Goal: Task Accomplishment & Management: Complete application form

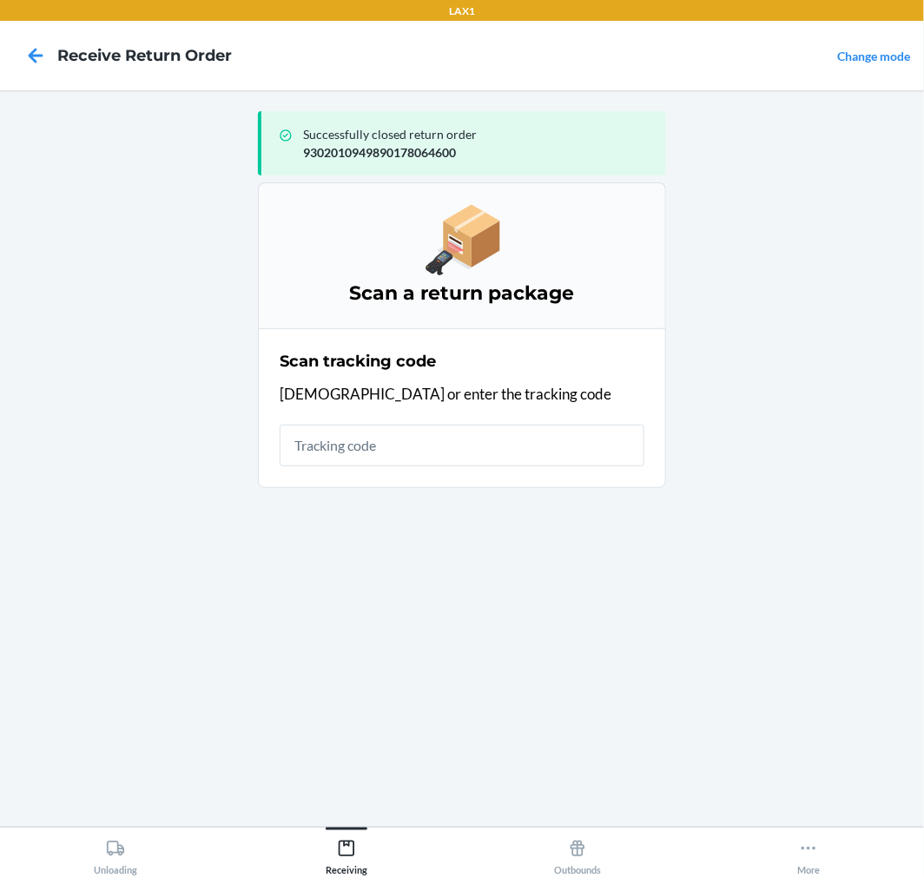
drag, startPoint x: 539, startPoint y: 476, endPoint x: 553, endPoint y: 455, distance: 25.6
click at [539, 478] on section "Scan tracking code Scan or enter the tracking code" at bounding box center [462, 408] width 408 height 160
click at [592, 432] on input "text" at bounding box center [462, 446] width 365 height 42
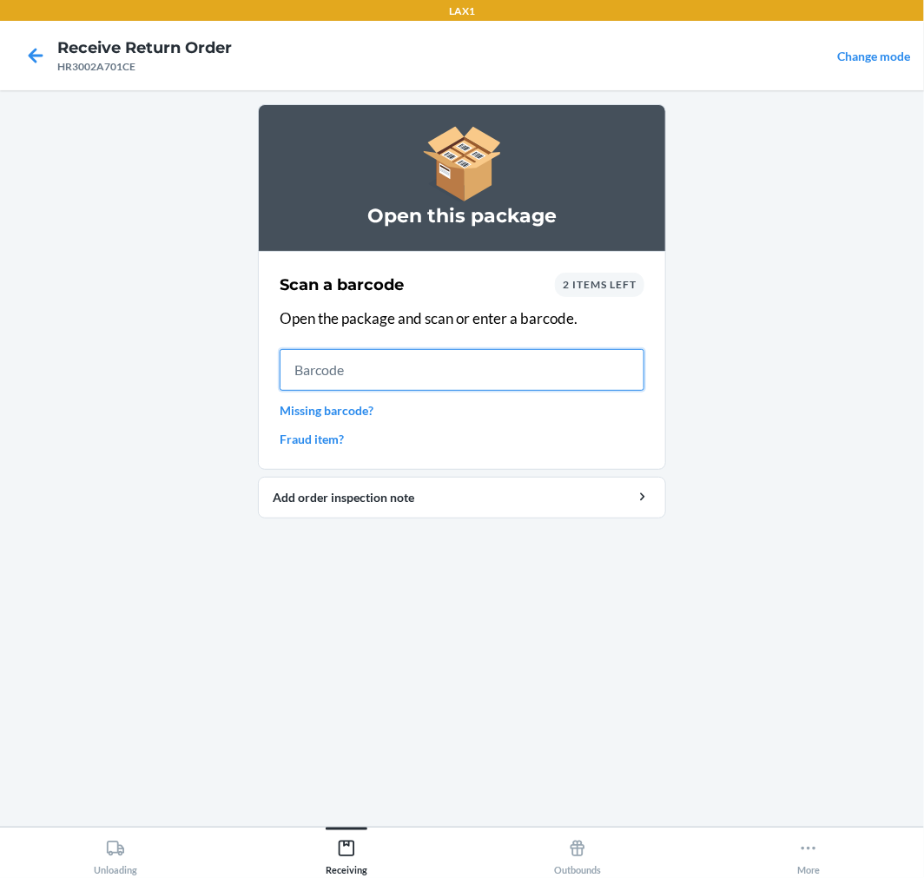
click at [559, 372] on input "text" at bounding box center [462, 370] width 365 height 42
click at [458, 372] on input "text" at bounding box center [462, 370] width 365 height 42
click at [397, 367] on input "text" at bounding box center [462, 370] width 365 height 42
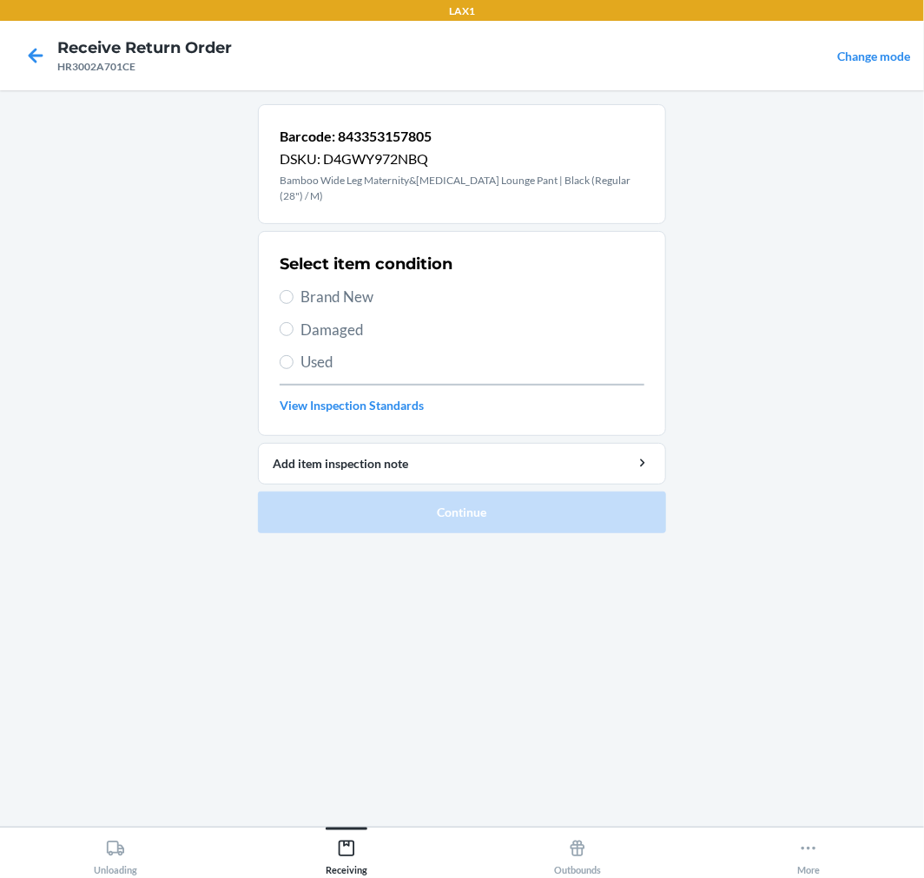
click at [328, 289] on span "Brand New" at bounding box center [473, 297] width 344 height 23
click at [294, 290] on input "Brand New" at bounding box center [287, 297] width 14 height 14
radio input "true"
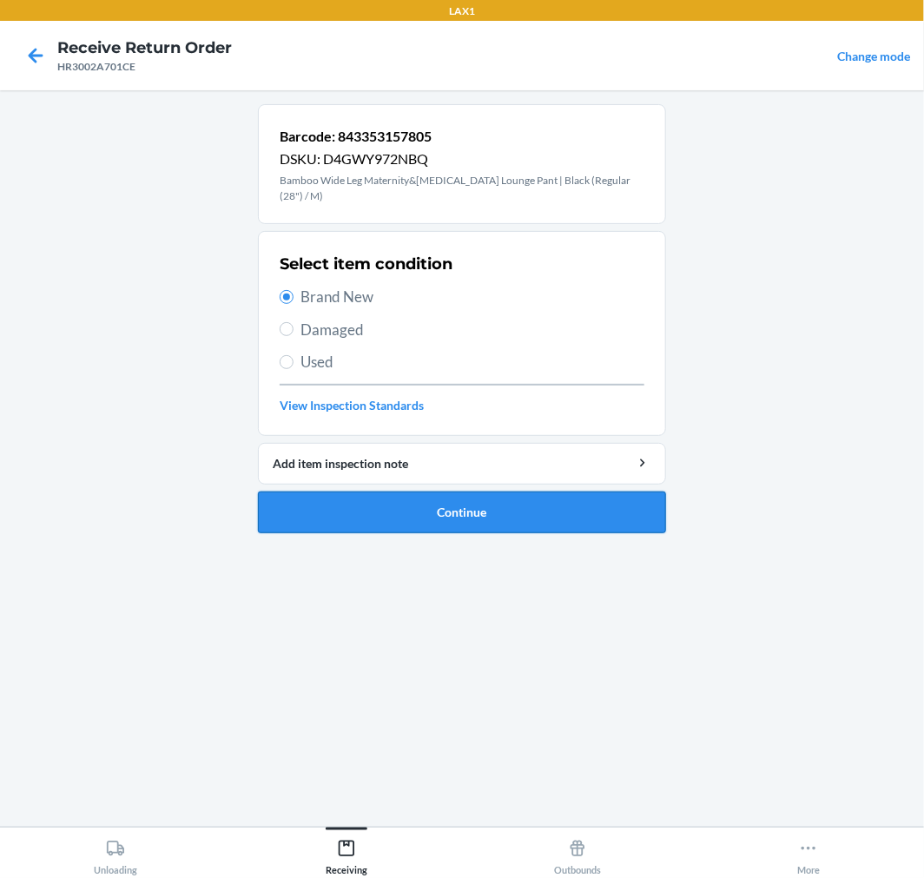
click at [505, 513] on button "Continue" at bounding box center [462, 513] width 408 height 42
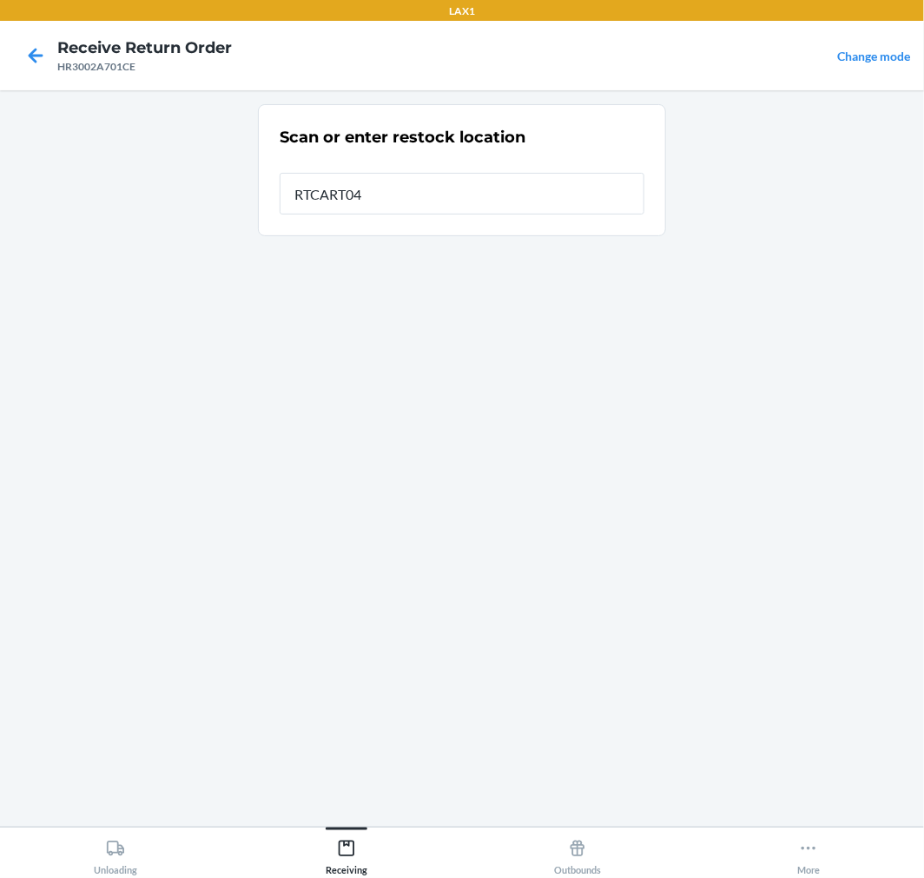
type input "RTCART047"
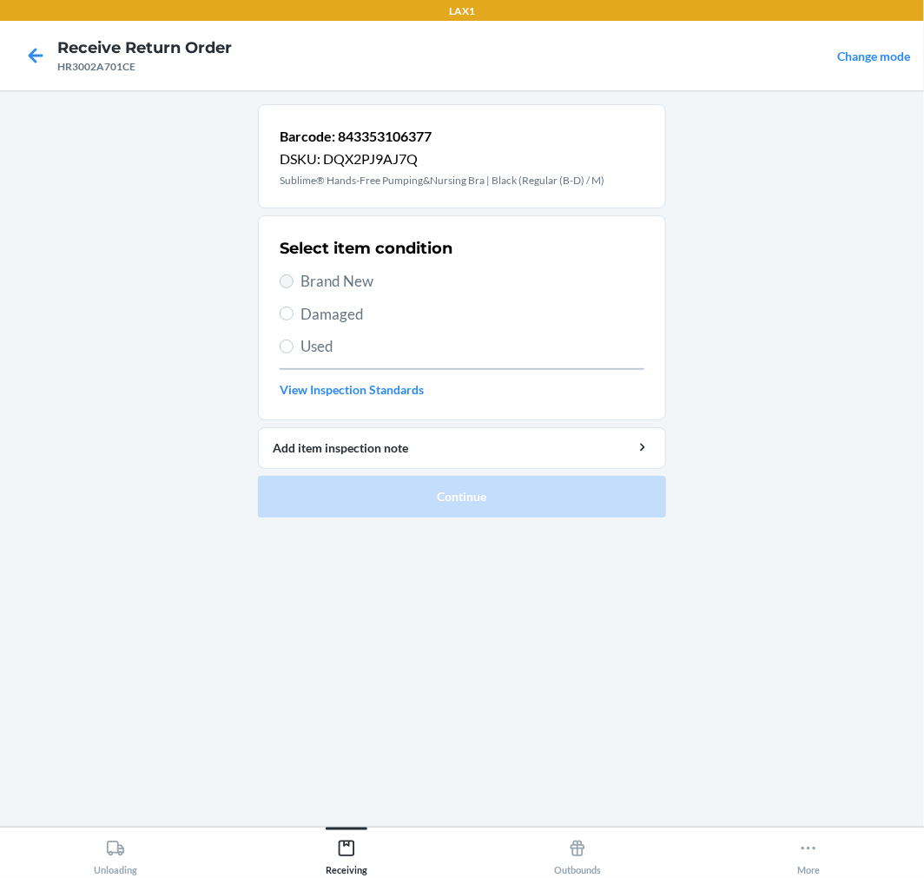
drag, startPoint x: 295, startPoint y: 281, endPoint x: 285, endPoint y: 274, distance: 13.0
click at [292, 279] on label "Brand New" at bounding box center [462, 281] width 365 height 23
click at [304, 271] on span "Brand New" at bounding box center [473, 281] width 344 height 23
click at [294, 275] on input "Brand New" at bounding box center [287, 282] width 14 height 14
radio input "true"
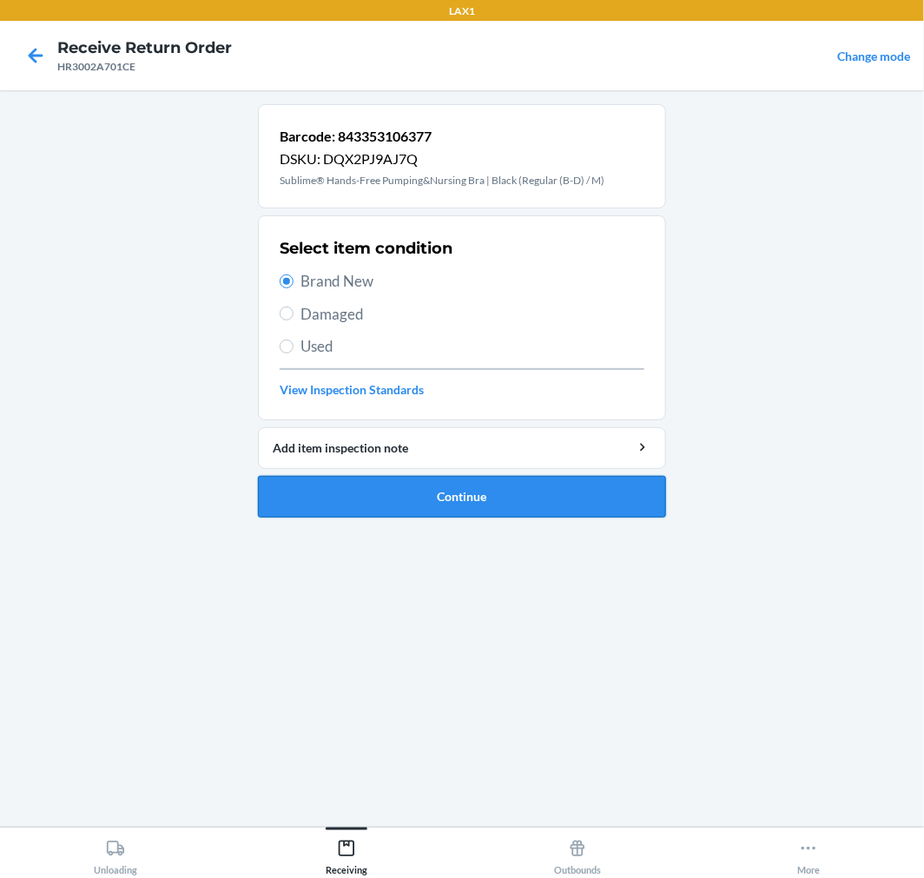
click at [482, 492] on button "Continue" at bounding box center [462, 497] width 408 height 42
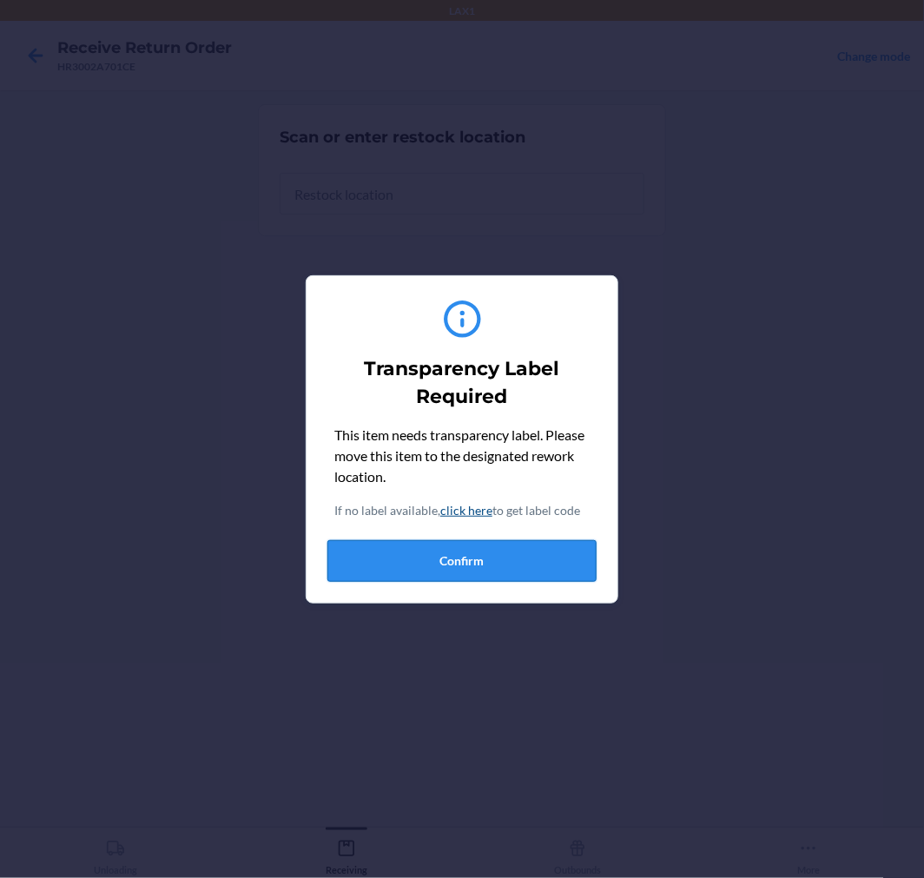
click at [484, 552] on button "Confirm" at bounding box center [462, 561] width 269 height 42
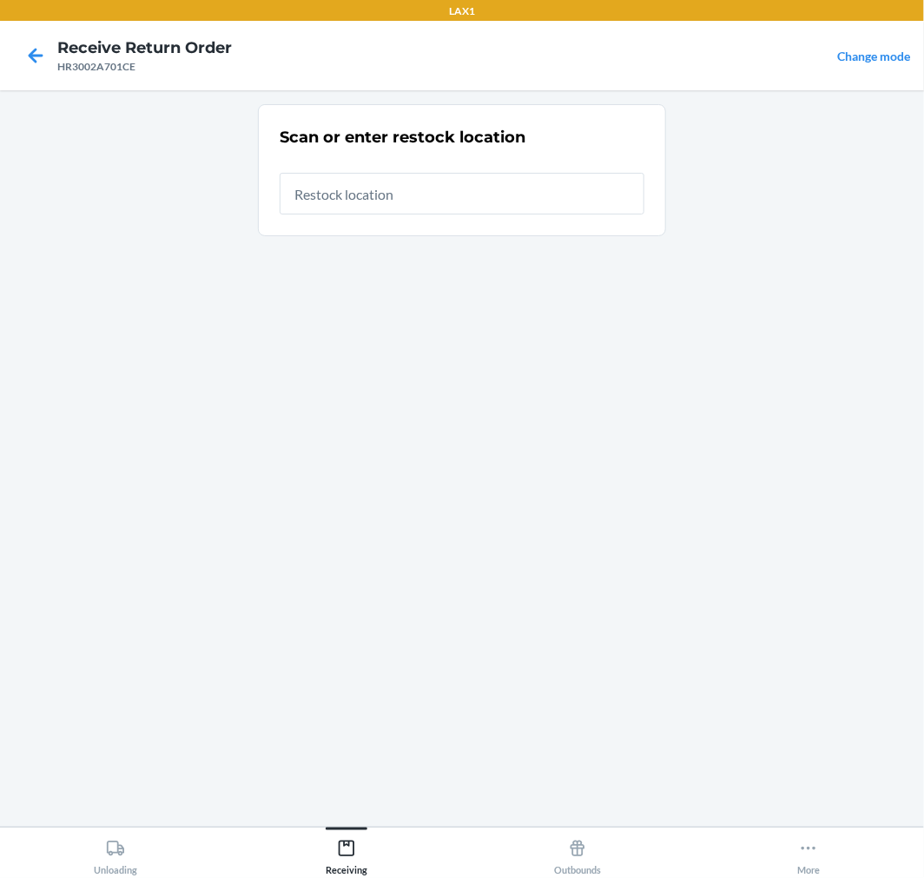
type input "RTCART047"
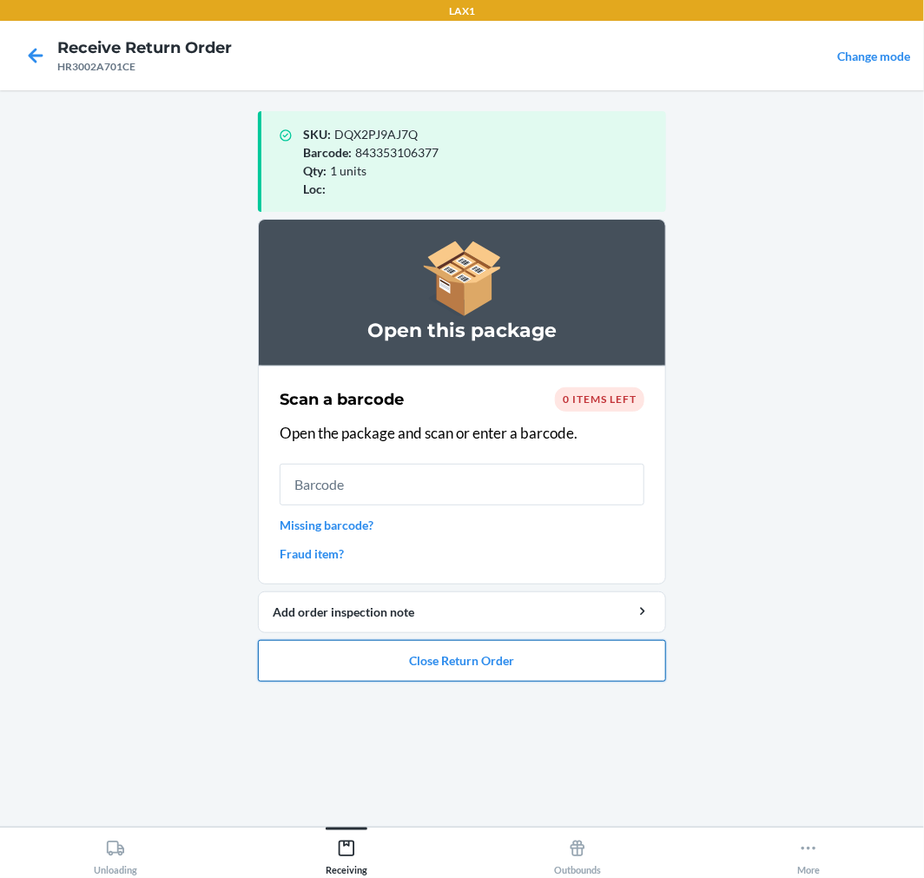
click at [612, 669] on button "Close Return Order" at bounding box center [462, 661] width 408 height 42
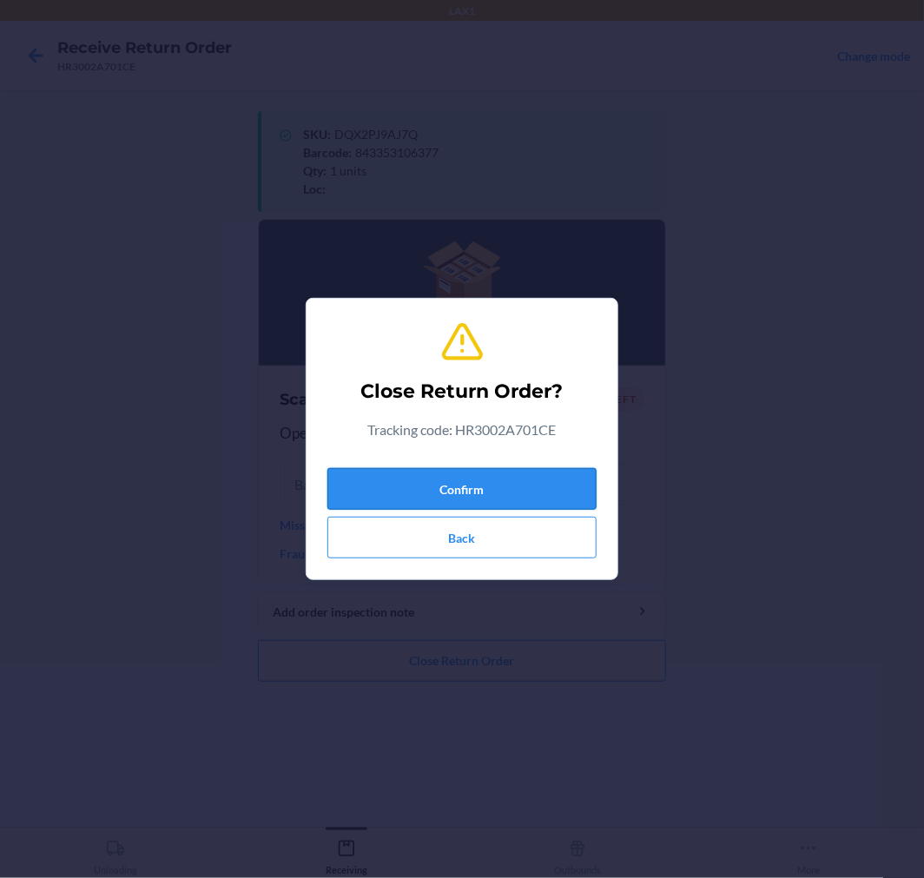
click at [495, 493] on button "Confirm" at bounding box center [462, 489] width 269 height 42
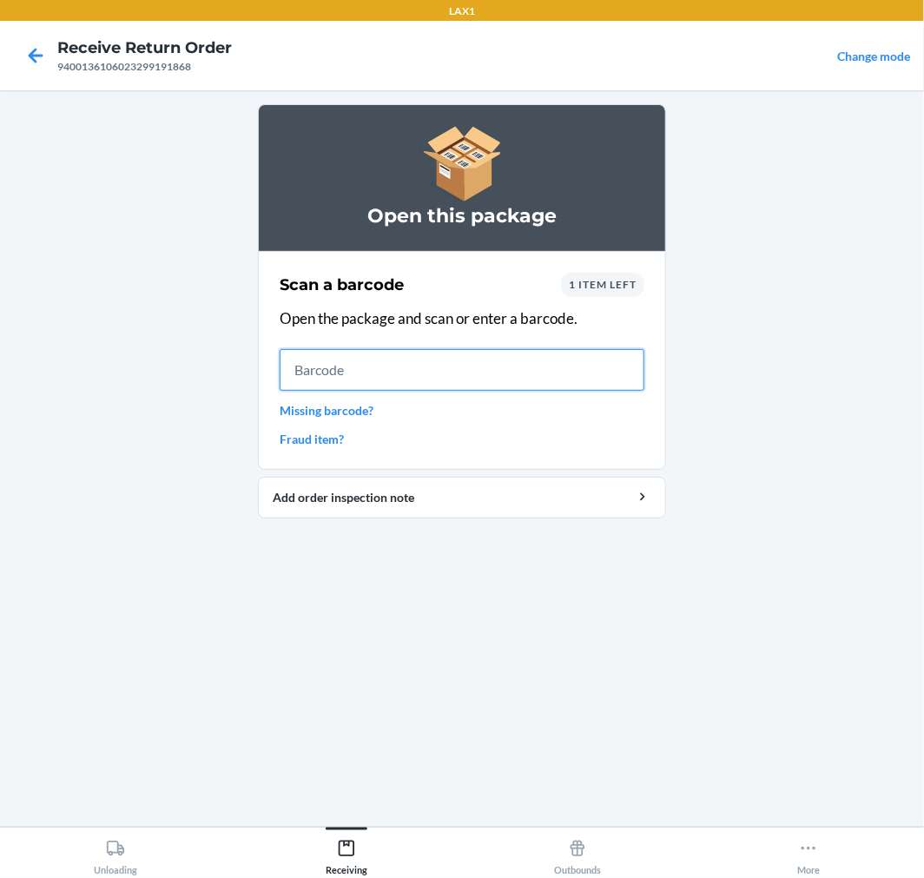
click at [458, 365] on input "text" at bounding box center [462, 370] width 365 height 42
drag, startPoint x: 483, startPoint y: 360, endPoint x: 524, endPoint y: 341, distance: 45.1
click at [515, 343] on div "Scan a barcode 1 item left Open the package and scan or enter a barcode. Missin…" at bounding box center [462, 361] width 365 height 186
click at [617, 291] on div "1 item left" at bounding box center [602, 285] width 83 height 24
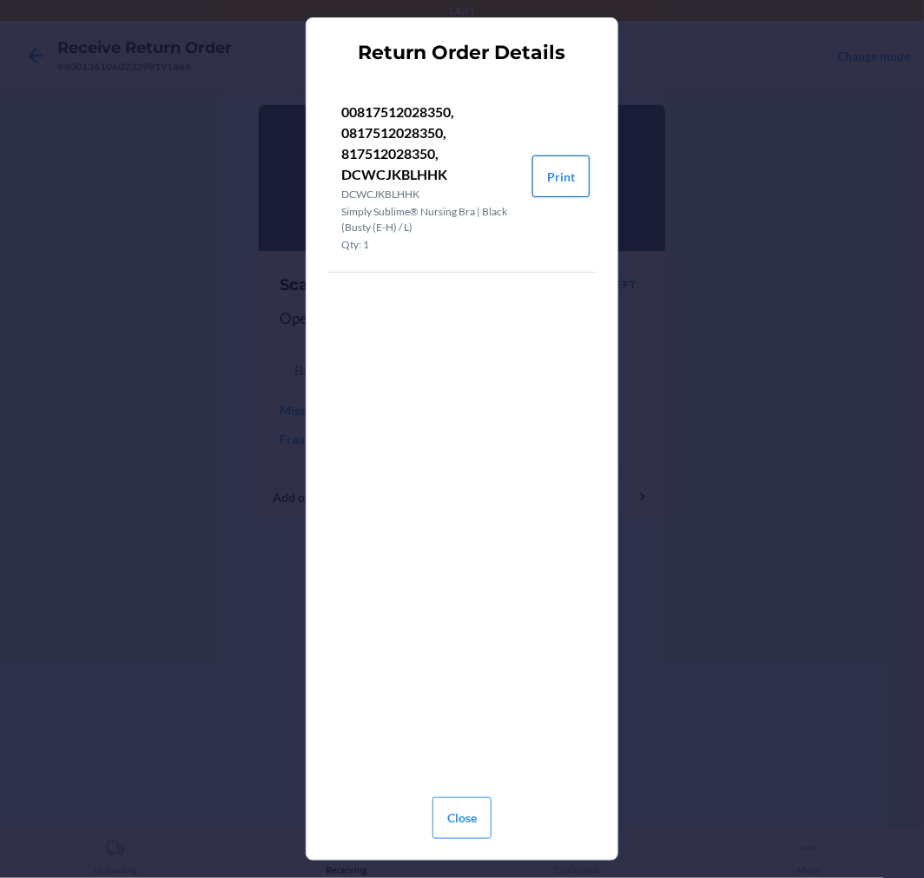
click at [575, 191] on button "Print" at bounding box center [561, 177] width 57 height 42
click at [447, 815] on button "Close" at bounding box center [462, 819] width 59 height 42
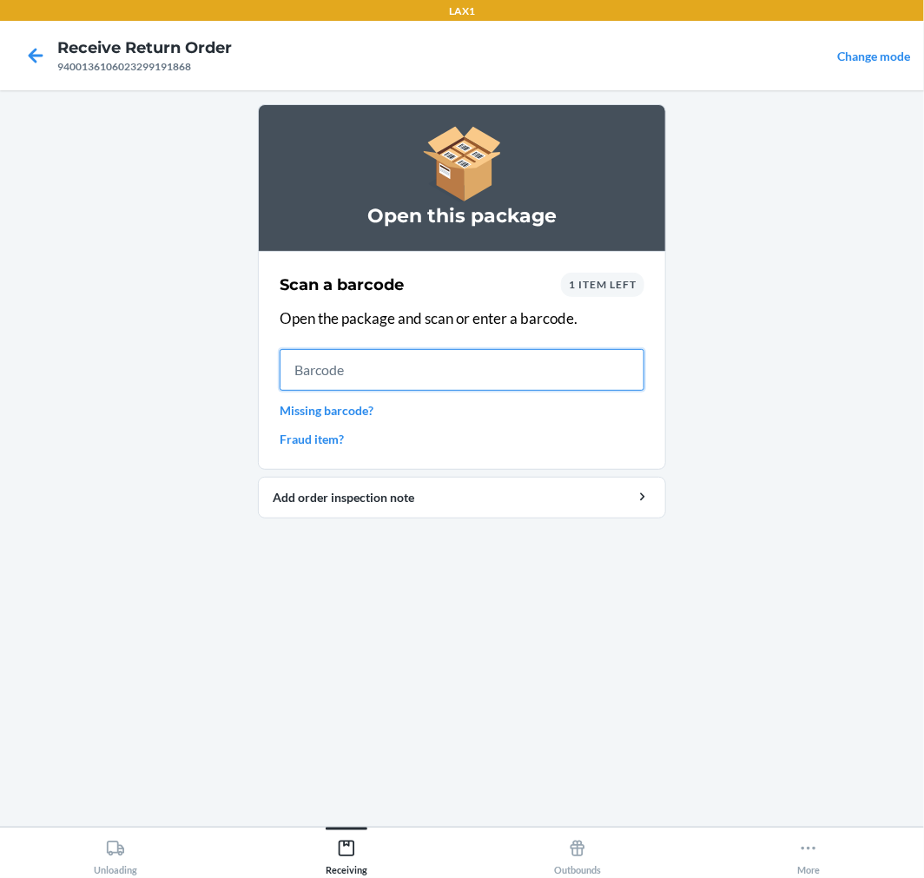
click at [441, 369] on input "text" at bounding box center [462, 370] width 365 height 42
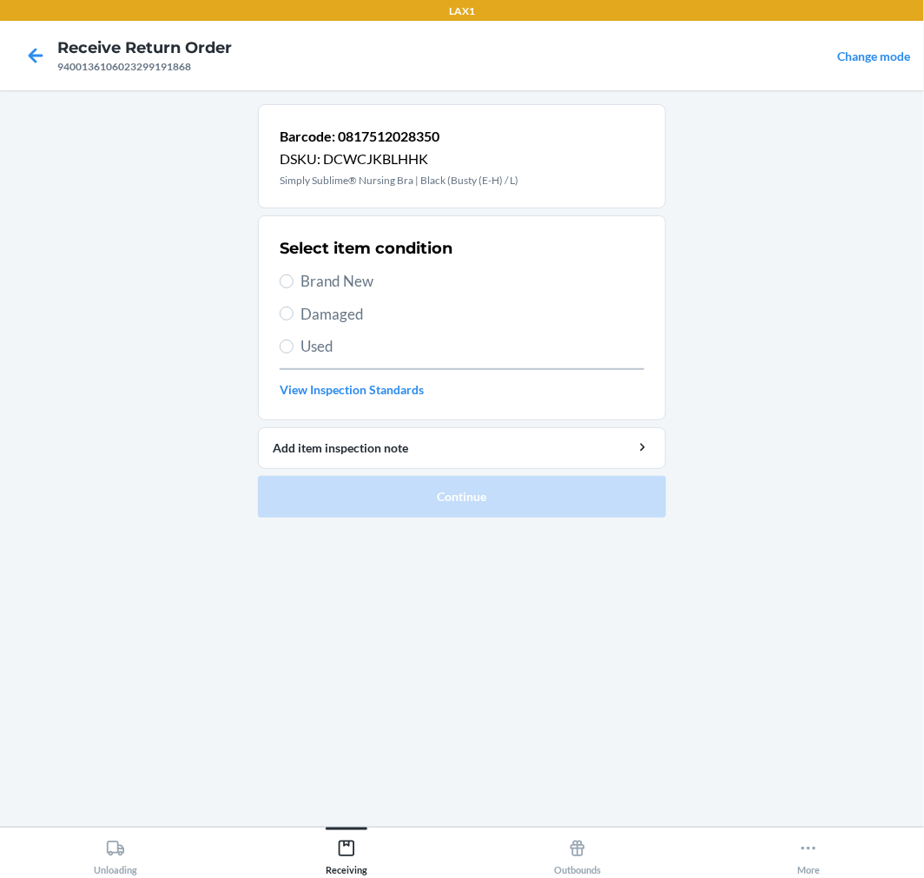
click at [340, 281] on span "Brand New" at bounding box center [473, 281] width 344 height 23
click at [294, 281] on input "Brand New" at bounding box center [287, 282] width 14 height 14
radio input "true"
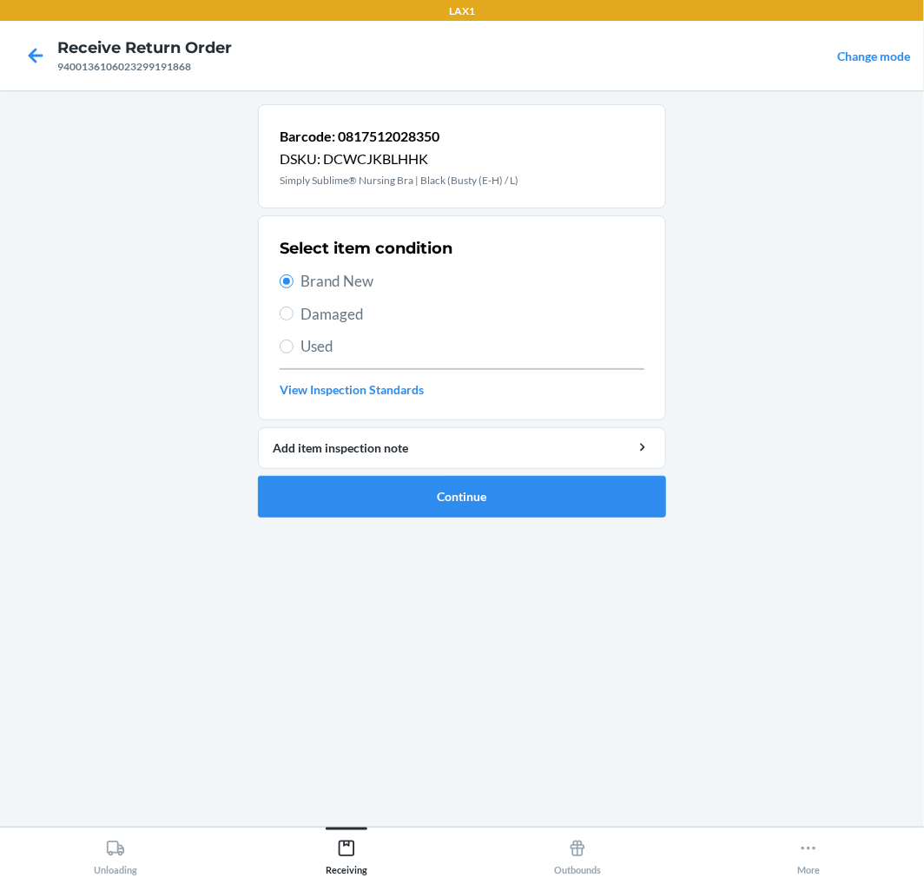
click at [295, 303] on label "Damaged" at bounding box center [462, 314] width 365 height 23
click at [294, 307] on input "Damaged" at bounding box center [287, 314] width 14 height 14
radio input "true"
radio input "false"
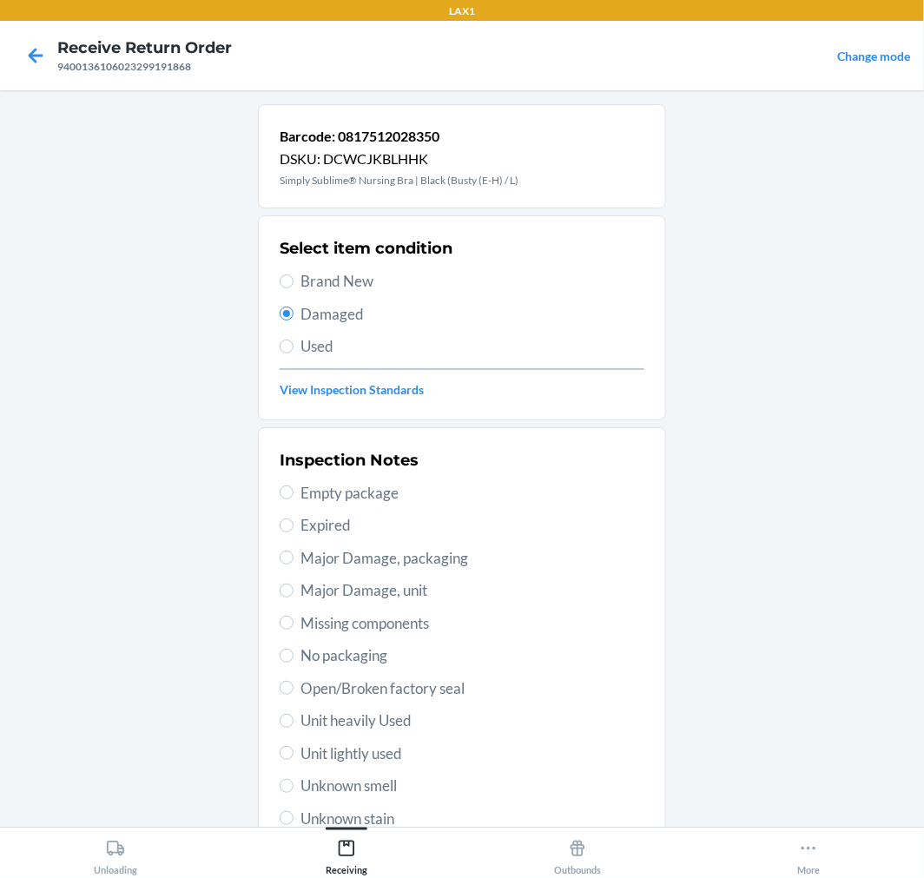
scroll to position [64, 0]
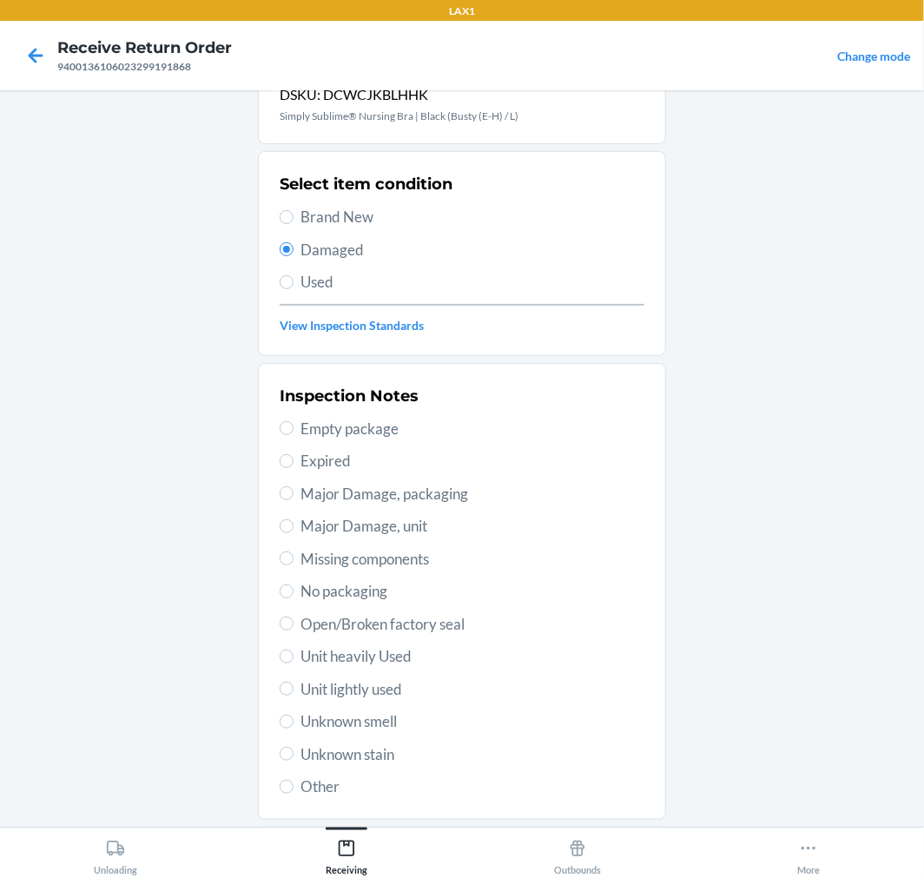
click at [357, 692] on span "Unit lightly used" at bounding box center [473, 689] width 344 height 23
click at [294, 692] on input "Unit lightly used" at bounding box center [287, 689] width 14 height 14
radio input "true"
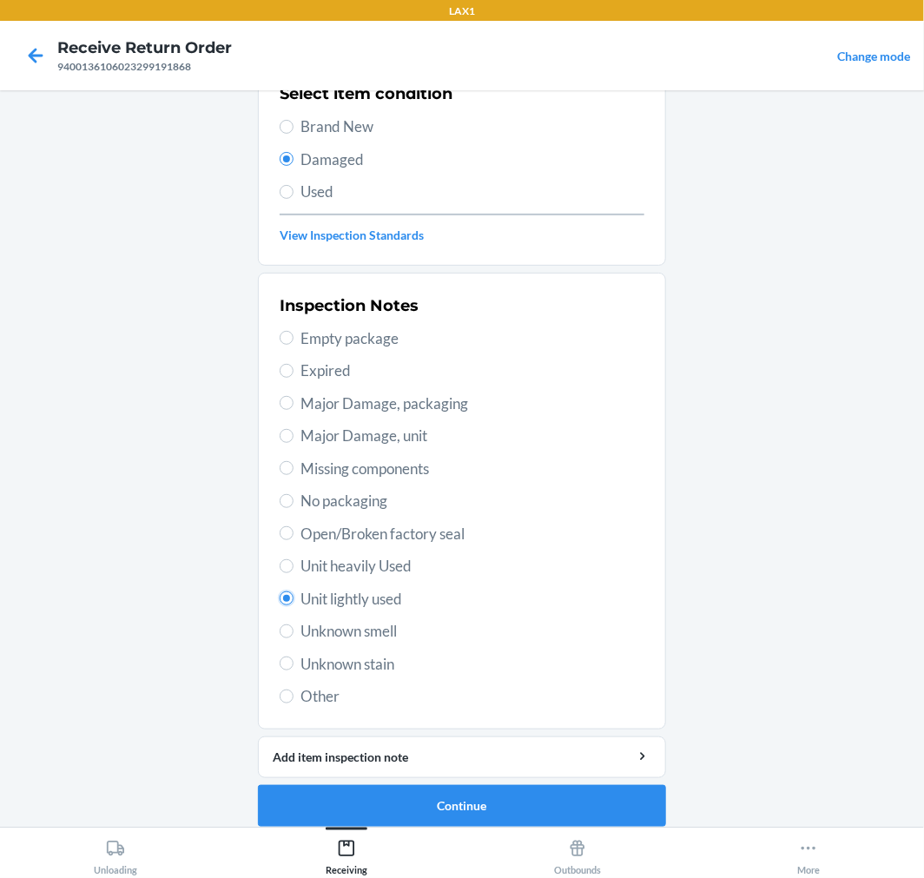
scroll to position [168, 0]
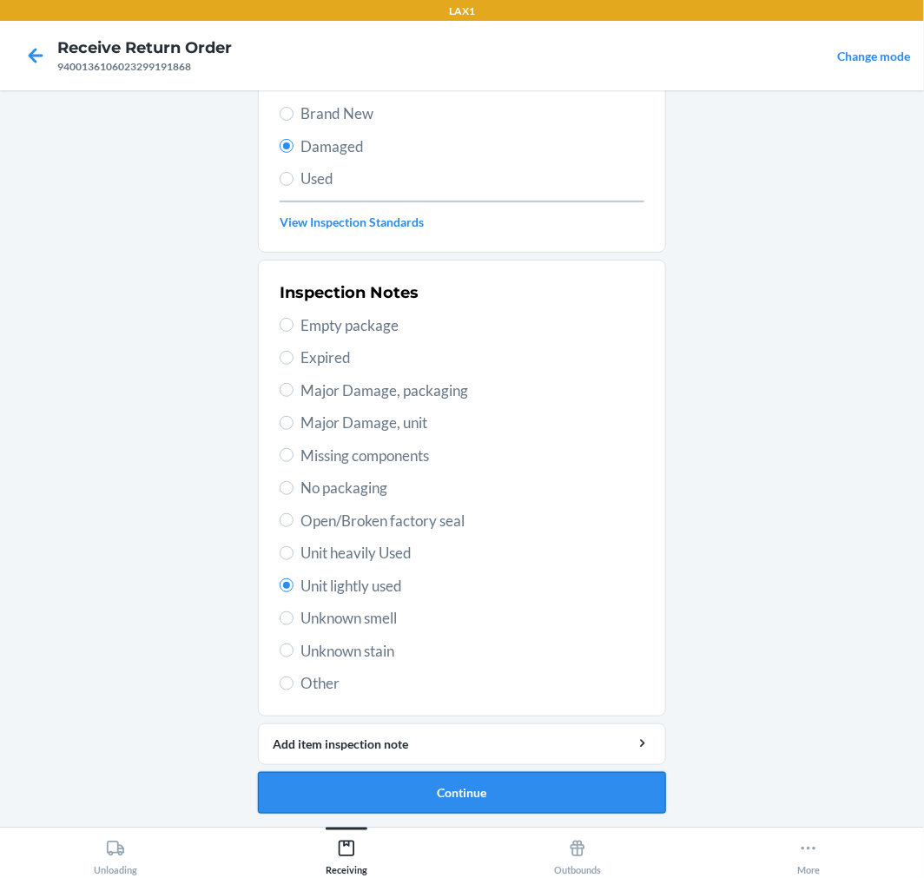
click at [398, 784] on button "Continue" at bounding box center [462, 793] width 408 height 42
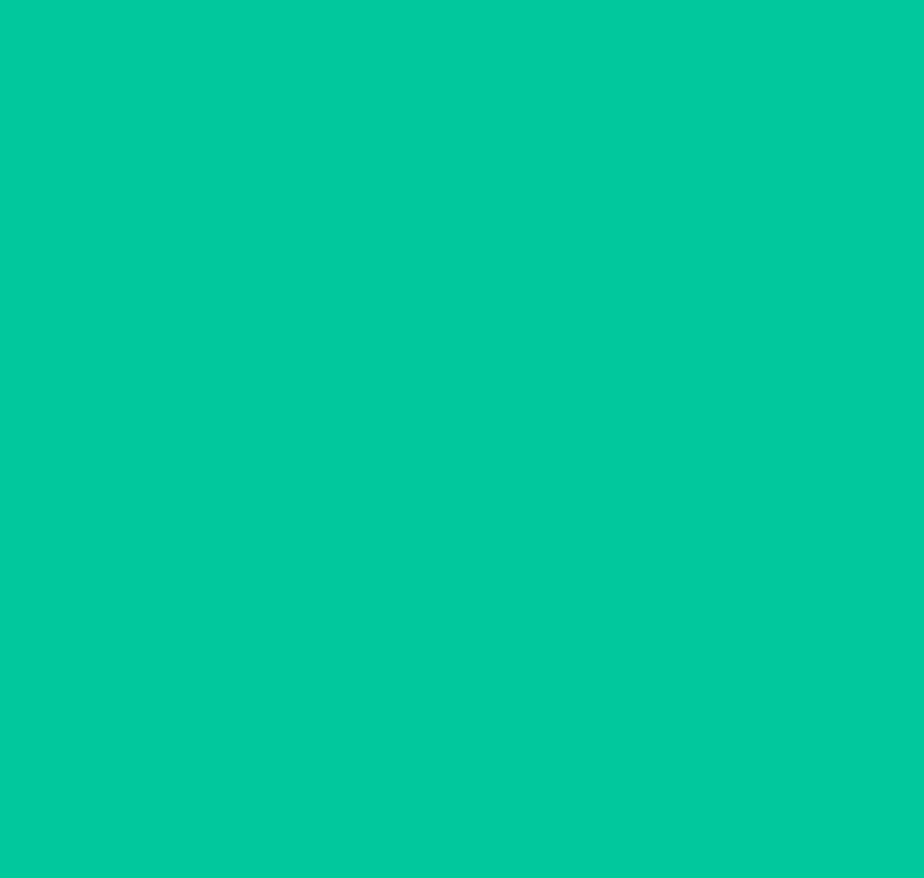
scroll to position [24, 0]
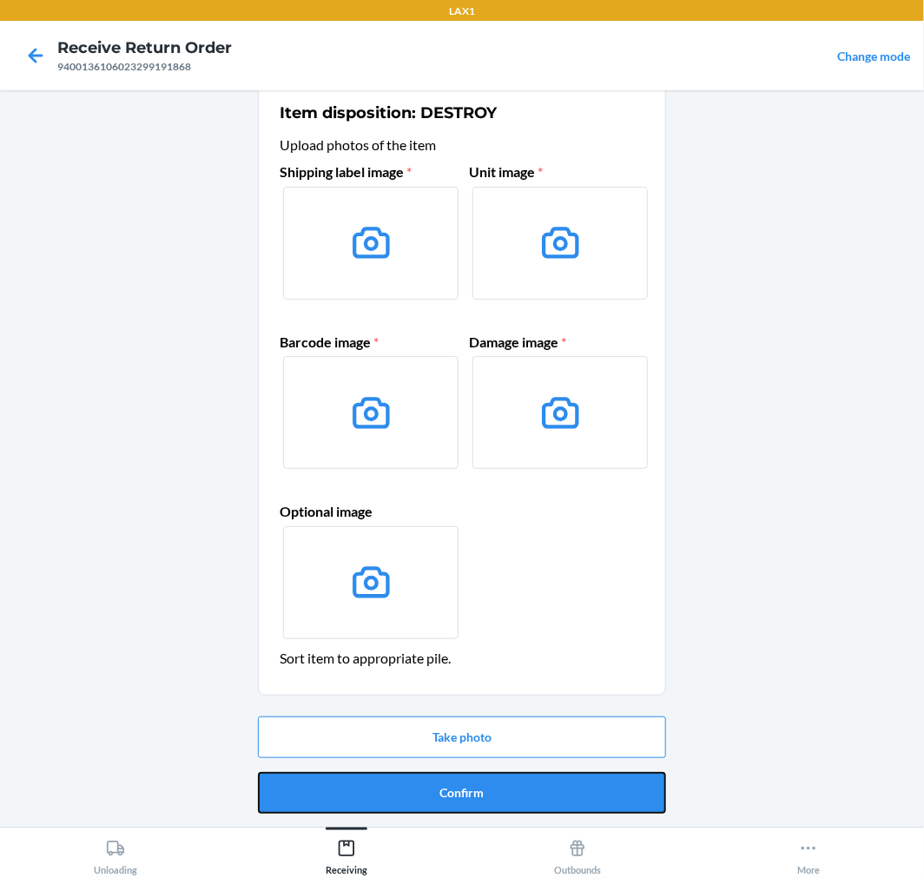
click at [414, 791] on button "Confirm" at bounding box center [462, 793] width 408 height 42
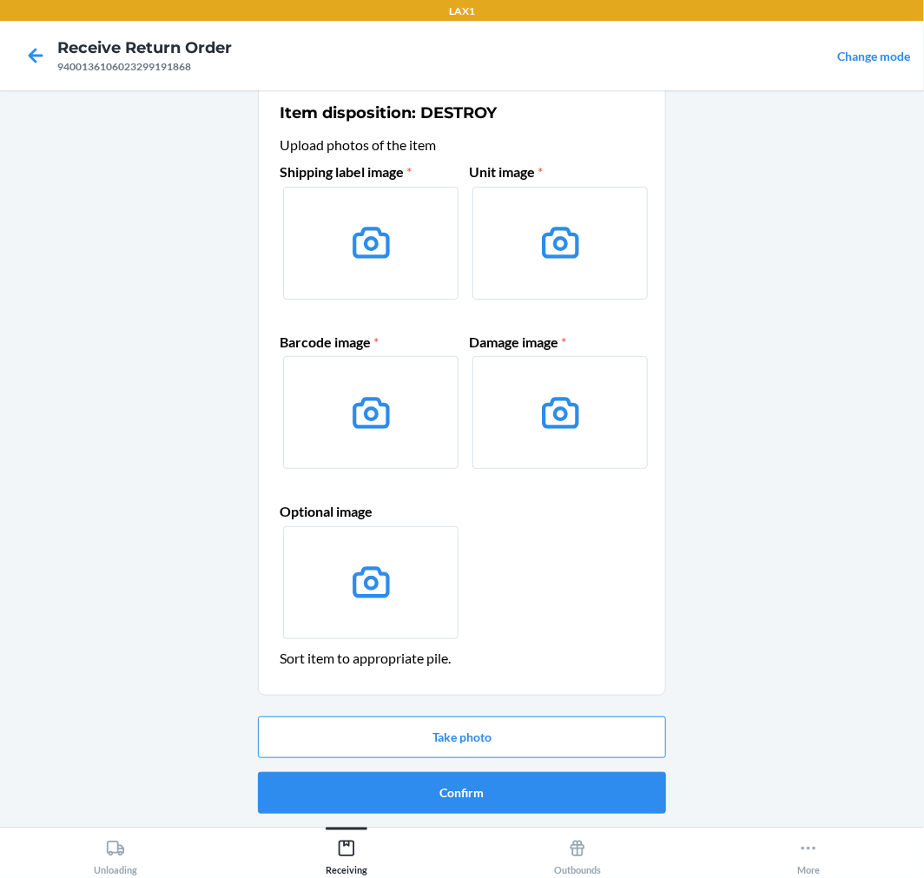
scroll to position [0, 0]
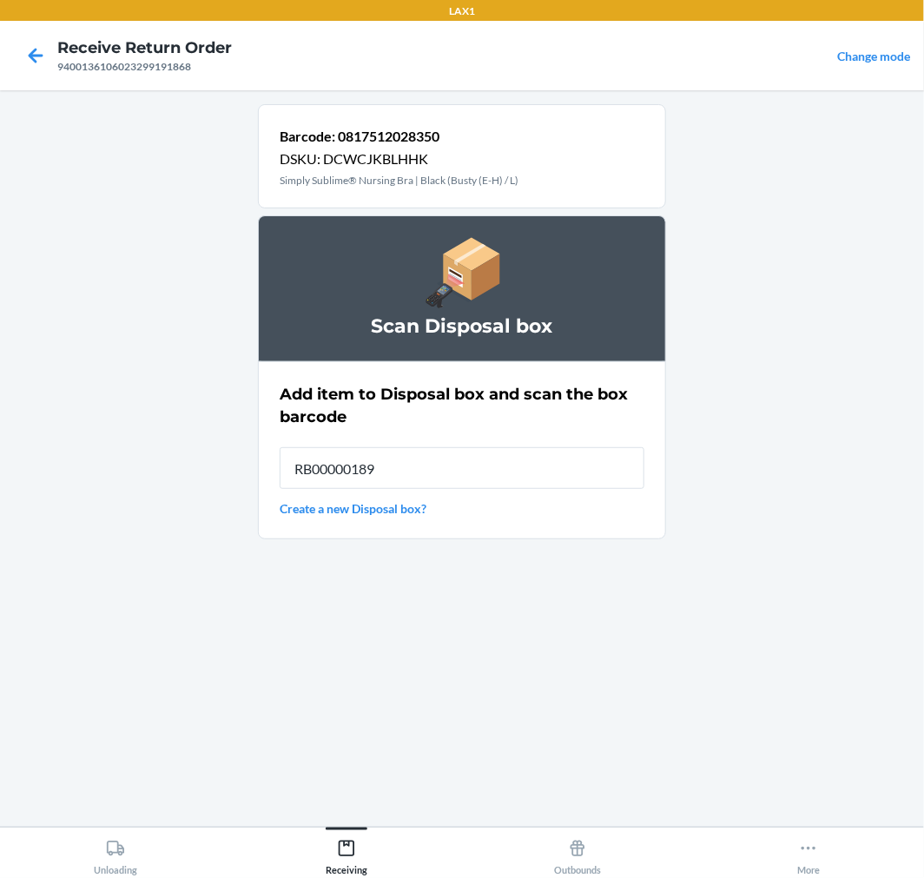
type input "RB00000189K"
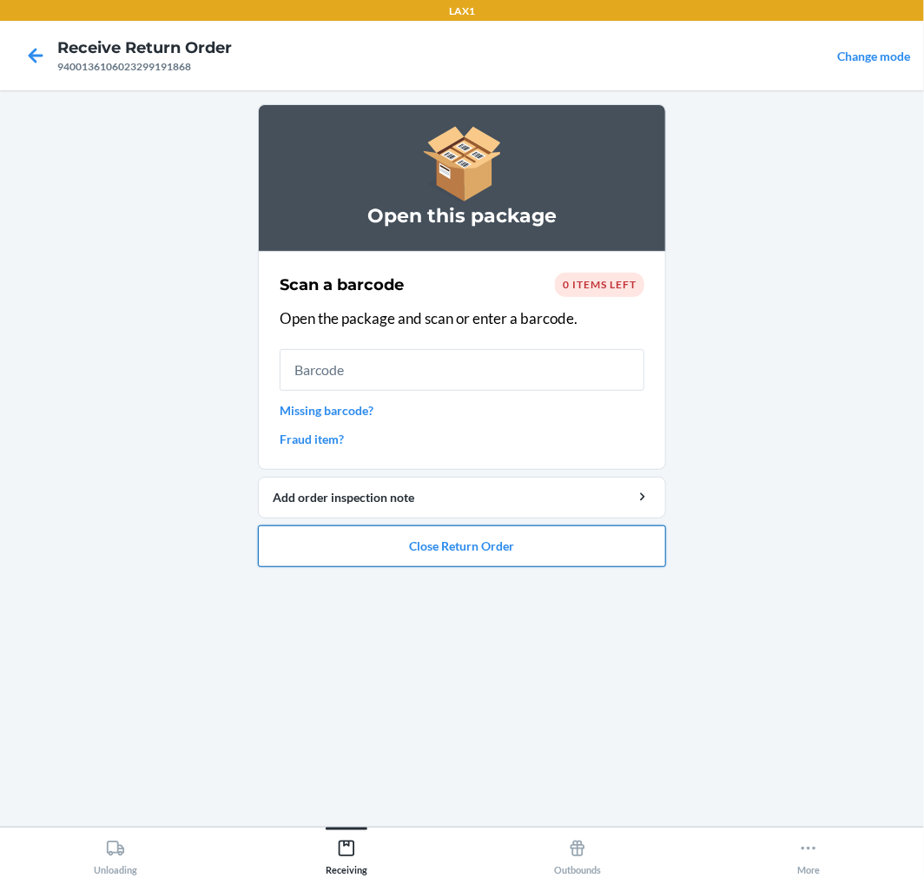
click at [499, 560] on button "Close Return Order" at bounding box center [462, 547] width 408 height 42
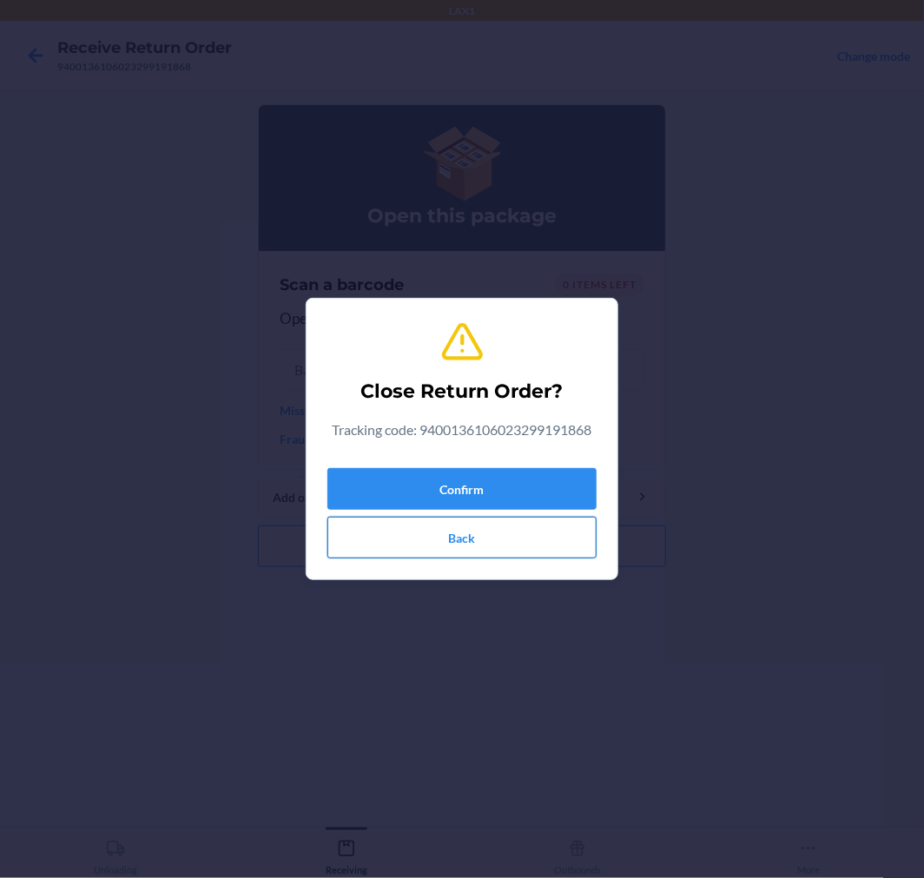
click at [480, 548] on button "Back" at bounding box center [462, 538] width 269 height 42
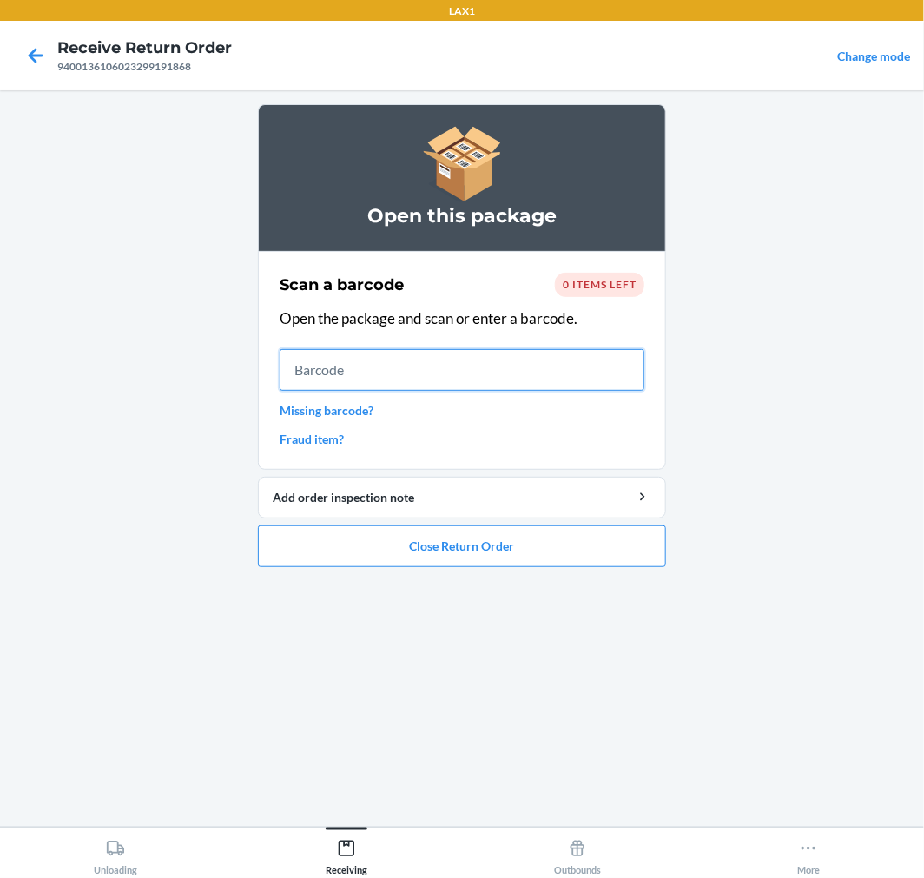
click at [361, 374] on input "text" at bounding box center [462, 370] width 365 height 42
click at [502, 550] on button "Close Return Order" at bounding box center [462, 547] width 408 height 42
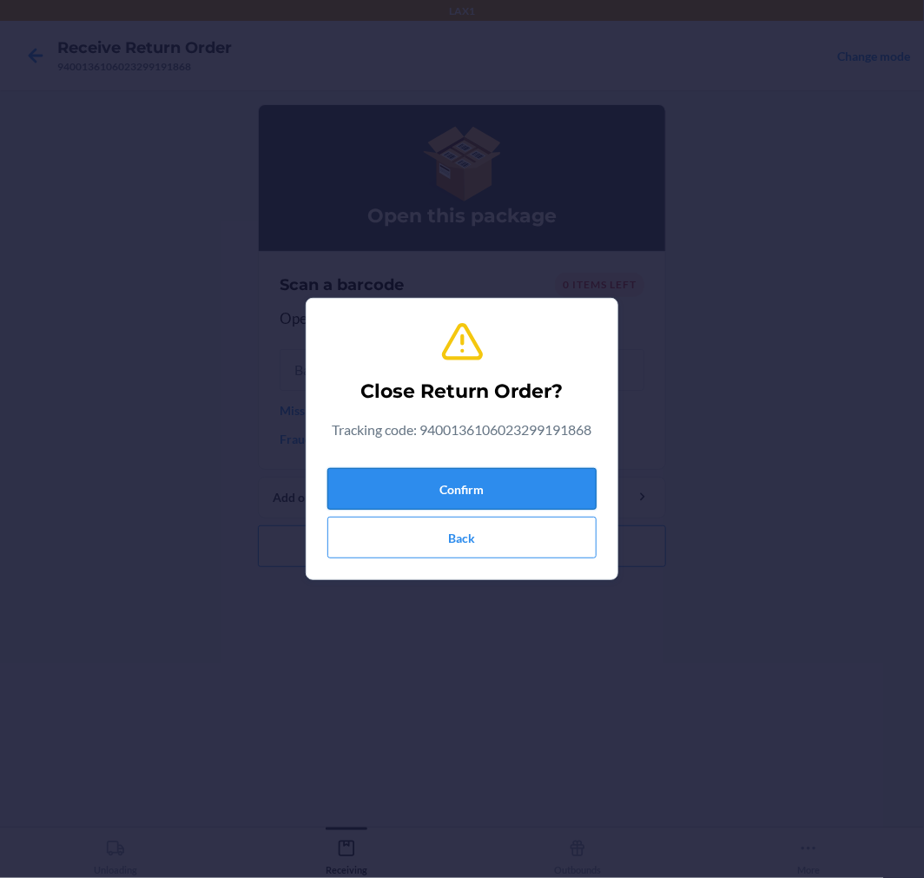
click at [500, 488] on button "Confirm" at bounding box center [462, 489] width 269 height 42
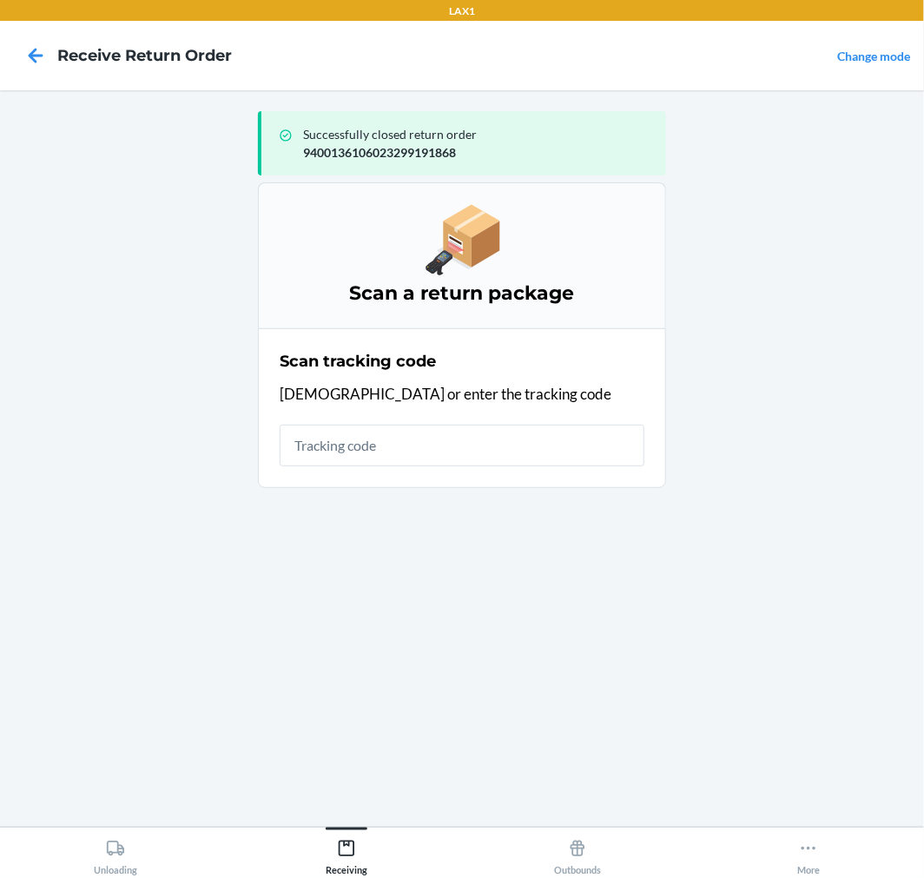
click at [367, 447] on input "text" at bounding box center [462, 446] width 365 height 42
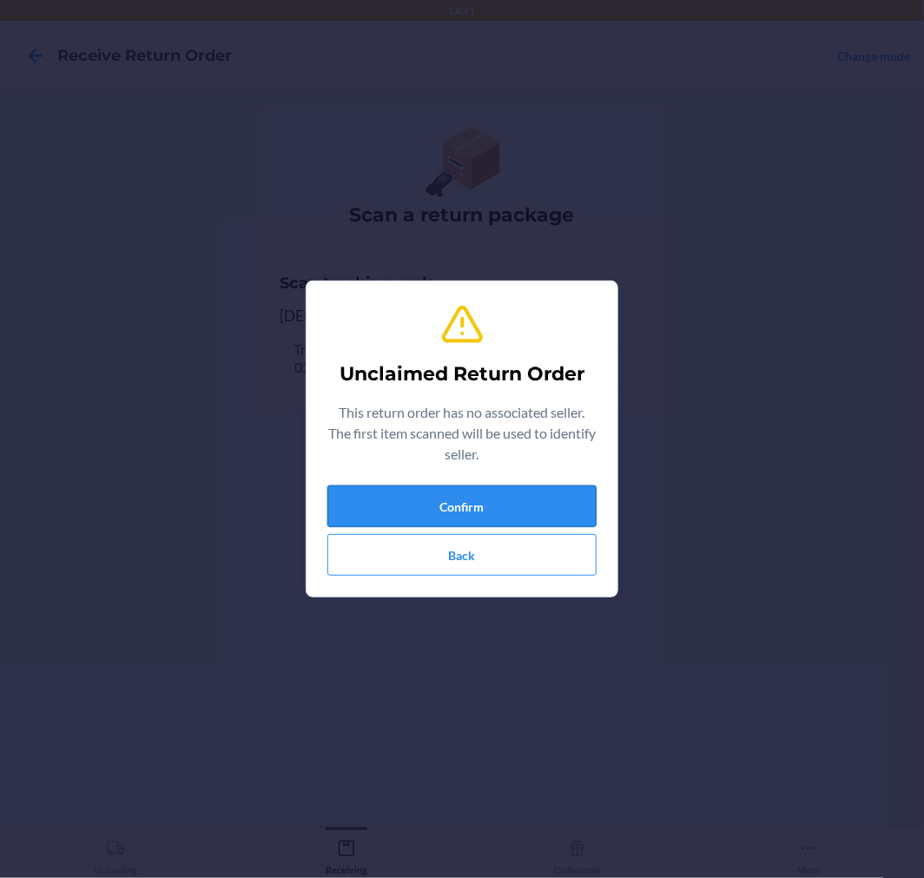
click at [427, 500] on button "Confirm" at bounding box center [462, 507] width 269 height 42
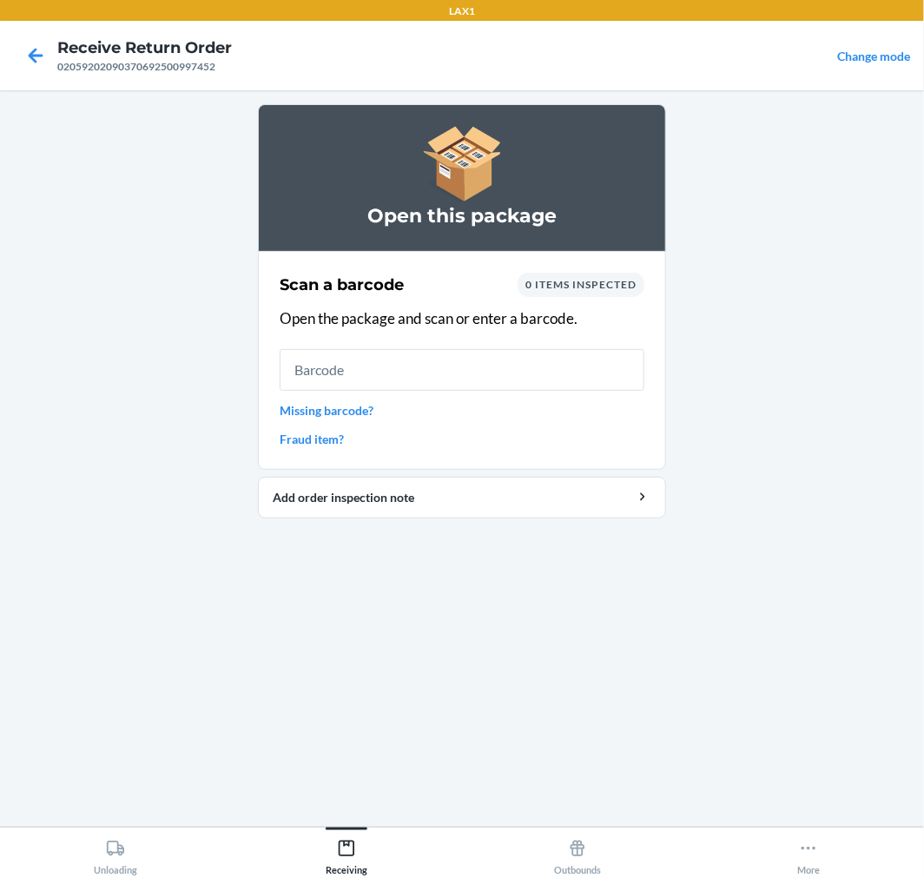
click at [482, 381] on input "text" at bounding box center [462, 370] width 365 height 42
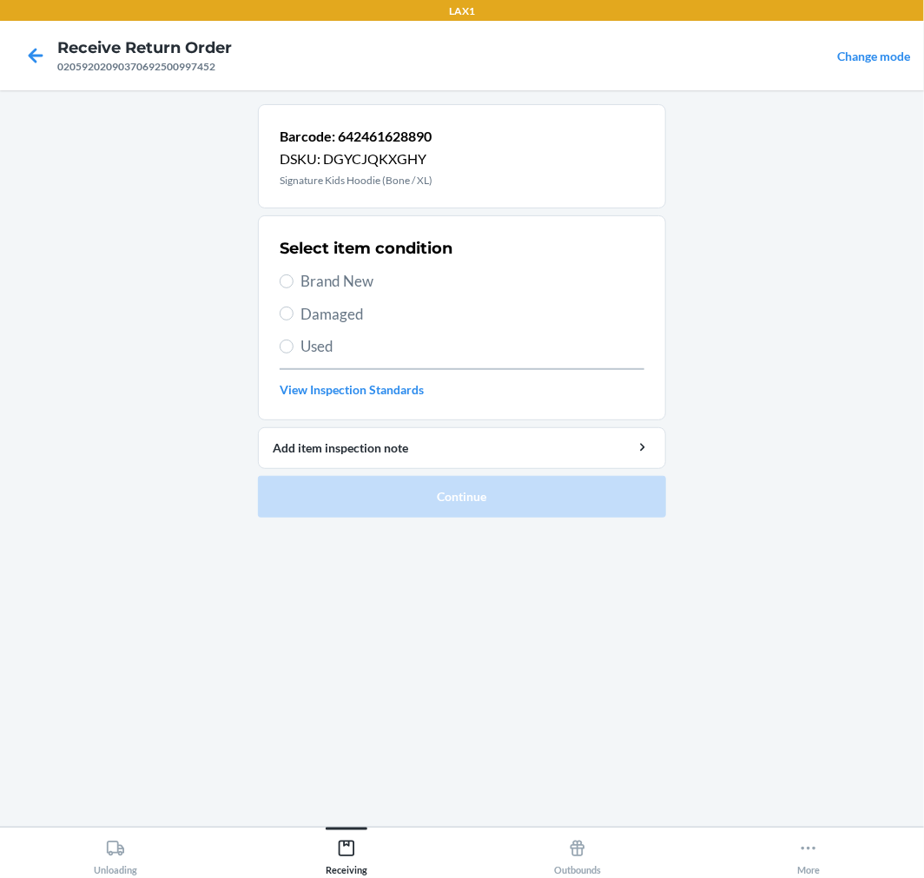
click at [322, 281] on span "Brand New" at bounding box center [473, 281] width 344 height 23
click at [294, 281] on input "Brand New" at bounding box center [287, 282] width 14 height 14
radio input "true"
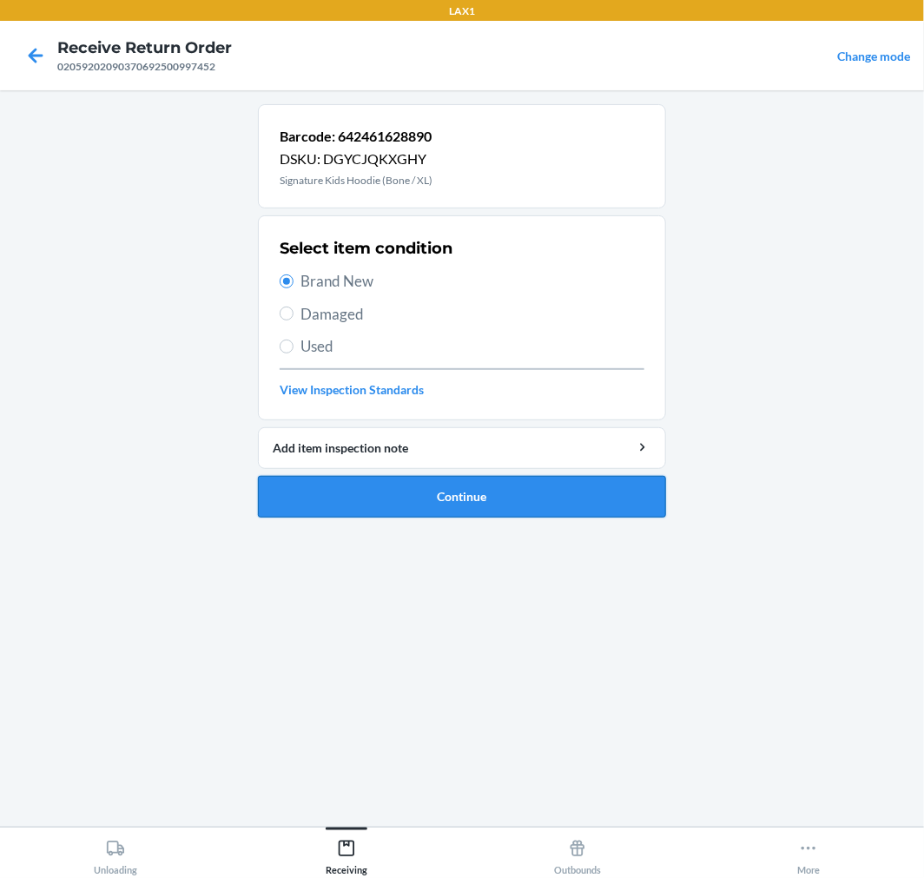
click at [436, 499] on button "Continue" at bounding box center [462, 497] width 408 height 42
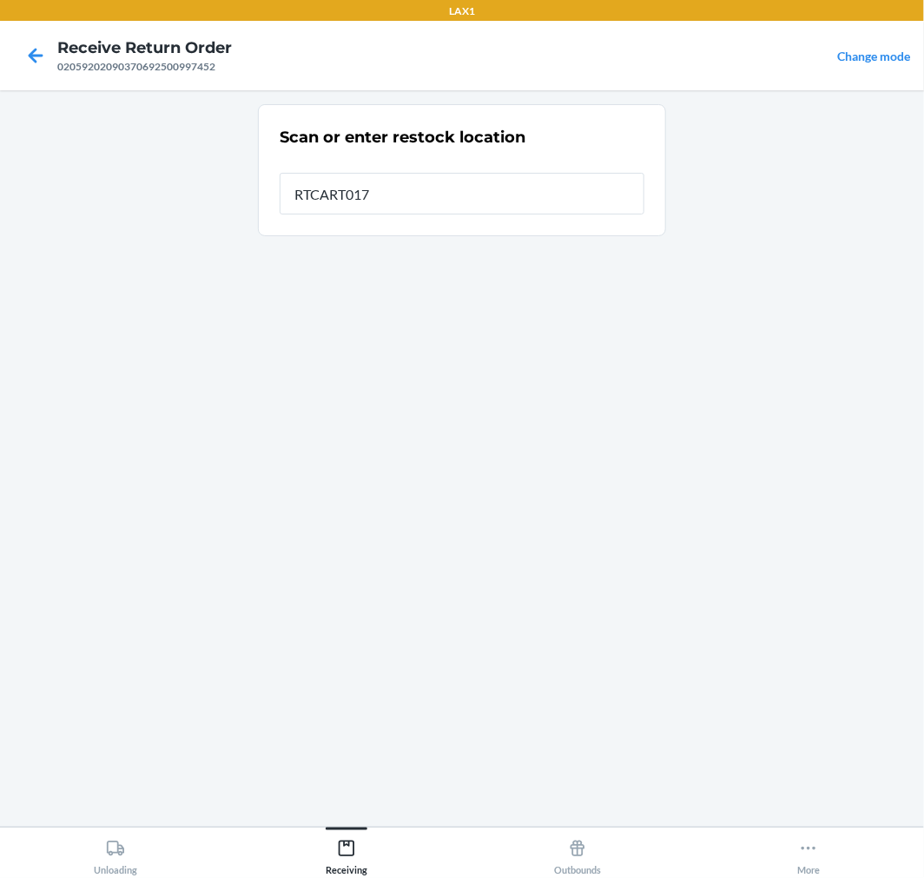
type input "RTCART017"
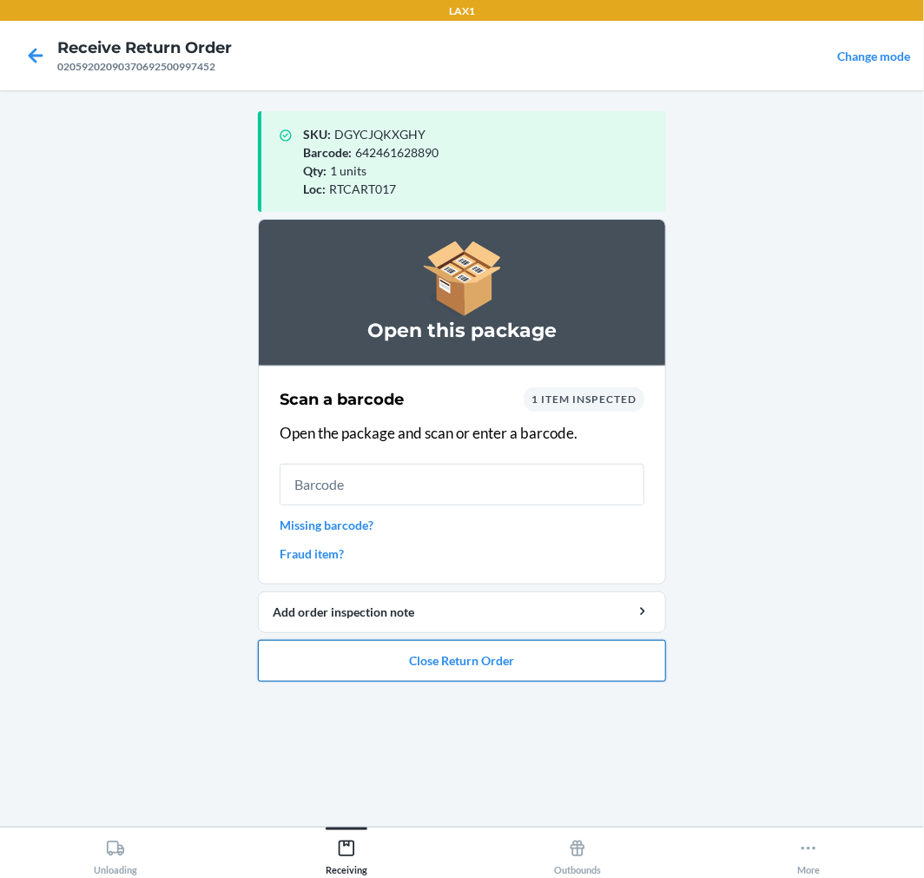
click at [441, 664] on button "Close Return Order" at bounding box center [462, 661] width 408 height 42
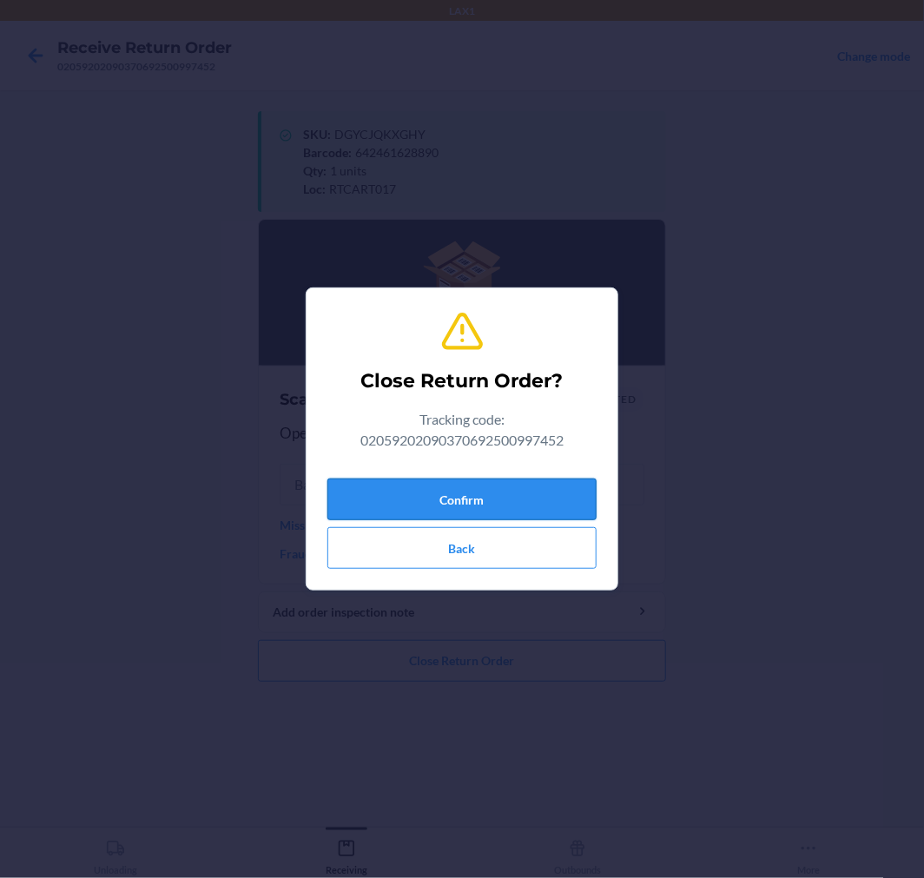
click at [459, 505] on button "Confirm" at bounding box center [462, 500] width 269 height 42
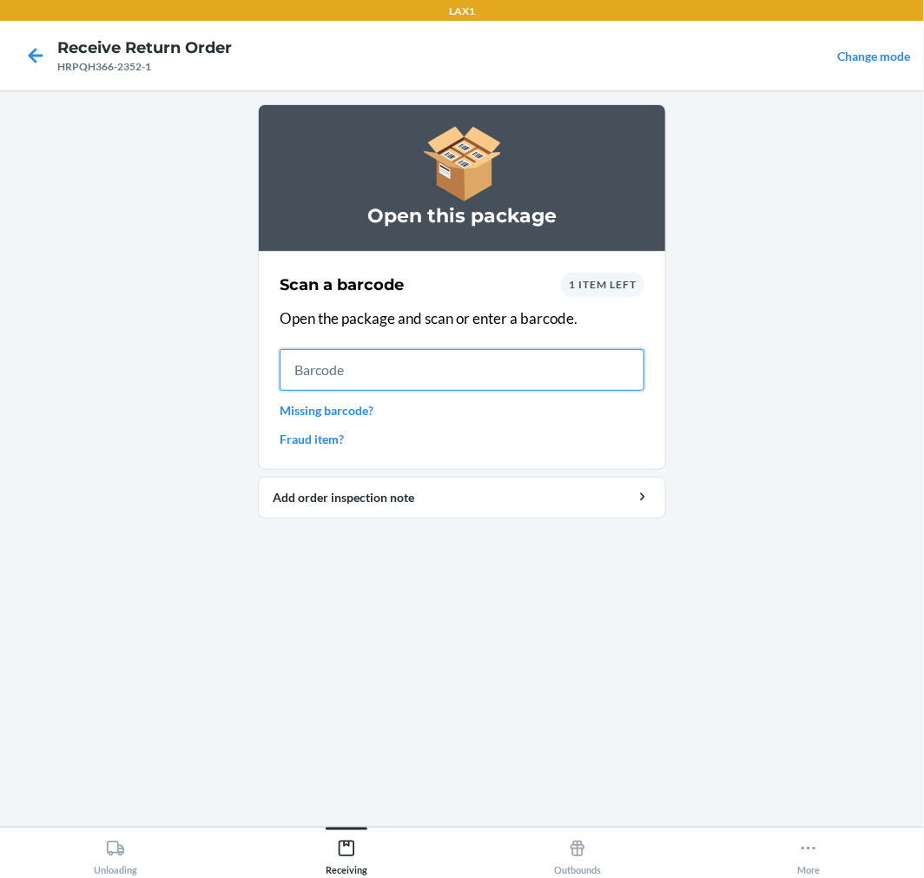
click at [393, 382] on input "text" at bounding box center [462, 370] width 365 height 42
click at [433, 387] on input "text" at bounding box center [462, 370] width 365 height 42
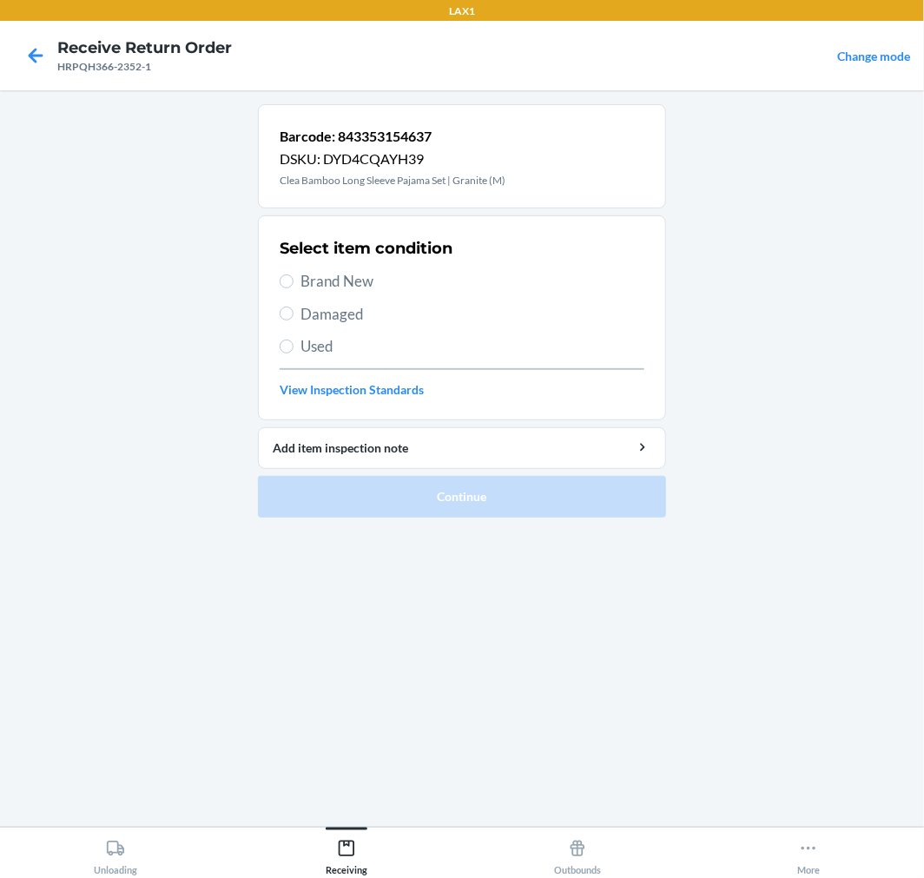
click at [309, 285] on span "Brand New" at bounding box center [473, 281] width 344 height 23
click at [294, 285] on input "Brand New" at bounding box center [287, 282] width 14 height 14
radio input "true"
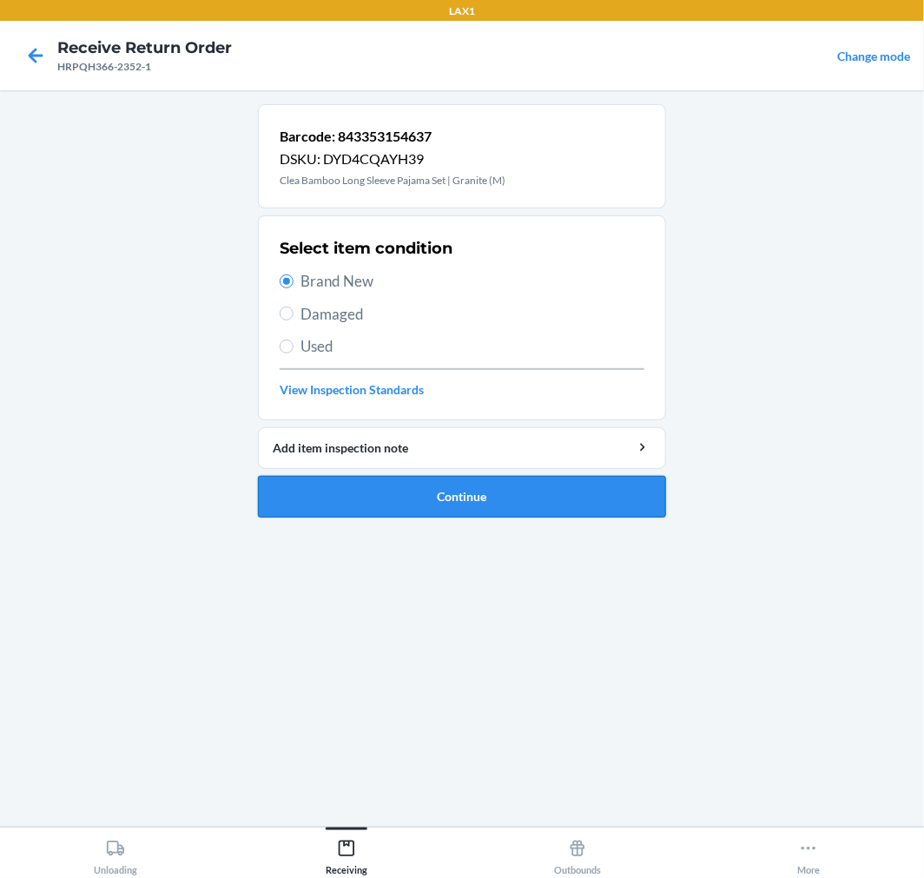
click at [456, 506] on button "Continue" at bounding box center [462, 497] width 408 height 42
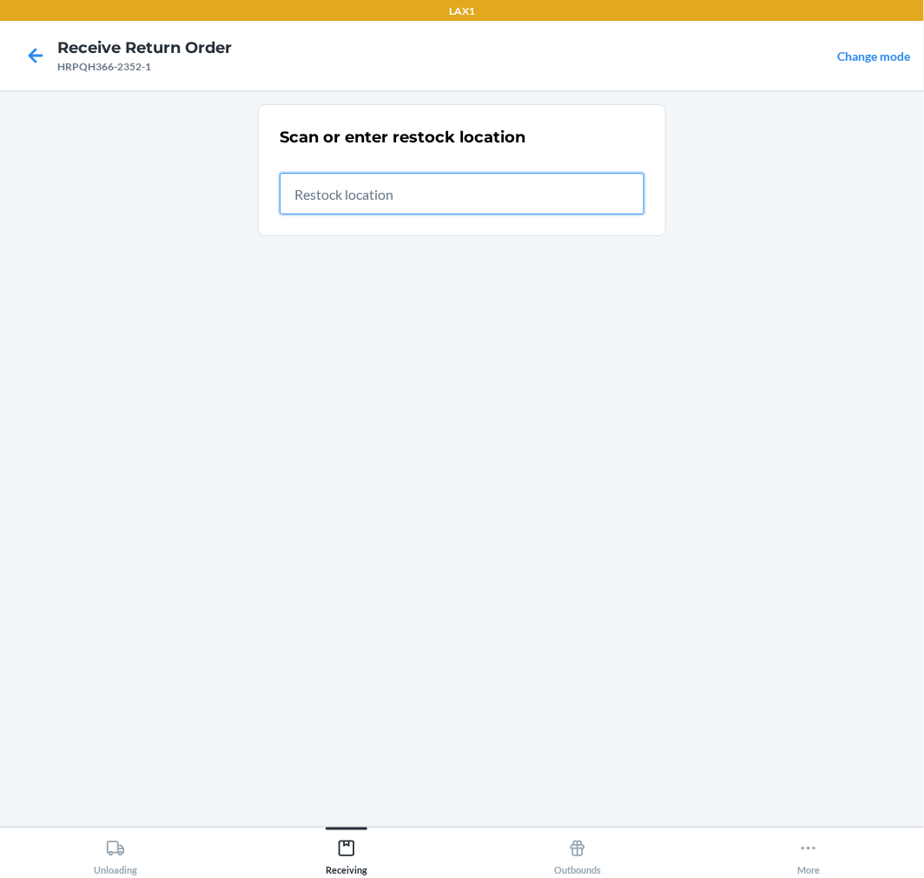
click at [472, 213] on input "text" at bounding box center [462, 194] width 365 height 42
type input "RTCART017"
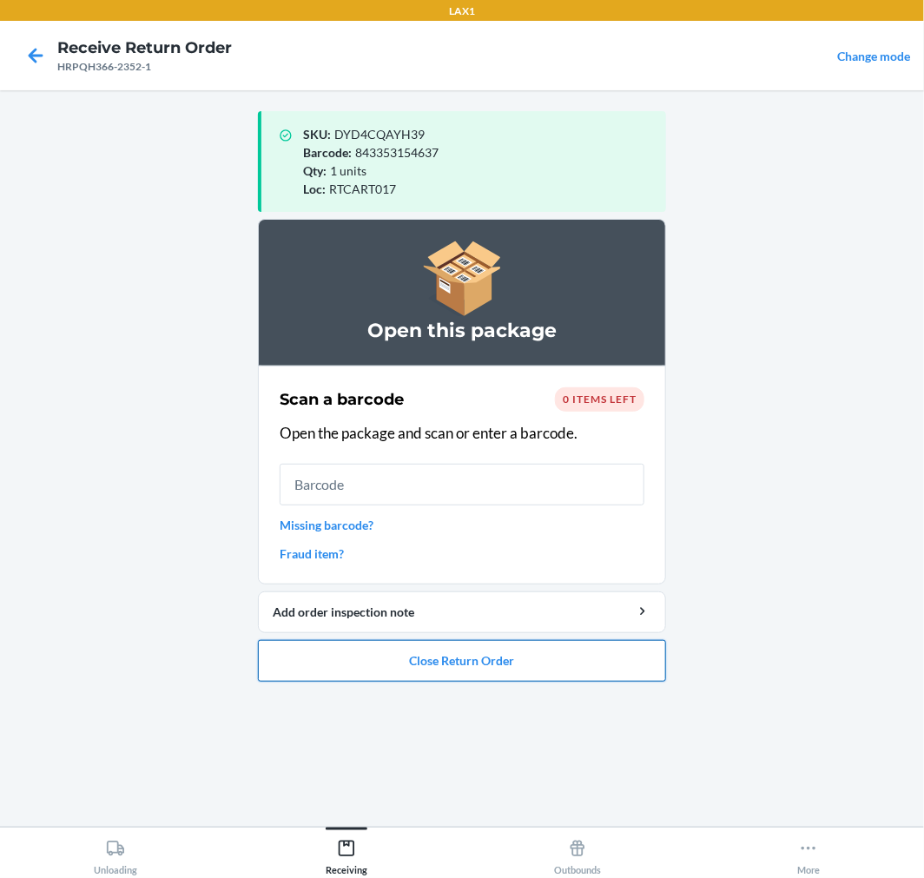
click at [497, 653] on button "Close Return Order" at bounding box center [462, 661] width 408 height 42
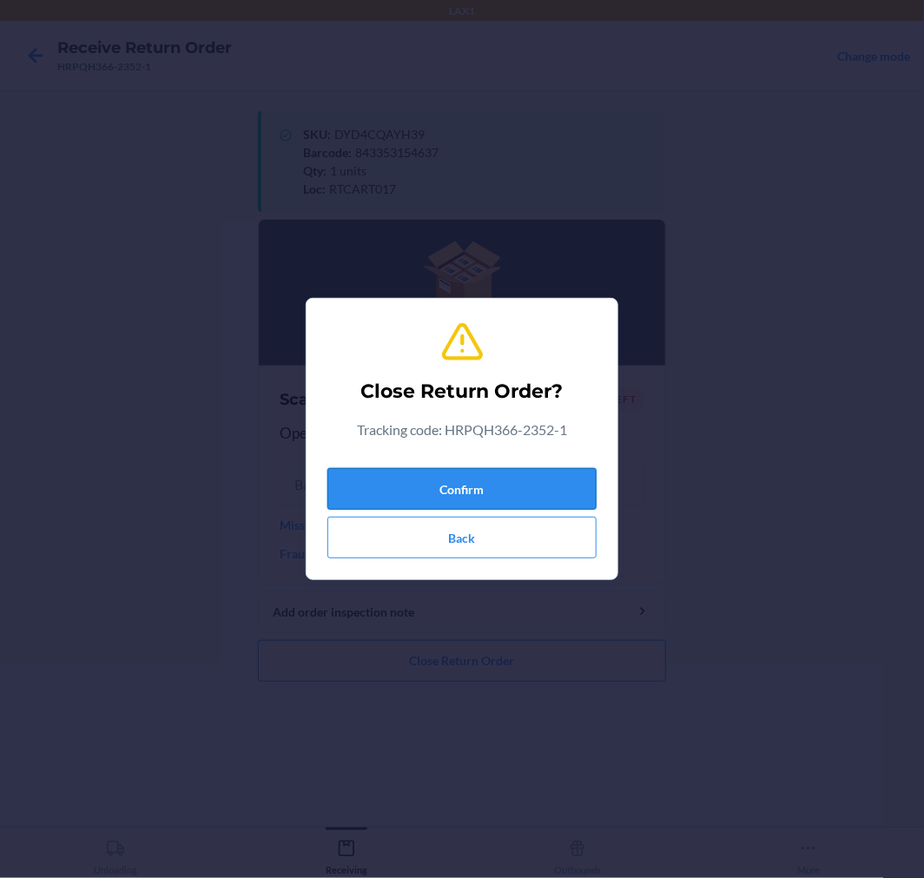
click at [500, 488] on button "Confirm" at bounding box center [462, 489] width 269 height 42
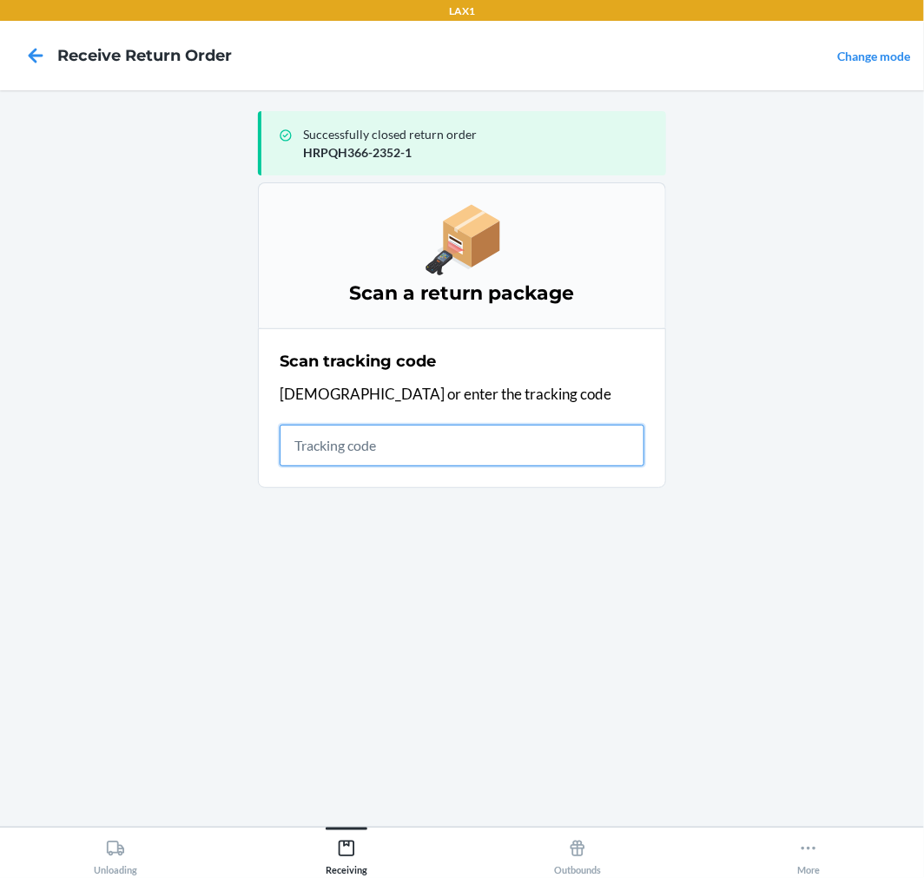
click at [314, 436] on input "text" at bounding box center [462, 446] width 365 height 42
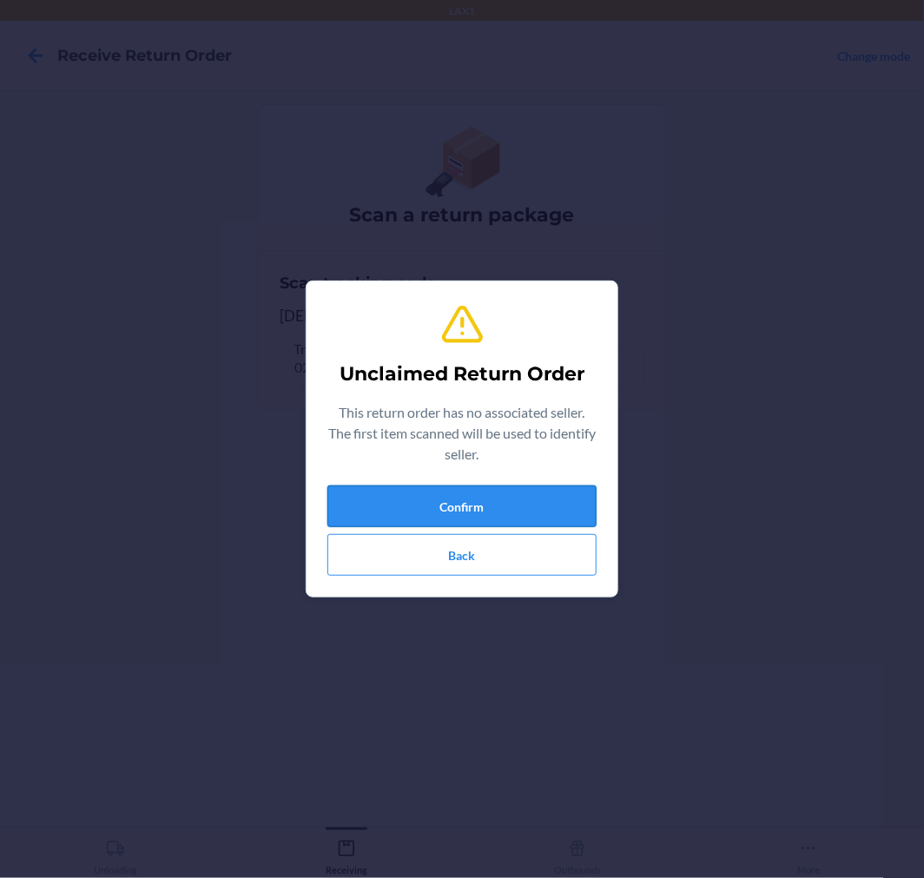
click at [554, 493] on button "Confirm" at bounding box center [462, 507] width 269 height 42
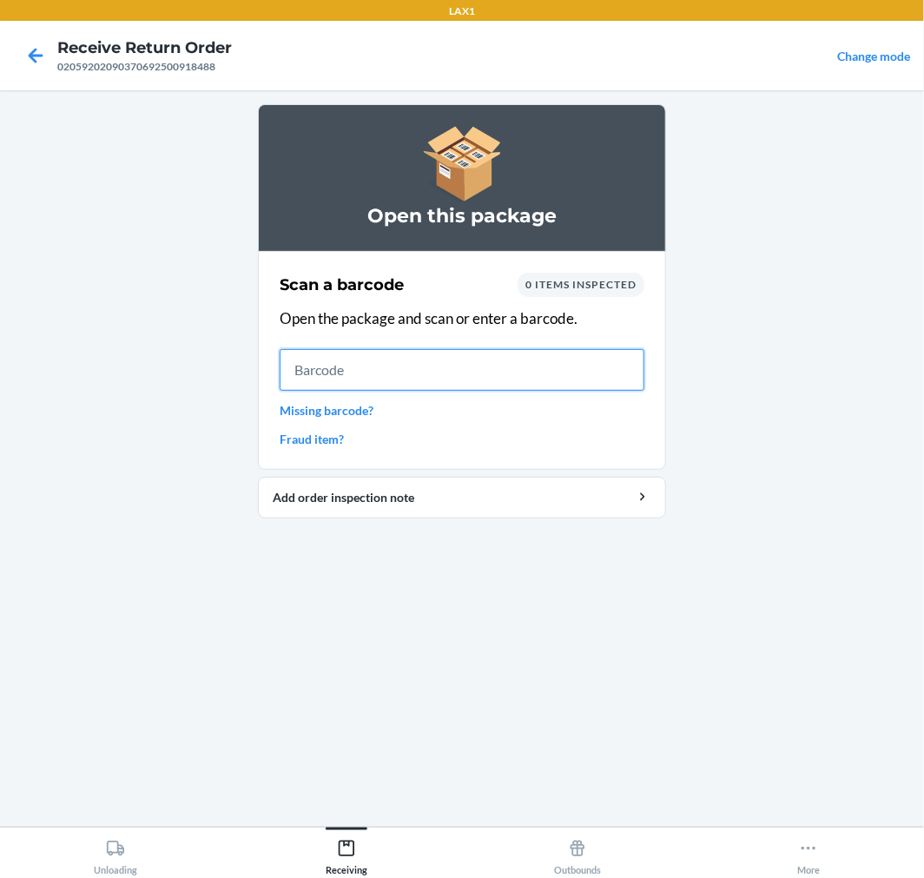
click at [539, 356] on input "text" at bounding box center [462, 370] width 365 height 42
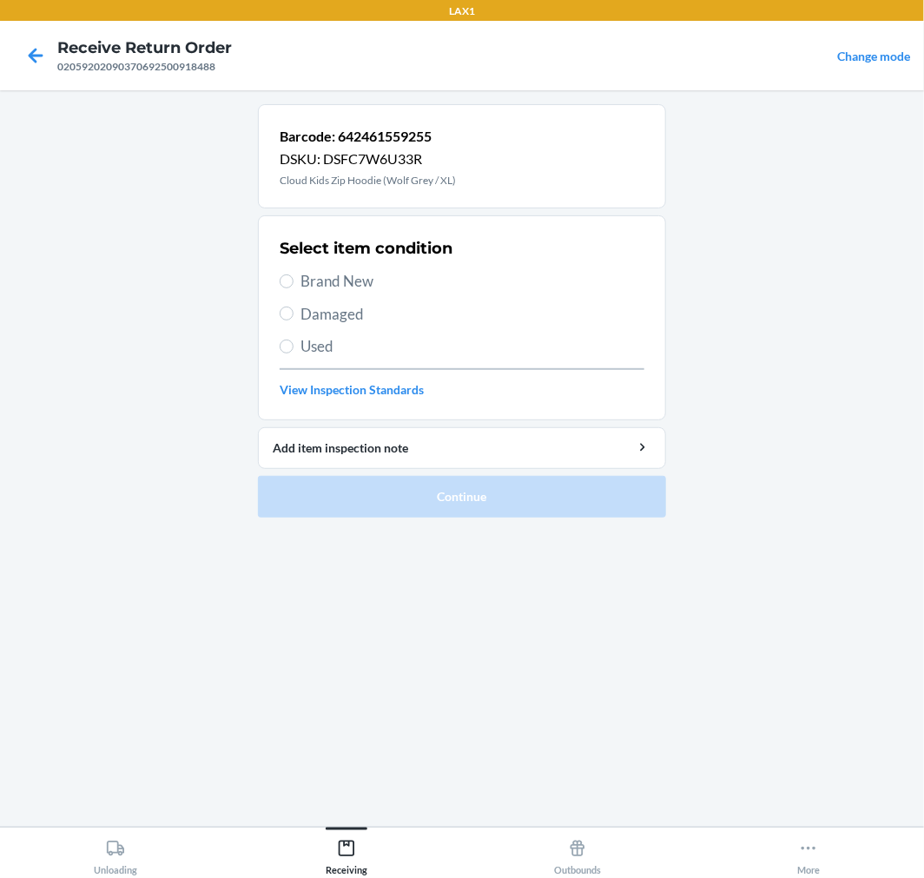
click at [341, 314] on span "Damaged" at bounding box center [473, 314] width 344 height 23
click at [294, 314] on input "Damaged" at bounding box center [287, 314] width 14 height 14
radio input "true"
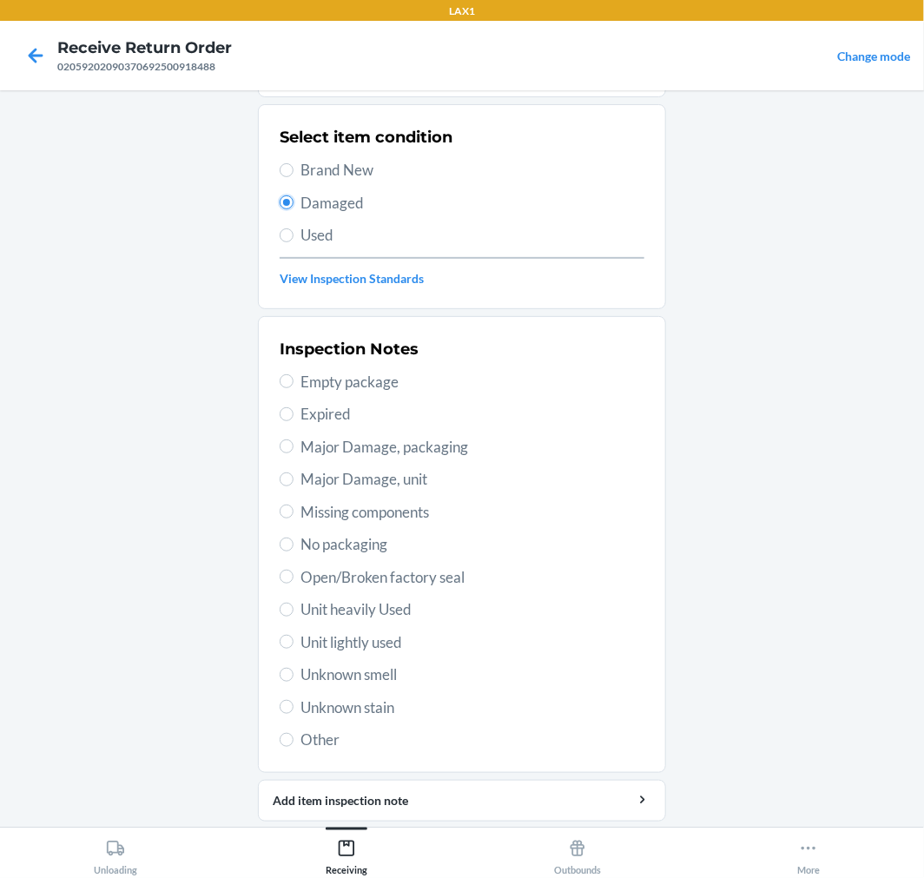
scroll to position [128, 0]
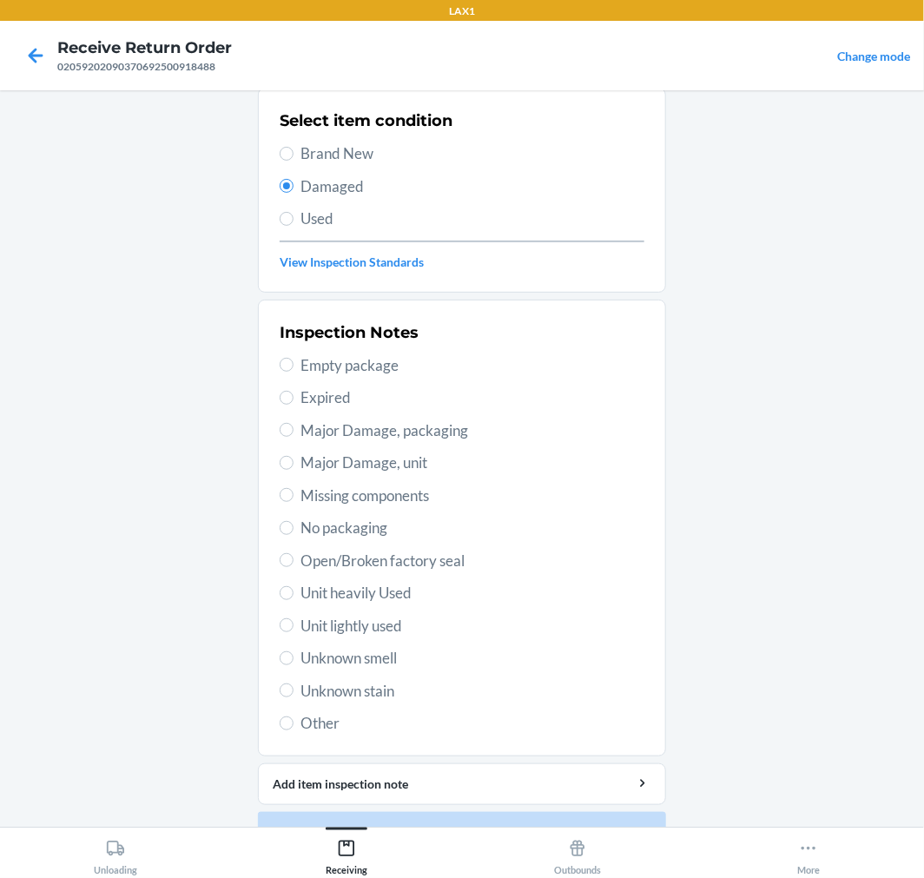
click at [350, 546] on div "Inspection Notes Empty package Expired Major Damage, packaging Major Damage, un…" at bounding box center [462, 528] width 365 height 424
click at [369, 617] on span "Unit lightly used" at bounding box center [473, 626] width 344 height 23
click at [294, 619] on input "Unit lightly used" at bounding box center [287, 626] width 14 height 14
radio input "true"
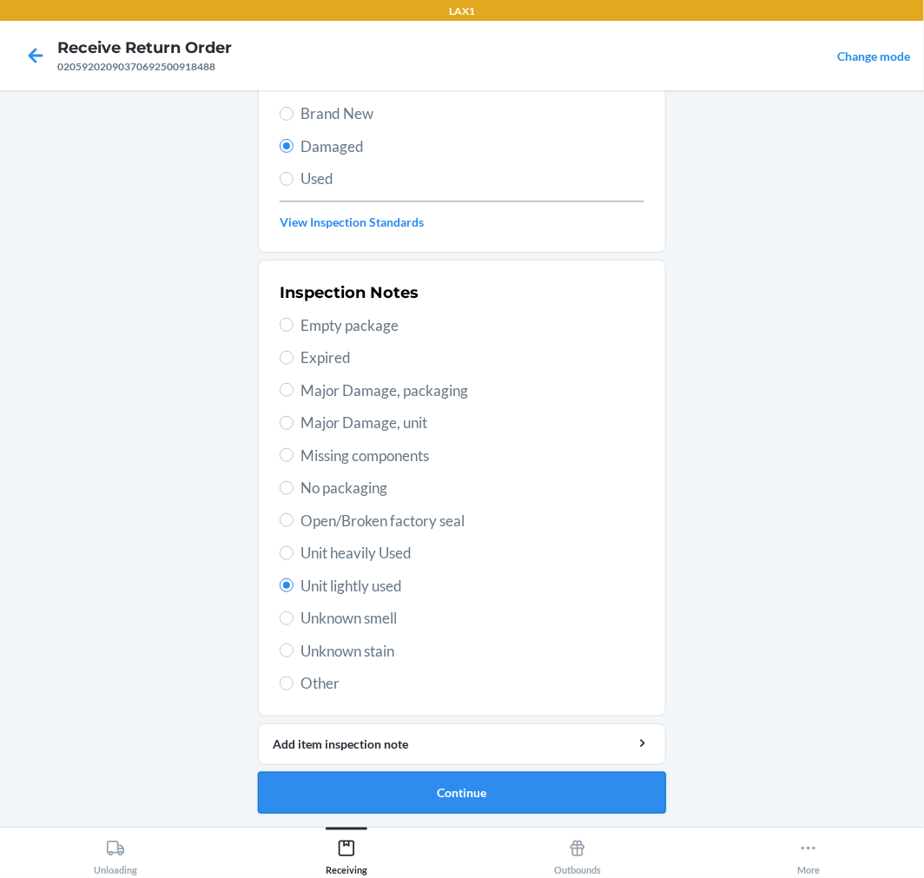
click at [541, 780] on button "Continue" at bounding box center [462, 793] width 408 height 42
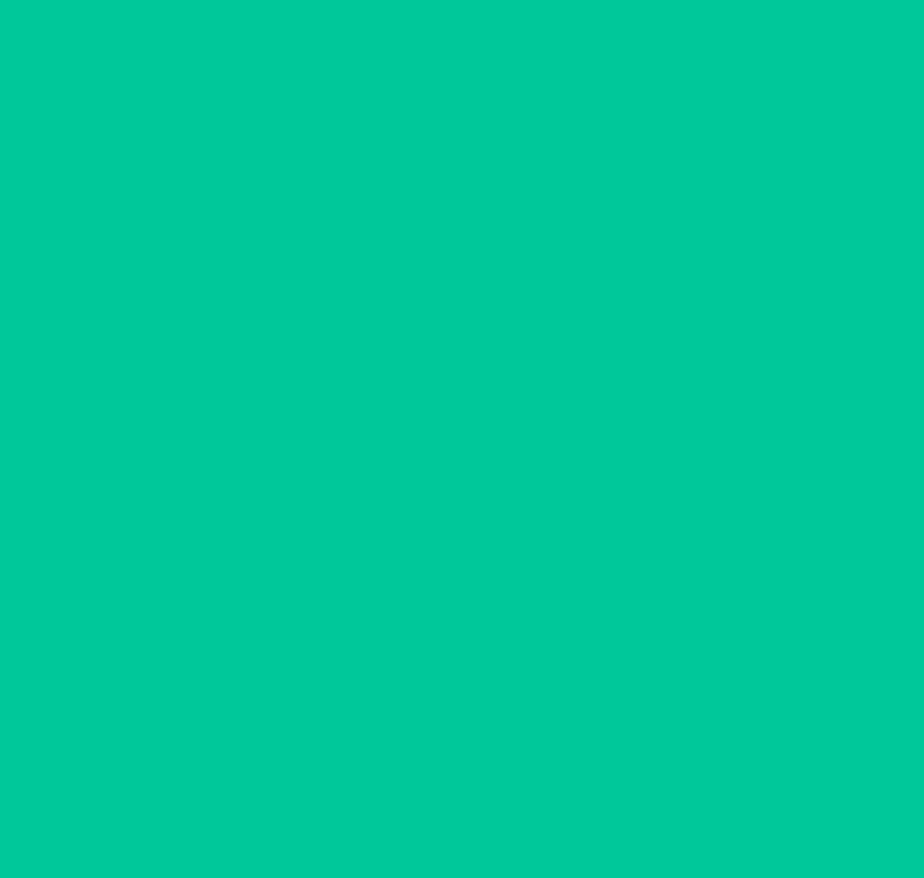
click at [540, 780] on button "Confirm" at bounding box center [462, 793] width 408 height 42
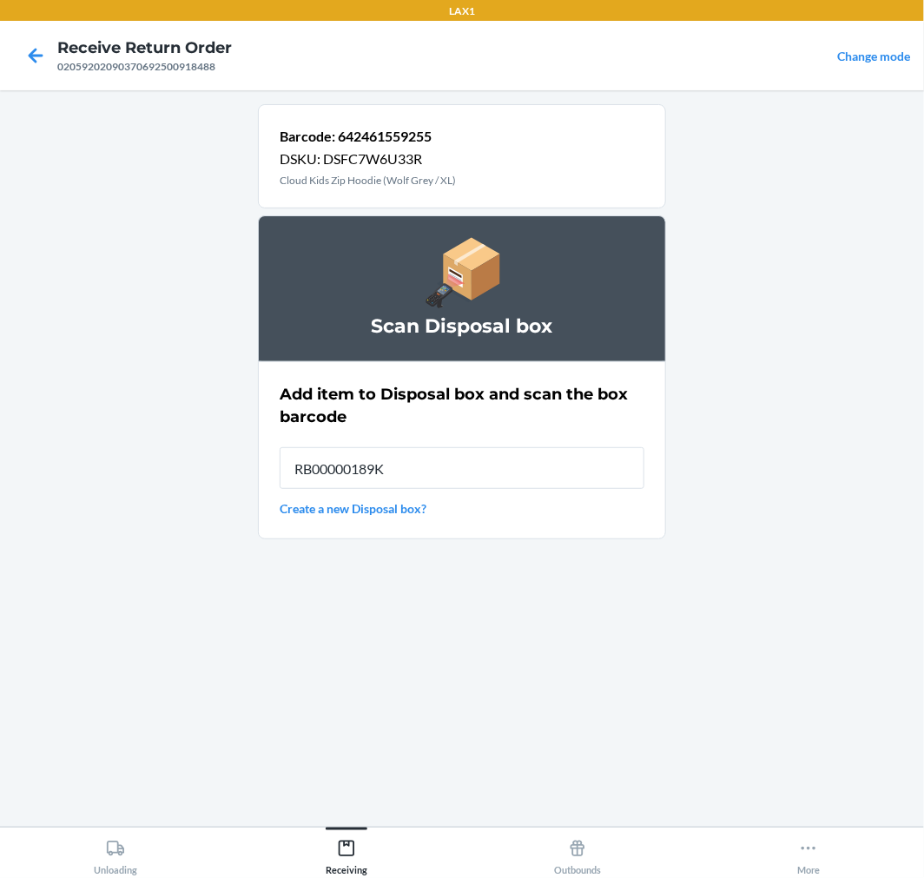
type input "RB00000189K"
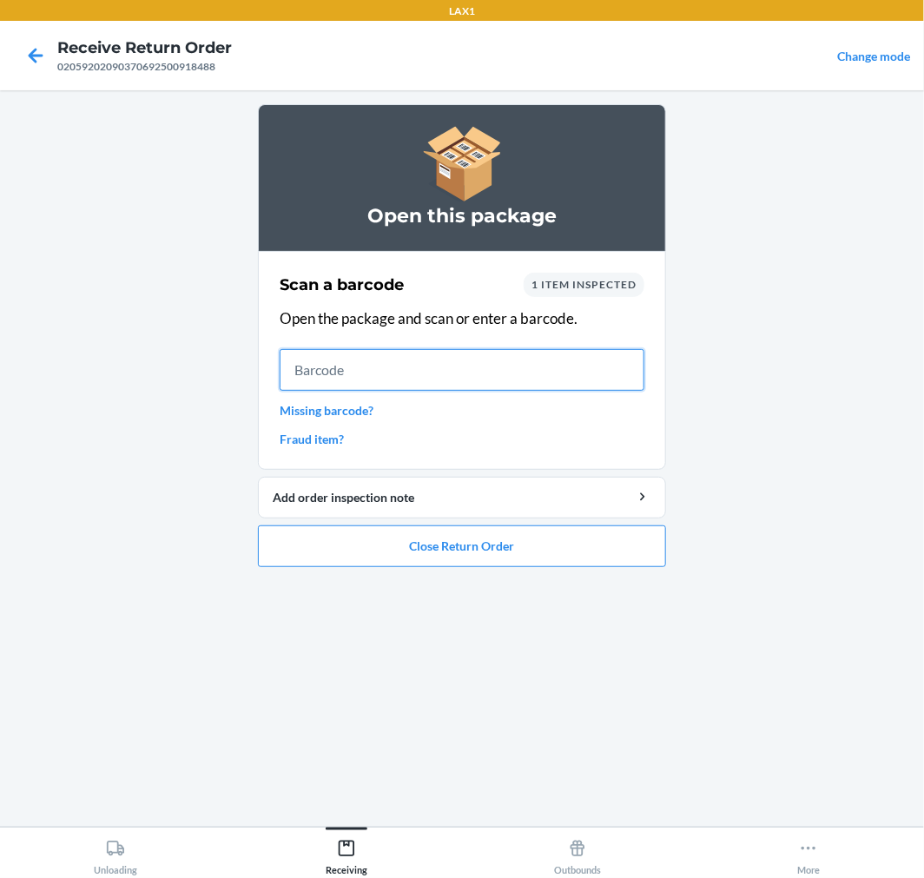
click at [335, 387] on input "text" at bounding box center [462, 370] width 365 height 42
click at [461, 568] on ol "Open this package Scan a barcode 1 item inspected Open the package and scan or …" at bounding box center [462, 342] width 408 height 477
click at [459, 527] on button "Close Return Order" at bounding box center [462, 547] width 408 height 42
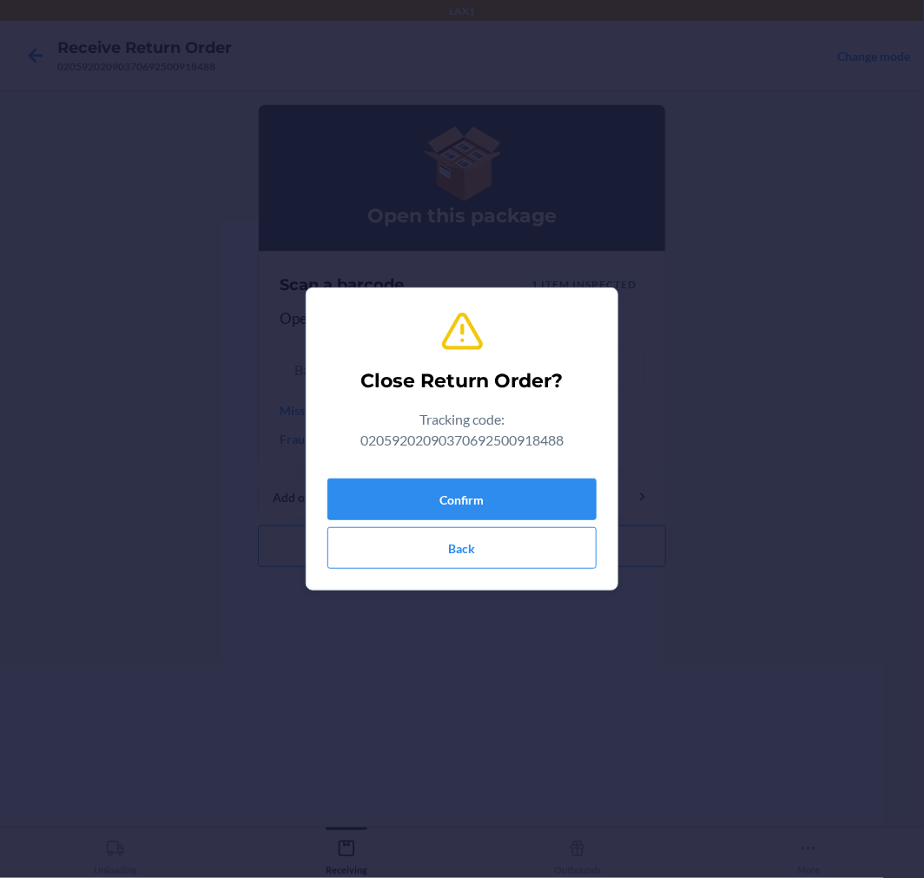
click at [453, 472] on div "Confirm Back" at bounding box center [462, 520] width 269 height 97
click at [489, 506] on button "Confirm" at bounding box center [462, 500] width 269 height 42
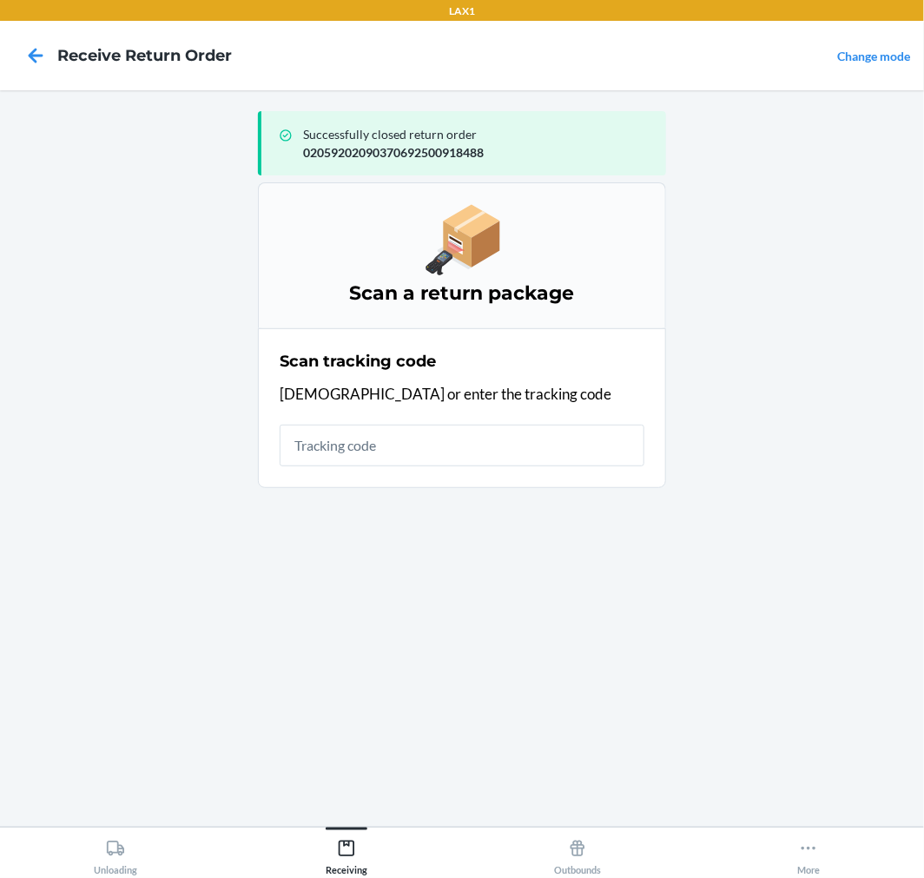
drag, startPoint x: 489, startPoint y: 506, endPoint x: 547, endPoint y: 681, distance: 184.1
drag, startPoint x: 288, startPoint y: 435, endPoint x: 334, endPoint y: 457, distance: 50.1
click at [309, 449] on input "text" at bounding box center [462, 446] width 365 height 42
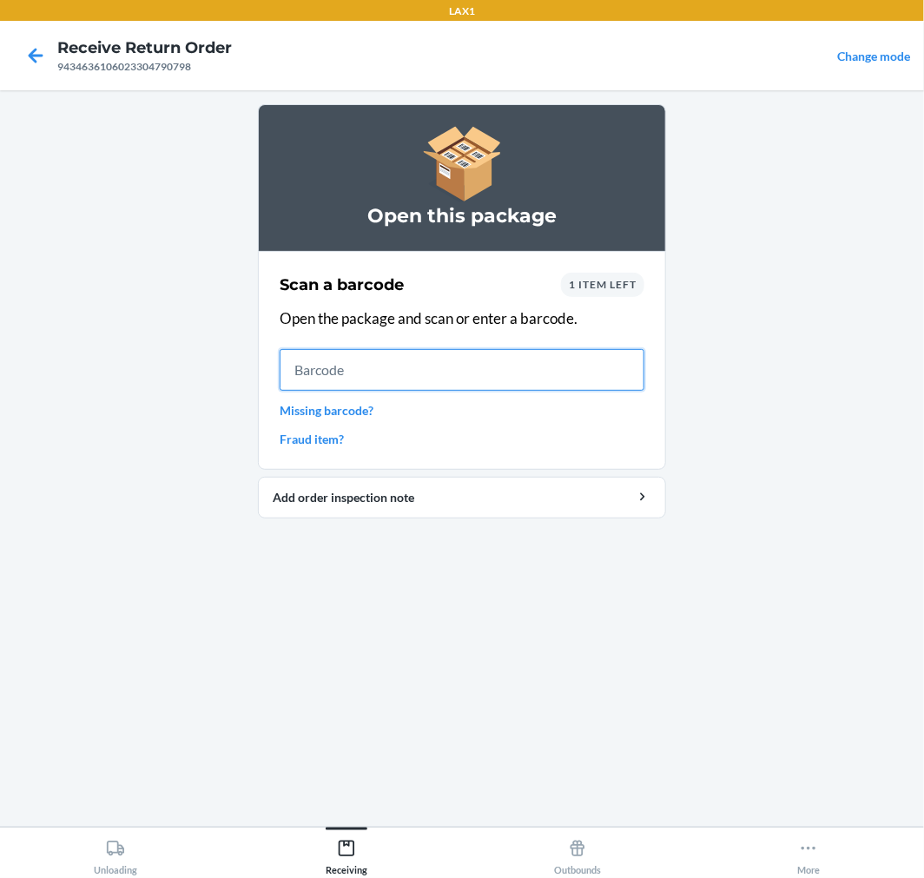
click at [443, 362] on input "text" at bounding box center [462, 370] width 365 height 42
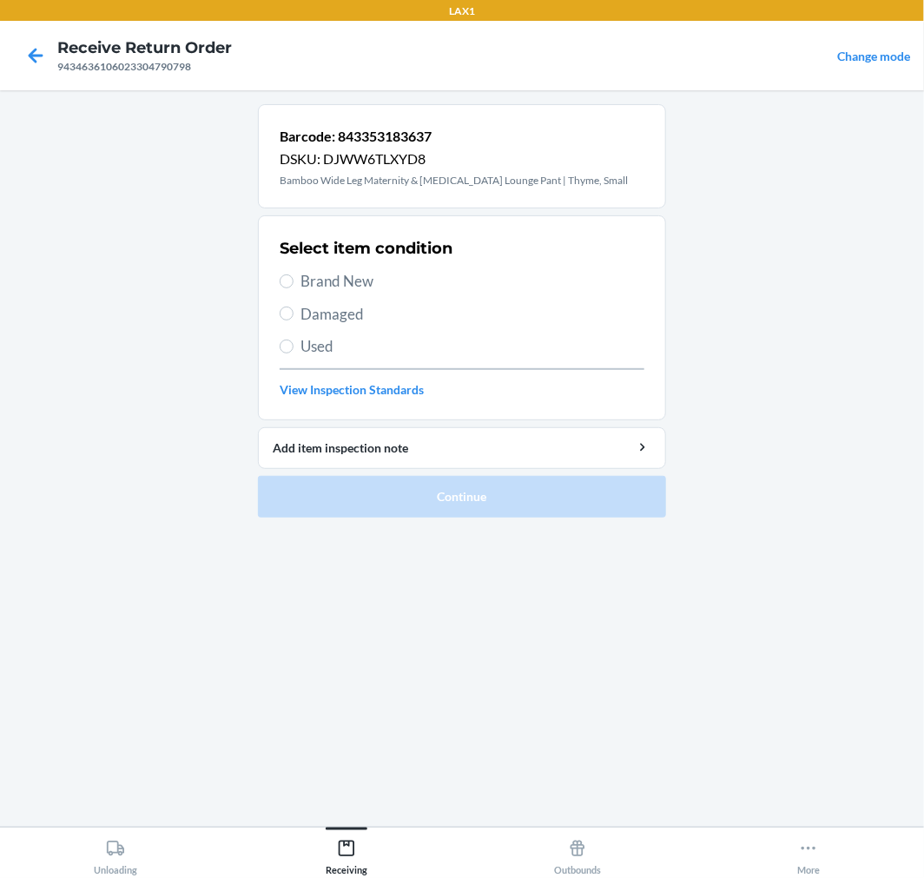
click at [341, 279] on span "Brand New" at bounding box center [473, 281] width 344 height 23
click at [294, 279] on input "Brand New" at bounding box center [287, 282] width 14 height 14
radio input "true"
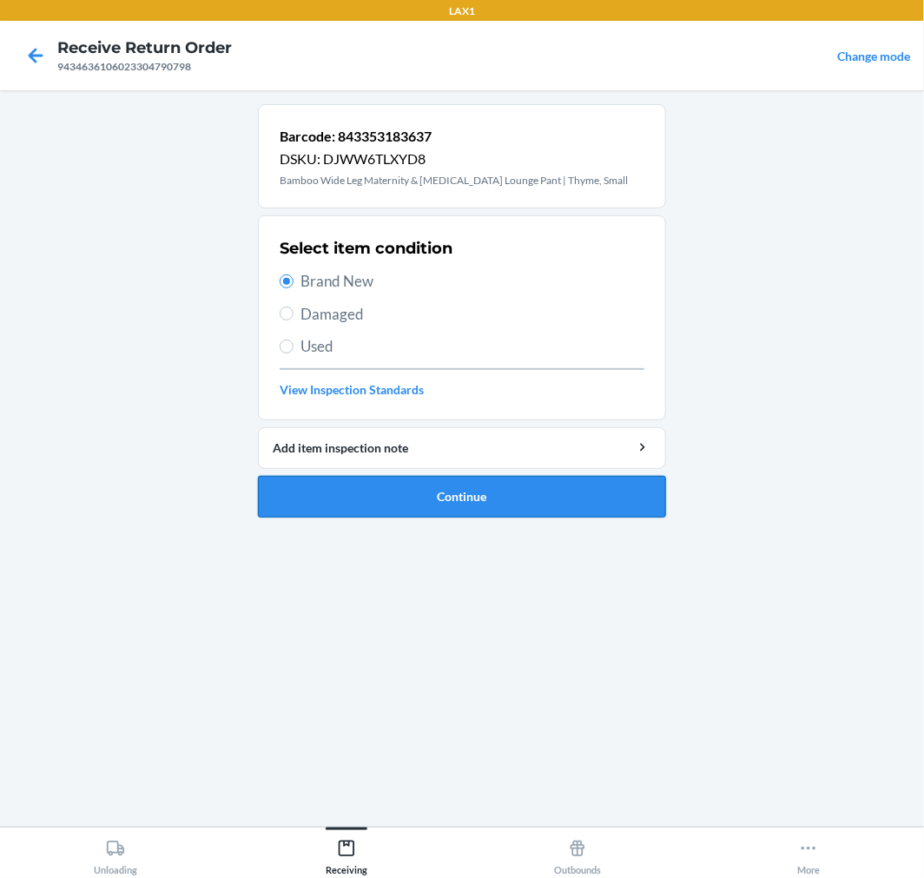
click at [513, 506] on button "Continue" at bounding box center [462, 497] width 408 height 42
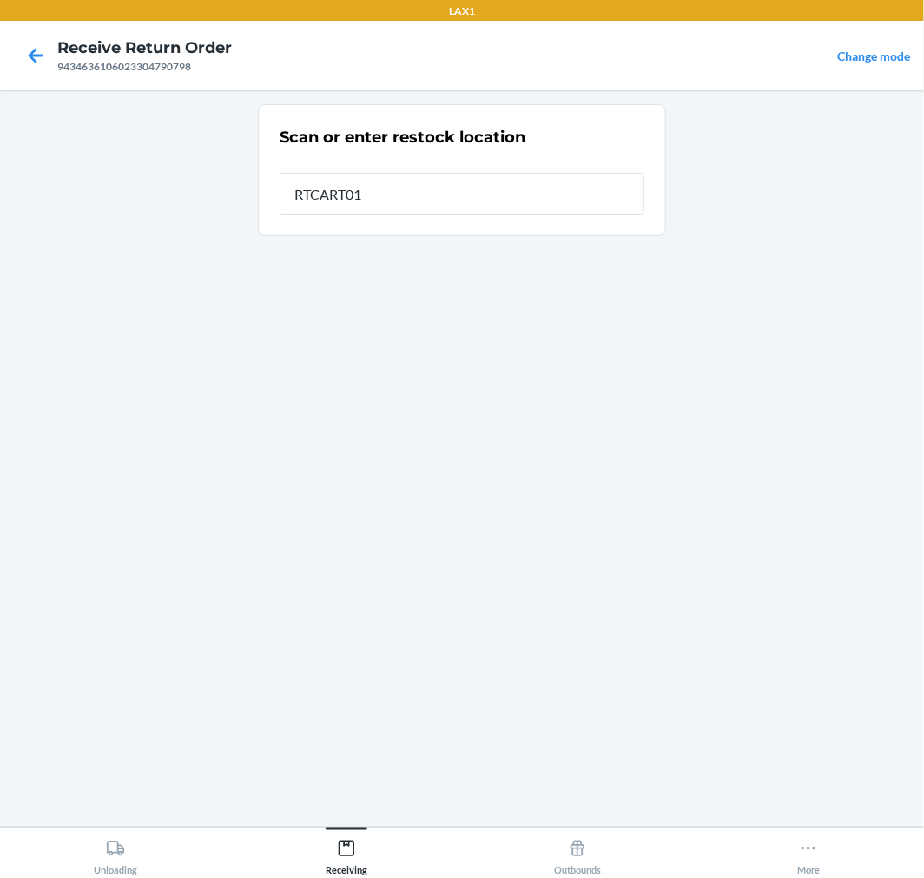
type input "RTCART017"
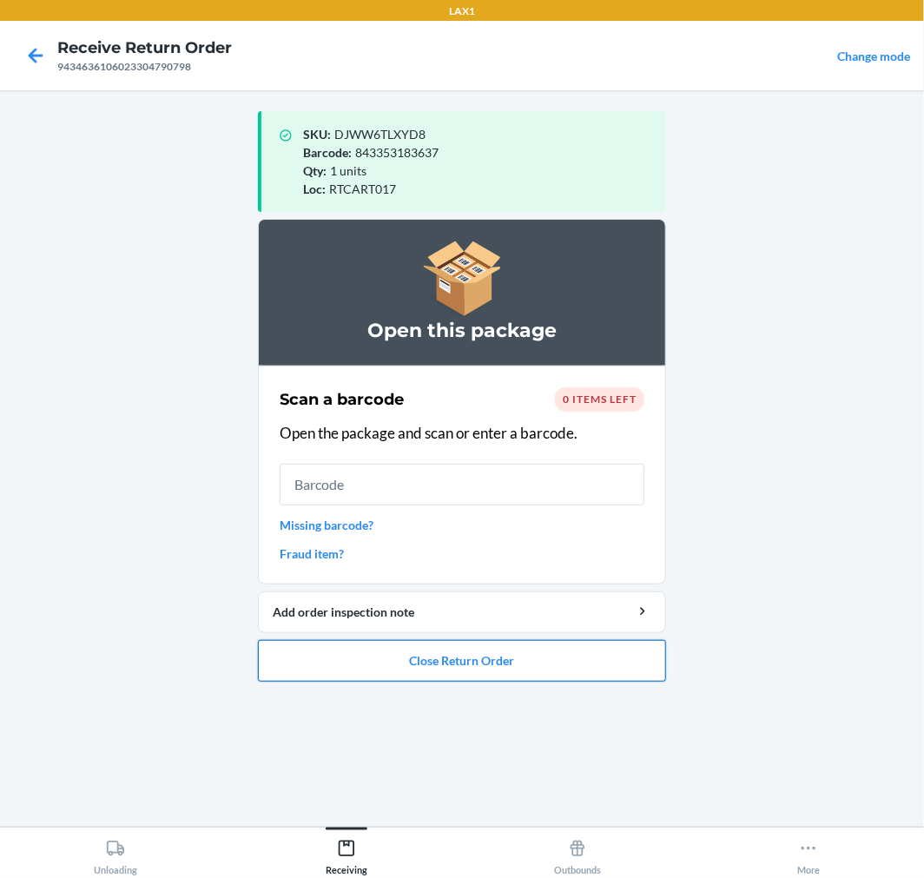
click at [595, 650] on button "Close Return Order" at bounding box center [462, 661] width 408 height 42
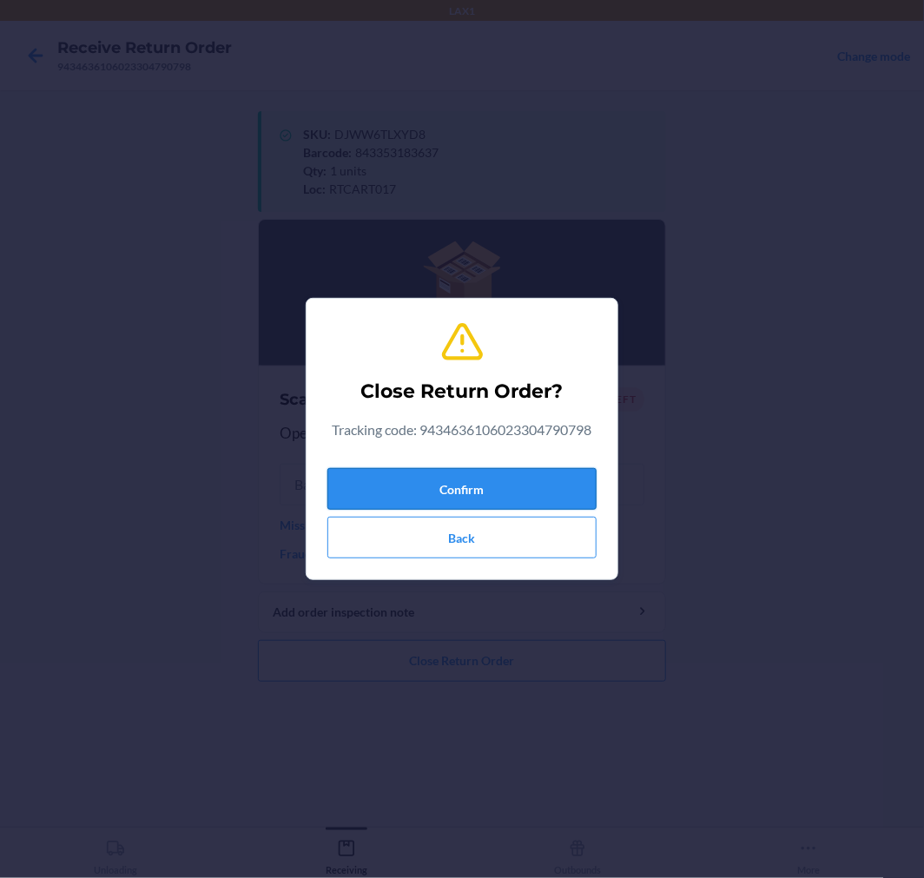
click at [493, 479] on button "Confirm" at bounding box center [462, 489] width 269 height 42
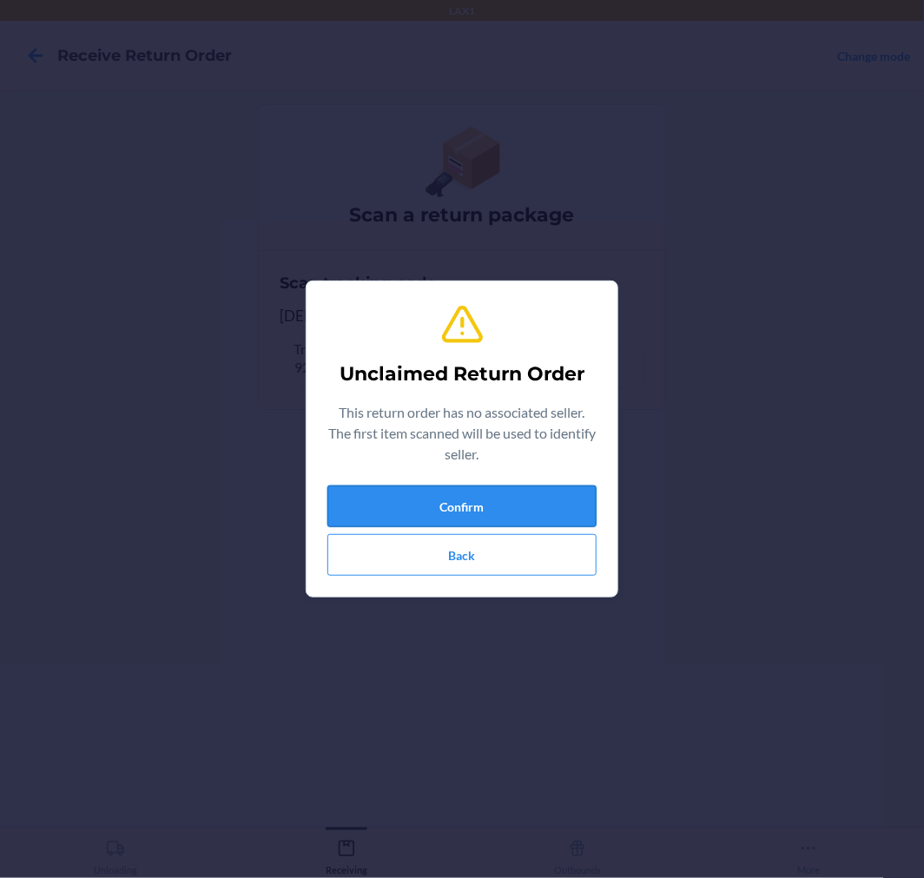
click at [575, 500] on button "Confirm" at bounding box center [462, 507] width 269 height 42
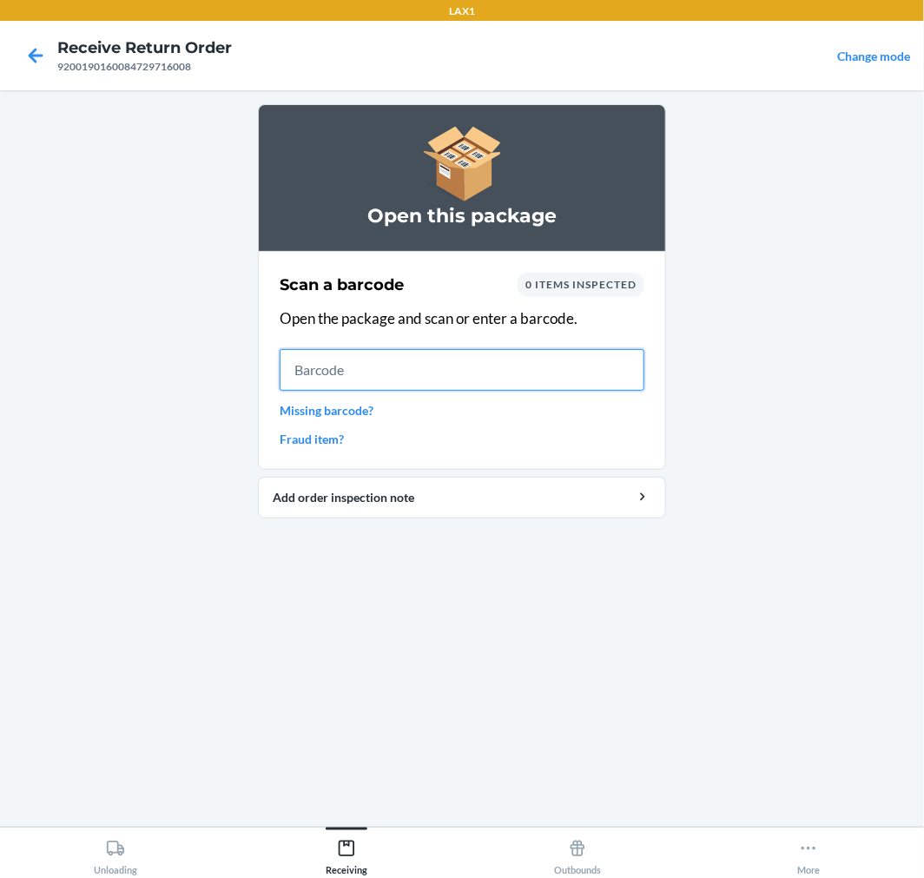
click at [473, 368] on input "text" at bounding box center [462, 370] width 365 height 42
click at [331, 414] on link "Missing barcode?" at bounding box center [462, 410] width 365 height 18
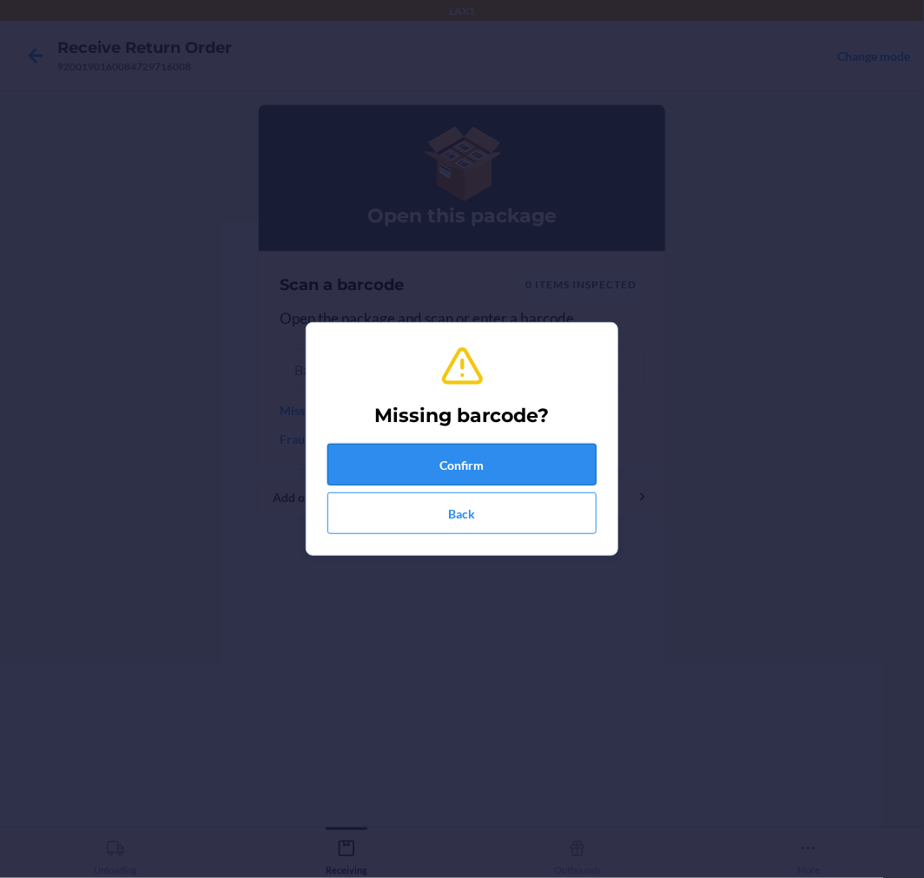
click at [443, 447] on button "Confirm" at bounding box center [462, 465] width 269 height 42
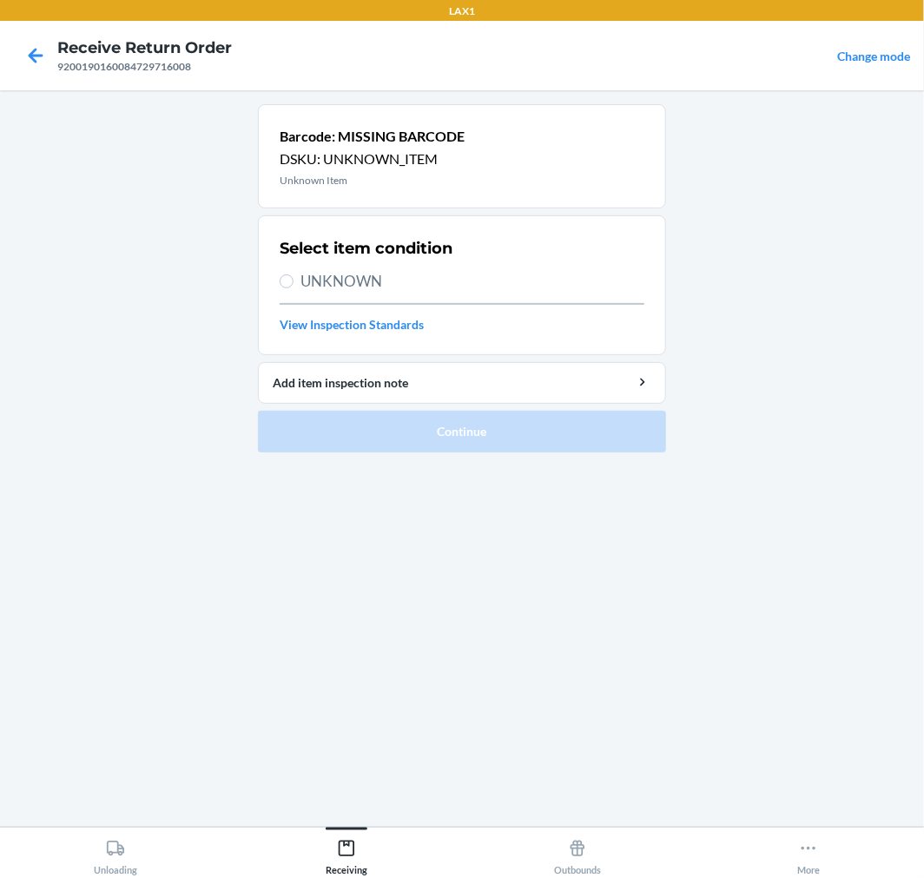
drag, startPoint x: 367, startPoint y: 284, endPoint x: 506, endPoint y: 420, distance: 193.5
click at [365, 284] on span "UNKNOWN" at bounding box center [473, 281] width 344 height 23
click at [294, 284] on input "UNKNOWN" at bounding box center [287, 282] width 14 height 14
radio input "true"
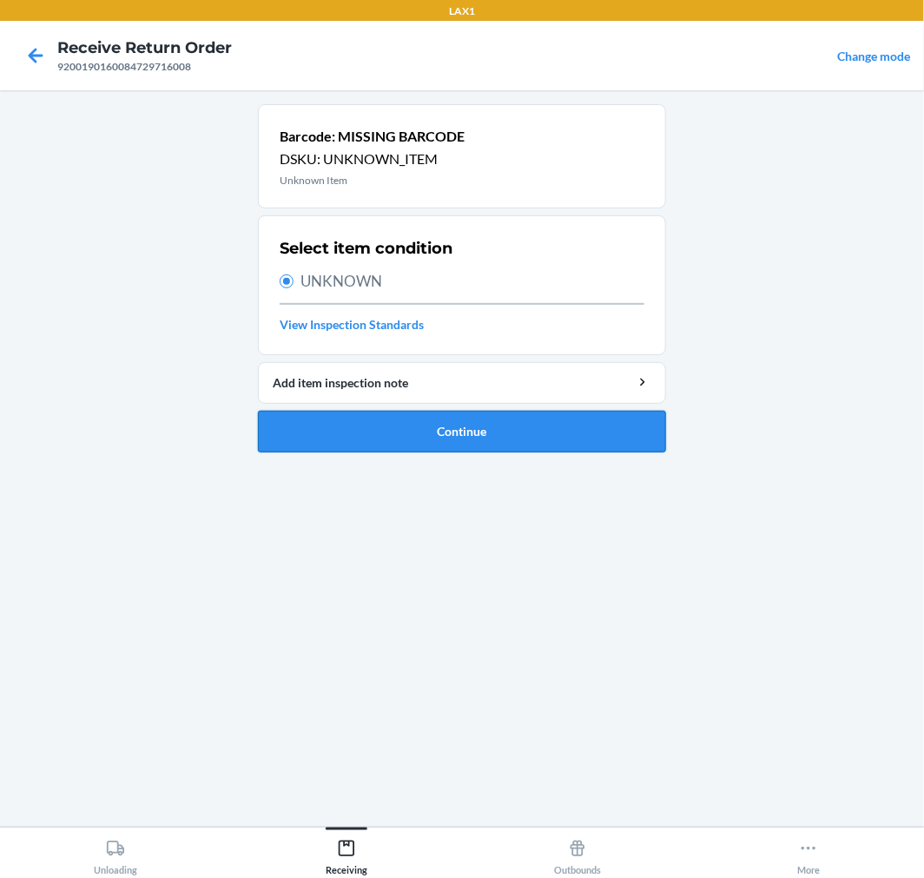
click at [532, 428] on button "Continue" at bounding box center [462, 432] width 408 height 42
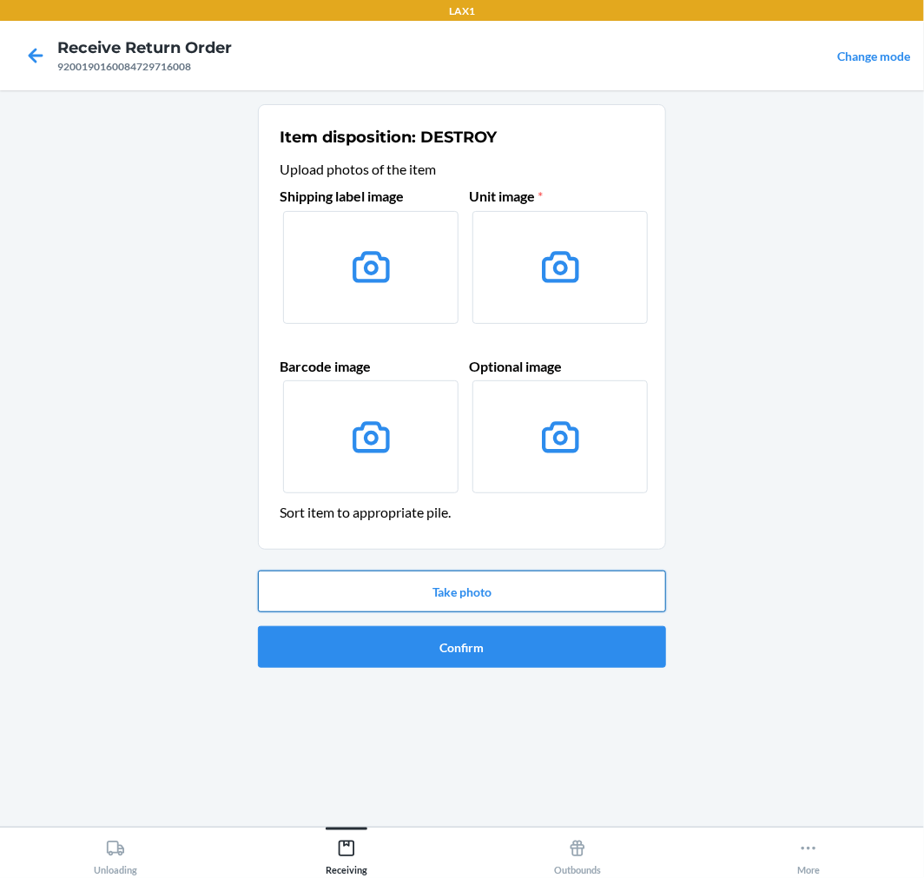
click at [478, 592] on button "Take photo" at bounding box center [462, 592] width 408 height 42
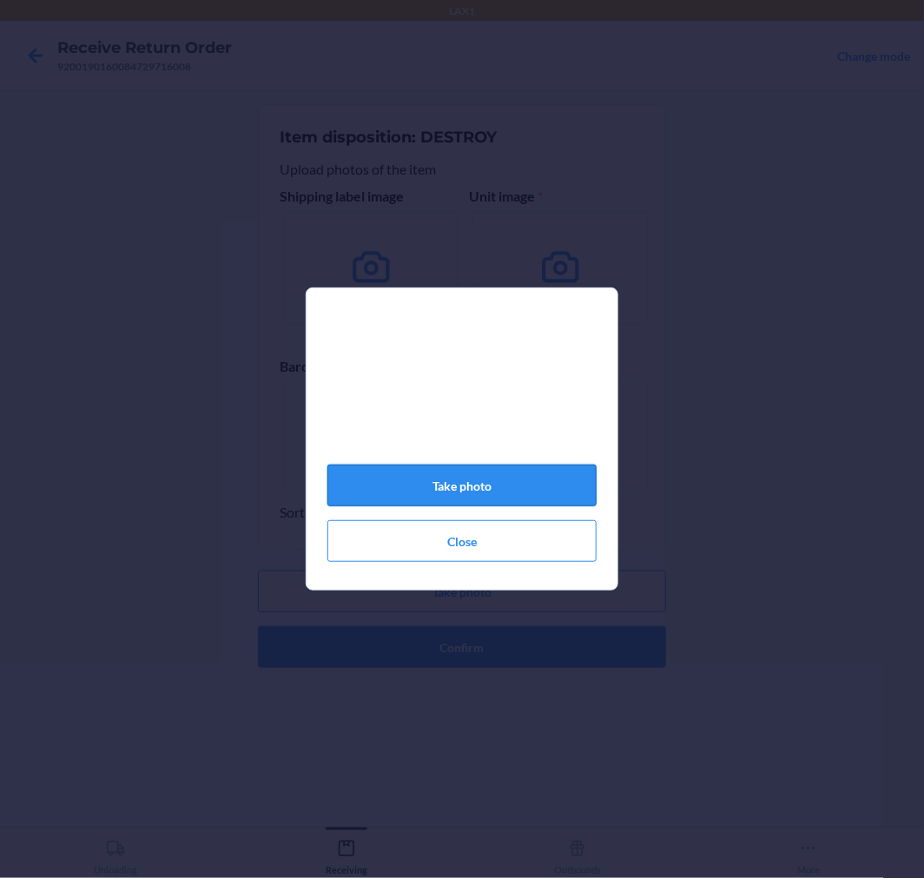
click at [500, 502] on button "Take photo" at bounding box center [462, 486] width 269 height 42
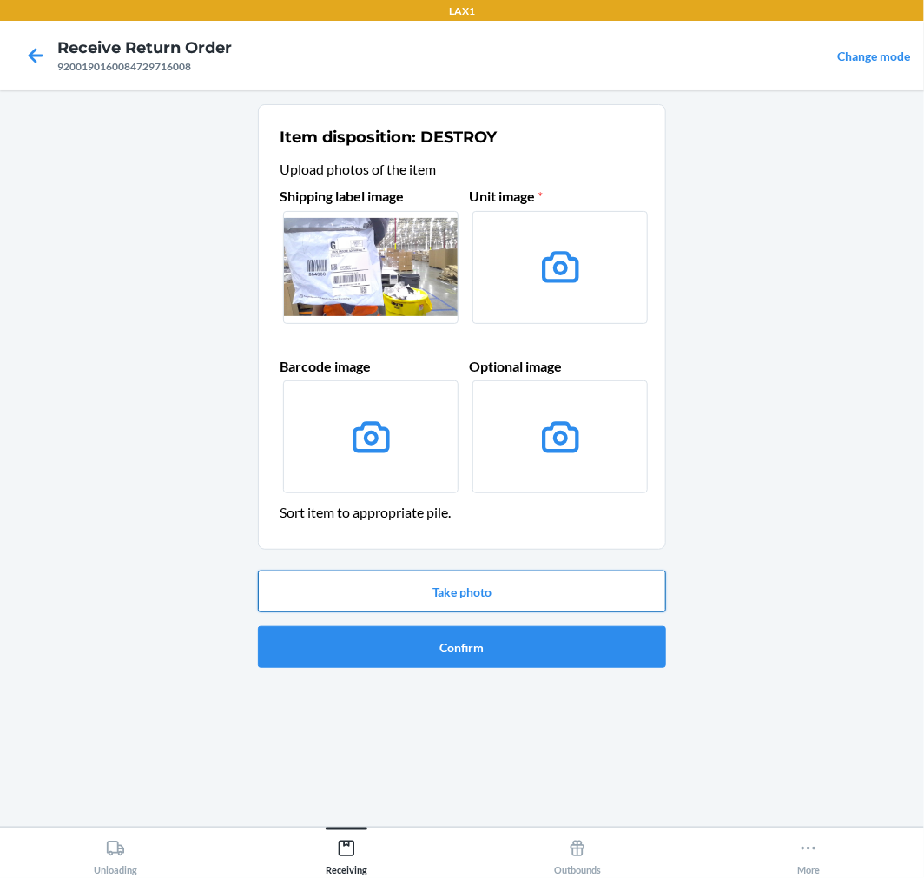
click at [409, 571] on button "Take photo" at bounding box center [462, 592] width 408 height 42
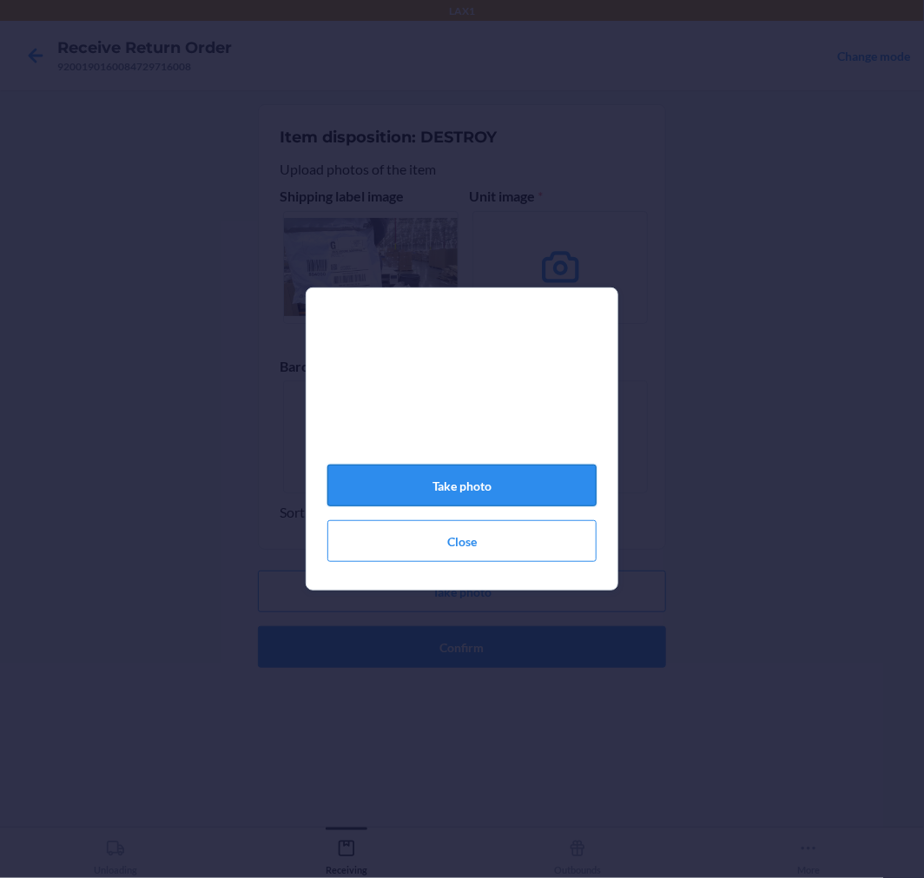
click at [504, 488] on button "Take photo" at bounding box center [462, 486] width 269 height 42
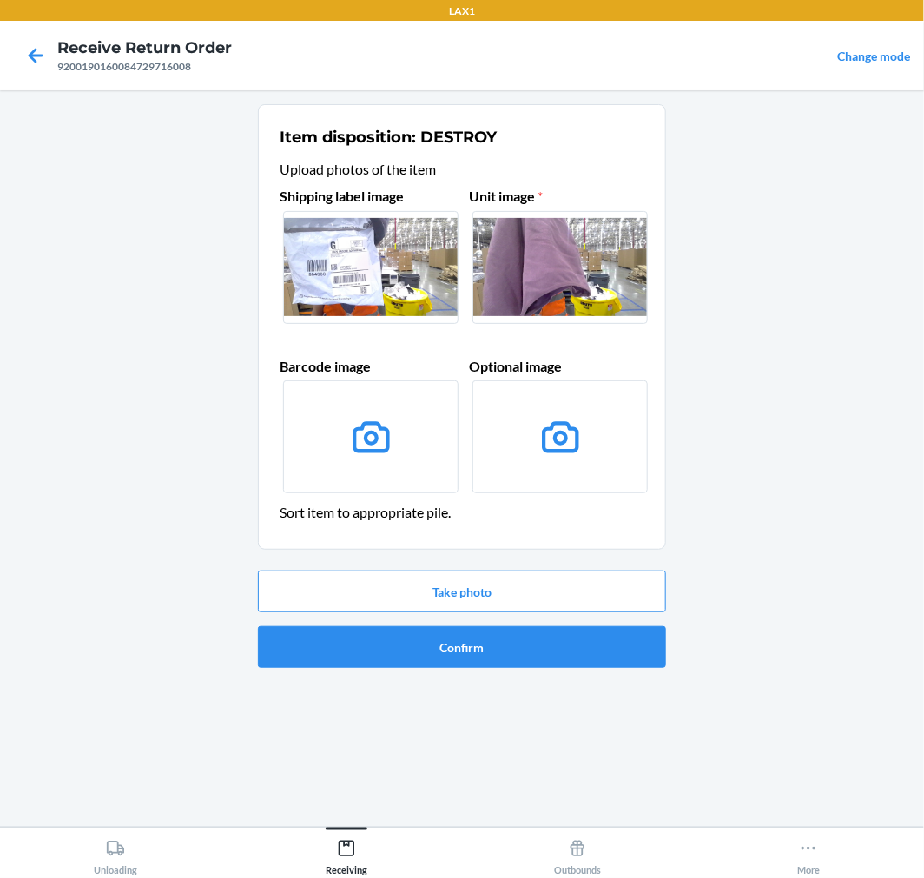
click at [420, 675] on ol "Item disposition: DESTROY Upload photos of the item Shipping label image Unit i…" at bounding box center [462, 393] width 408 height 578
click at [422, 632] on button "Confirm" at bounding box center [462, 647] width 408 height 42
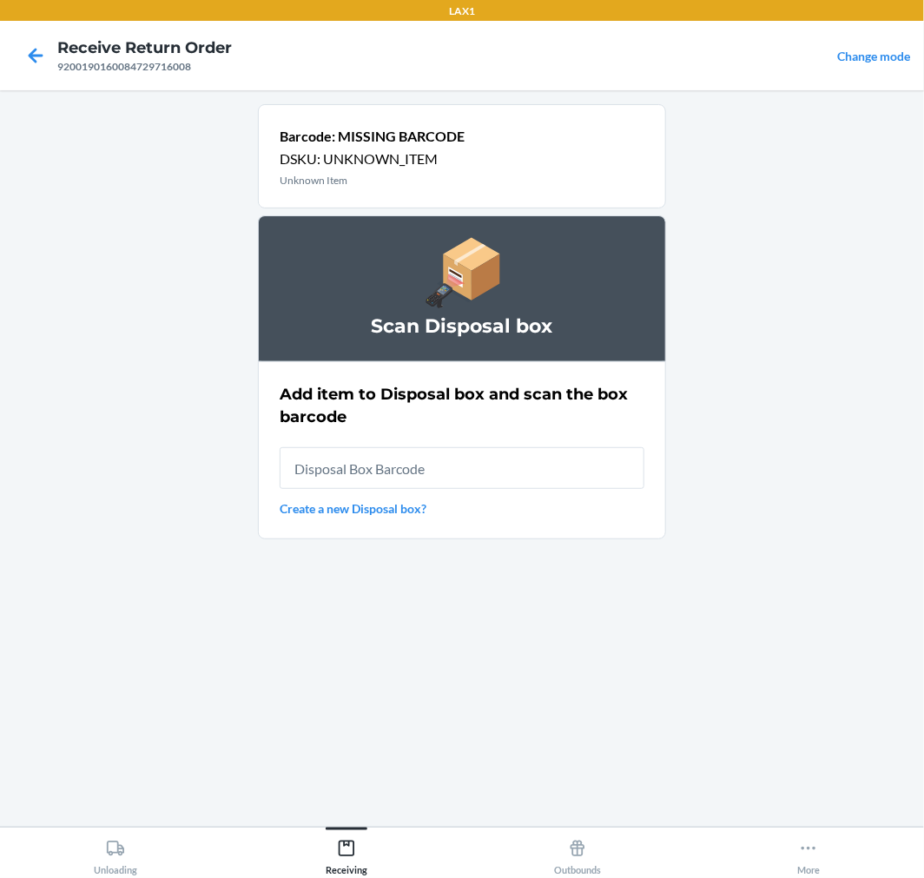
click at [551, 489] on input "text" at bounding box center [462, 468] width 365 height 42
type input "RB00000189K"
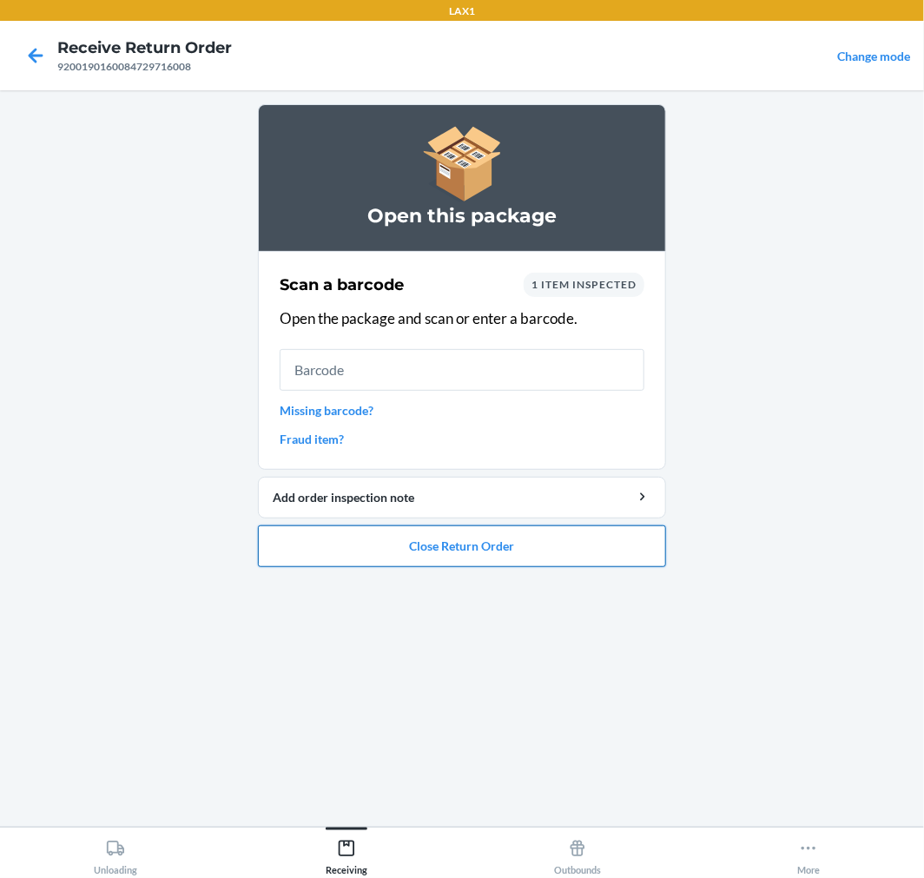
click at [586, 562] on button "Close Return Order" at bounding box center [462, 547] width 408 height 42
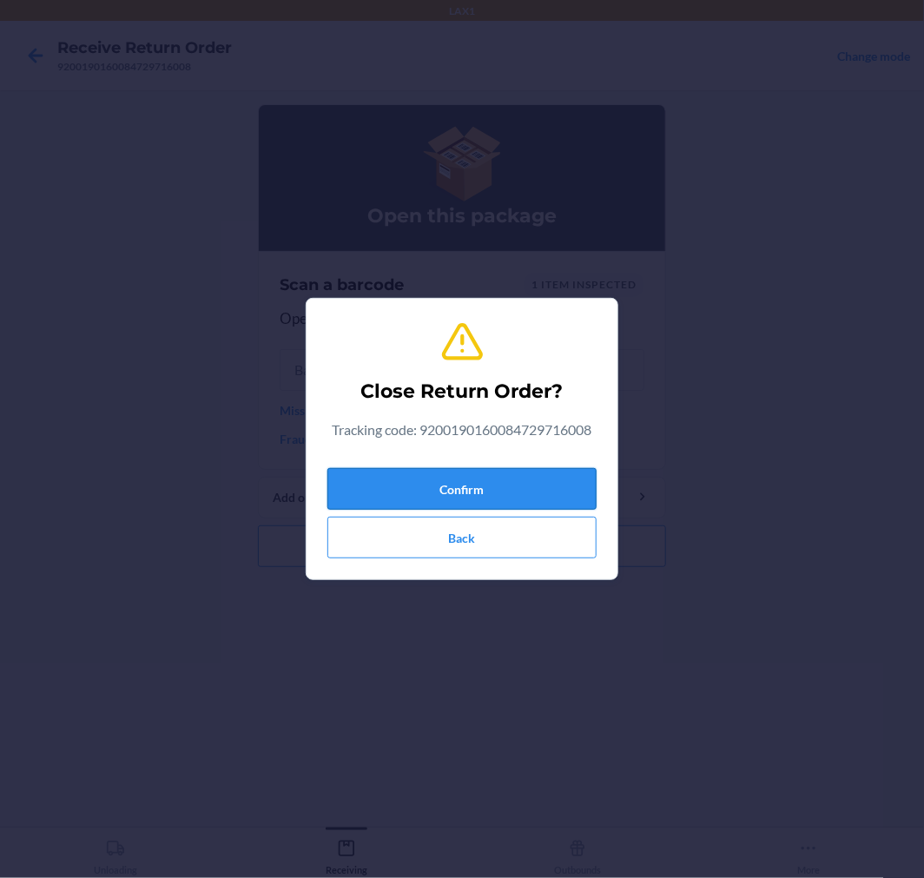
click at [534, 493] on button "Confirm" at bounding box center [462, 489] width 269 height 42
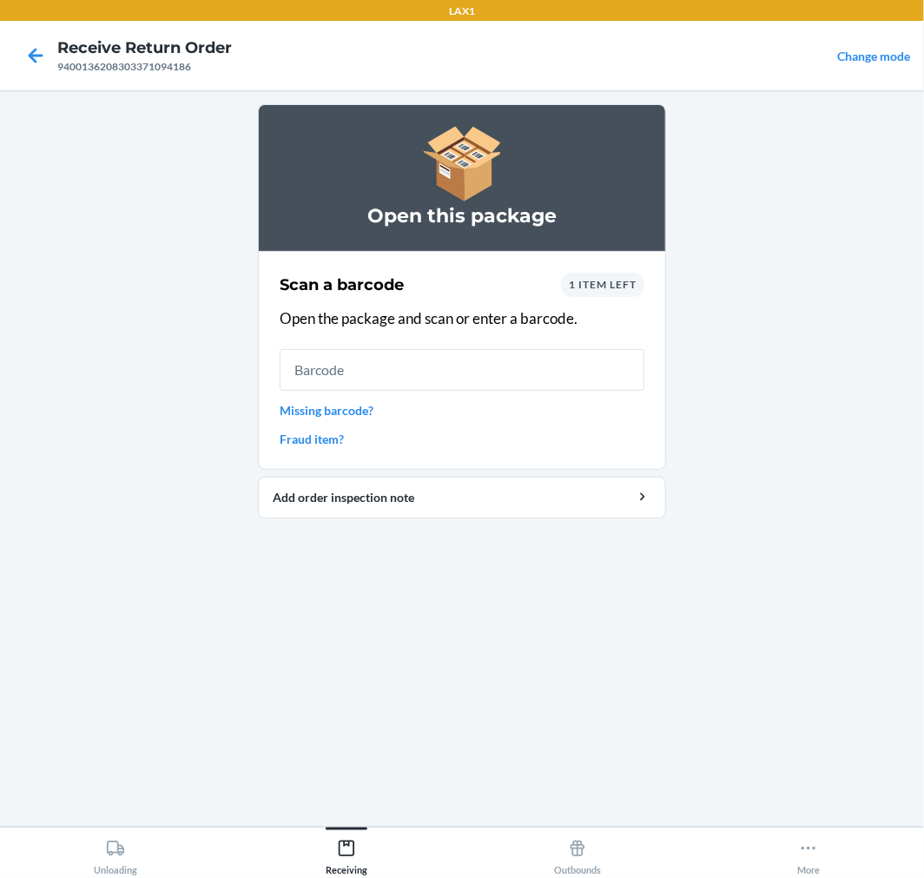
click at [341, 410] on link "Missing barcode?" at bounding box center [462, 410] width 365 height 18
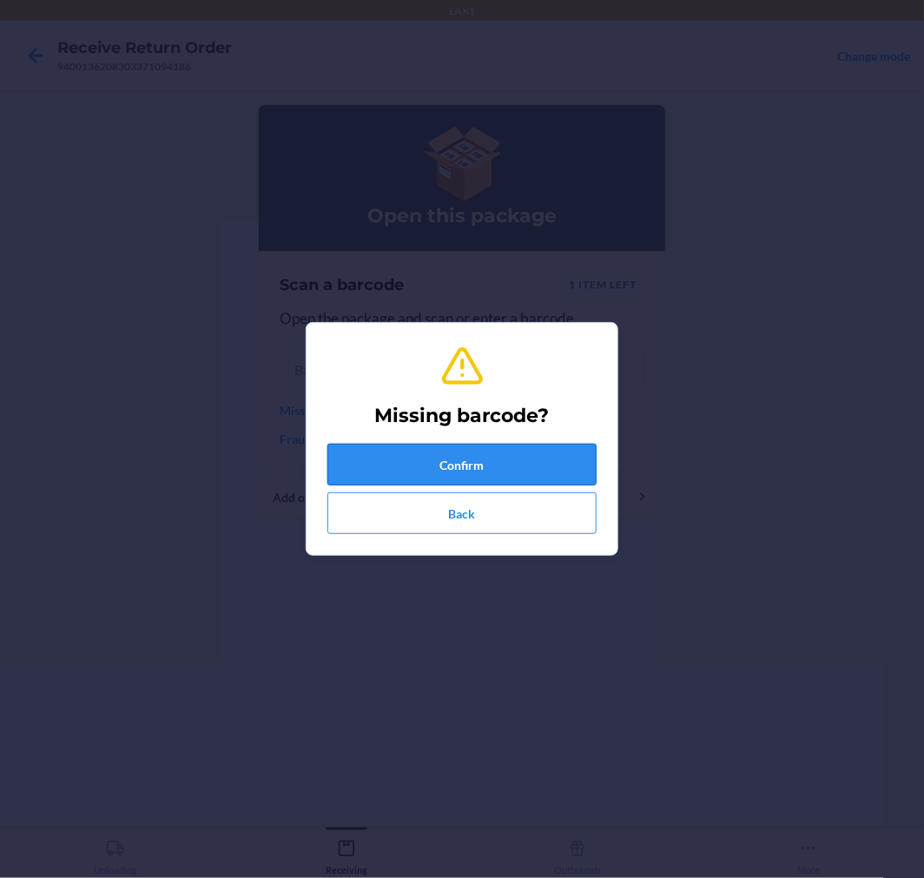
click at [452, 461] on button "Confirm" at bounding box center [462, 465] width 269 height 42
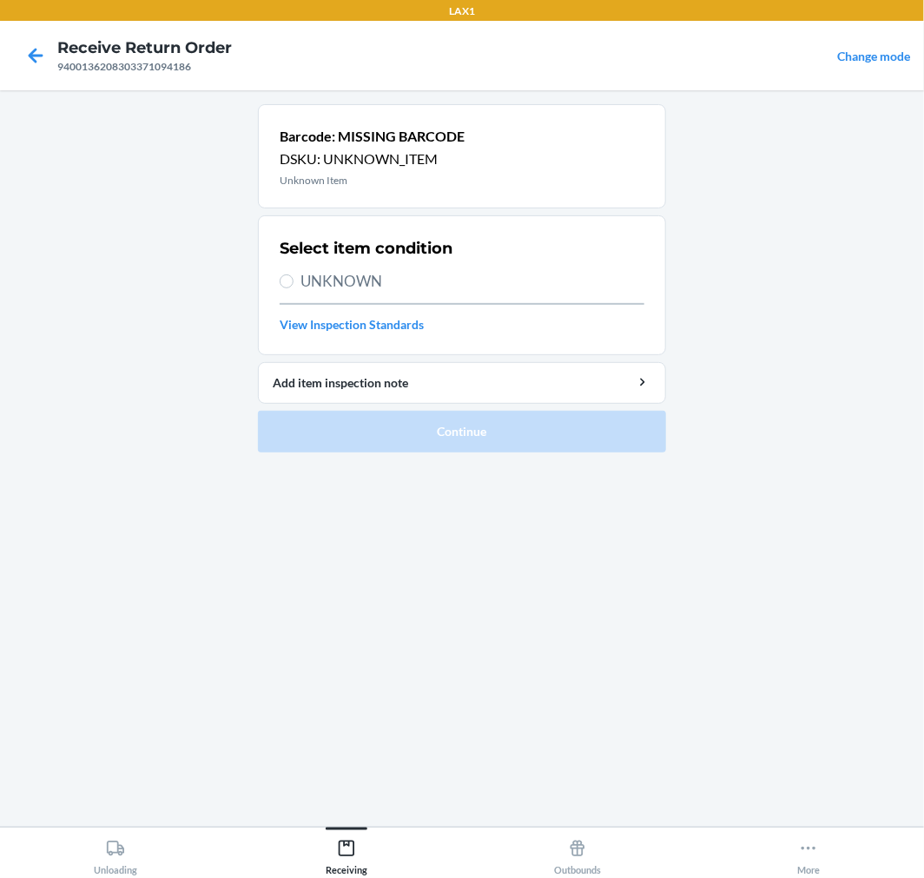
click at [337, 295] on div "Select item condition UNKNOWN View Inspection Standards" at bounding box center [462, 285] width 365 height 107
click at [328, 278] on span "UNKNOWN" at bounding box center [473, 281] width 344 height 23
click at [294, 278] on input "UNKNOWN" at bounding box center [287, 282] width 14 height 14
radio input "true"
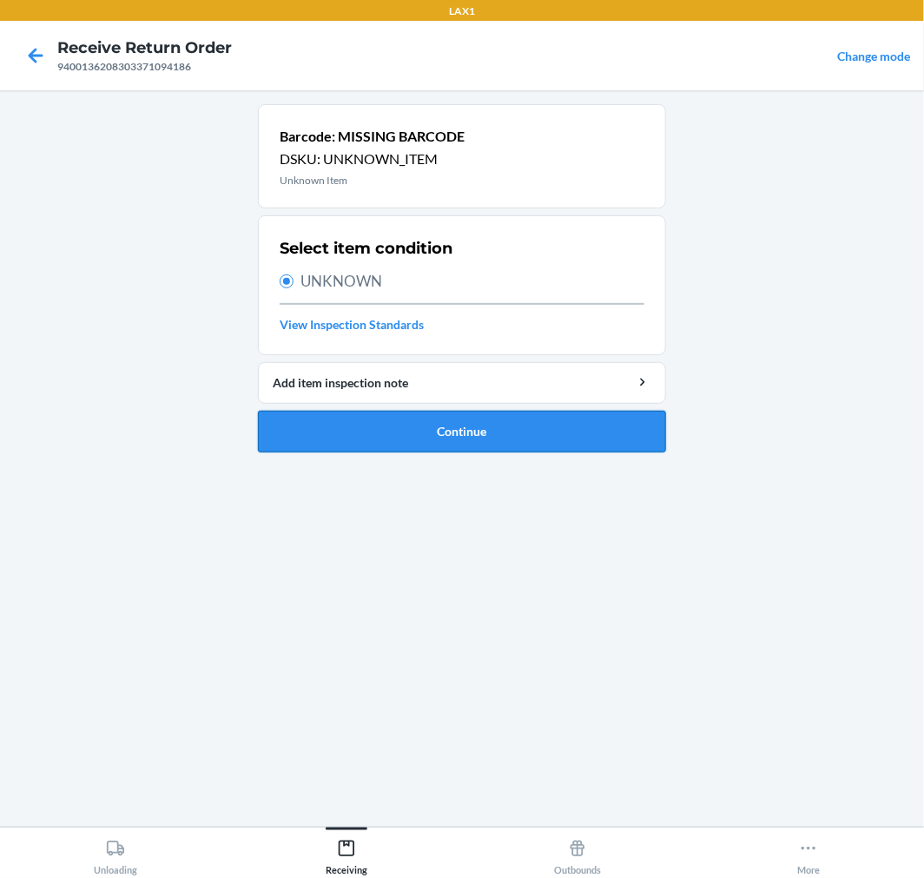
click at [415, 432] on button "Continue" at bounding box center [462, 432] width 408 height 42
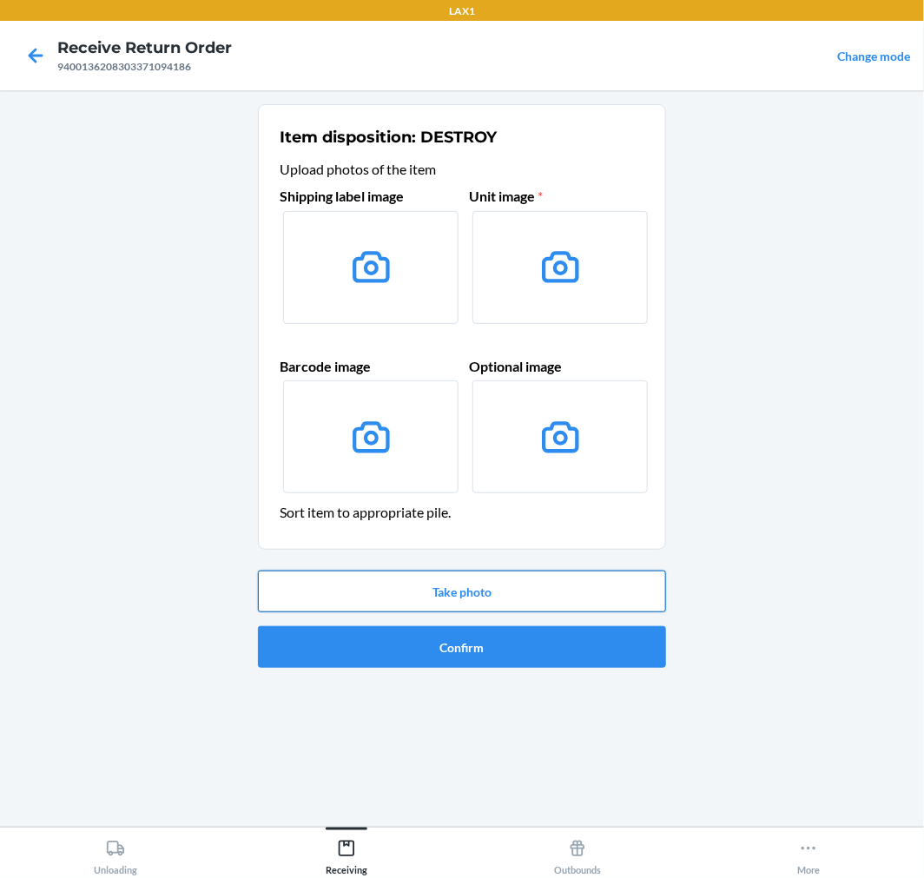
click at [525, 588] on button "Take photo" at bounding box center [462, 592] width 408 height 42
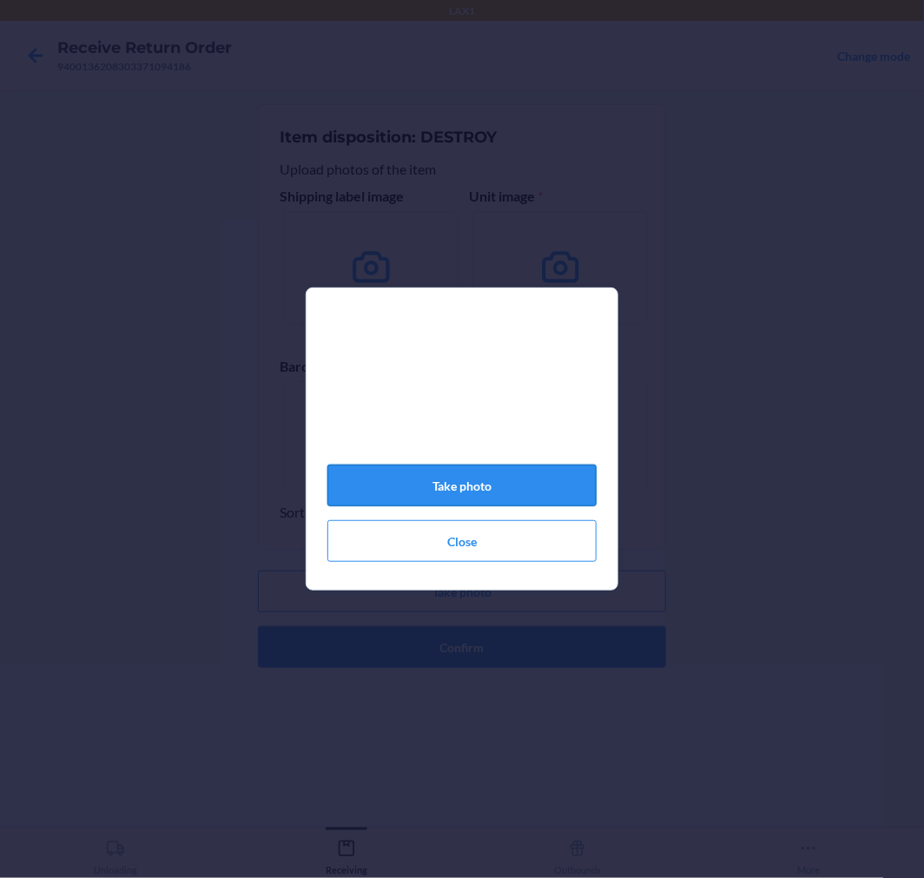
click at [493, 492] on button "Take photo" at bounding box center [462, 486] width 269 height 42
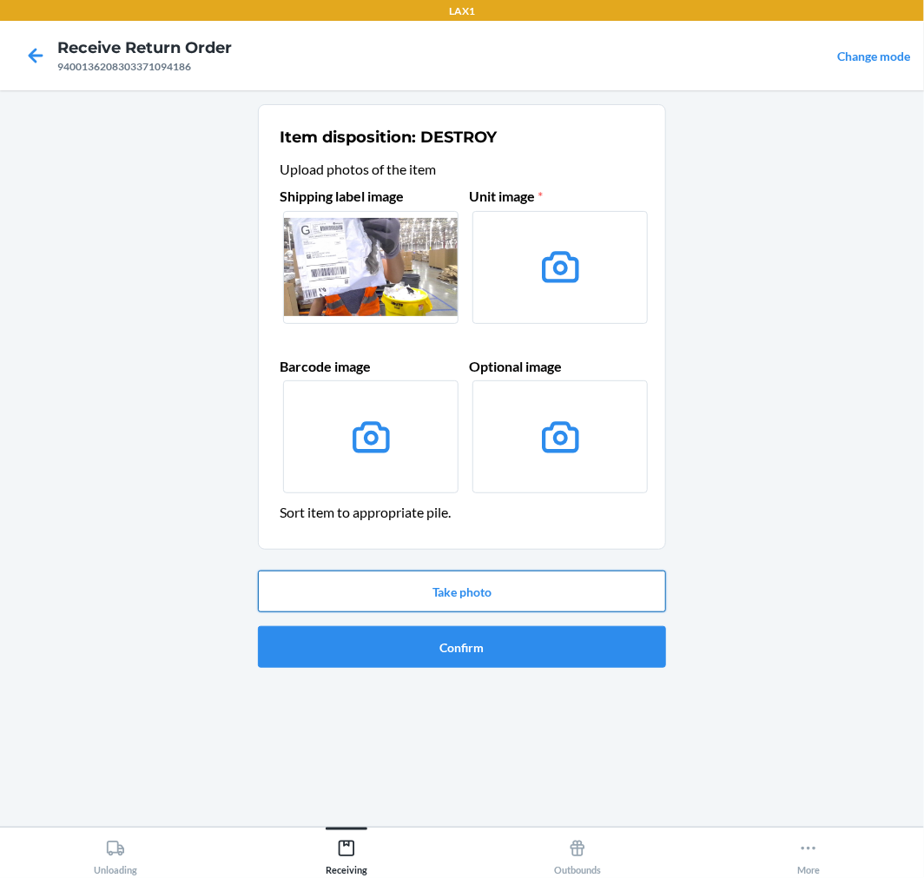
click at [495, 593] on button "Take photo" at bounding box center [462, 592] width 408 height 42
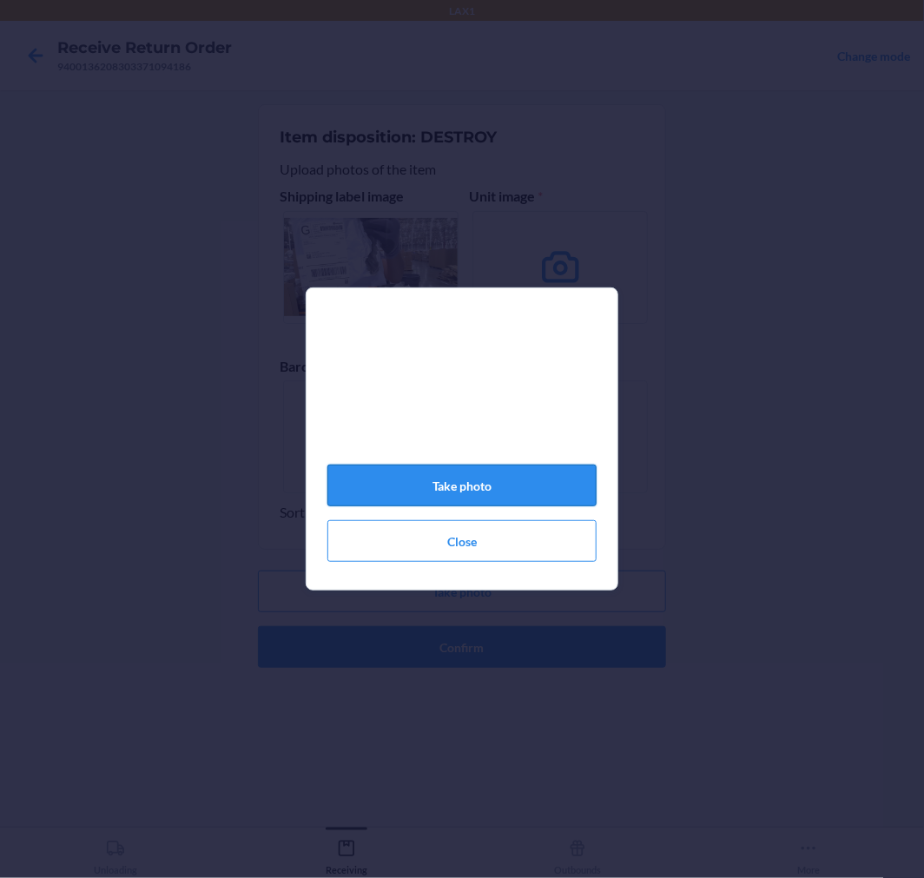
click at [469, 492] on button "Take photo" at bounding box center [462, 486] width 269 height 42
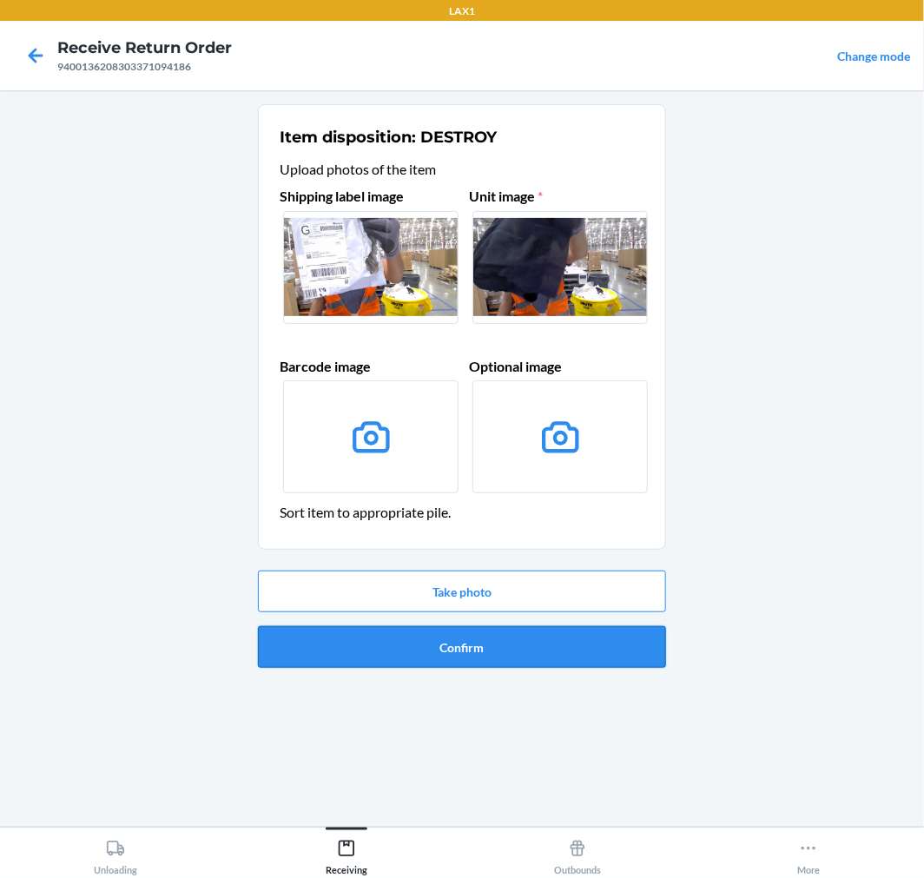
click at [599, 639] on button "Confirm" at bounding box center [462, 647] width 408 height 42
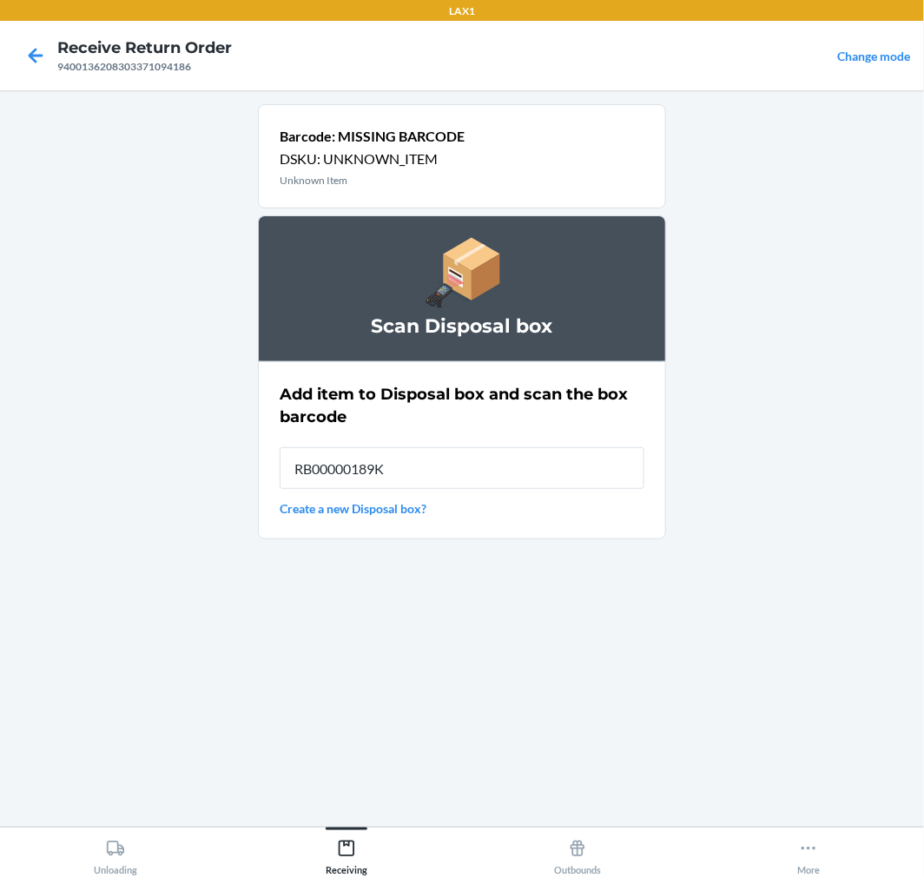
type input "RB00000189K"
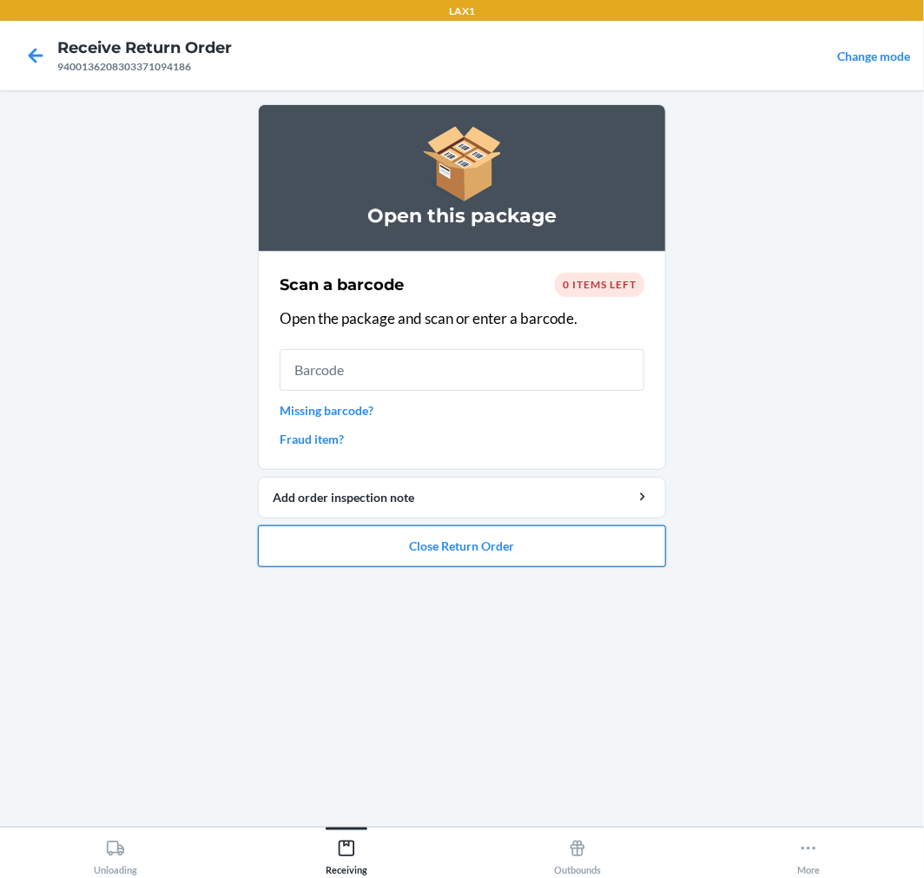
click at [518, 557] on button "Close Return Order" at bounding box center [462, 547] width 408 height 42
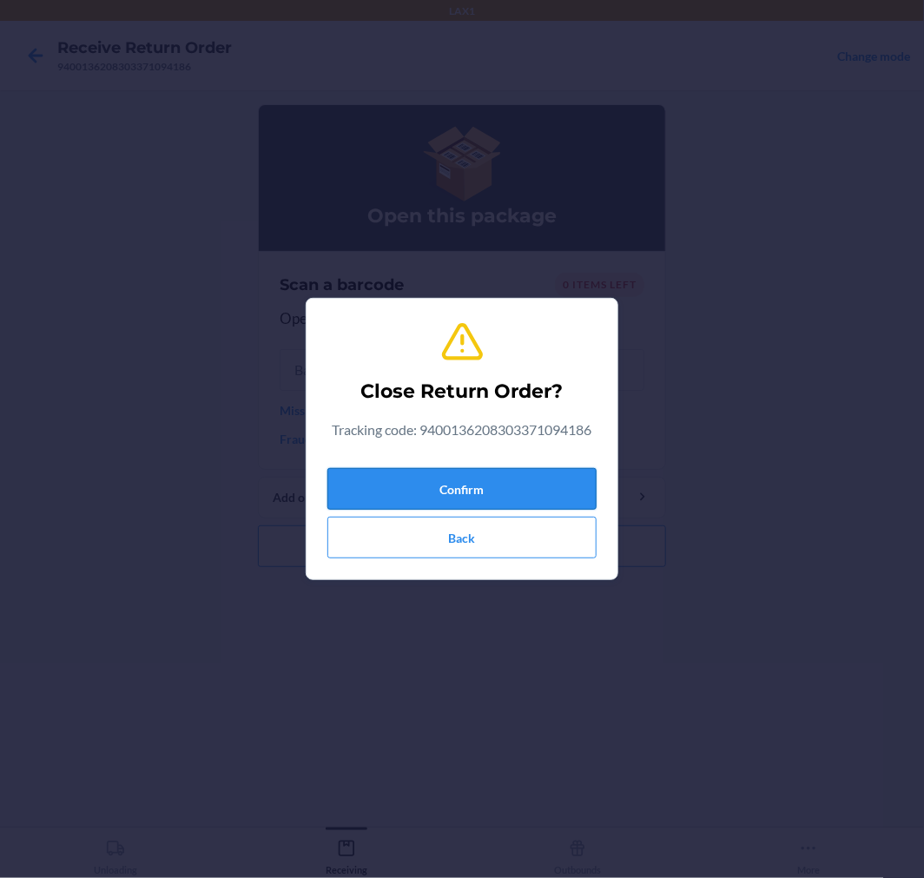
click at [495, 493] on button "Confirm" at bounding box center [462, 489] width 269 height 42
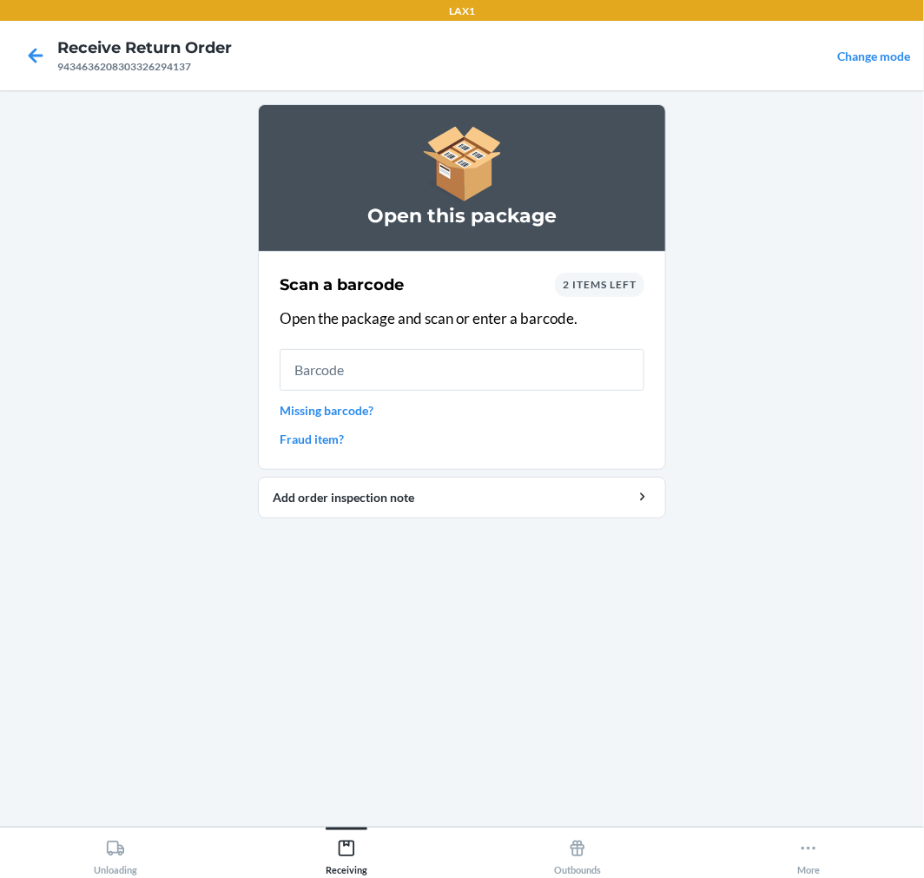
click at [385, 374] on input "text" at bounding box center [462, 370] width 365 height 42
click at [490, 358] on input "text" at bounding box center [462, 370] width 365 height 42
click at [612, 288] on span "2 items left" at bounding box center [600, 284] width 74 height 13
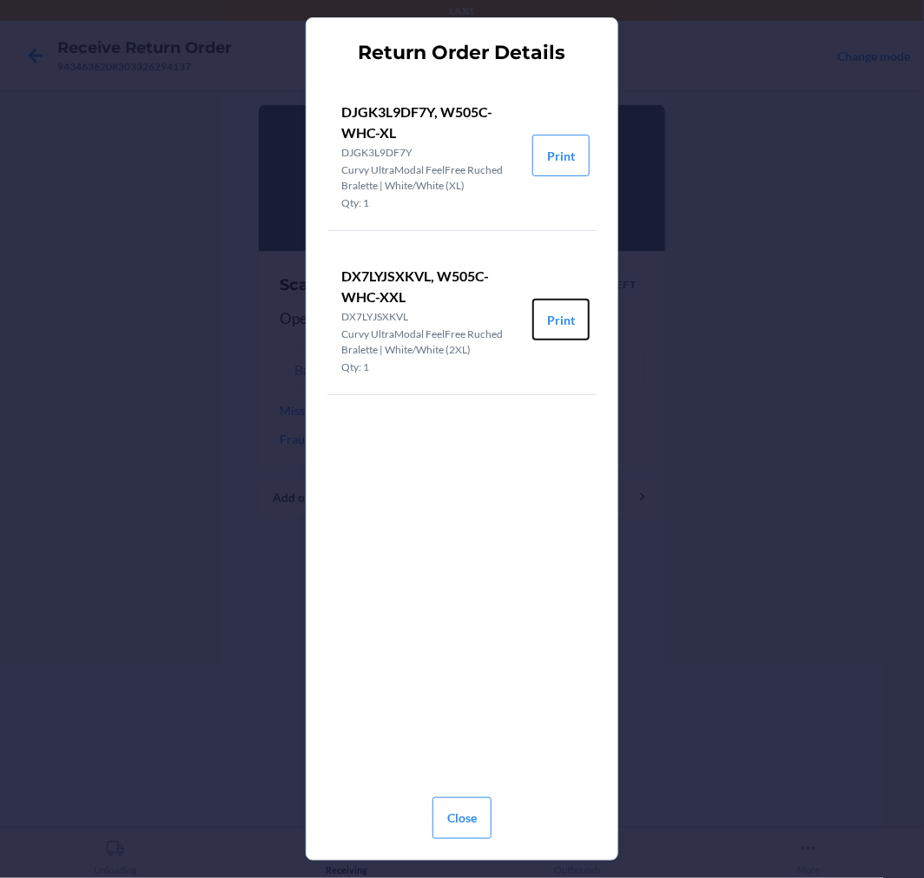
drag, startPoint x: 544, startPoint y: 326, endPoint x: 435, endPoint y: 294, distance: 113.3
click at [435, 294] on li "DX7LYJSXKVL, W505C-WHC-XXL DX7LYJSXKVL Curvy UltraModal FeelFree Ruched Bralett…" at bounding box center [462, 320] width 269 height 150
click at [563, 336] on button "Print" at bounding box center [561, 320] width 57 height 42
click at [563, 163] on button "Print" at bounding box center [561, 156] width 57 height 42
click at [461, 815] on button "Close" at bounding box center [462, 819] width 59 height 42
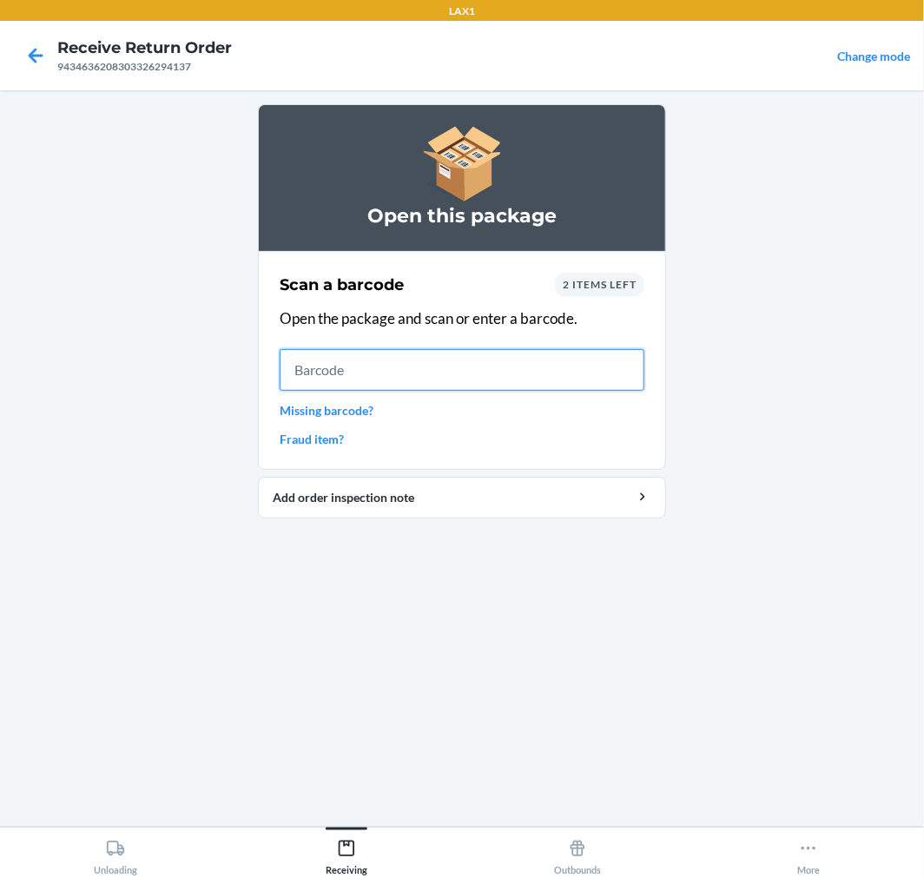
click at [508, 368] on input "text" at bounding box center [462, 370] width 365 height 42
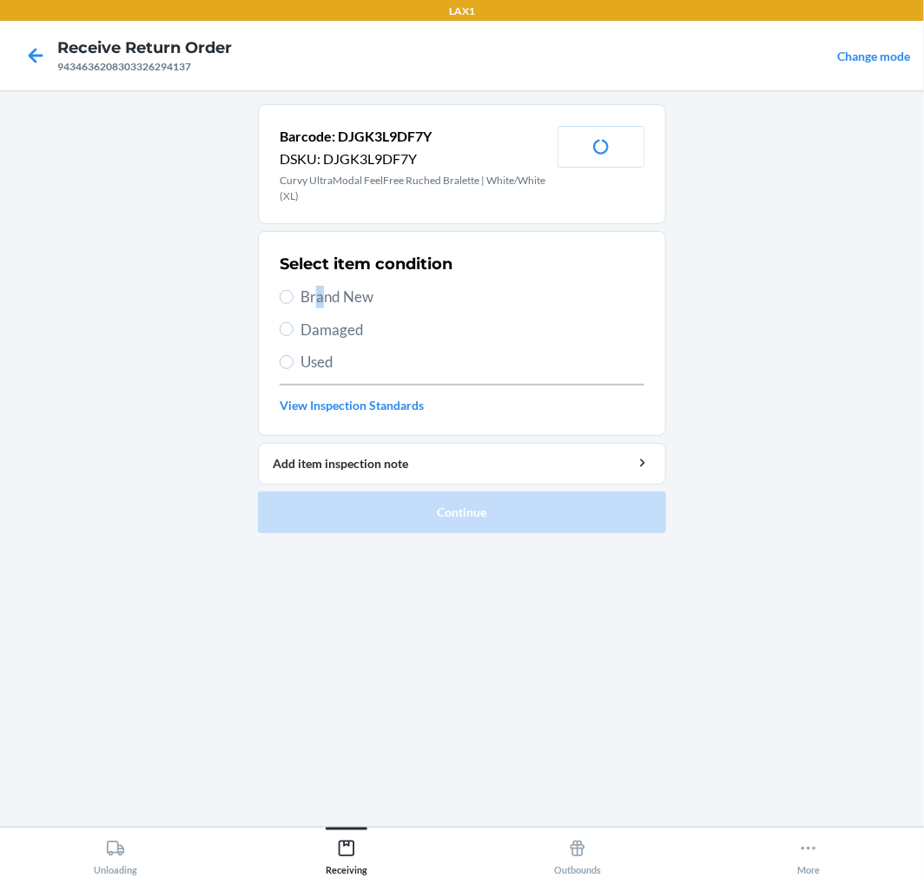
click at [321, 294] on span "Brand New" at bounding box center [473, 297] width 344 height 23
click at [294, 287] on label "Brand New" at bounding box center [462, 297] width 365 height 23
click at [294, 290] on input "Brand New" at bounding box center [287, 297] width 14 height 14
radio input "true"
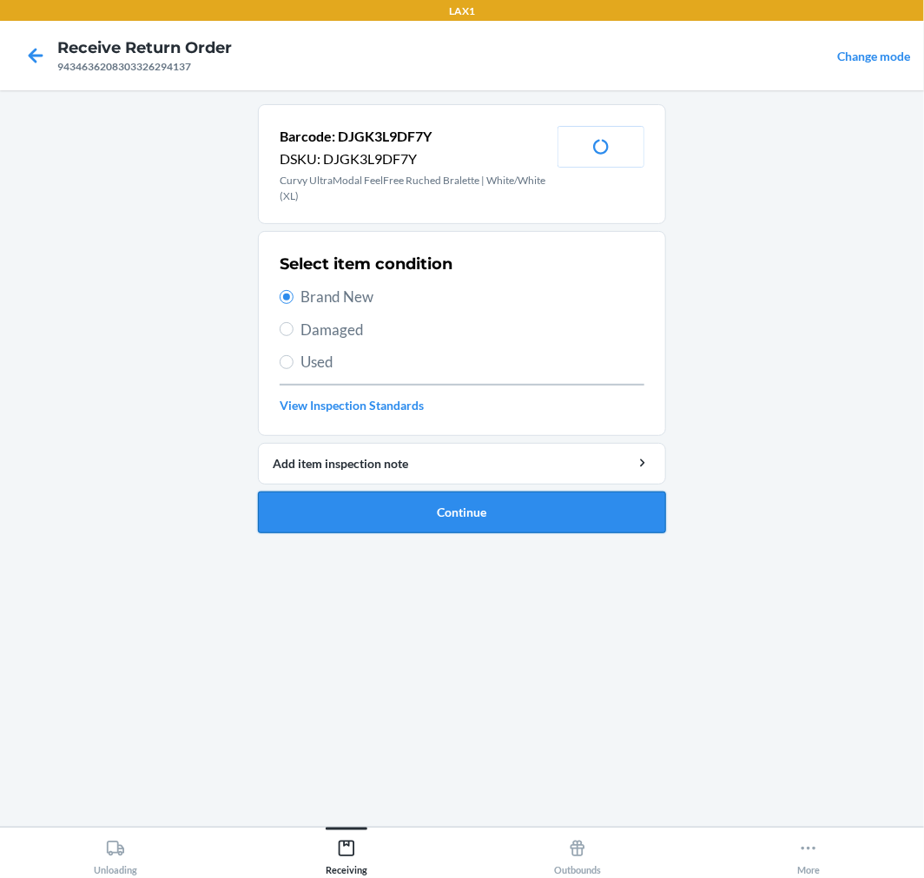
click at [511, 522] on button "Continue" at bounding box center [462, 513] width 408 height 42
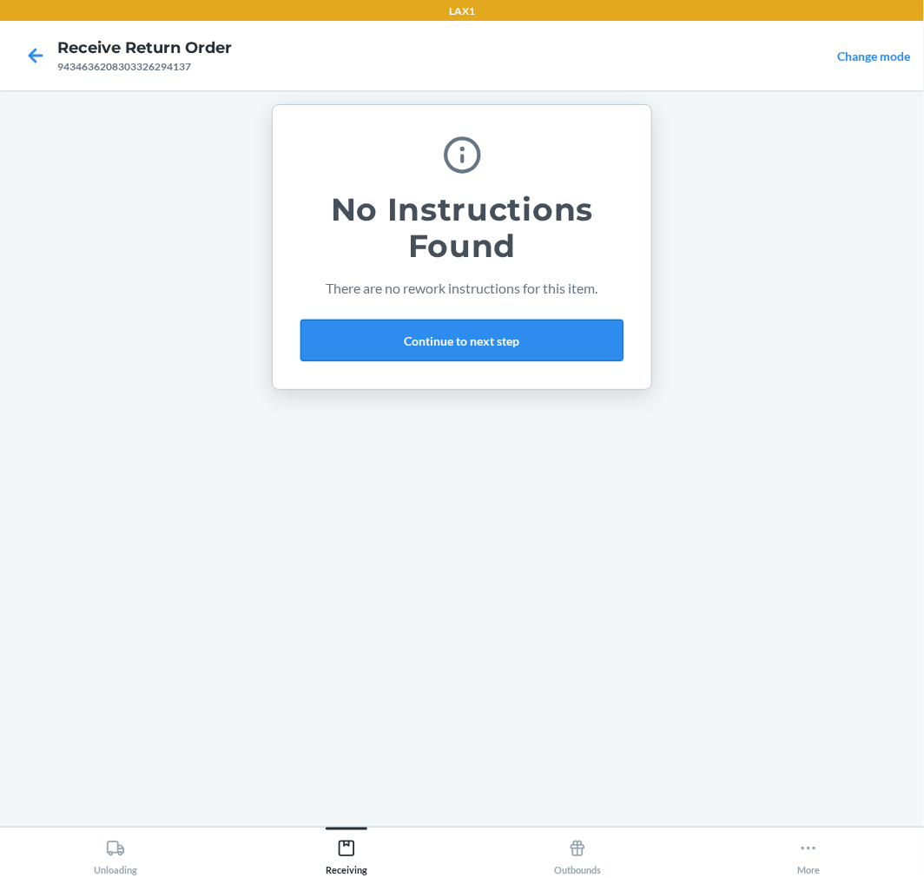
click at [467, 335] on button "Continue to next step" at bounding box center [462, 341] width 323 height 42
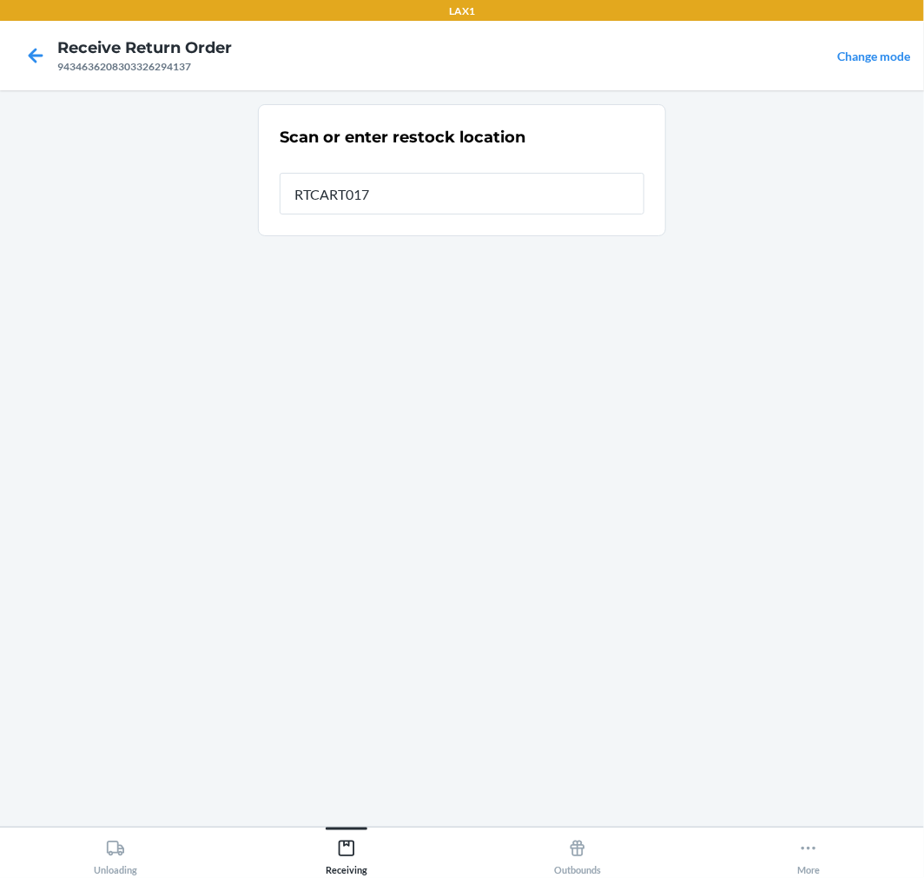
type input "RTCART017"
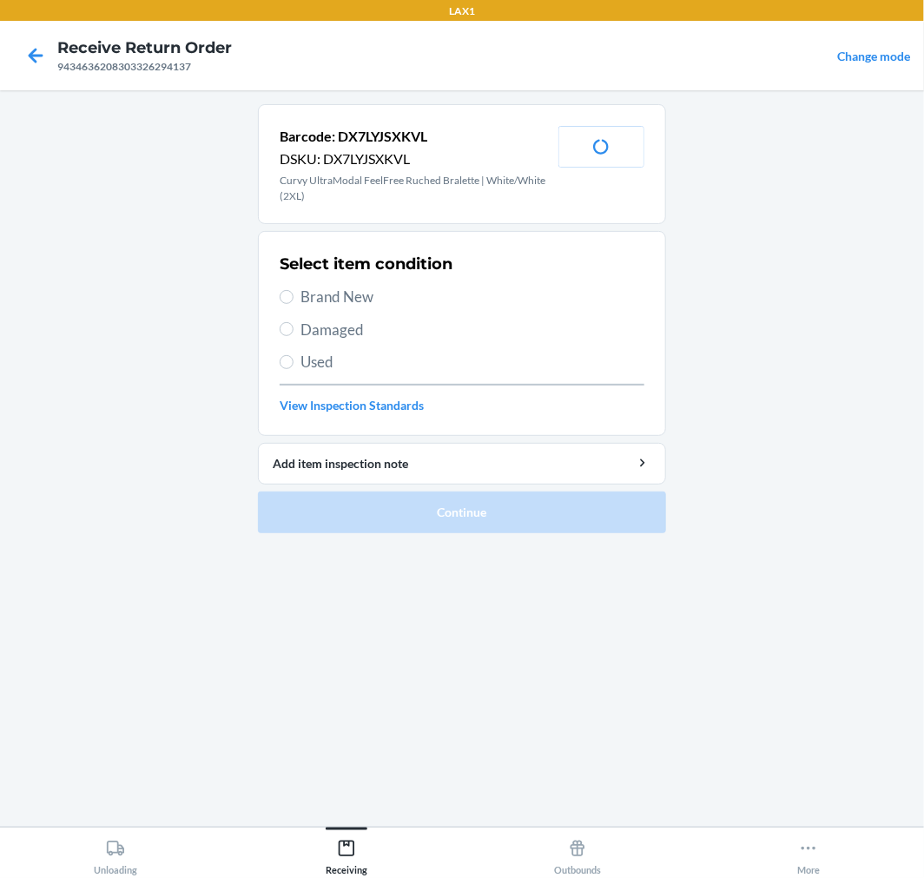
drag, startPoint x: 309, startPoint y: 262, endPoint x: 324, endPoint y: 283, distance: 25.6
click at [313, 275] on div "Select item condition Brand New Damaged Used View Inspection Standards" at bounding box center [462, 334] width 365 height 172
click at [346, 308] on div "Select item condition Brand New Damaged Used View Inspection Standards" at bounding box center [462, 334] width 365 height 172
click at [341, 297] on span "Brand New" at bounding box center [473, 297] width 344 height 23
click at [294, 297] on input "Brand New" at bounding box center [287, 297] width 14 height 14
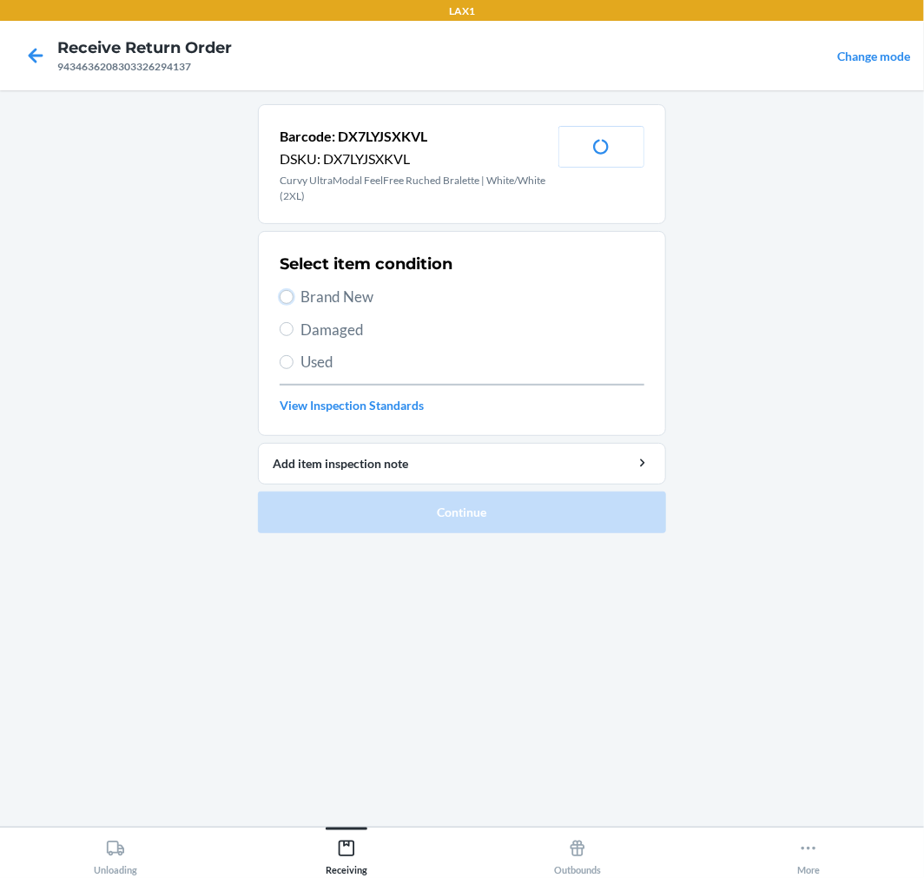
radio input "true"
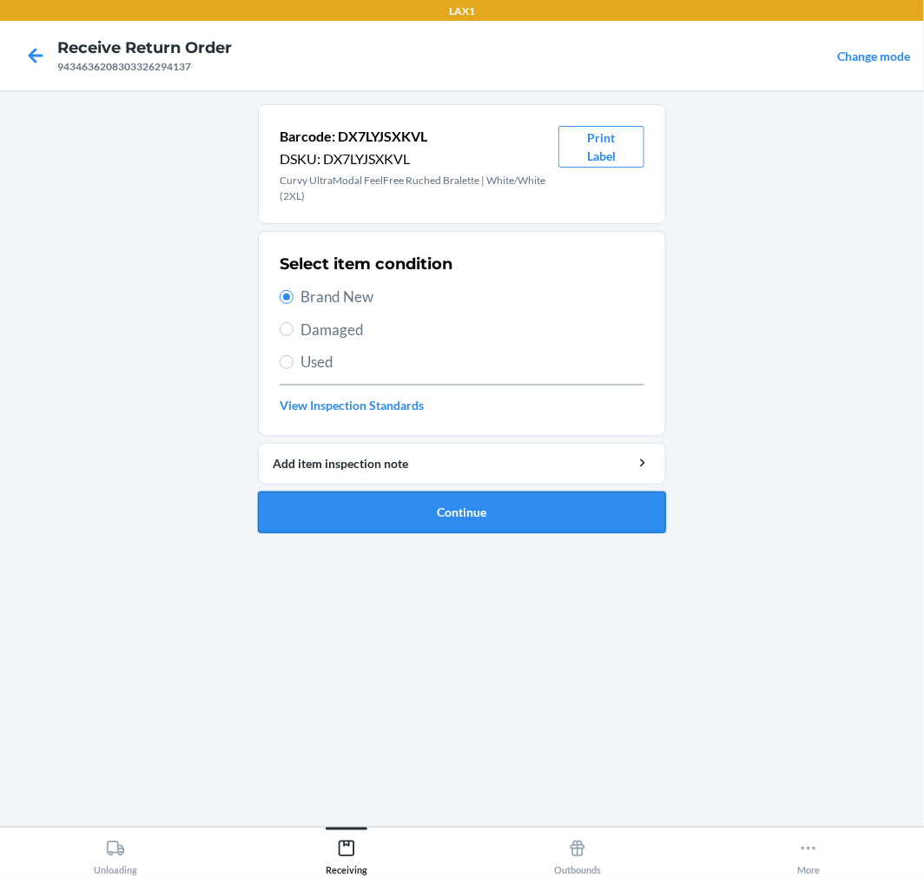
click at [449, 510] on button "Continue" at bounding box center [462, 513] width 408 height 42
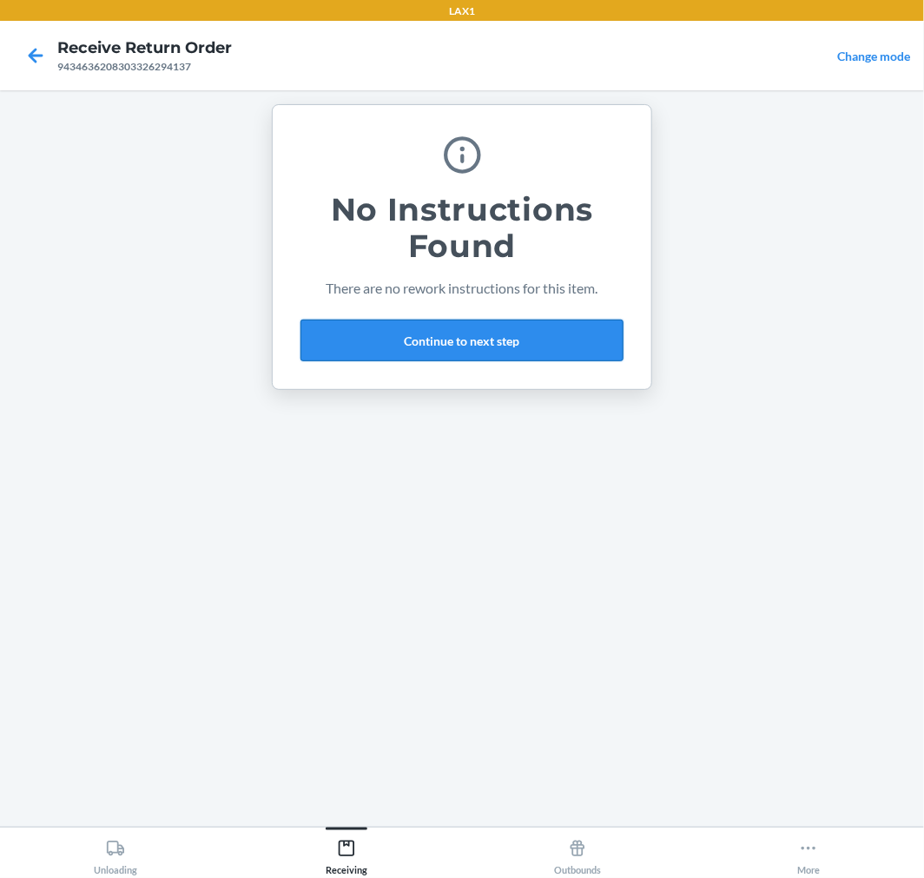
click at [487, 328] on button "Continue to next step" at bounding box center [462, 341] width 323 height 42
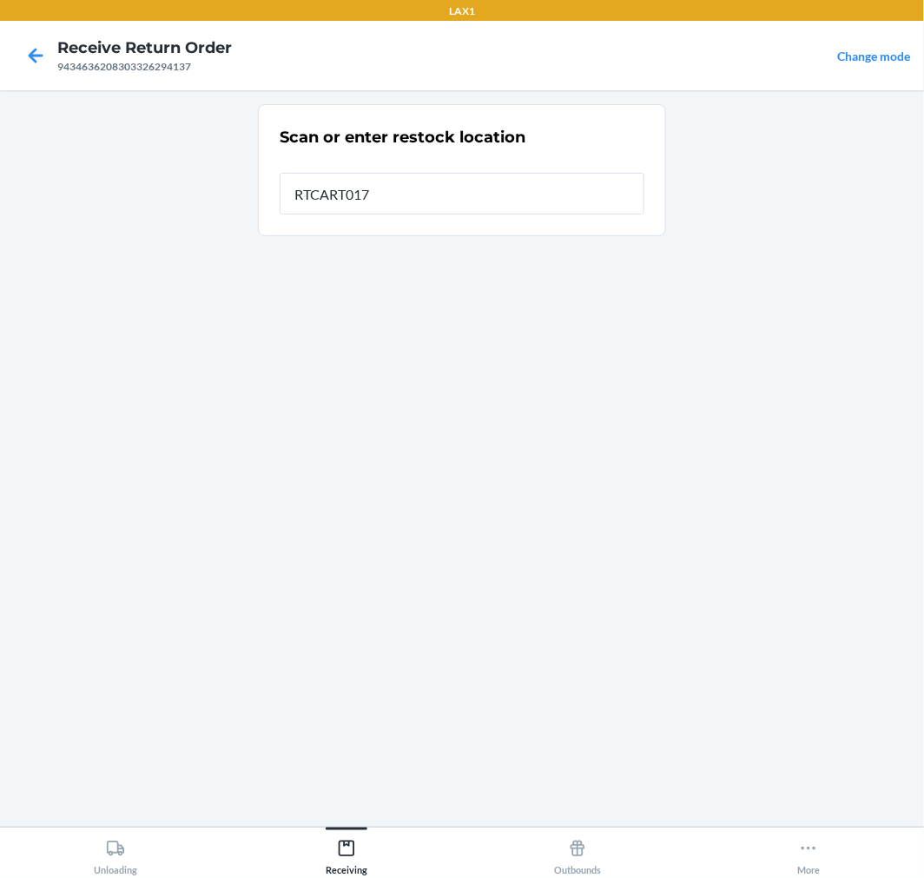
type input "RTCART017"
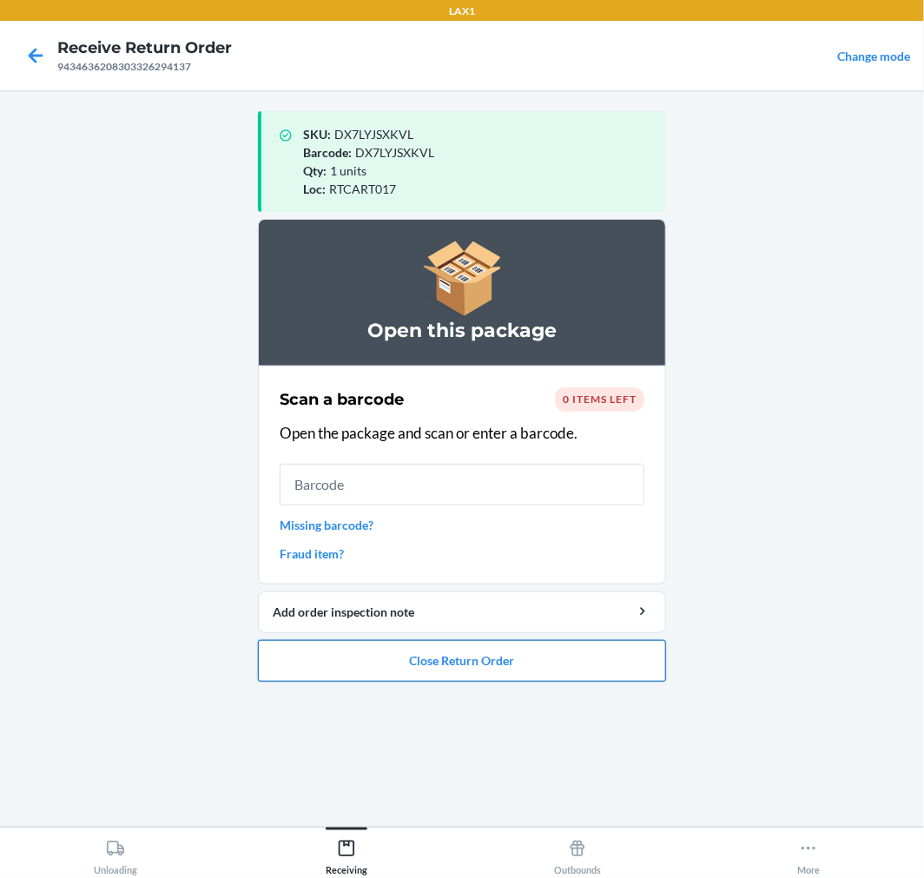
click at [467, 661] on button "Close Return Order" at bounding box center [462, 661] width 408 height 42
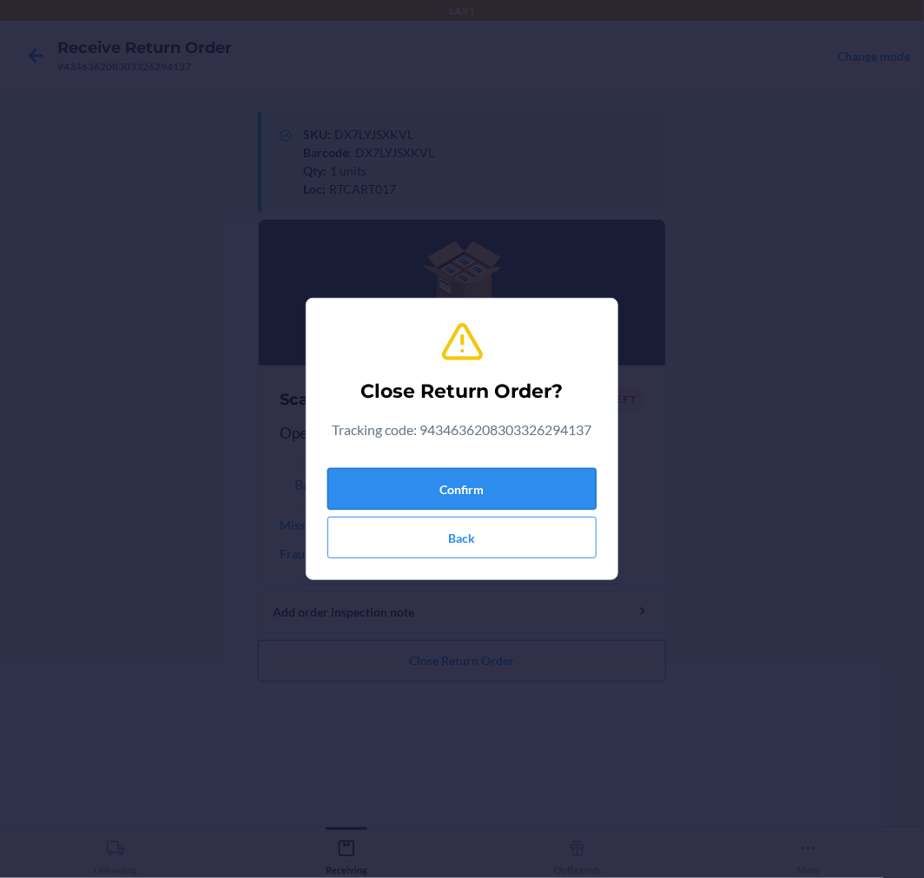
click at [466, 499] on button "Confirm" at bounding box center [462, 489] width 269 height 42
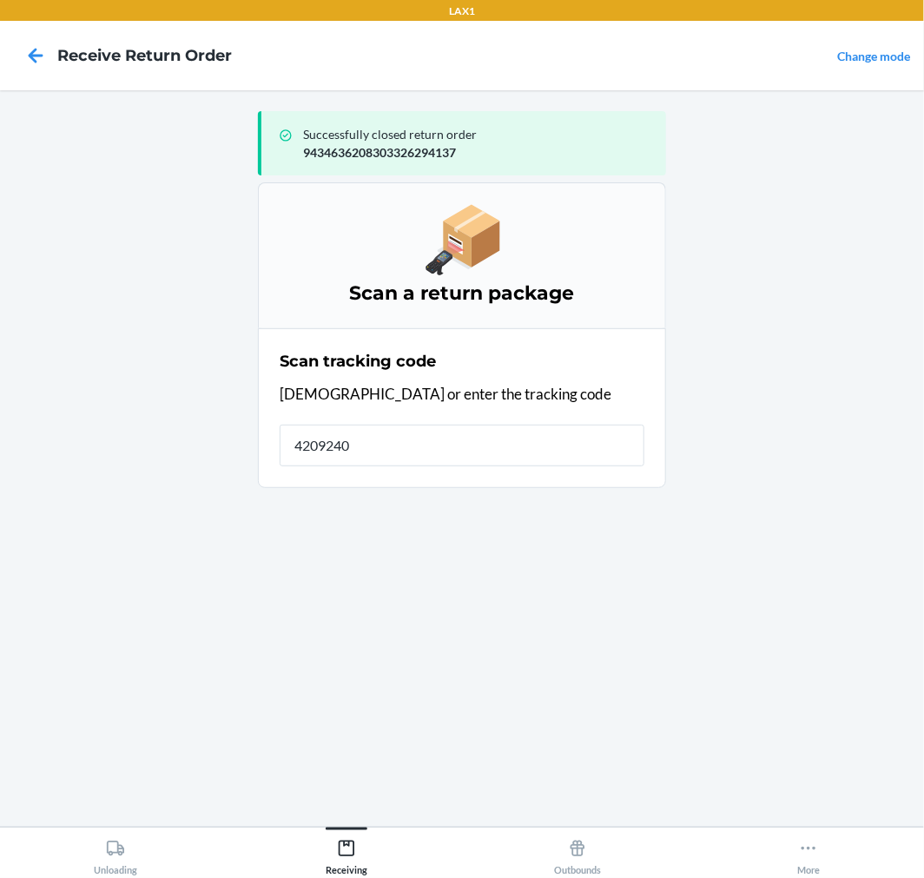
type input "42092408"
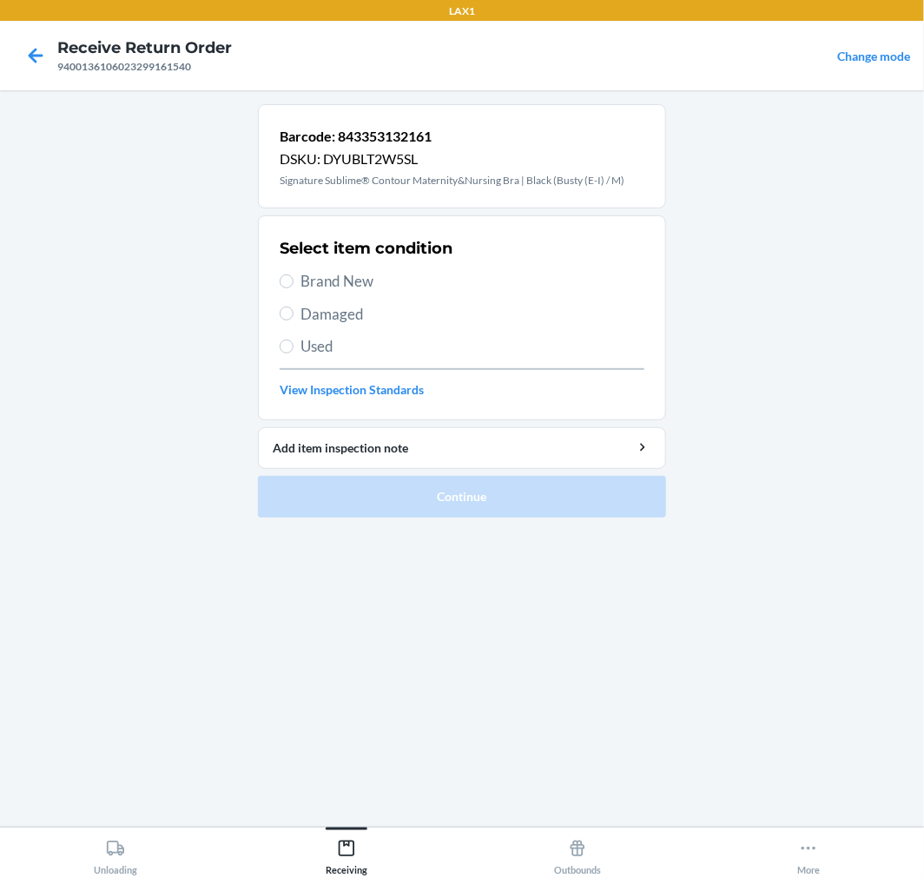
click at [302, 284] on span "Brand New" at bounding box center [473, 281] width 344 height 23
click at [294, 284] on input "Brand New" at bounding box center [287, 282] width 14 height 14
radio input "true"
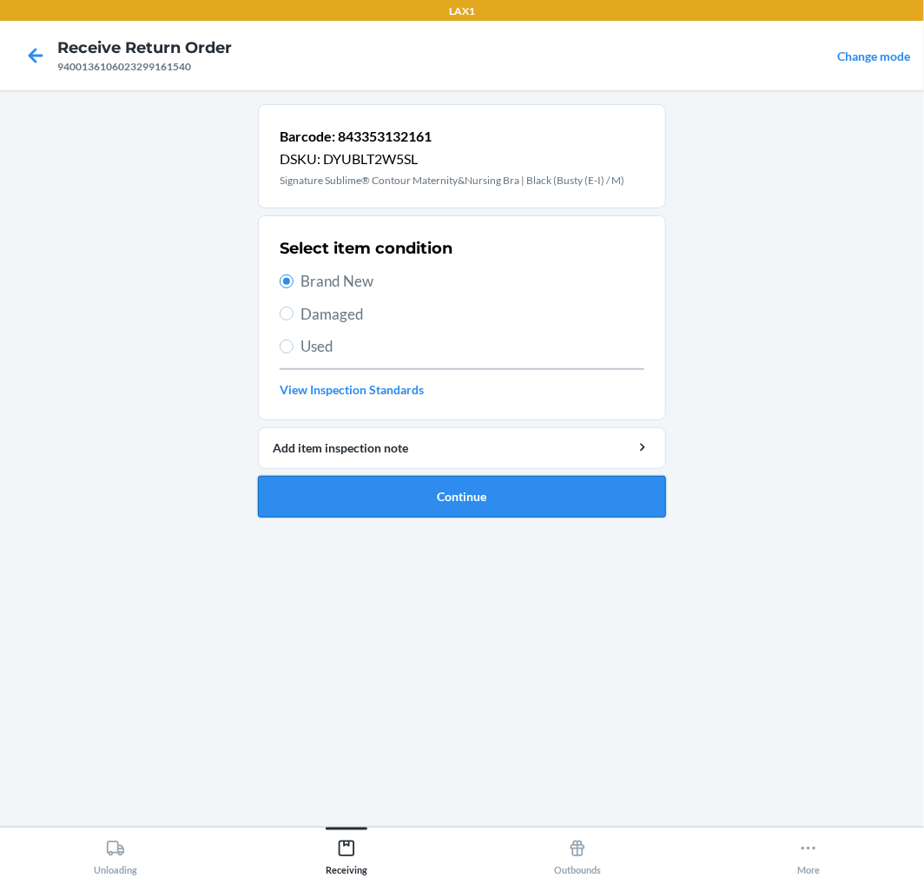
drag, startPoint x: 428, startPoint y: 495, endPoint x: 422, endPoint y: 447, distance: 48.2
click at [427, 492] on button "Continue" at bounding box center [462, 497] width 408 height 42
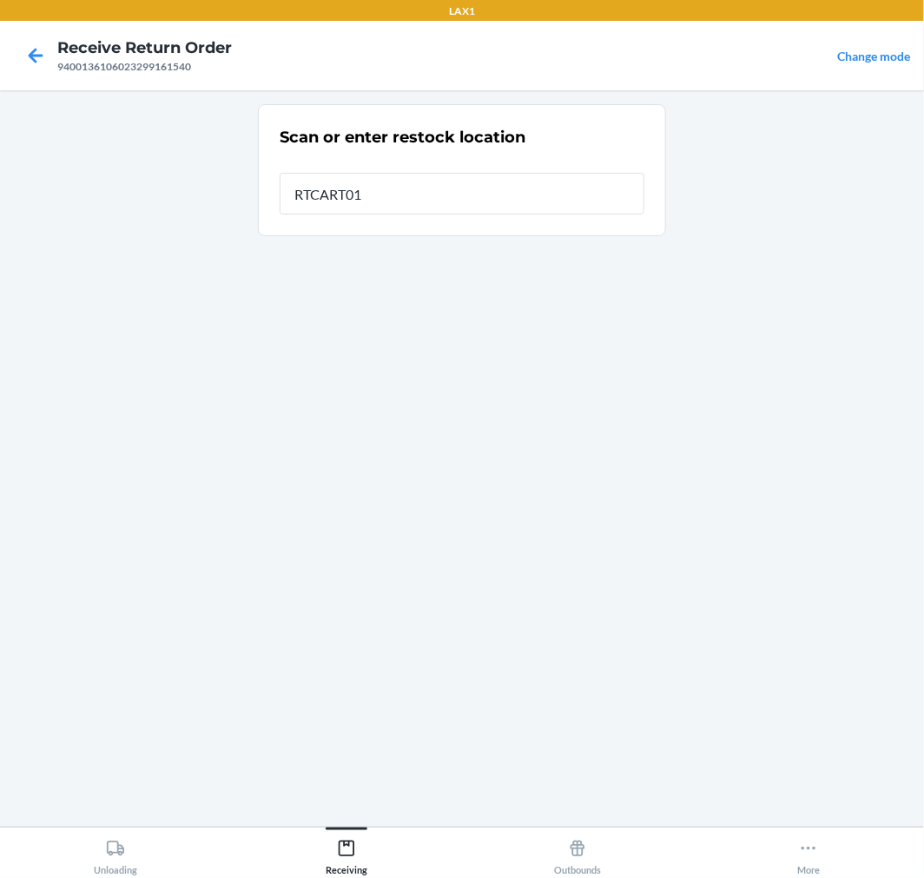
type input "RTCART017"
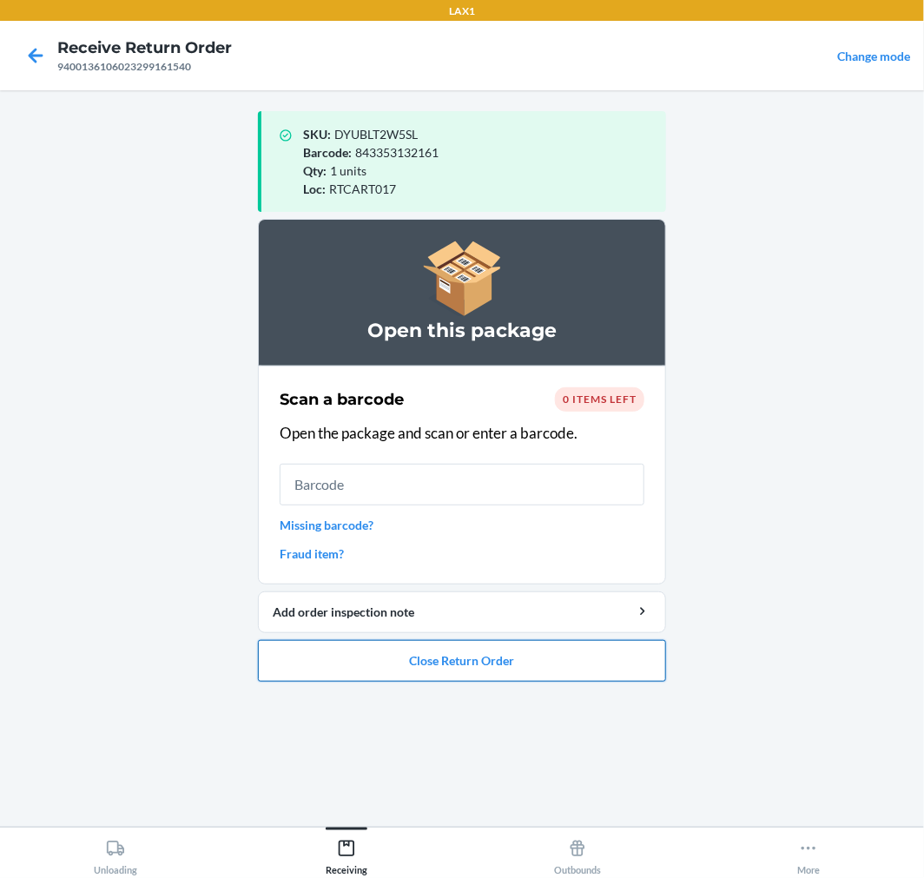
click at [576, 661] on button "Close Return Order" at bounding box center [462, 661] width 408 height 42
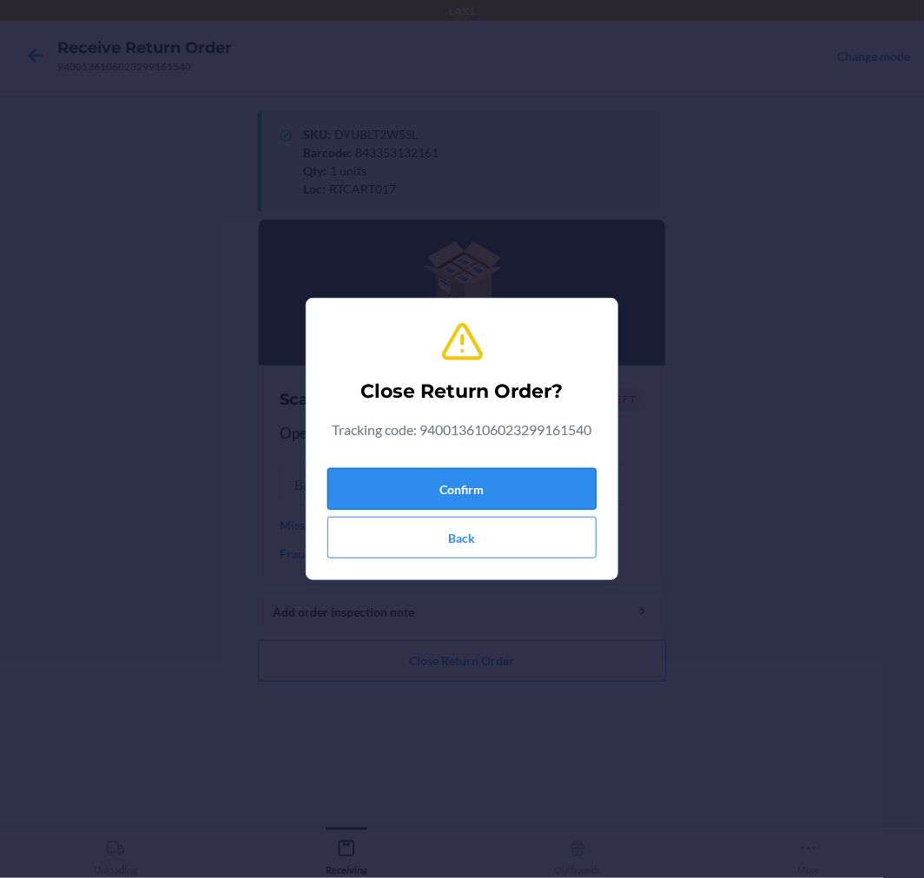
click at [536, 492] on button "Confirm" at bounding box center [462, 489] width 269 height 42
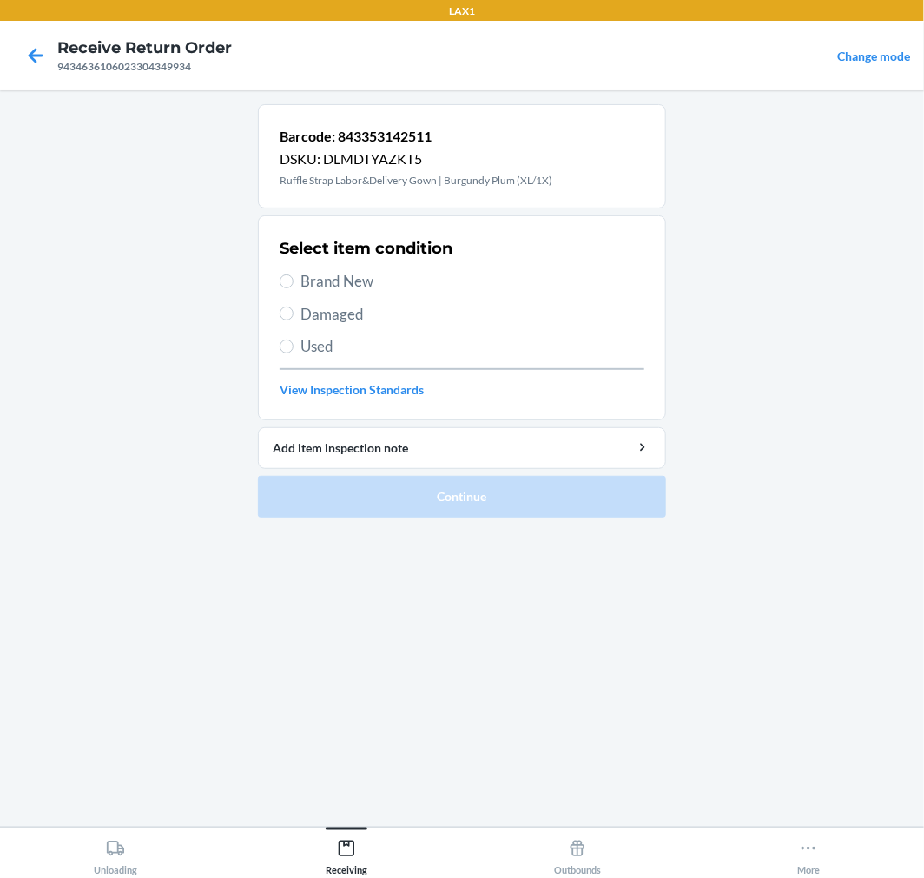
click at [345, 287] on span "Brand New" at bounding box center [473, 281] width 344 height 23
click at [294, 287] on input "Brand New" at bounding box center [287, 282] width 14 height 14
radio input "true"
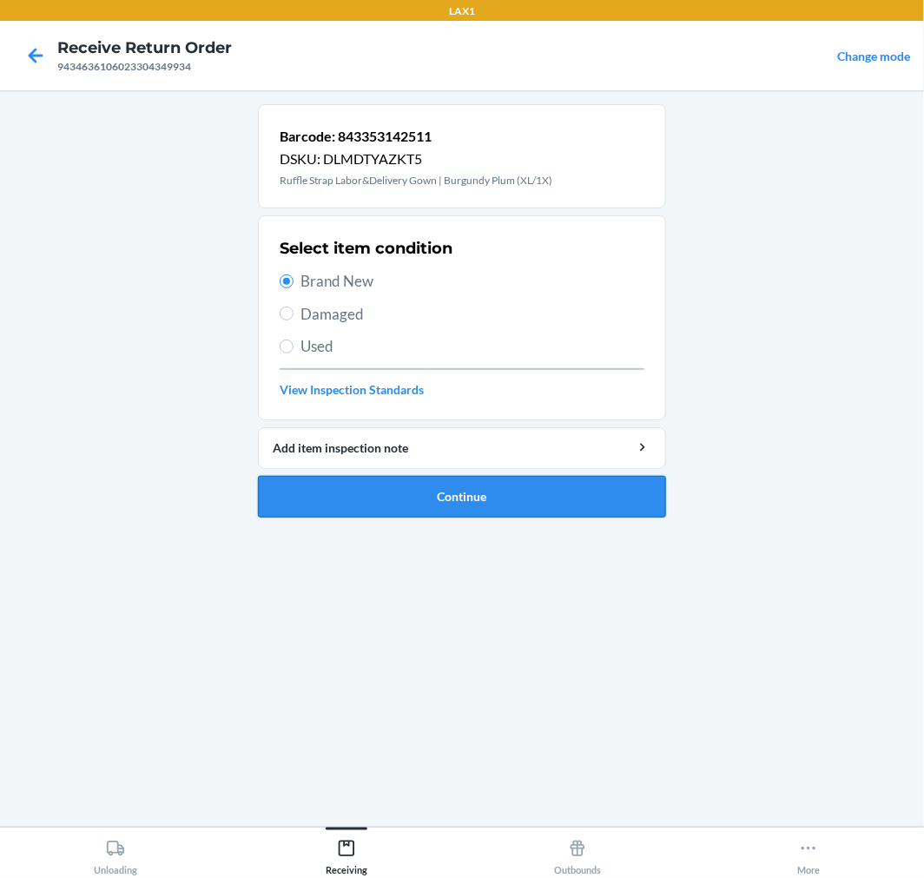
click at [489, 493] on button "Continue" at bounding box center [462, 497] width 408 height 42
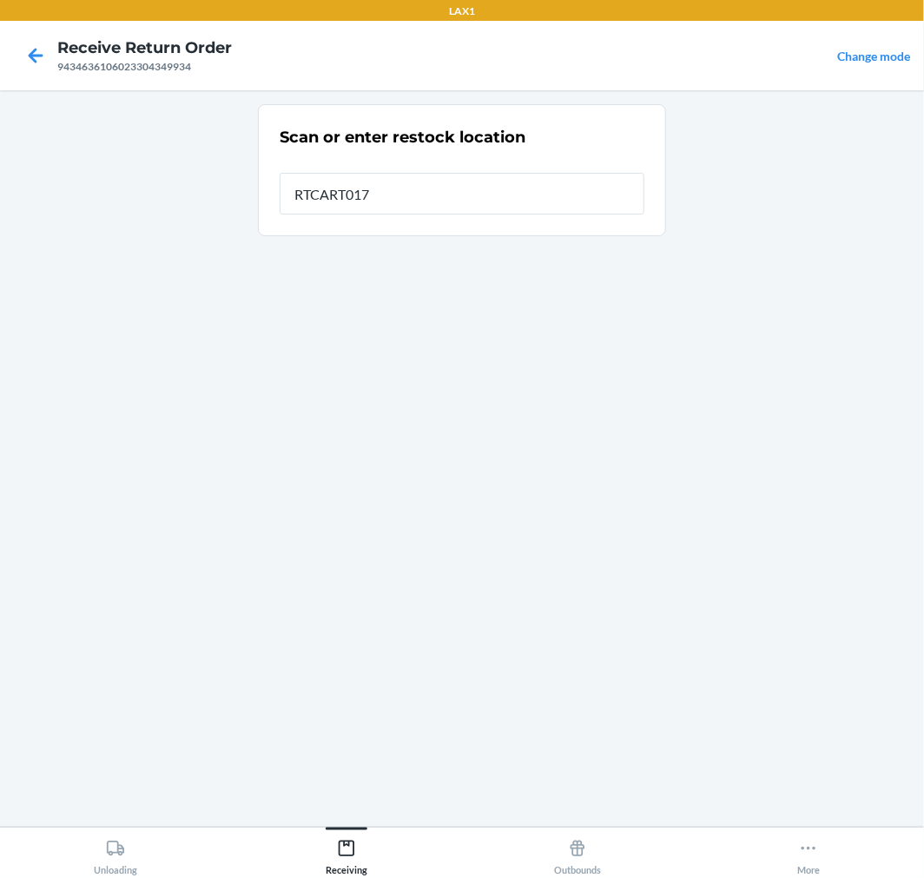
type input "RTCART017"
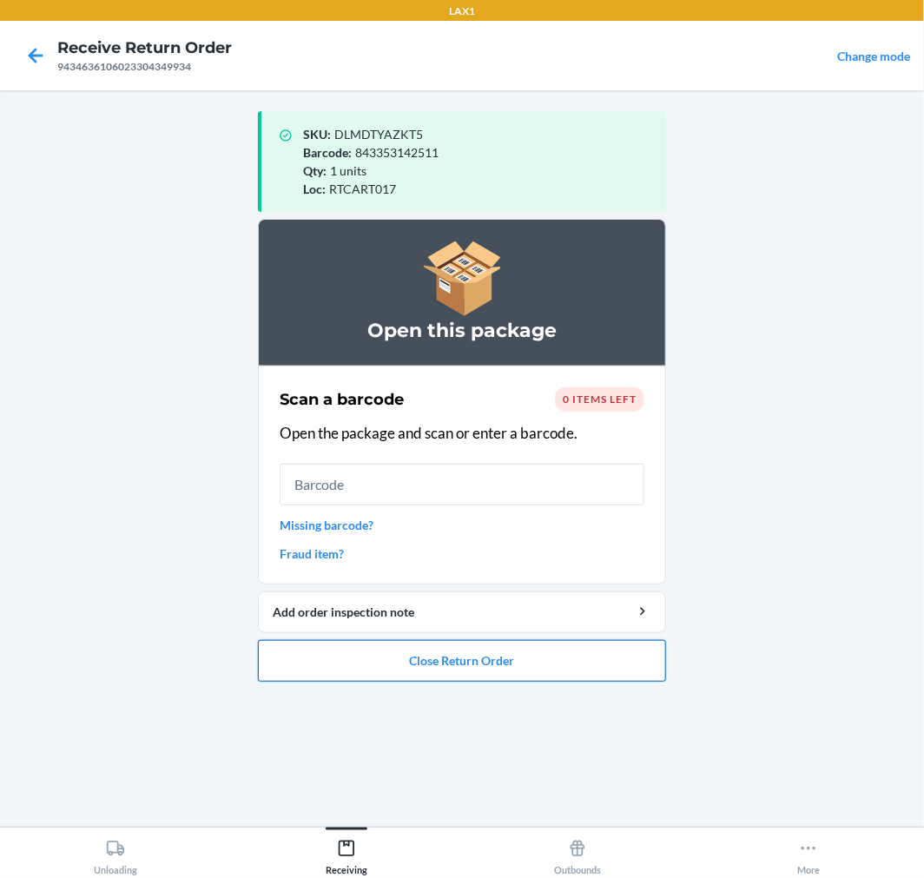
click at [546, 670] on button "Close Return Order" at bounding box center [462, 661] width 408 height 42
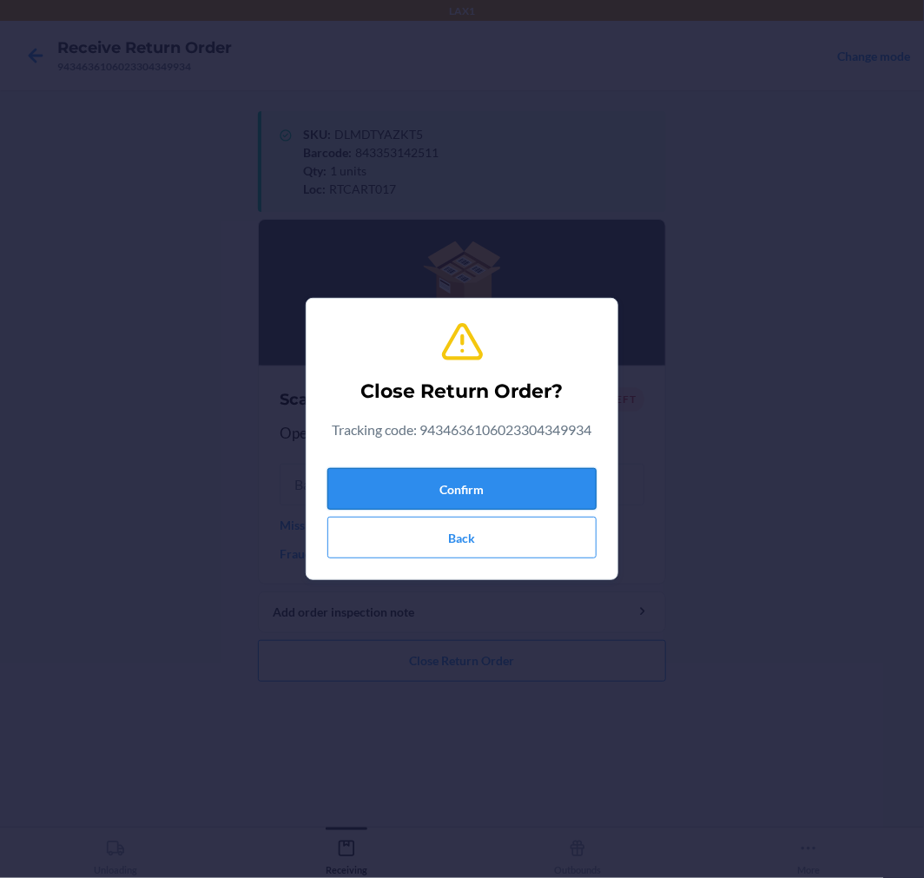
click at [518, 496] on button "Confirm" at bounding box center [462, 489] width 269 height 42
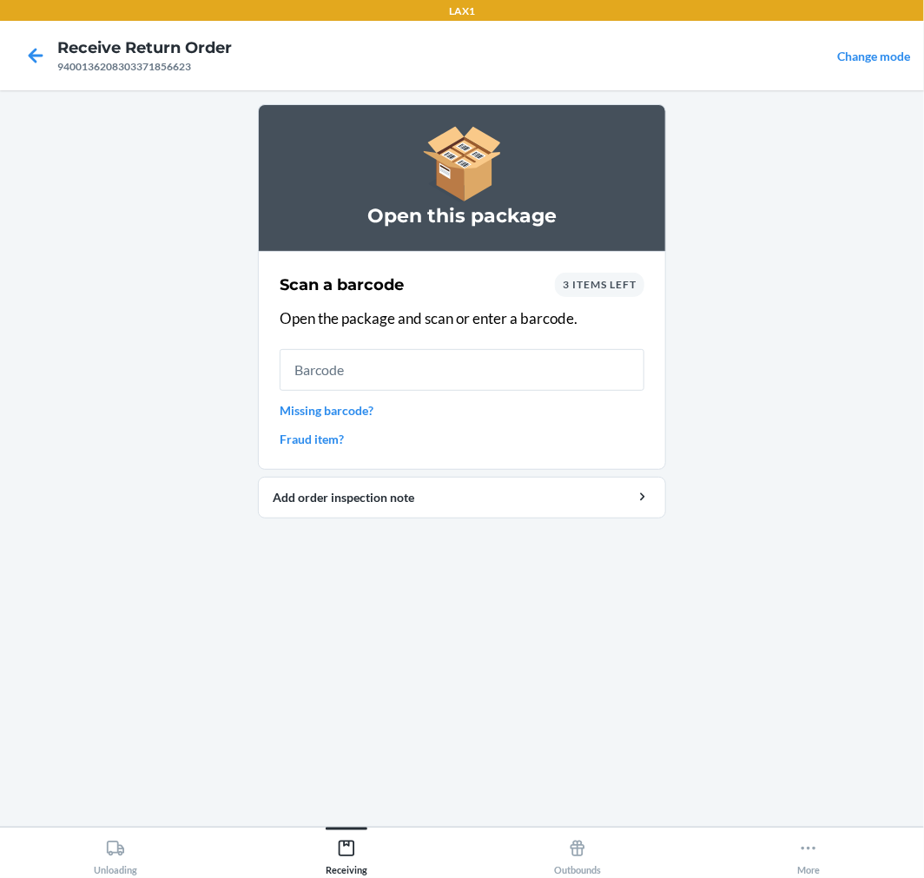
click at [436, 347] on div "Scan a barcode 3 items left Open the package and scan or enter a barcode. Missi…" at bounding box center [462, 361] width 365 height 186
click at [403, 377] on input "text" at bounding box center [462, 370] width 365 height 42
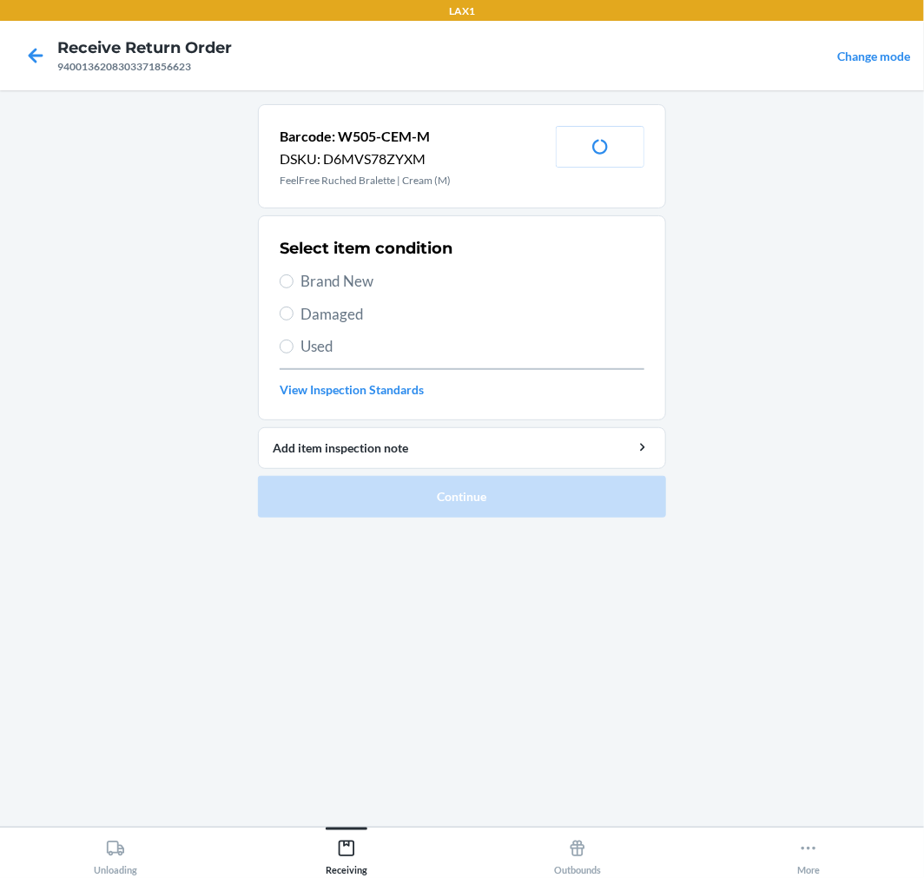
click at [327, 274] on span "Brand New" at bounding box center [473, 281] width 344 height 23
click at [294, 275] on input "Brand New" at bounding box center [287, 282] width 14 height 14
radio input "true"
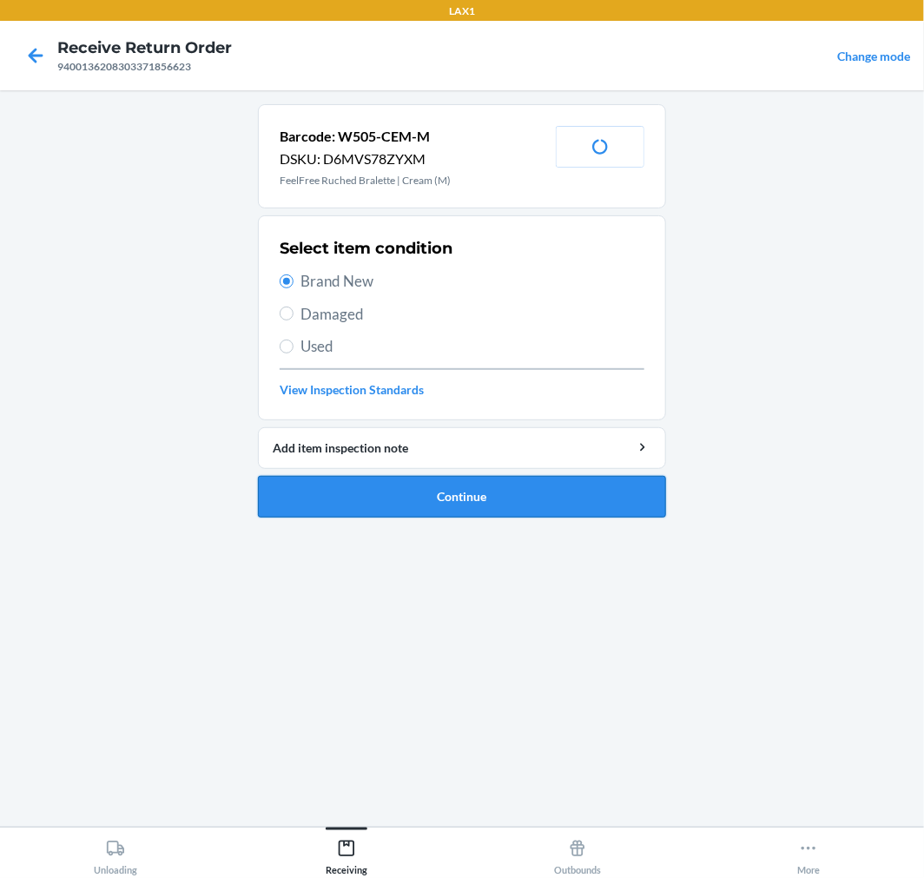
click at [546, 504] on button "Continue" at bounding box center [462, 497] width 408 height 42
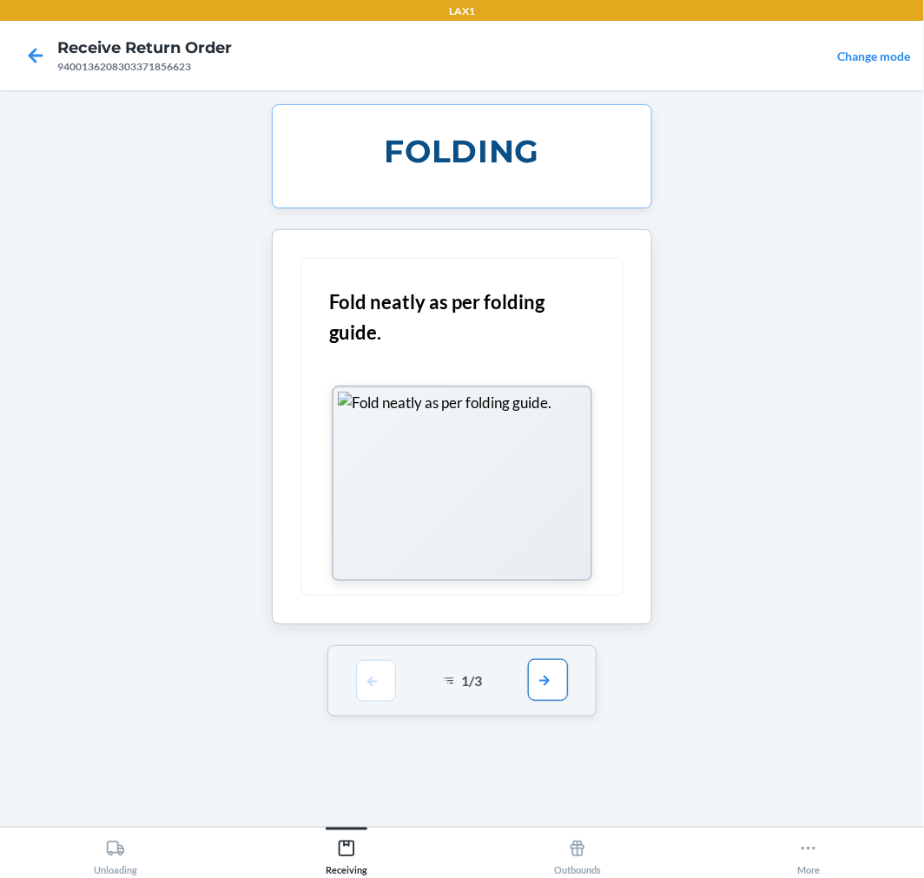
click at [559, 680] on button "button" at bounding box center [548, 680] width 40 height 42
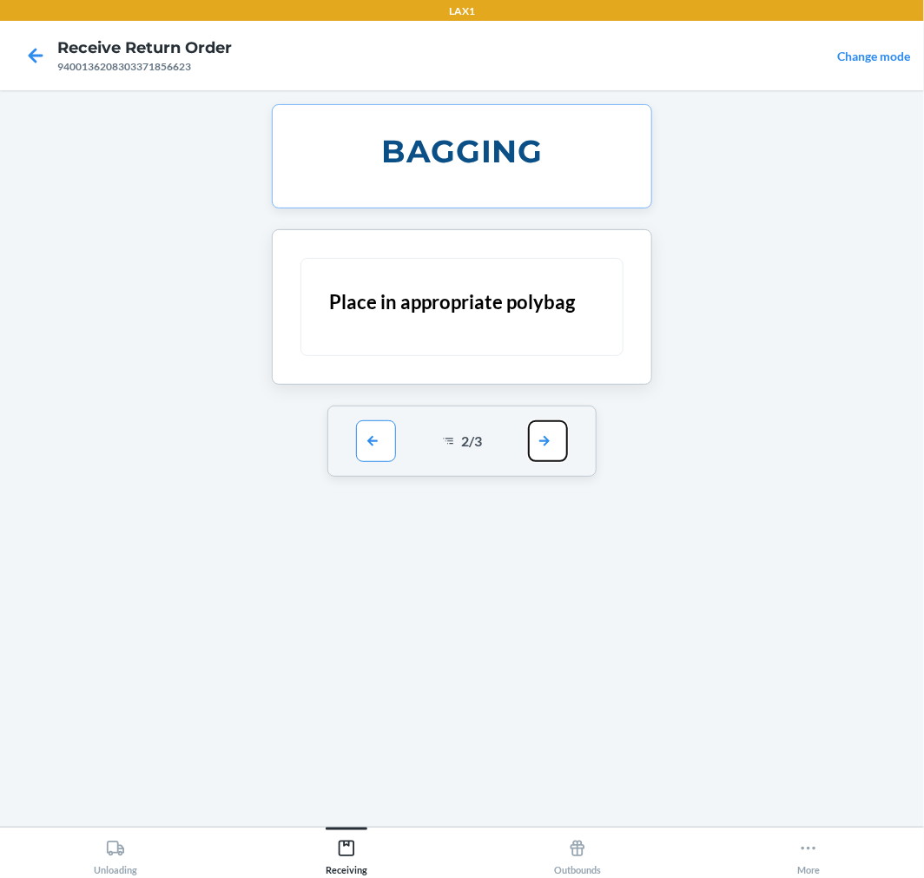
click at [547, 440] on button "button" at bounding box center [548, 441] width 40 height 42
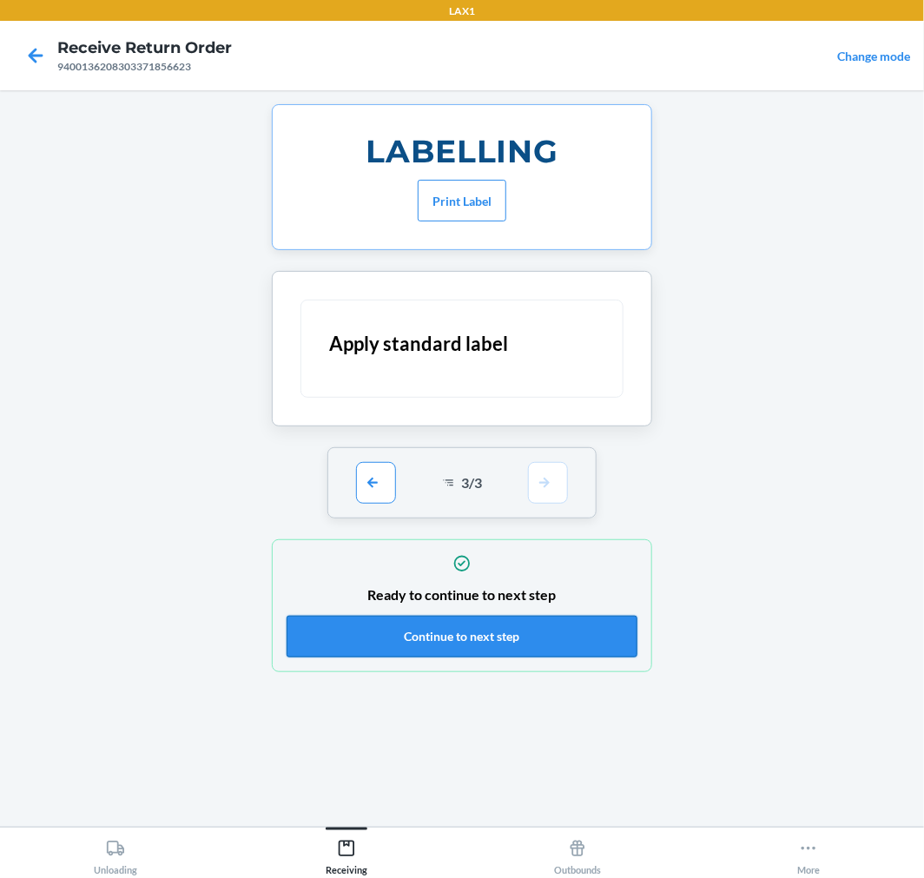
click at [567, 648] on button "Continue to next step" at bounding box center [462, 637] width 351 height 42
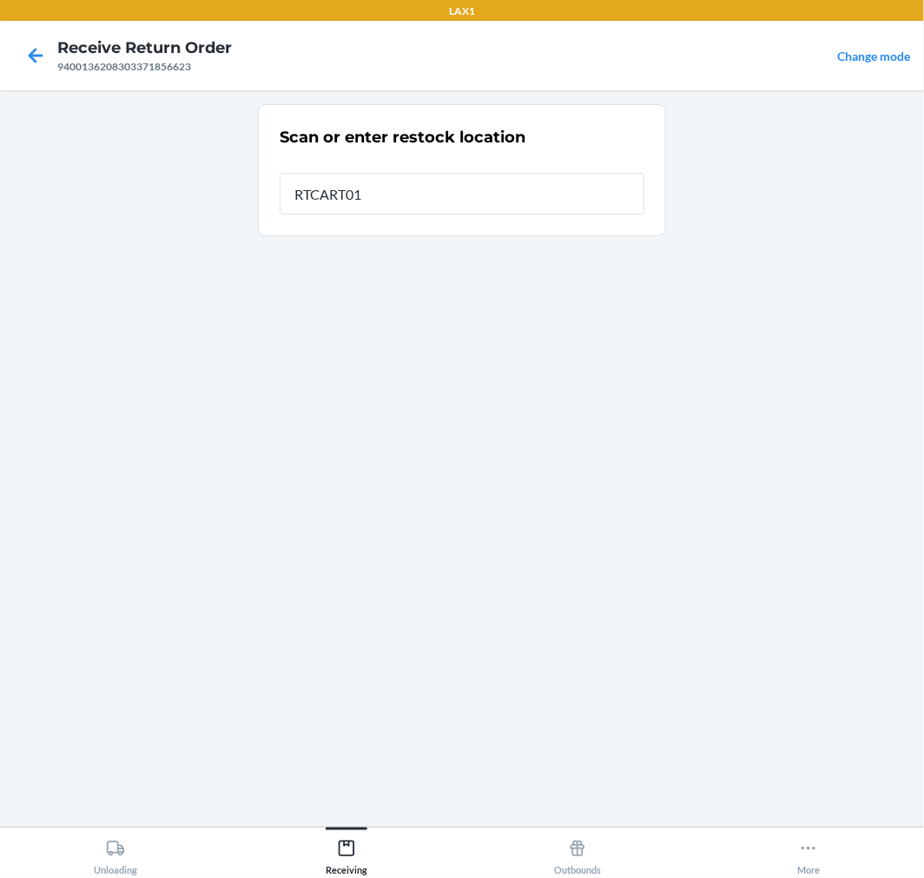
type input "RTCART017"
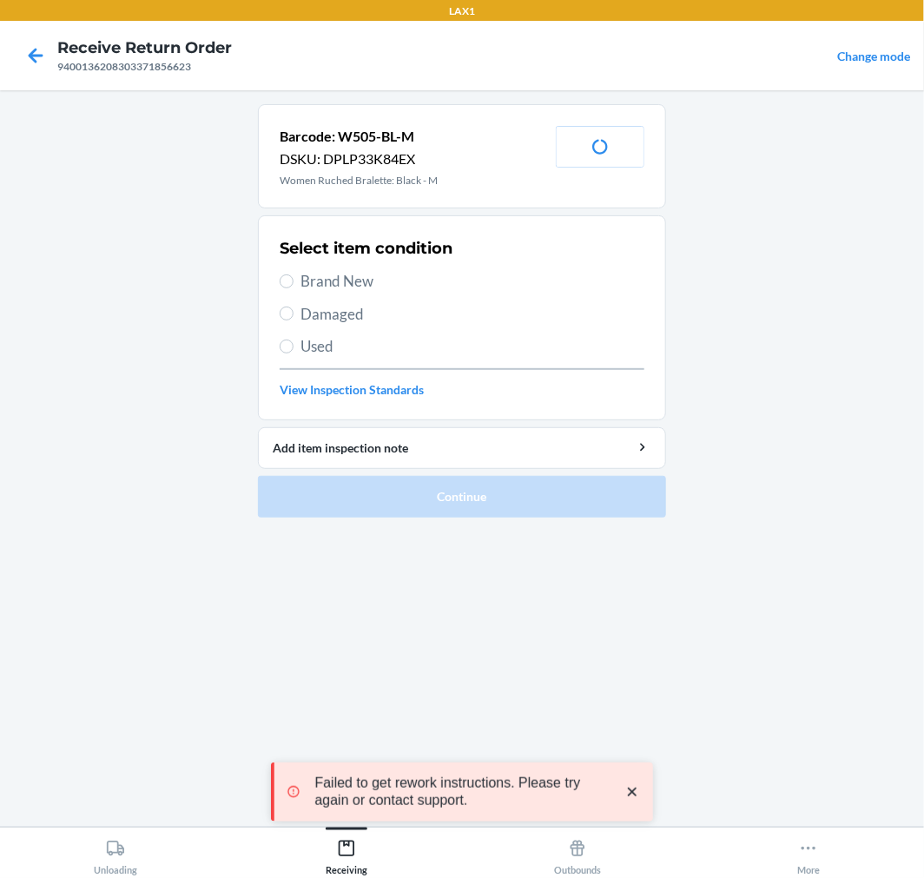
click at [330, 291] on span "Brand New" at bounding box center [473, 281] width 344 height 23
click at [294, 288] on input "Brand New" at bounding box center [287, 282] width 14 height 14
radio input "true"
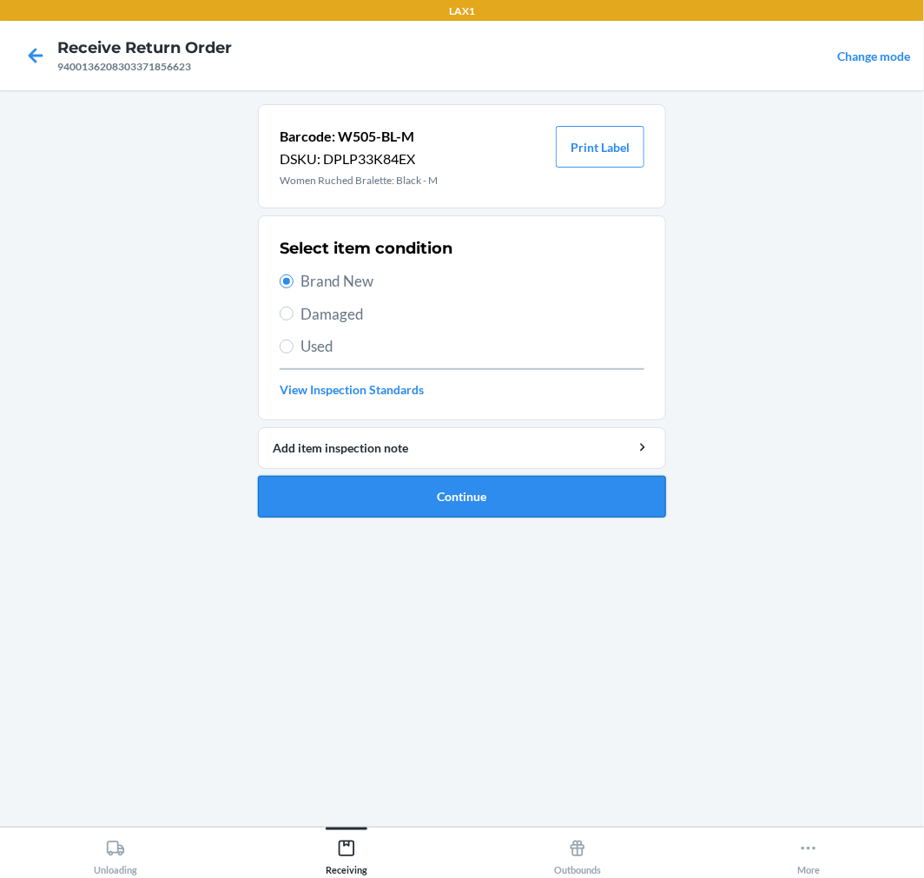
click at [453, 486] on button "Continue" at bounding box center [462, 497] width 408 height 42
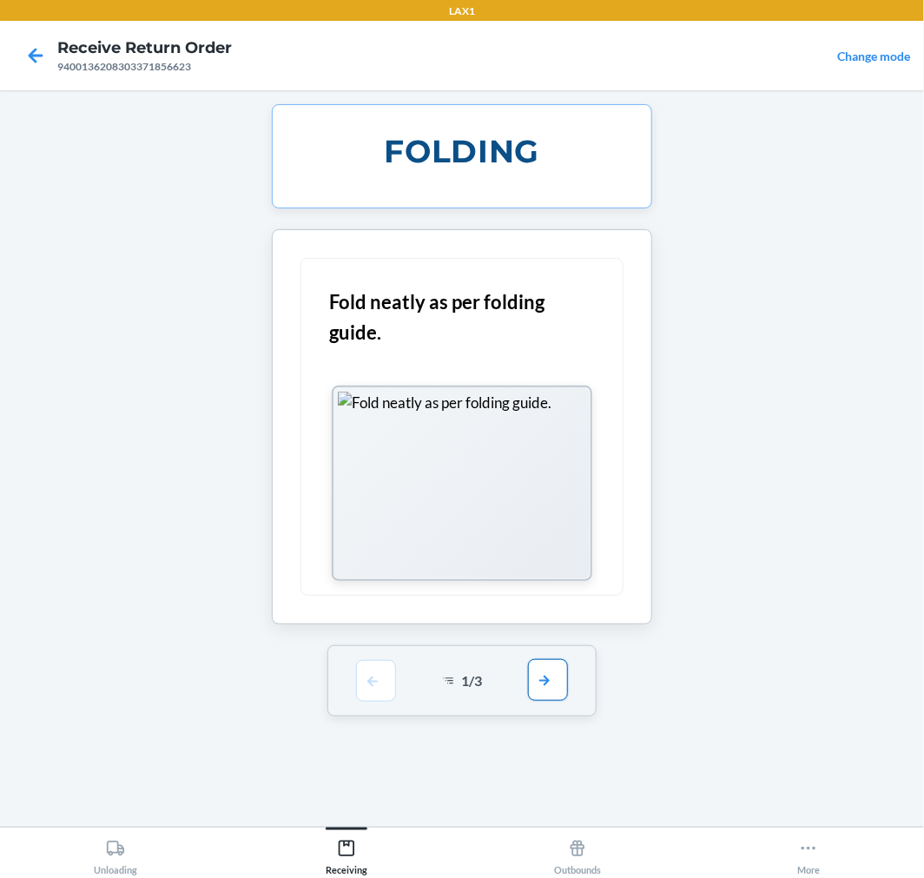
click at [528, 678] on button "button" at bounding box center [548, 680] width 40 height 42
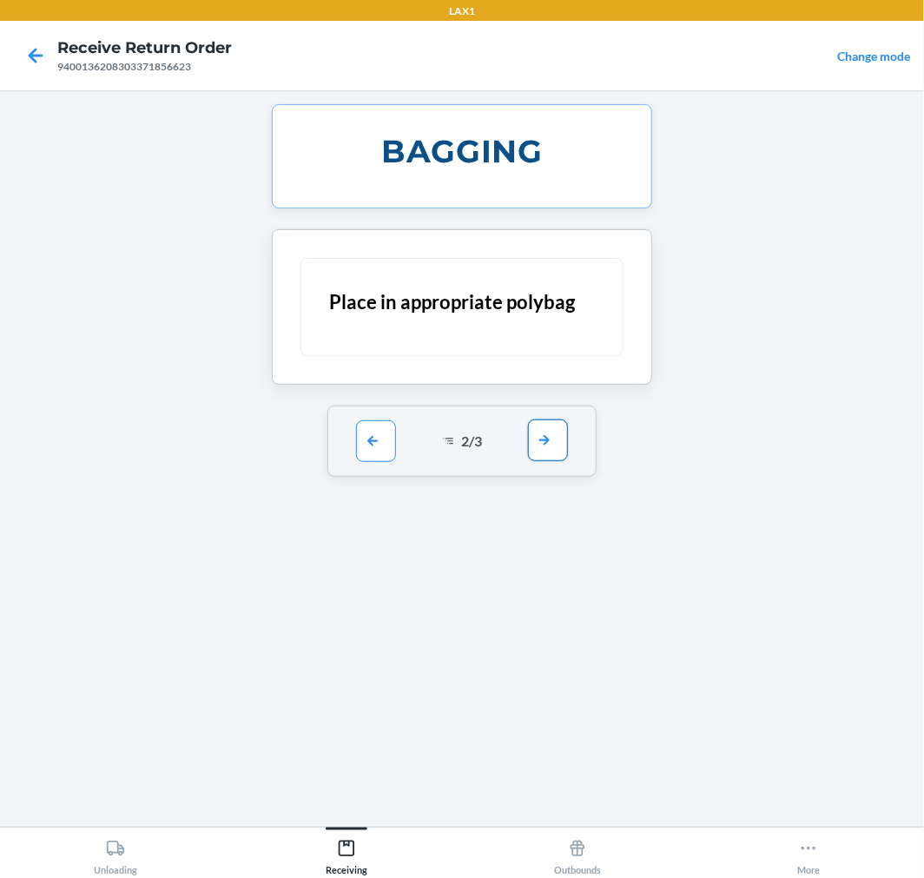
click at [553, 448] on button "button" at bounding box center [548, 441] width 40 height 42
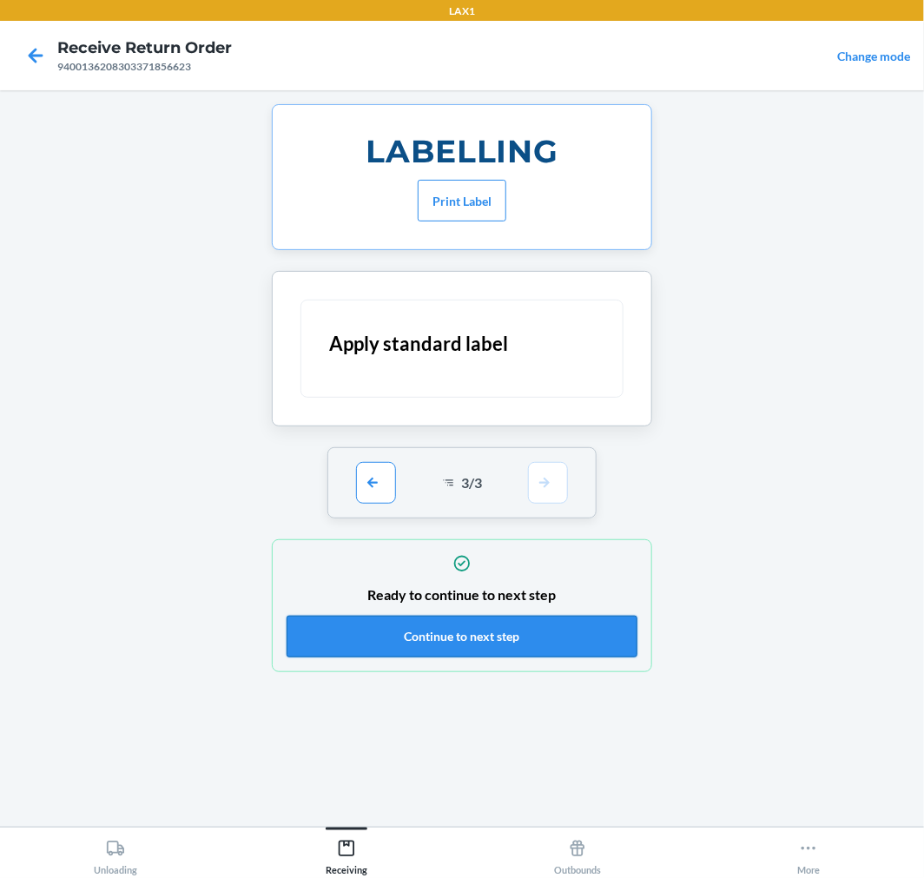
click at [559, 627] on button "Continue to next step" at bounding box center [462, 637] width 351 height 42
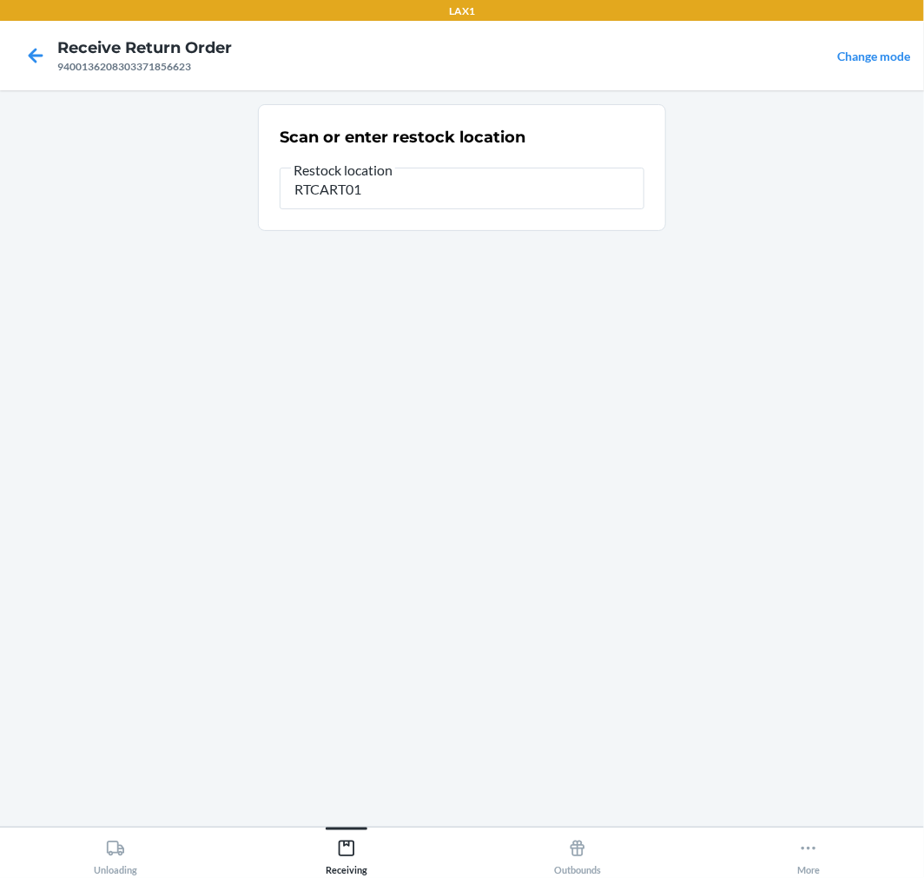
type input "RTCART017"
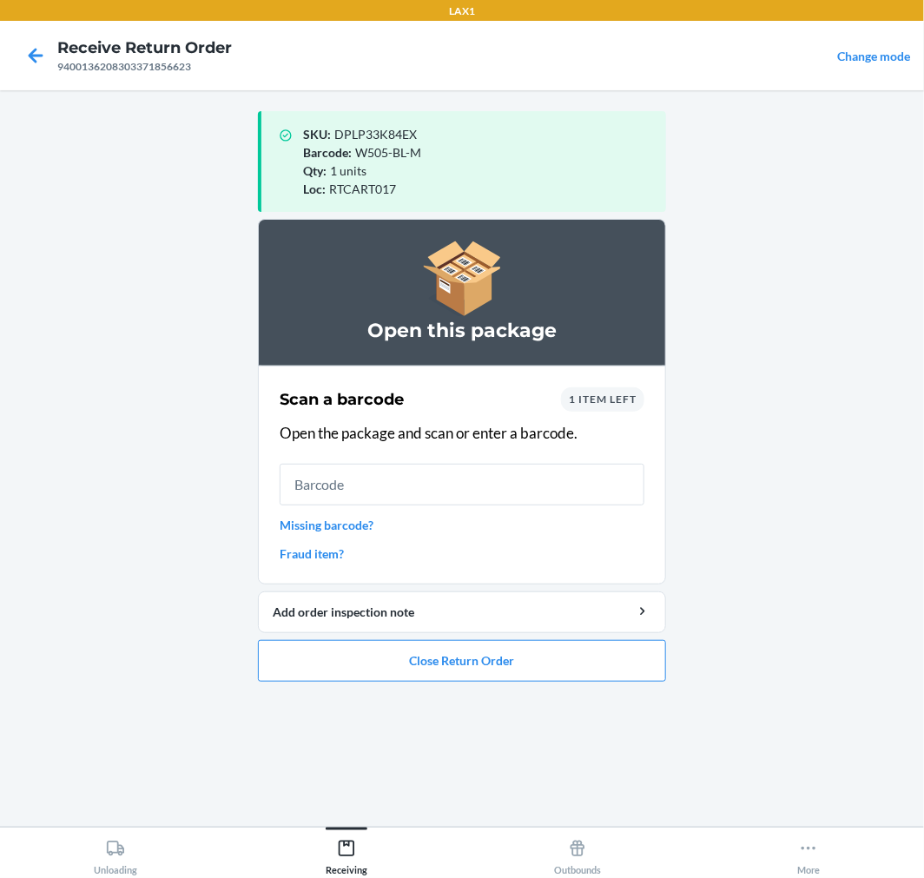
click at [517, 490] on input "text" at bounding box center [462, 485] width 365 height 42
click at [337, 486] on input "text" at bounding box center [462, 485] width 365 height 42
drag, startPoint x: 645, startPoint y: 405, endPoint x: 630, endPoint y: 400, distance: 16.5
click at [645, 404] on section "Scan a barcode 1 item left Open the package and scan or enter a barcode. Missin…" at bounding box center [462, 475] width 408 height 219
click at [628, 400] on span "1 item left" at bounding box center [603, 399] width 68 height 13
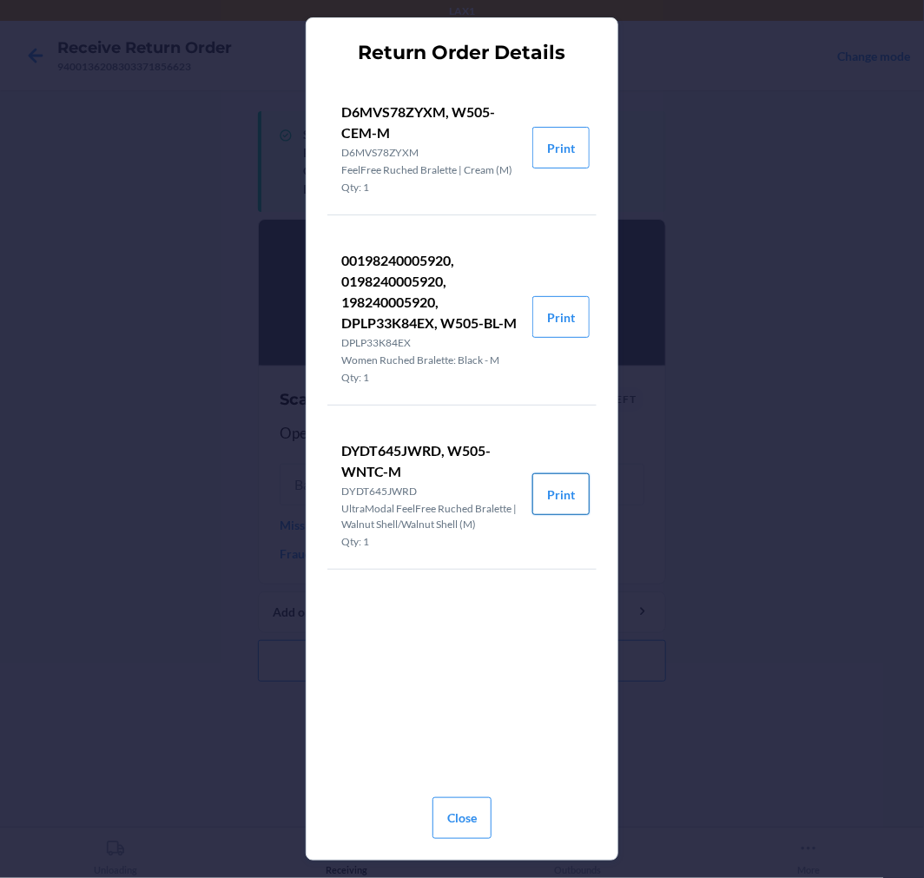
click at [553, 496] on button "Print" at bounding box center [561, 494] width 57 height 42
click at [484, 811] on button "Close" at bounding box center [462, 819] width 59 height 42
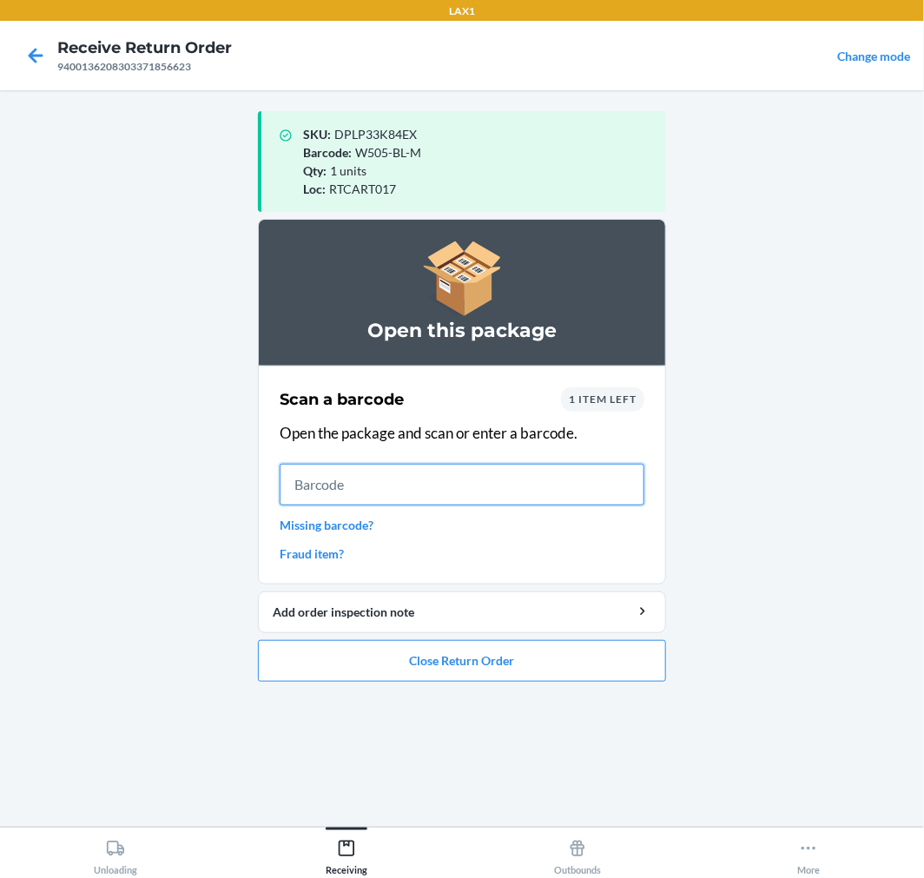
click at [400, 482] on input "text" at bounding box center [462, 485] width 365 height 42
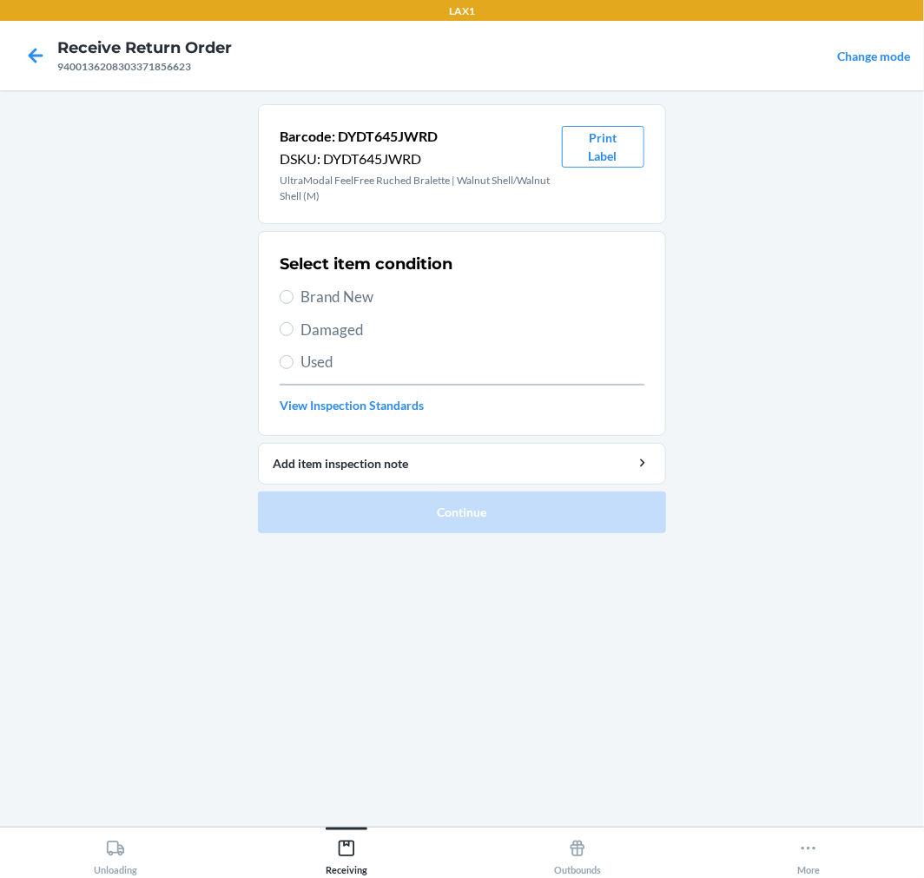
click at [370, 299] on span "Brand New" at bounding box center [473, 297] width 344 height 23
click at [294, 299] on input "Brand New" at bounding box center [287, 297] width 14 height 14
radio input "true"
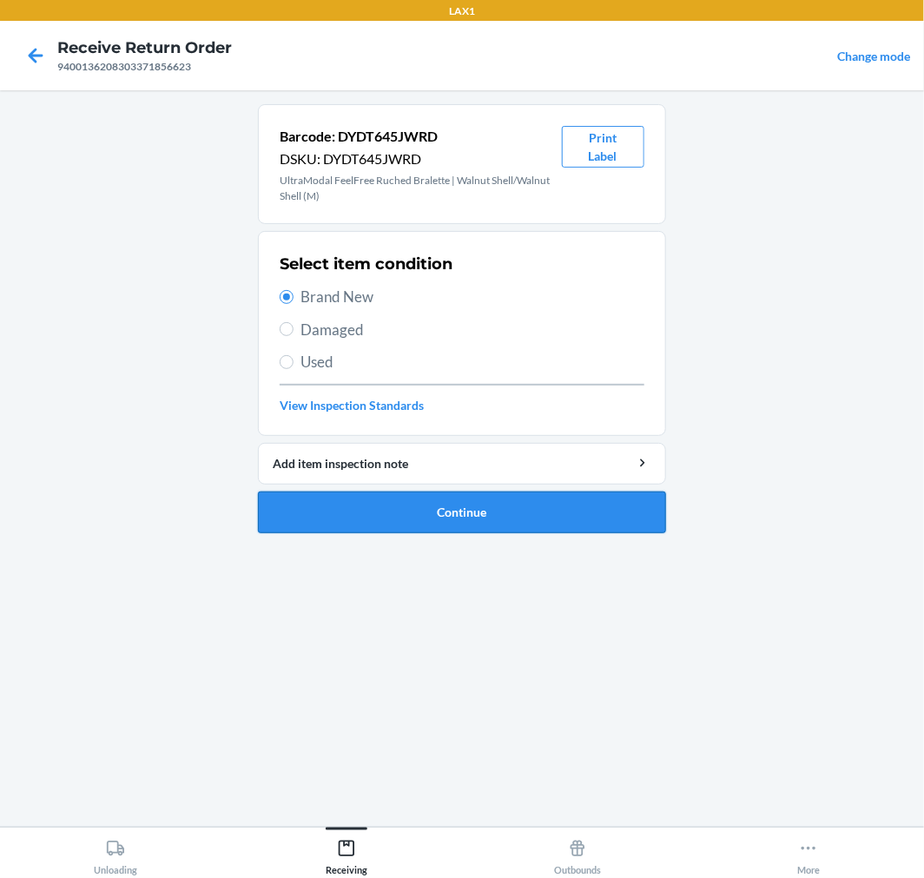
click at [447, 520] on button "Continue" at bounding box center [462, 513] width 408 height 42
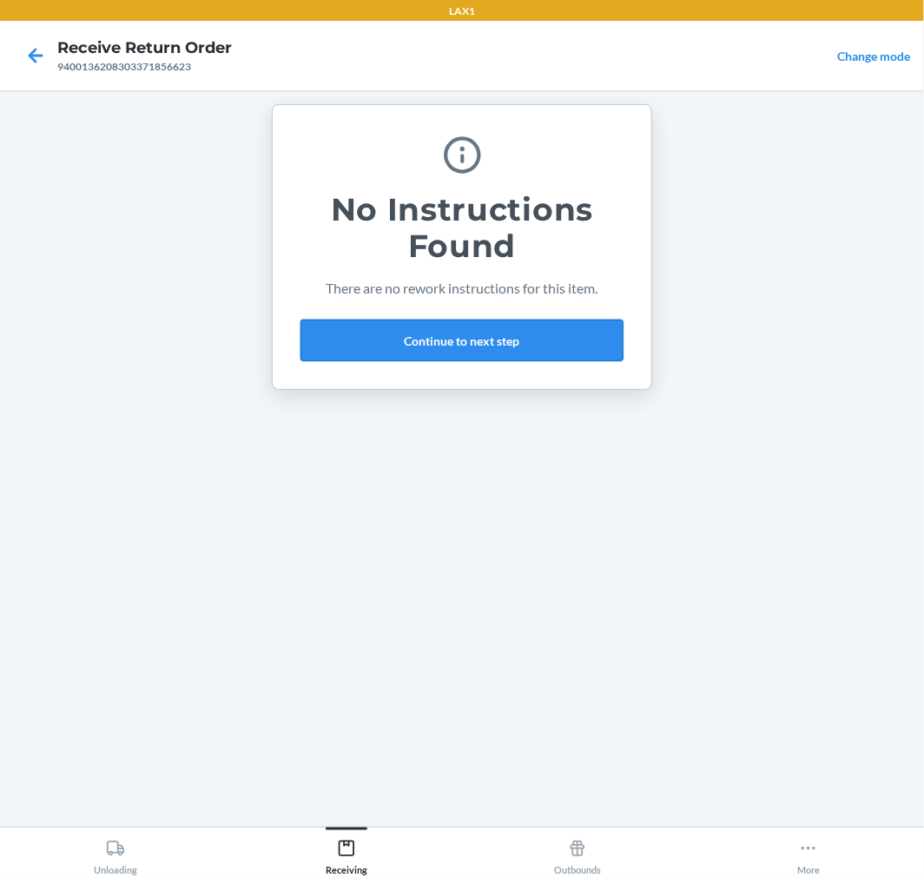
click at [467, 330] on button "Continue to next step" at bounding box center [462, 341] width 323 height 42
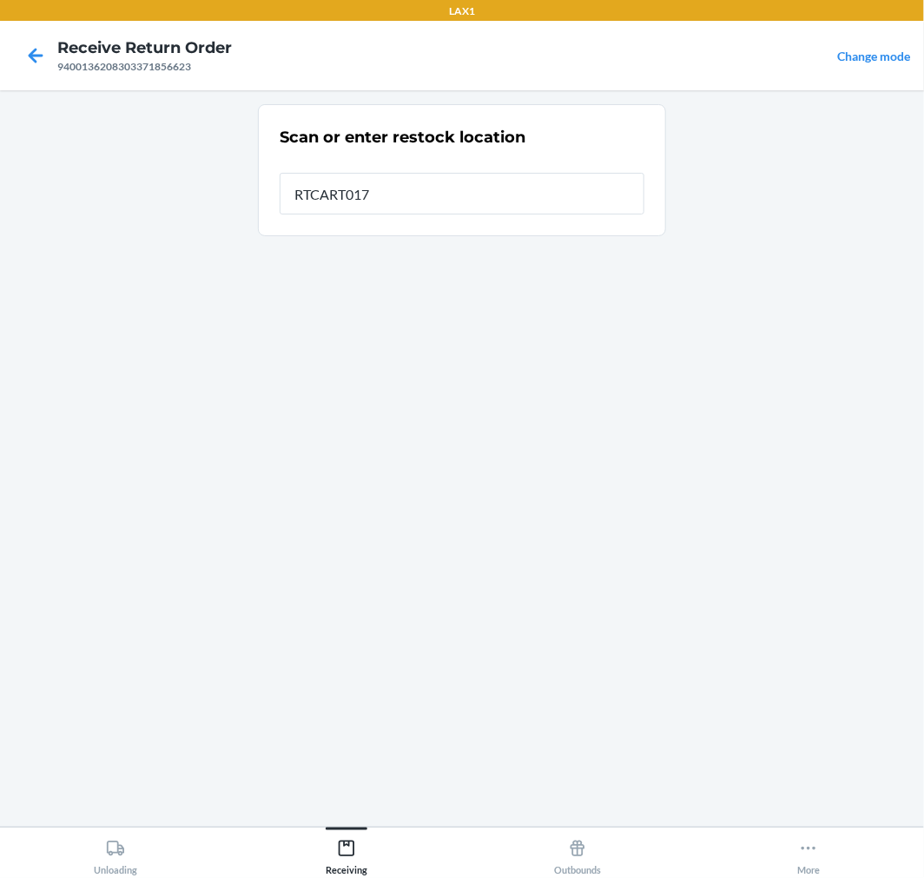
type input "RTCART017"
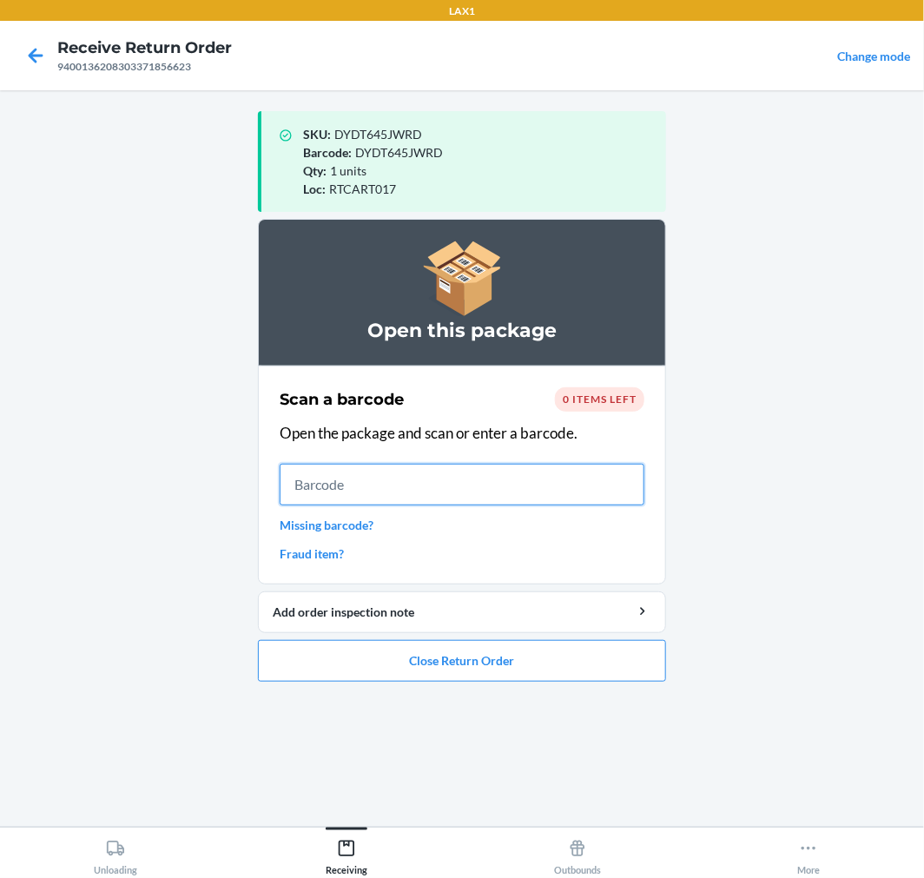
click at [392, 471] on input "text" at bounding box center [462, 485] width 365 height 42
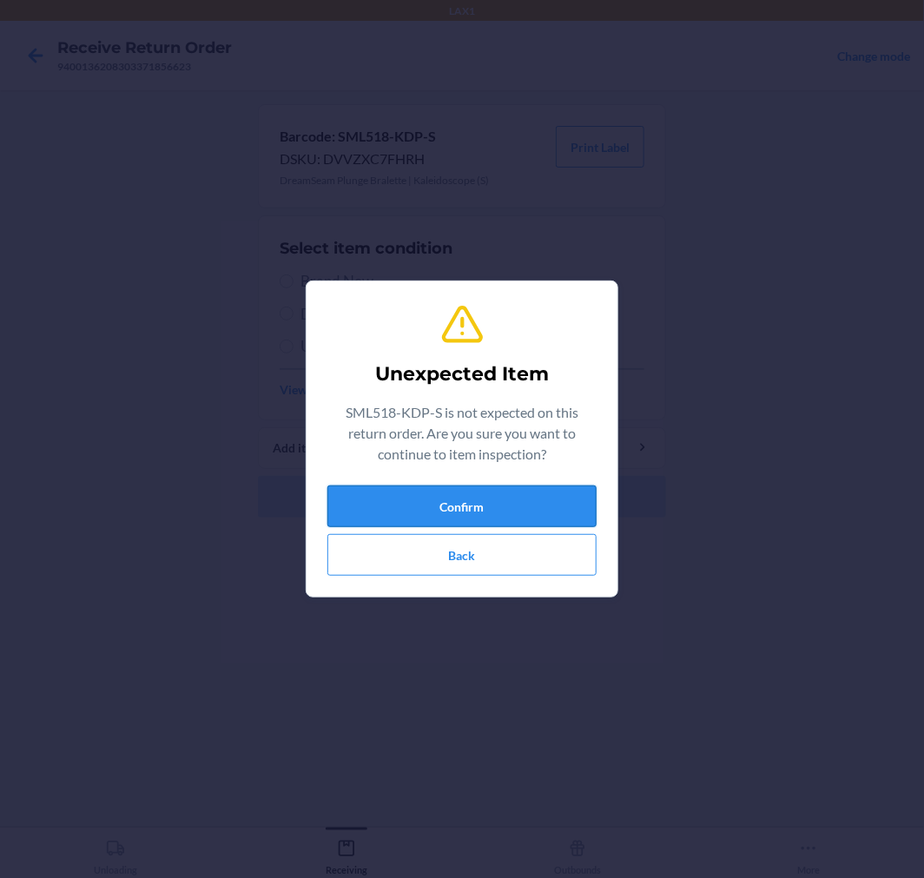
click at [455, 500] on button "Confirm" at bounding box center [462, 507] width 269 height 42
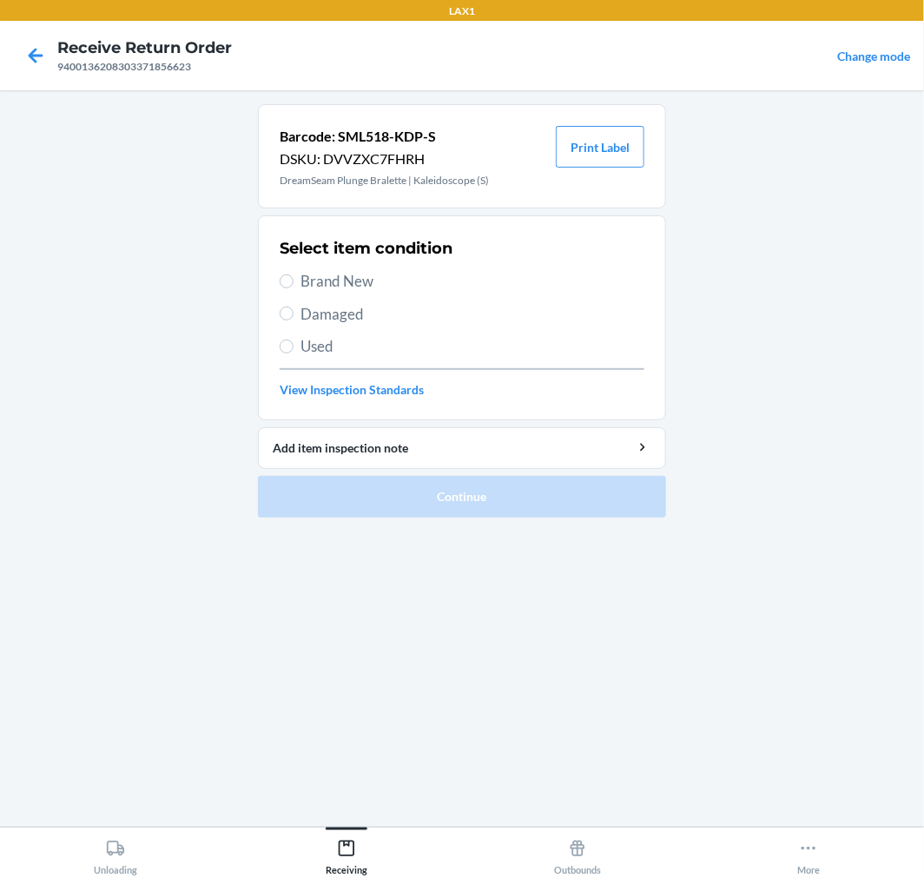
click at [345, 293] on div "Select item condition Brand New Damaged Used View Inspection Standards" at bounding box center [462, 318] width 365 height 172
click at [354, 293] on div "Select item condition Brand New Damaged Used View Inspection Standards" at bounding box center [462, 318] width 365 height 172
drag, startPoint x: 328, startPoint y: 288, endPoint x: 379, endPoint y: 376, distance: 101.2
click at [328, 288] on span "Brand New" at bounding box center [473, 281] width 344 height 23
click at [294, 288] on input "Brand New" at bounding box center [287, 282] width 14 height 14
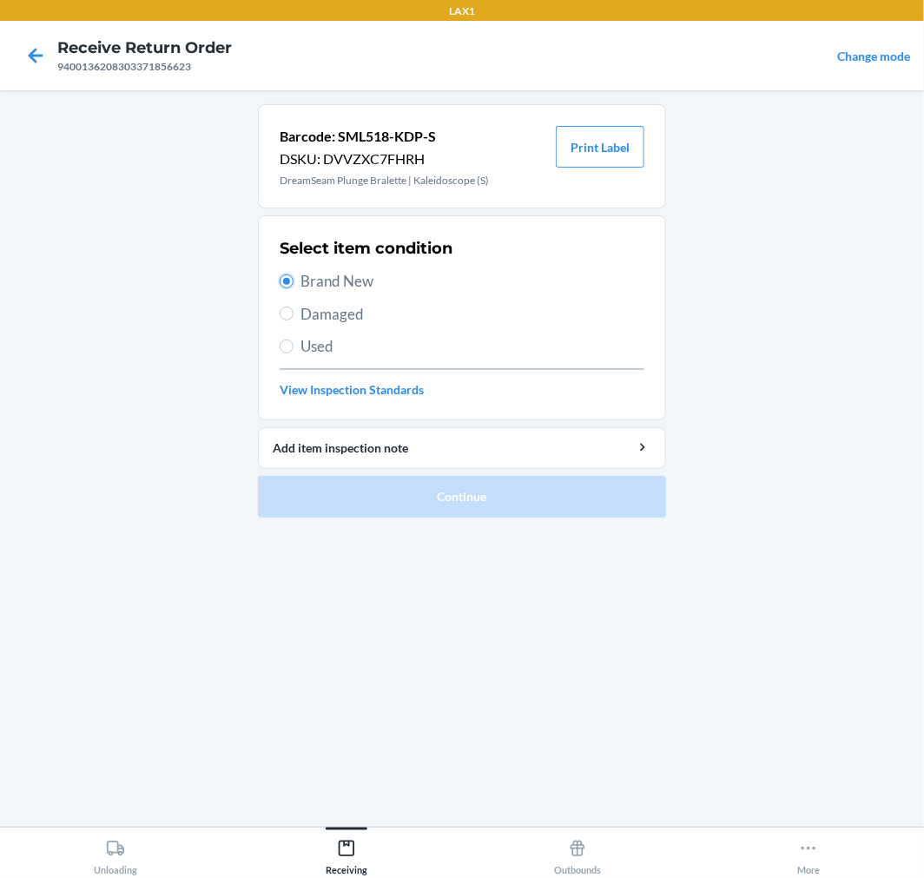
radio input "true"
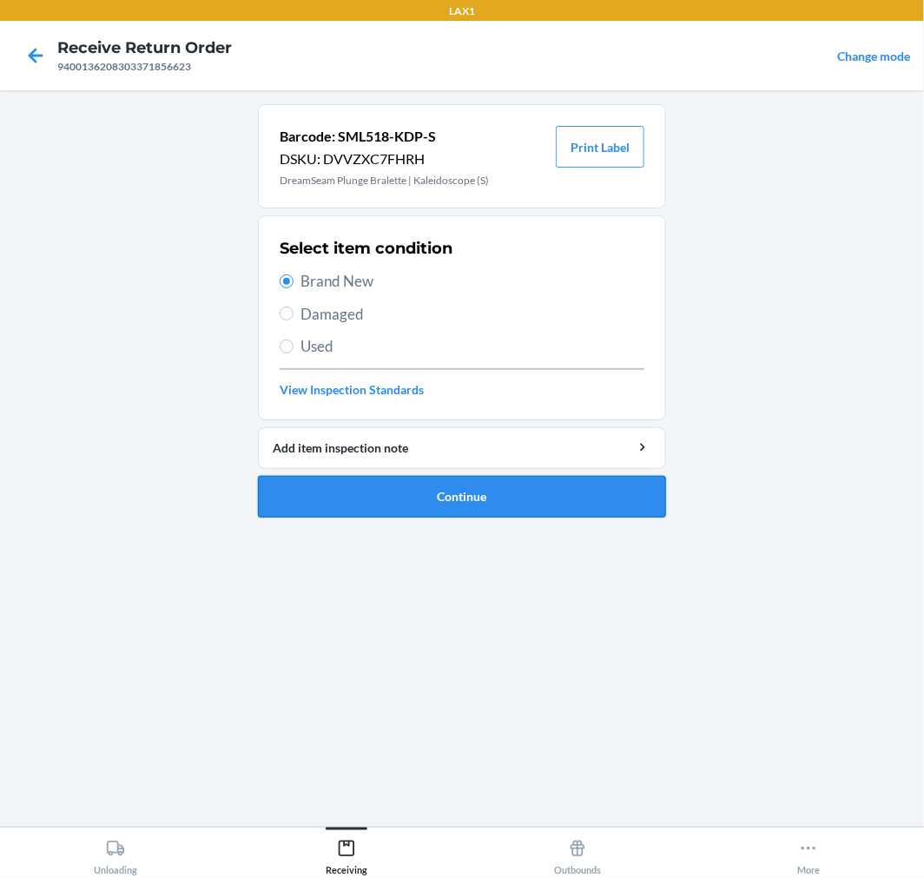
click at [434, 504] on button "Continue" at bounding box center [462, 497] width 408 height 42
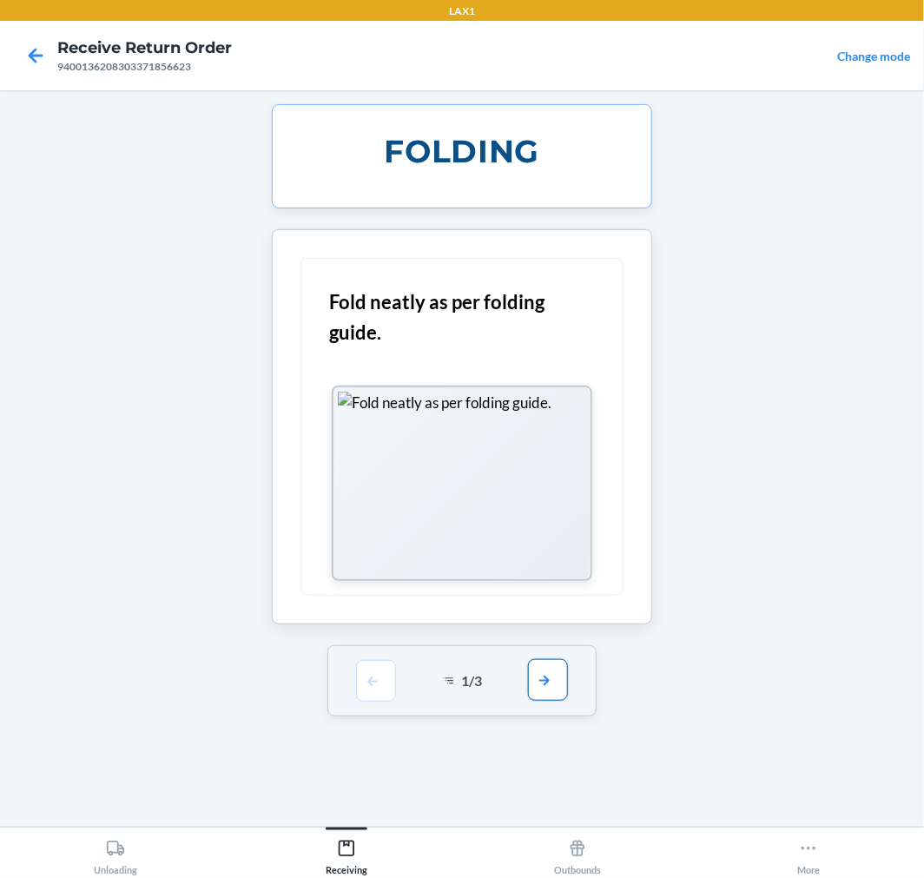
click at [544, 678] on button "button" at bounding box center [548, 680] width 40 height 42
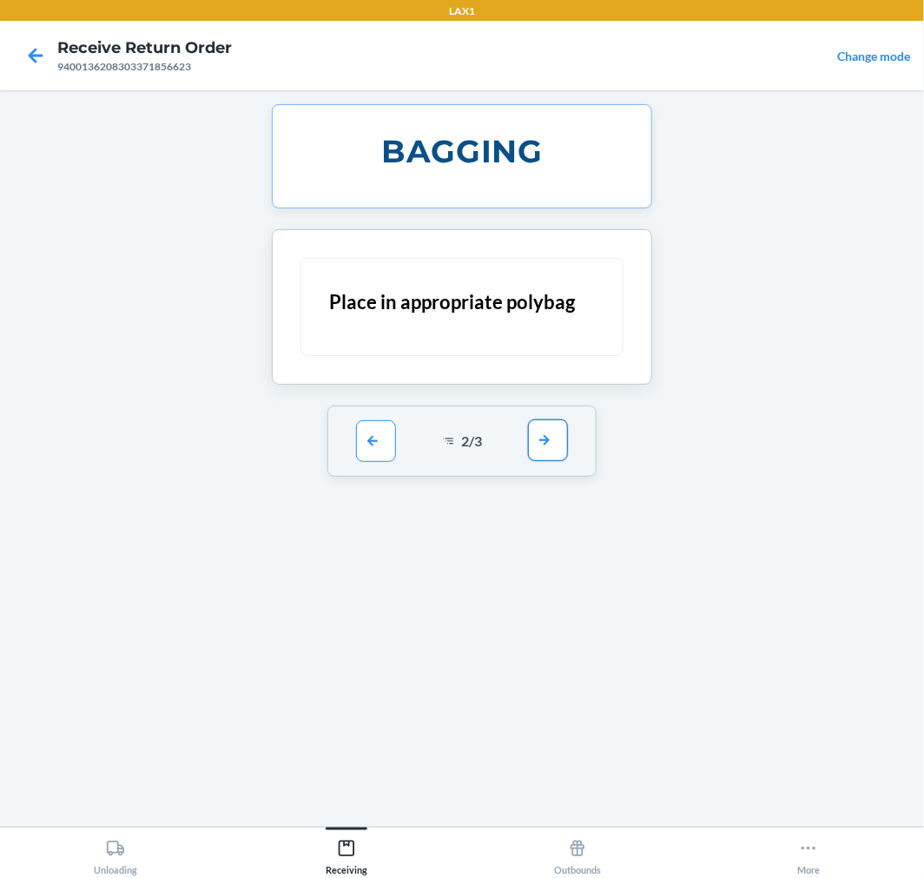
click at [546, 443] on button "button" at bounding box center [548, 441] width 40 height 42
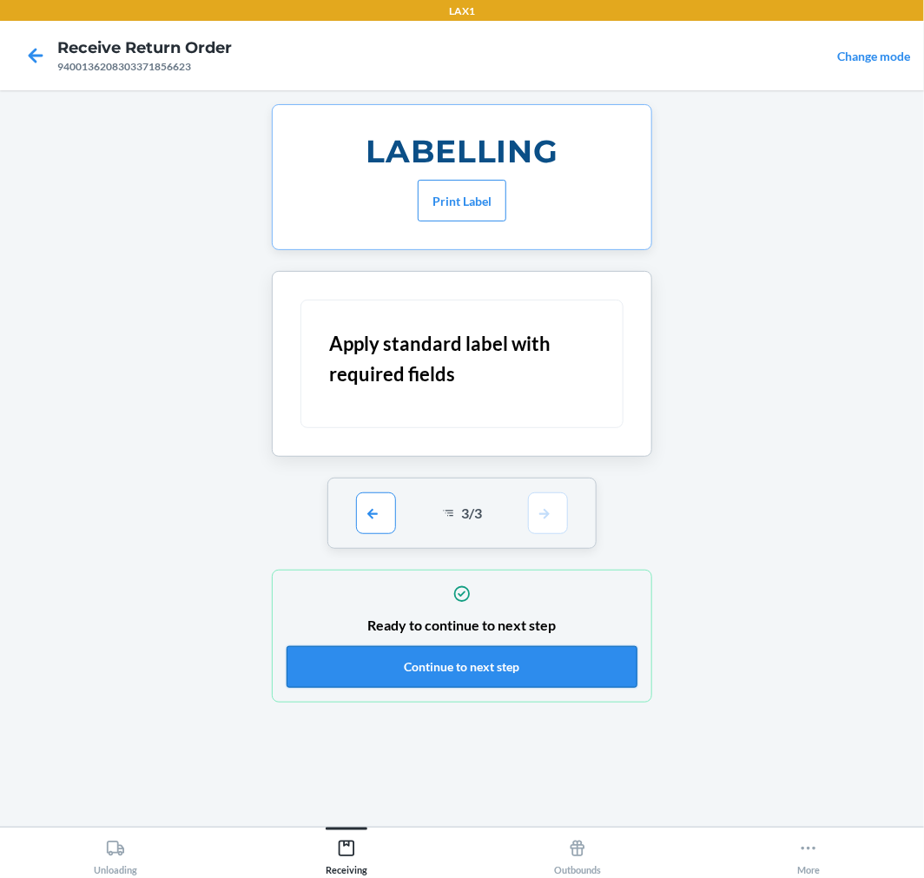
click at [570, 665] on button "Continue to next step" at bounding box center [462, 667] width 351 height 42
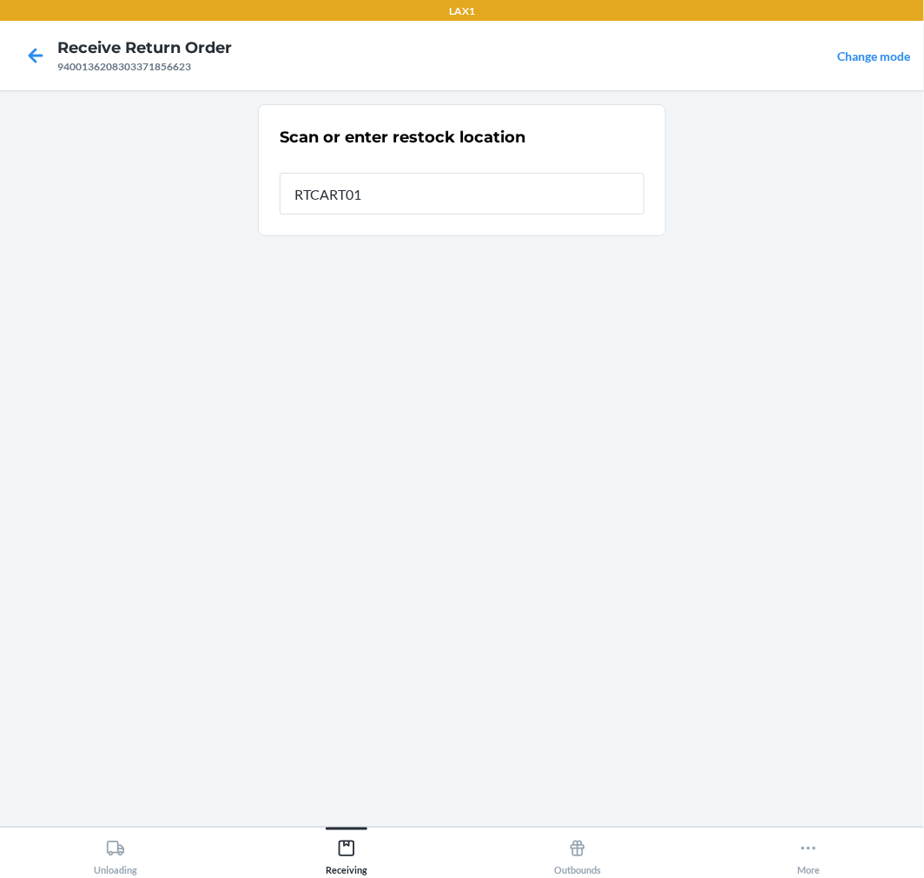
type input "RTCART017"
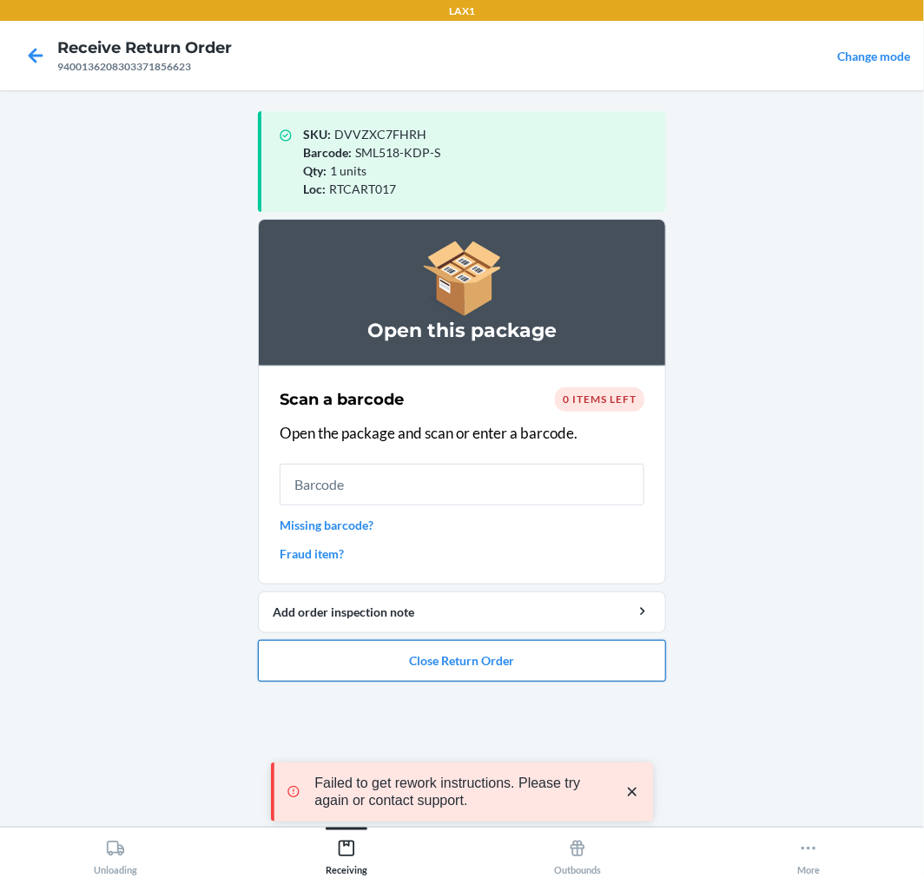
click at [426, 665] on button "Close Return Order" at bounding box center [462, 661] width 408 height 42
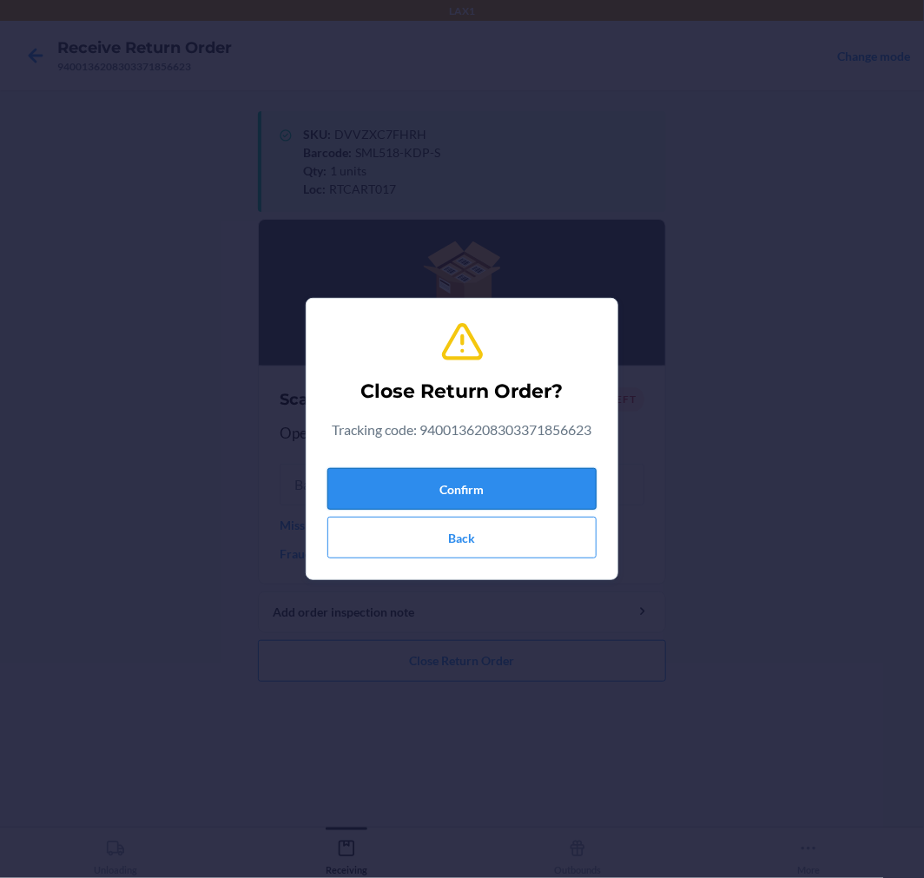
click at [474, 495] on button "Confirm" at bounding box center [462, 489] width 269 height 42
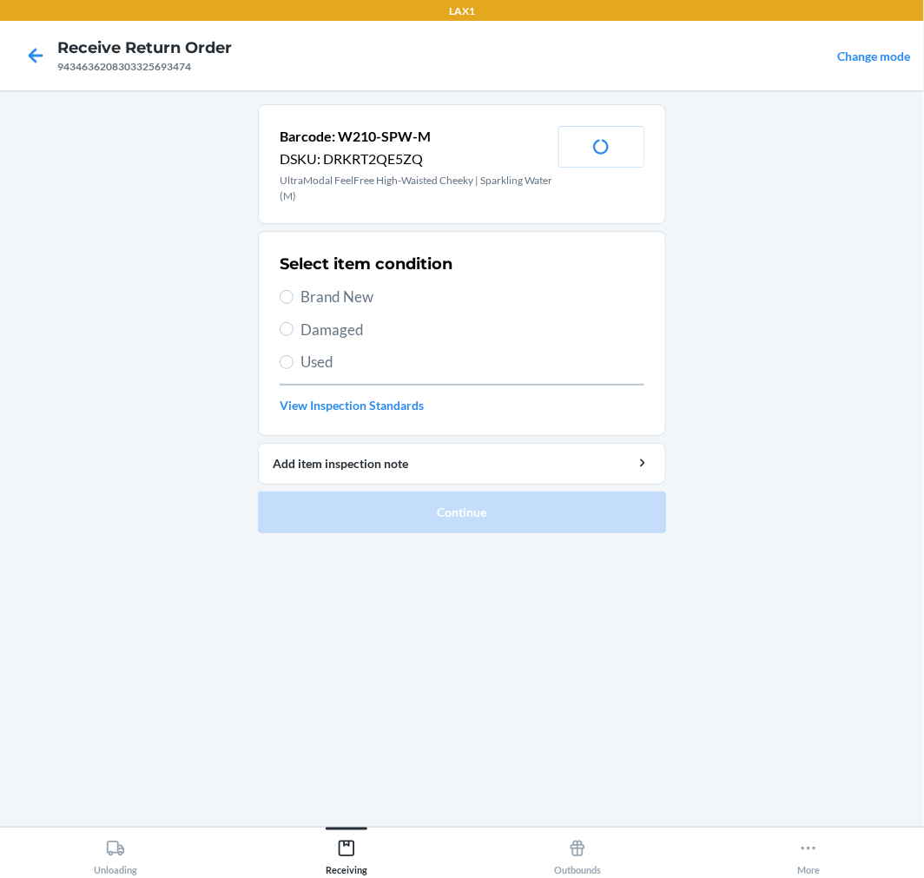
click at [359, 295] on span "Brand New" at bounding box center [473, 297] width 344 height 23
click at [294, 295] on input "Brand New" at bounding box center [287, 297] width 14 height 14
radio input "true"
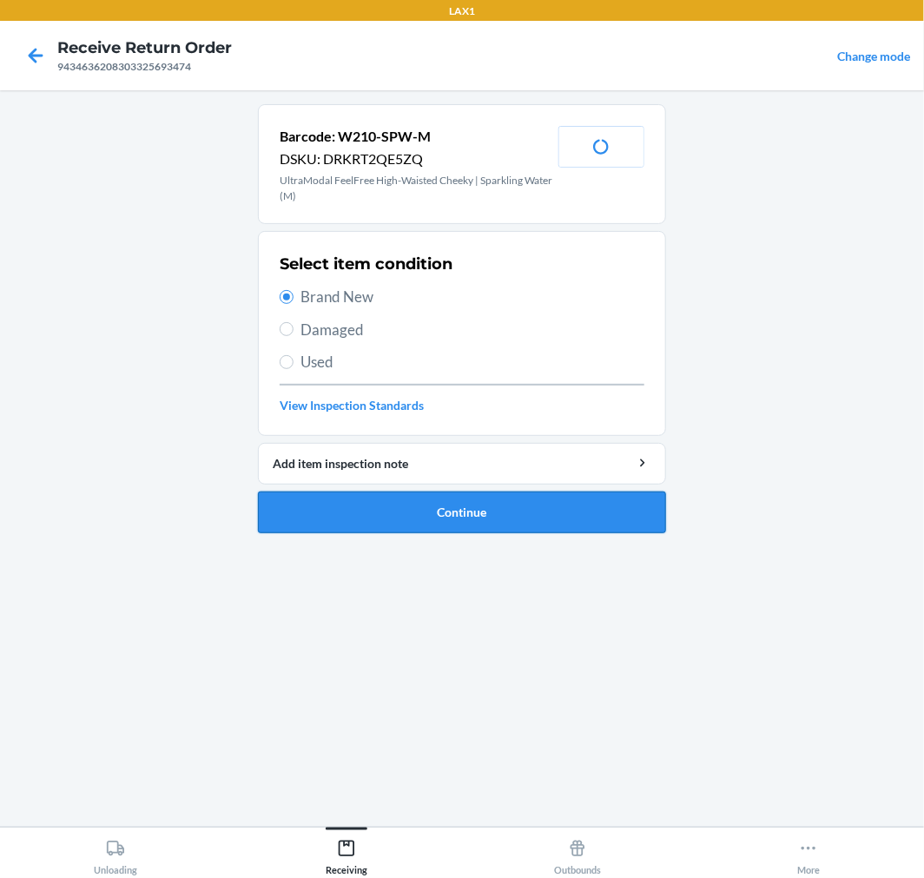
click at [567, 519] on button "Continue" at bounding box center [462, 513] width 408 height 42
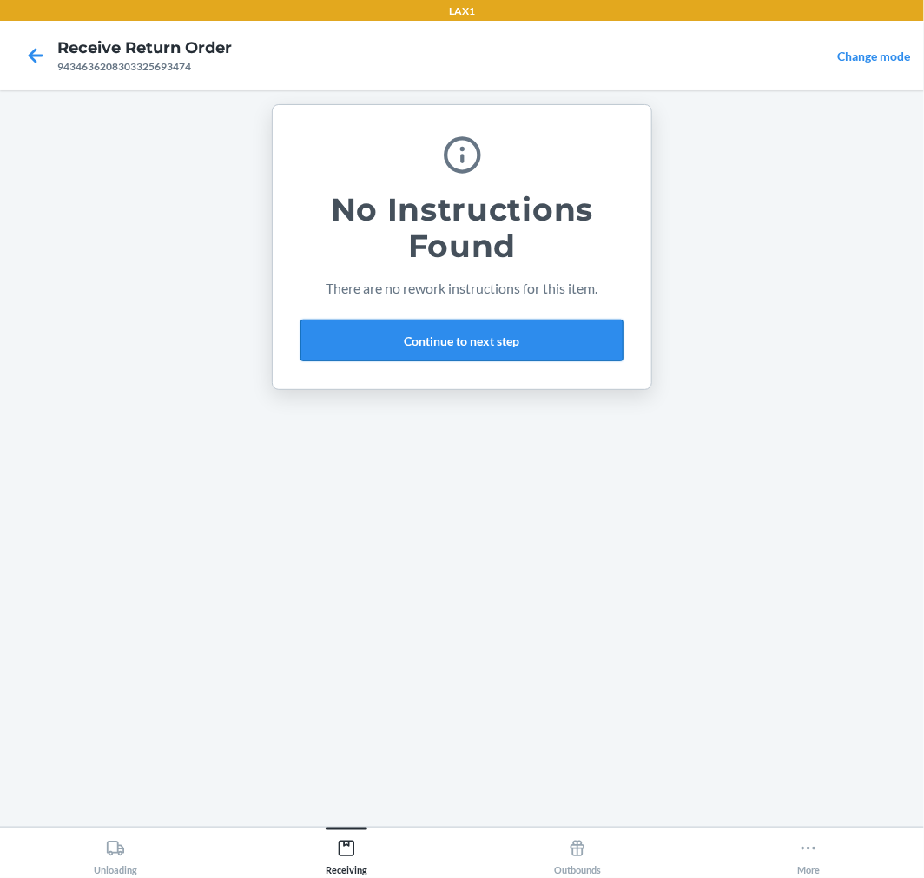
click at [496, 341] on button "Continue to next step" at bounding box center [462, 341] width 323 height 42
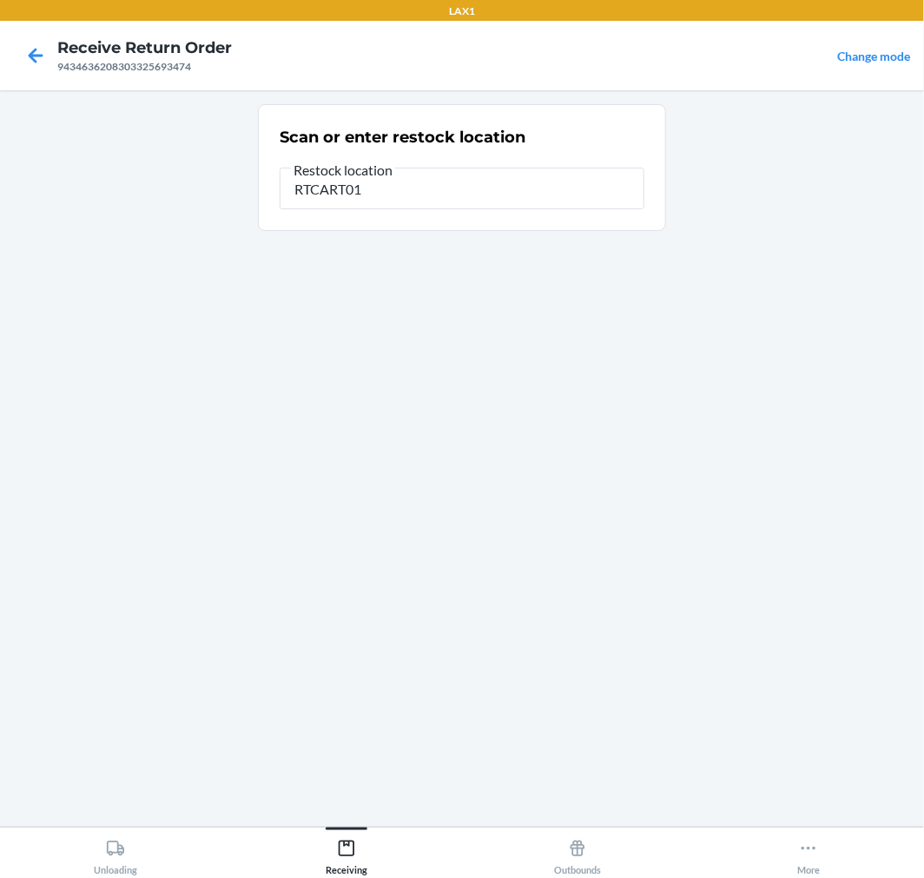
type input "RTCART017"
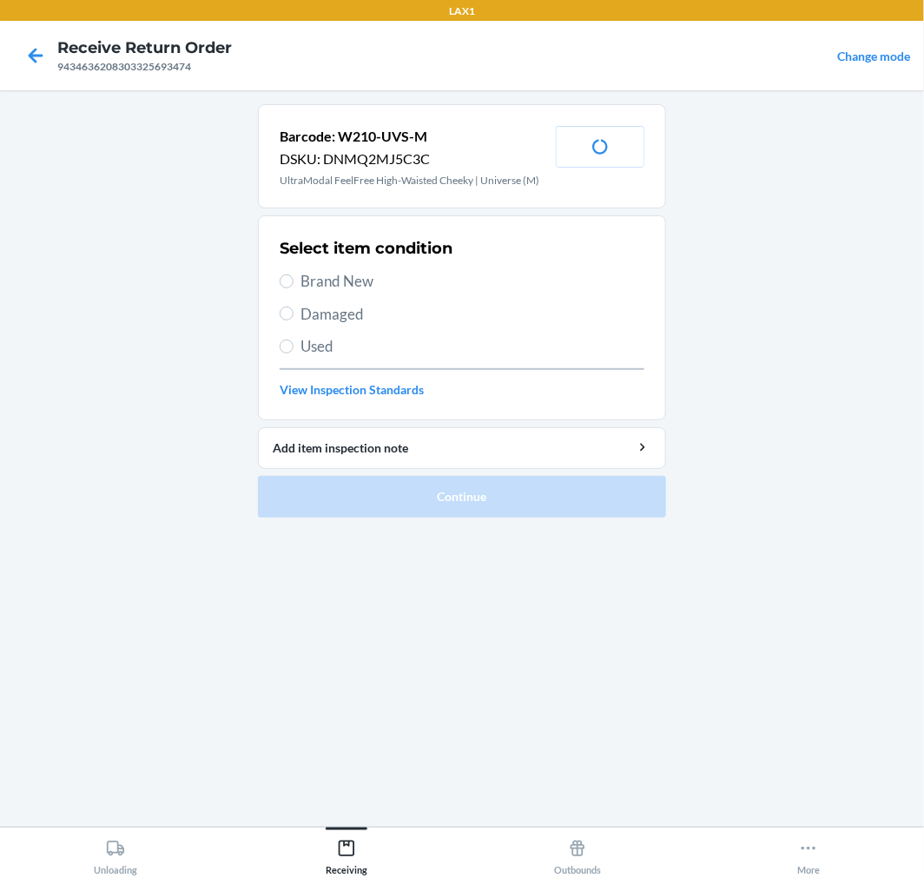
click at [388, 270] on span "Brand New" at bounding box center [473, 281] width 344 height 23
click at [294, 275] on input "Brand New" at bounding box center [287, 282] width 14 height 14
radio input "true"
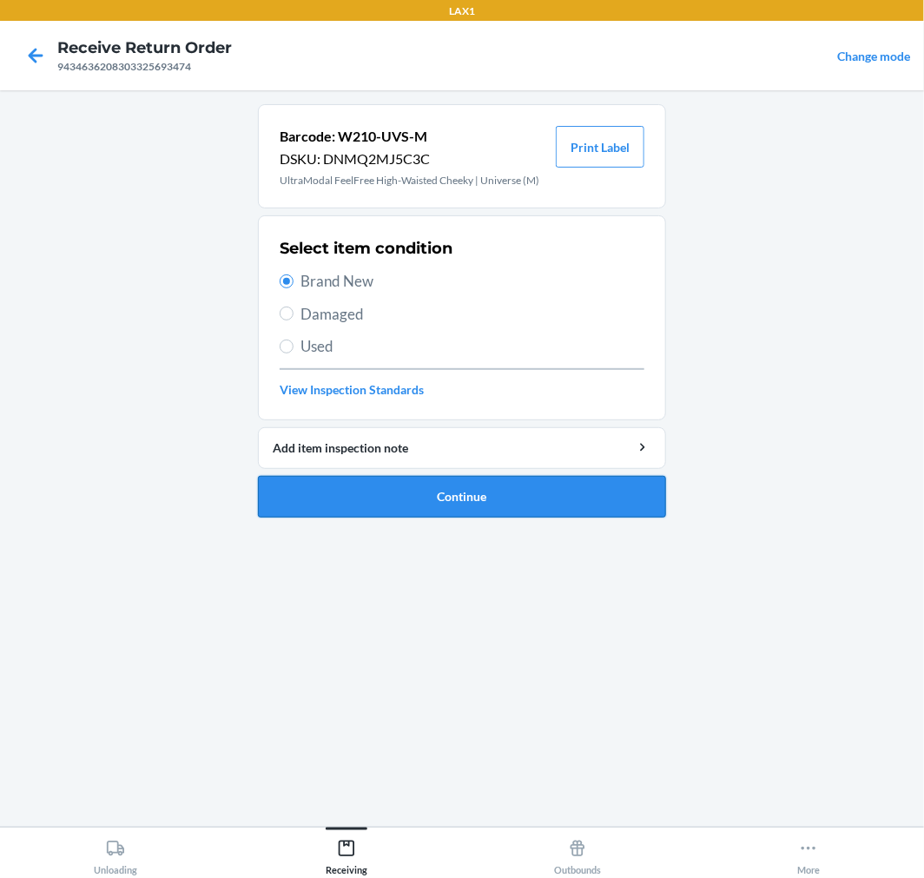
click at [495, 499] on button "Continue" at bounding box center [462, 497] width 408 height 42
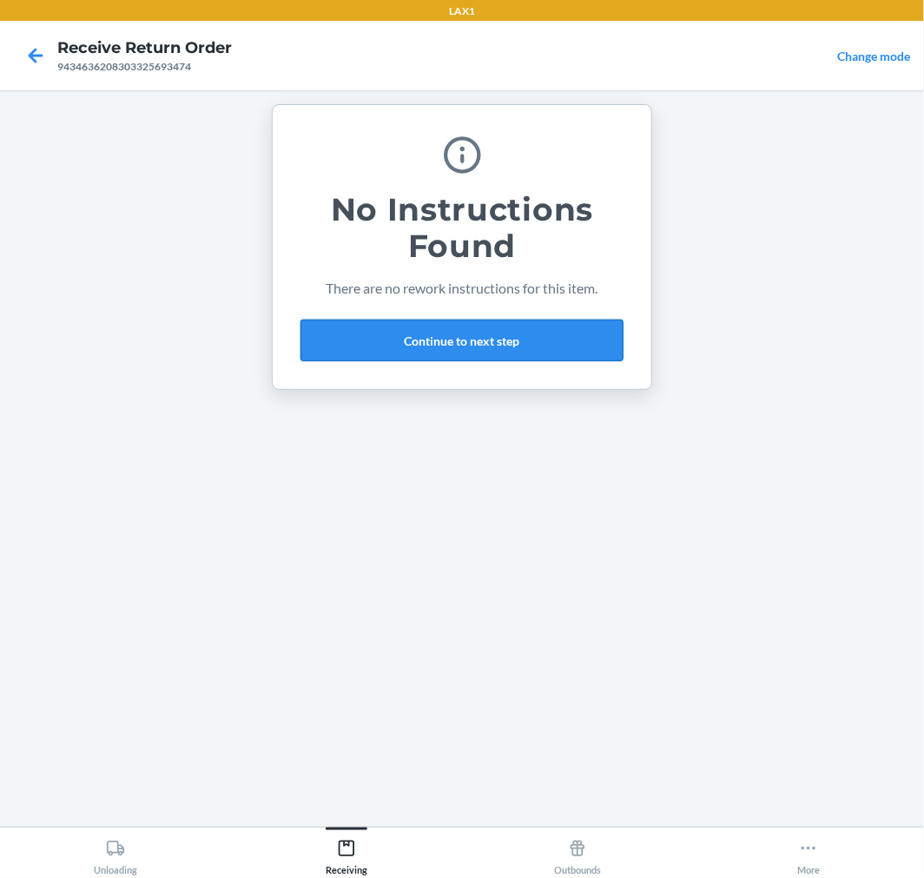
click at [495, 330] on button "Continue to next step" at bounding box center [462, 341] width 323 height 42
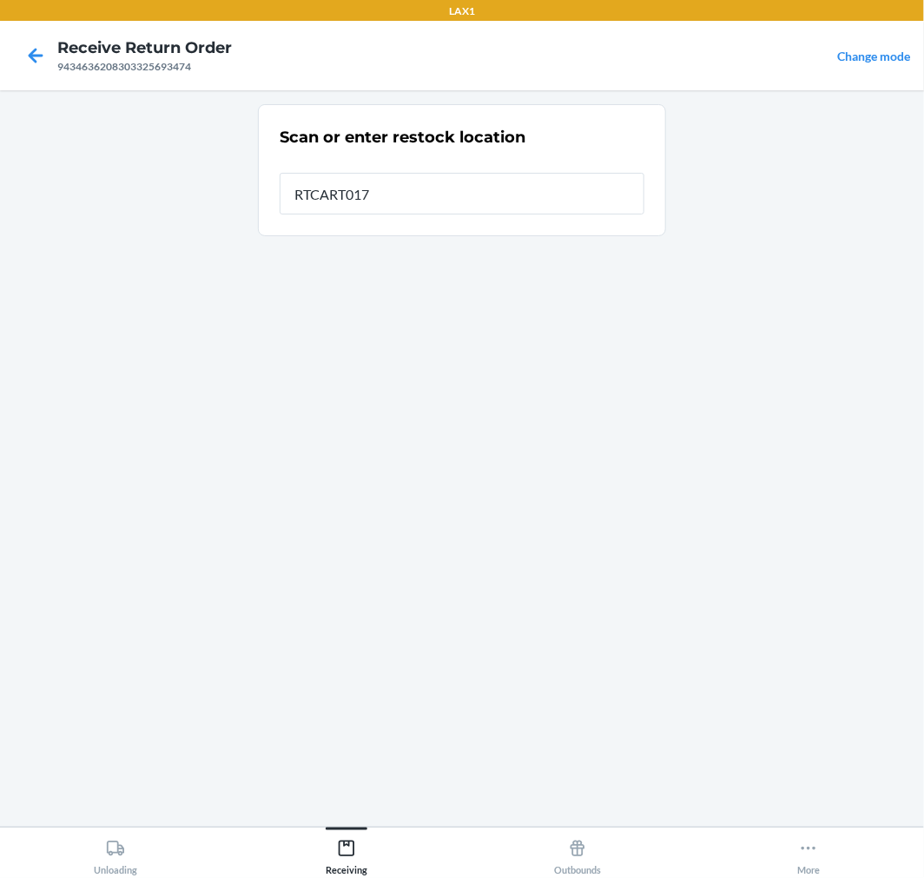
type input "RTCART017"
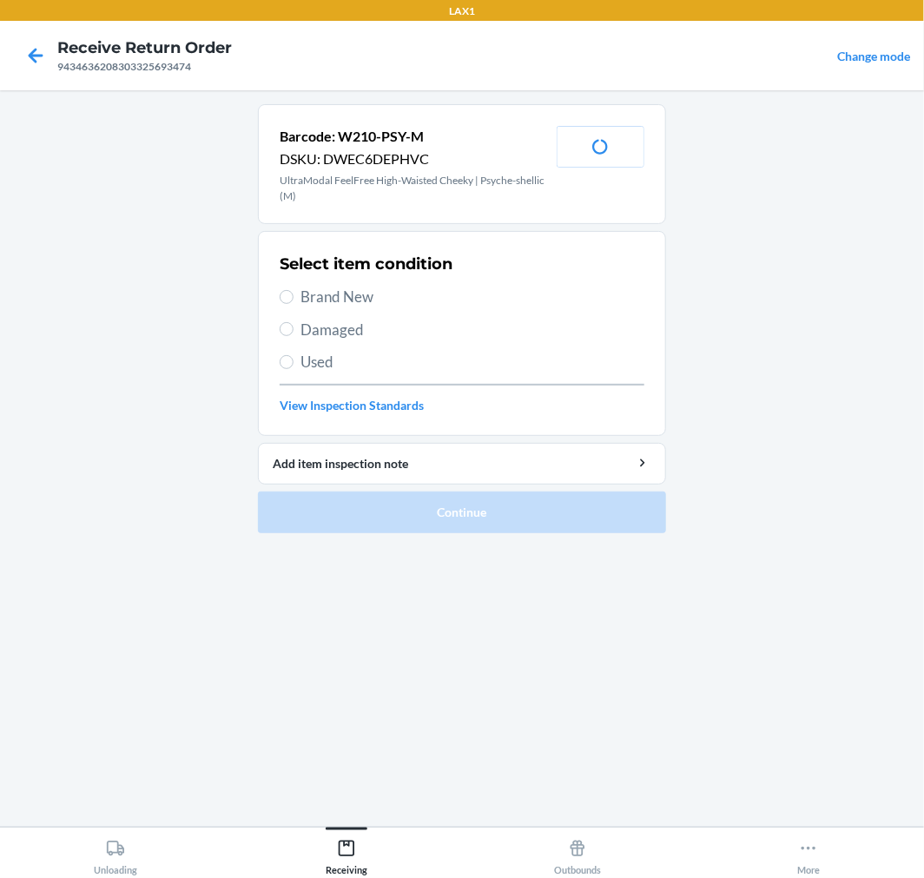
click at [318, 304] on span "Brand New" at bounding box center [473, 297] width 344 height 23
click at [294, 304] on input "Brand New" at bounding box center [287, 297] width 14 height 14
radio input "true"
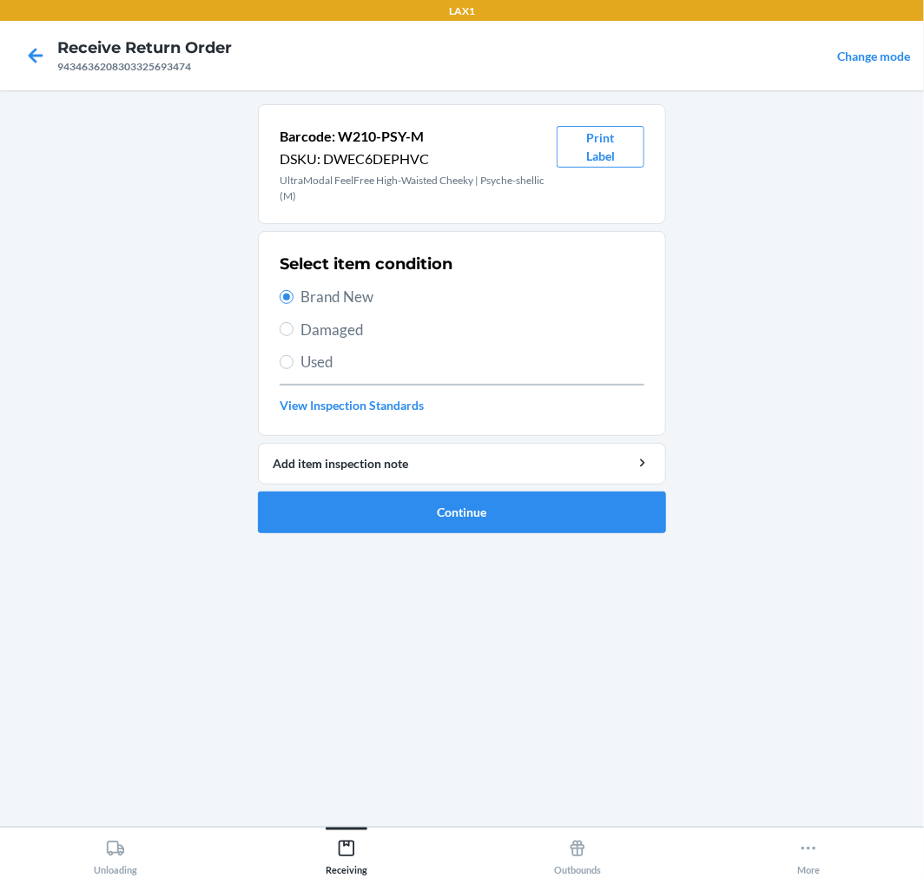
click at [597, 533] on ol "Barcode: W210-PSY-M DSKU: DWEC6DEPHVC UltraModal FeelFree High-Waisted Cheeky |…" at bounding box center [462, 325] width 408 height 443
click at [593, 519] on button "Continue" at bounding box center [462, 513] width 408 height 42
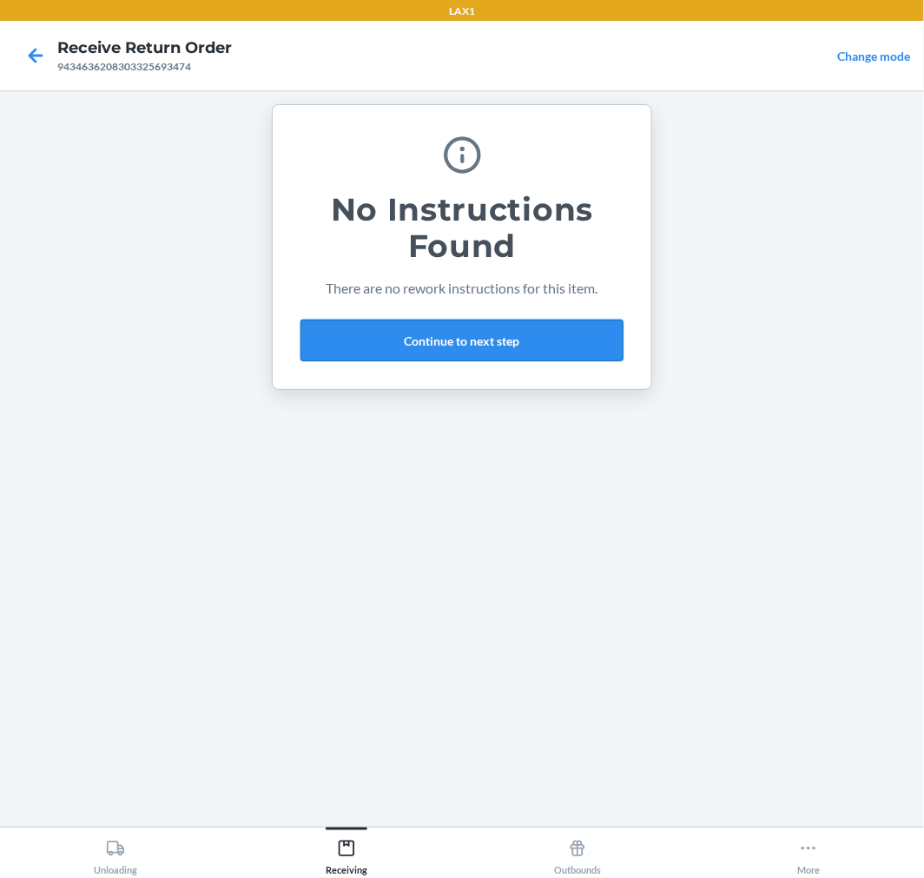
click at [441, 346] on button "Continue to next step" at bounding box center [462, 341] width 323 height 42
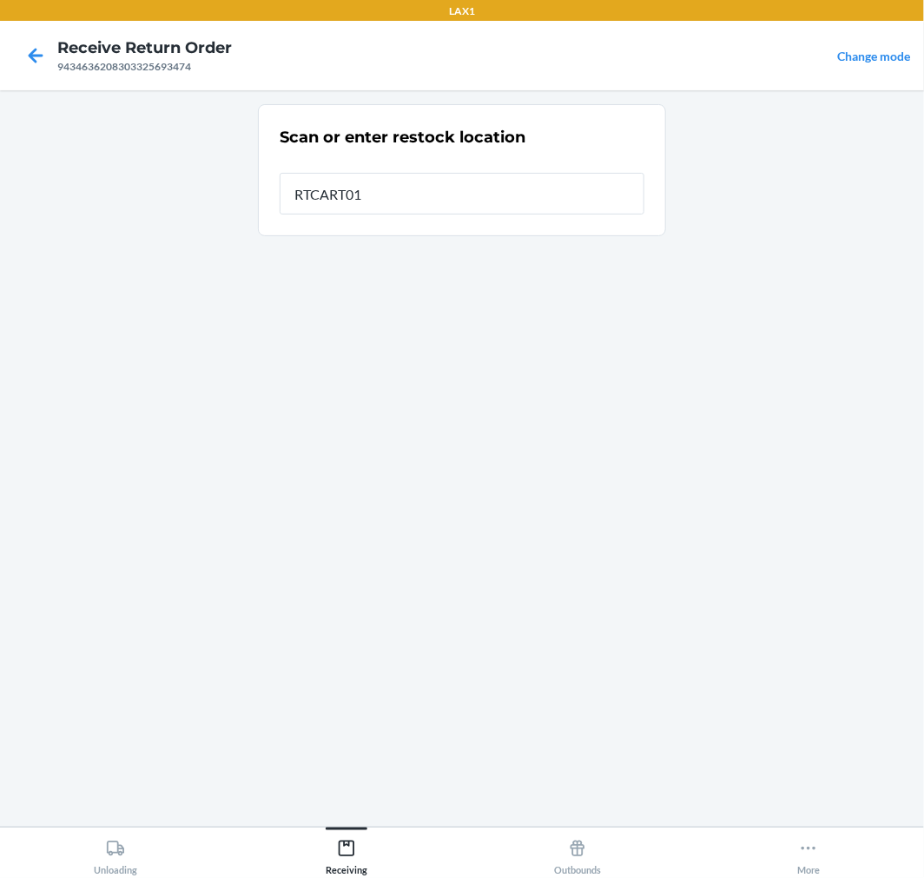
type input "RTCART017"
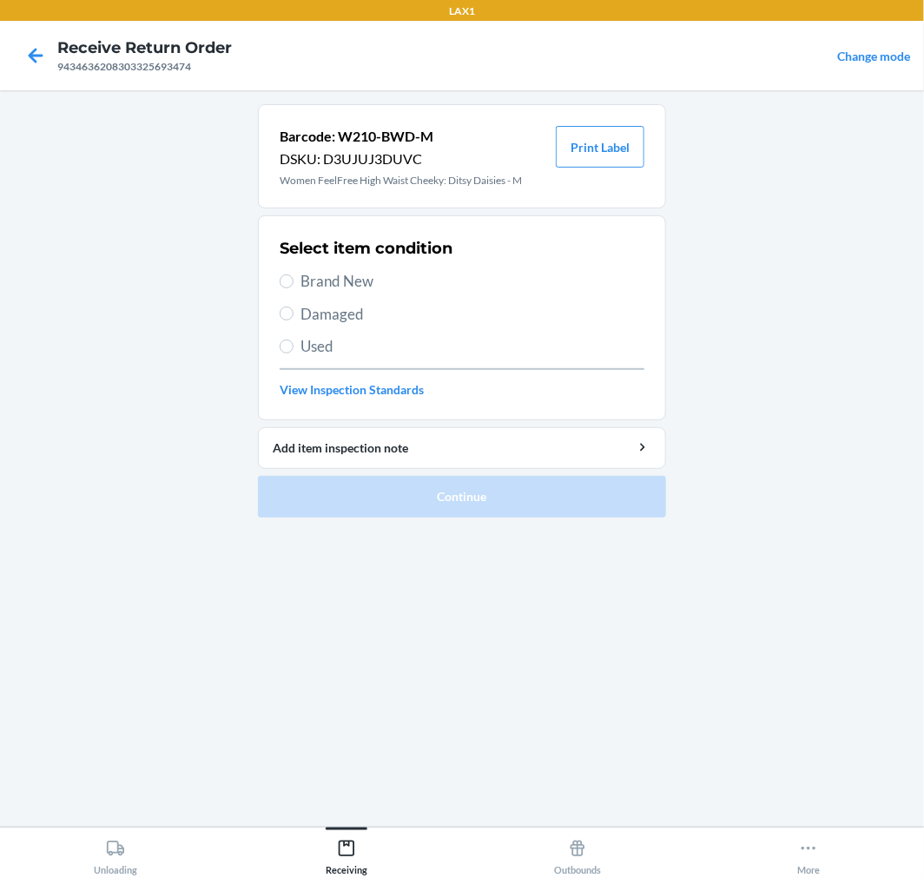
click at [295, 289] on label "Brand New" at bounding box center [462, 281] width 365 height 23
click at [294, 288] on input "Brand New" at bounding box center [287, 282] width 14 height 14
radio input "true"
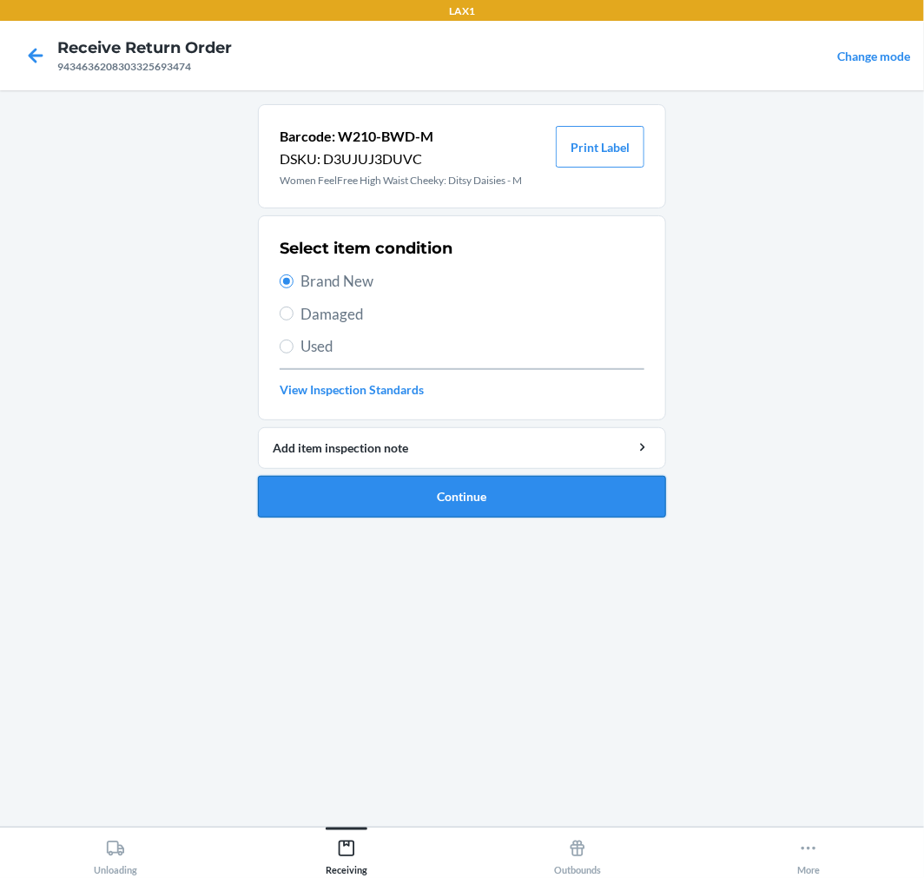
click at [433, 500] on button "Continue" at bounding box center [462, 497] width 408 height 42
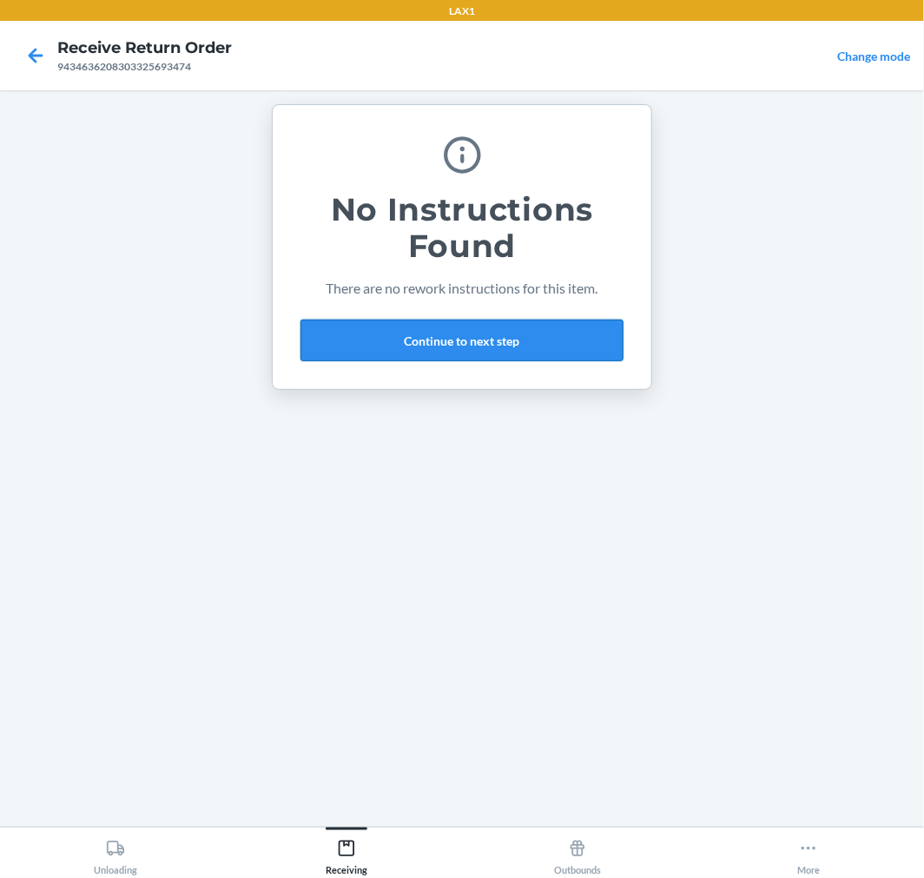
click at [358, 345] on button "Continue to next step" at bounding box center [462, 341] width 323 height 42
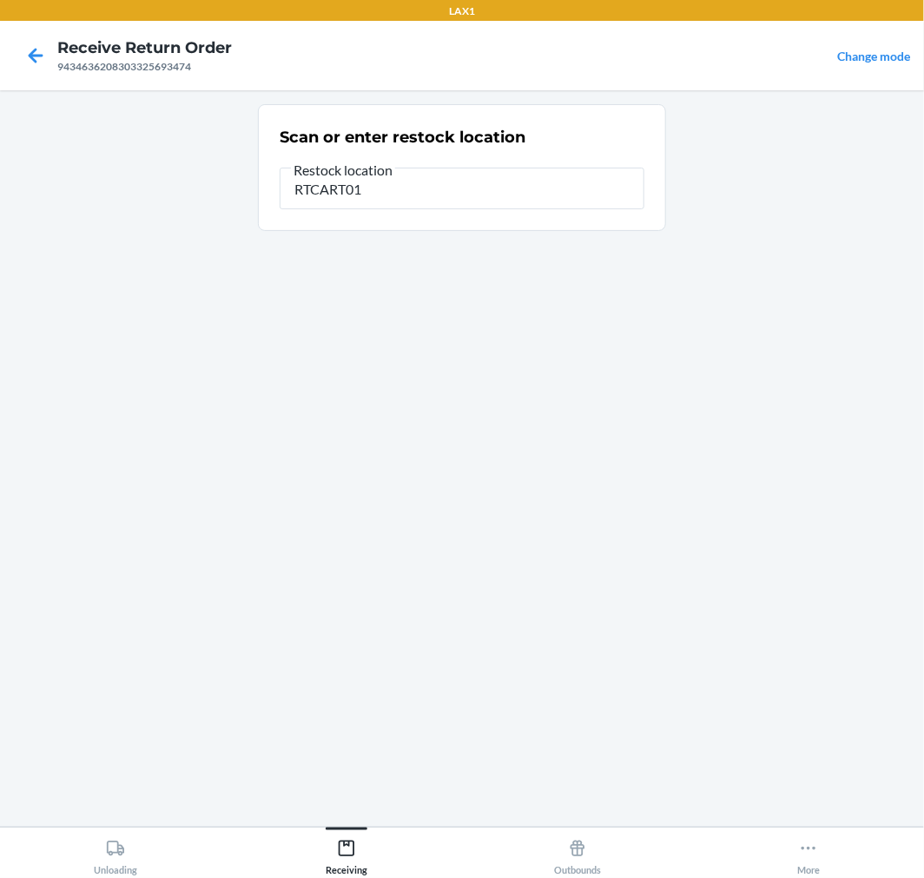
type input "RTCART017"
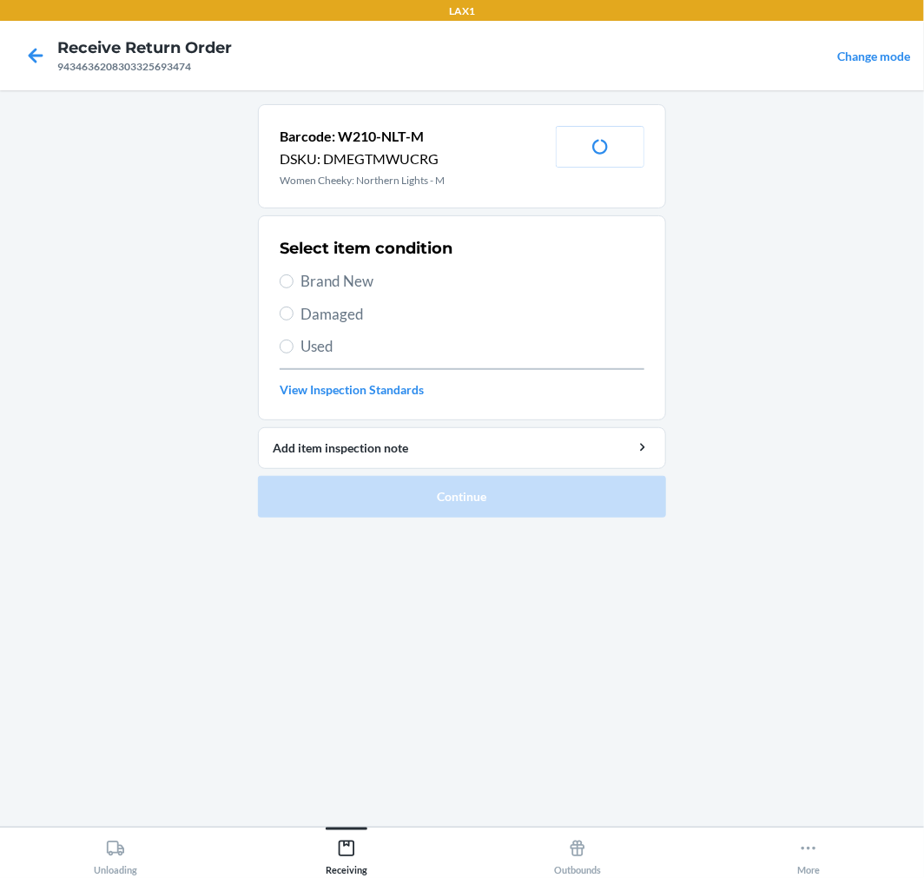
click at [276, 288] on section "Select item condition Brand New Damaged Used View Inspection Standards" at bounding box center [462, 317] width 408 height 205
click at [288, 273] on label "Brand New" at bounding box center [462, 281] width 365 height 23
click at [288, 275] on input "Brand New" at bounding box center [287, 282] width 14 height 14
radio input "true"
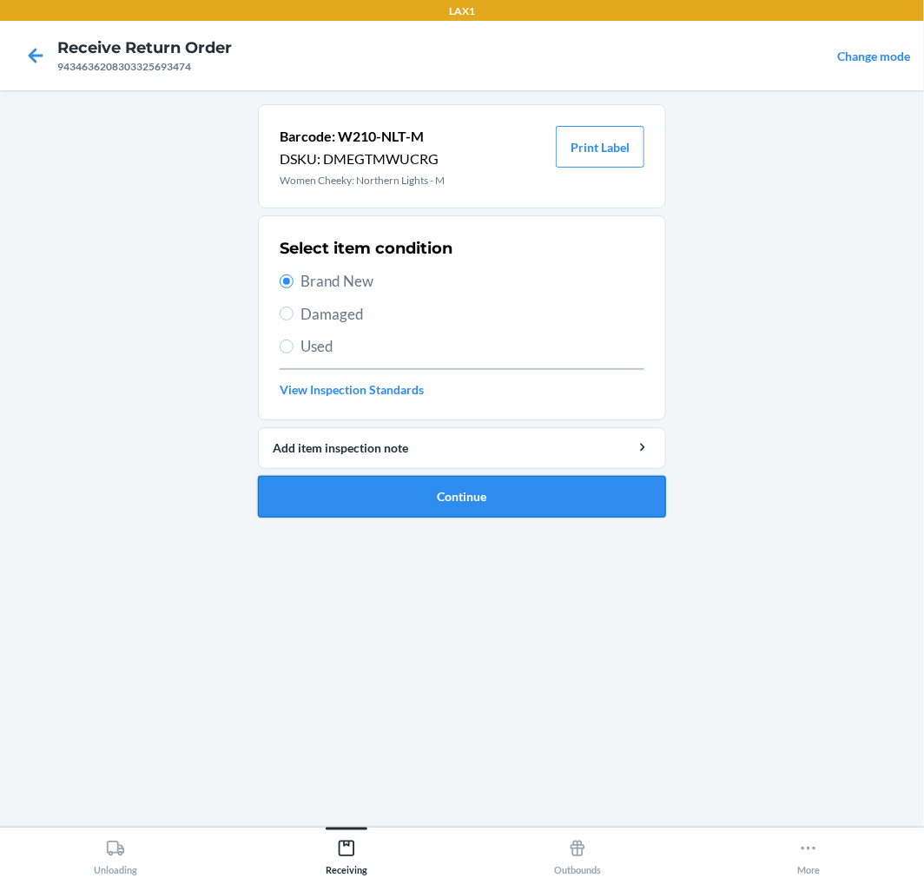
drag, startPoint x: 510, startPoint y: 500, endPoint x: 513, endPoint y: 480, distance: 21.0
click at [513, 493] on button "Continue" at bounding box center [462, 497] width 408 height 42
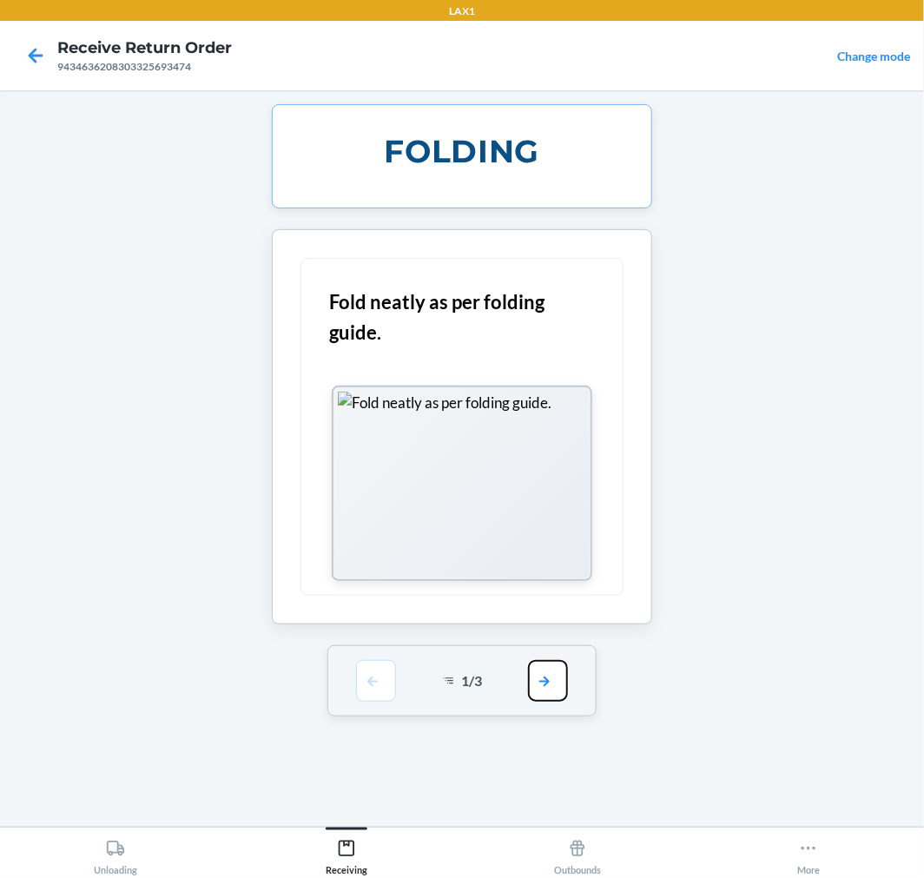
drag, startPoint x: 559, startPoint y: 674, endPoint x: 559, endPoint y: 659, distance: 15.6
click at [559, 662] on button "button" at bounding box center [548, 681] width 40 height 42
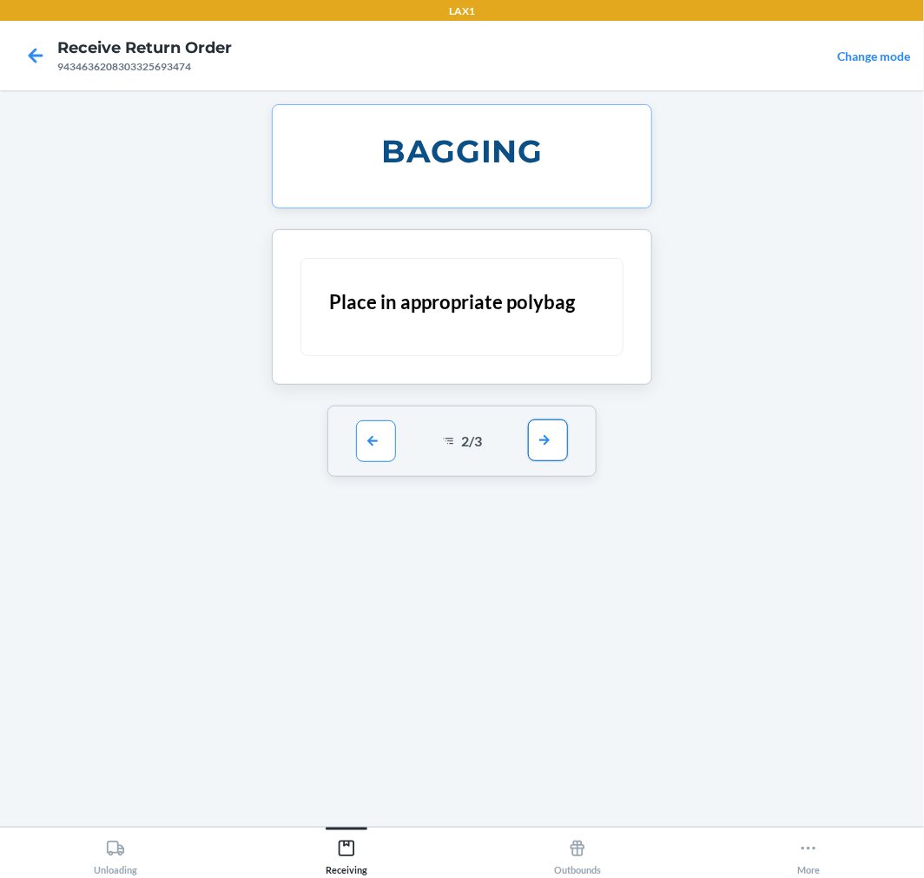
click at [552, 439] on button "button" at bounding box center [548, 441] width 40 height 42
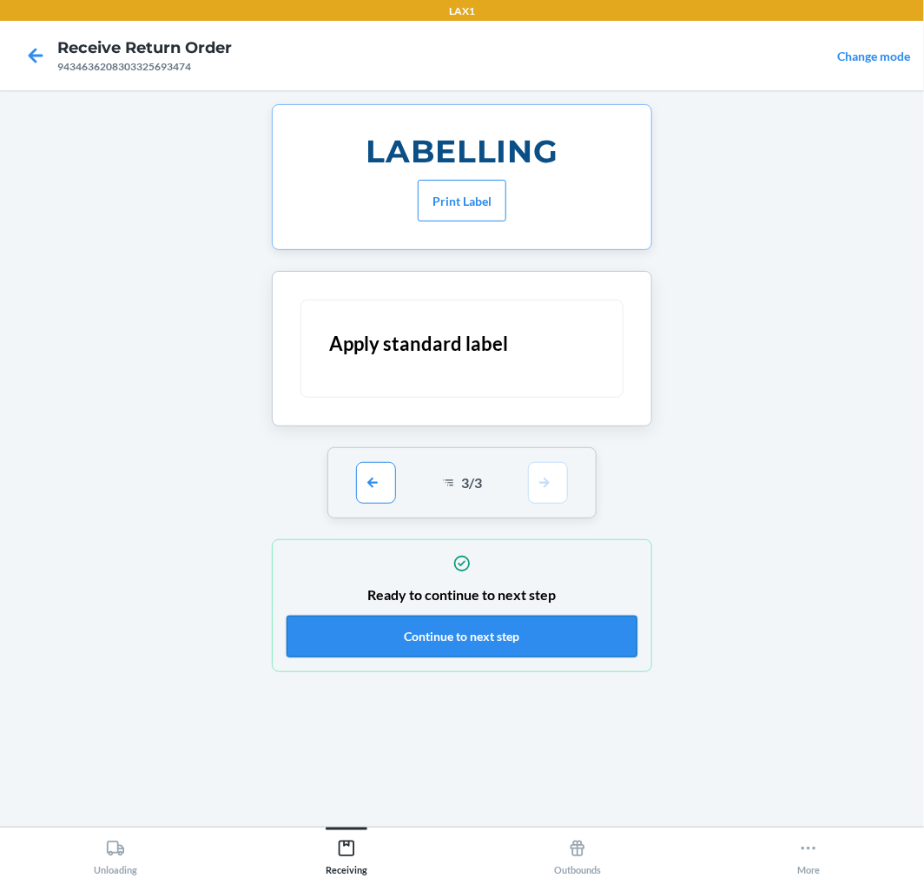
click at [539, 631] on button "Continue to next step" at bounding box center [462, 637] width 351 height 42
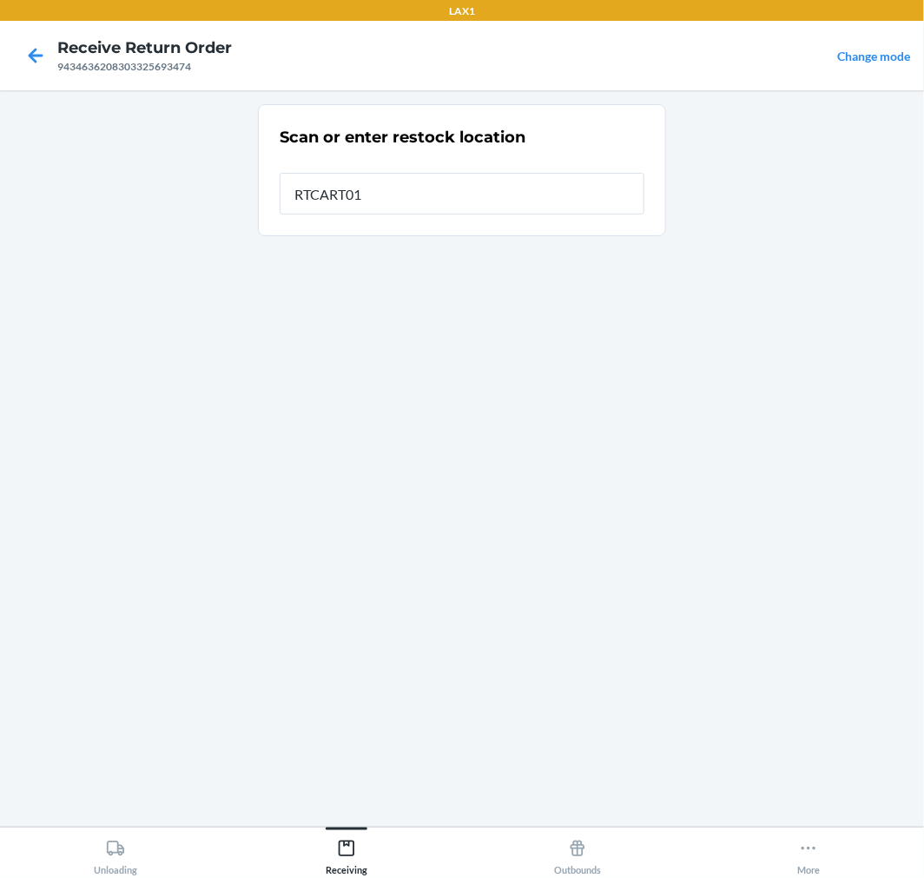
type input "RTCART017"
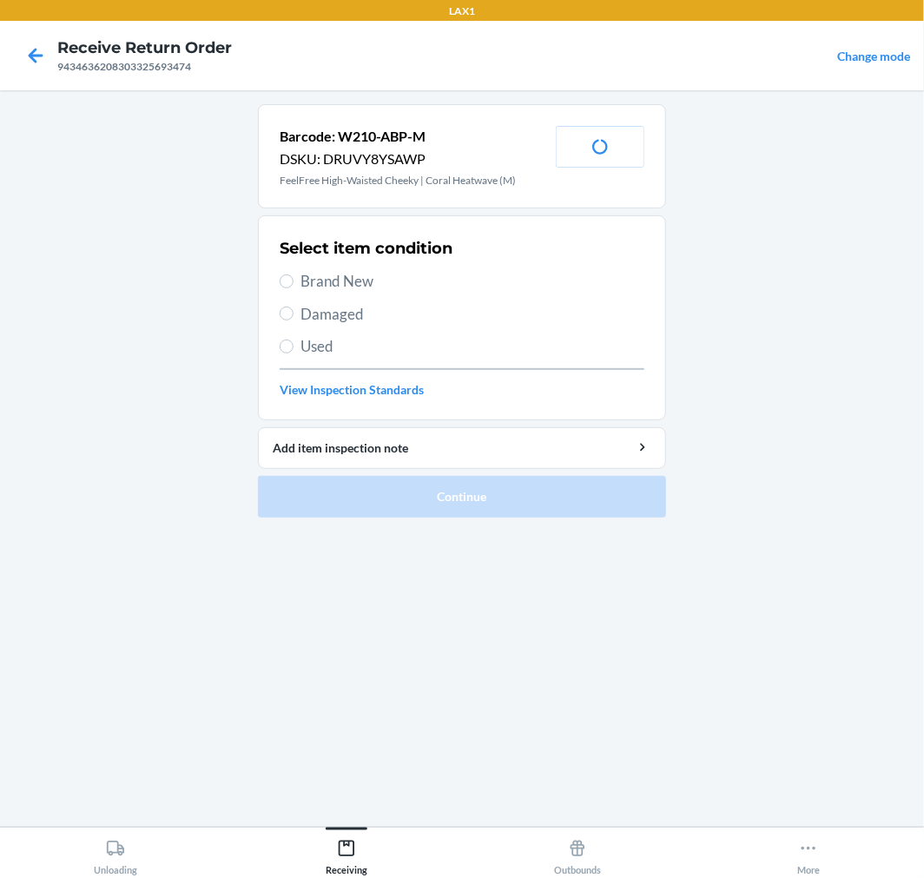
click at [337, 276] on span "Brand New" at bounding box center [473, 281] width 344 height 23
click at [294, 276] on input "Brand New" at bounding box center [287, 282] width 14 height 14
radio input "true"
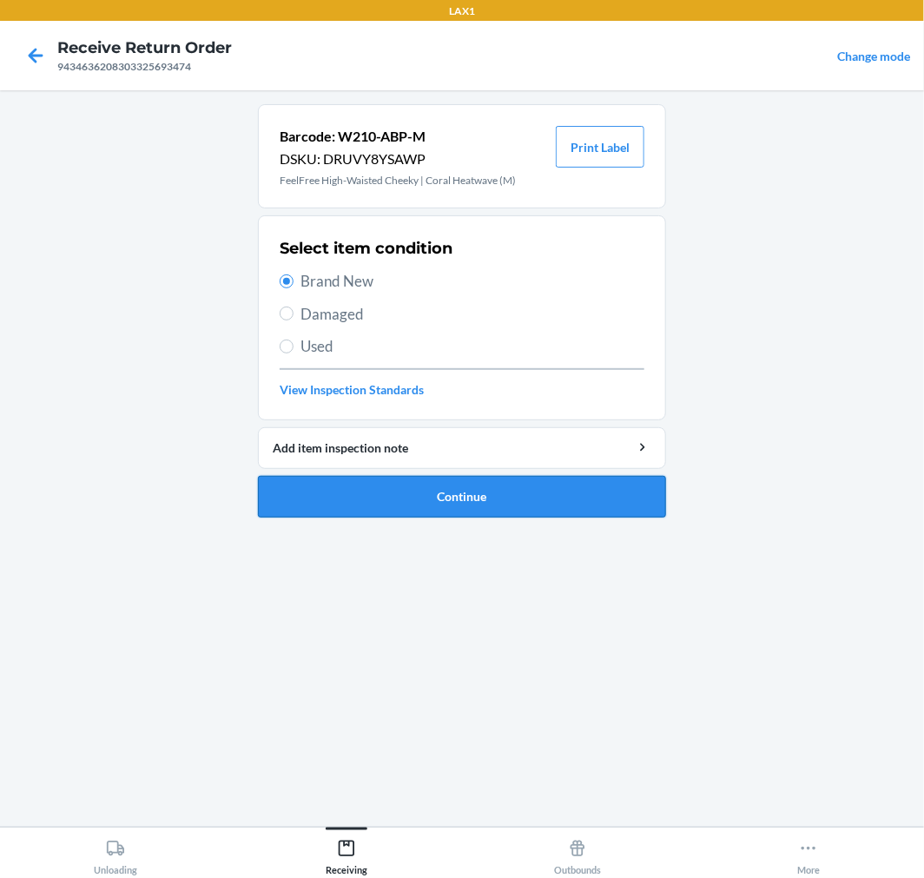
click at [489, 517] on button "Continue" at bounding box center [462, 497] width 408 height 42
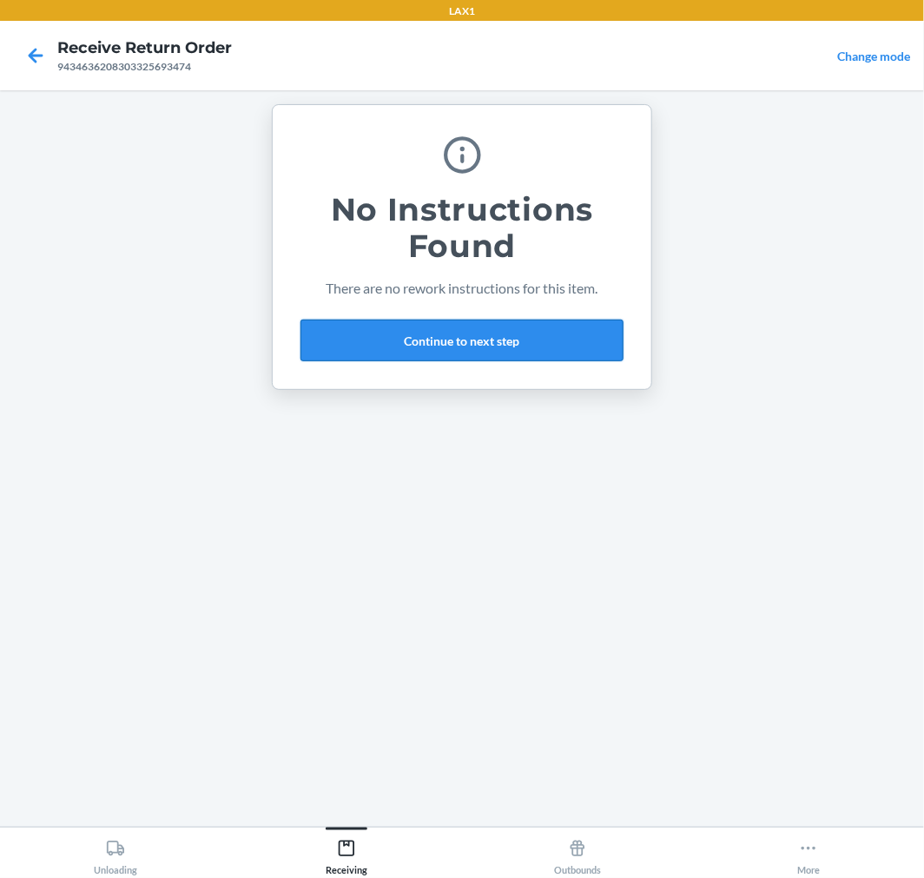
click at [367, 350] on button "Continue to next step" at bounding box center [462, 341] width 323 height 42
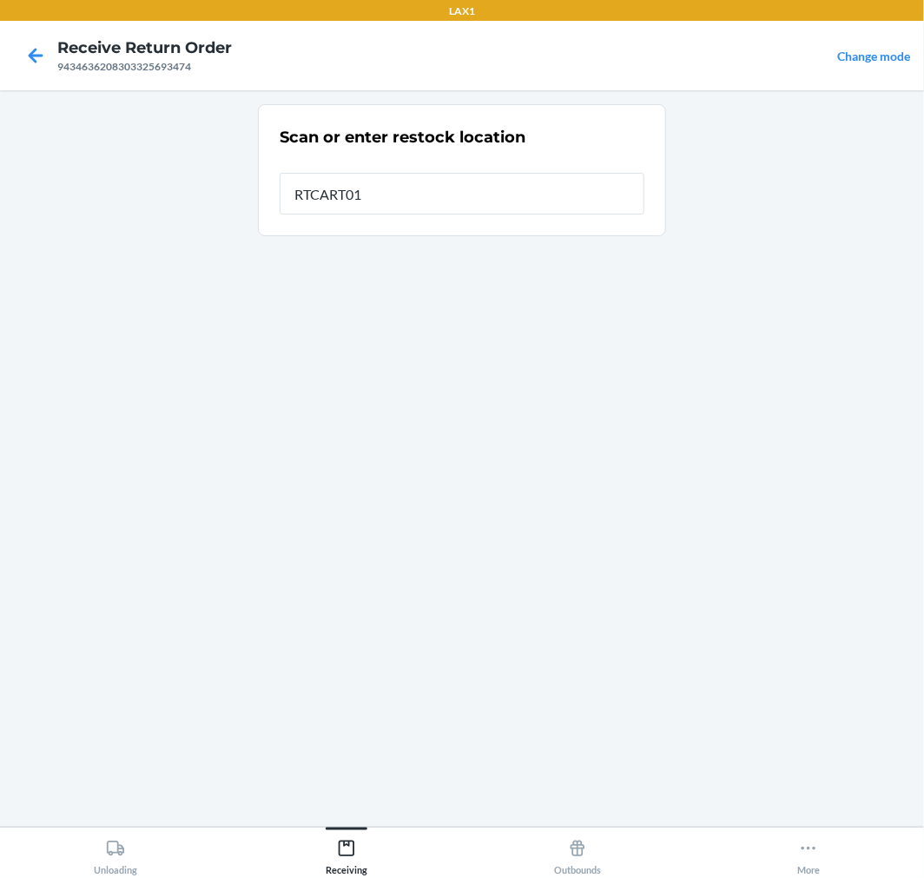
type input "RTCART017"
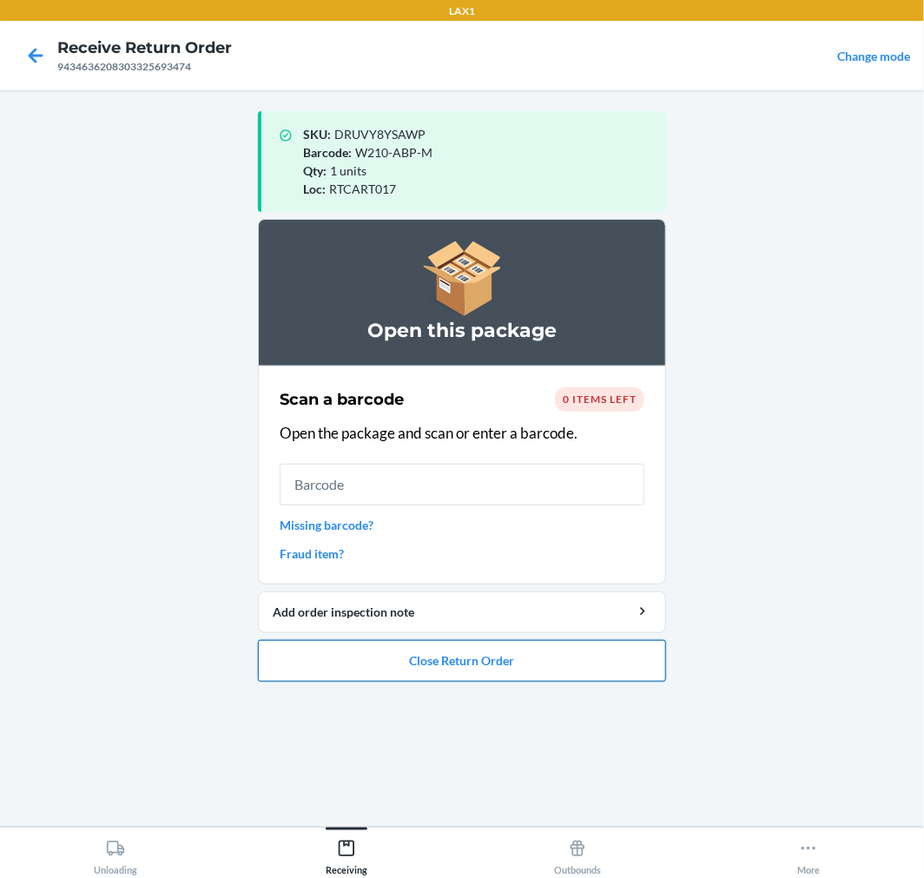
click at [567, 680] on button "Close Return Order" at bounding box center [462, 661] width 408 height 42
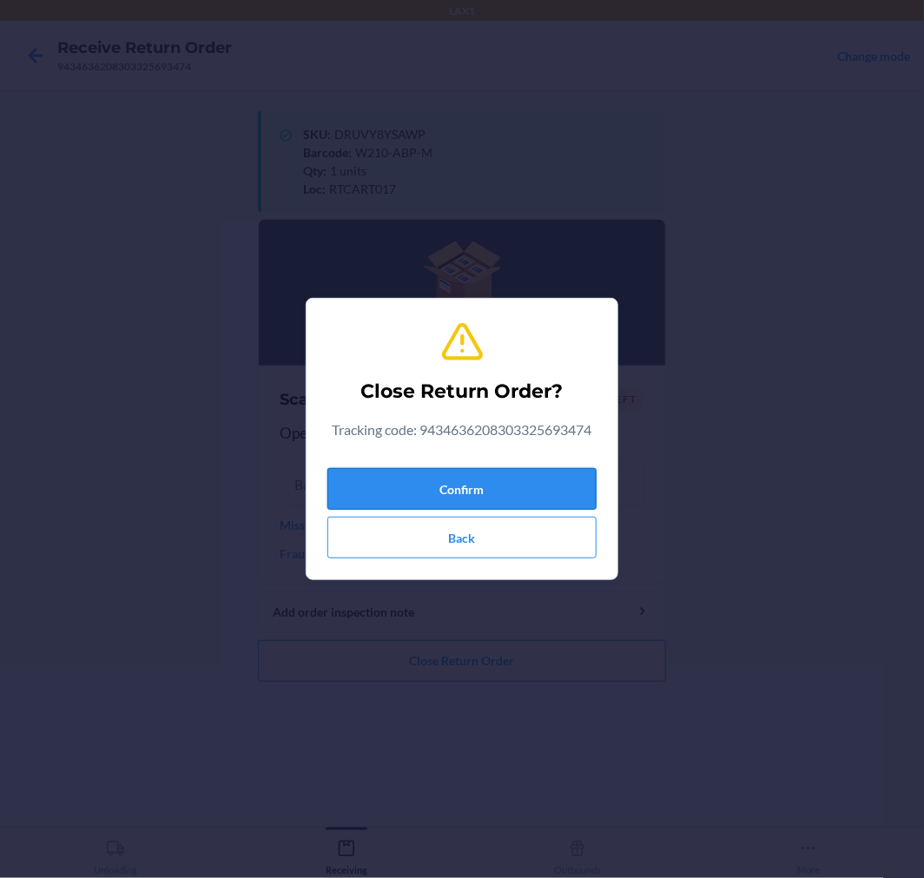
click at [545, 480] on button "Confirm" at bounding box center [462, 489] width 269 height 42
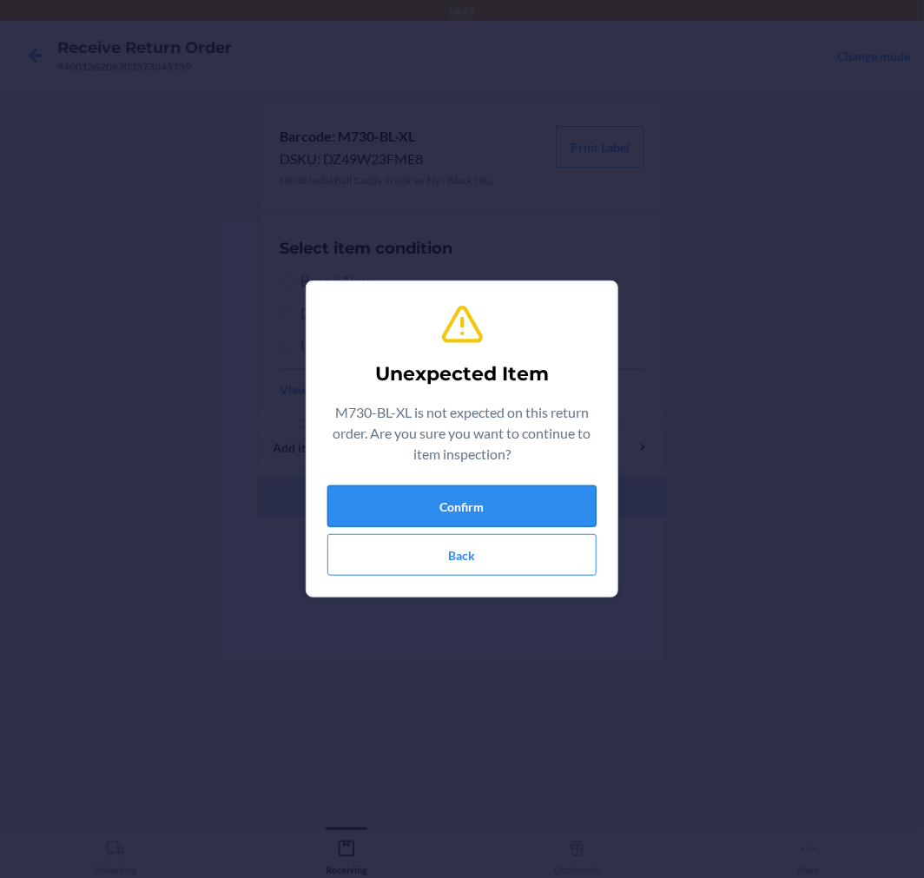
click at [433, 506] on button "Confirm" at bounding box center [462, 507] width 269 height 42
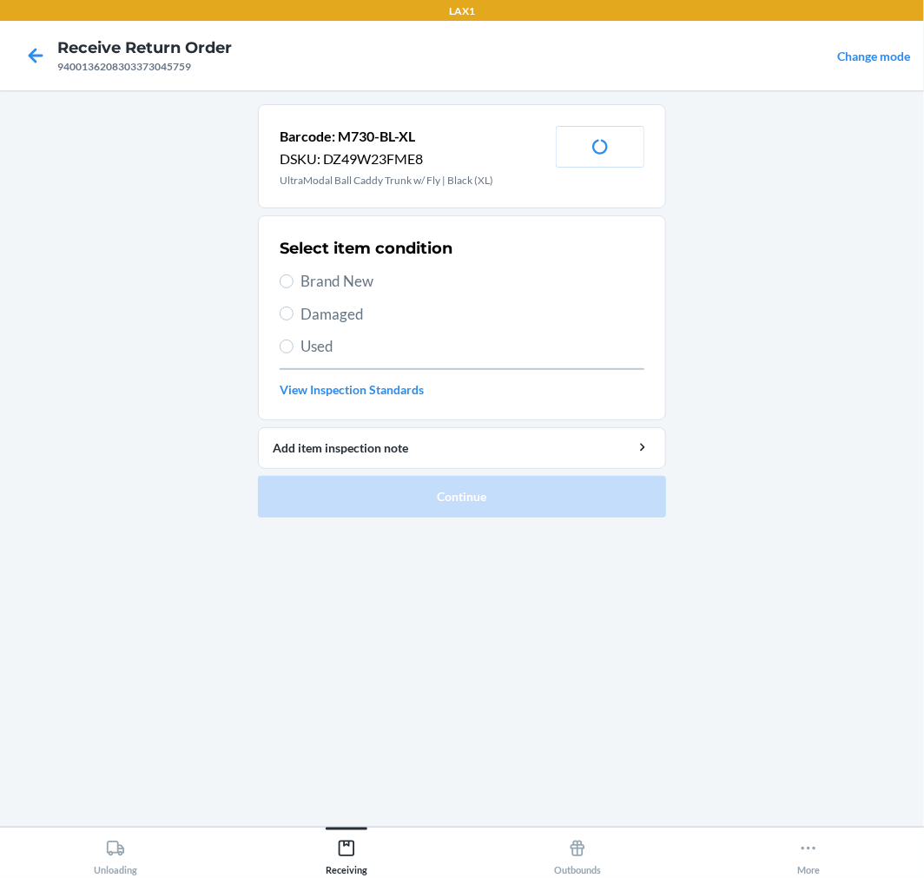
click at [335, 292] on div "Select item condition Brand New Damaged Used View Inspection Standards" at bounding box center [462, 318] width 365 height 172
click at [337, 285] on span "Brand New" at bounding box center [473, 281] width 344 height 23
click at [294, 285] on input "Brand New" at bounding box center [287, 282] width 14 height 14
radio input "true"
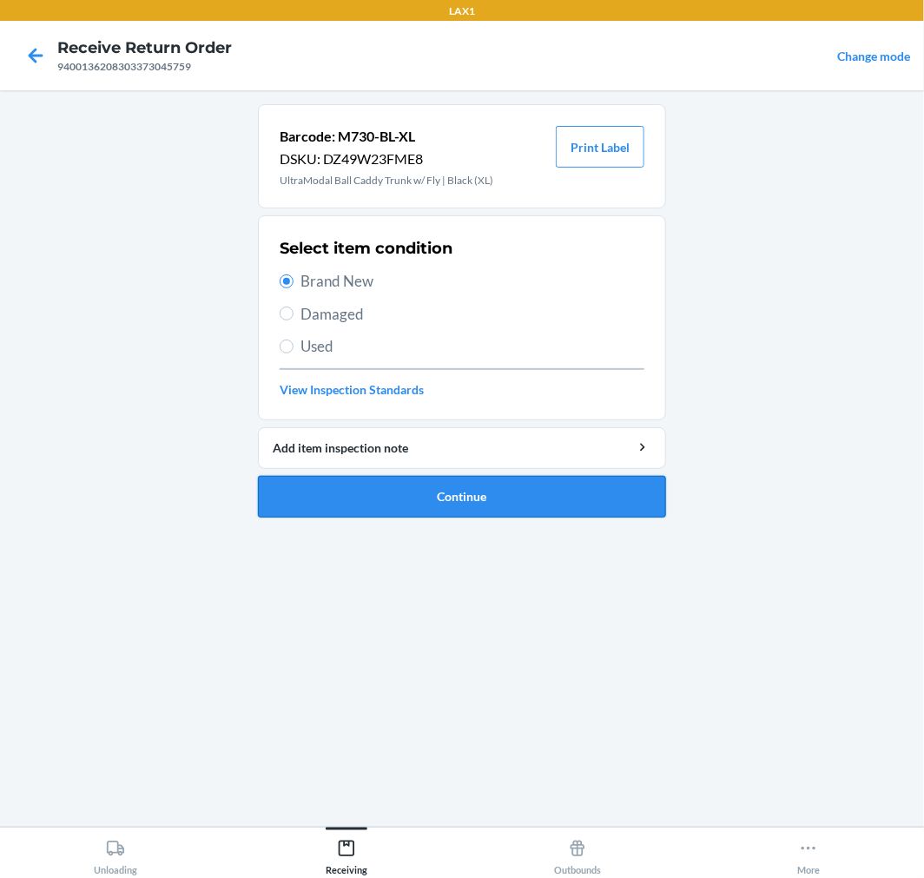
click at [419, 486] on button "Continue" at bounding box center [462, 497] width 408 height 42
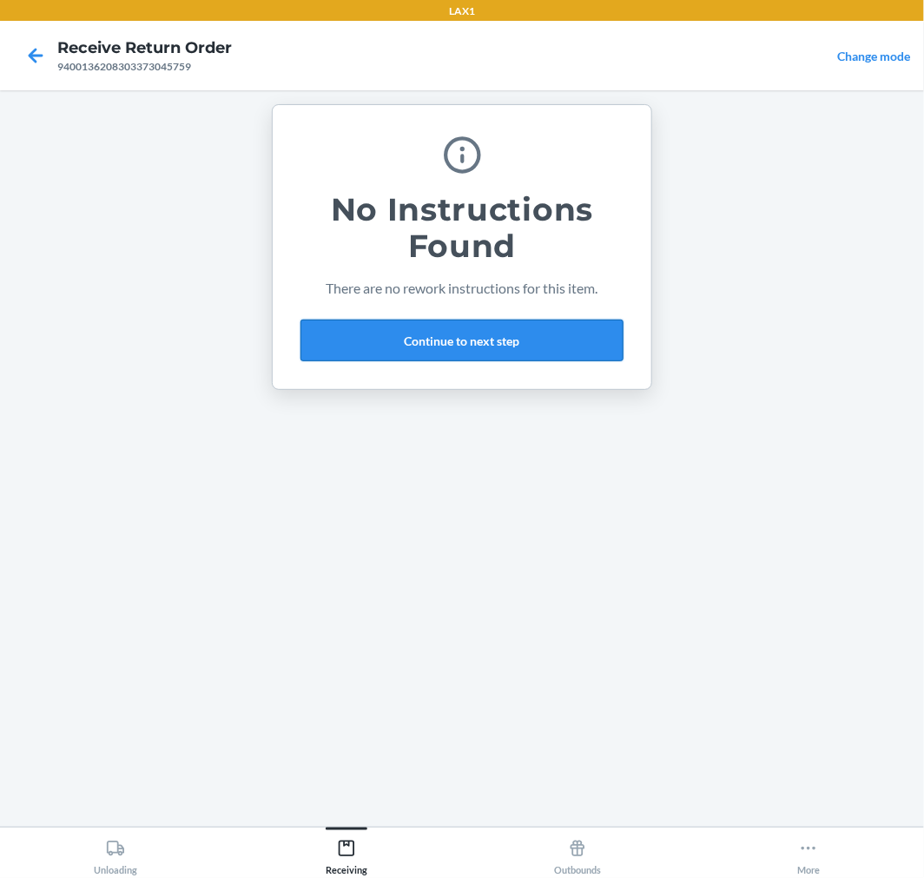
click at [536, 337] on button "Continue to next step" at bounding box center [462, 341] width 323 height 42
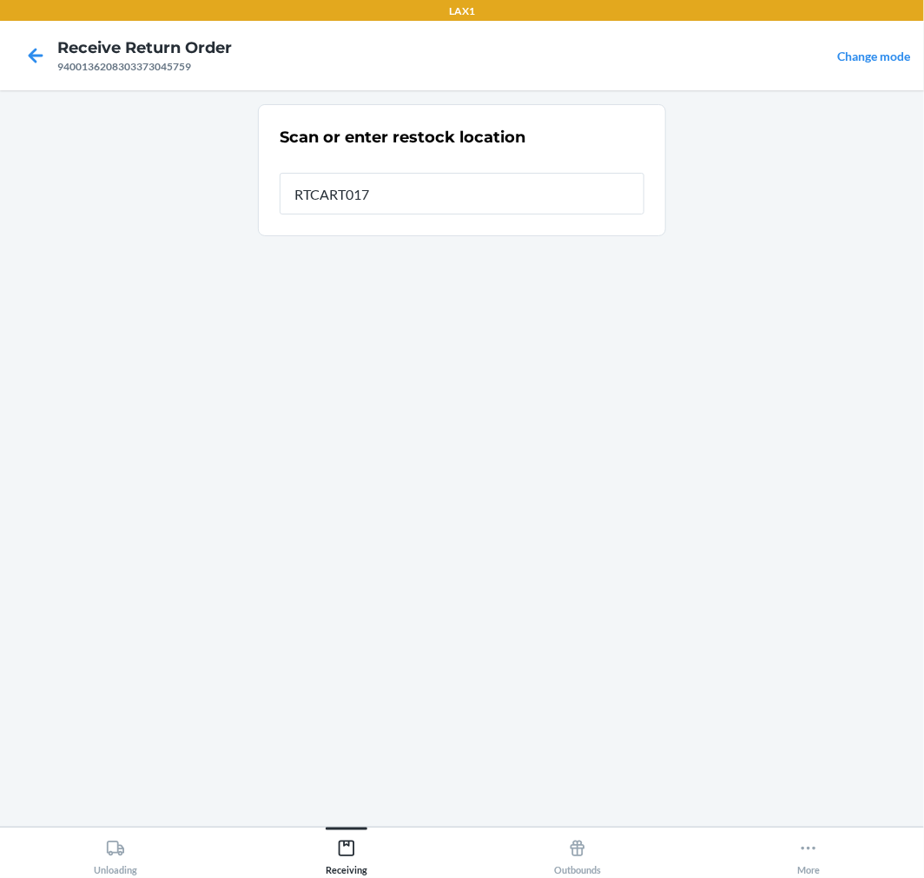
type input "RTCART017"
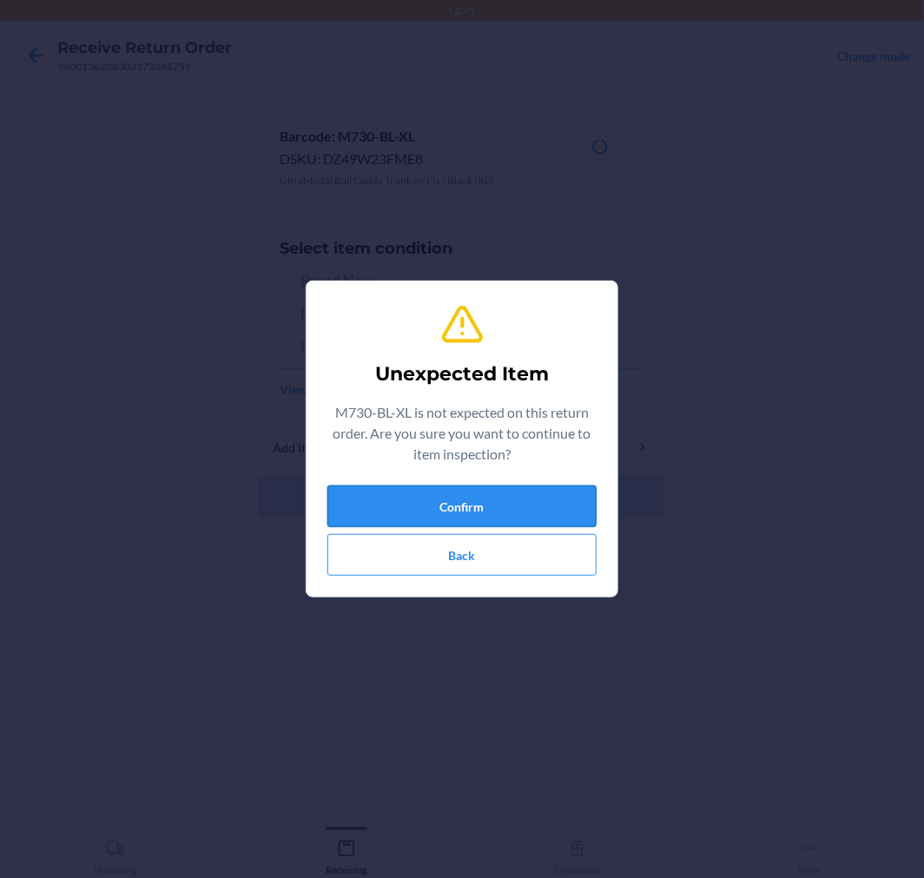
click at [502, 500] on button "Confirm" at bounding box center [462, 507] width 269 height 42
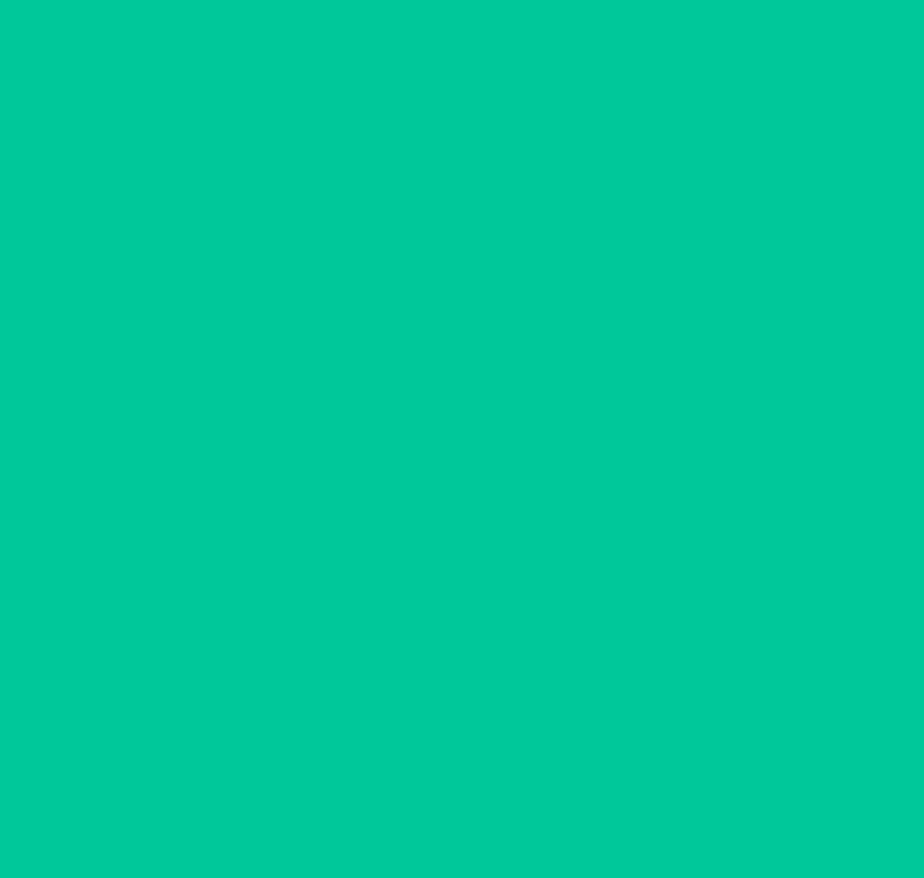
click at [327, 281] on span "Brand New" at bounding box center [473, 281] width 344 height 23
click at [294, 281] on input "Brand New" at bounding box center [287, 282] width 14 height 14
radio input "true"
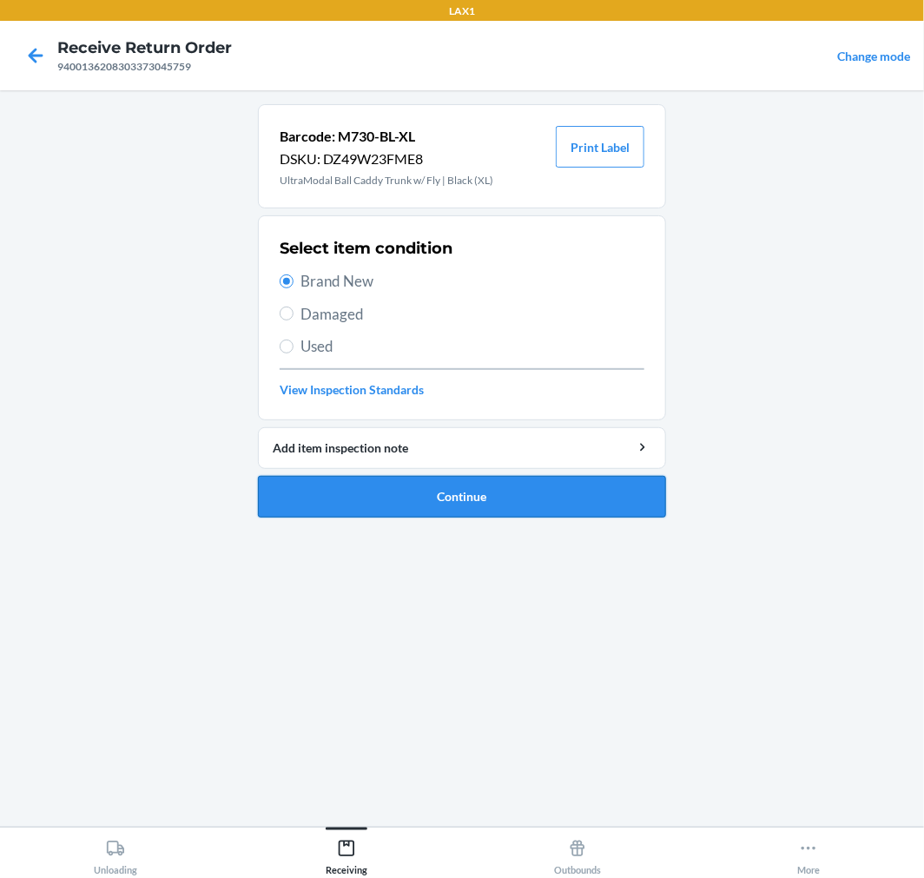
click at [508, 500] on button "Continue" at bounding box center [462, 497] width 408 height 42
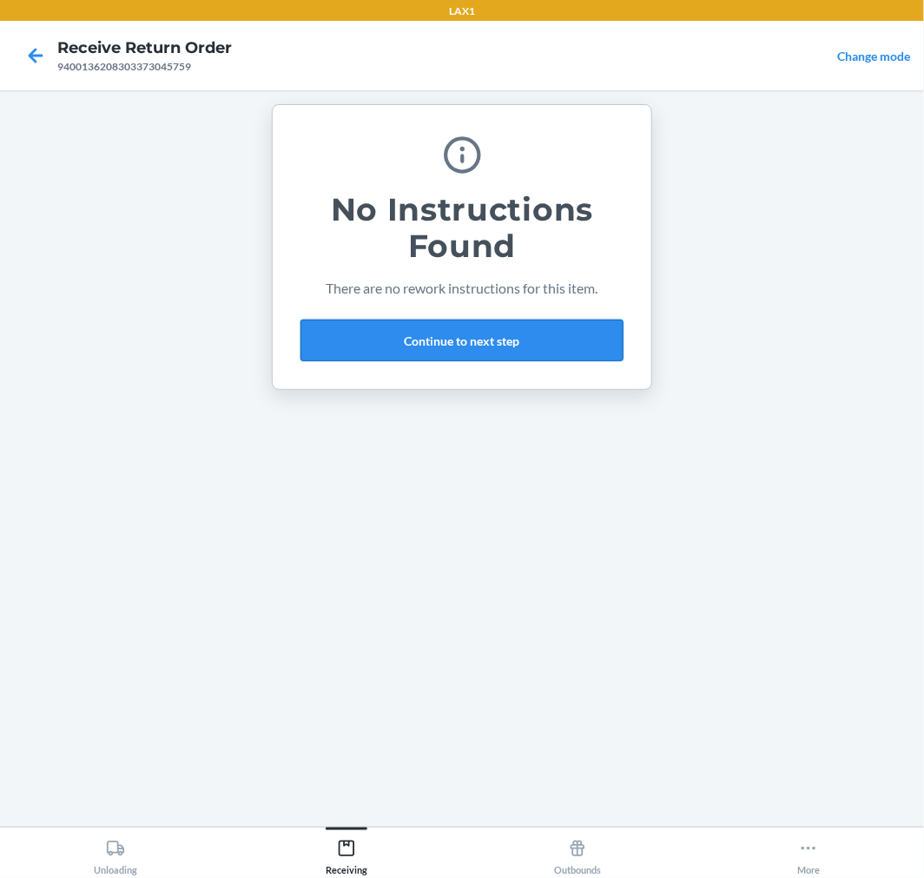
click at [418, 345] on button "Continue to next step" at bounding box center [462, 341] width 323 height 42
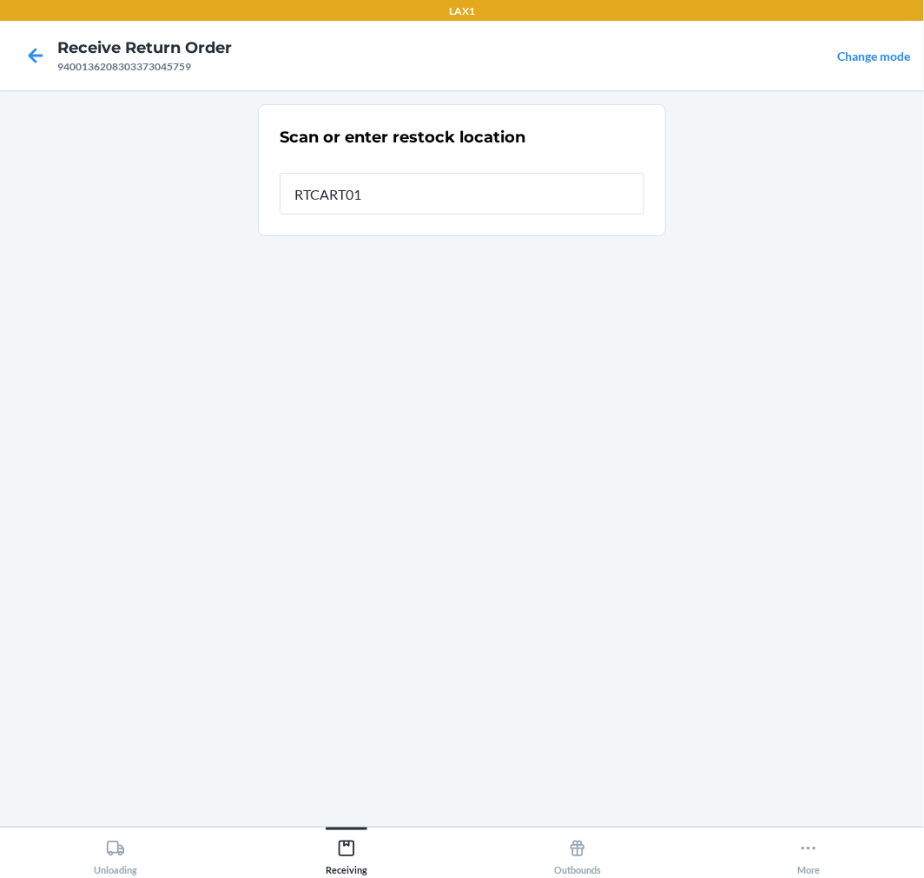
type input "RTCART017"
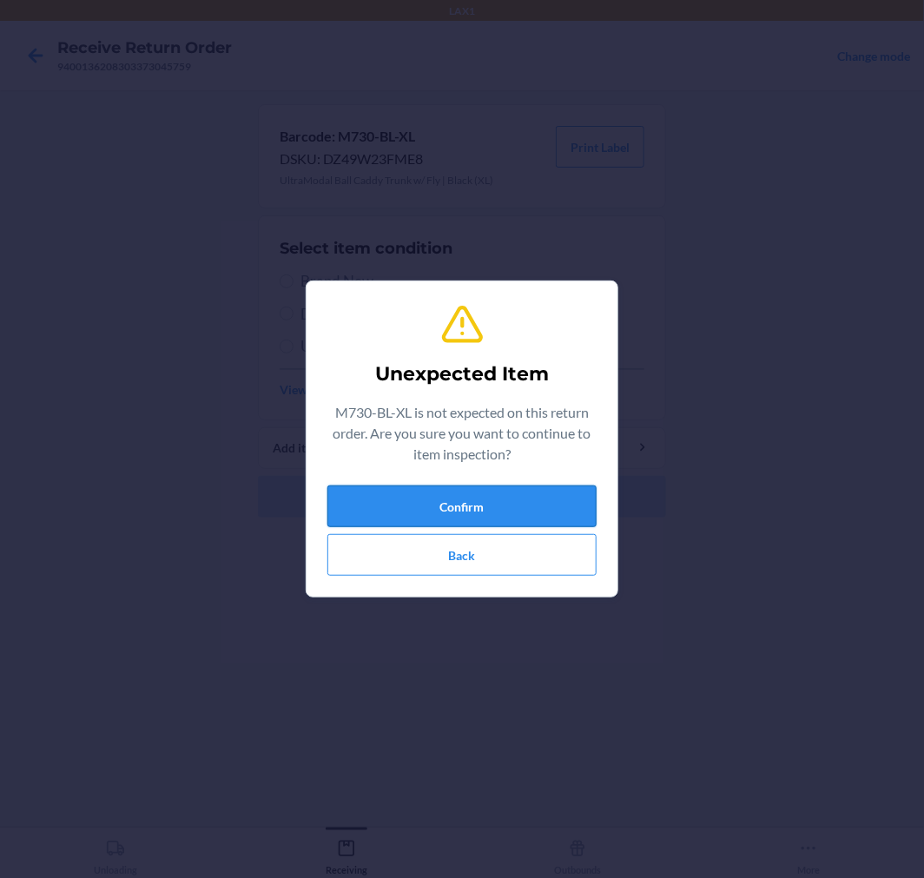
click at [504, 505] on button "Confirm" at bounding box center [462, 507] width 269 height 42
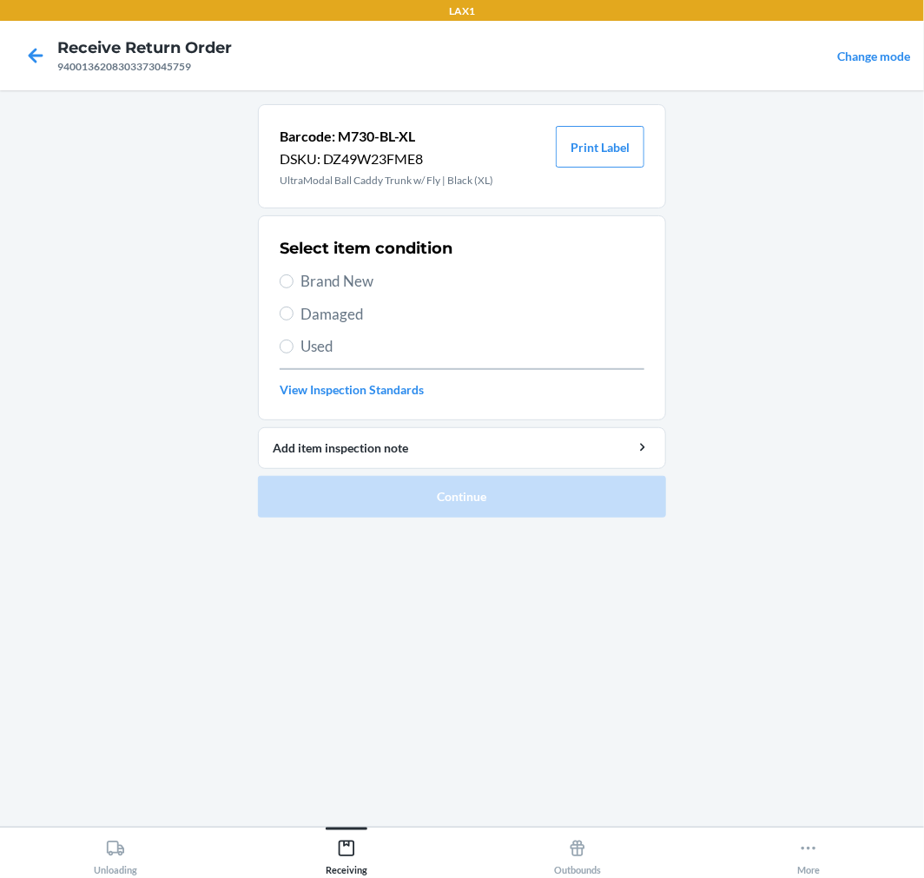
click at [345, 275] on span "Brand New" at bounding box center [473, 281] width 344 height 23
click at [294, 275] on input "Brand New" at bounding box center [287, 282] width 14 height 14
radio input "true"
click at [302, 282] on span "Brand New" at bounding box center [473, 281] width 344 height 23
click at [294, 282] on input "Brand New" at bounding box center [287, 282] width 14 height 14
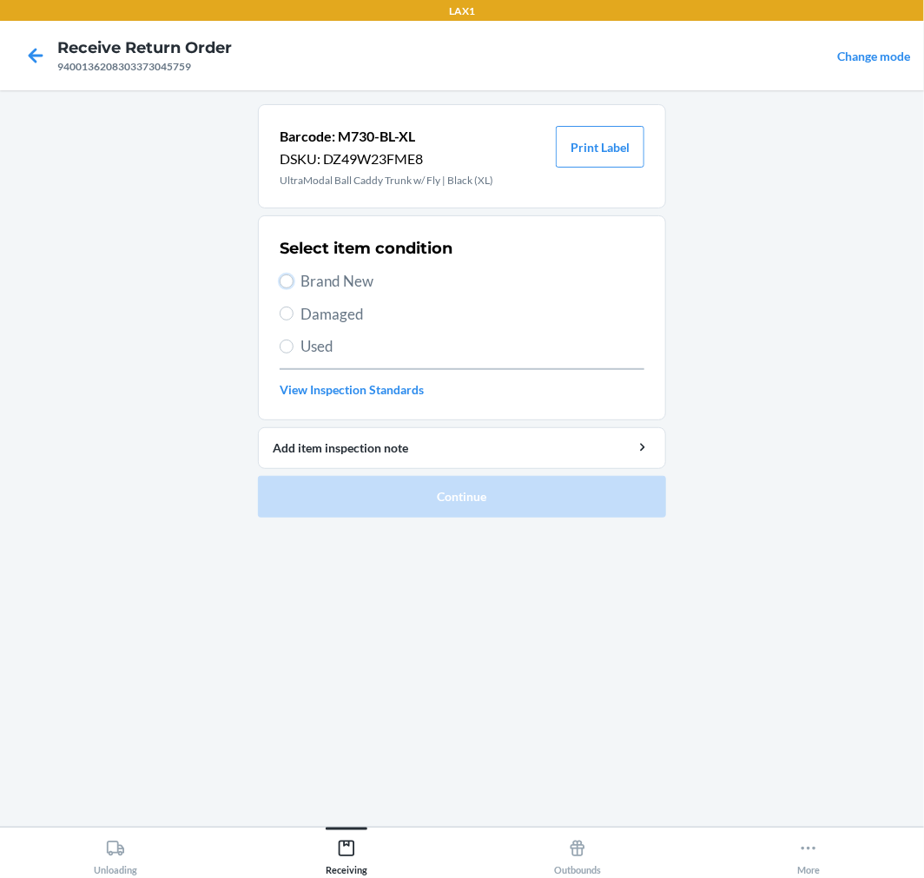
radio input "true"
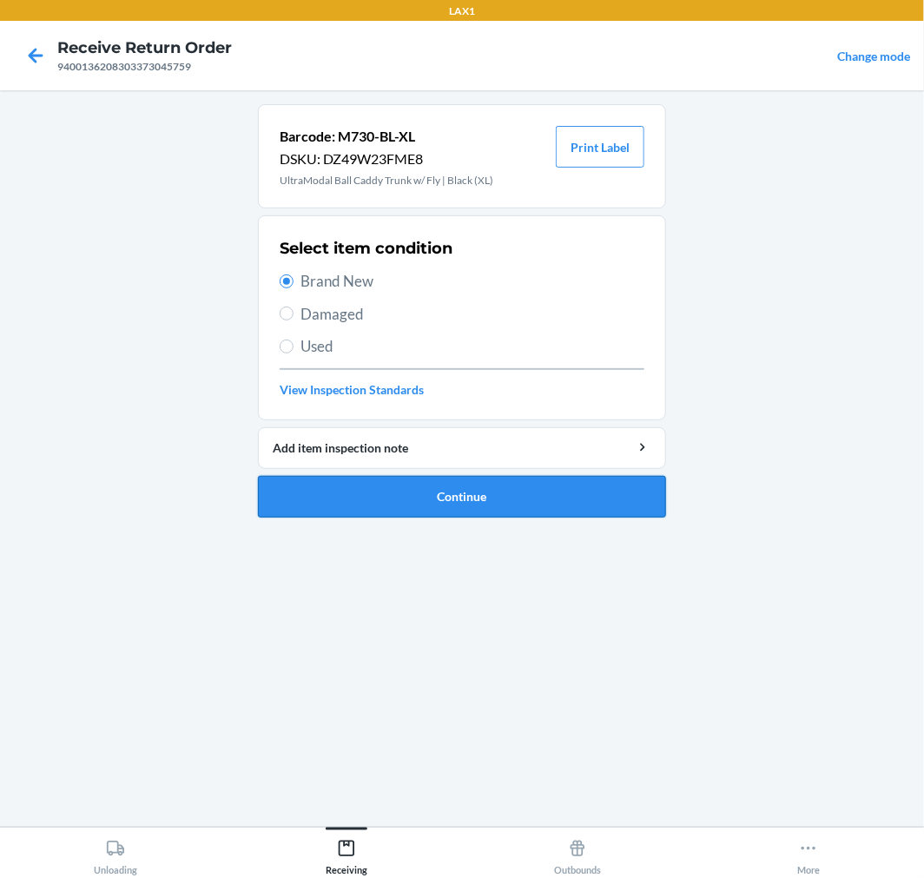
click at [510, 492] on button "Continue" at bounding box center [462, 497] width 408 height 42
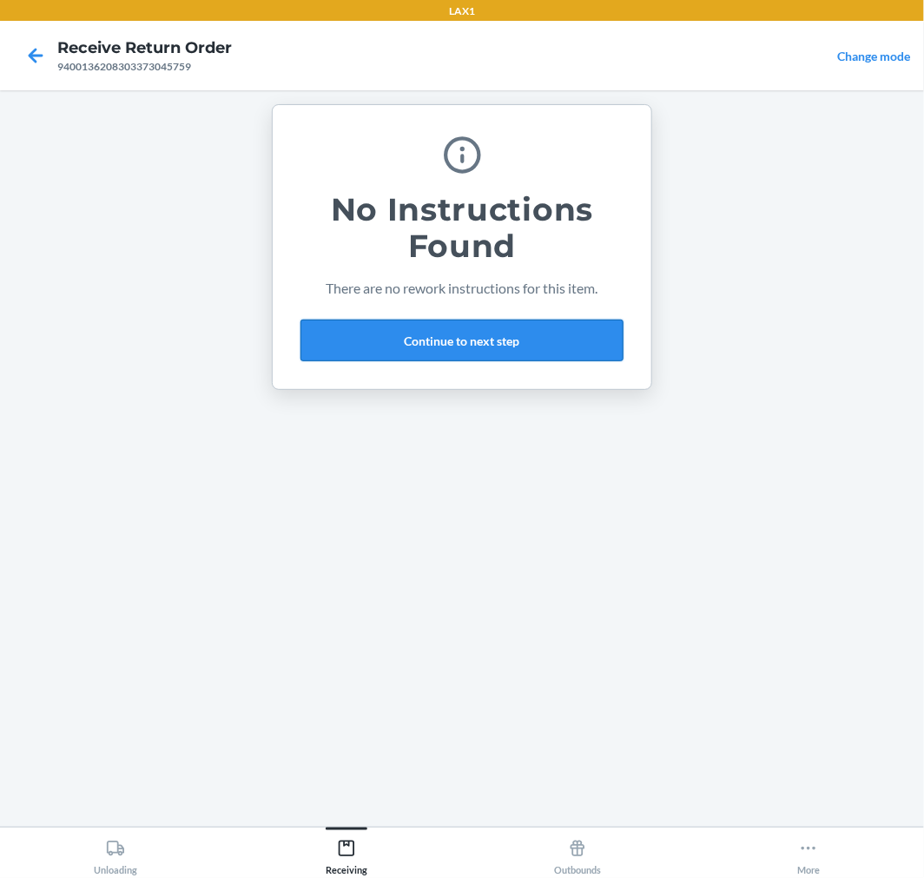
click at [569, 335] on button "Continue to next step" at bounding box center [462, 341] width 323 height 42
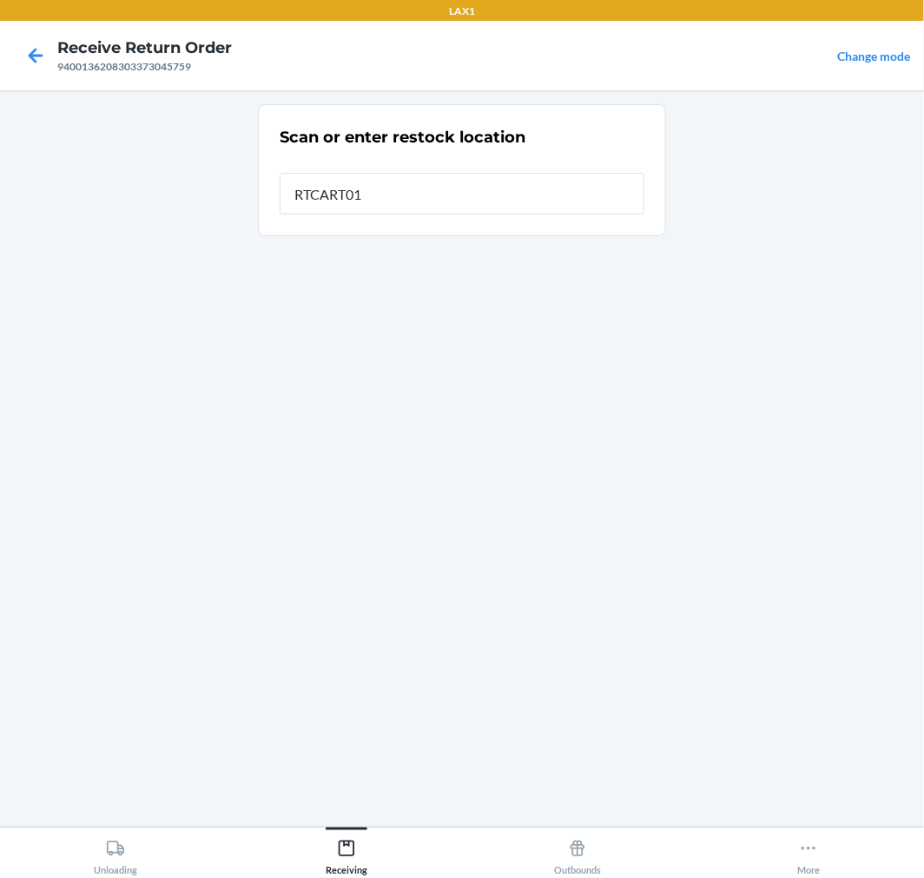
type input "RTCART017"
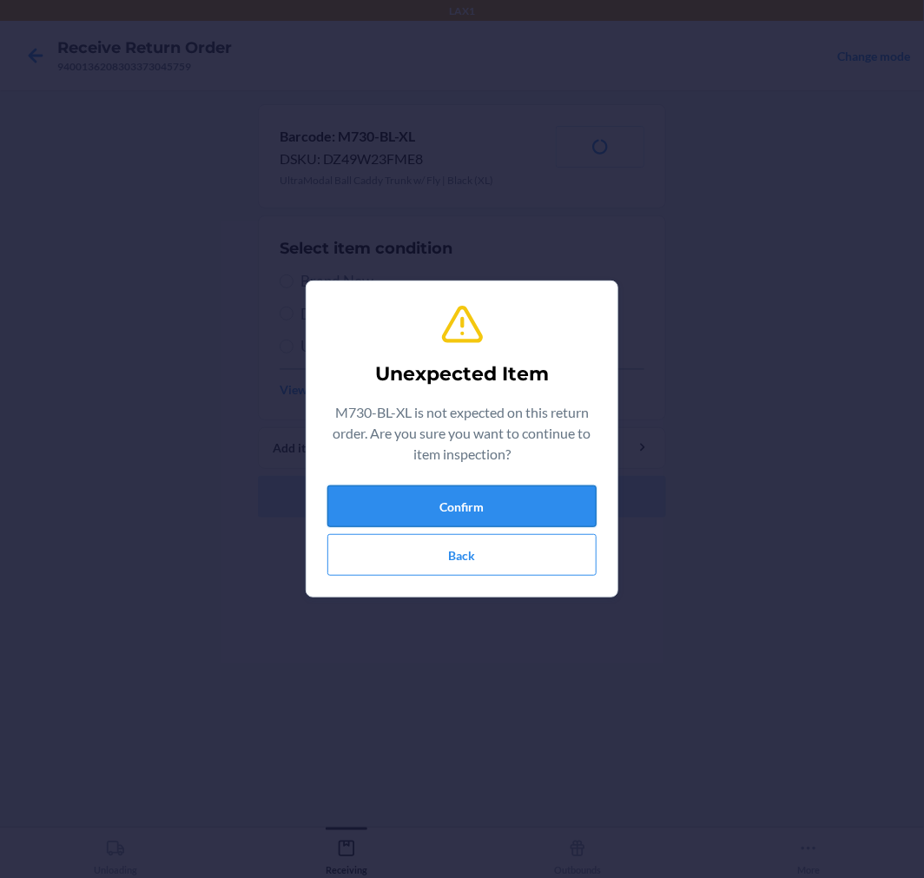
click at [513, 509] on button "Confirm" at bounding box center [462, 507] width 269 height 42
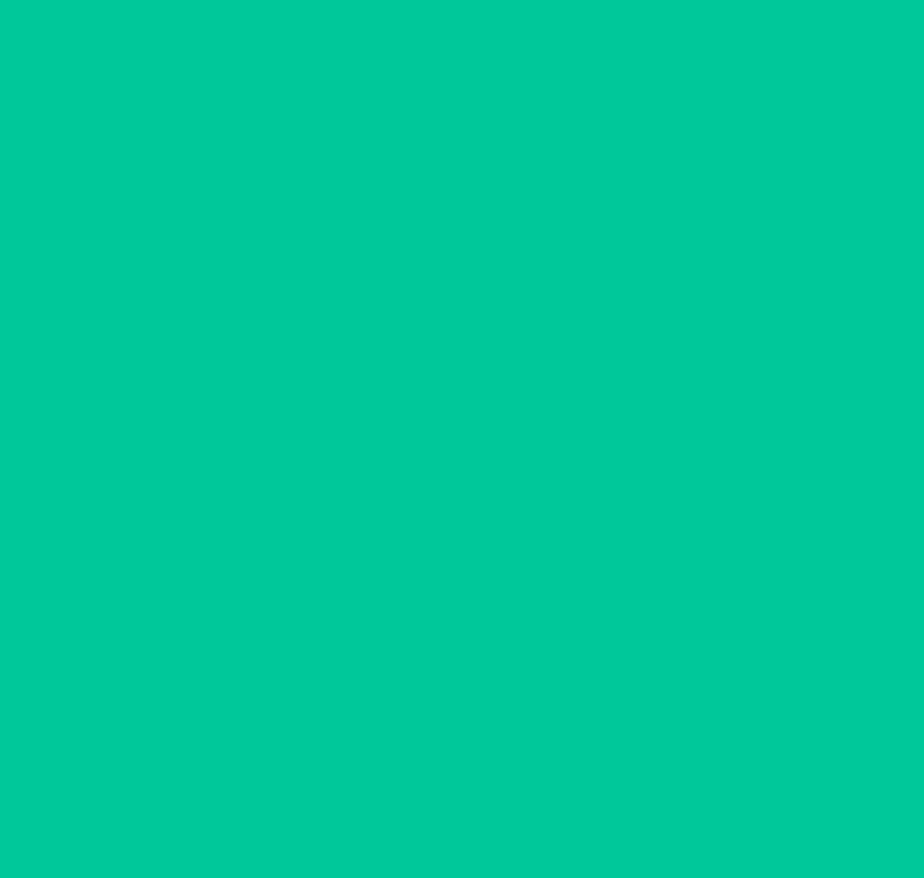
click at [335, 281] on span "Brand New" at bounding box center [473, 281] width 344 height 23
click at [294, 281] on input "Brand New" at bounding box center [287, 282] width 14 height 14
radio input "true"
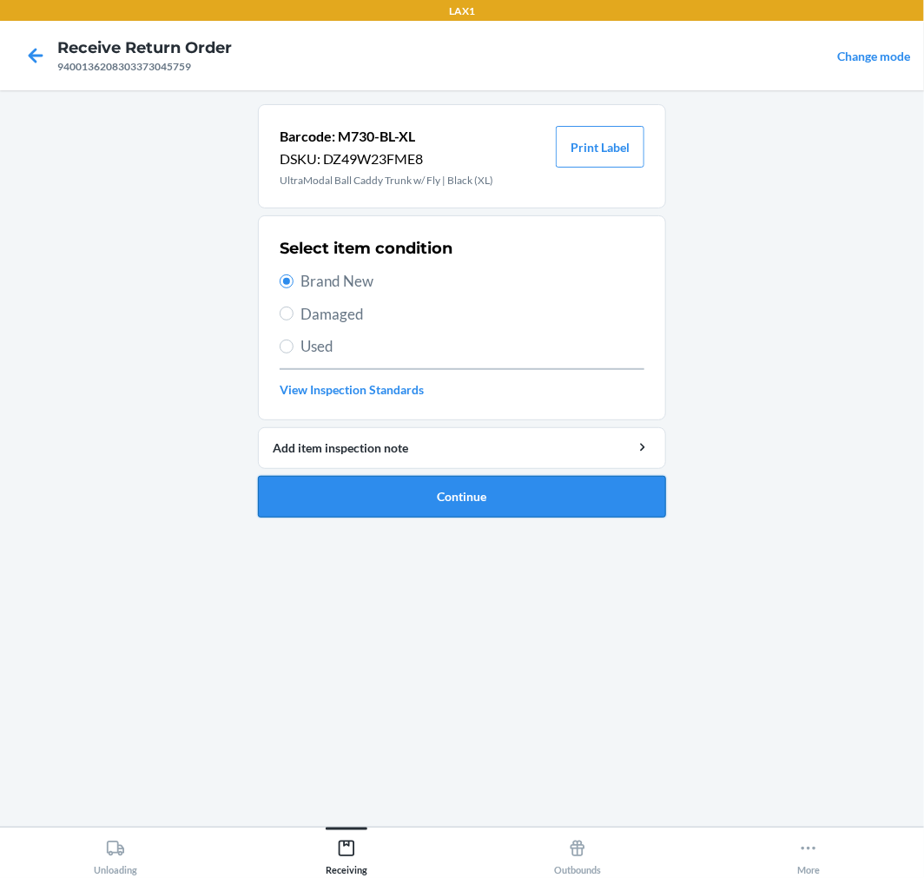
click at [459, 504] on button "Continue" at bounding box center [462, 497] width 408 height 42
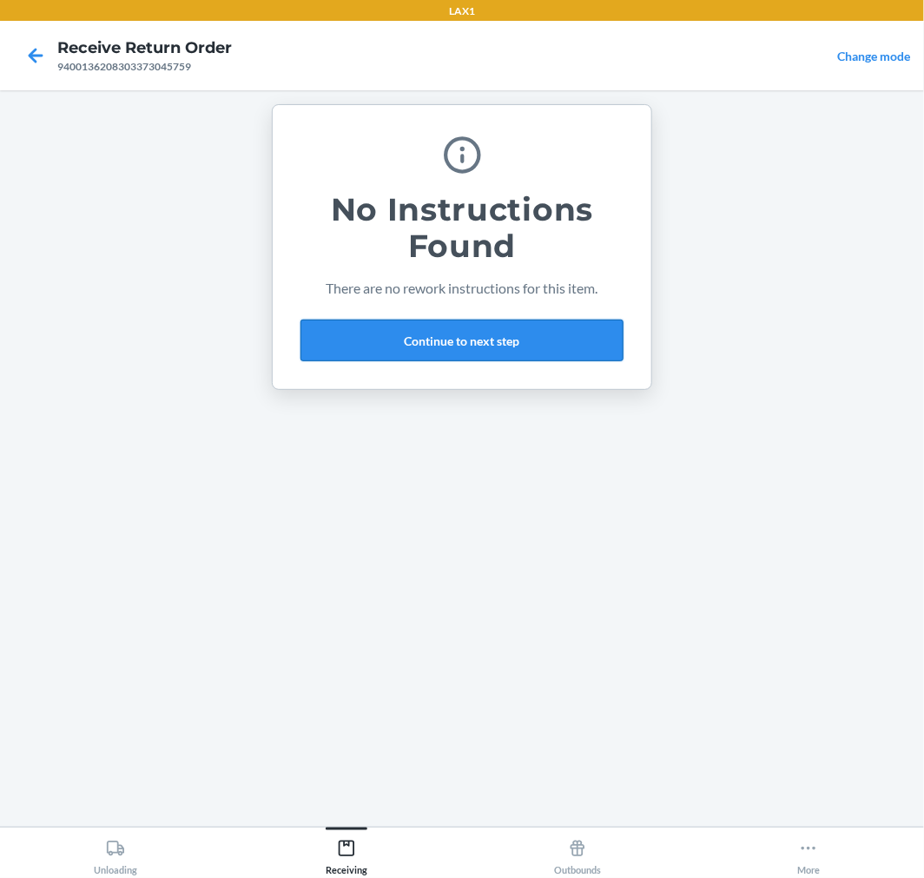
click at [410, 343] on button "Continue to next step" at bounding box center [462, 341] width 323 height 42
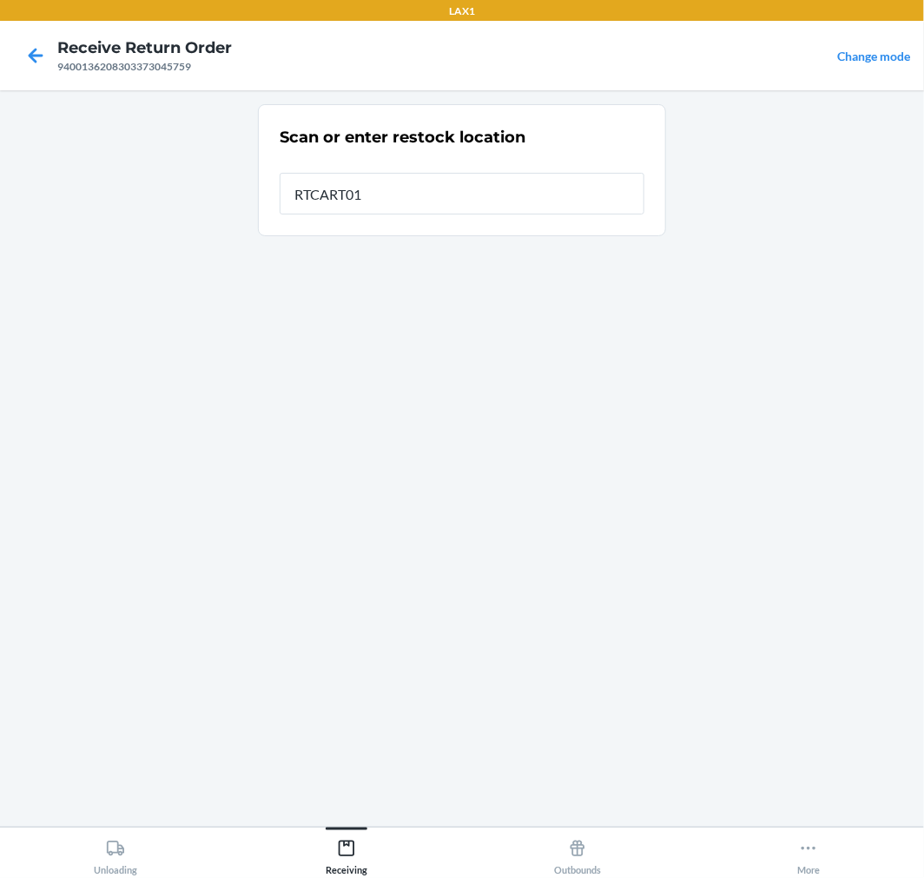
type input "RTCART017"
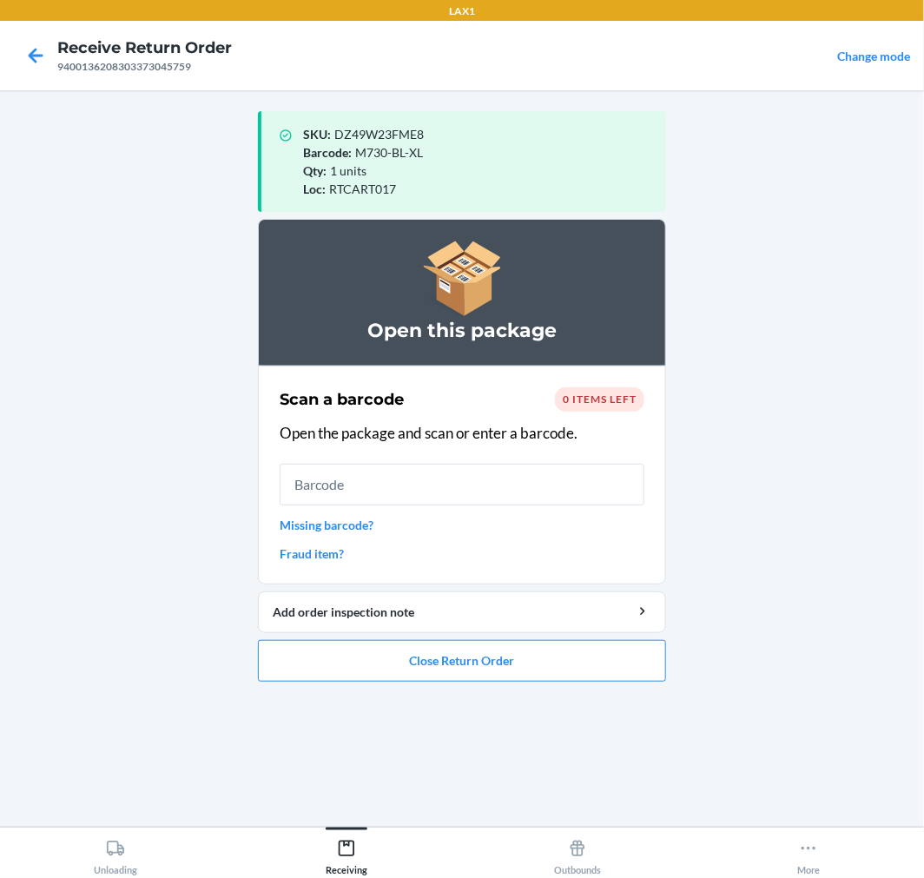
click at [429, 505] on input "text" at bounding box center [462, 485] width 365 height 42
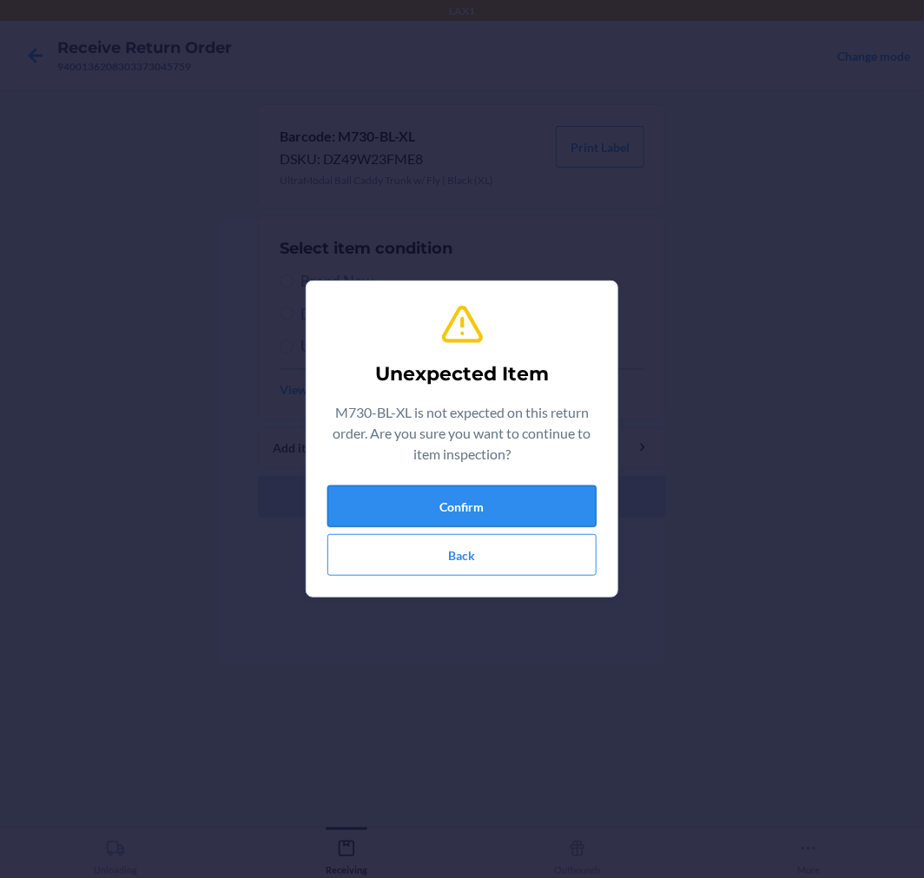
click at [506, 509] on button "Confirm" at bounding box center [462, 507] width 269 height 42
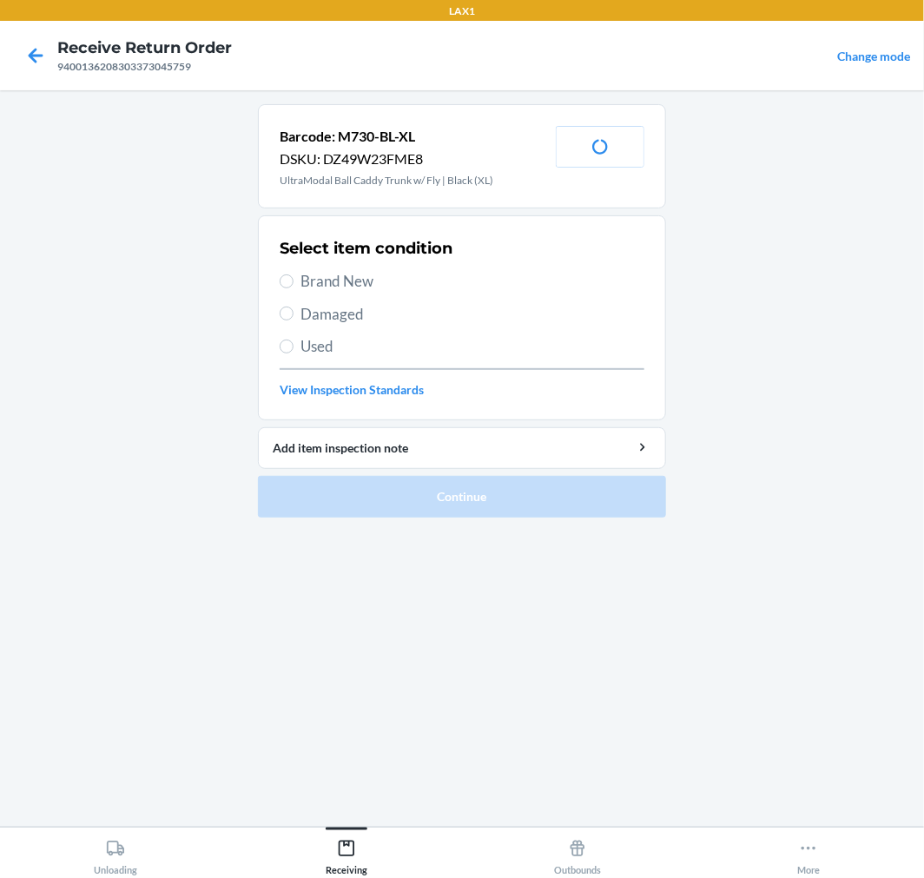
click at [324, 282] on span "Brand New" at bounding box center [473, 281] width 344 height 23
click at [294, 282] on input "Brand New" at bounding box center [287, 282] width 14 height 14
radio input "true"
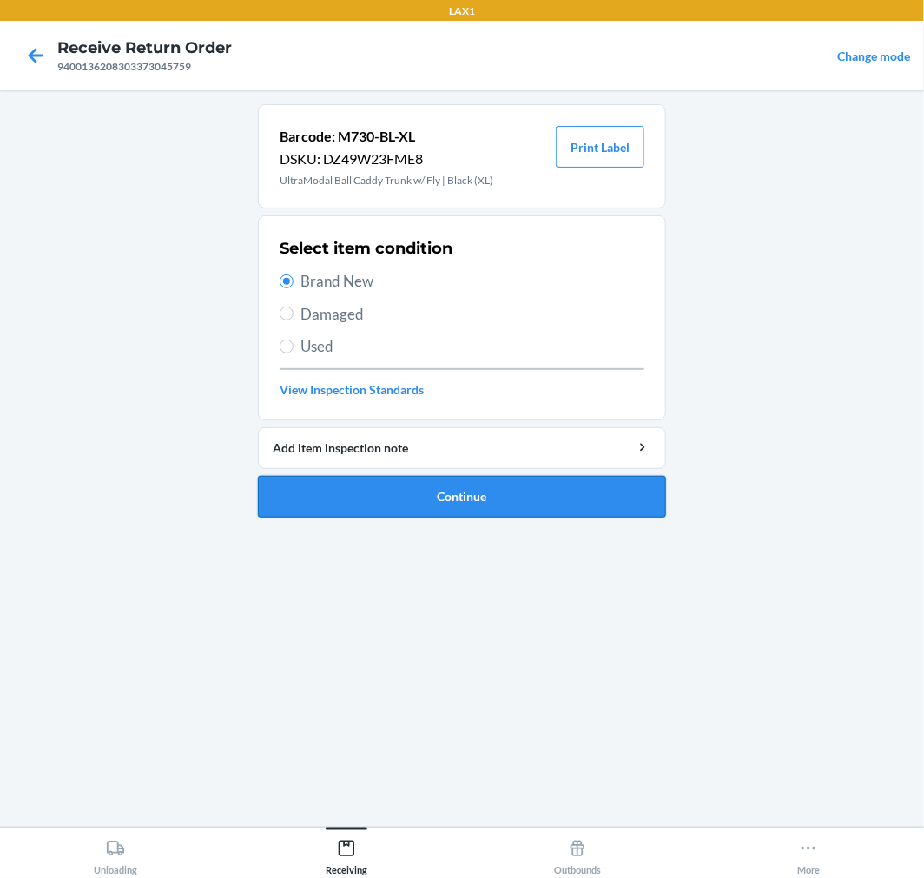
click at [480, 486] on button "Continue" at bounding box center [462, 497] width 408 height 42
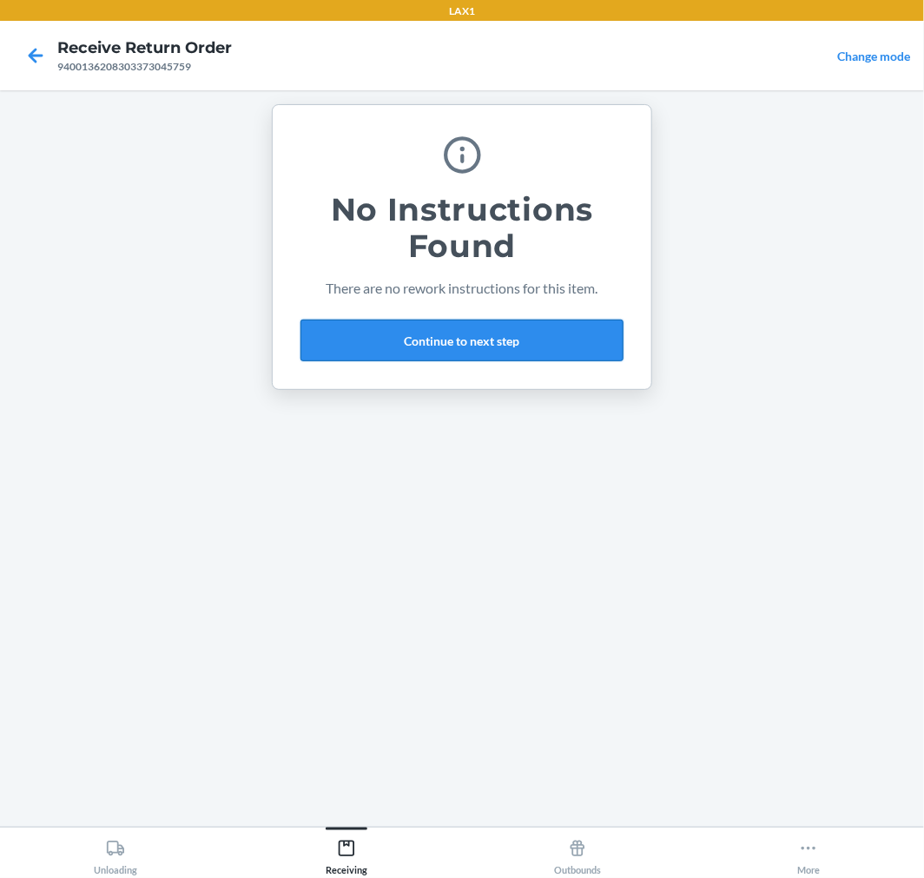
click at [528, 341] on button "Continue to next step" at bounding box center [462, 341] width 323 height 42
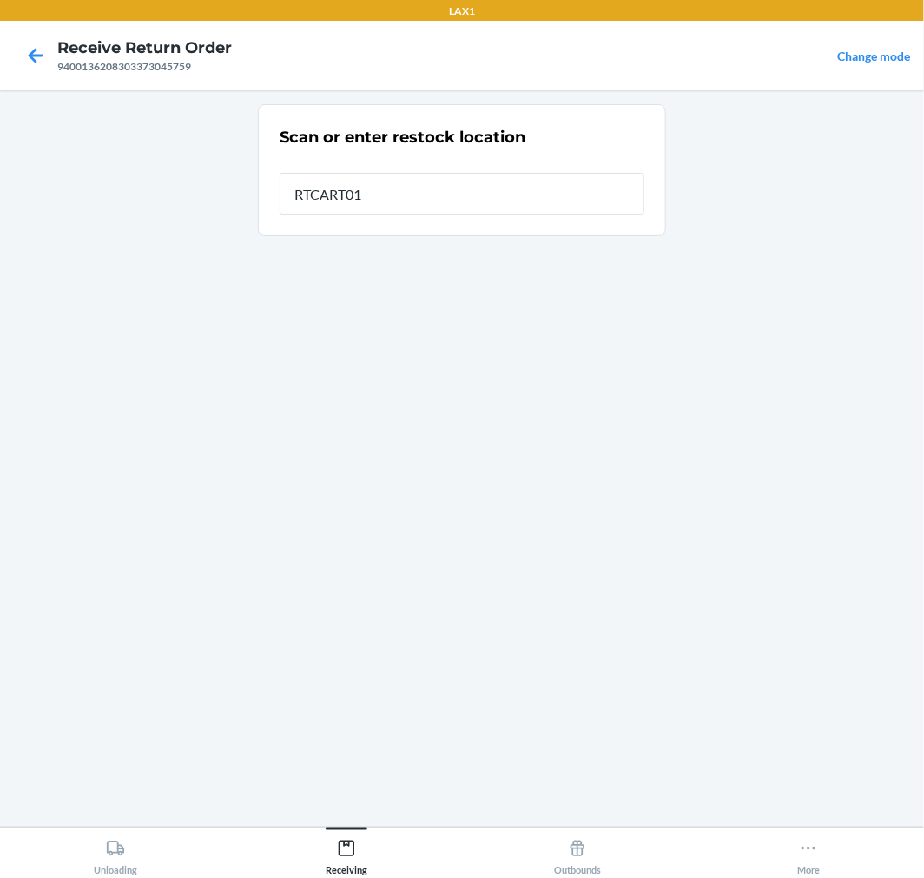
type input "RTCART017"
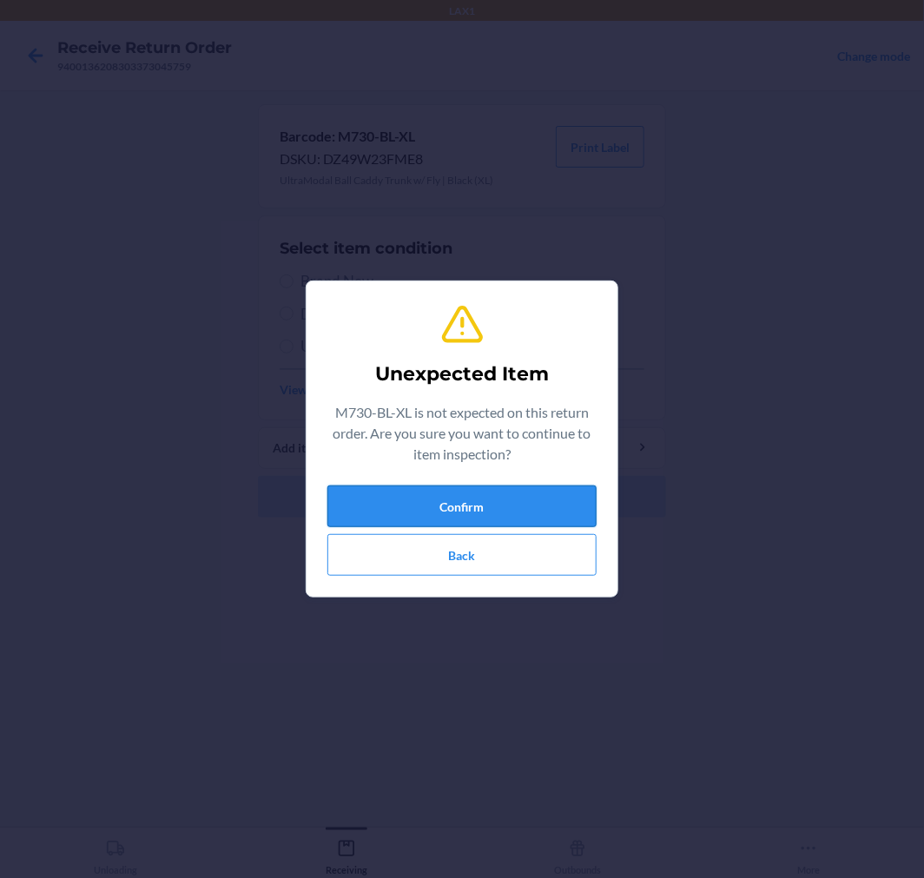
click at [485, 498] on button "Confirm" at bounding box center [462, 507] width 269 height 42
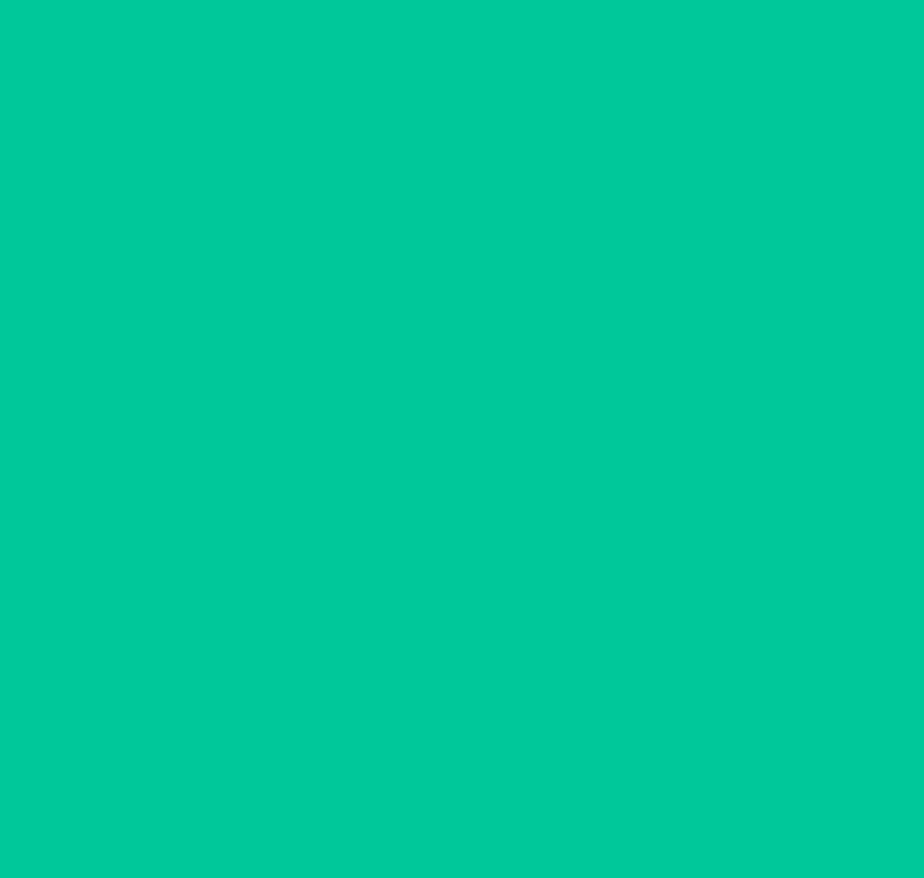
click at [304, 284] on span "Brand New" at bounding box center [473, 281] width 344 height 23
click at [294, 284] on input "Brand New" at bounding box center [287, 282] width 14 height 14
radio input "true"
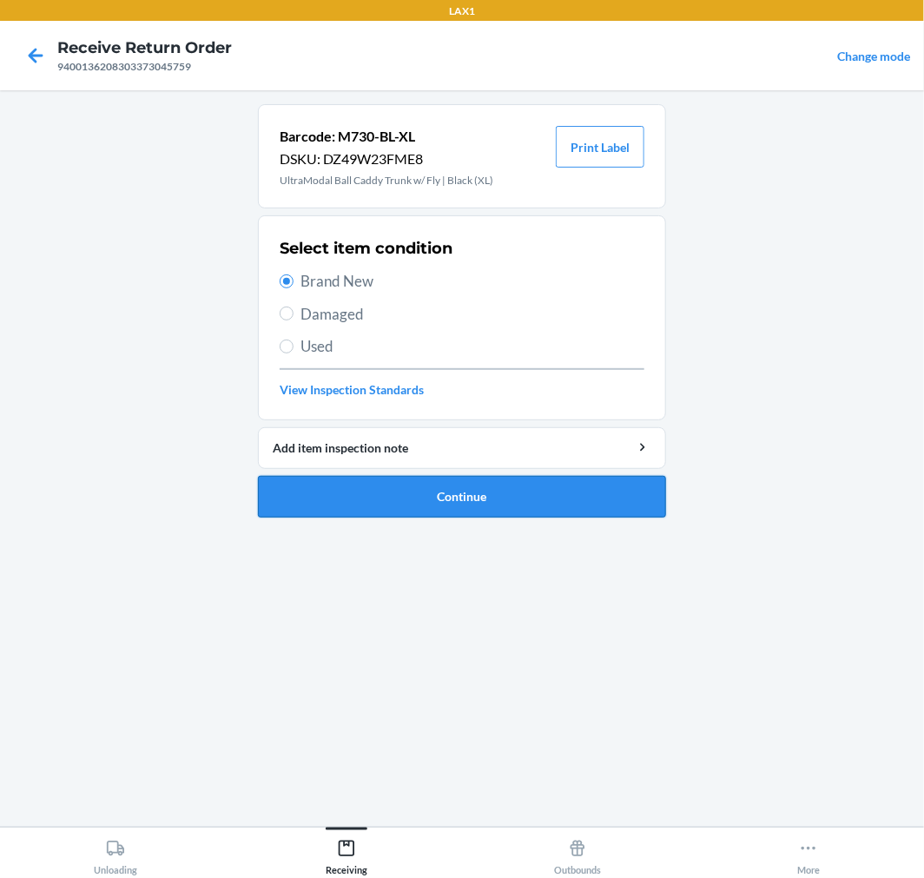
click at [519, 491] on button "Continue" at bounding box center [462, 497] width 408 height 42
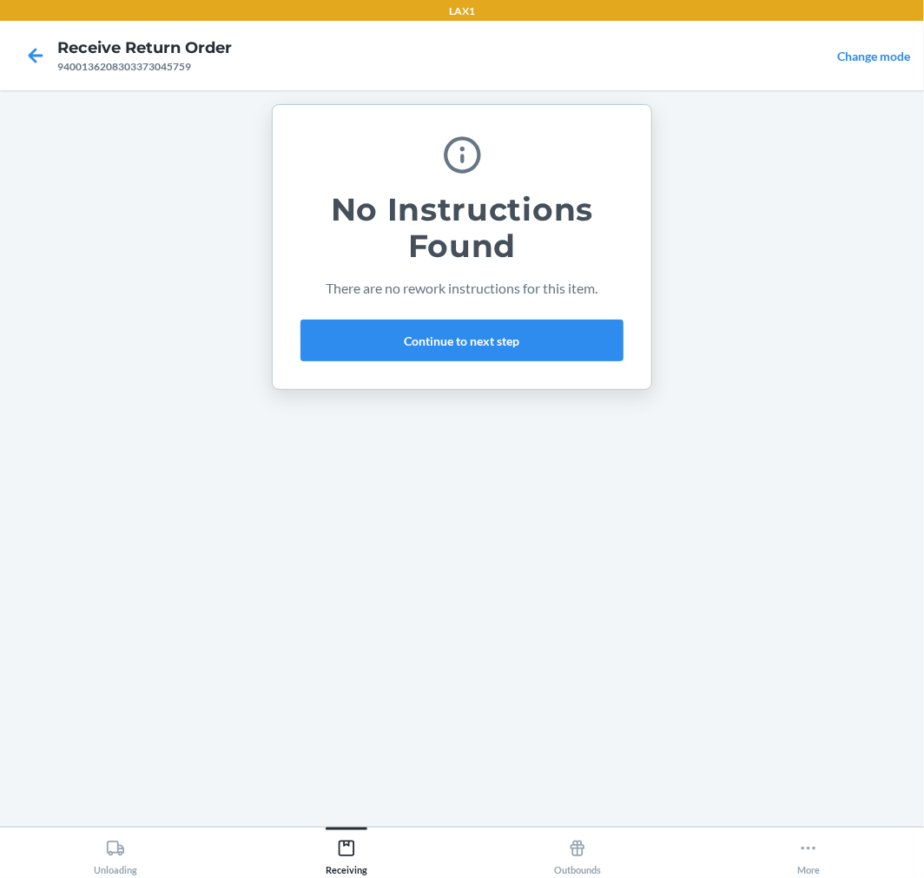
click at [450, 314] on div "No Instructions Found There are no rework instructions for this item. Continue …" at bounding box center [462, 247] width 323 height 242
click at [461, 334] on button "Continue to next step" at bounding box center [462, 341] width 323 height 42
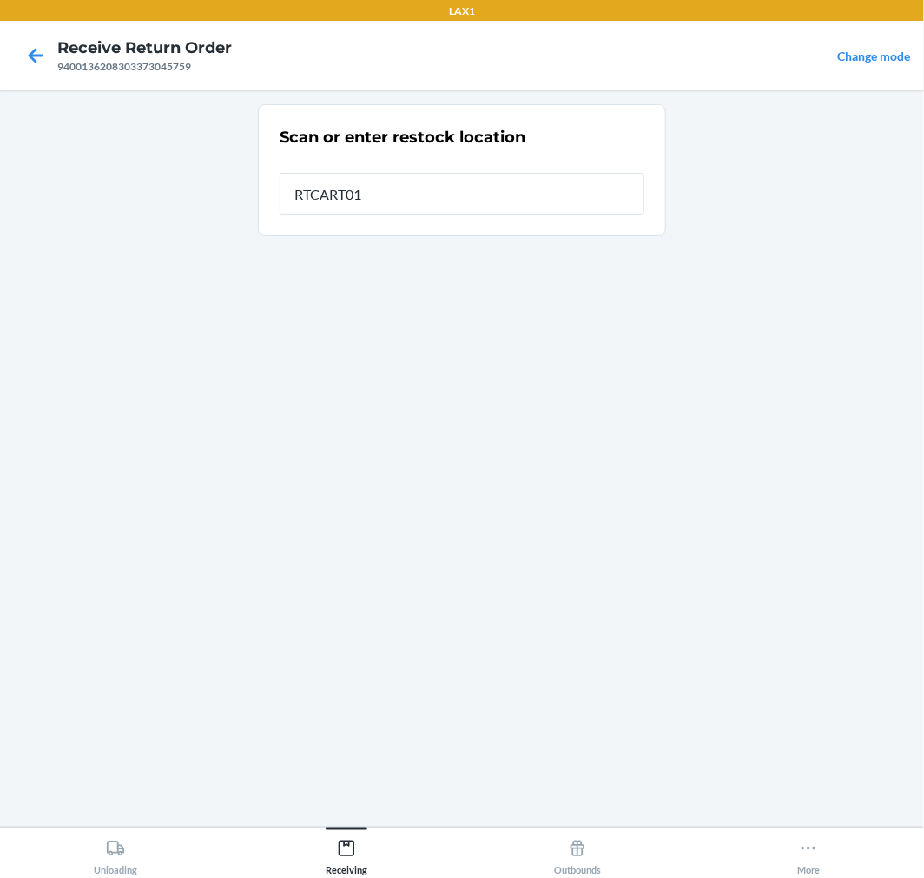
type input "RTCART017"
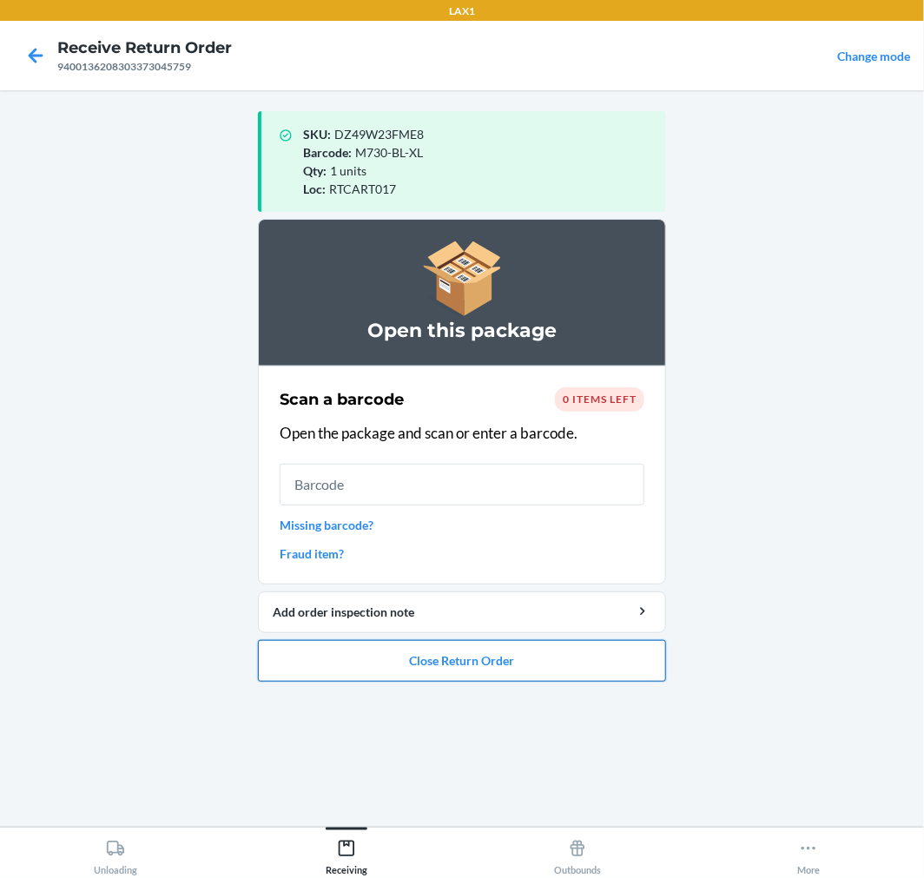
click at [558, 681] on button "Close Return Order" at bounding box center [462, 661] width 408 height 42
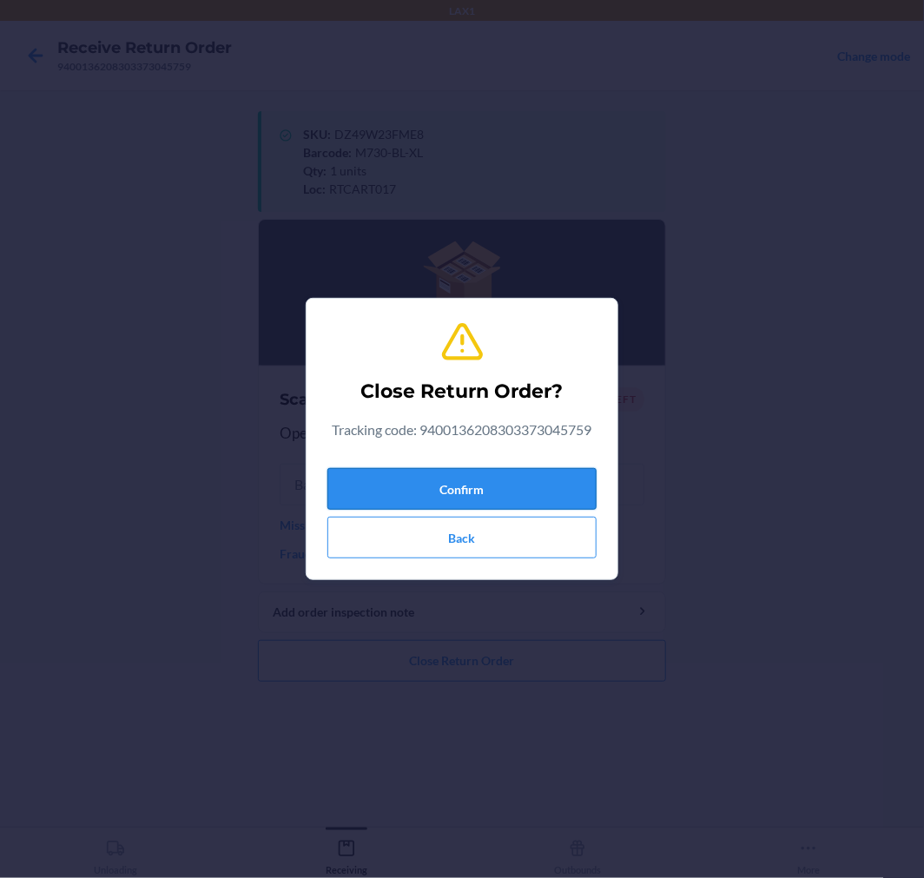
click at [509, 487] on button "Confirm" at bounding box center [462, 489] width 269 height 42
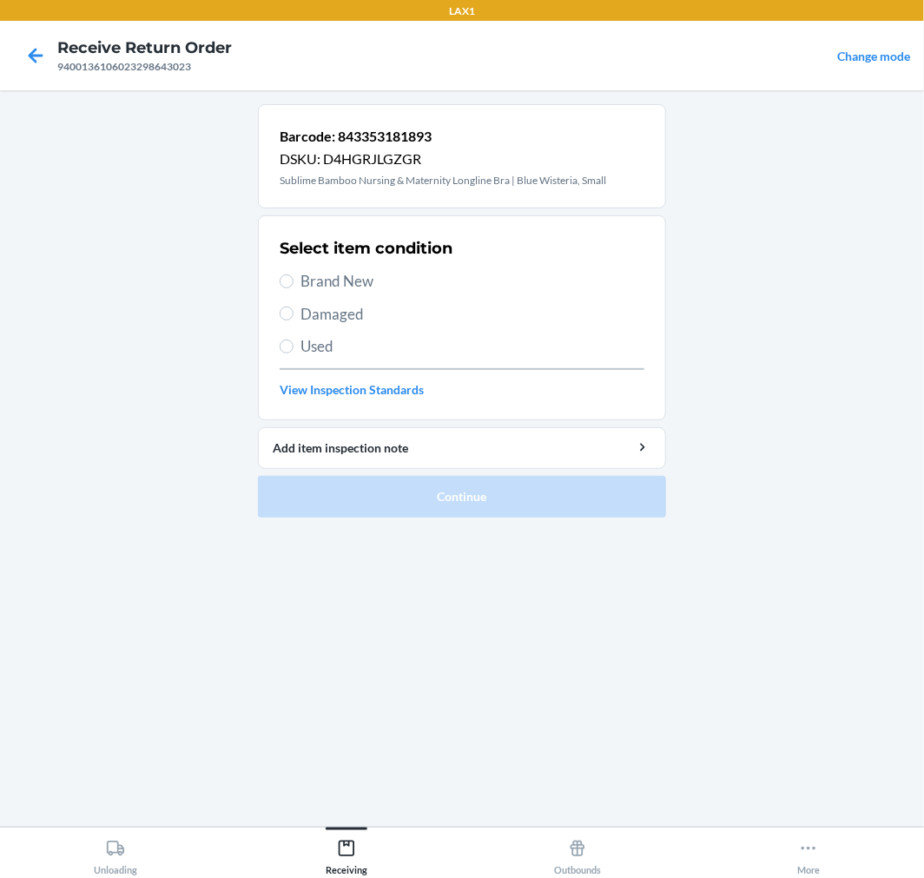
click at [319, 287] on span "Brand New" at bounding box center [473, 281] width 344 height 23
click at [306, 283] on span "Brand New" at bounding box center [473, 281] width 344 height 23
click at [294, 283] on input "Brand New" at bounding box center [287, 282] width 14 height 14
radio input "true"
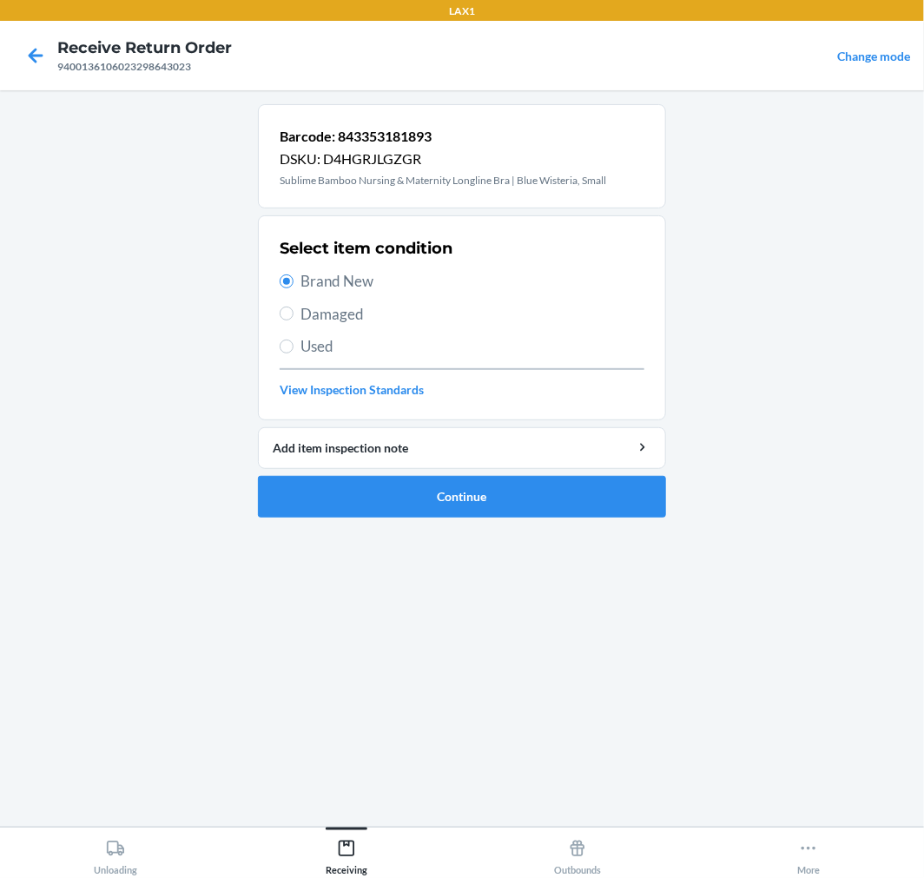
click at [318, 307] on span "Damaged" at bounding box center [473, 314] width 344 height 23
click at [294, 307] on input "Damaged" at bounding box center [287, 314] width 14 height 14
radio input "true"
radio input "false"
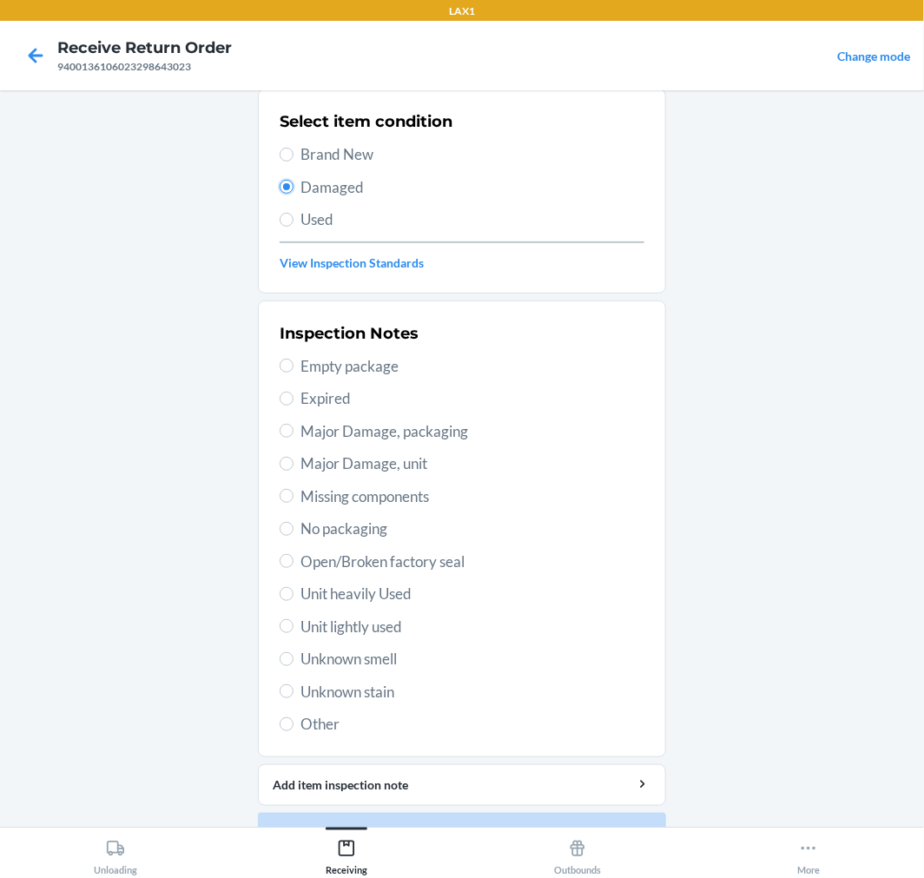
scroll to position [128, 0]
click at [374, 624] on span "Unit lightly used" at bounding box center [473, 626] width 344 height 23
click at [294, 624] on input "Unit lightly used" at bounding box center [287, 626] width 14 height 14
radio input "true"
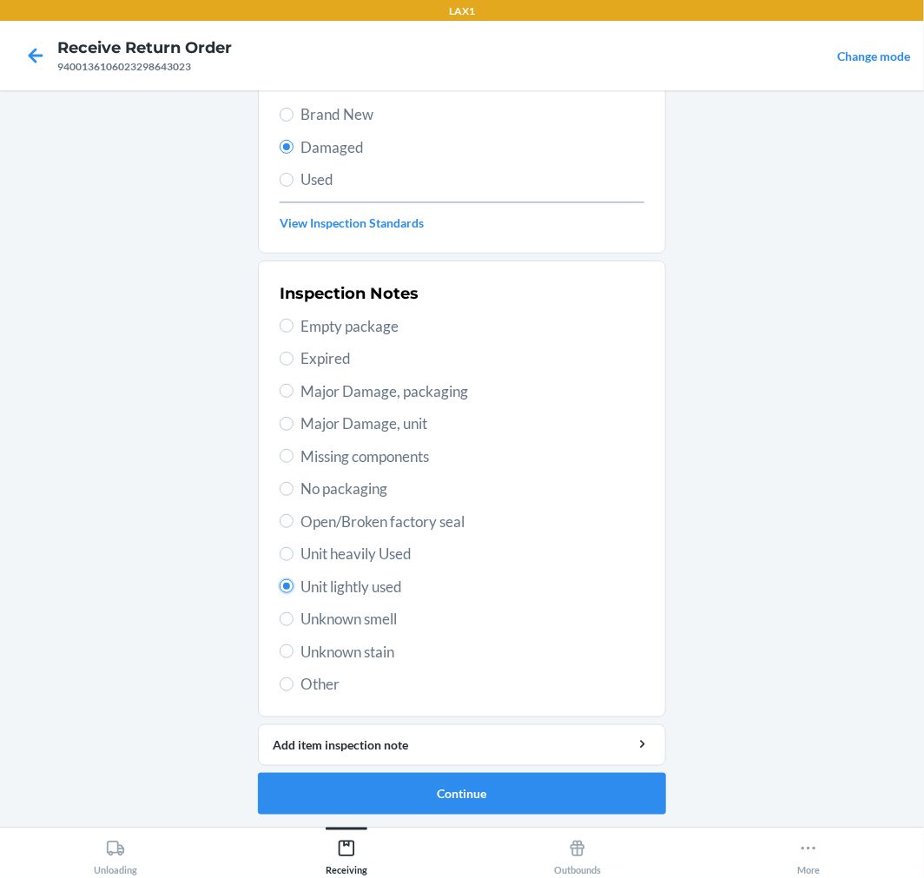
scroll to position [168, 0]
click at [489, 795] on button "Continue" at bounding box center [462, 793] width 408 height 42
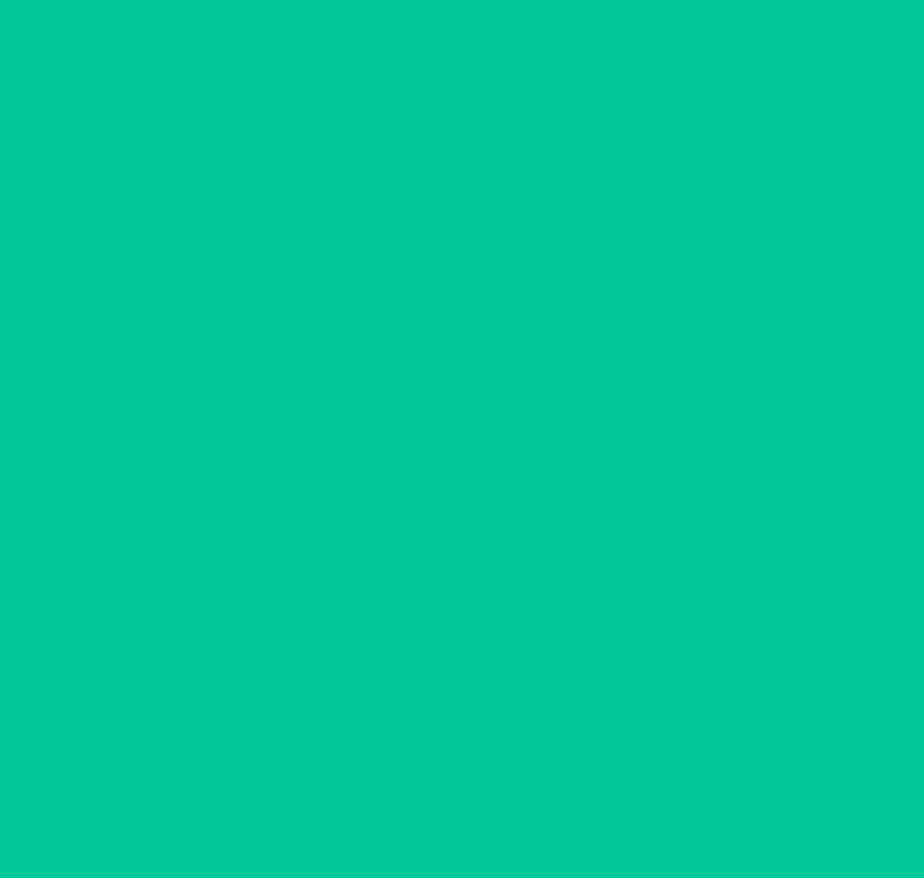
scroll to position [24, 0]
click at [489, 795] on button "Confirm" at bounding box center [462, 793] width 408 height 42
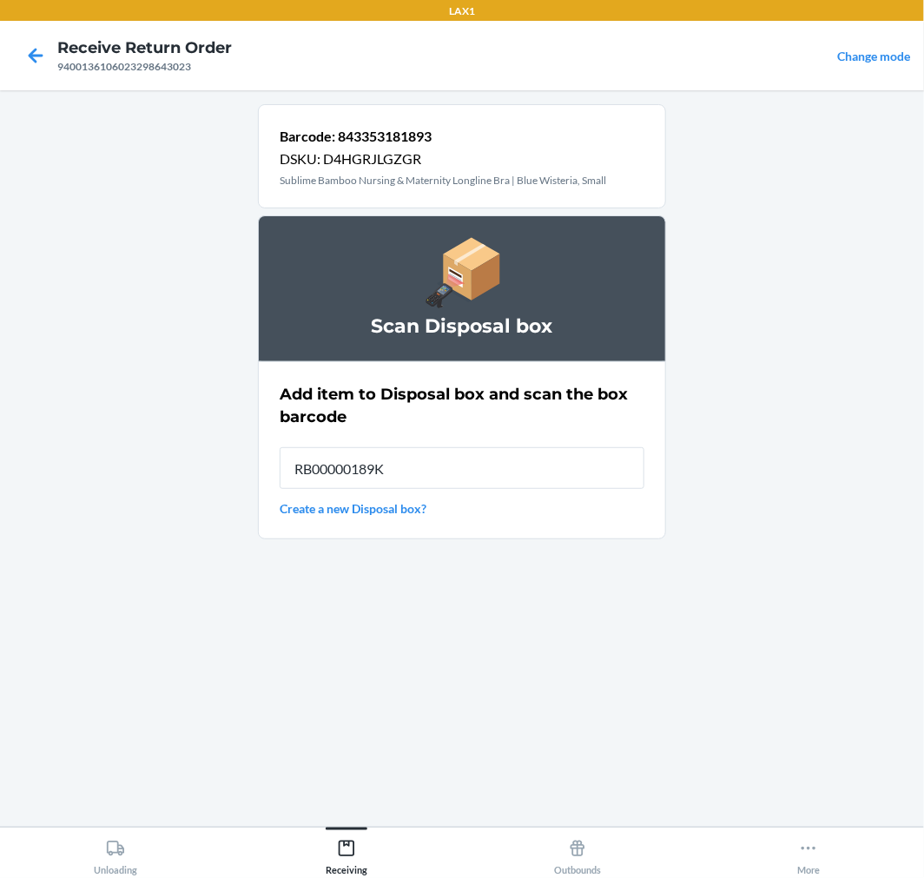
type input "RB00000189K"
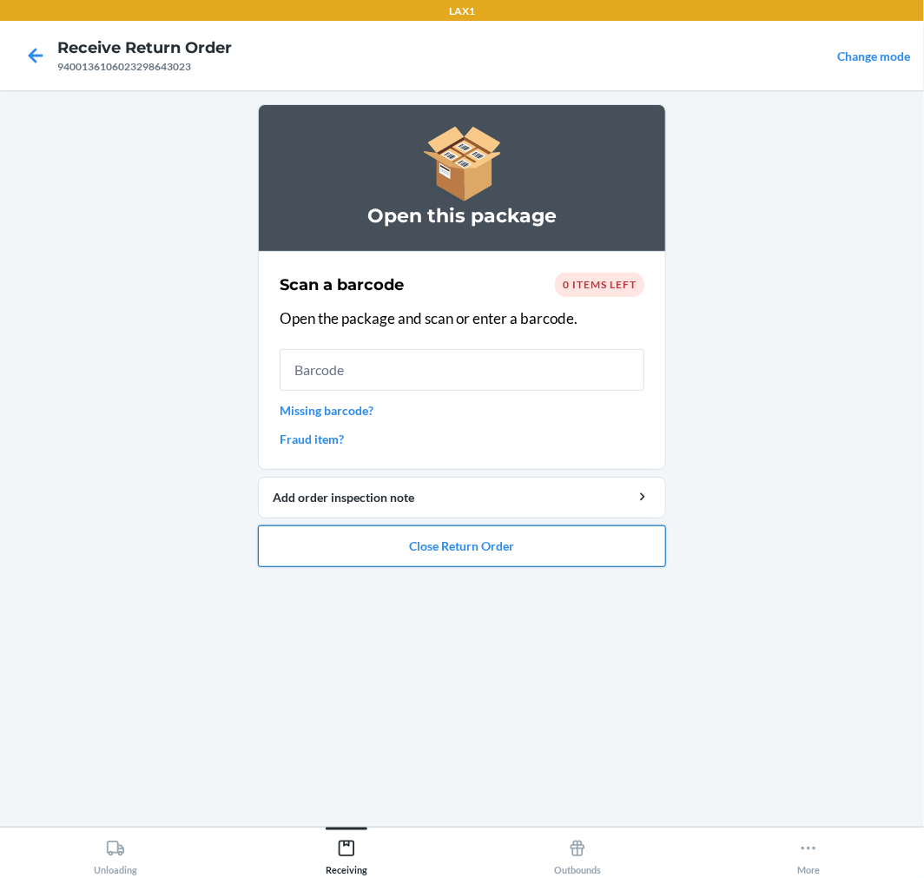
click at [593, 539] on button "Close Return Order" at bounding box center [462, 547] width 408 height 42
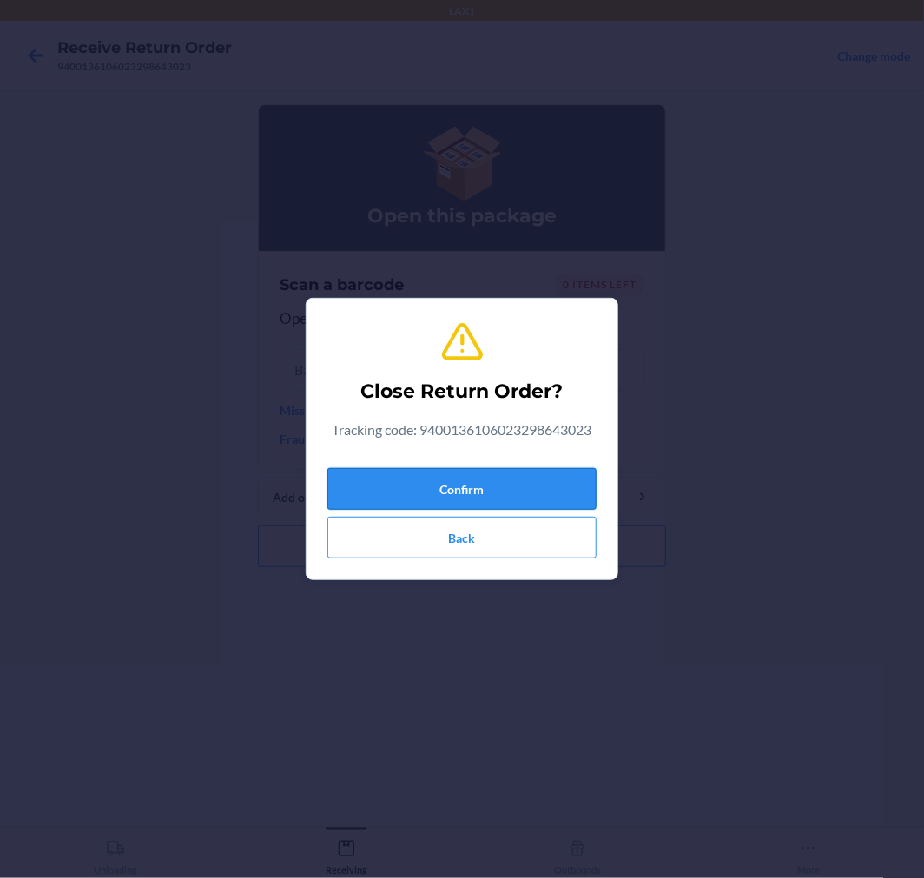
click at [549, 480] on button "Confirm" at bounding box center [462, 489] width 269 height 42
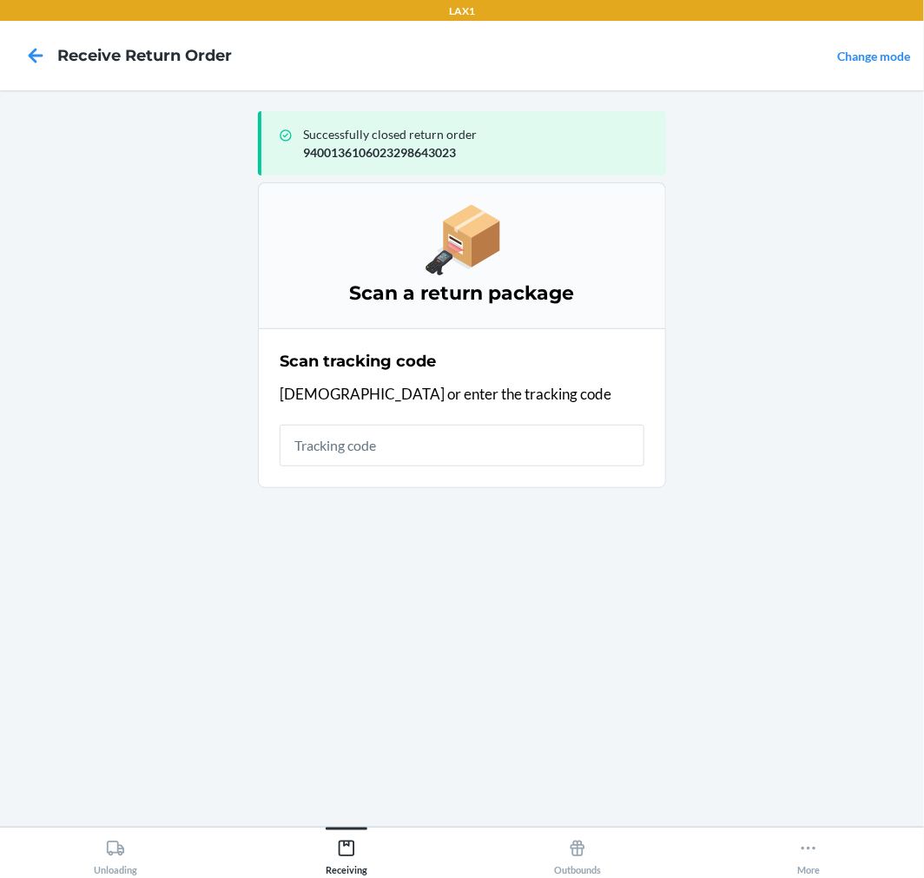
click at [409, 441] on input "text" at bounding box center [462, 446] width 365 height 42
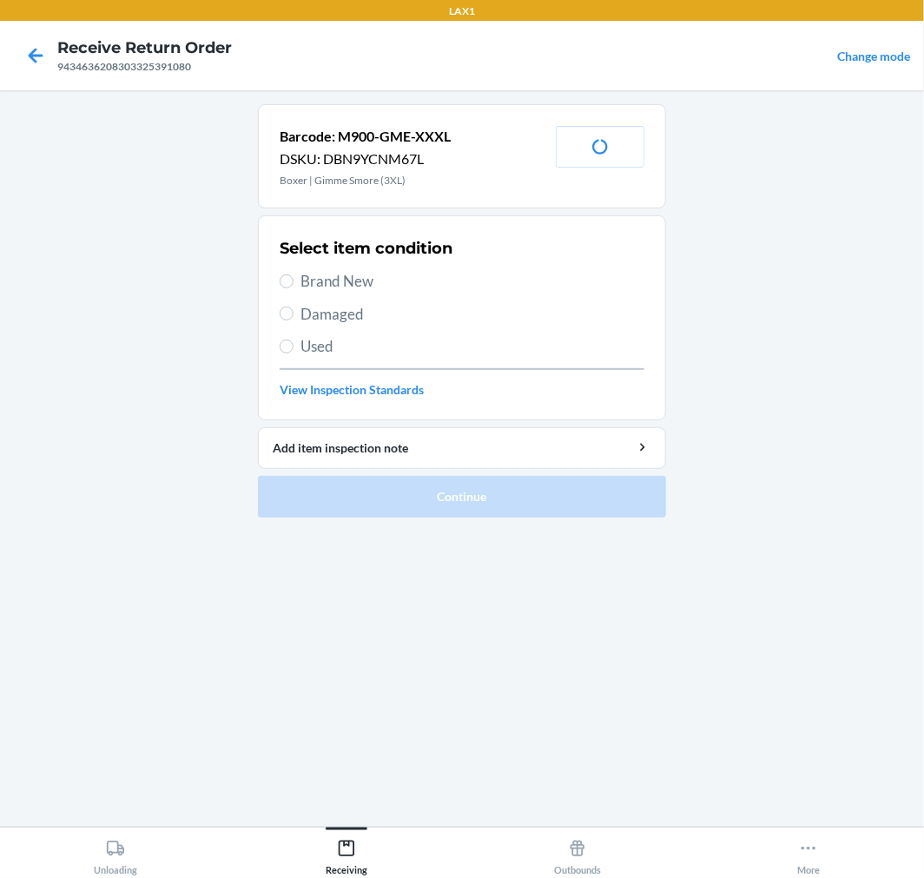
click at [322, 289] on span "Brand New" at bounding box center [473, 281] width 344 height 23
click at [294, 288] on input "Brand New" at bounding box center [287, 282] width 14 height 14
radio input "true"
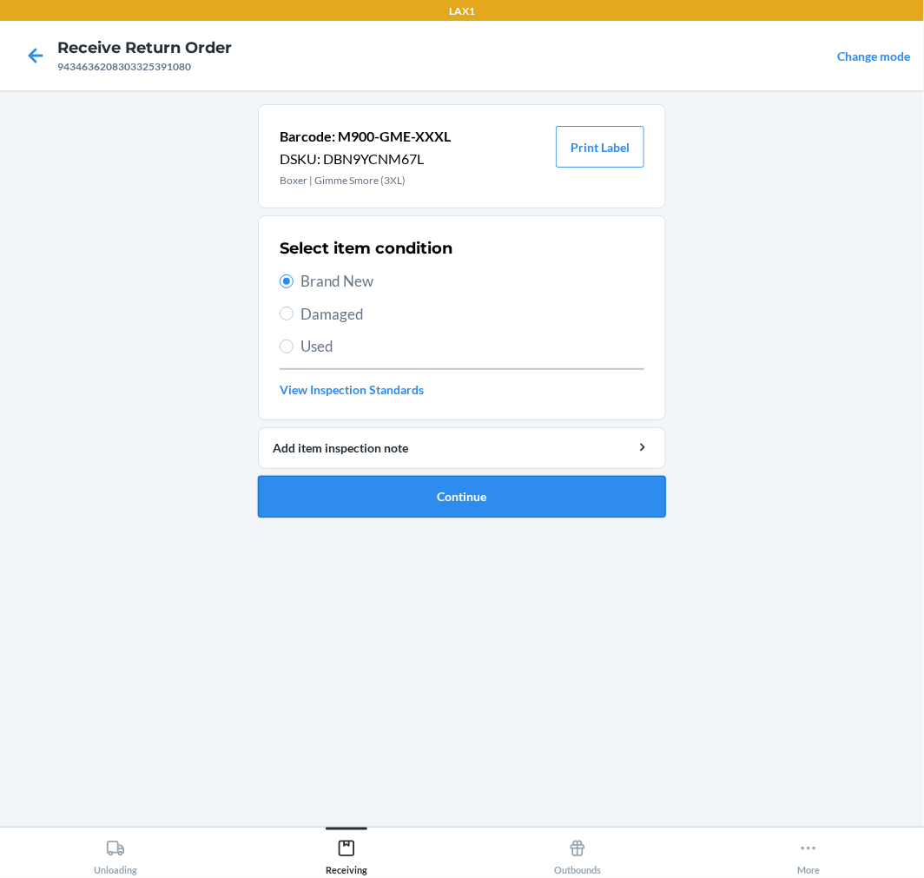
click at [398, 514] on button "Continue" at bounding box center [462, 497] width 408 height 42
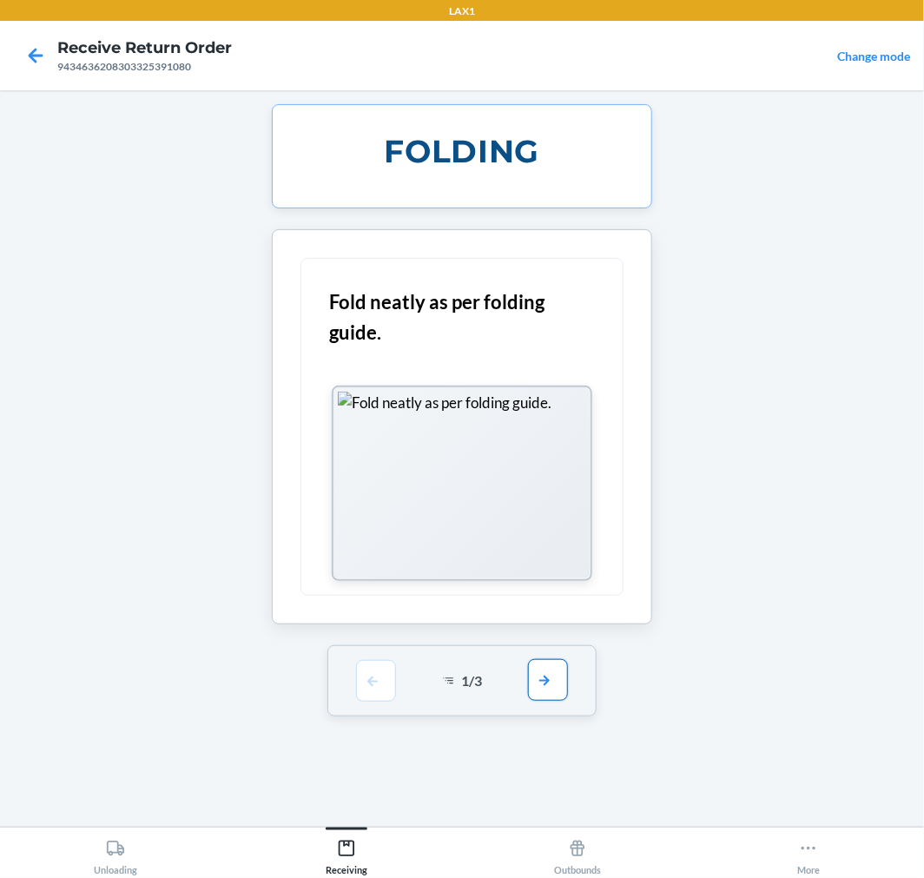
click at [540, 692] on button "button" at bounding box center [548, 680] width 40 height 42
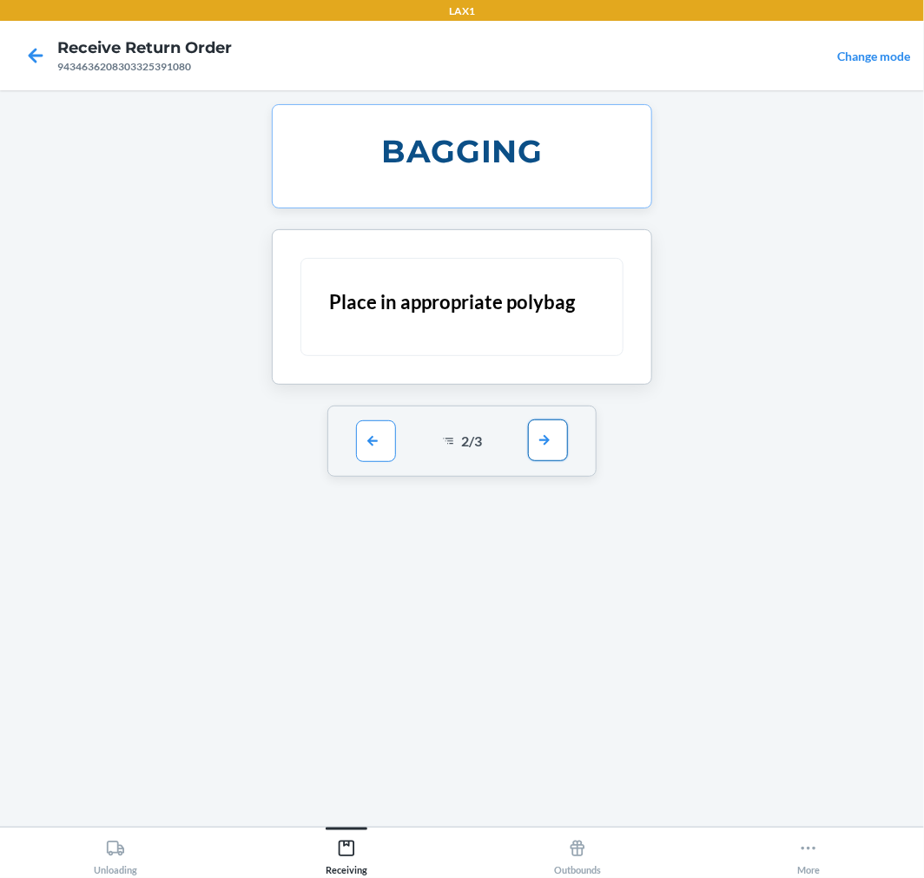
click at [539, 454] on button "button" at bounding box center [548, 441] width 40 height 42
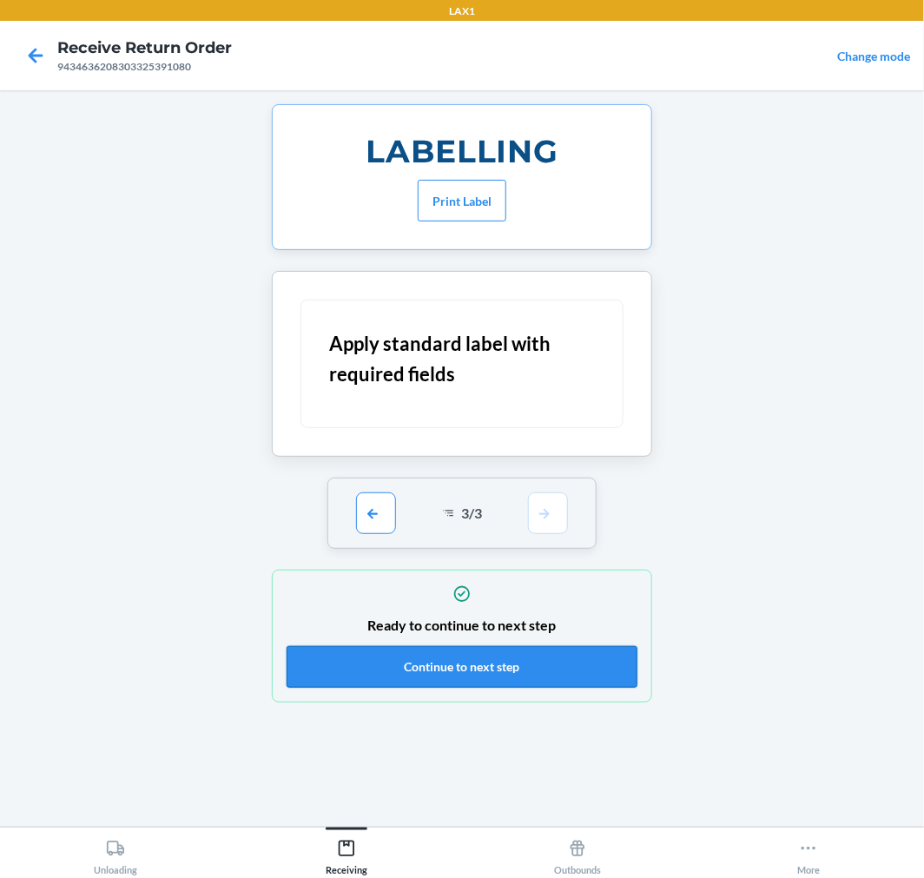
click at [530, 678] on button "Continue to next step" at bounding box center [462, 667] width 351 height 42
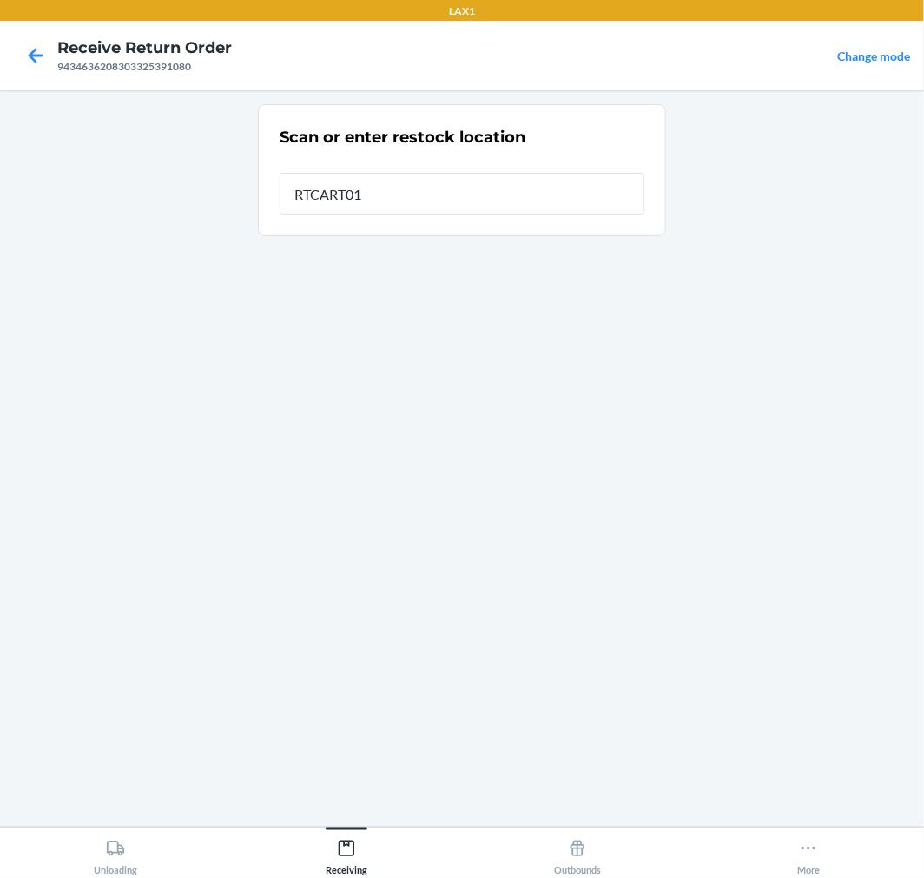
type input "RTCART017"
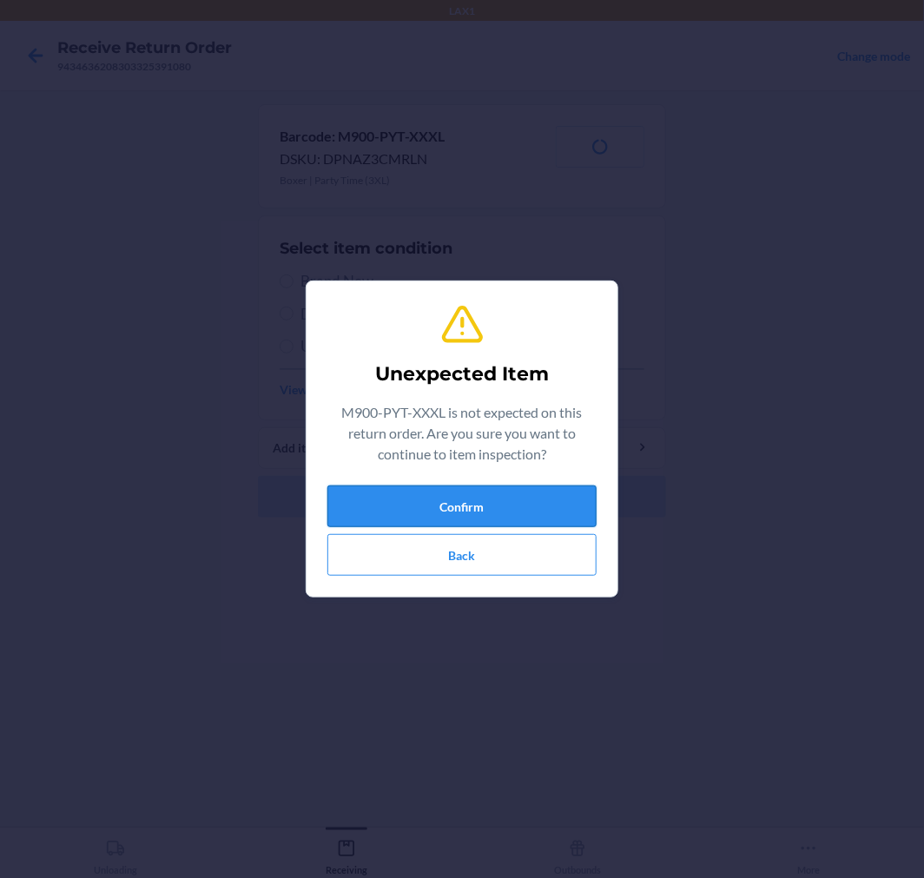
click at [453, 505] on button "Confirm" at bounding box center [462, 507] width 269 height 42
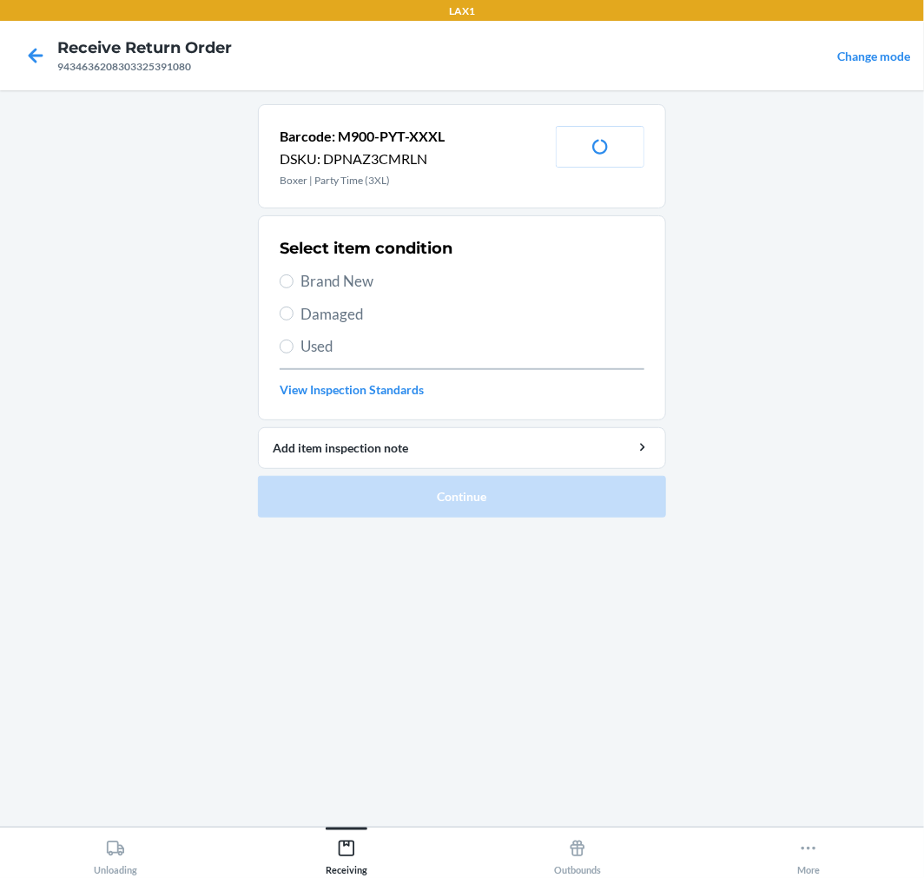
click at [332, 303] on span "Damaged" at bounding box center [473, 314] width 344 height 23
click at [294, 307] on input "Damaged" at bounding box center [287, 314] width 14 height 14
radio input "true"
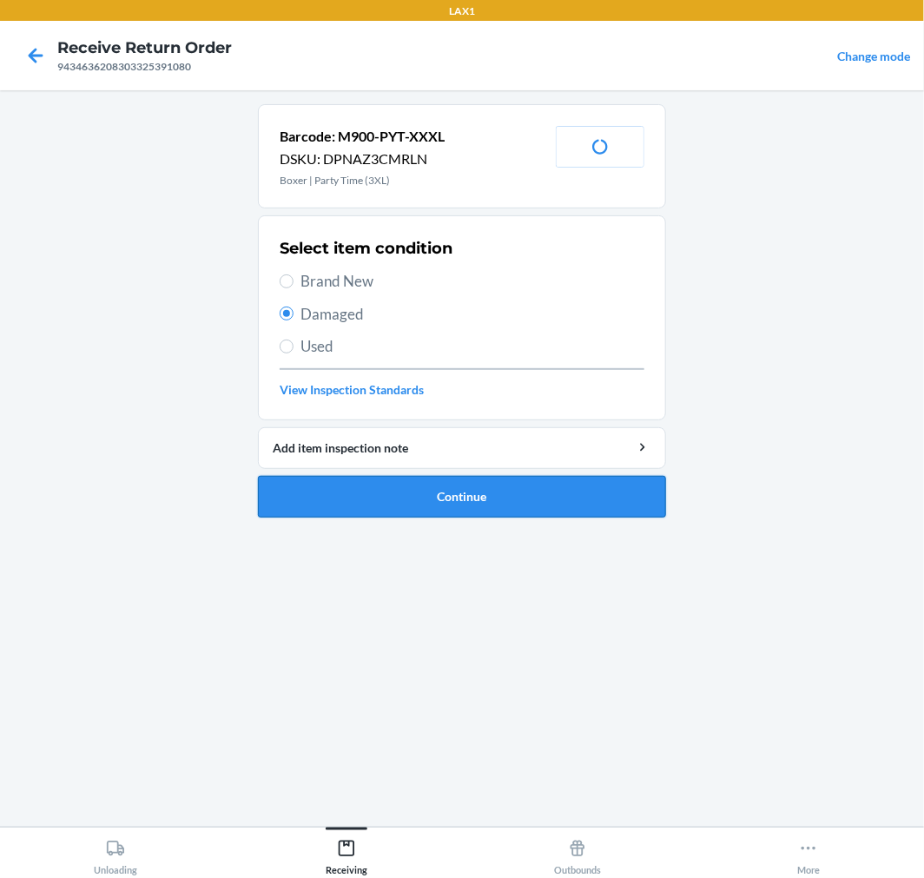
click at [414, 480] on button "Continue" at bounding box center [462, 497] width 408 height 42
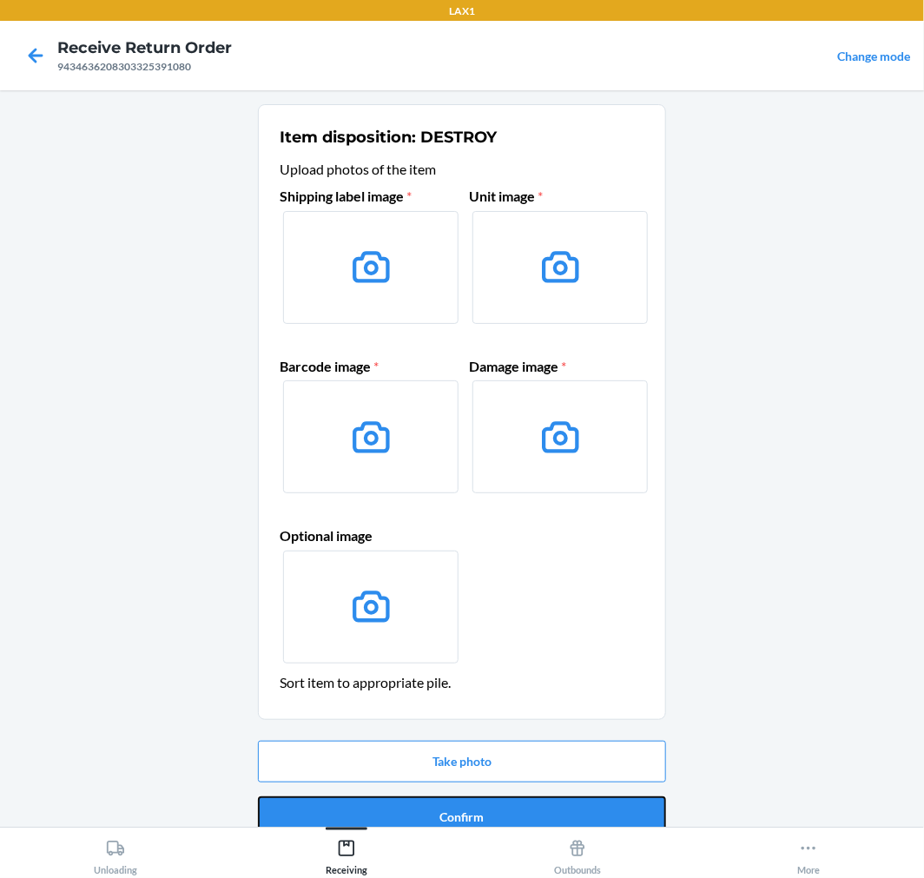
drag, startPoint x: 481, startPoint y: 817, endPoint x: 344, endPoint y: 768, distance: 145.6
click at [482, 817] on button "Confirm" at bounding box center [462, 818] width 408 height 42
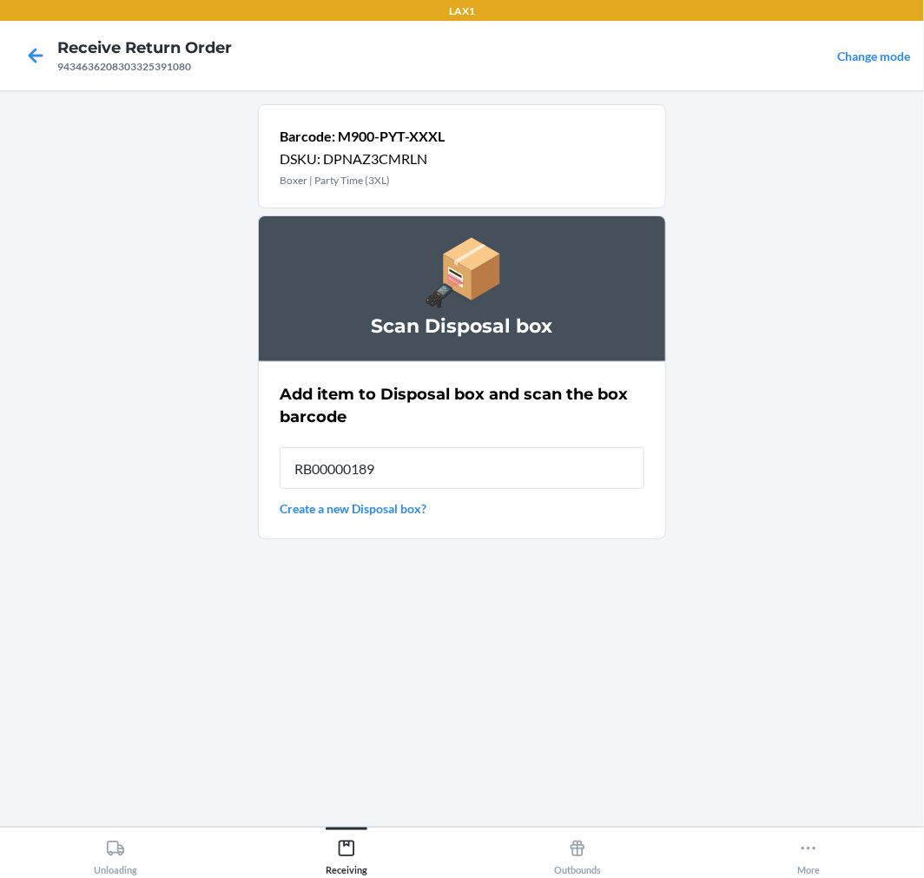
type input "RB00000189K"
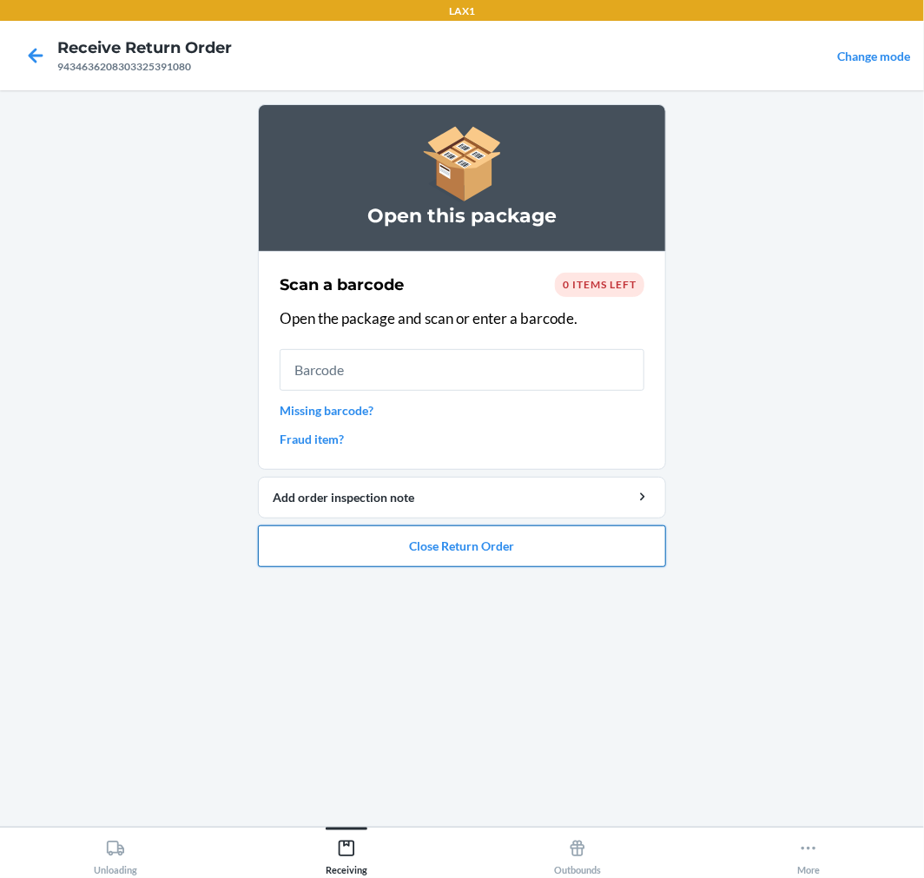
click at [485, 539] on button "Close Return Order" at bounding box center [462, 547] width 408 height 42
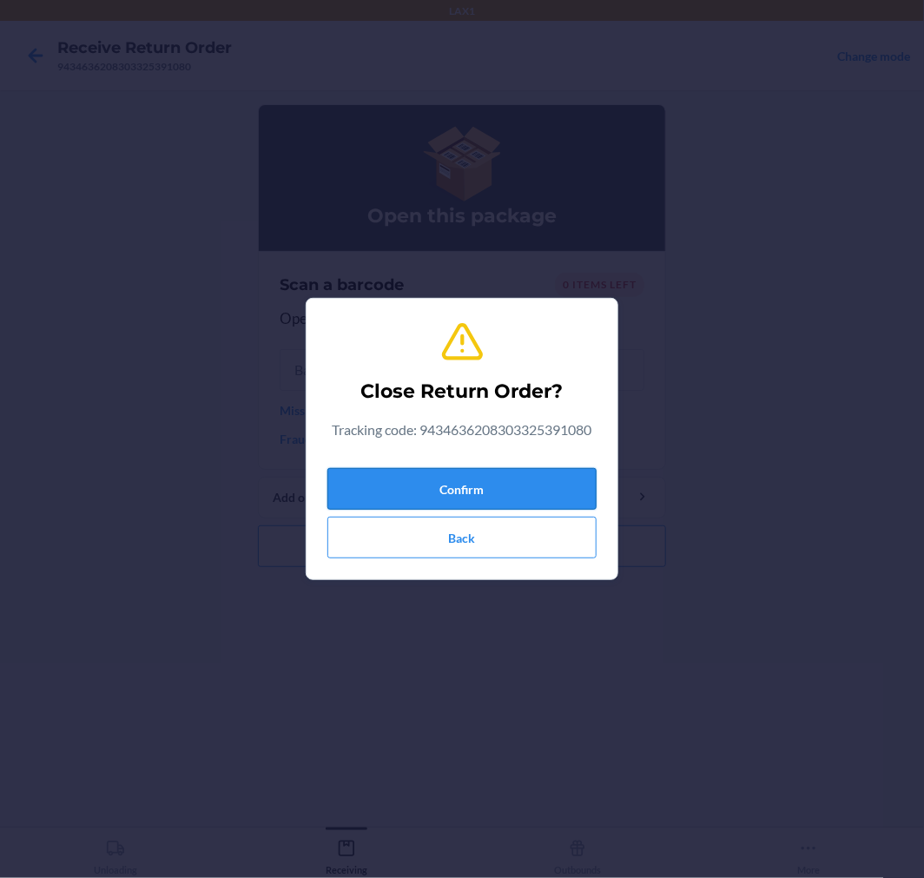
click at [514, 478] on button "Confirm" at bounding box center [462, 489] width 269 height 42
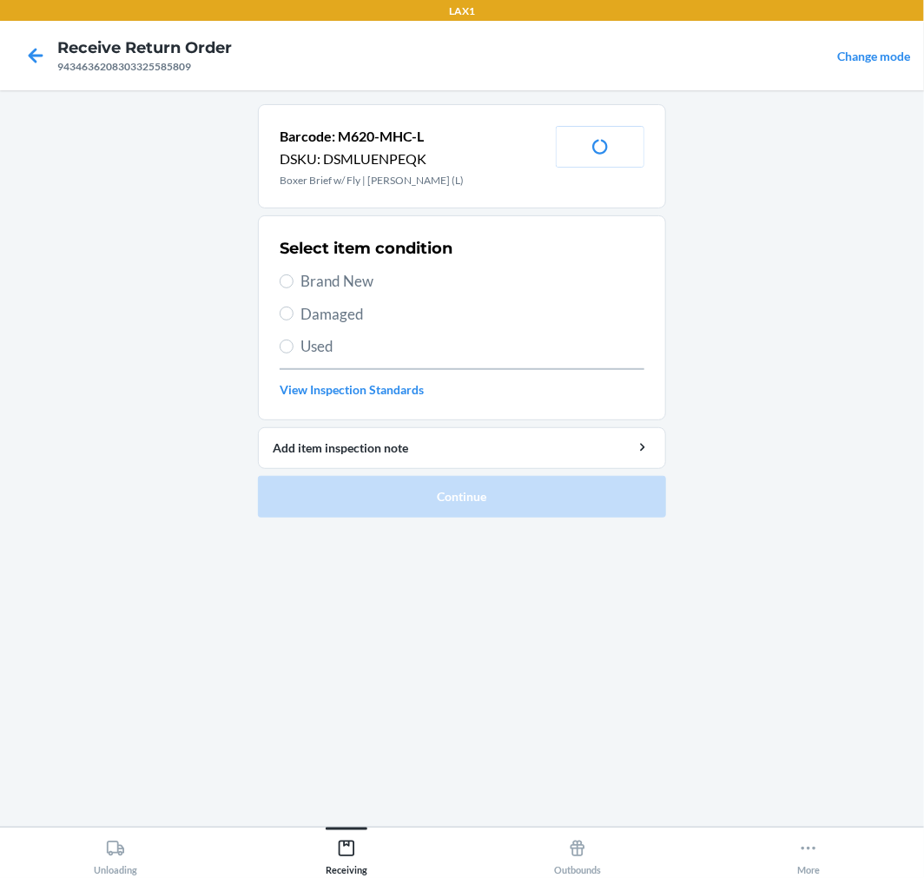
click at [332, 285] on span "Brand New" at bounding box center [473, 281] width 344 height 23
click at [294, 285] on input "Brand New" at bounding box center [287, 282] width 14 height 14
radio input "true"
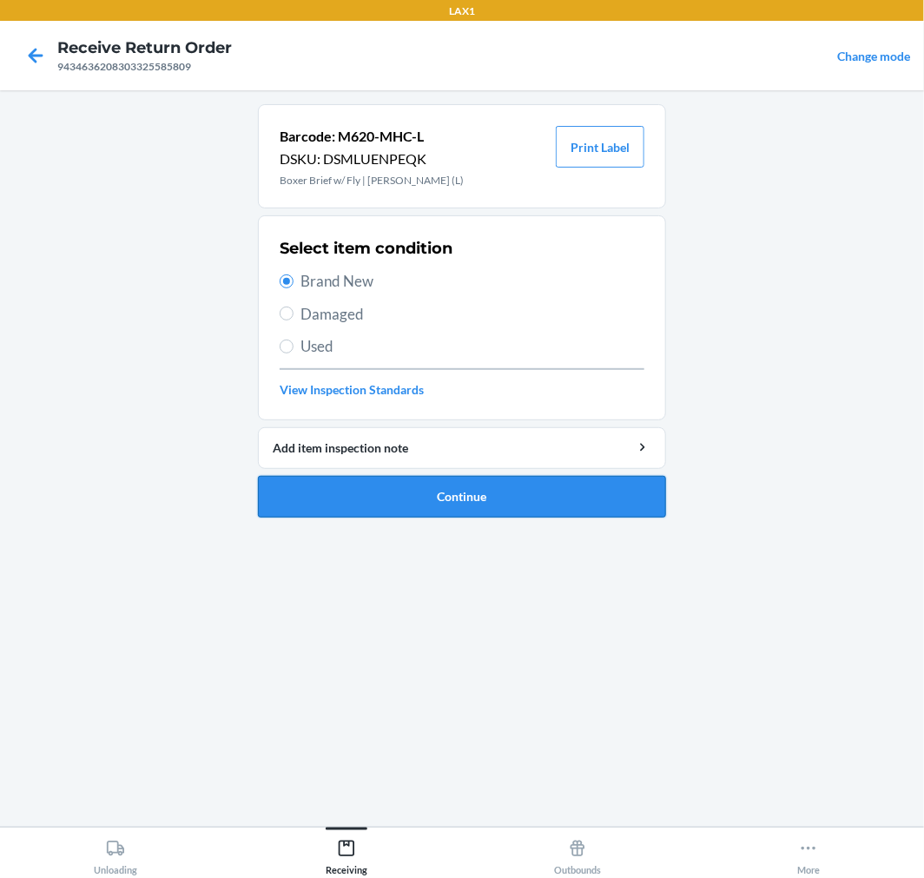
click at [522, 492] on button "Continue" at bounding box center [462, 497] width 408 height 42
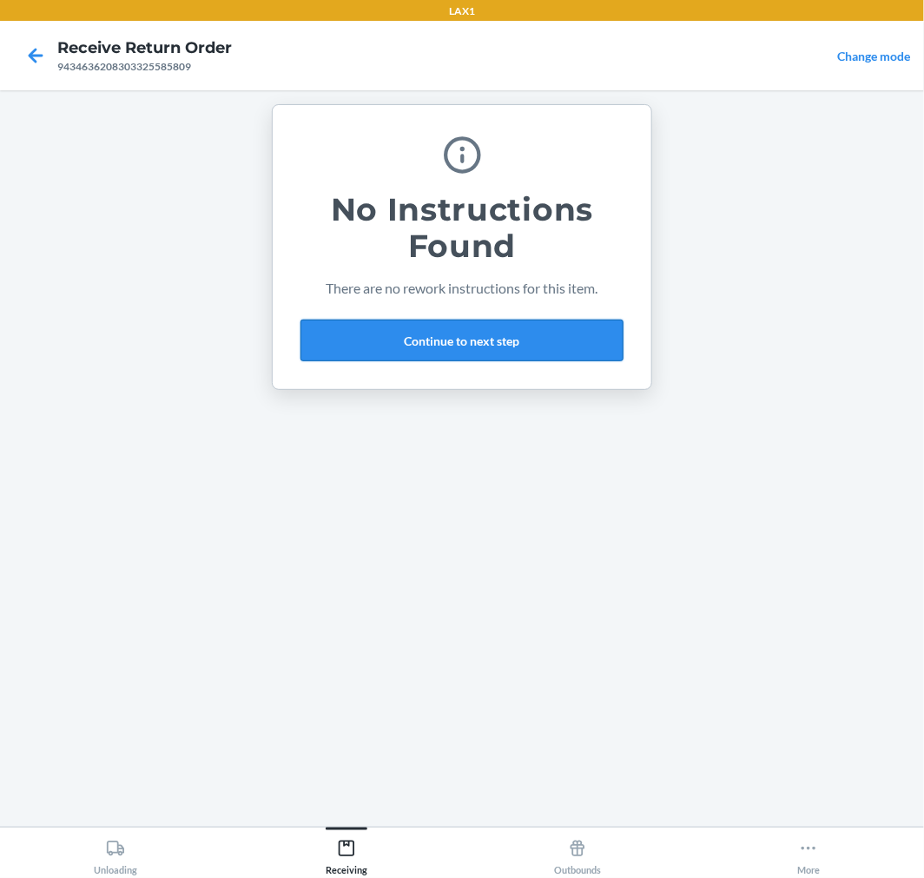
click at [434, 330] on button "Continue to next step" at bounding box center [462, 341] width 323 height 42
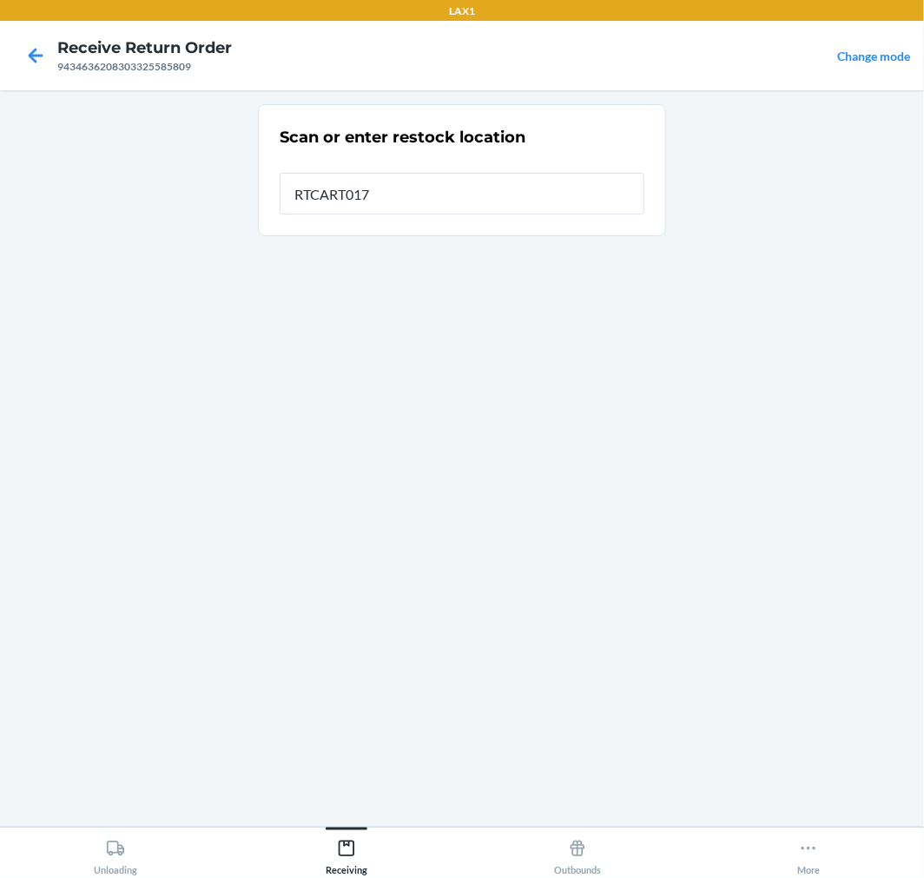
type input "RTCART017"
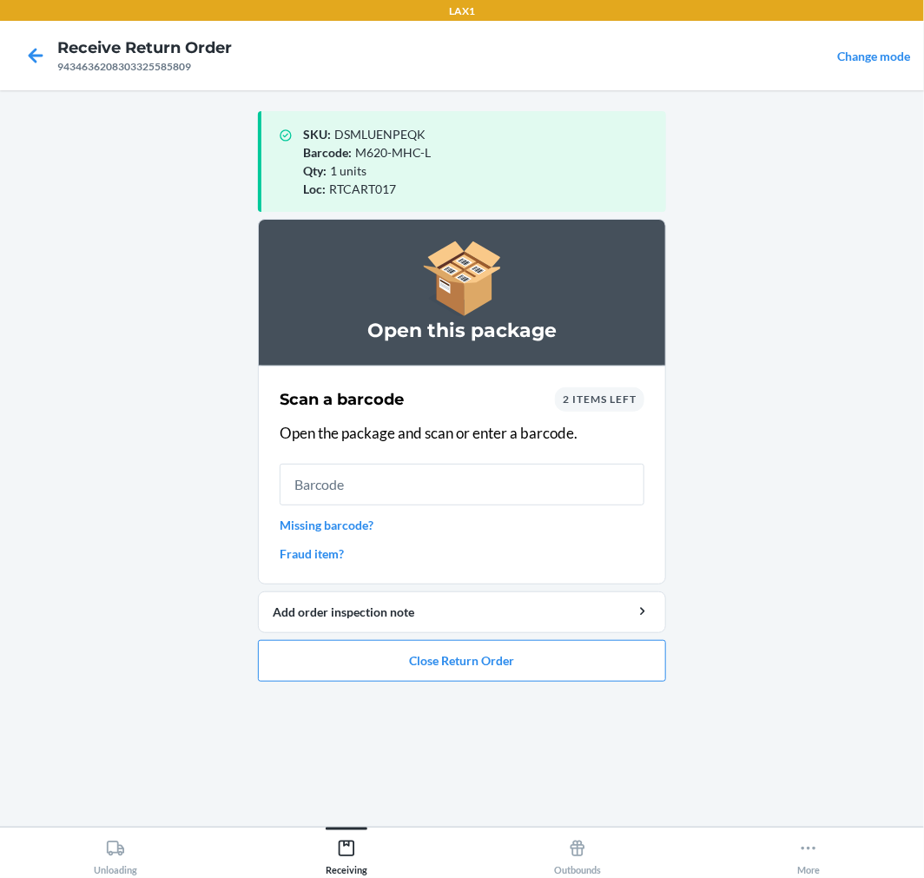
click at [635, 398] on span "2 items left" at bounding box center [600, 399] width 74 height 13
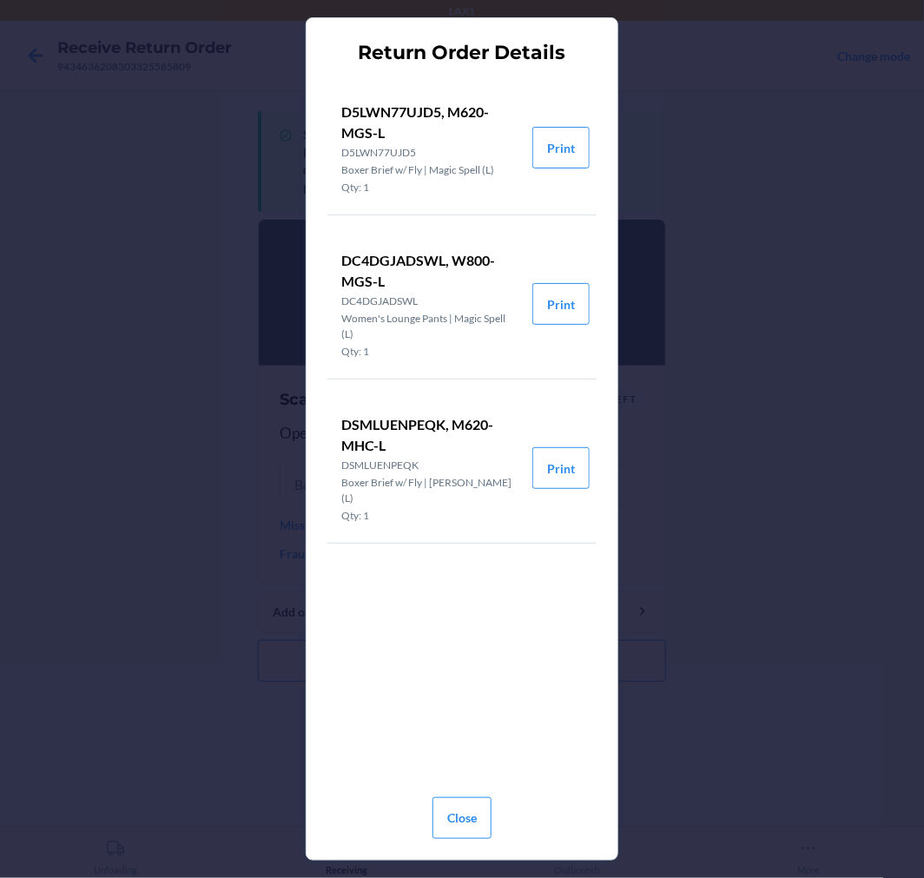
drag, startPoint x: 523, startPoint y: 515, endPoint x: 440, endPoint y: 347, distance: 186.9
click at [440, 347] on p "Qty: 1" at bounding box center [429, 352] width 177 height 16
click at [566, 326] on li "DC4DGJADSWL, W800-MGS-L DC4DGJADSWL Women's Lounge Pants | Magic Spell (L) Qty:…" at bounding box center [462, 304] width 269 height 150
click at [566, 318] on button "Print" at bounding box center [561, 304] width 57 height 42
click at [565, 140] on button "Print" at bounding box center [561, 148] width 57 height 42
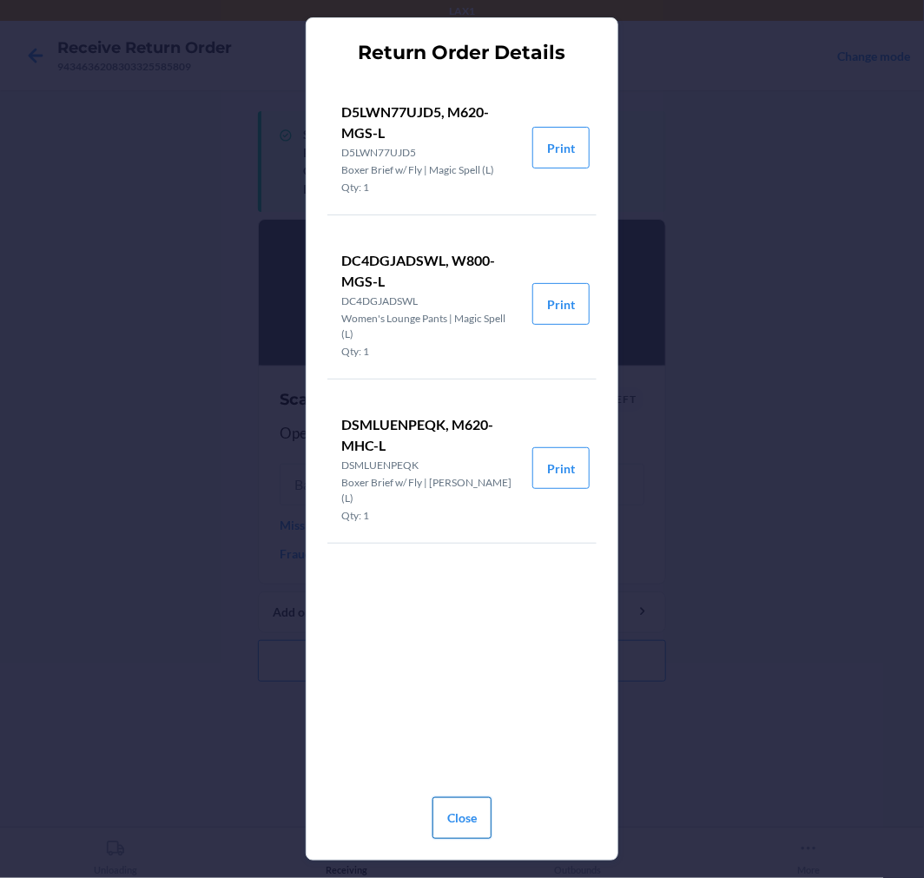
click at [455, 821] on button "Close" at bounding box center [462, 819] width 59 height 42
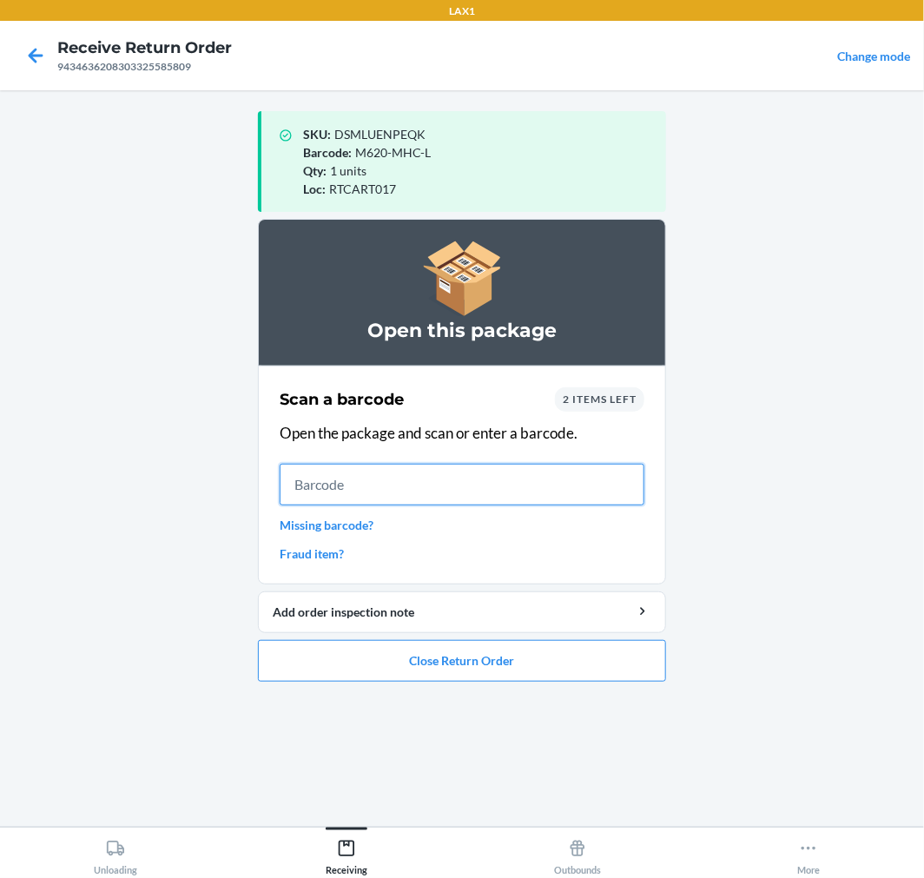
click at [461, 479] on input "text" at bounding box center [462, 485] width 365 height 42
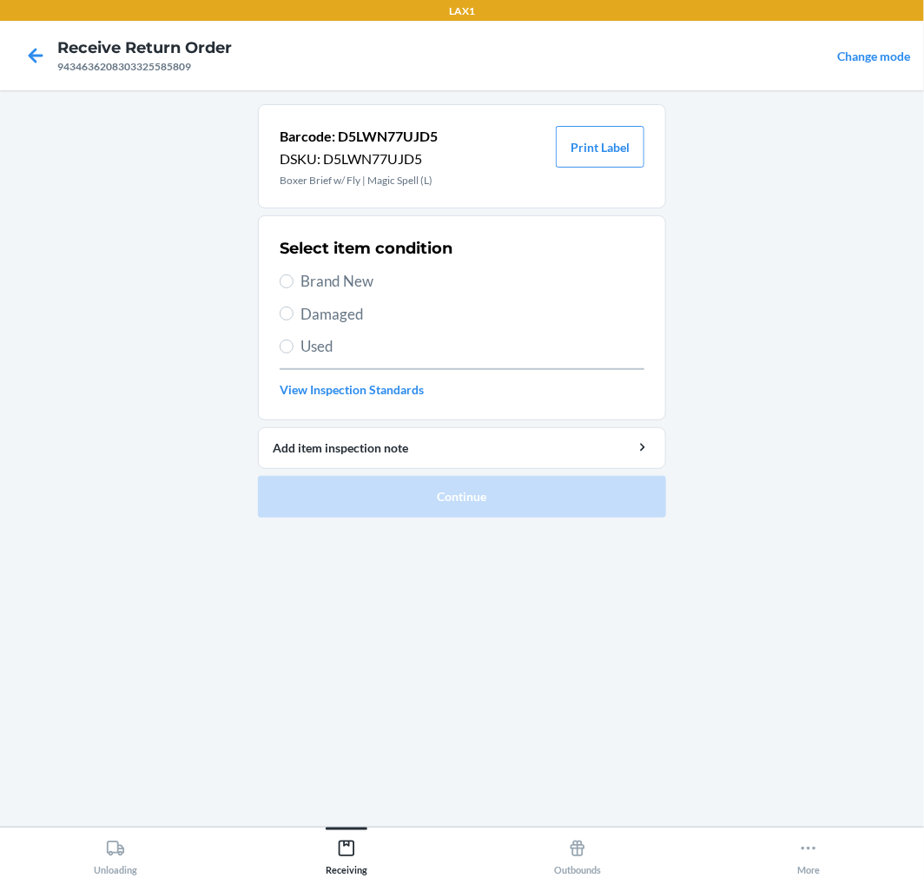
click at [334, 278] on span "Brand New" at bounding box center [473, 281] width 344 height 23
click at [294, 278] on input "Brand New" at bounding box center [287, 282] width 14 height 14
radio input "true"
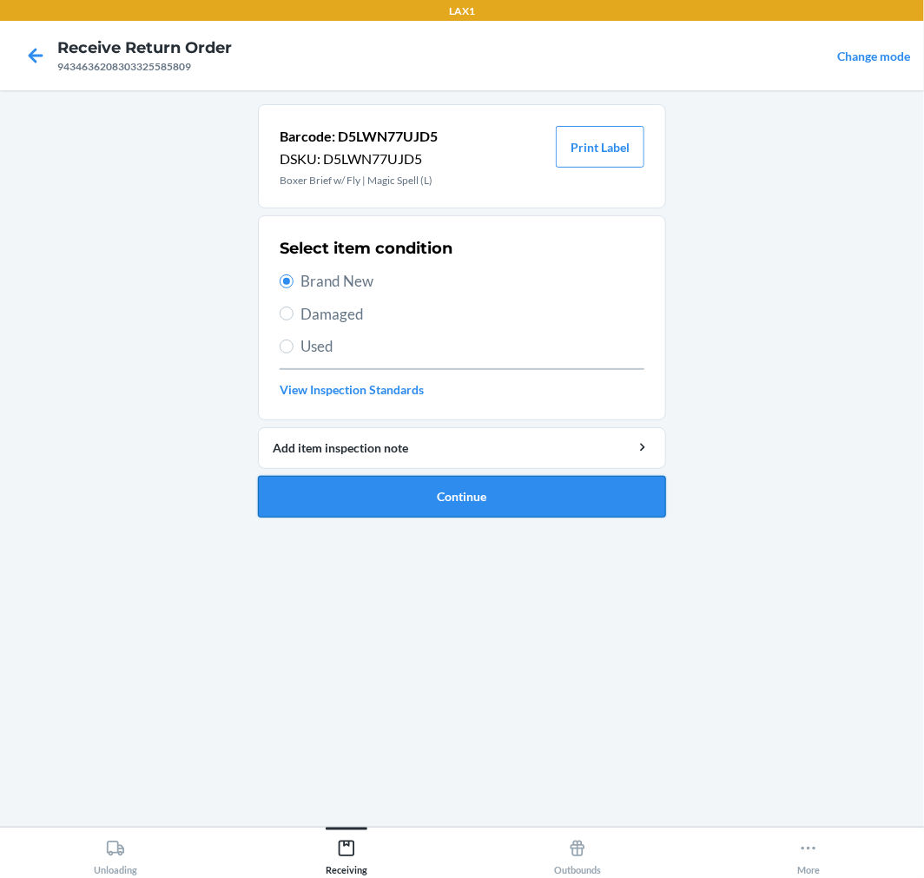
click at [488, 493] on button "Continue" at bounding box center [462, 497] width 408 height 42
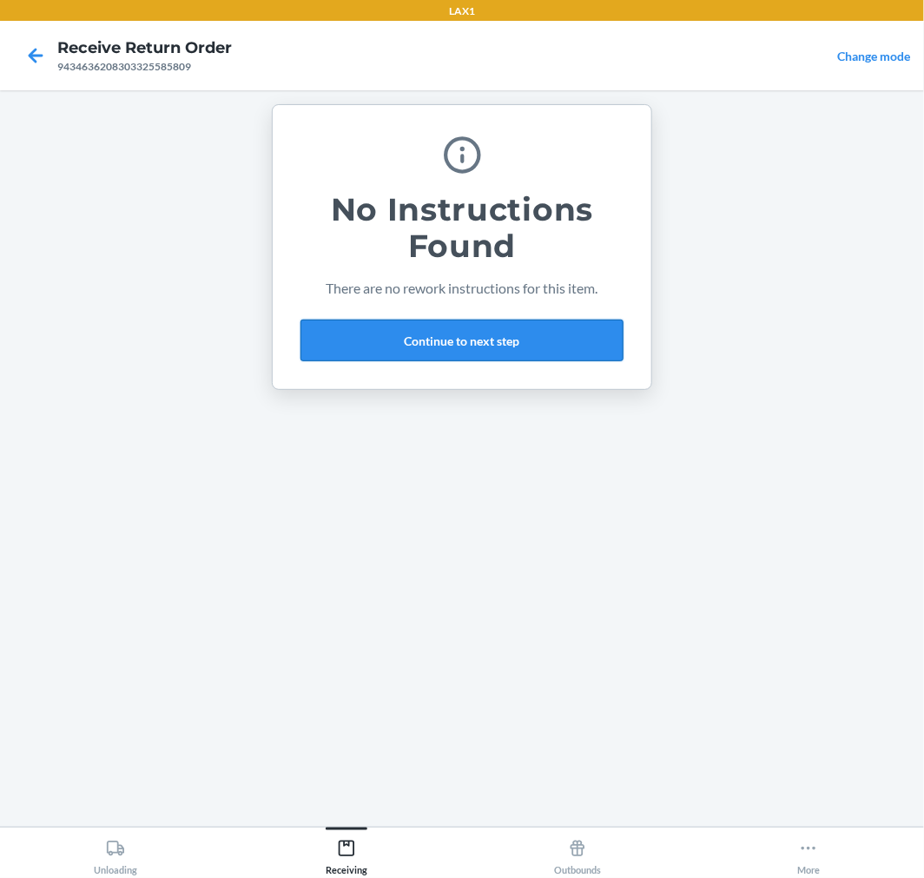
drag, startPoint x: 599, startPoint y: 327, endPoint x: 591, endPoint y: 330, distance: 9.4
click at [596, 328] on button "Continue to next step" at bounding box center [462, 341] width 323 height 42
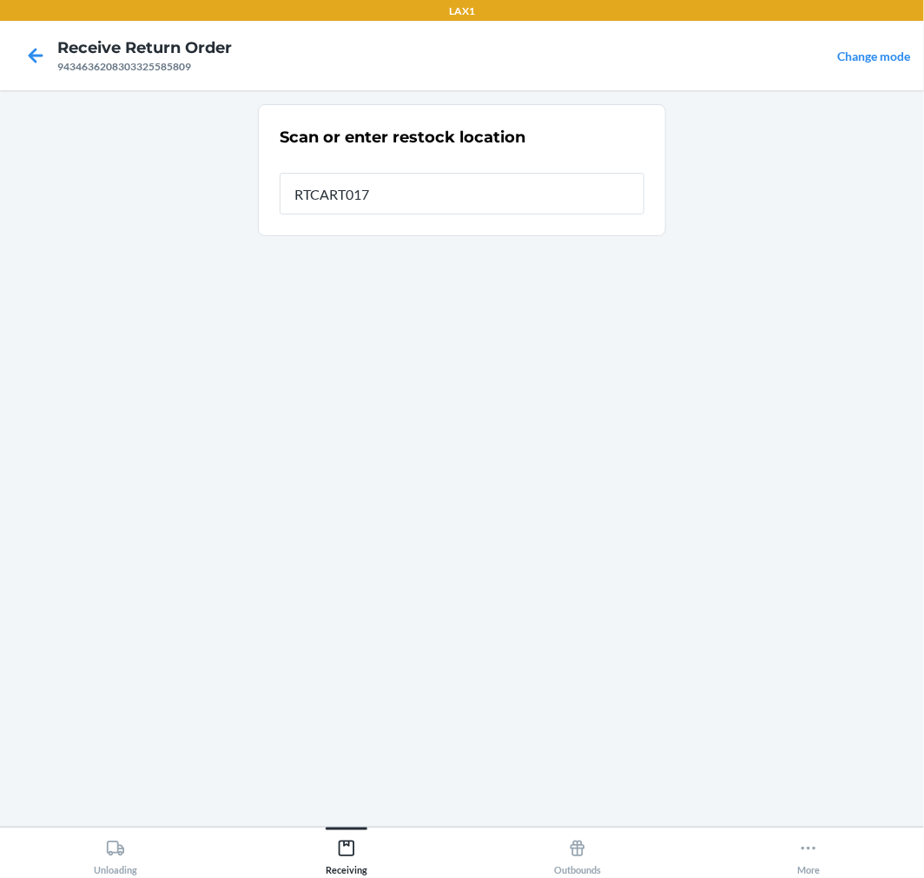
type input "RTCART017"
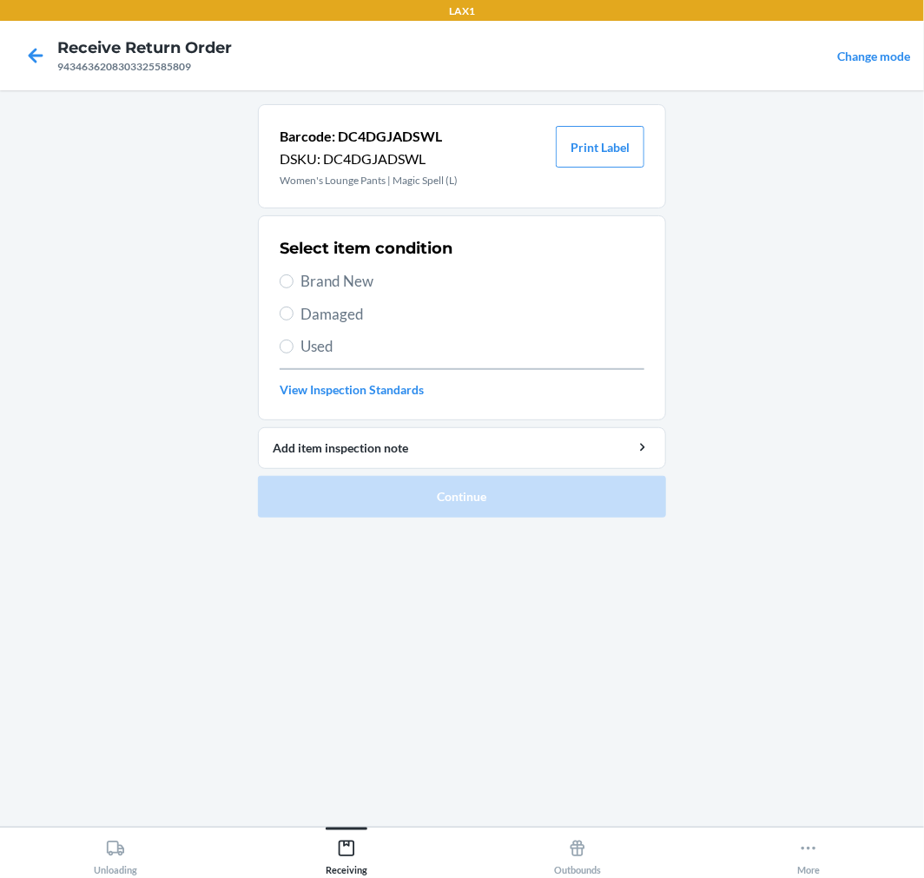
drag, startPoint x: 344, startPoint y: 283, endPoint x: 348, endPoint y: 432, distance: 148.6
click at [344, 282] on span "Brand New" at bounding box center [473, 281] width 344 height 23
click at [294, 282] on input "Brand New" at bounding box center [287, 282] width 14 height 14
radio input "true"
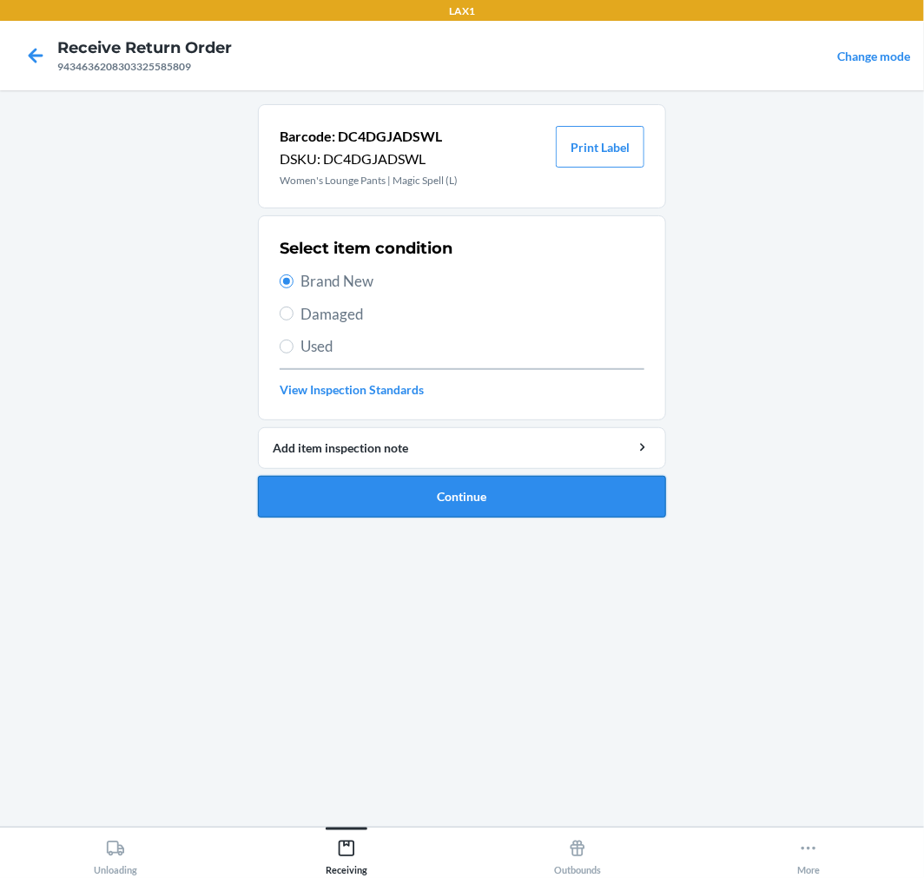
click at [392, 480] on button "Continue" at bounding box center [462, 497] width 408 height 42
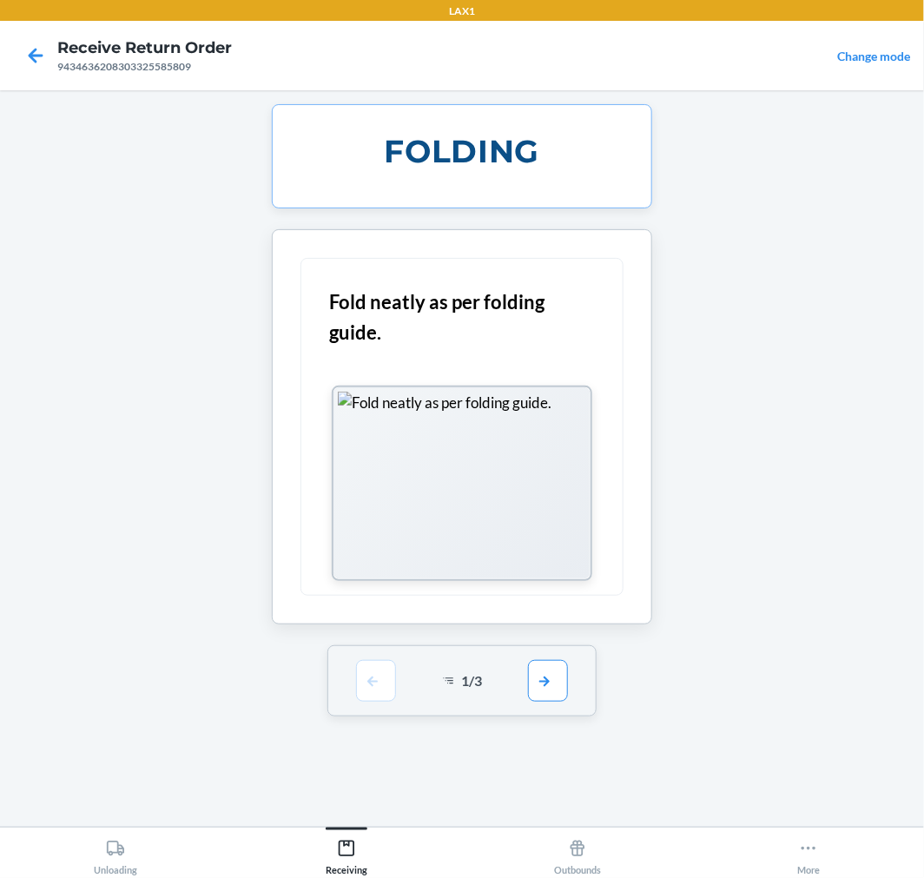
drag, startPoint x: 370, startPoint y: 290, endPoint x: 64, endPoint y: 487, distance: 363.9
drag, startPoint x: 64, startPoint y: 487, endPoint x: 546, endPoint y: 691, distance: 522.5
click at [546, 691] on button "button" at bounding box center [548, 680] width 40 height 42
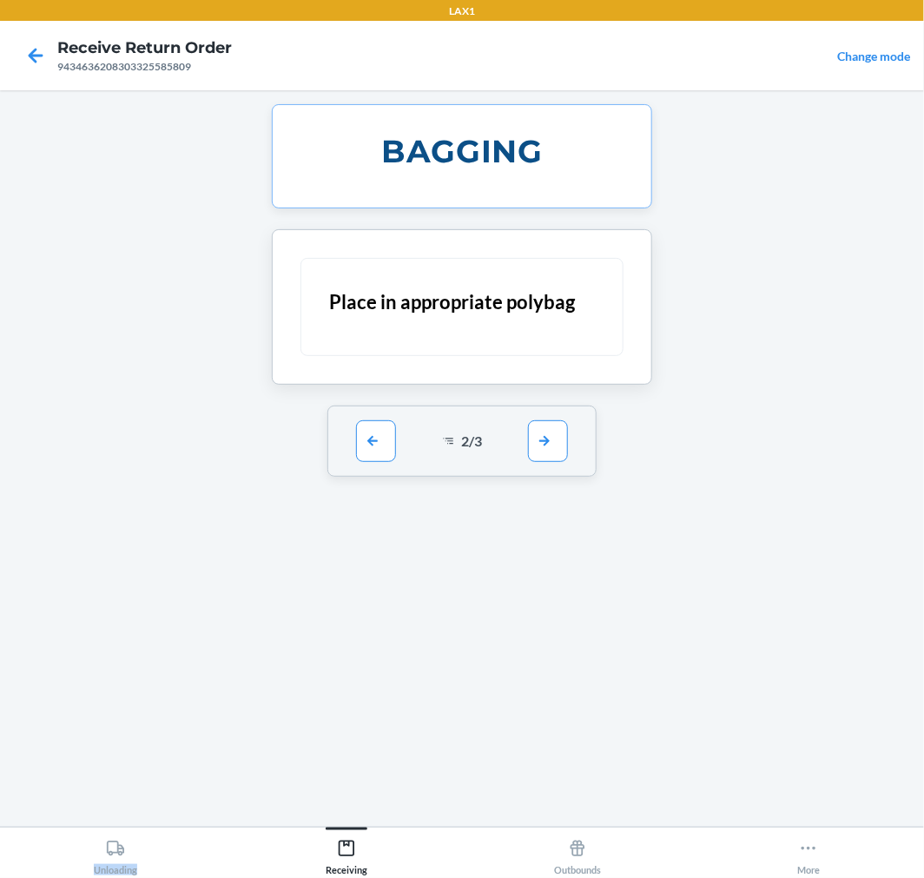
click at [546, 691] on div "BAGGING Place in appropriate polybag 2 / 3" at bounding box center [462, 458] width 408 height 709
click at [533, 438] on button "button" at bounding box center [548, 441] width 40 height 42
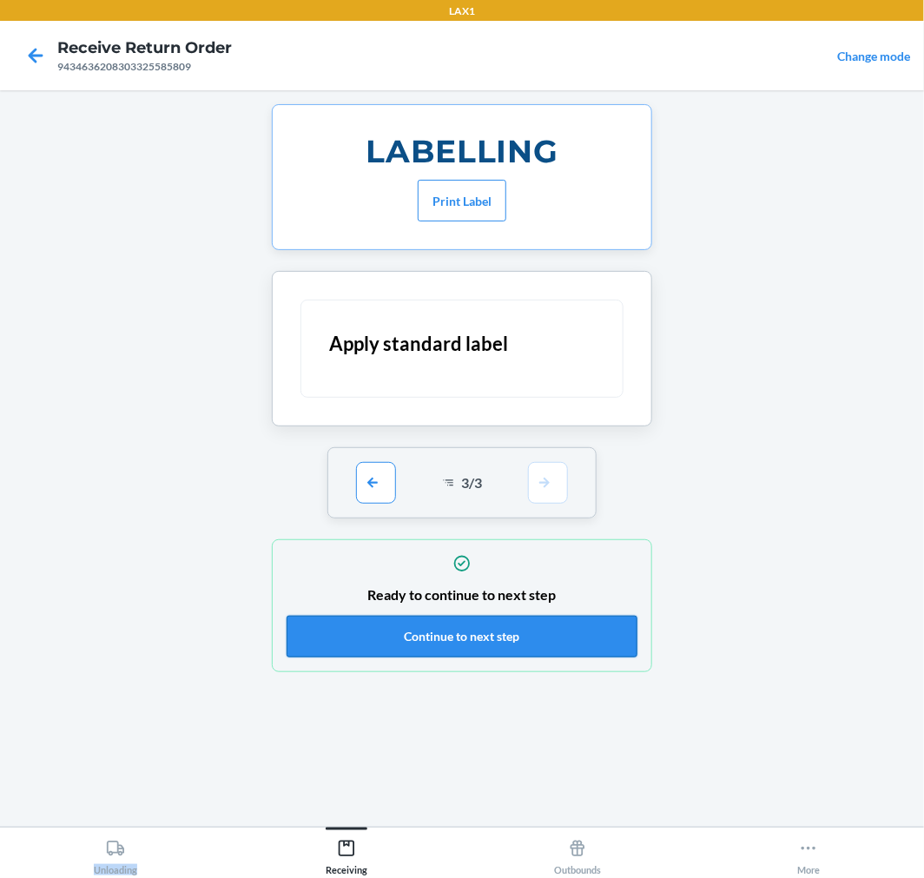
click at [522, 643] on button "Continue to next step" at bounding box center [462, 637] width 351 height 42
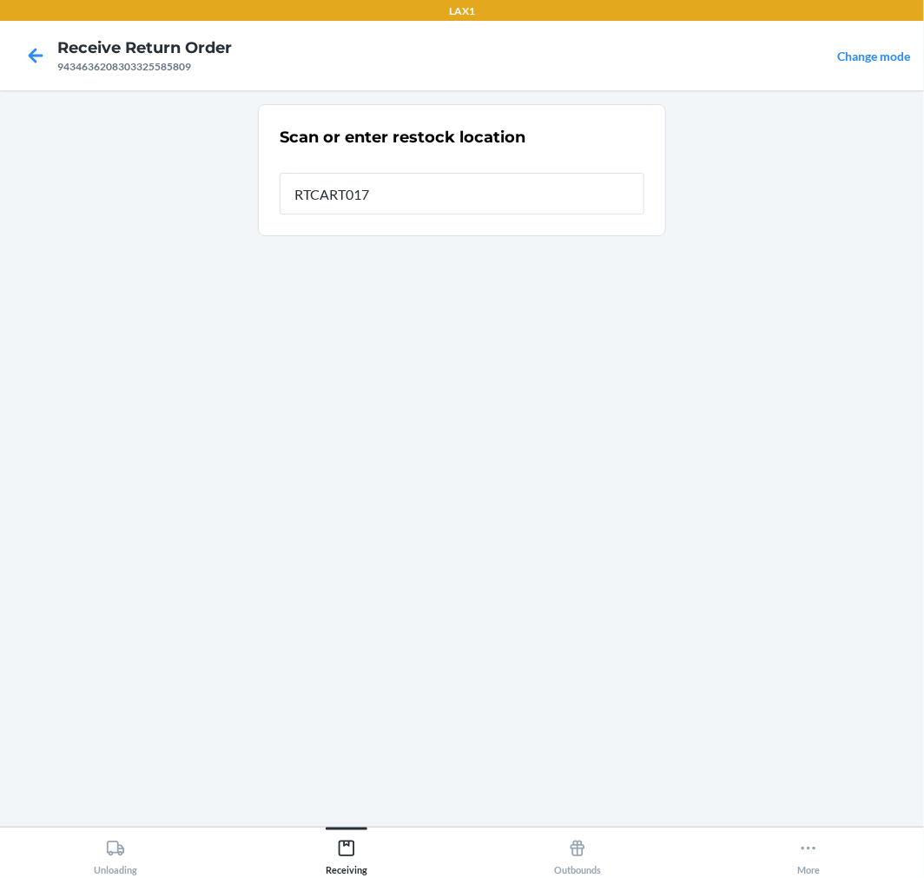
type input "RTCART017"
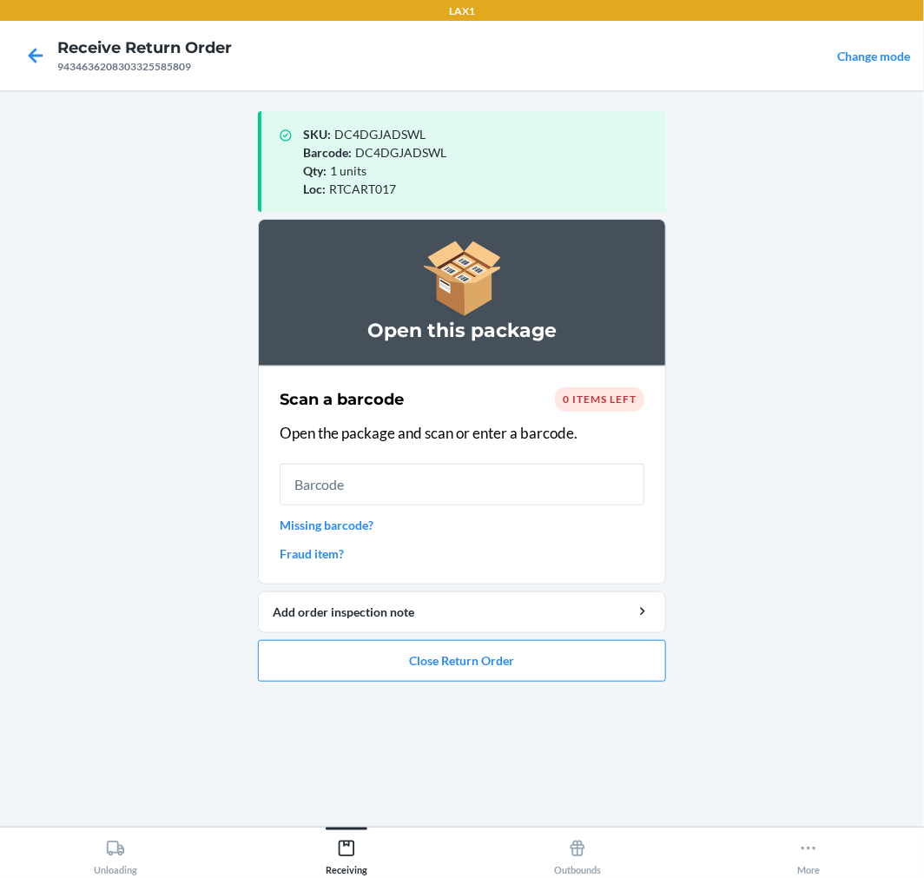
click at [491, 690] on ol "Open this package Scan a barcode 0 items left Open the package and scan or ente…" at bounding box center [462, 457] width 408 height 477
click at [489, 664] on button "Close Return Order" at bounding box center [462, 661] width 408 height 42
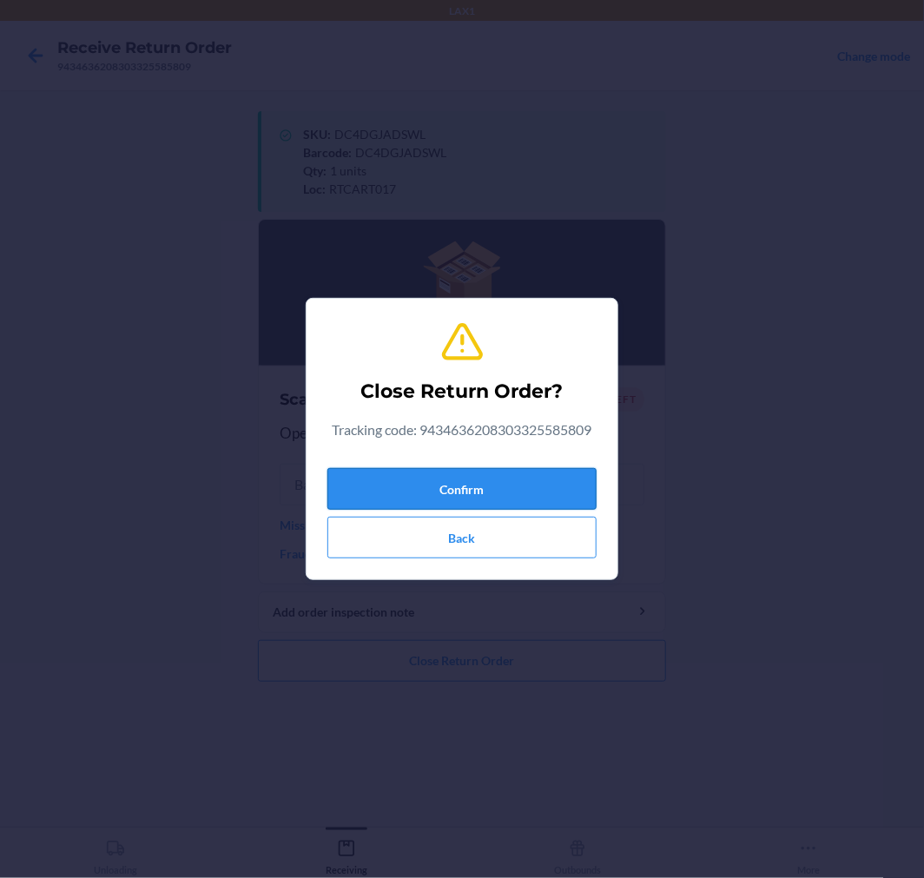
click at [544, 499] on button "Confirm" at bounding box center [462, 489] width 269 height 42
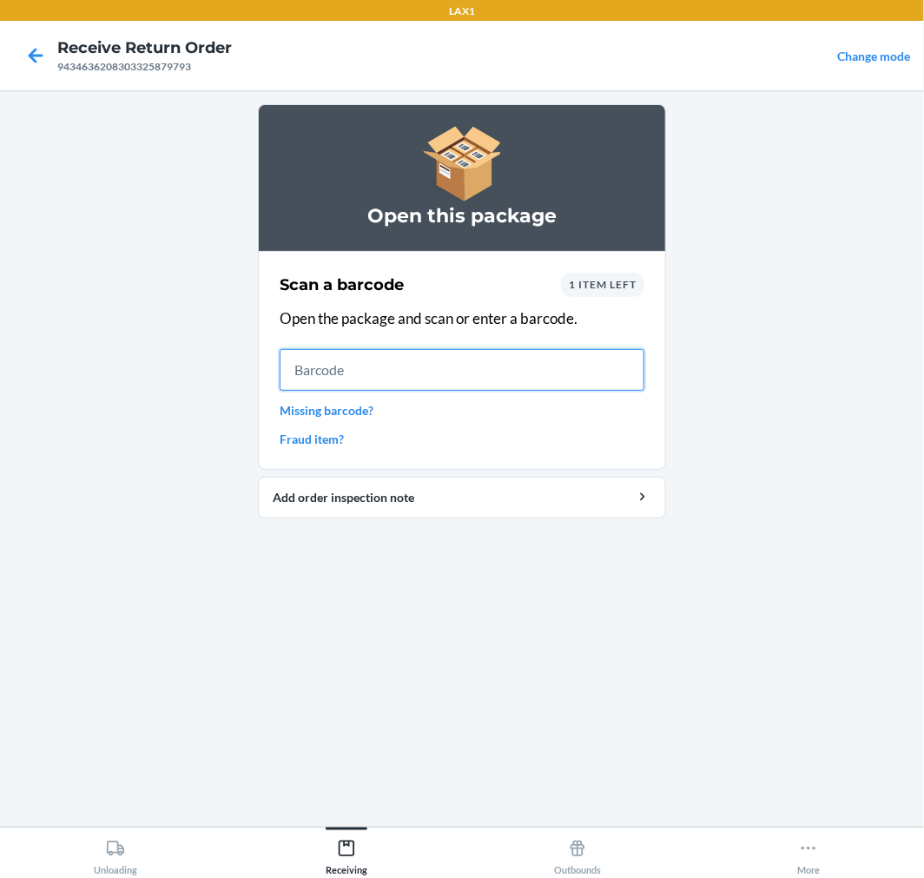
click at [576, 387] on input "text" at bounding box center [462, 370] width 365 height 42
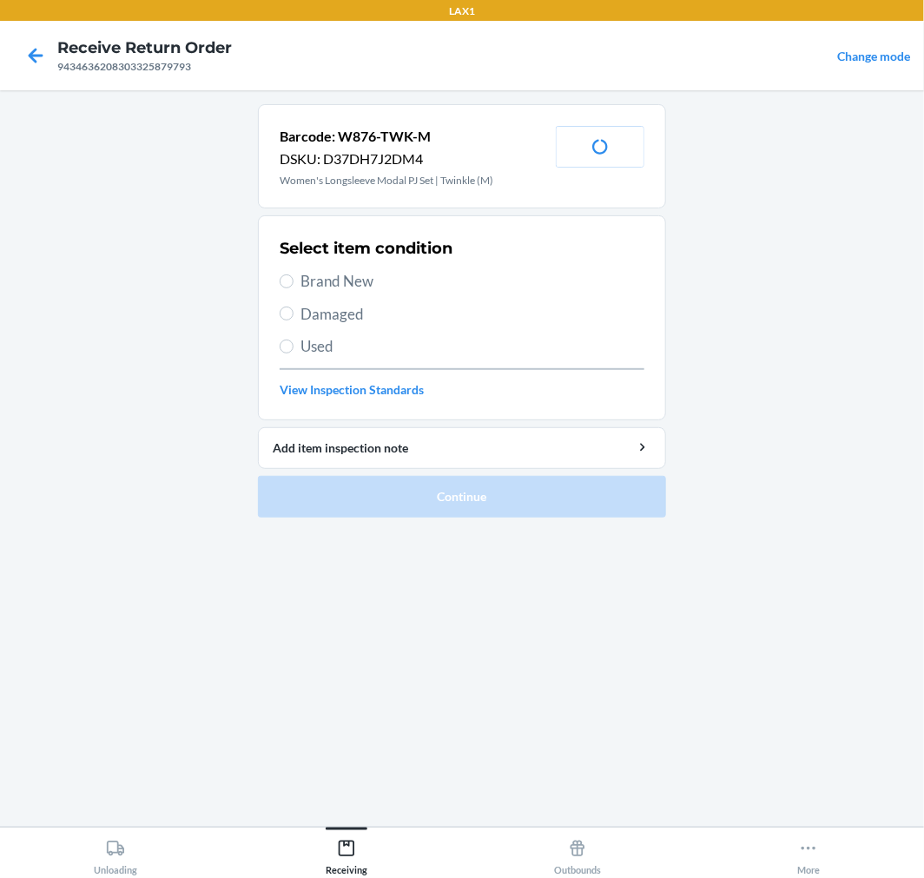
click at [299, 270] on label "Brand New" at bounding box center [462, 281] width 365 height 23
click at [294, 275] on input "Brand New" at bounding box center [287, 282] width 14 height 14
radio input "true"
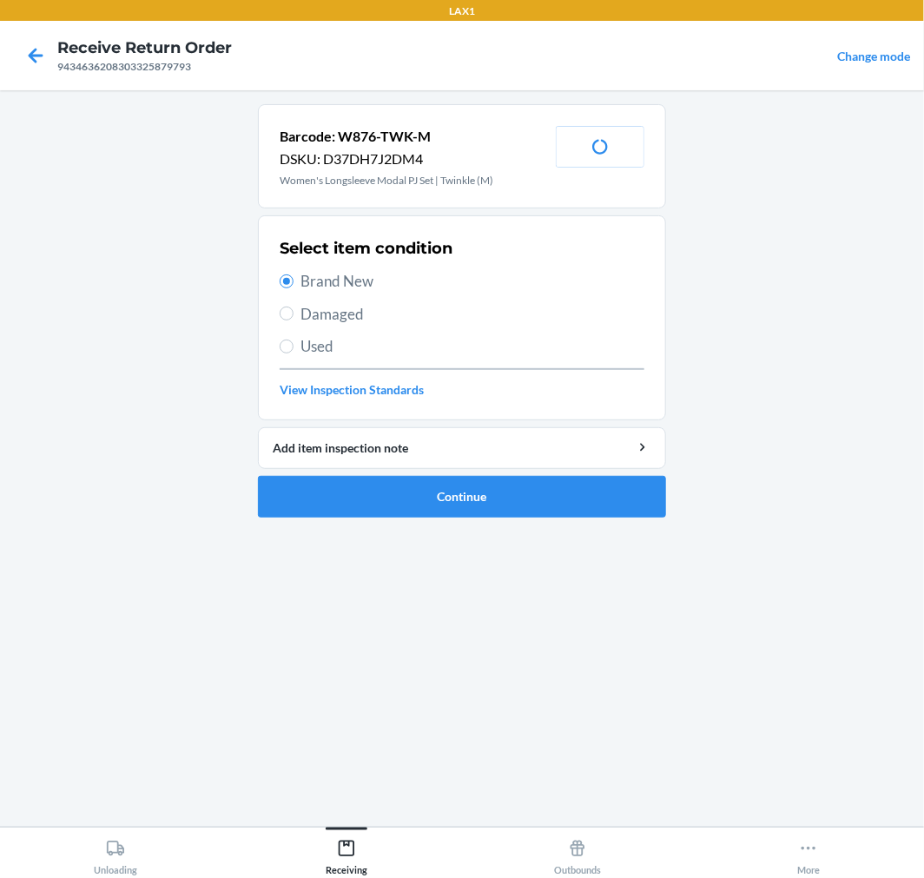
click at [310, 308] on span "Damaged" at bounding box center [473, 314] width 344 height 23
click at [294, 308] on input "Damaged" at bounding box center [287, 314] width 14 height 14
radio input "true"
radio input "false"
click at [439, 495] on button "Continue" at bounding box center [462, 497] width 408 height 42
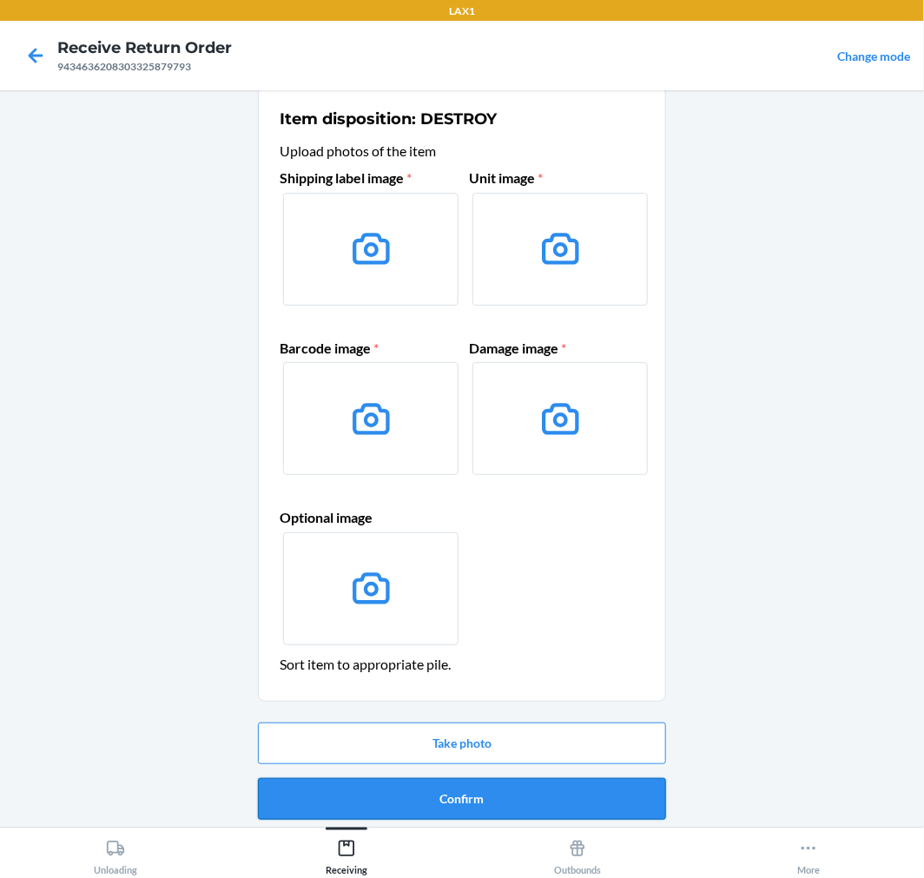
scroll to position [23, 0]
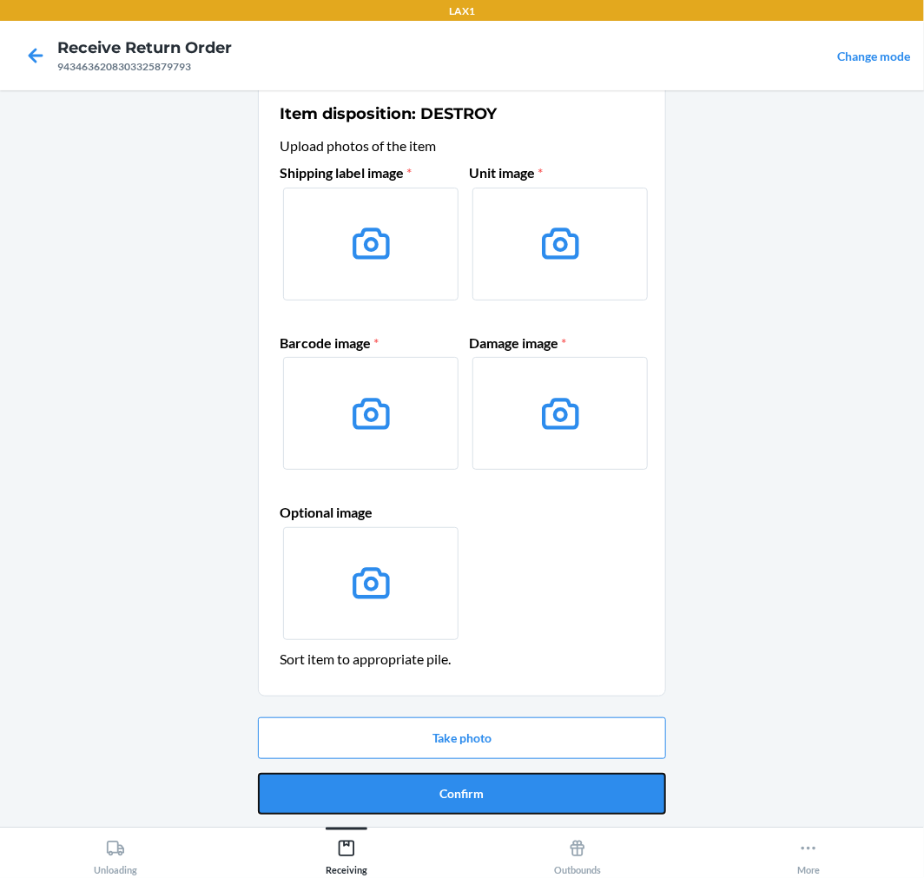
click at [486, 797] on button "Confirm" at bounding box center [462, 794] width 408 height 42
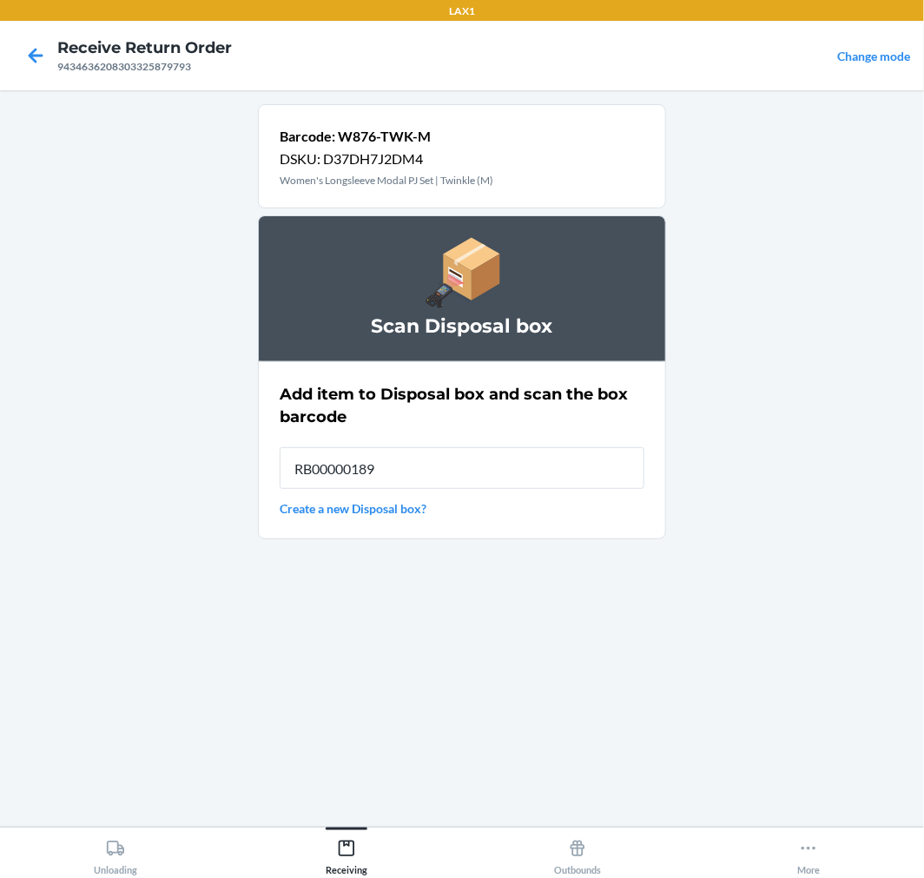
type input "RB00000189K"
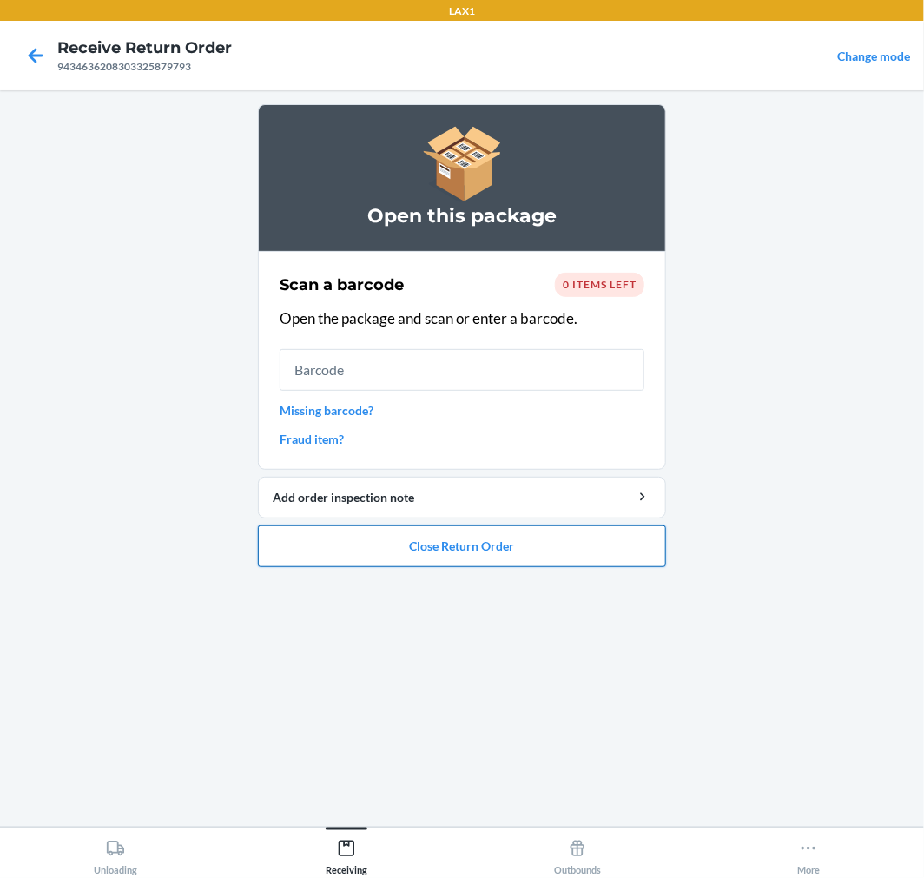
click at [493, 537] on button "Close Return Order" at bounding box center [462, 547] width 408 height 42
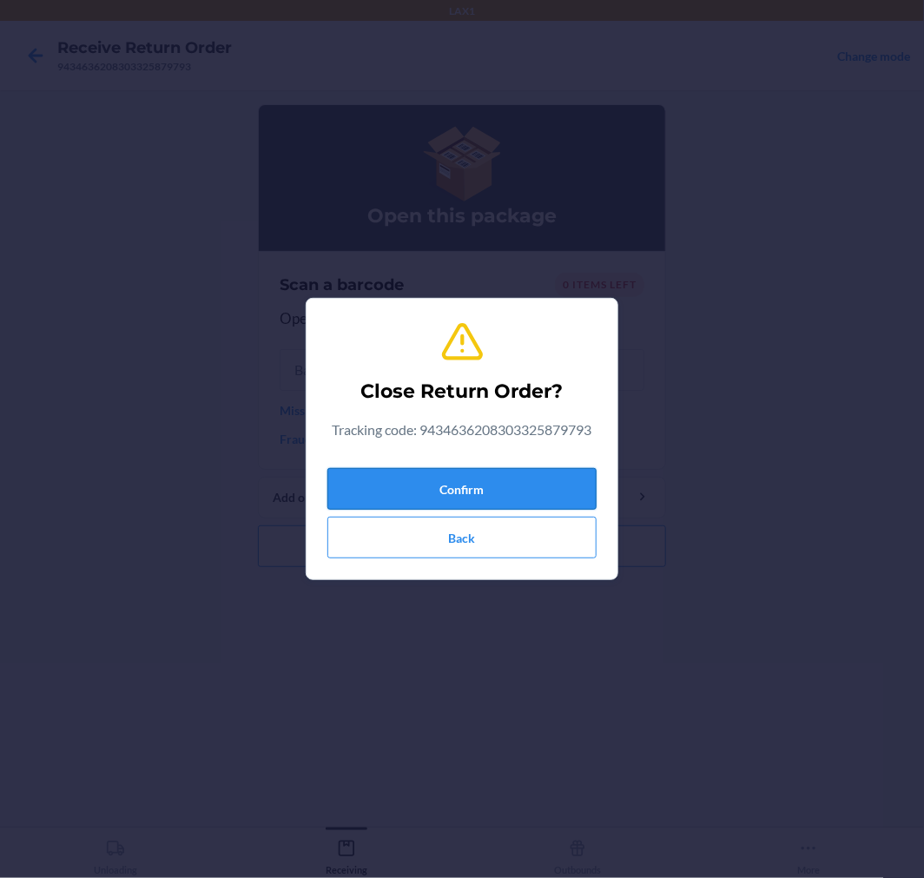
click at [473, 491] on button "Confirm" at bounding box center [462, 489] width 269 height 42
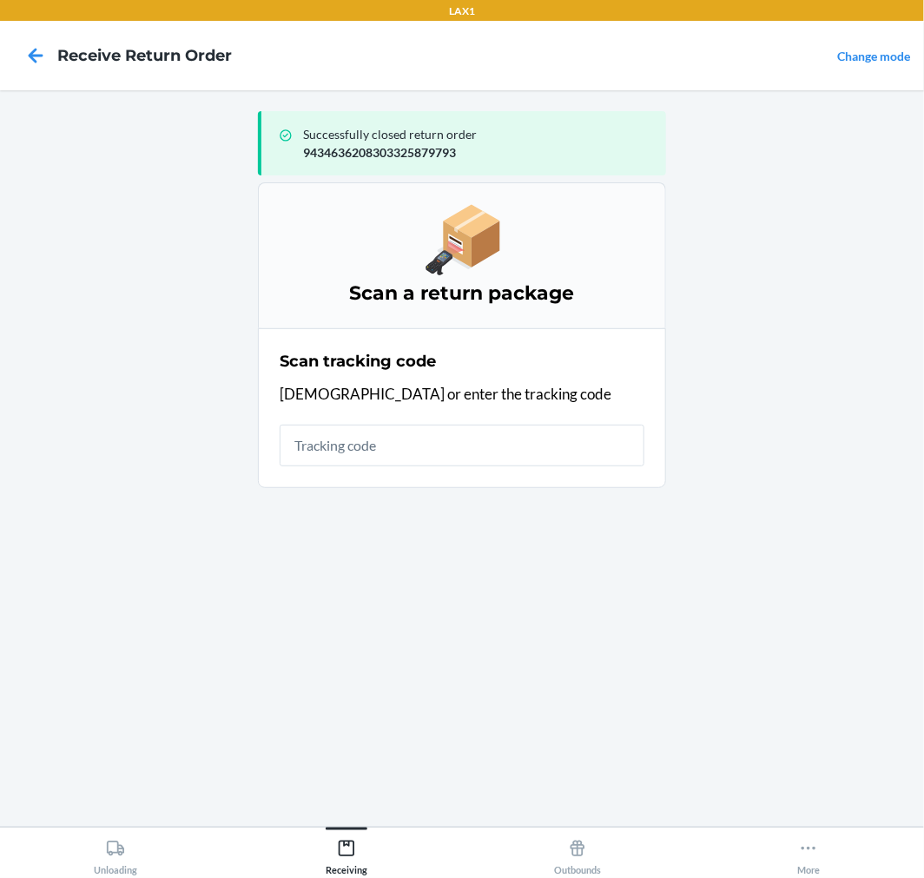
click at [491, 429] on input "text" at bounding box center [462, 446] width 365 height 42
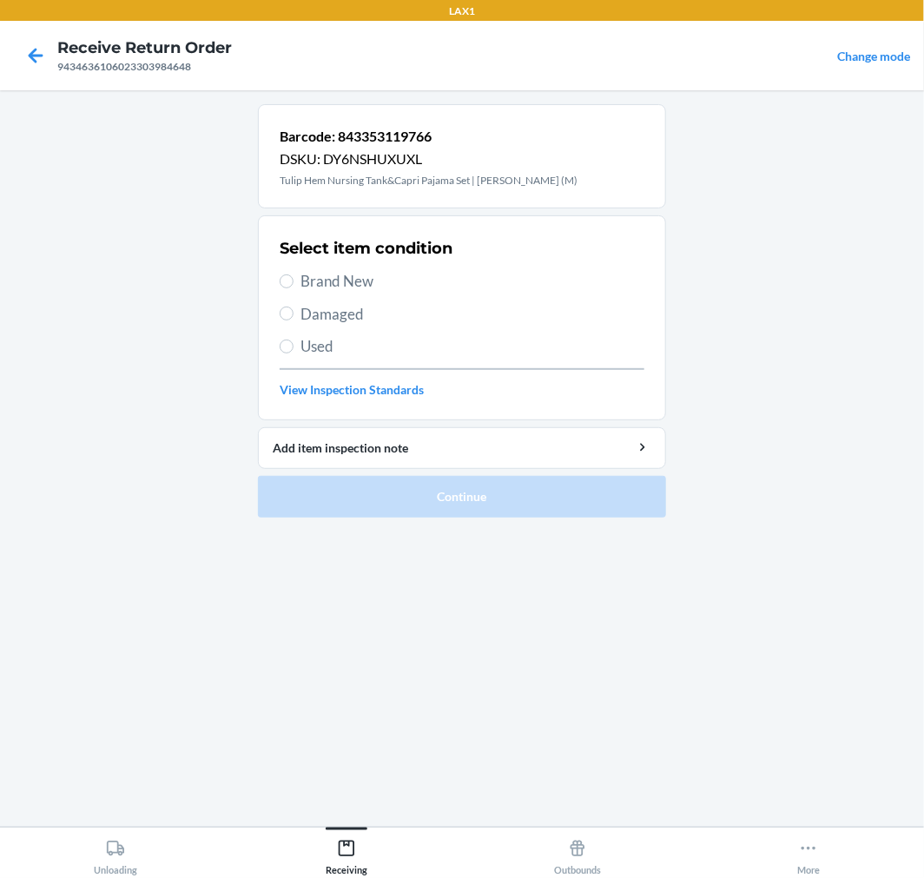
click at [328, 282] on span "Brand New" at bounding box center [473, 281] width 344 height 23
click at [294, 282] on input "Brand New" at bounding box center [287, 282] width 14 height 14
radio input "true"
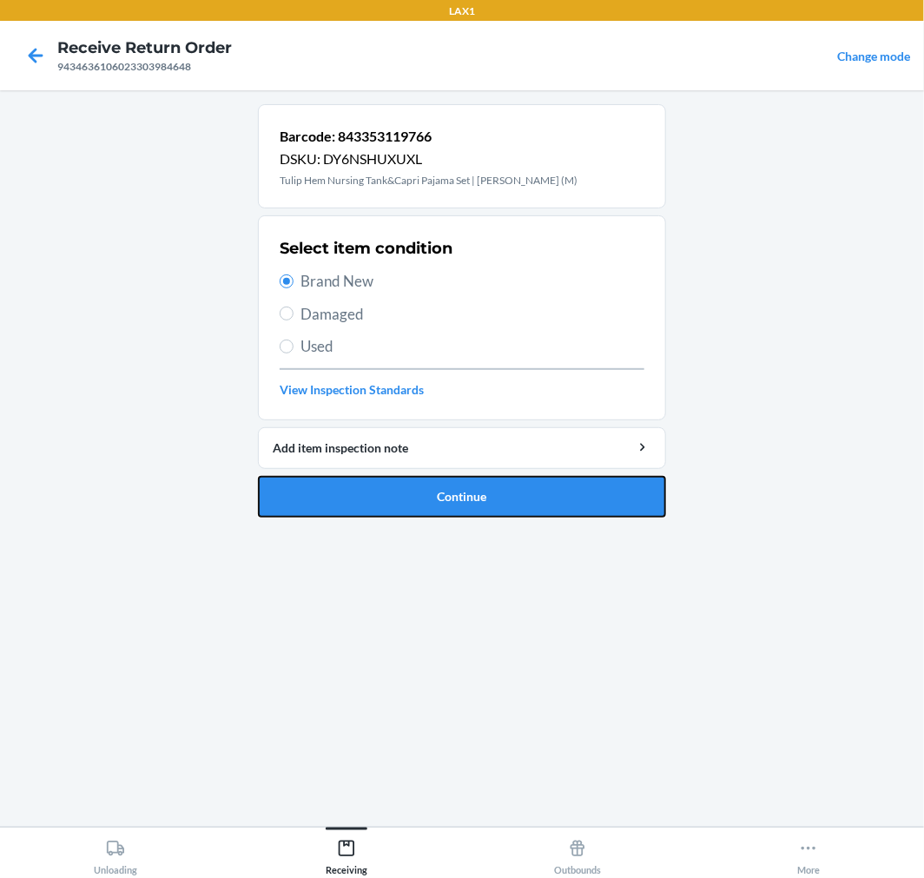
click at [473, 514] on button "Continue" at bounding box center [462, 497] width 408 height 42
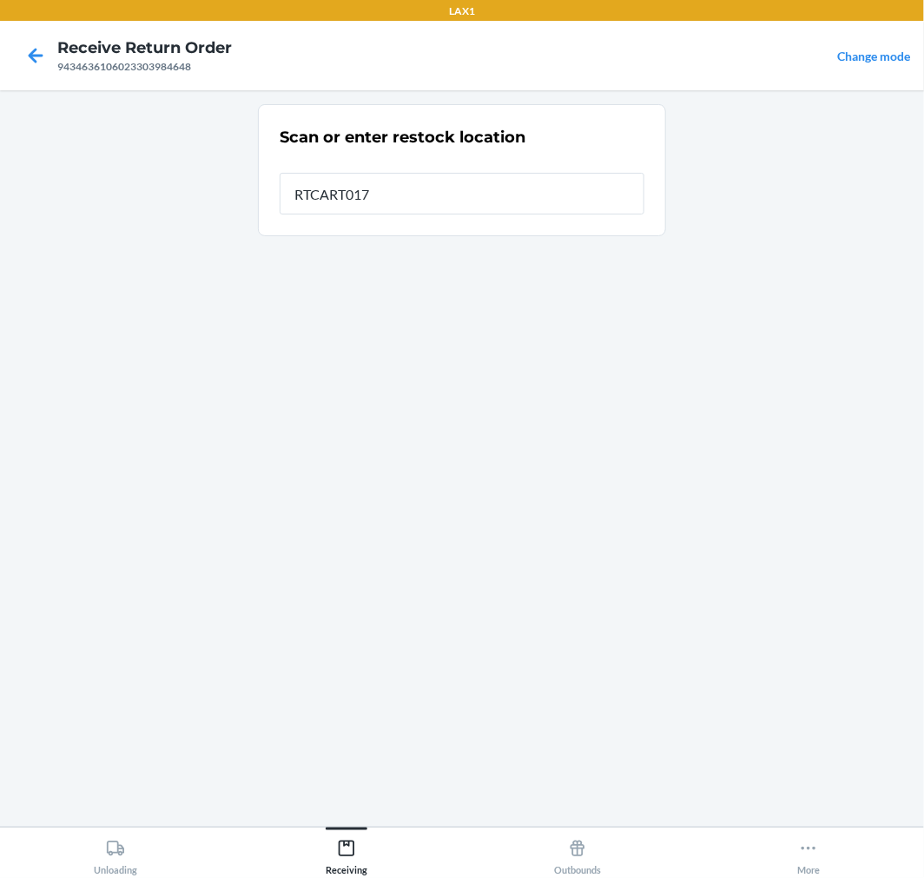
type input "RTCART017"
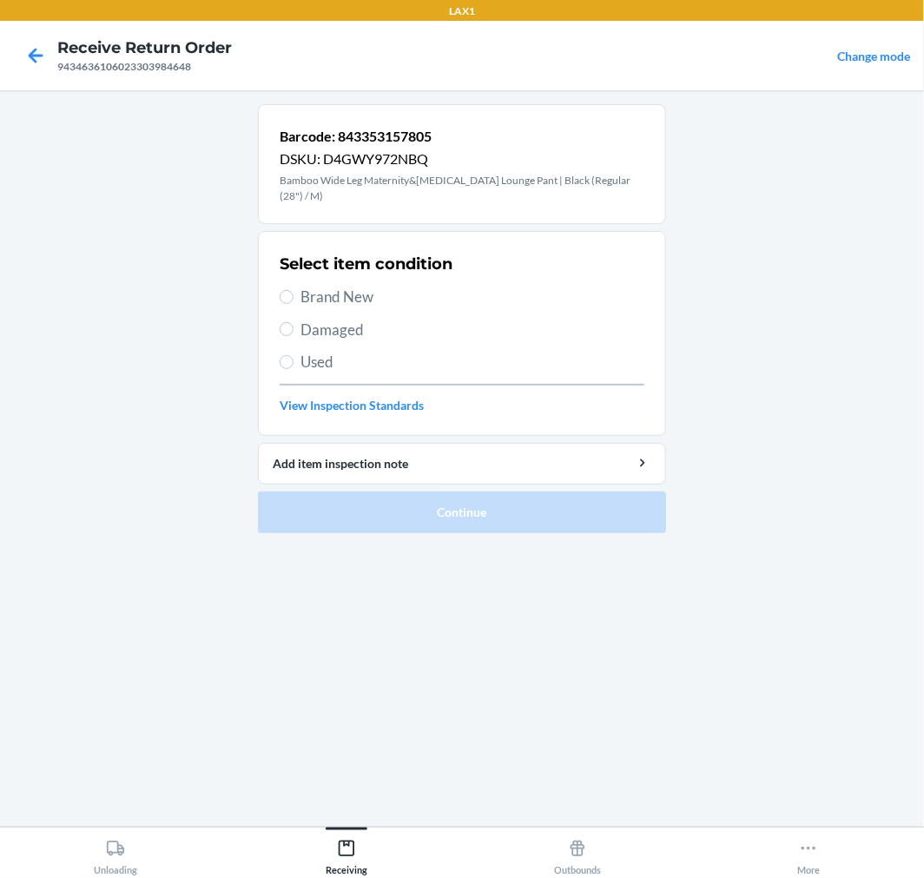
click at [354, 334] on span "Damaged" at bounding box center [473, 330] width 344 height 23
click at [294, 334] on input "Damaged" at bounding box center [287, 329] width 14 height 14
radio input "true"
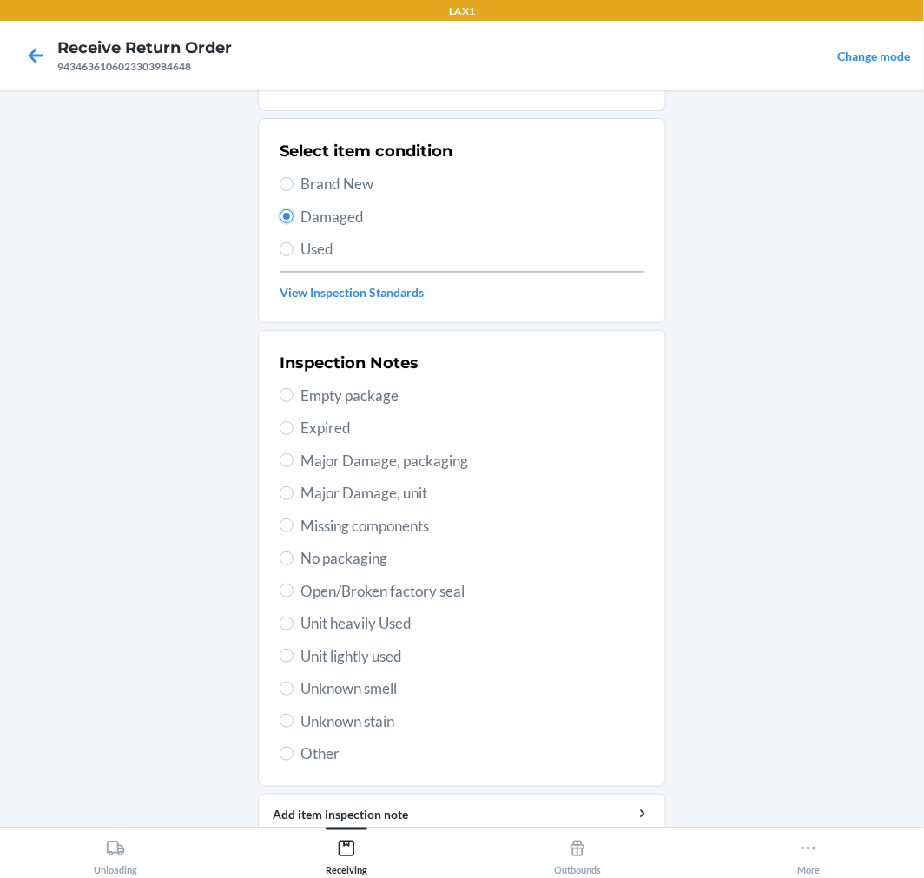
scroll to position [128, 0]
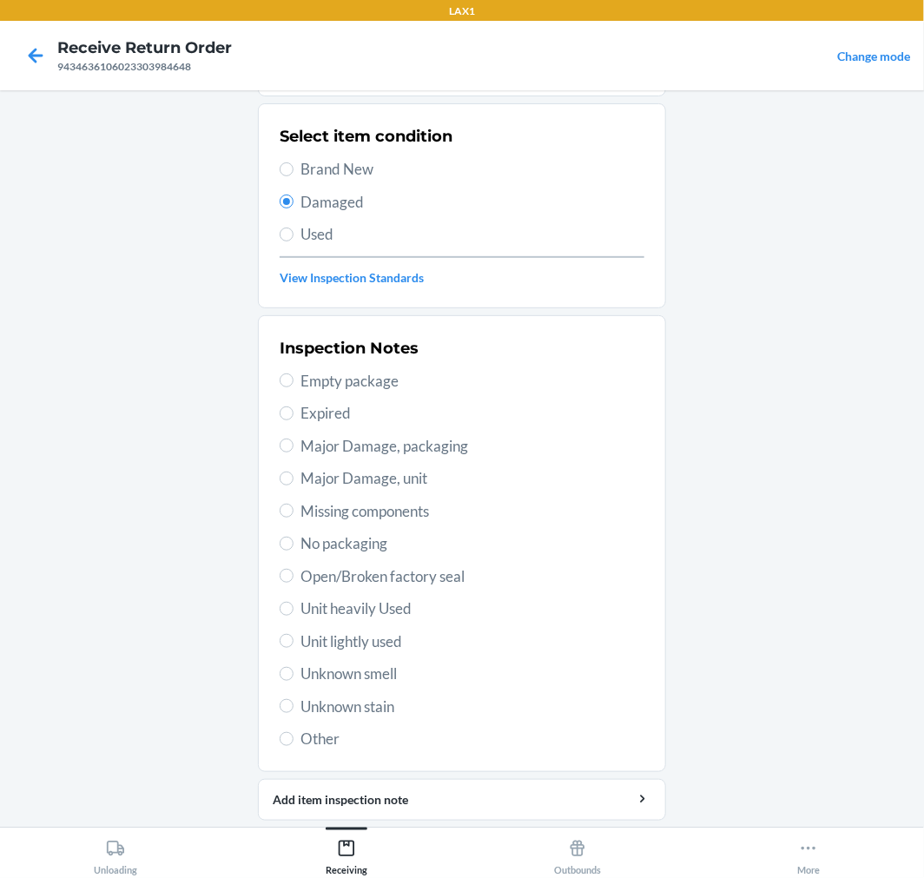
click at [414, 576] on span "Open/Broken factory seal" at bounding box center [473, 577] width 344 height 23
click at [294, 576] on input "Open/Broken factory seal" at bounding box center [287, 576] width 14 height 14
radio input "true"
click at [367, 548] on span "No packaging" at bounding box center [473, 544] width 344 height 23
click at [294, 548] on input "No packaging" at bounding box center [287, 544] width 14 height 14
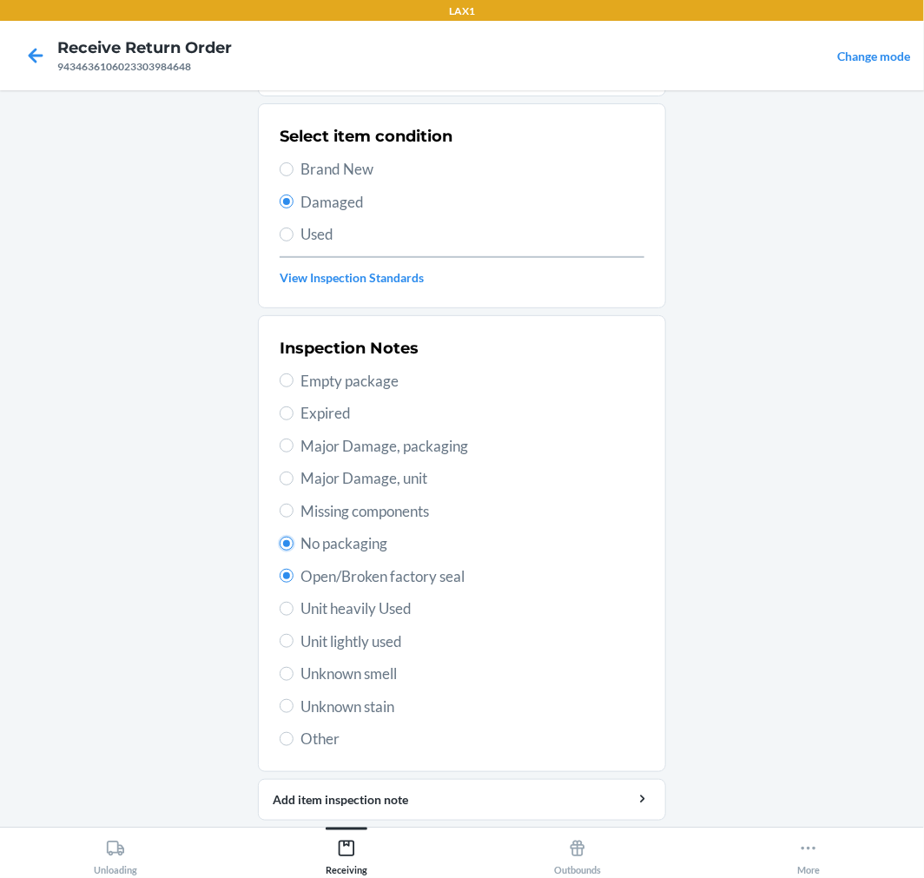
radio input "true"
radio input "false"
click at [361, 678] on span "Unknown smell" at bounding box center [473, 674] width 344 height 23
click at [294, 678] on input "Unknown smell" at bounding box center [287, 674] width 14 height 14
radio input "true"
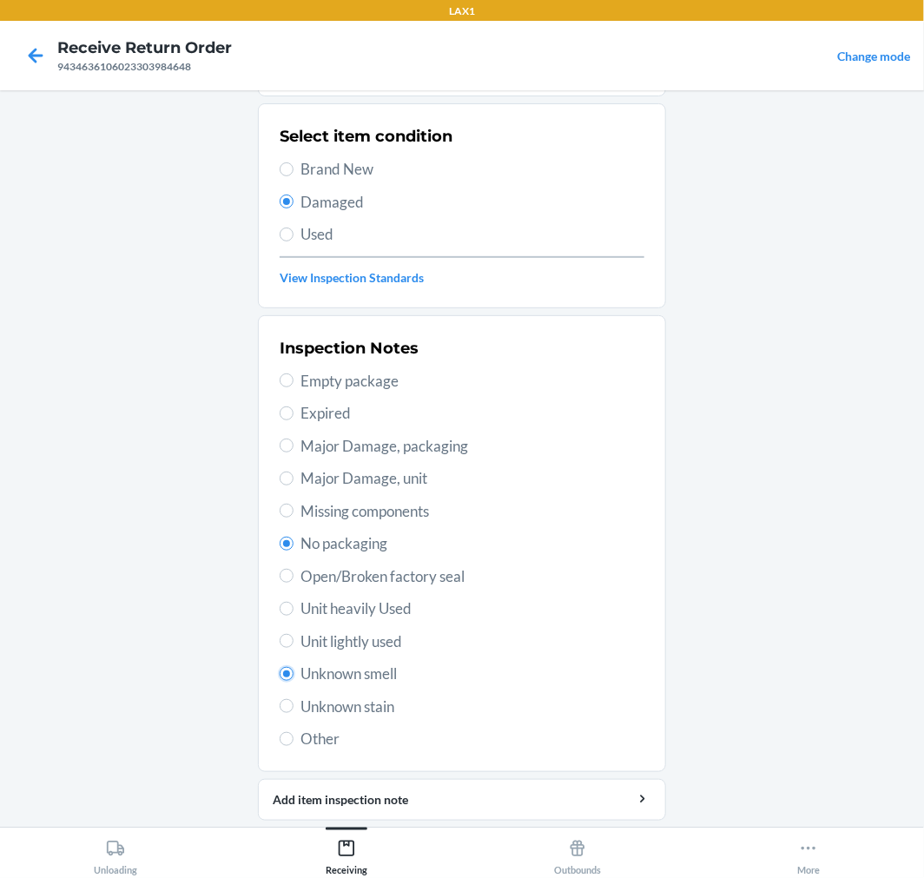
radio input "false"
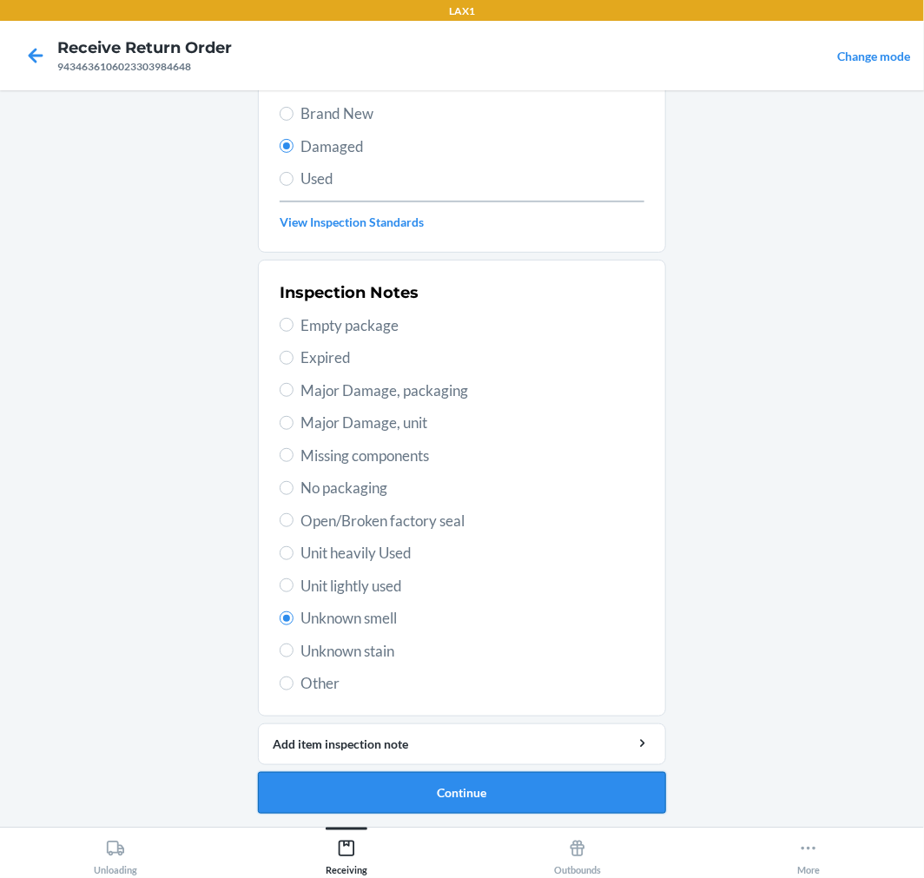
click at [522, 801] on button "Continue" at bounding box center [462, 793] width 408 height 42
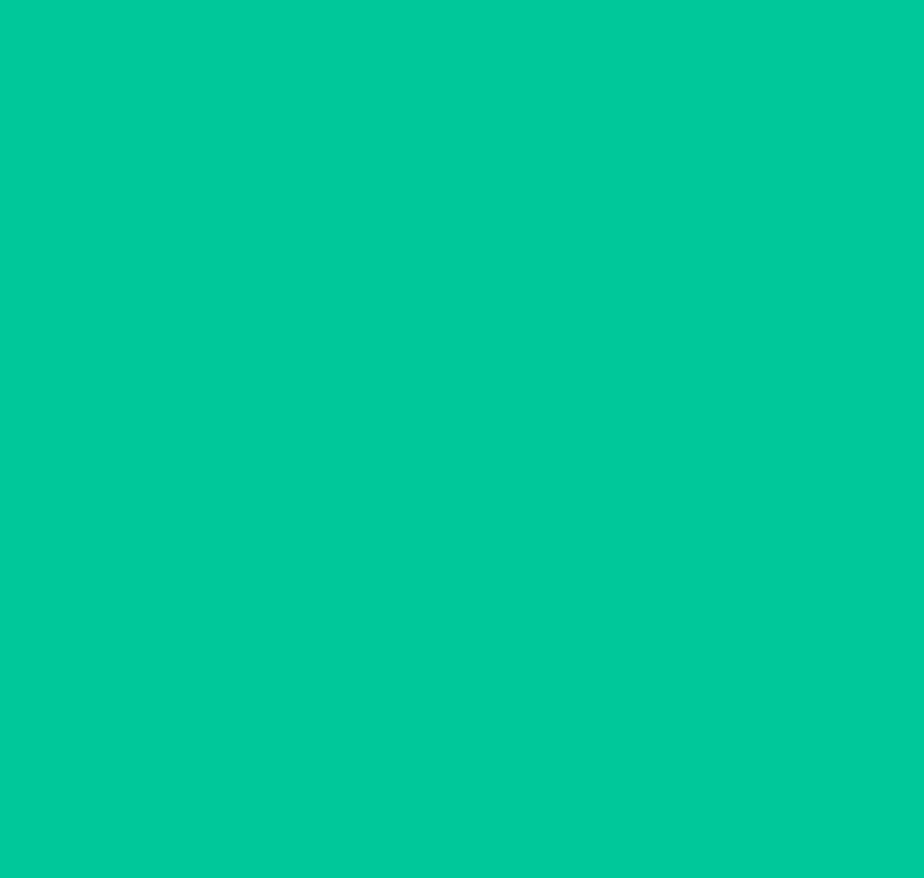
click at [522, 801] on button "Confirm" at bounding box center [462, 793] width 408 height 42
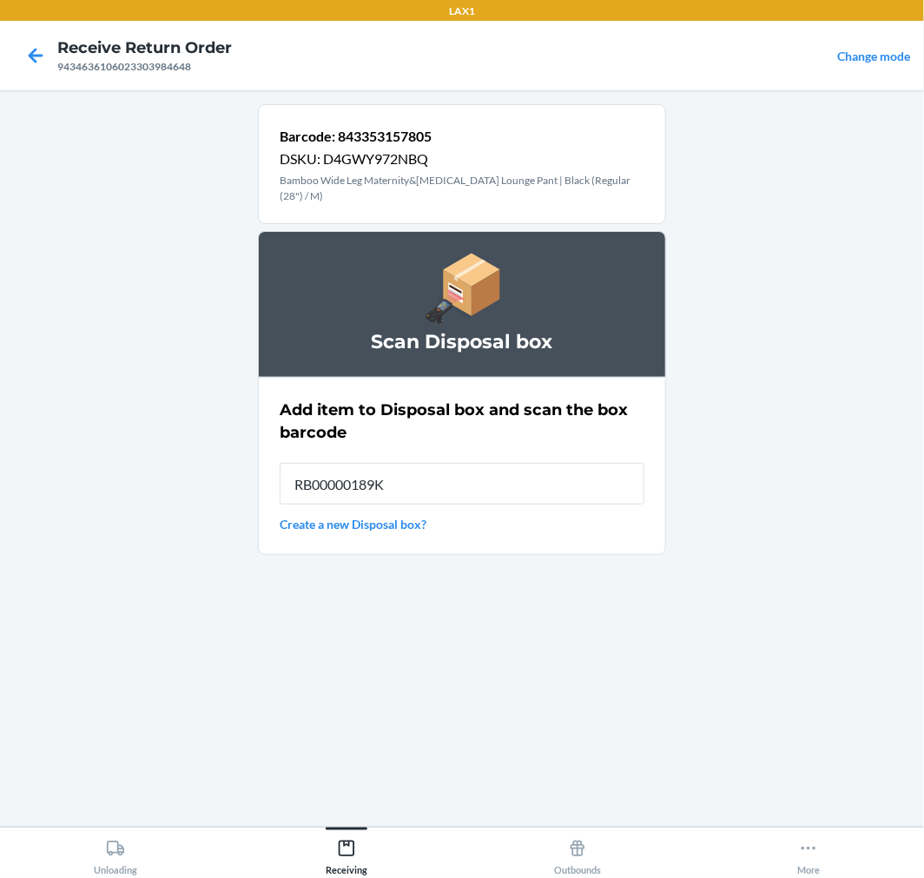
type input "RB00000189K"
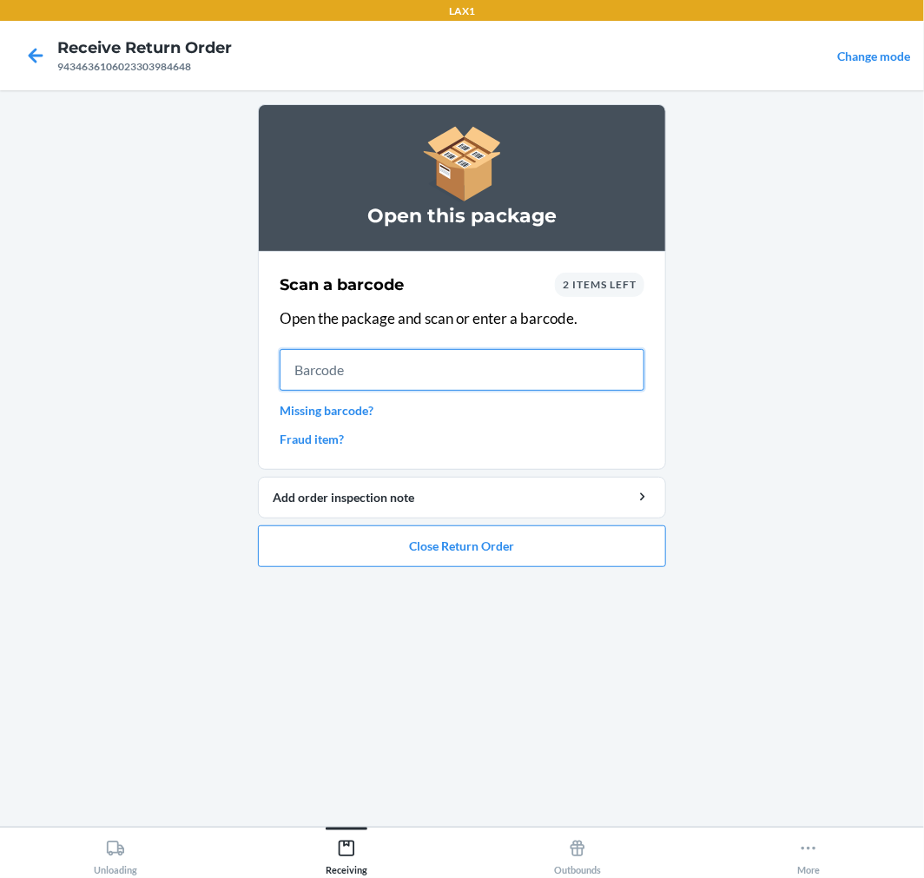
click at [499, 376] on input "text" at bounding box center [462, 370] width 365 height 42
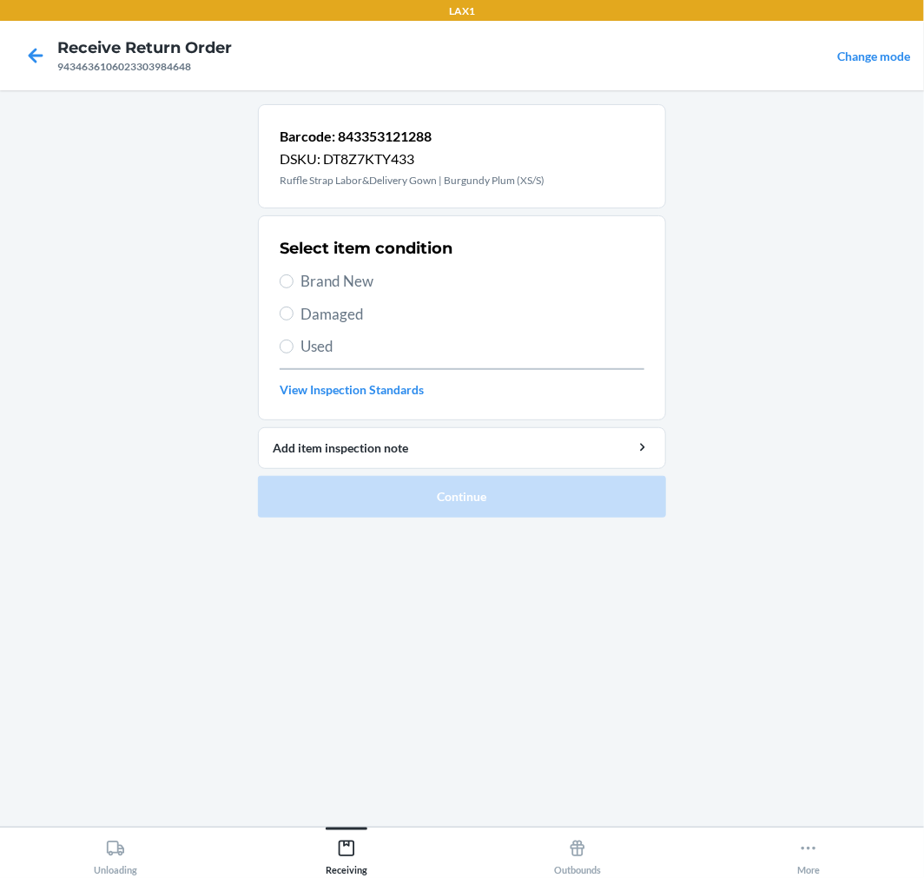
click at [317, 280] on span "Brand New" at bounding box center [473, 281] width 344 height 23
click at [294, 280] on input "Brand New" at bounding box center [287, 282] width 14 height 14
radio input "true"
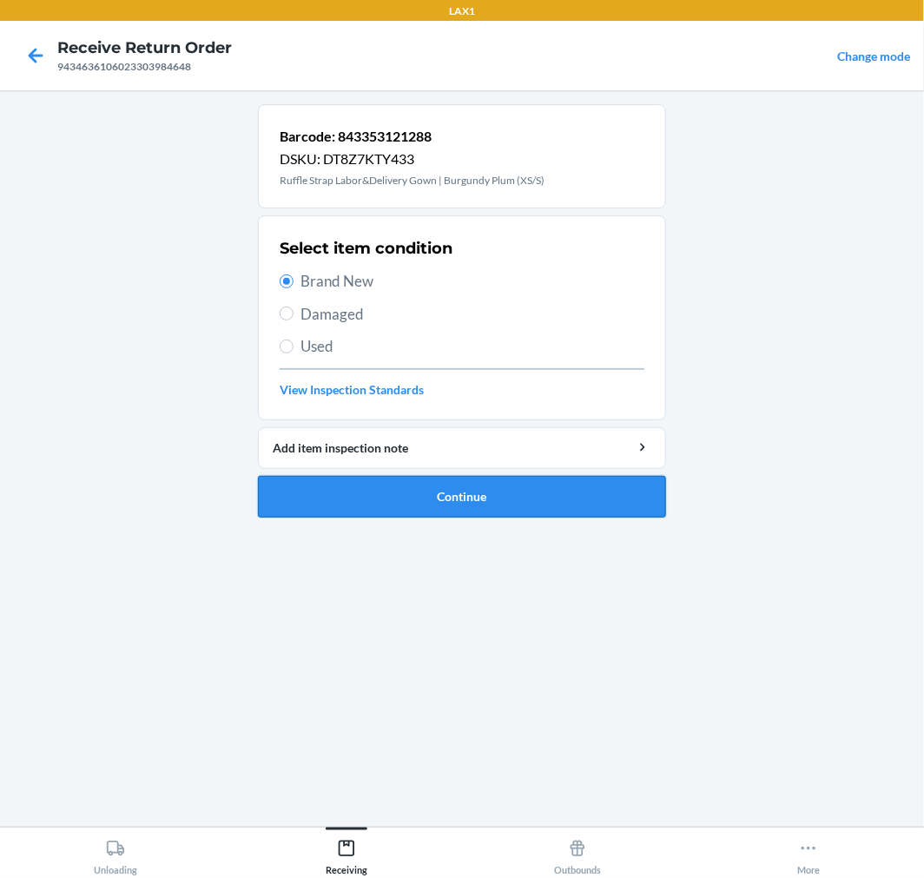
click at [496, 514] on button "Continue" at bounding box center [462, 497] width 408 height 42
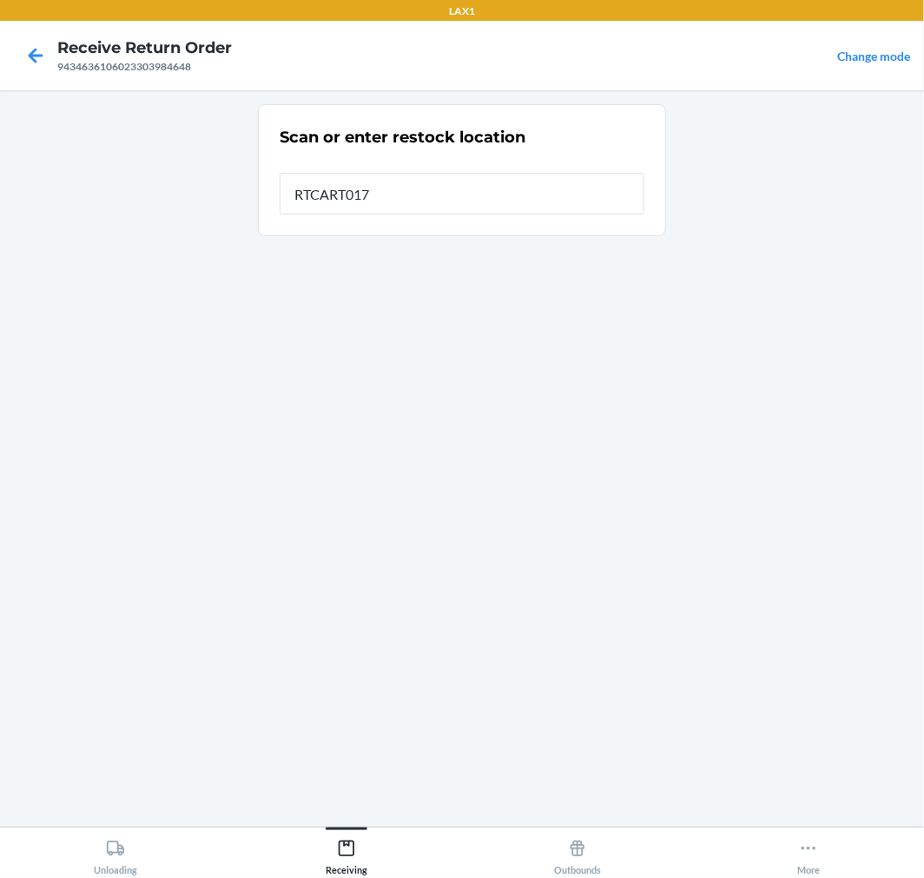
type input "RTCART017"
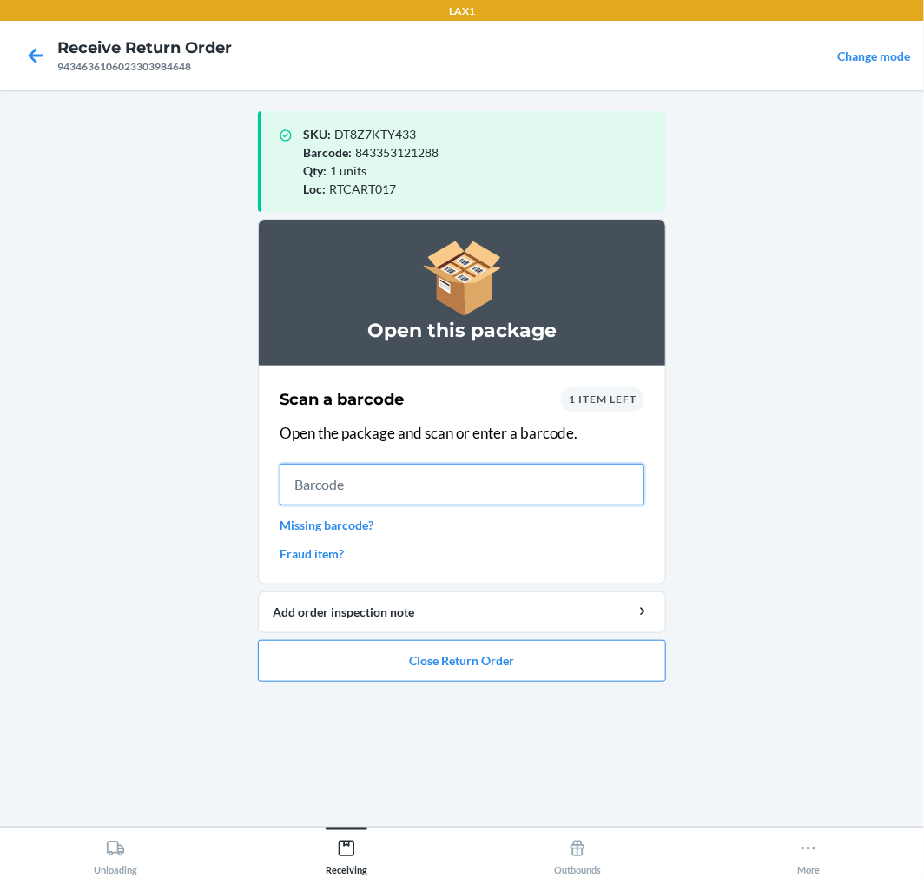
click at [518, 493] on input "text" at bounding box center [462, 485] width 365 height 42
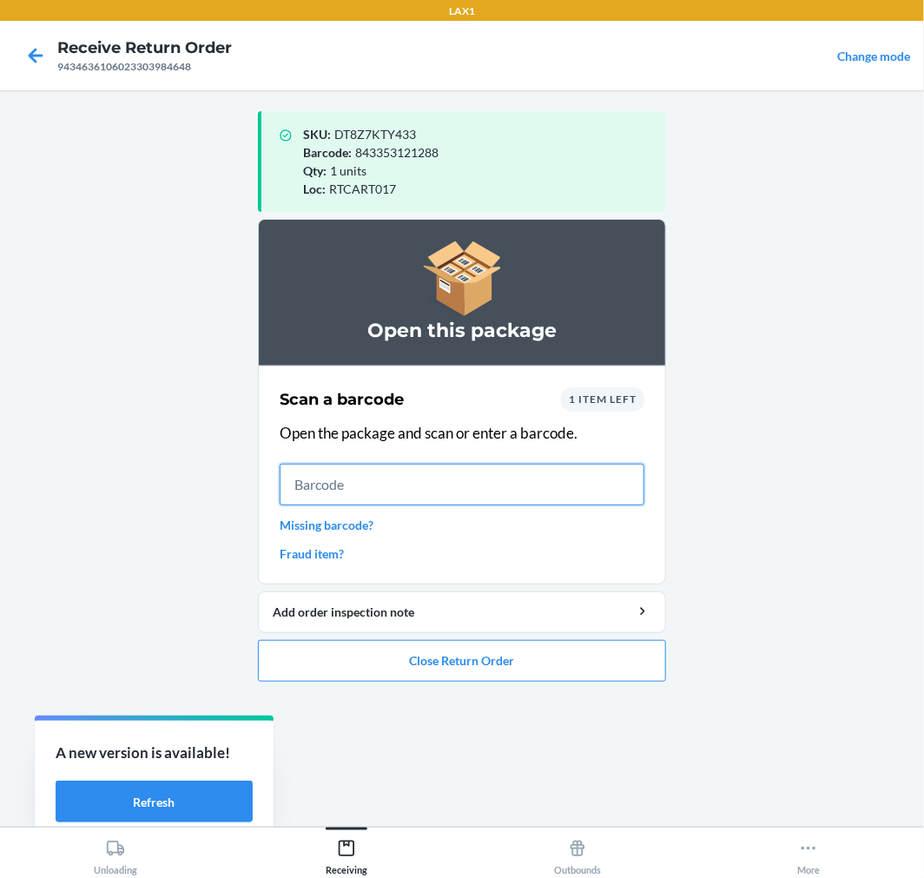
click at [426, 478] on input "text" at bounding box center [462, 485] width 365 height 42
click at [592, 402] on span "1 item left" at bounding box center [603, 399] width 68 height 13
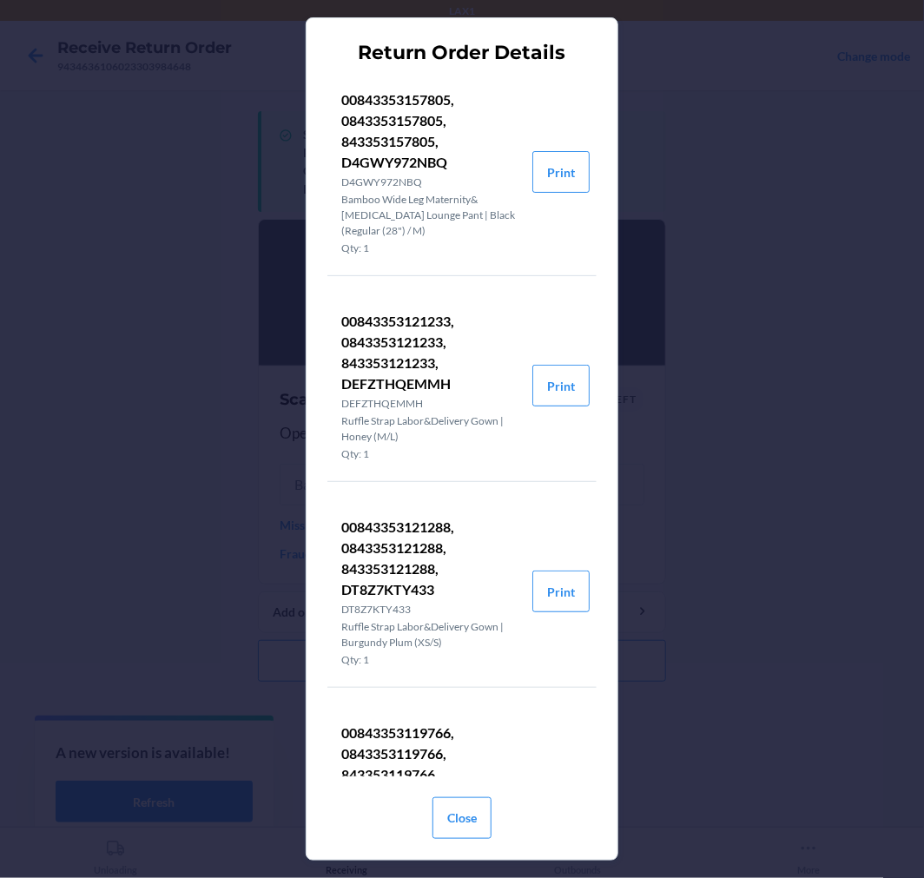
scroll to position [7, 0]
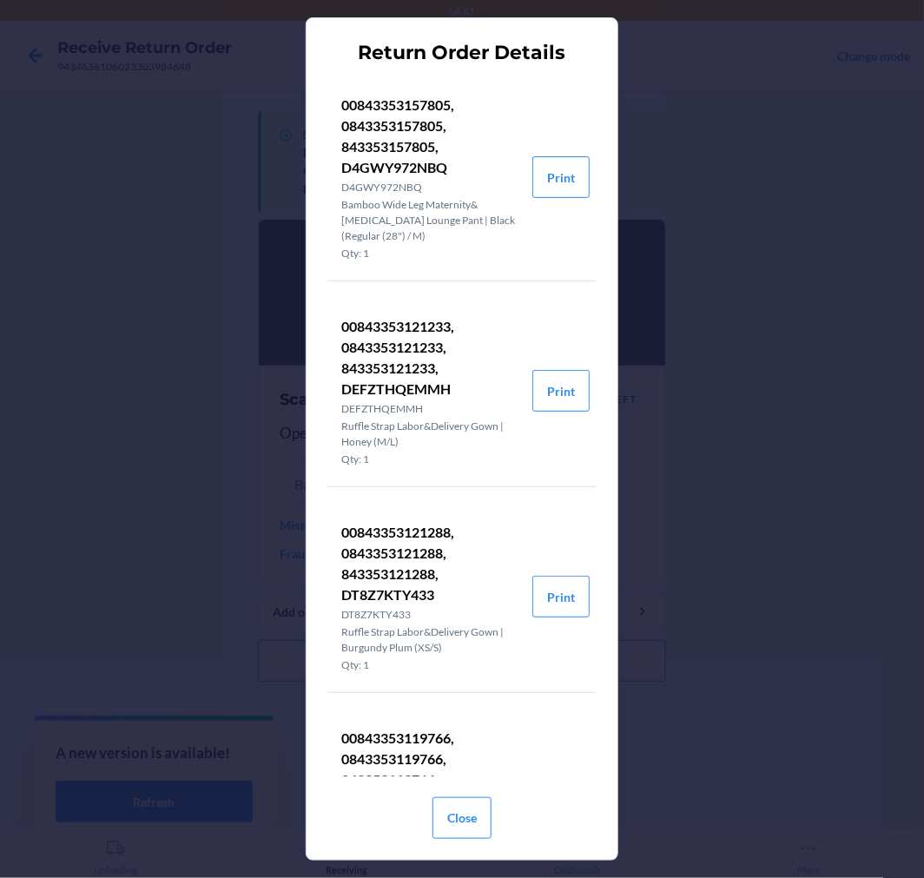
click at [923, 467] on div "Return Order Details 00843353157805, 0843353157805, 843353157805, D4GWY972NBQ D…" at bounding box center [462, 439] width 924 height 878
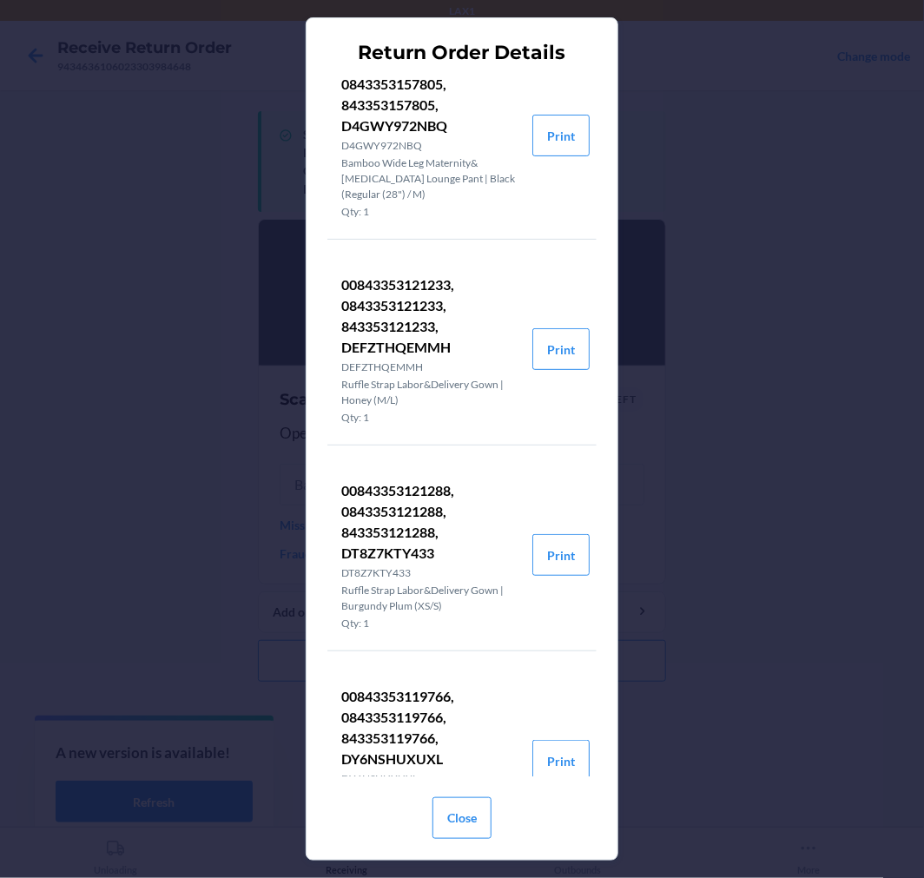
scroll to position [71, 0]
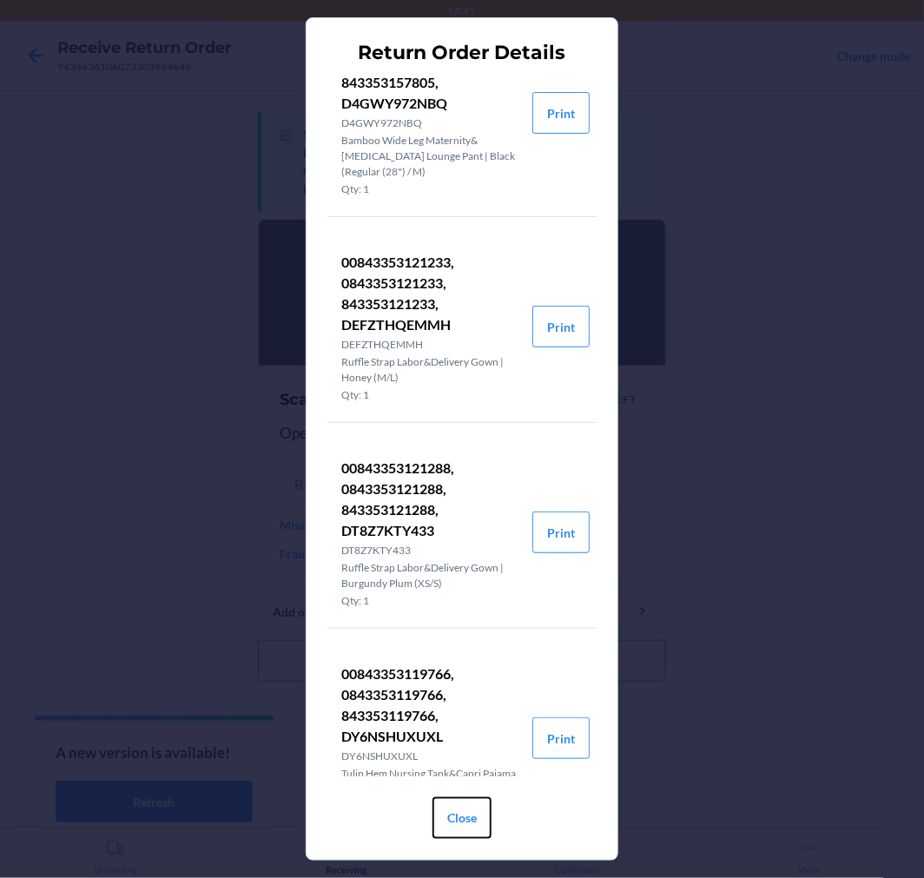
drag, startPoint x: 471, startPoint y: 824, endPoint x: 471, endPoint y: 806, distance: 17.4
click at [471, 822] on button "Close" at bounding box center [462, 819] width 59 height 42
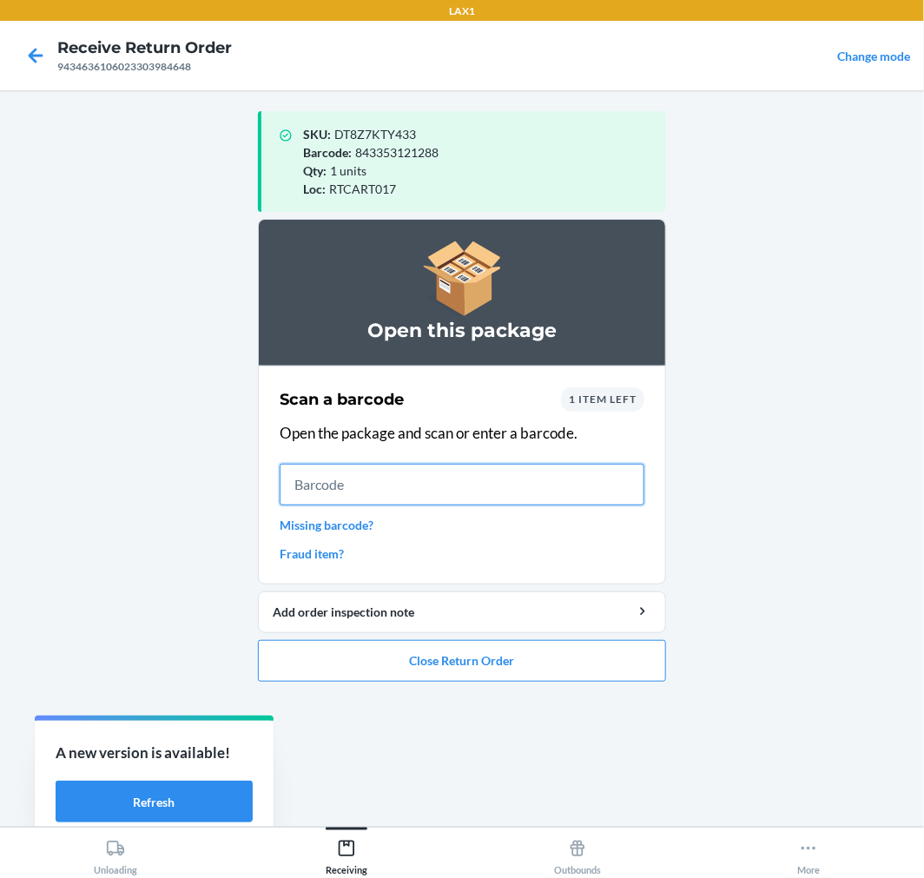
click at [459, 491] on input "text" at bounding box center [462, 485] width 365 height 42
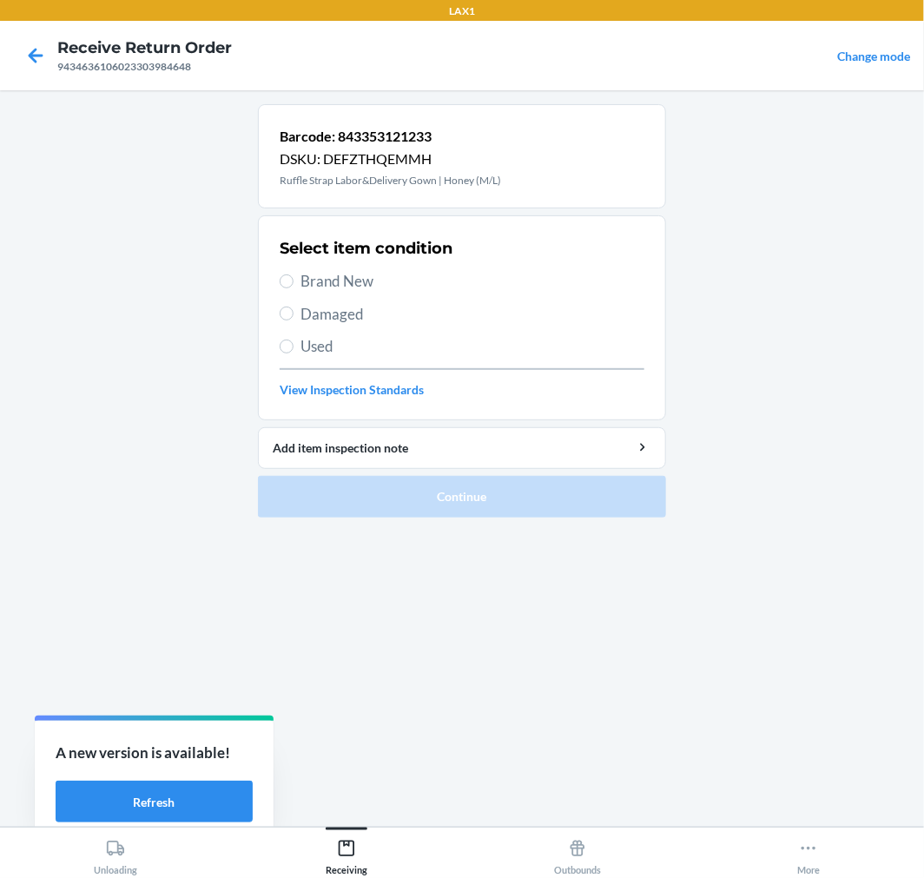
click at [335, 299] on div "Select item condition Brand New Damaged Used View Inspection Standards" at bounding box center [462, 318] width 365 height 172
drag, startPoint x: 333, startPoint y: 288, endPoint x: 387, endPoint y: 356, distance: 87.2
click at [332, 288] on span "Brand New" at bounding box center [473, 281] width 344 height 23
click at [294, 288] on input "Brand New" at bounding box center [287, 282] width 14 height 14
radio input "true"
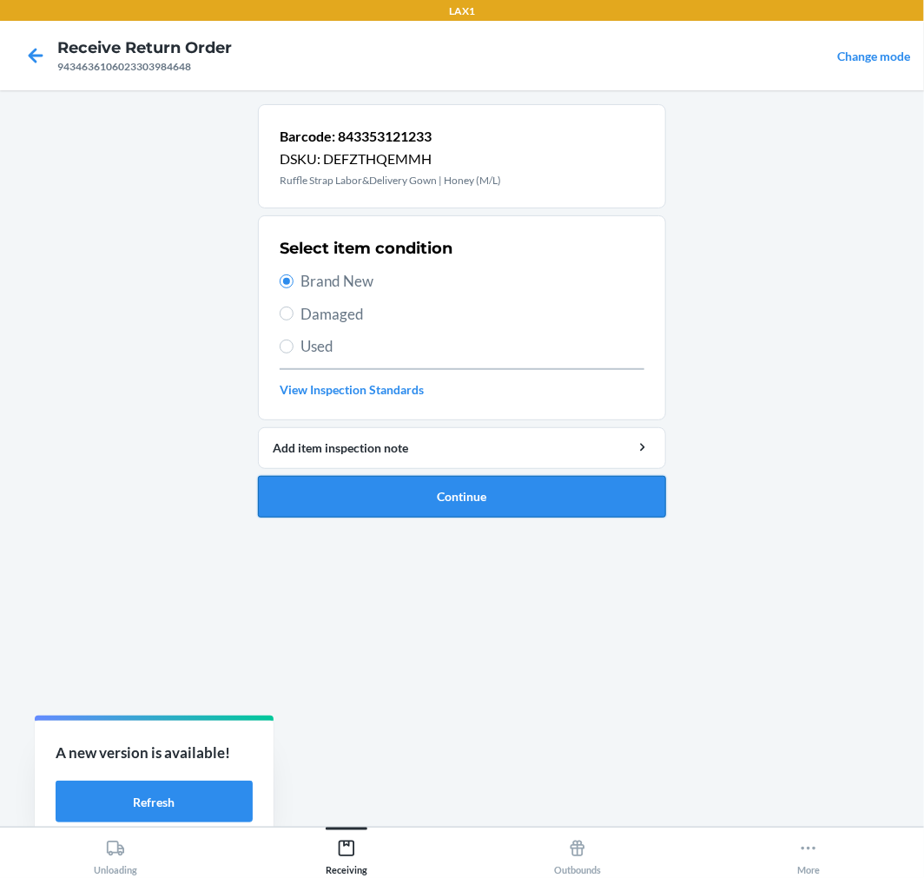
click at [505, 493] on button "Continue" at bounding box center [462, 497] width 408 height 42
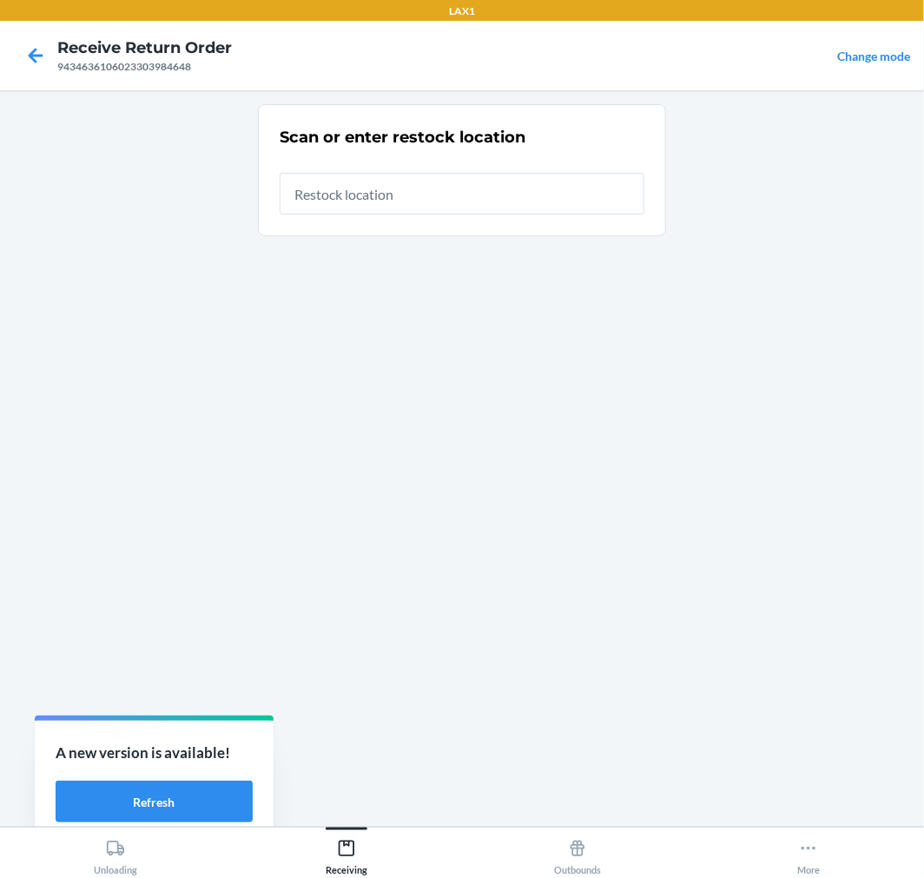
drag, startPoint x: 391, startPoint y: 201, endPoint x: 414, endPoint y: 202, distance: 23.5
click at [394, 196] on input "text" at bounding box center [462, 194] width 365 height 42
type input "RTCART017"
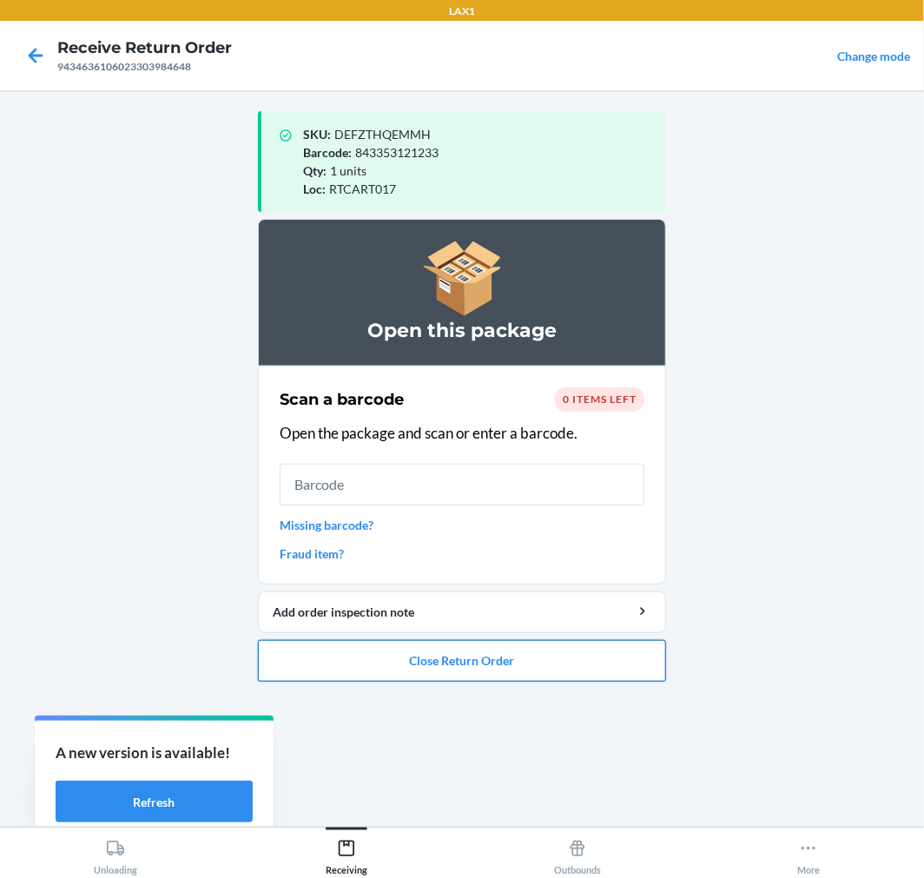
click at [597, 663] on button "Close Return Order" at bounding box center [462, 661] width 408 height 42
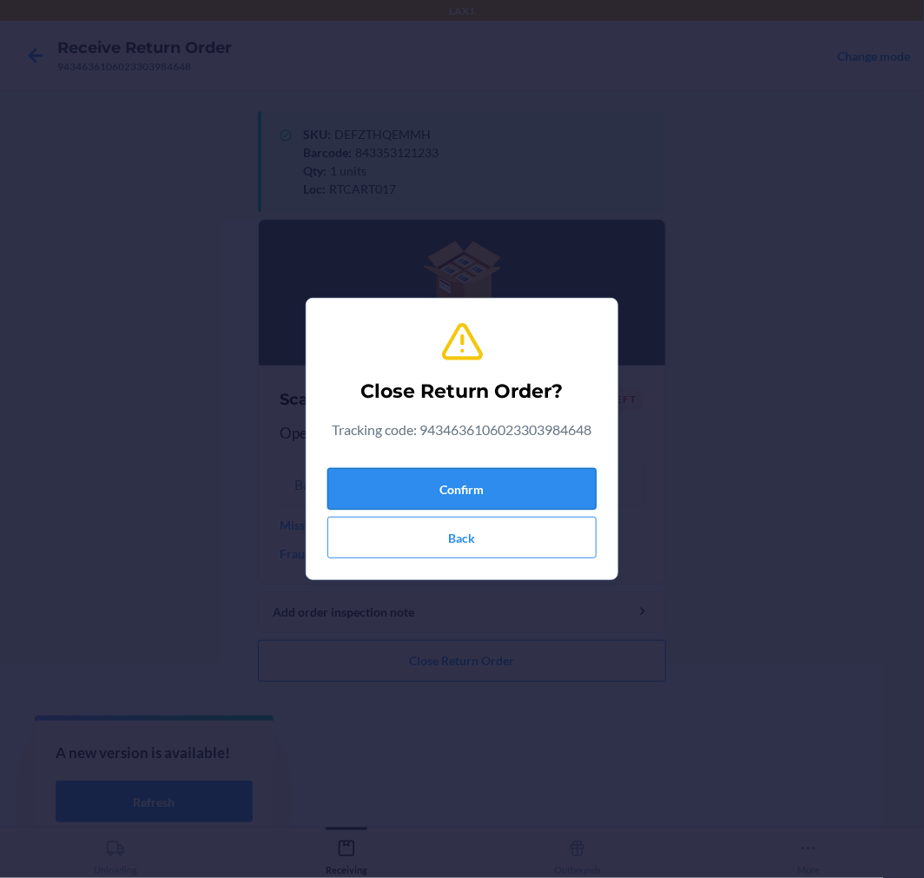
click at [561, 487] on button "Confirm" at bounding box center [462, 489] width 269 height 42
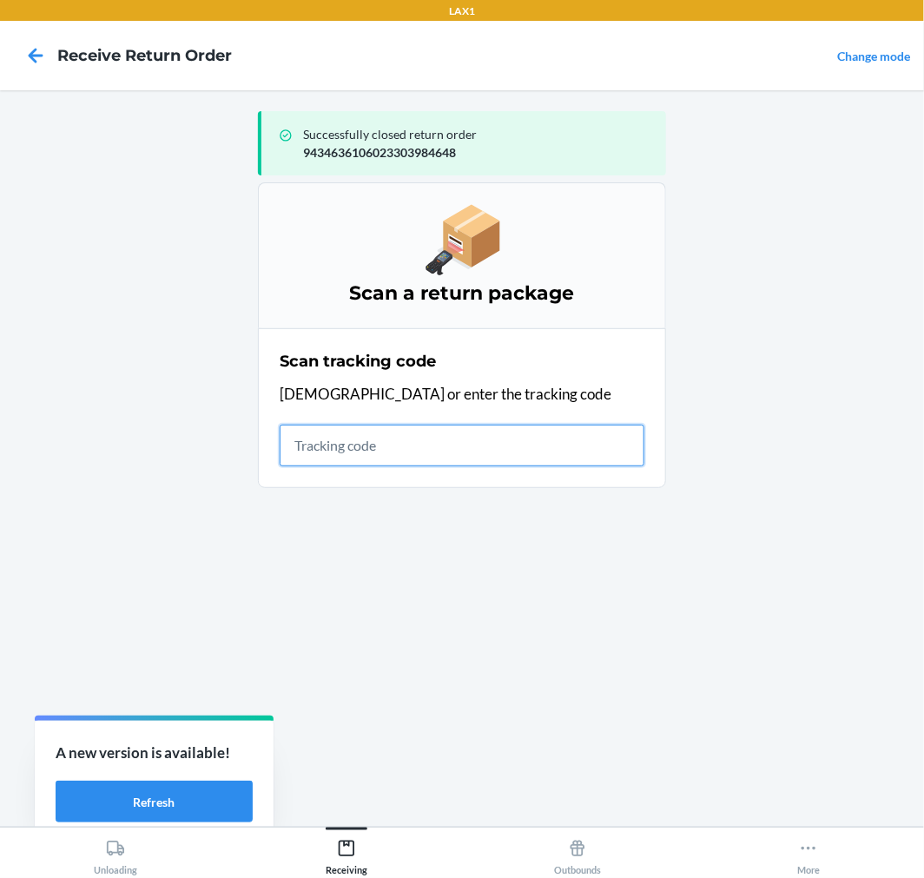
click at [467, 448] on input "text" at bounding box center [462, 446] width 365 height 42
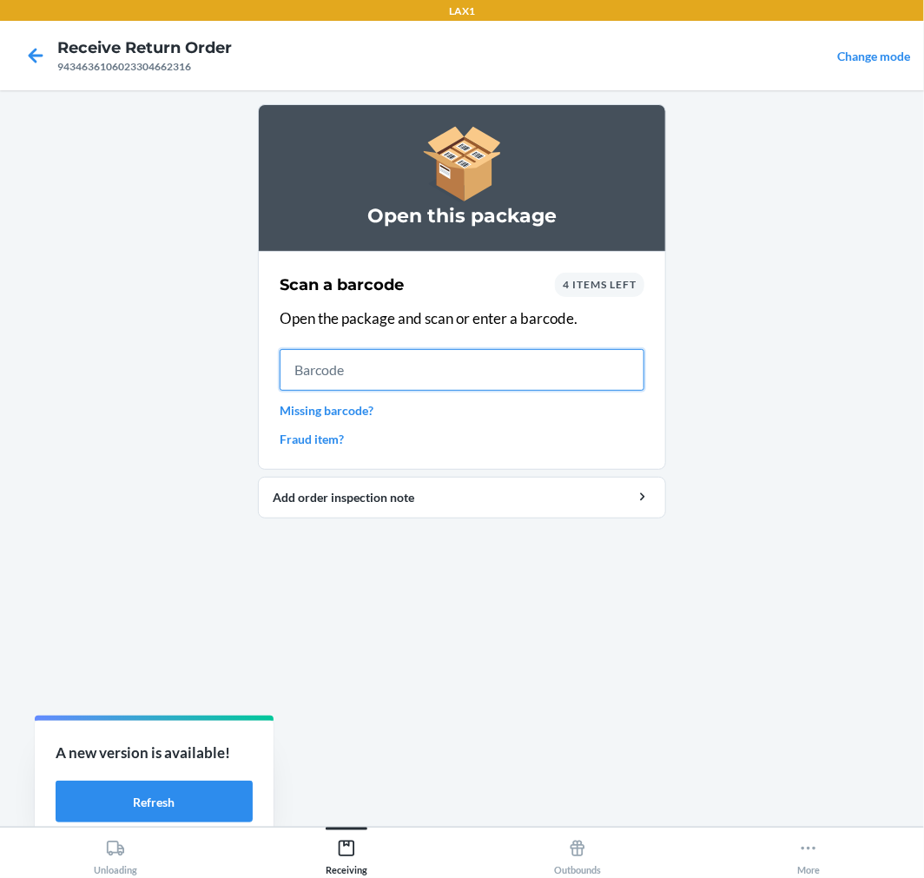
click at [488, 376] on input "text" at bounding box center [462, 370] width 365 height 42
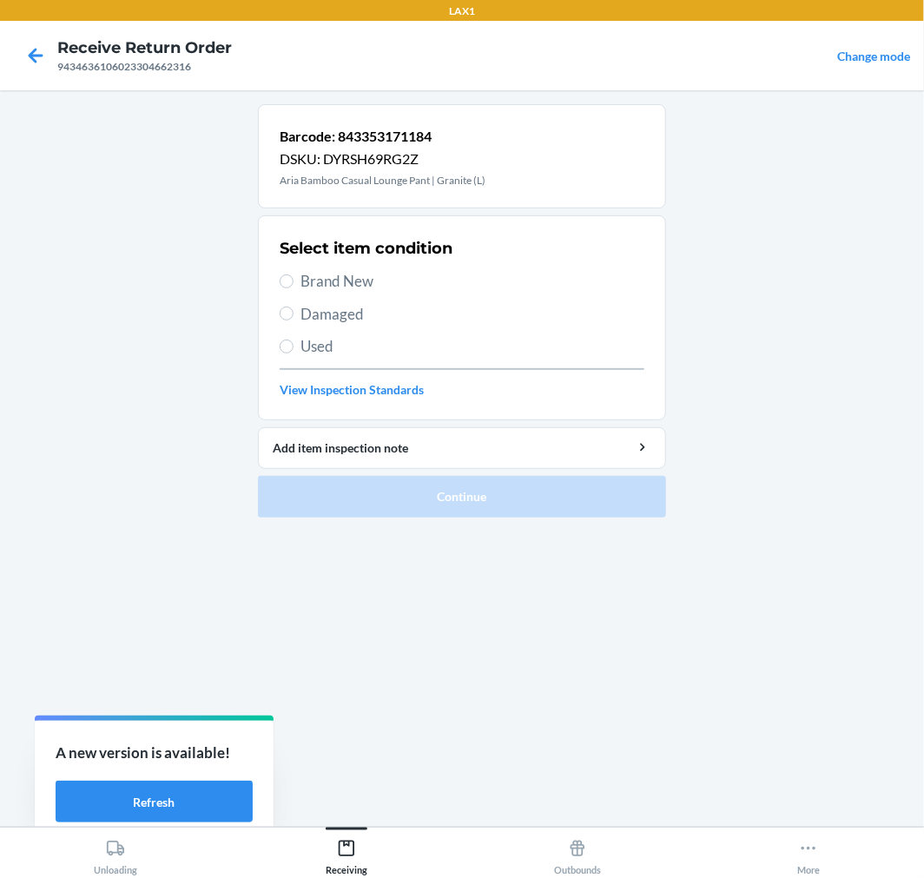
click at [361, 281] on span "Brand New" at bounding box center [473, 281] width 344 height 23
click at [294, 281] on input "Brand New" at bounding box center [287, 282] width 14 height 14
radio input "true"
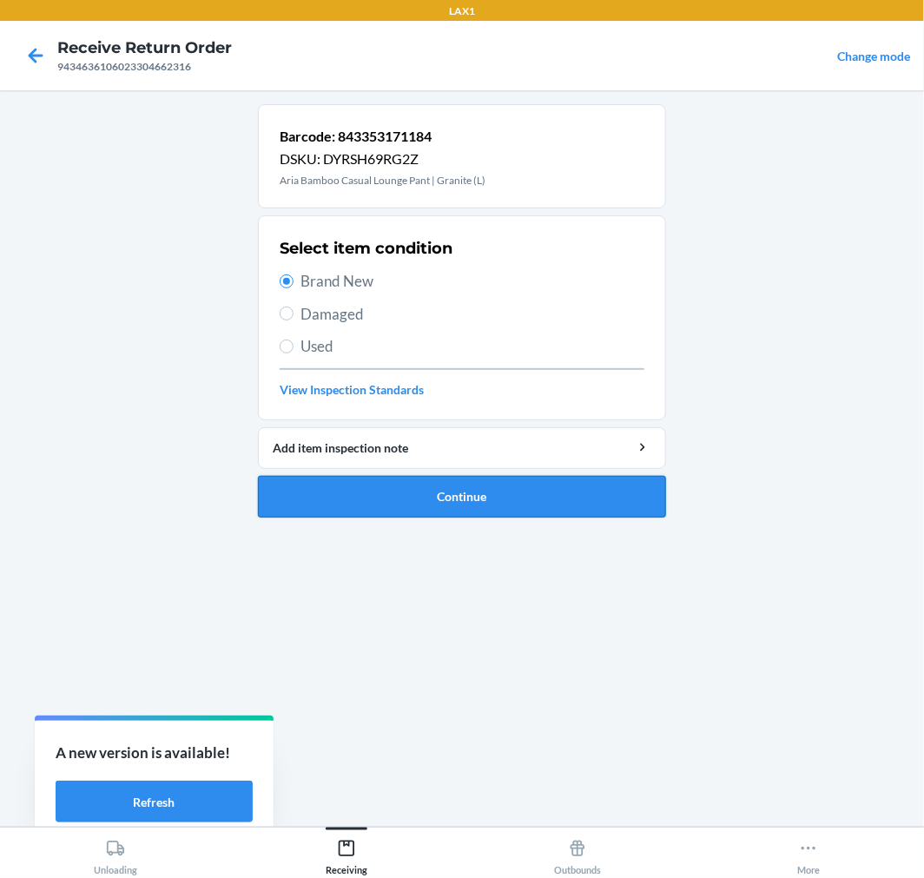
click at [543, 498] on button "Continue" at bounding box center [462, 497] width 408 height 42
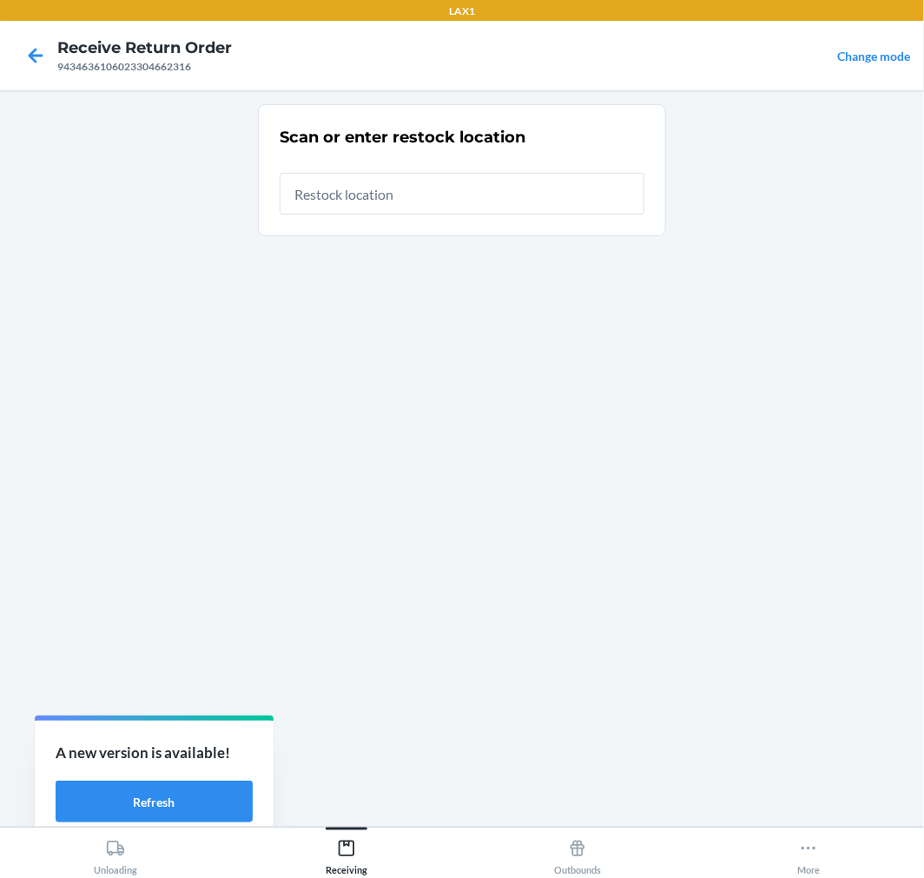
drag, startPoint x: 351, startPoint y: 189, endPoint x: 361, endPoint y: 198, distance: 12.9
click at [352, 189] on input "text" at bounding box center [462, 194] width 365 height 42
type input "RTCART017"
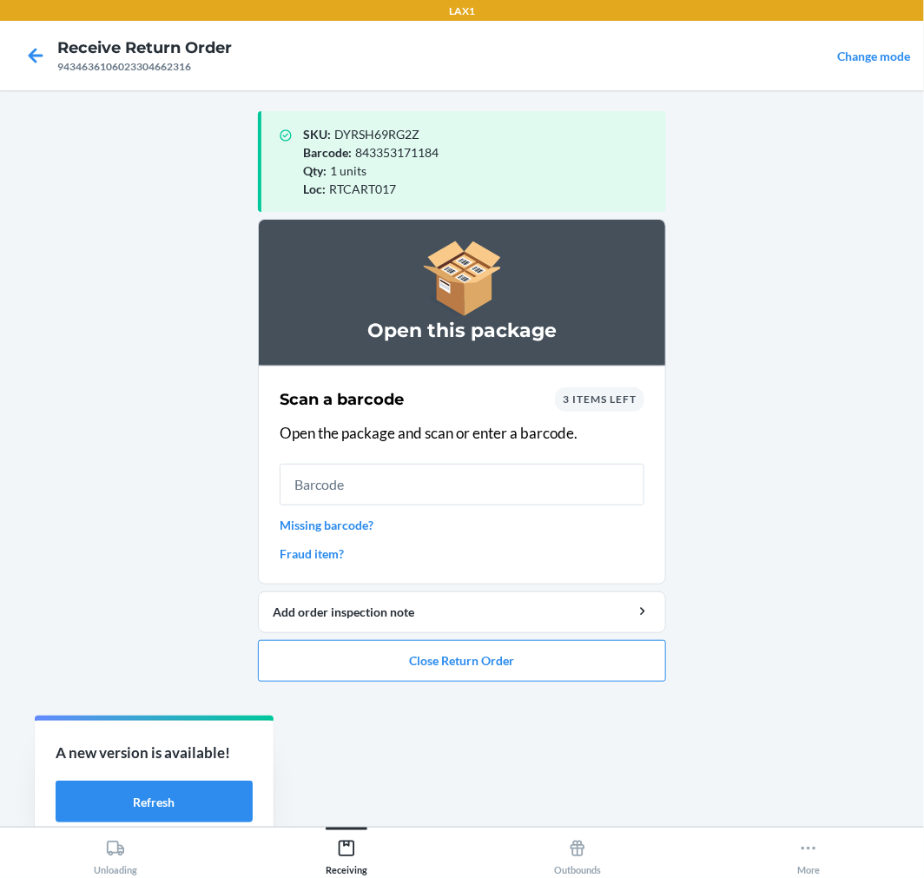
click at [443, 490] on input "text" at bounding box center [462, 485] width 365 height 42
click at [497, 472] on input "text" at bounding box center [462, 485] width 365 height 42
click at [501, 481] on input "text" at bounding box center [462, 485] width 365 height 42
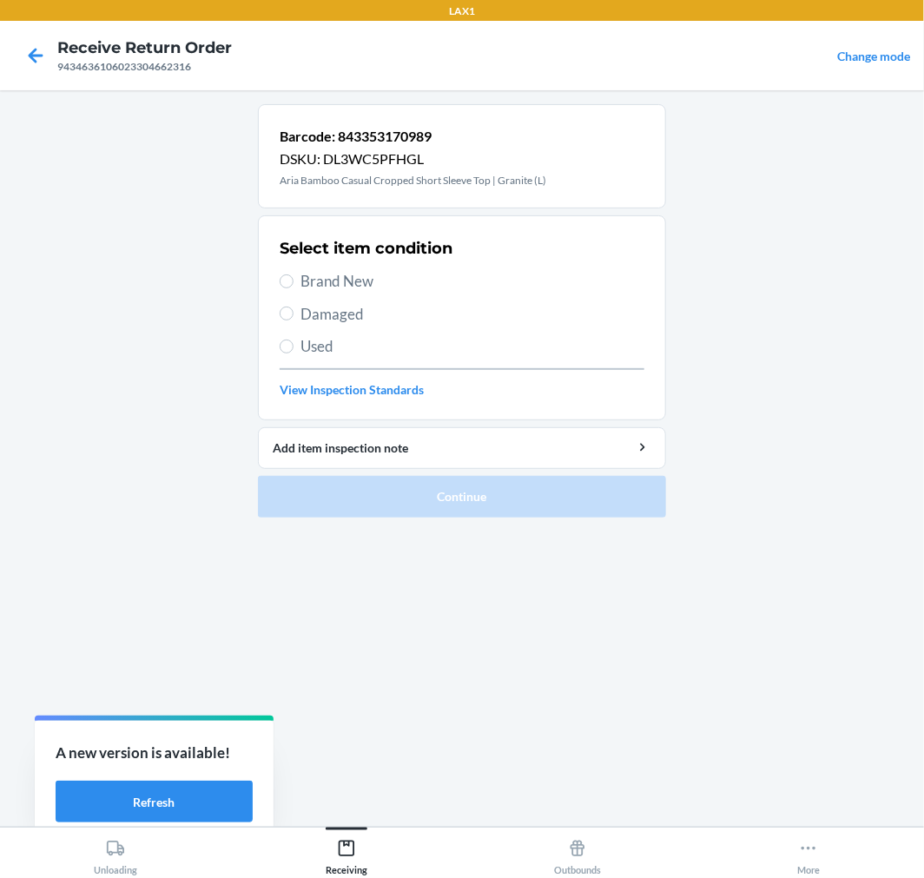
click at [359, 281] on span "Brand New" at bounding box center [473, 281] width 344 height 23
click at [294, 281] on input "Brand New" at bounding box center [287, 282] width 14 height 14
radio input "true"
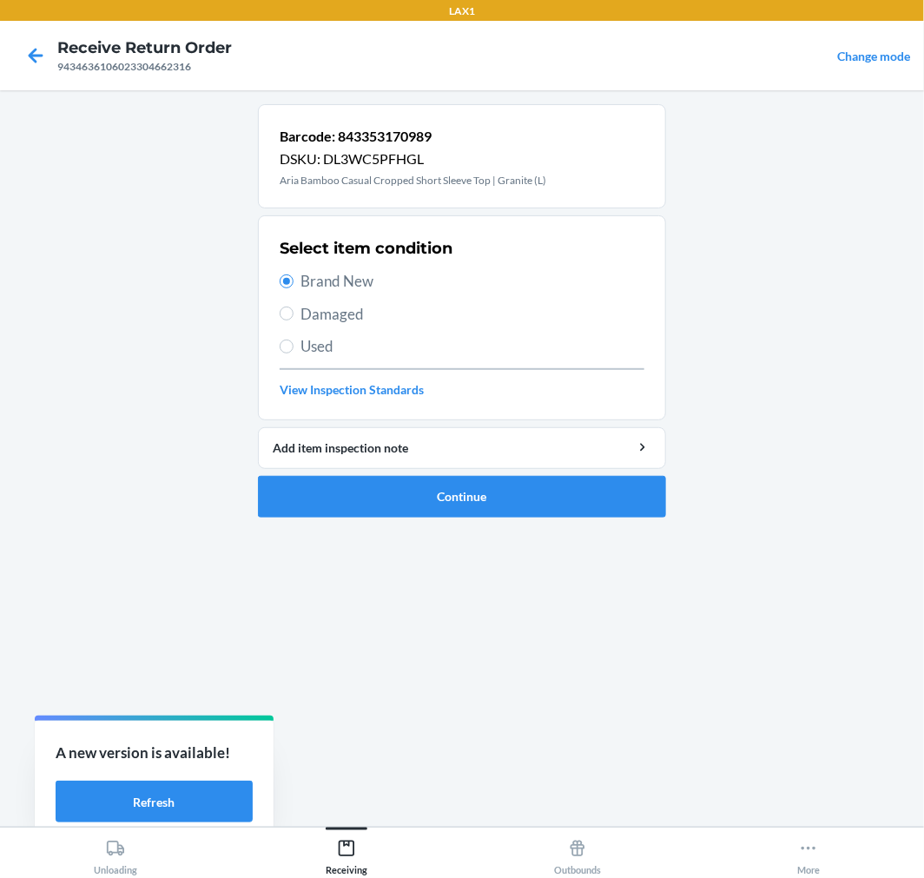
click at [322, 324] on span "Damaged" at bounding box center [473, 314] width 344 height 23
click at [294, 321] on input "Damaged" at bounding box center [287, 314] width 14 height 14
radio input "true"
radio input "false"
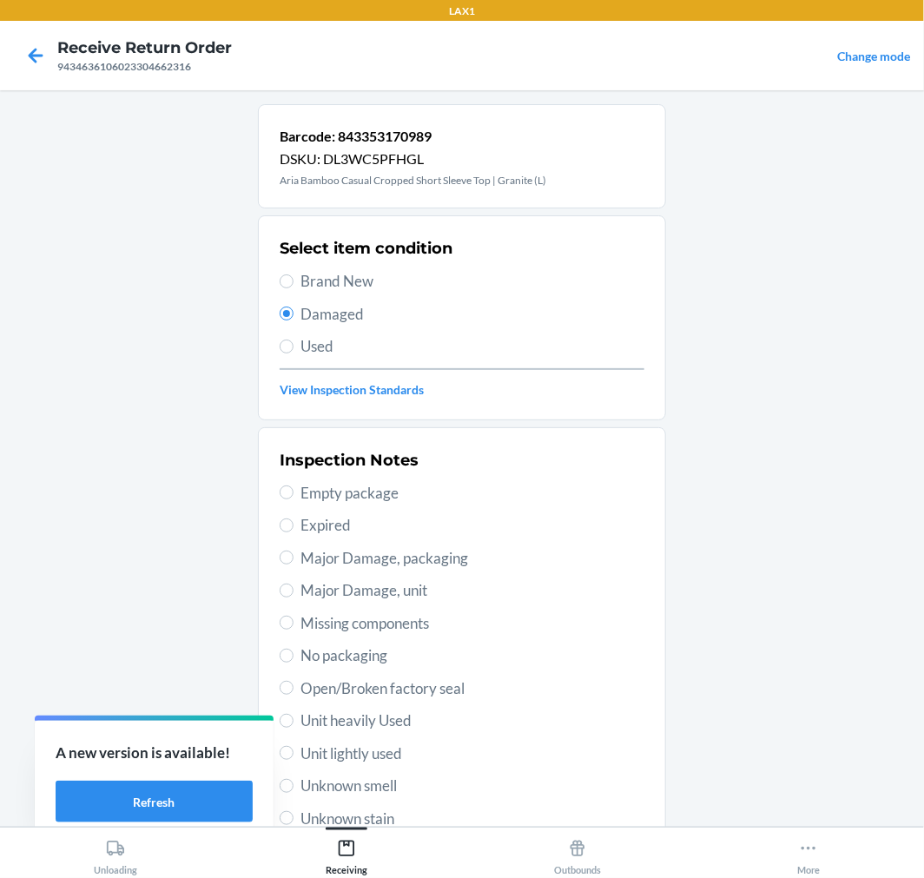
click at [307, 335] on span "Used" at bounding box center [473, 346] width 344 height 23
click at [294, 340] on input "Used" at bounding box center [287, 347] width 14 height 14
radio input "true"
radio input "false"
click at [317, 273] on span "Brand New" at bounding box center [473, 281] width 344 height 23
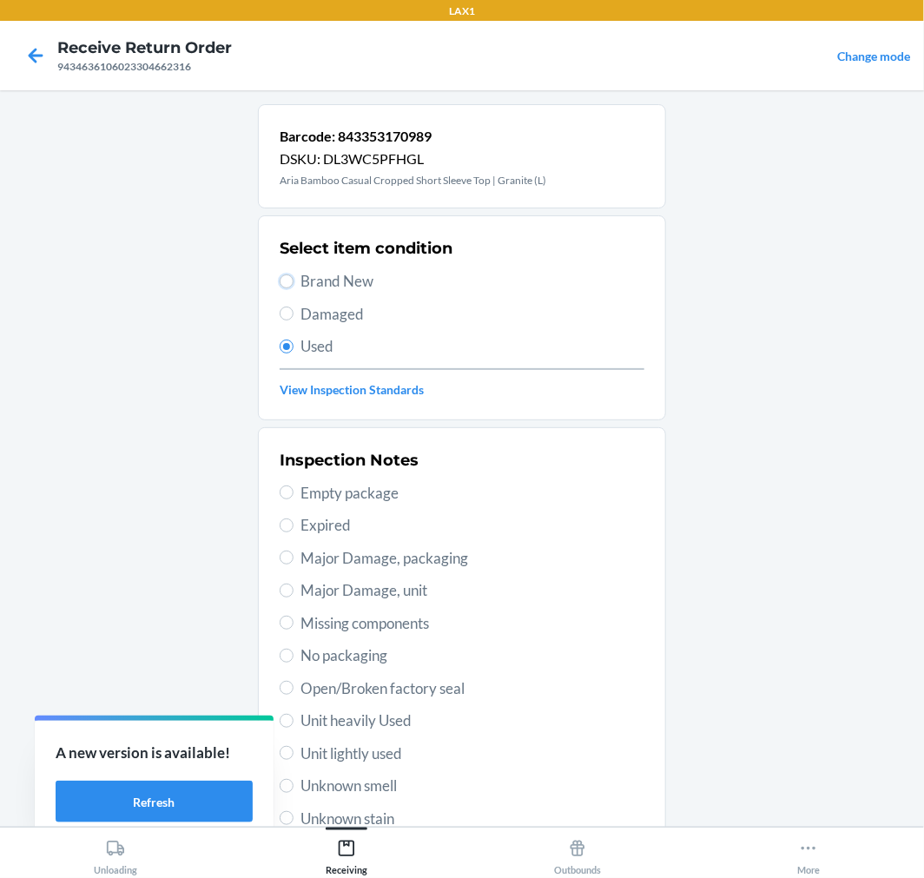
click at [294, 275] on input "Brand New" at bounding box center [287, 282] width 14 height 14
radio input "true"
radio input "false"
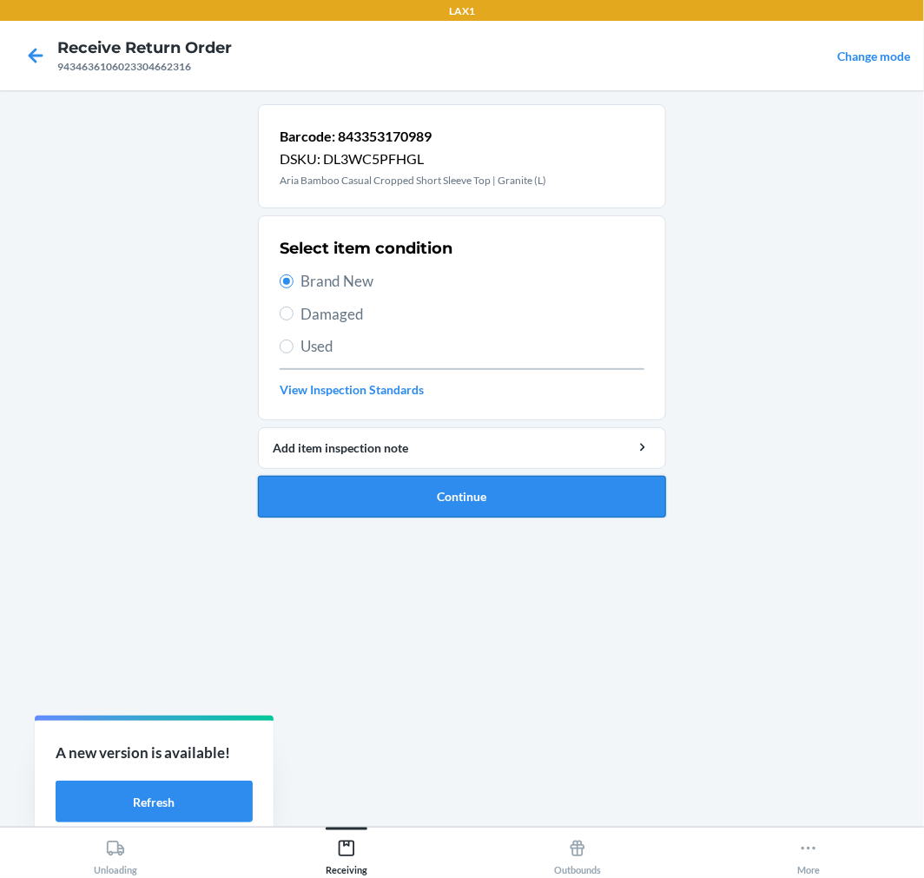
click at [414, 500] on button "Continue" at bounding box center [462, 497] width 408 height 42
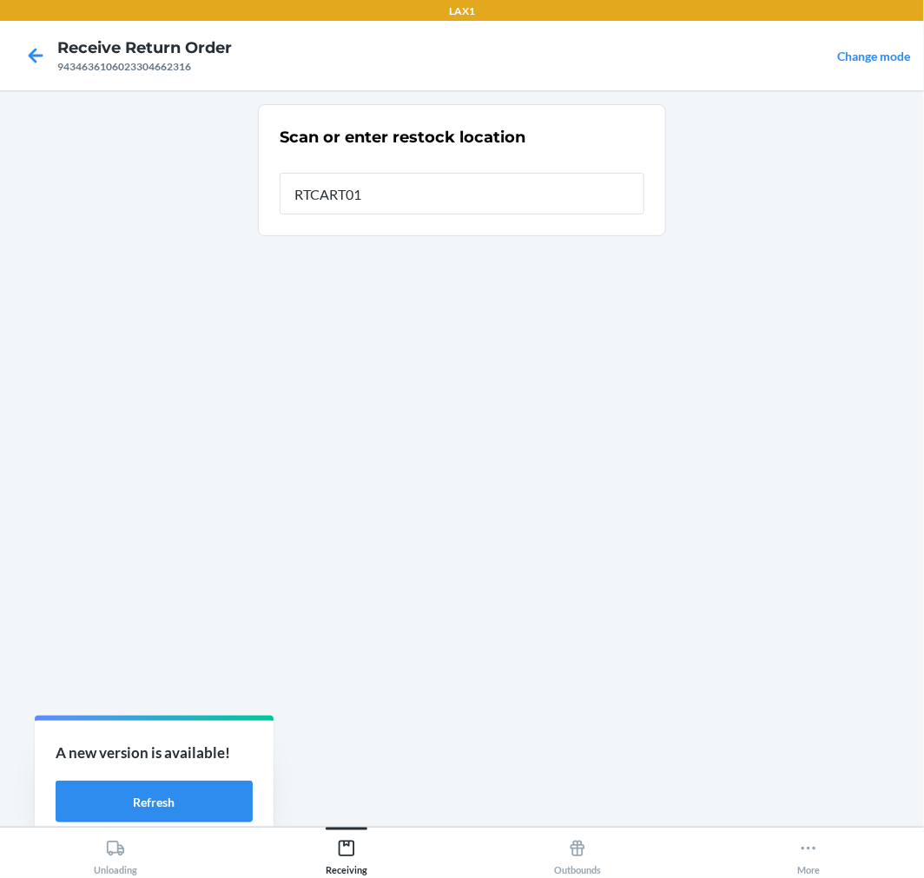
type input "RTCART017"
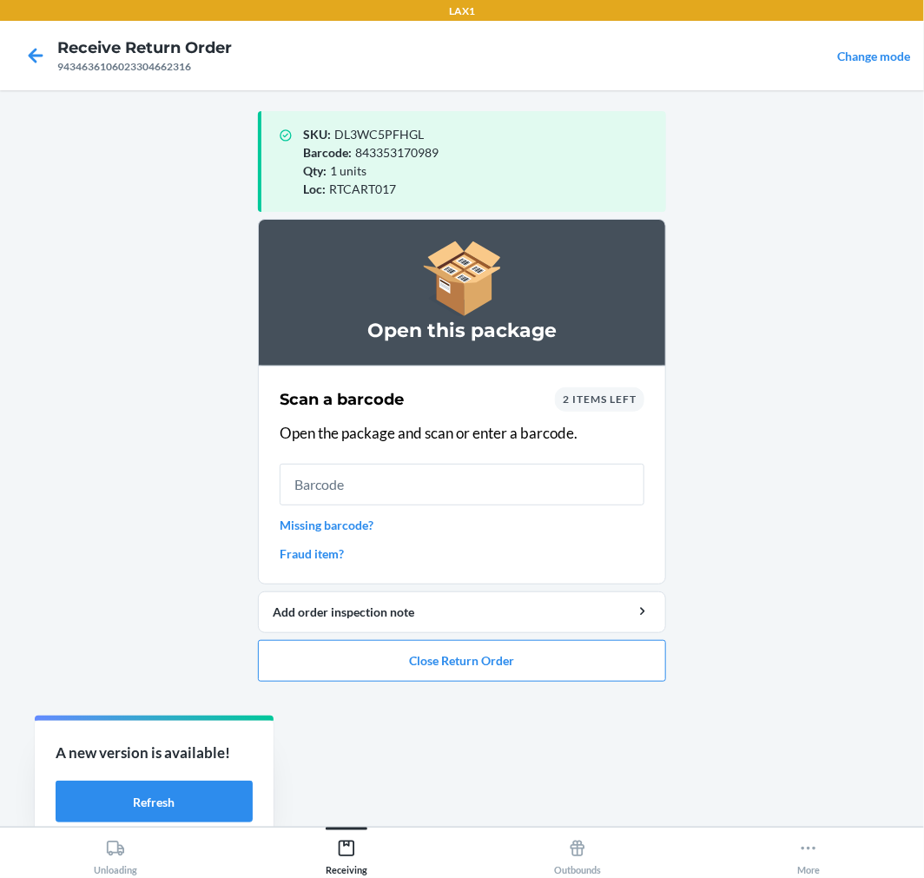
click at [410, 490] on input "text" at bounding box center [462, 485] width 365 height 42
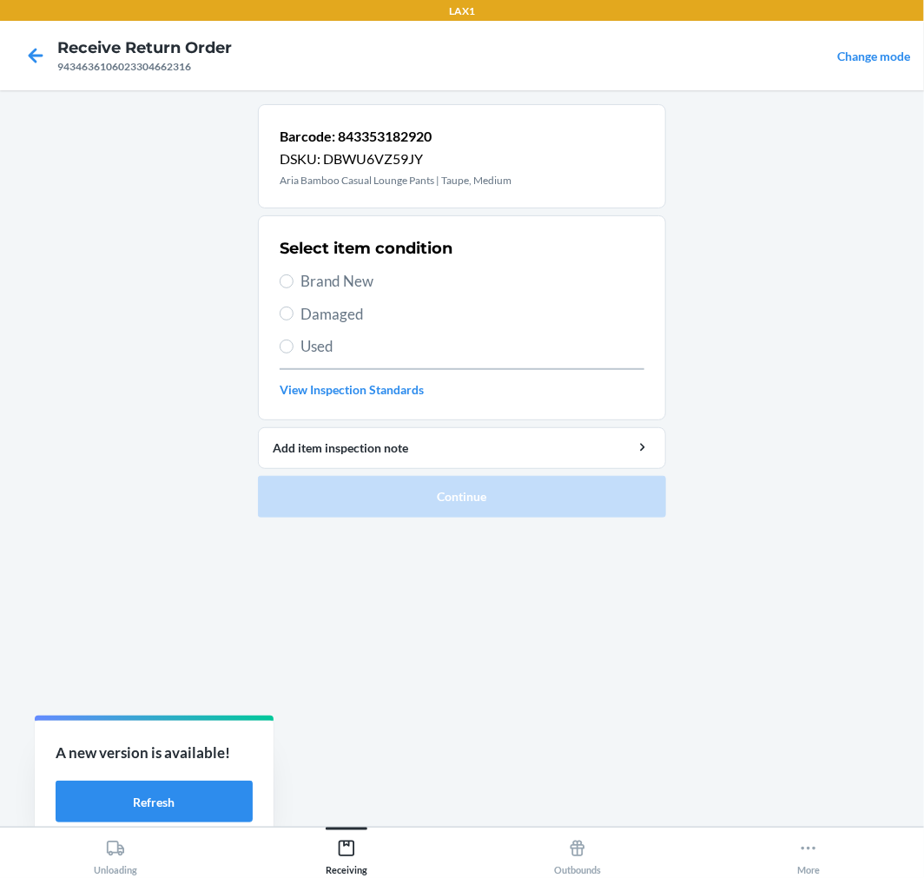
click at [314, 281] on span "Brand New" at bounding box center [473, 281] width 344 height 23
click at [294, 281] on input "Brand New" at bounding box center [287, 282] width 14 height 14
radio input "true"
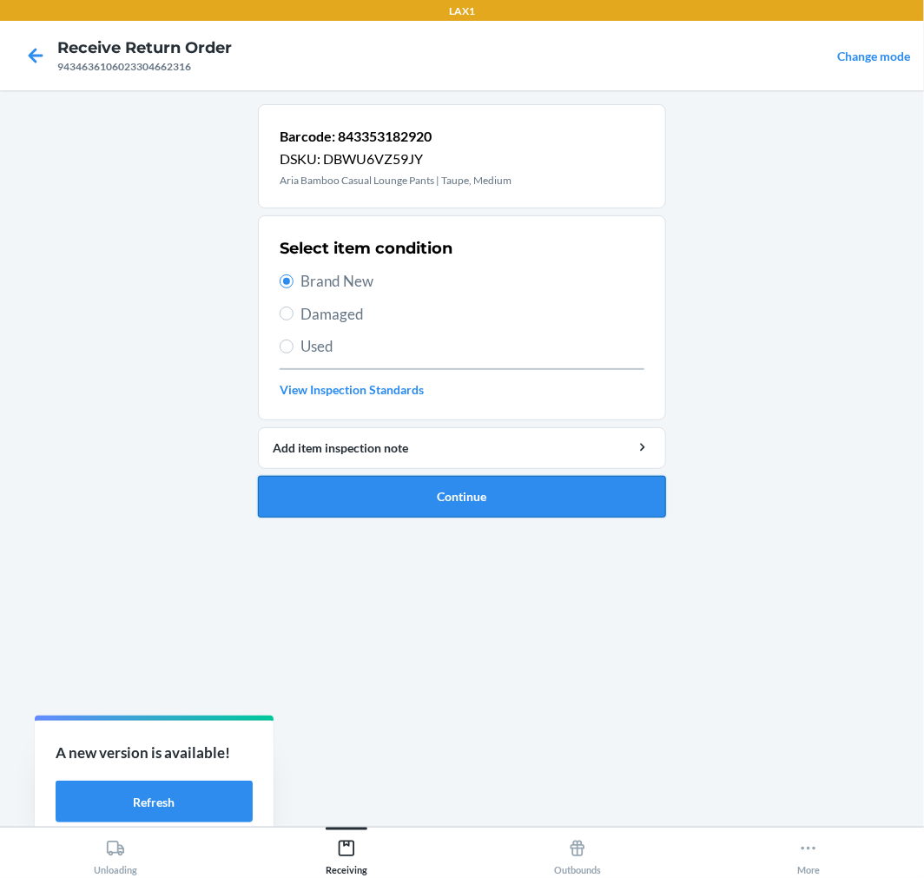
click at [429, 492] on button "Continue" at bounding box center [462, 497] width 408 height 42
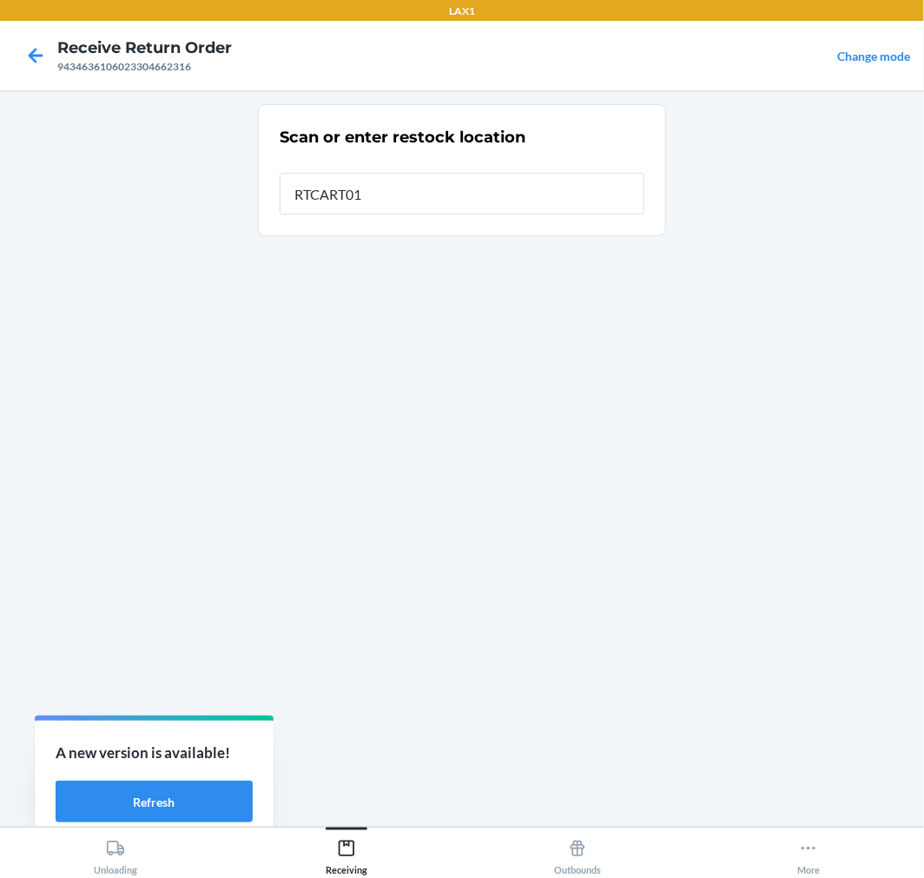
type input "RTCART017"
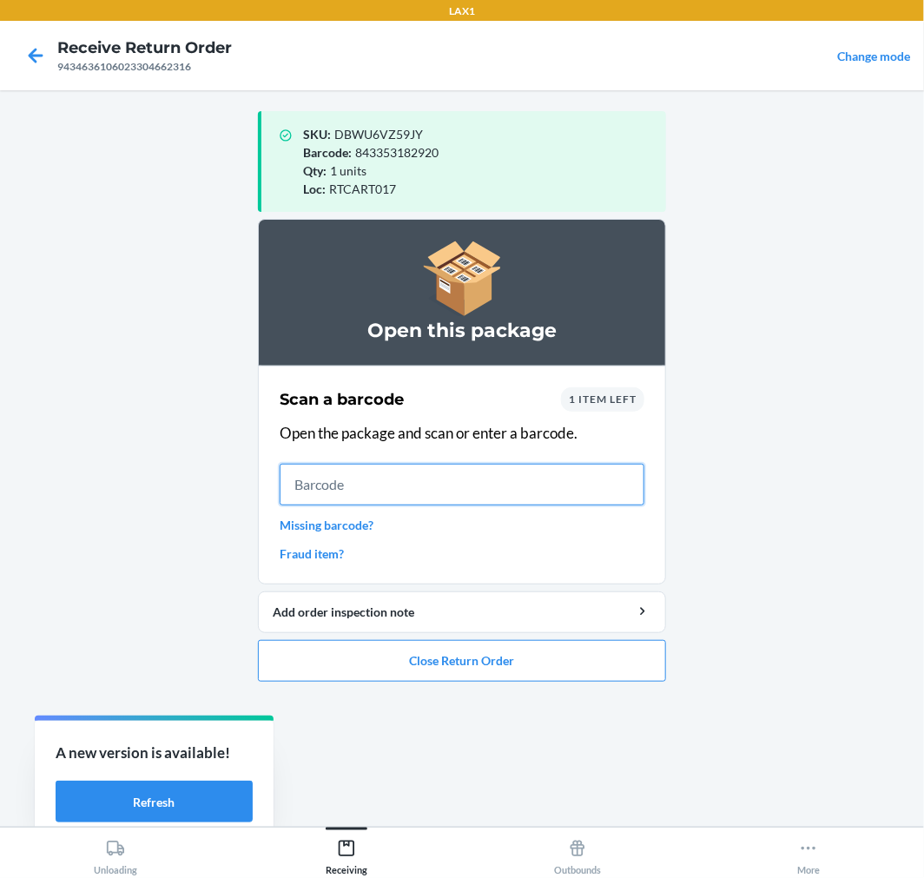
click at [421, 483] on input "text" at bounding box center [462, 485] width 365 height 42
click at [603, 660] on button "Close Return Order" at bounding box center [462, 661] width 408 height 42
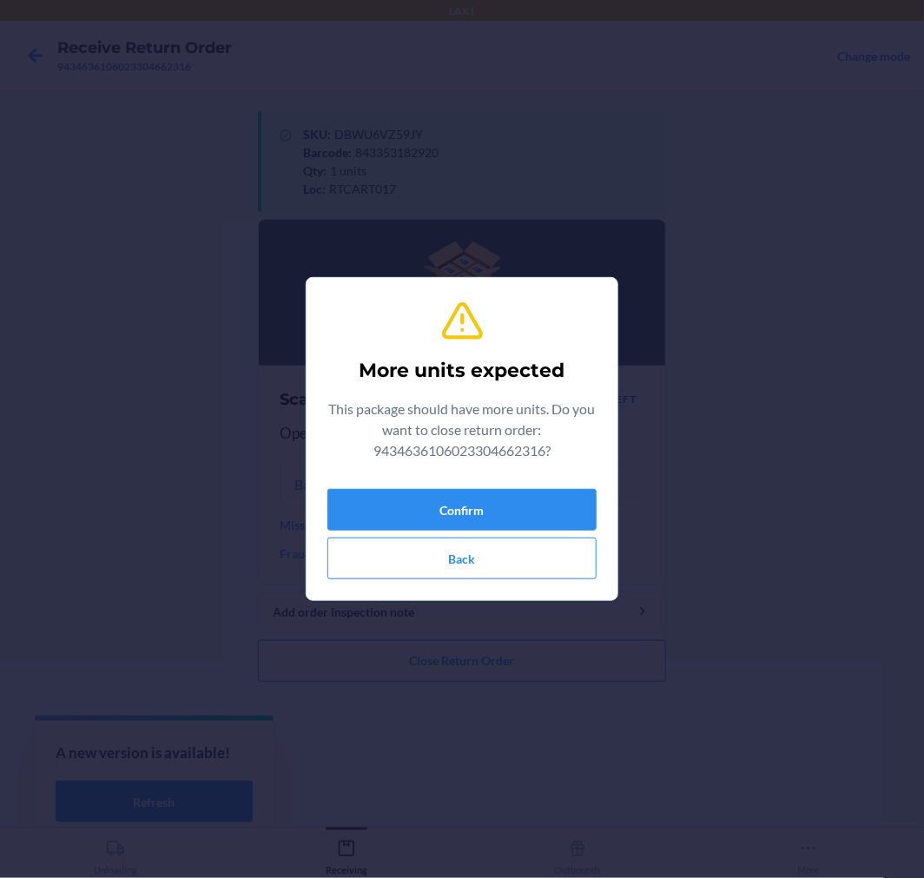
click at [514, 471] on div "More units expected This package should have more units. Do you want to close r…" at bounding box center [462, 439] width 269 height 295
click at [515, 497] on button "Confirm" at bounding box center [462, 510] width 269 height 42
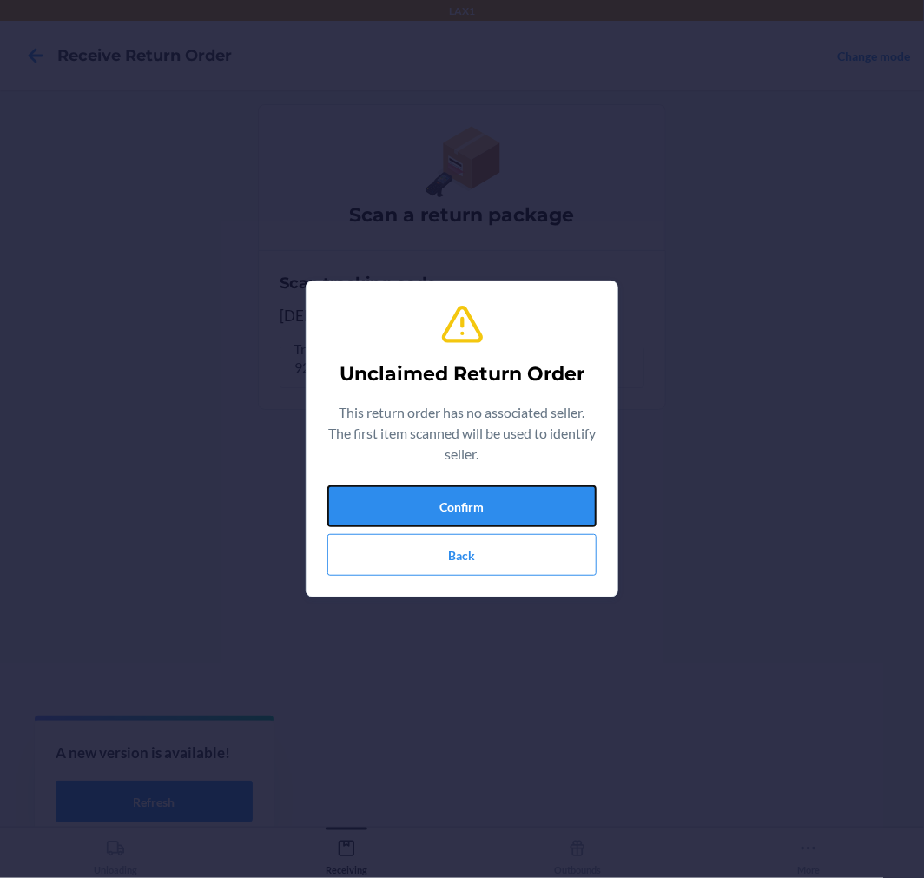
click at [515, 497] on button "Confirm" at bounding box center [462, 507] width 269 height 42
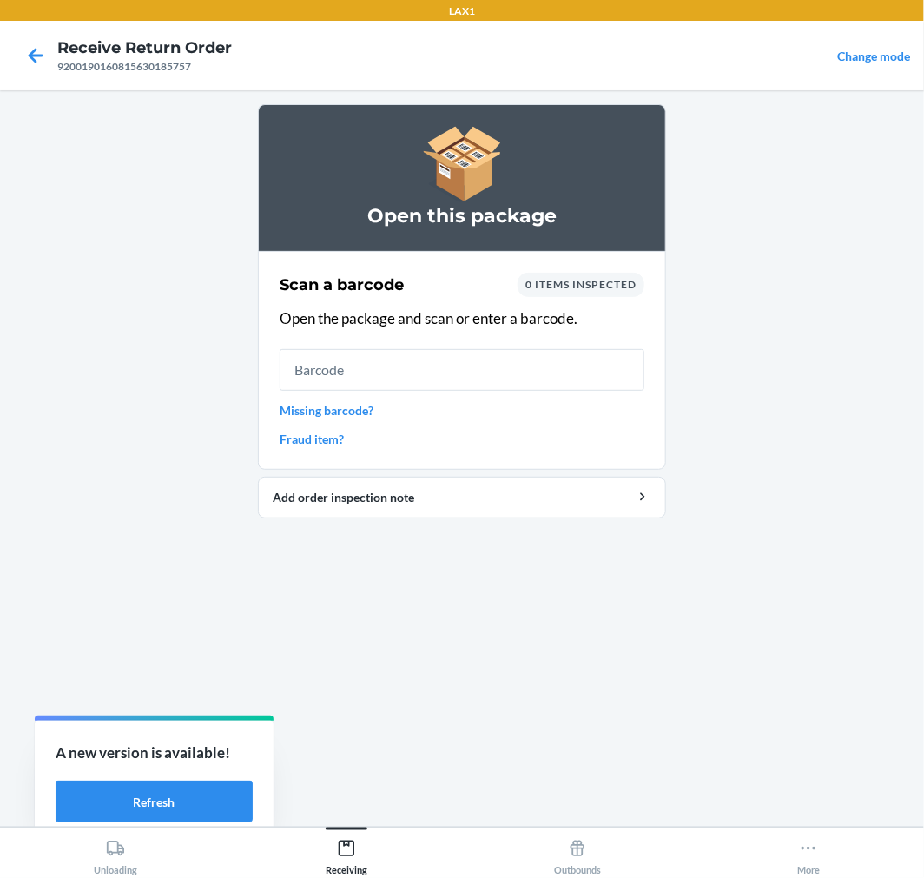
click at [470, 376] on input "text" at bounding box center [462, 370] width 365 height 42
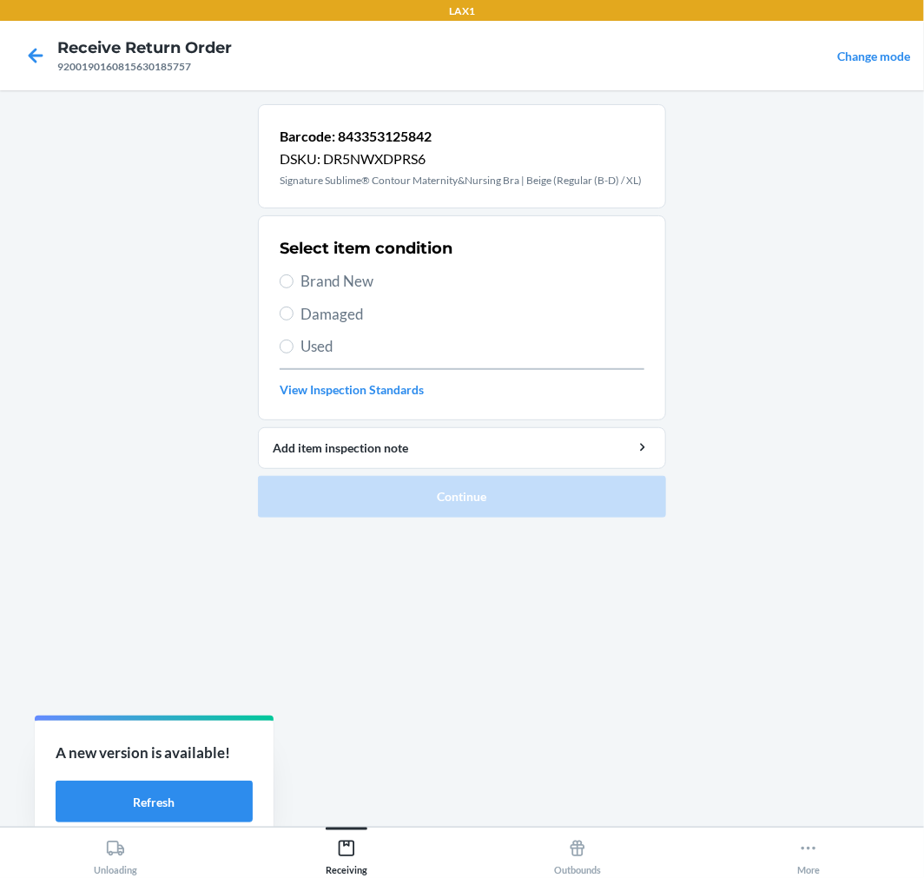
drag, startPoint x: 332, startPoint y: 284, endPoint x: 319, endPoint y: 291, distance: 14.8
click at [326, 285] on span "Brand New" at bounding box center [473, 281] width 344 height 23
click at [291, 284] on input "Brand New" at bounding box center [287, 282] width 14 height 14
radio input "true"
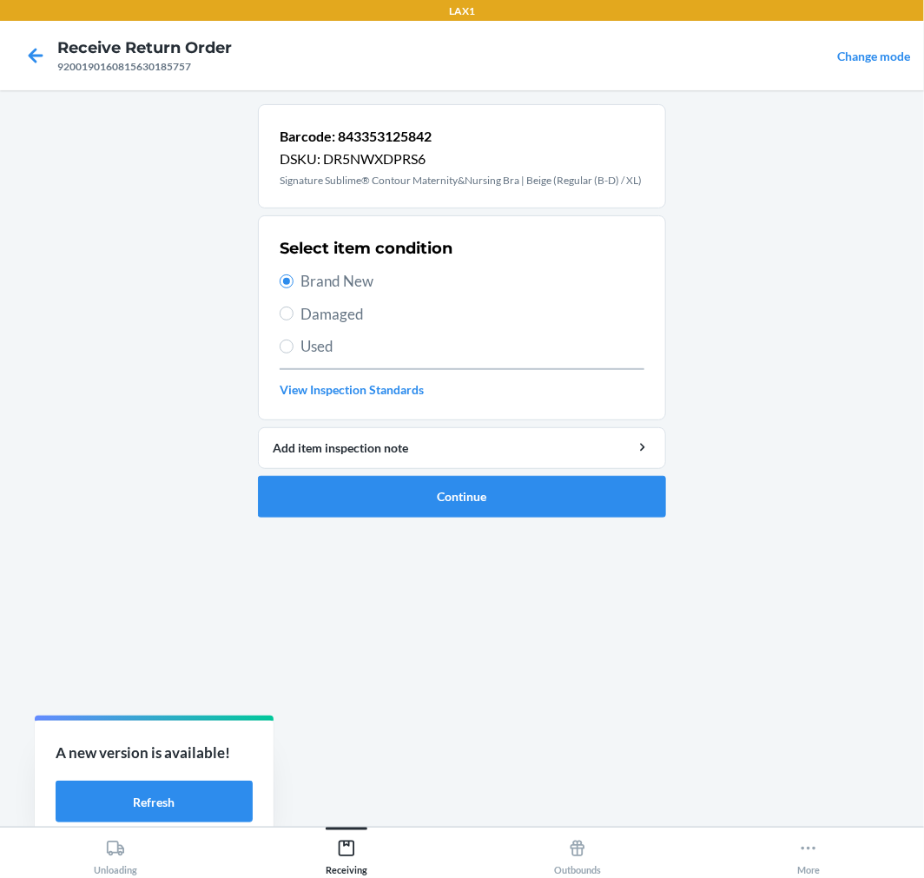
click at [568, 315] on span "Damaged" at bounding box center [473, 314] width 344 height 23
click at [294, 315] on input "Damaged" at bounding box center [287, 314] width 14 height 14
radio input "true"
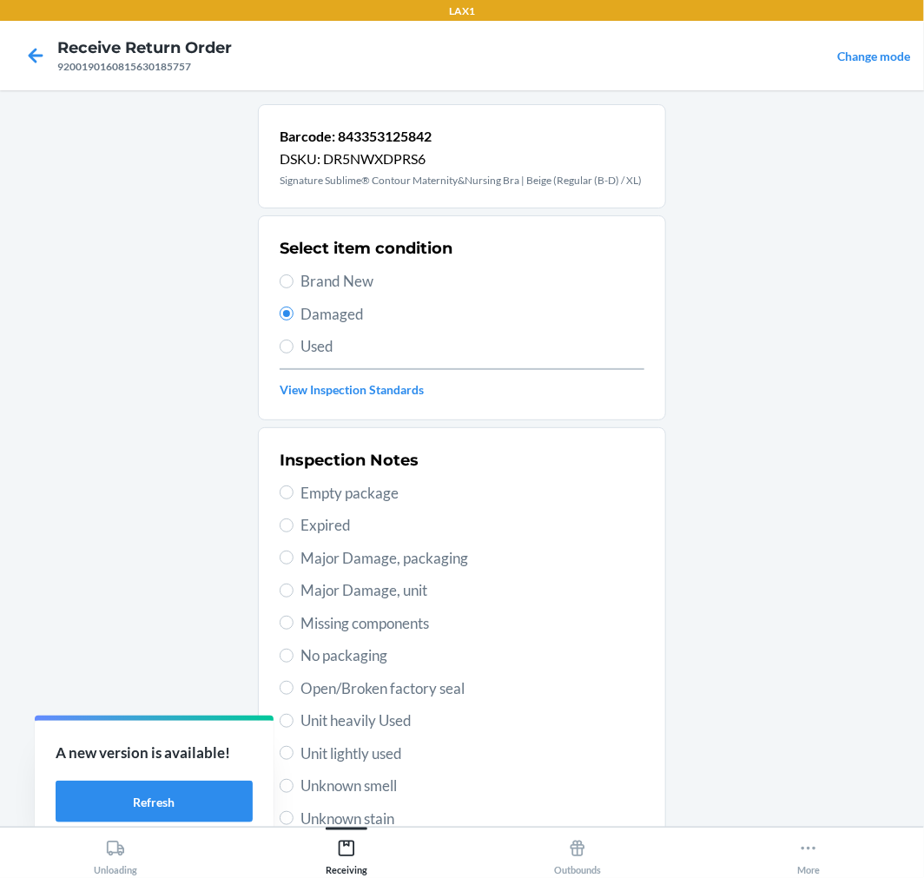
click at [289, 272] on label "Brand New" at bounding box center [462, 281] width 365 height 23
click at [289, 275] on input "Brand New" at bounding box center [287, 282] width 14 height 14
radio input "true"
radio input "false"
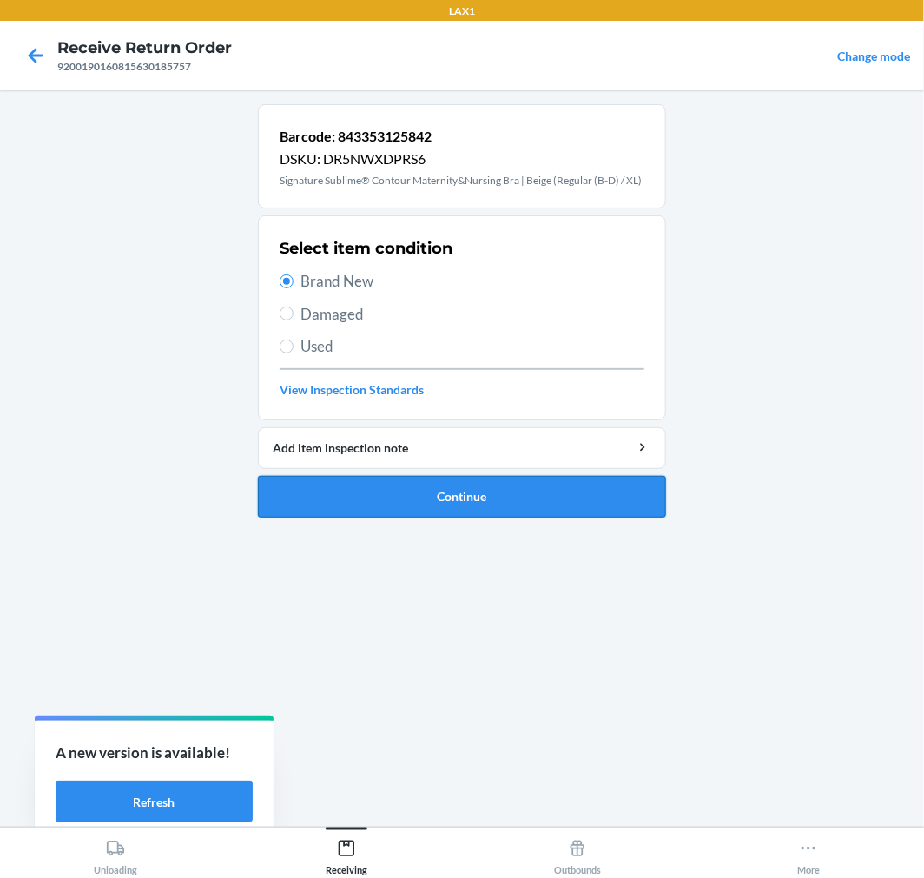
click at [426, 493] on button "Continue" at bounding box center [462, 497] width 408 height 42
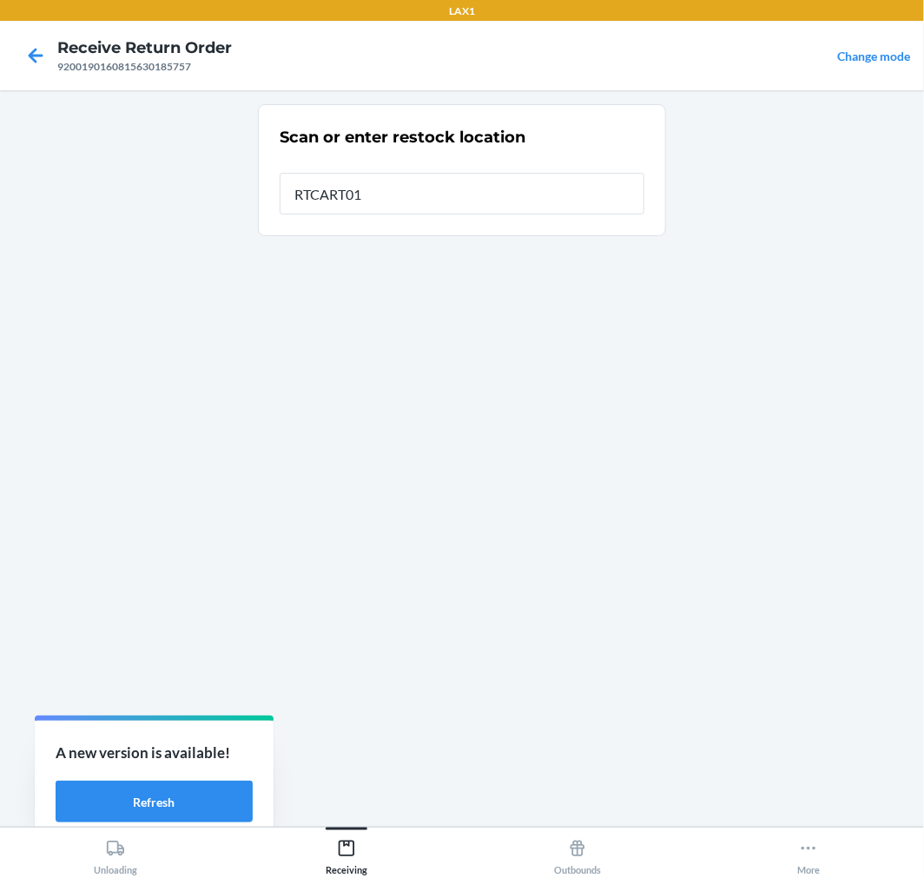
type input "RTCART017"
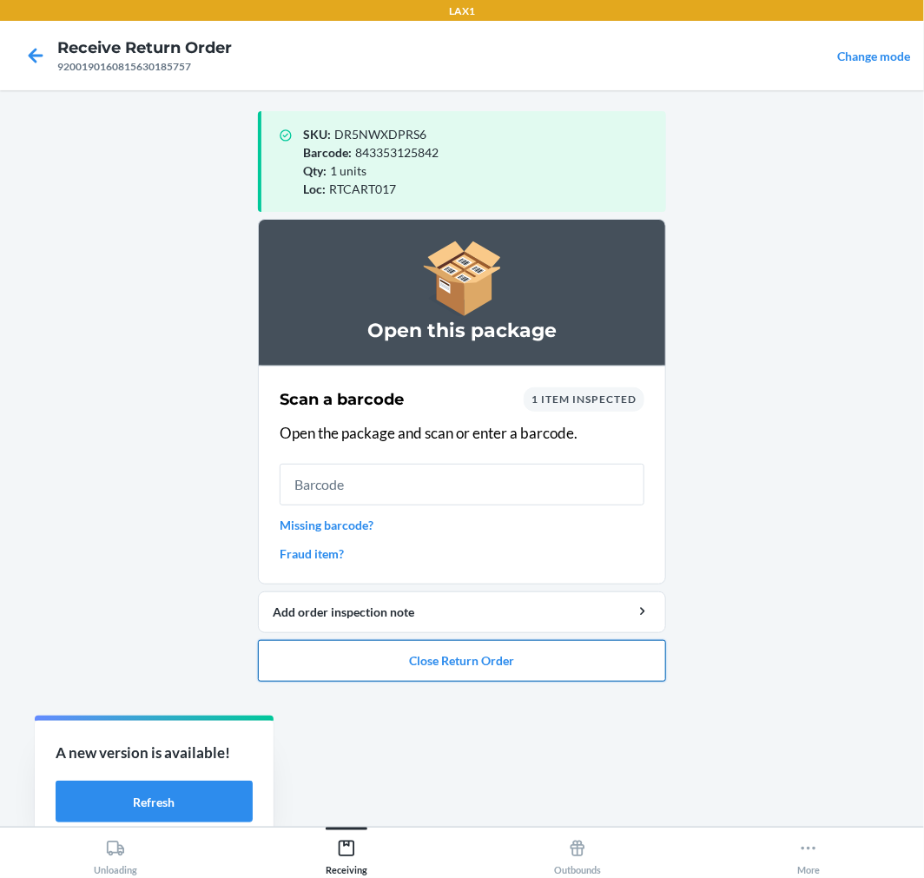
click at [539, 673] on button "Close Return Order" at bounding box center [462, 661] width 408 height 42
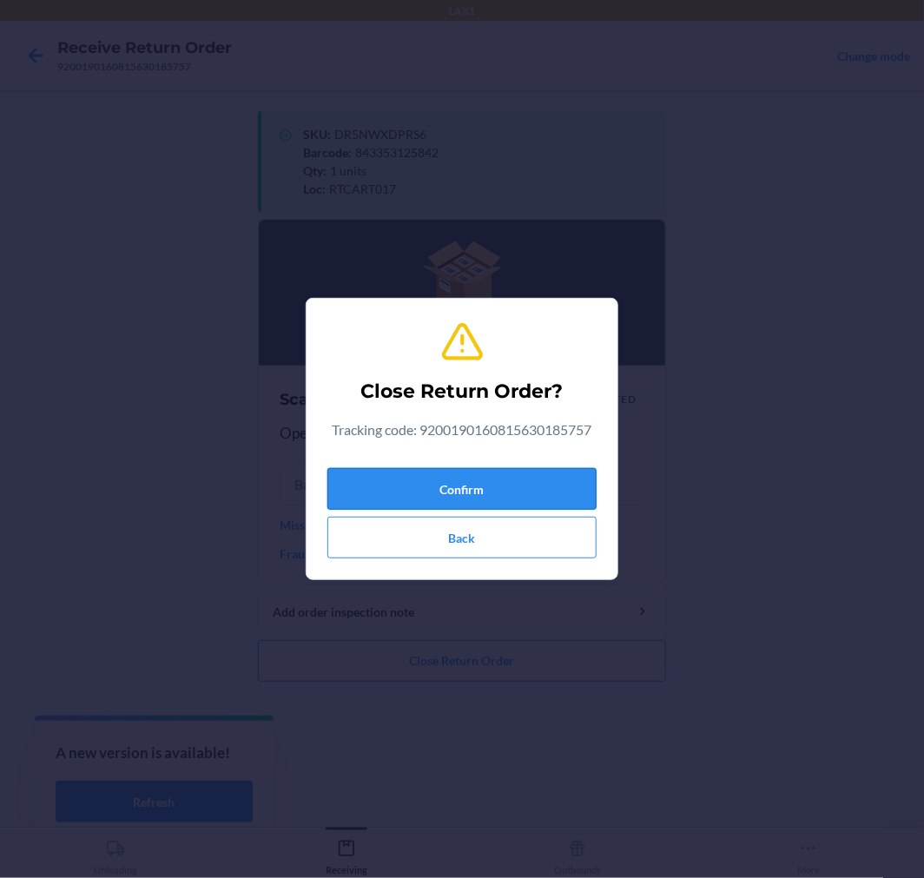
click at [556, 491] on button "Confirm" at bounding box center [462, 489] width 269 height 42
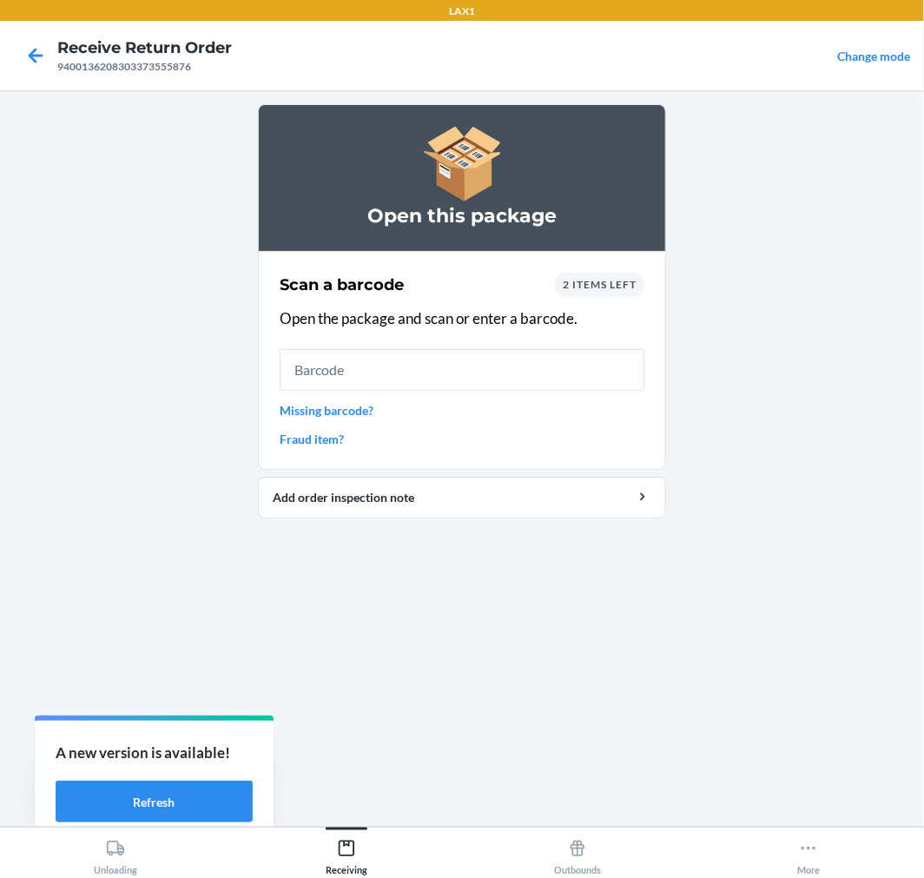
drag, startPoint x: 160, startPoint y: 499, endPoint x: 43, endPoint y: 608, distance: 159.8
click at [430, 369] on input "text" at bounding box center [462, 370] width 365 height 42
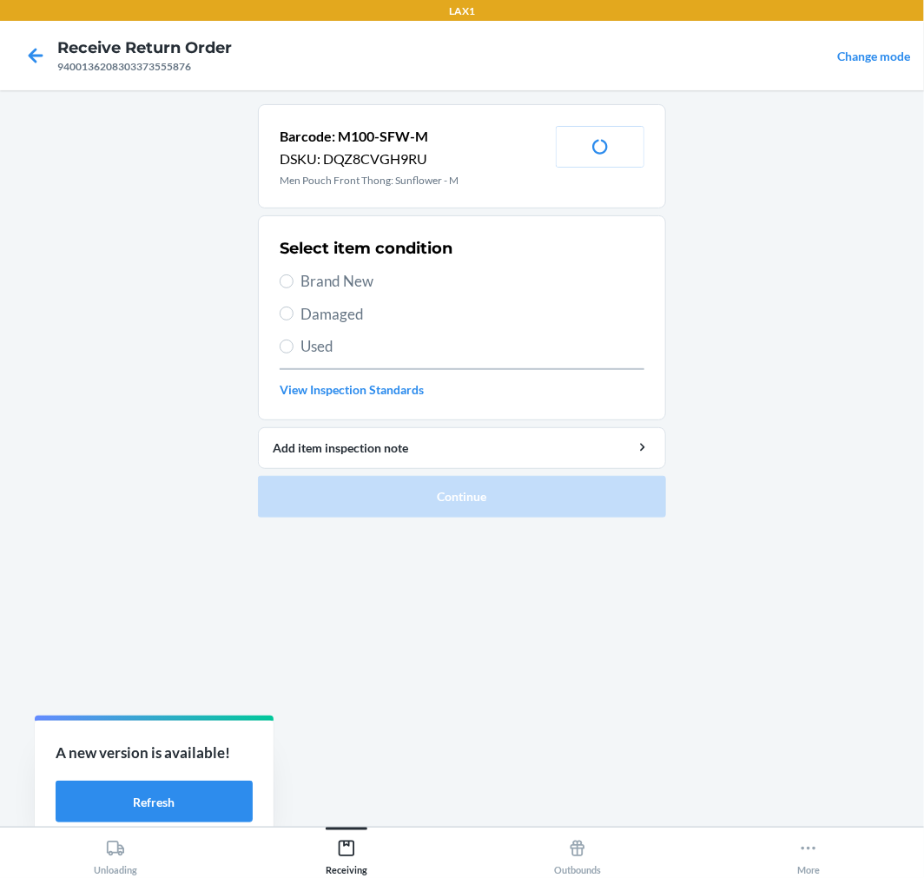
click at [332, 275] on span "Brand New" at bounding box center [473, 281] width 344 height 23
click at [294, 275] on input "Brand New" at bounding box center [287, 282] width 14 height 14
radio input "true"
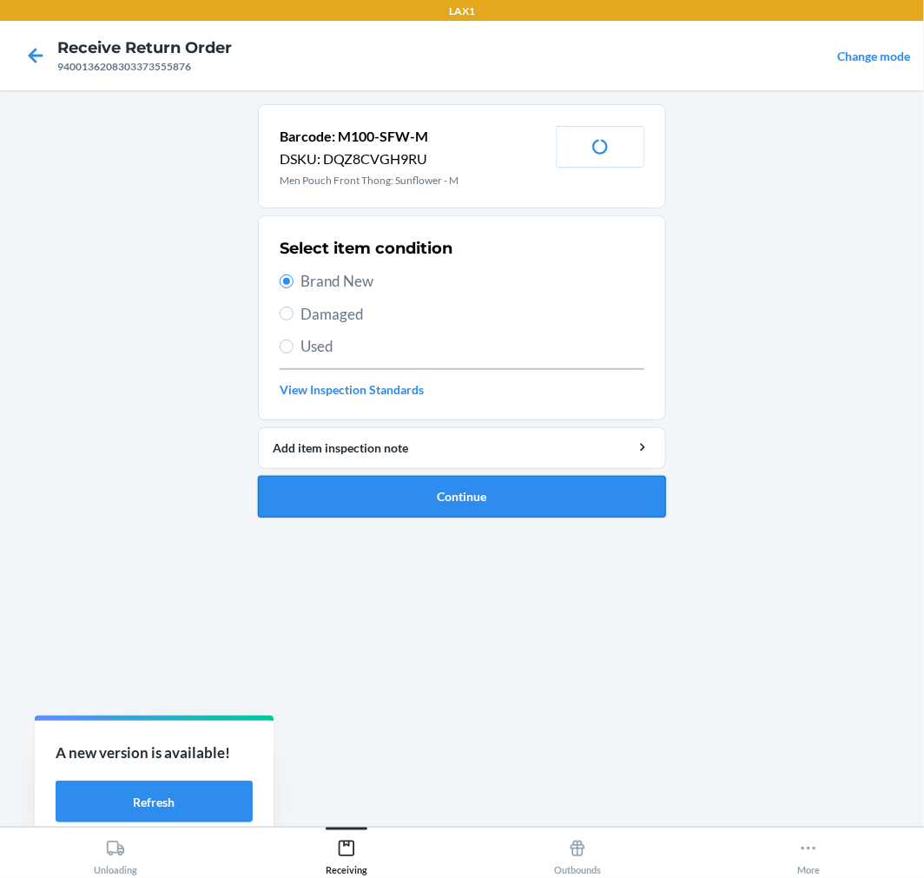
click at [439, 499] on button "Continue" at bounding box center [462, 497] width 408 height 42
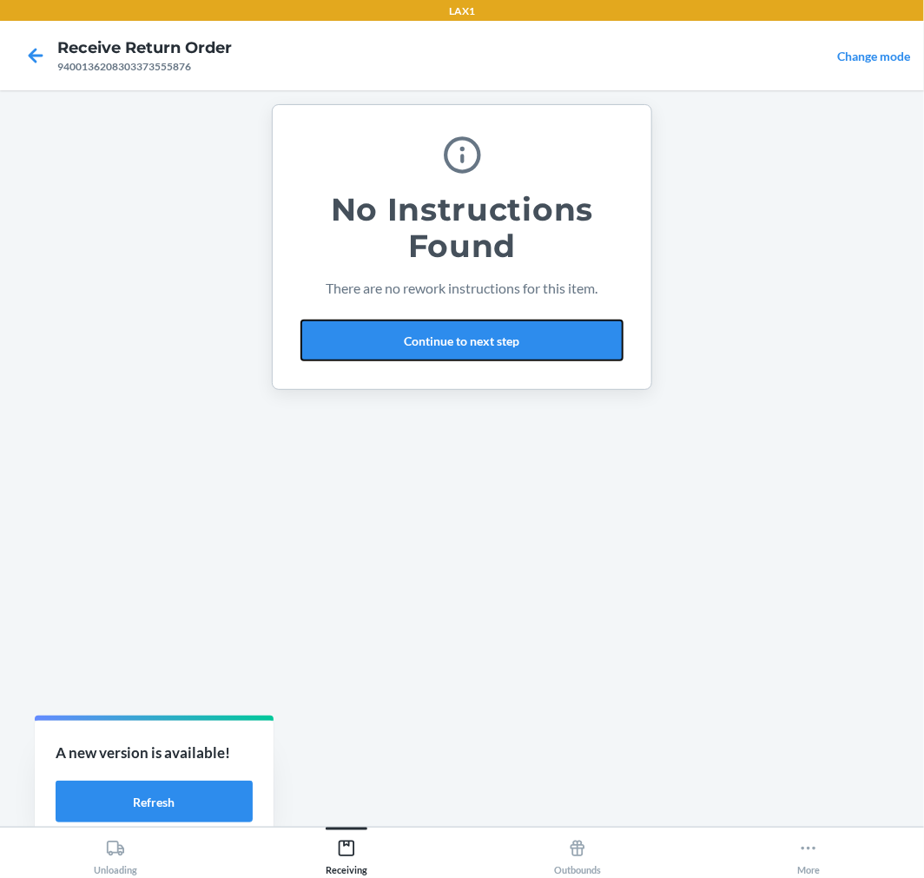
drag, startPoint x: 480, startPoint y: 349, endPoint x: 713, endPoint y: 161, distance: 299.6
click at [713, 161] on main "No Instructions Found There are no rework instructions for this item. Continue …" at bounding box center [462, 458] width 924 height 737
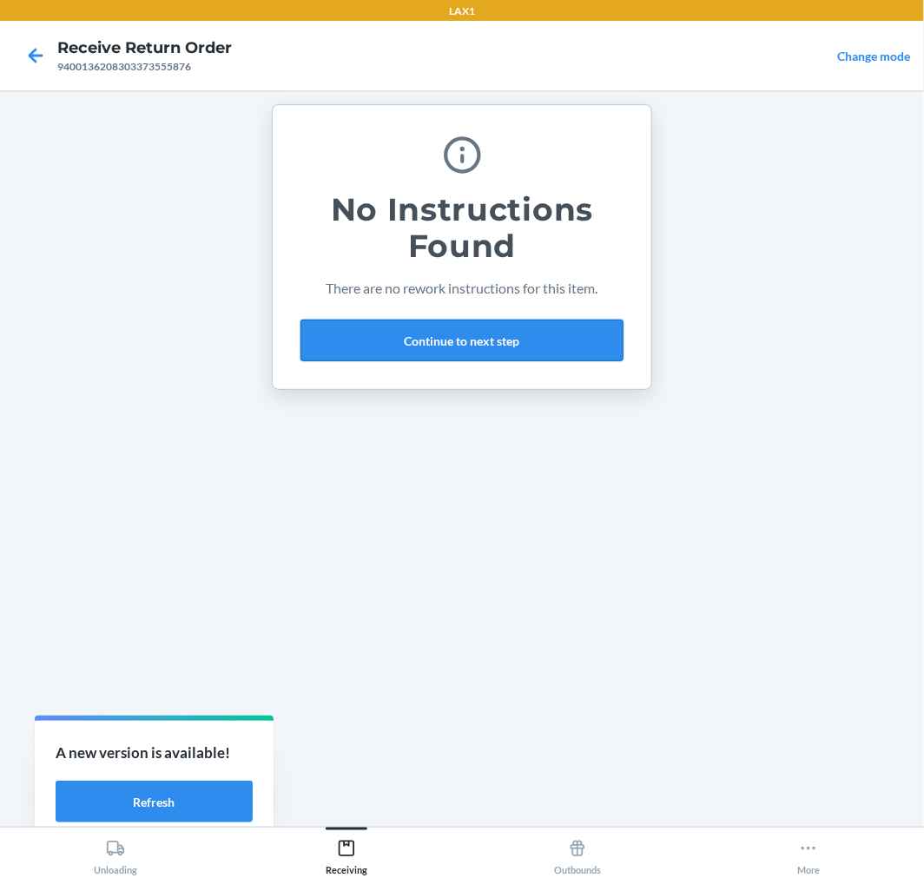
click at [525, 345] on button "Continue to next step" at bounding box center [462, 341] width 323 height 42
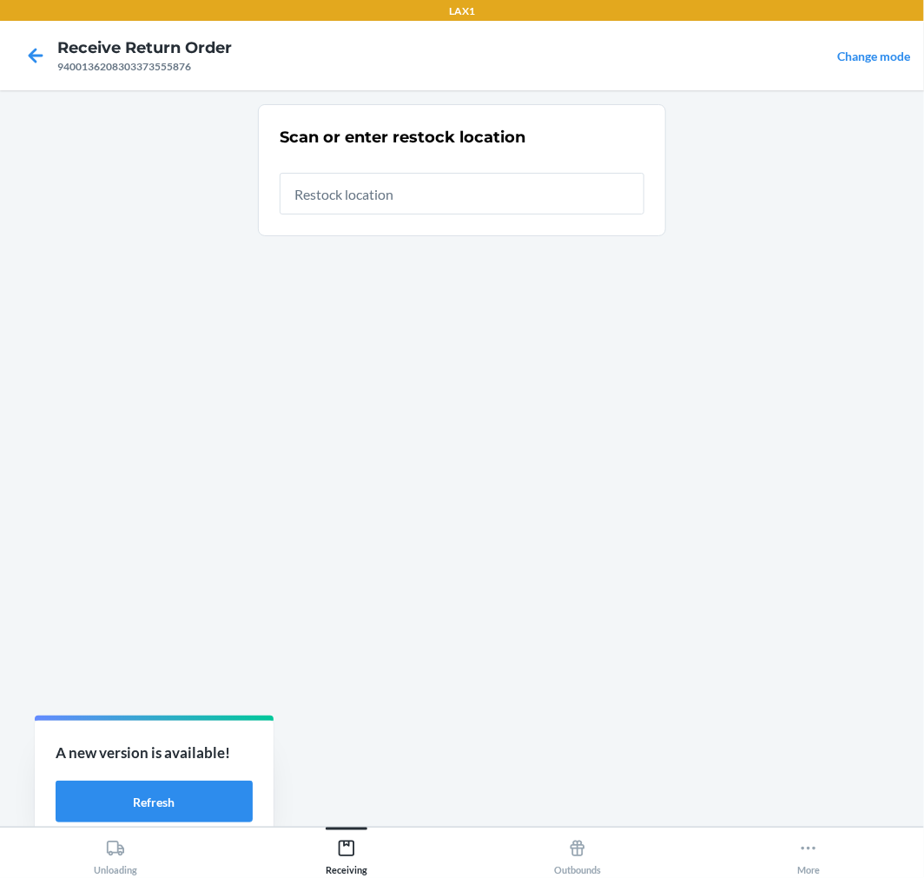
click at [433, 197] on input "text" at bounding box center [462, 194] width 365 height 42
type input "RTCART017"
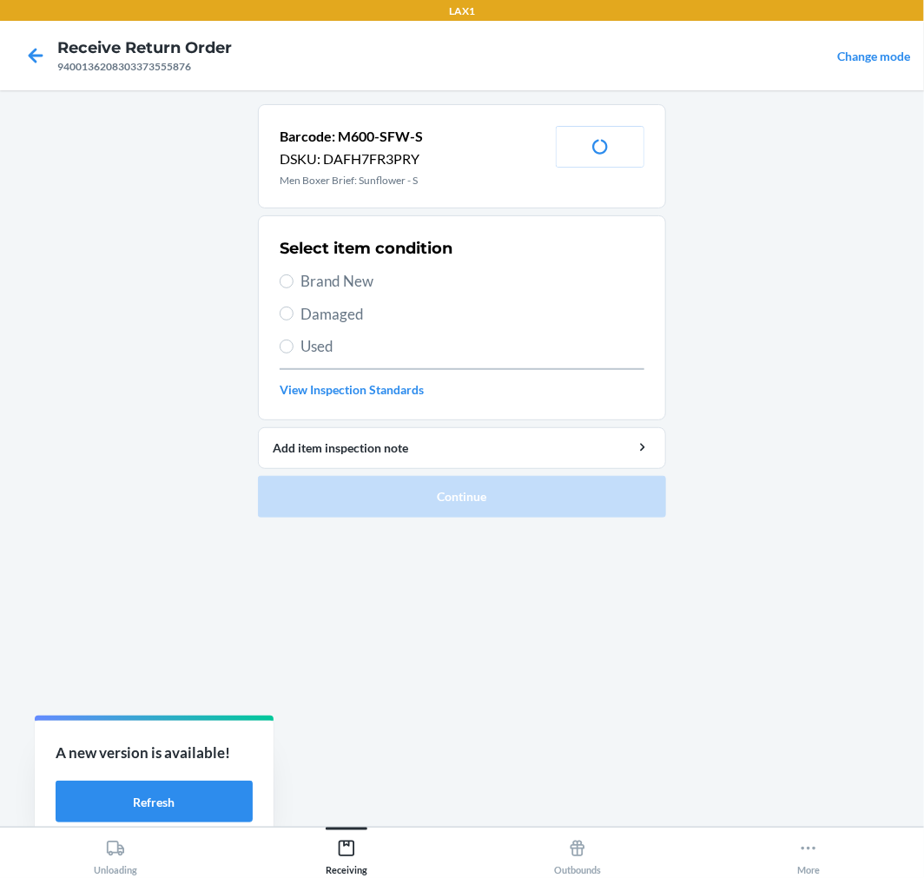
click at [354, 283] on span "Brand New" at bounding box center [473, 281] width 344 height 23
click at [294, 283] on input "Brand New" at bounding box center [287, 282] width 14 height 14
radio input "true"
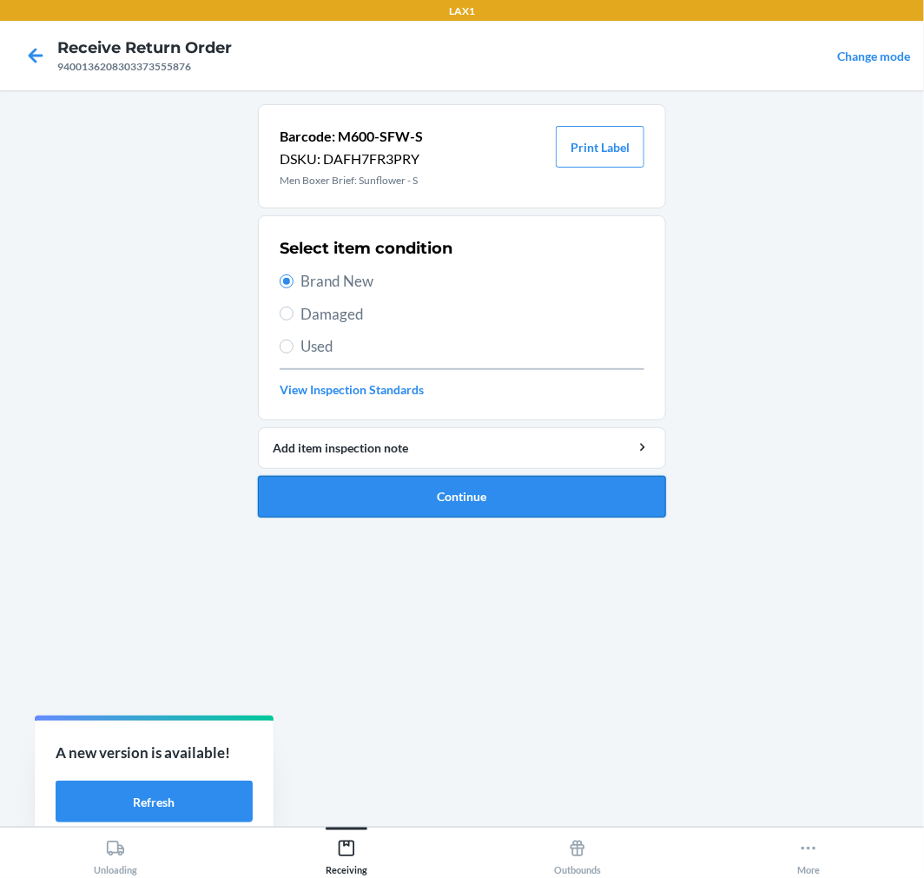
click at [409, 502] on button "Continue" at bounding box center [462, 497] width 408 height 42
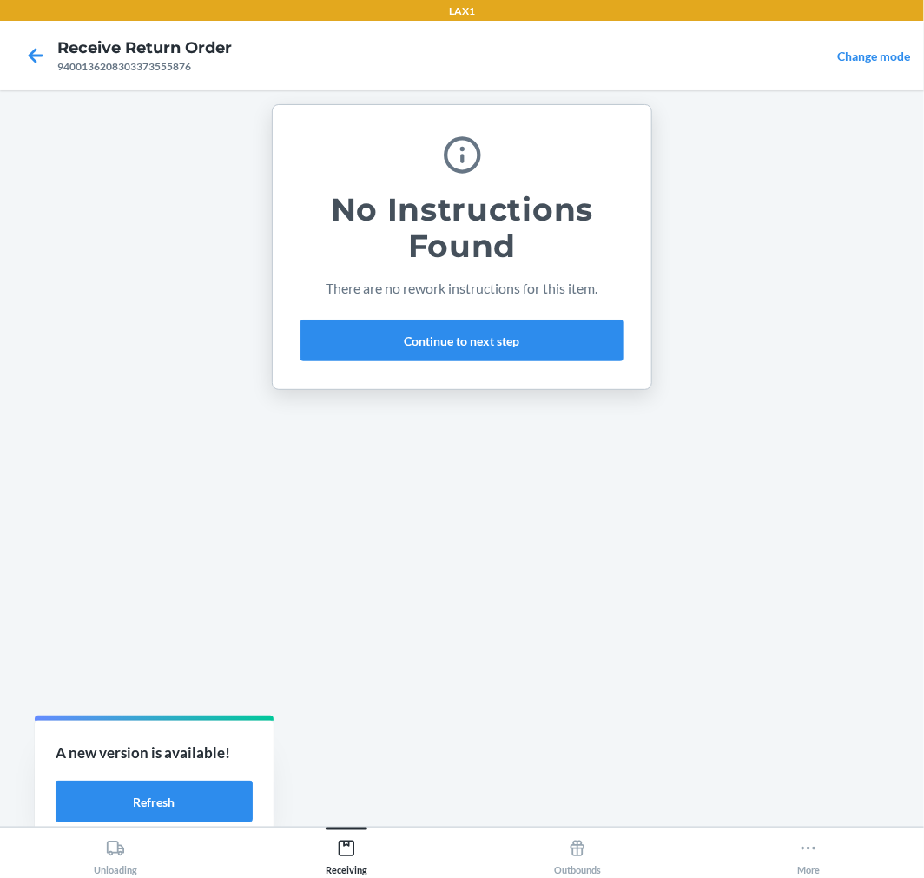
click at [548, 309] on div "No Instructions Found There are no rework instructions for this item. Continue …" at bounding box center [462, 247] width 323 height 242
click at [548, 341] on button "Continue to next step" at bounding box center [462, 341] width 323 height 42
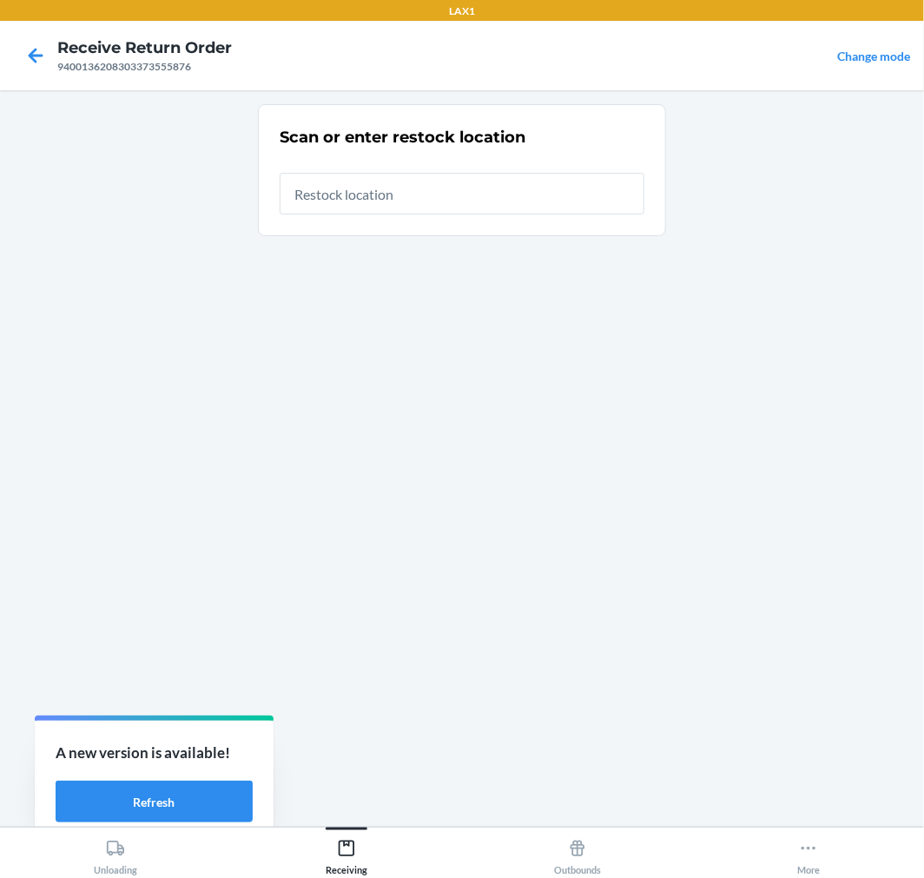
click at [480, 189] on input "text" at bounding box center [462, 194] width 365 height 42
type input "RTCART017"
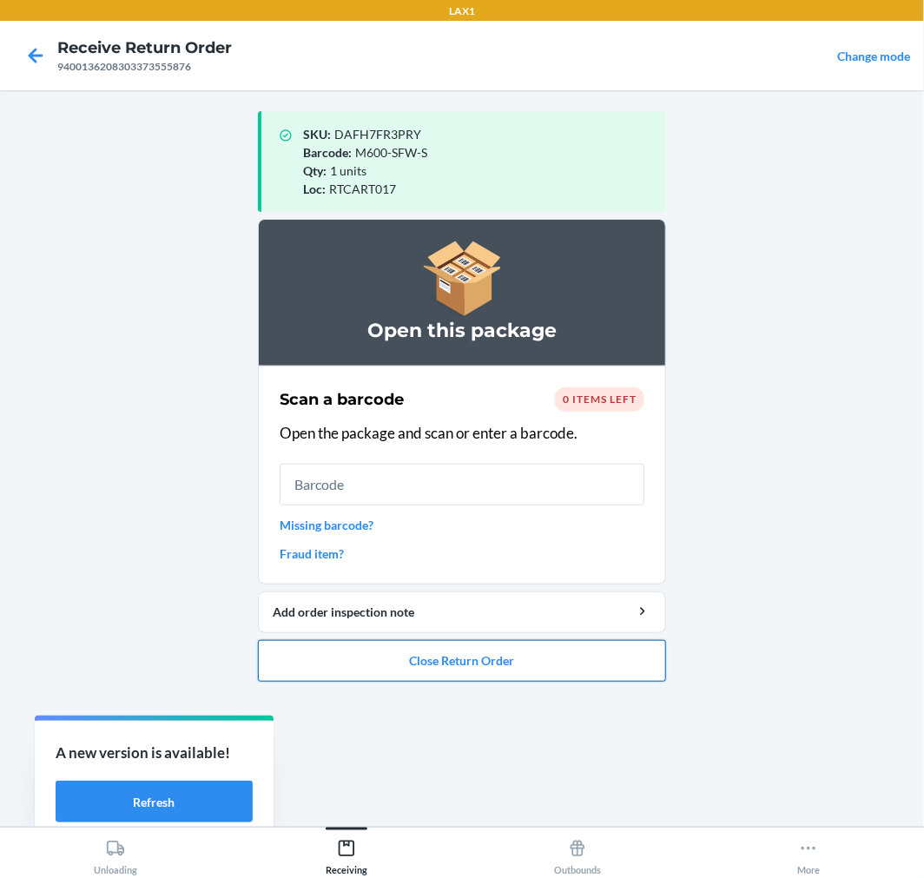
click at [489, 674] on button "Close Return Order" at bounding box center [462, 661] width 408 height 42
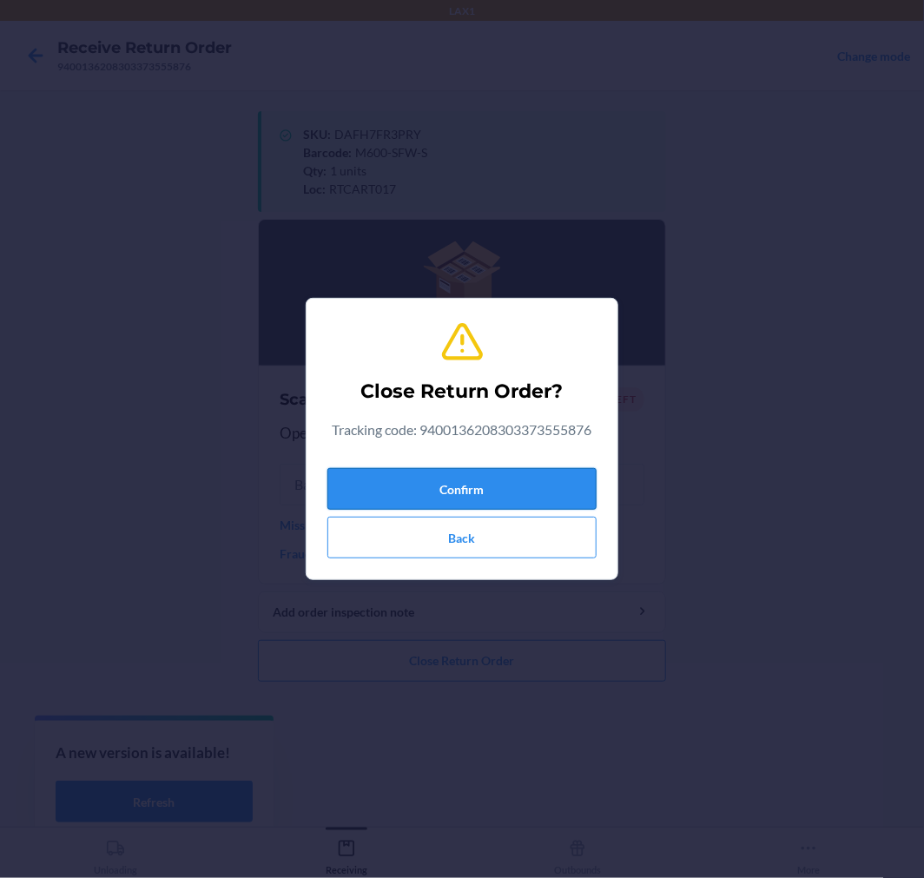
click at [480, 493] on button "Confirm" at bounding box center [462, 489] width 269 height 42
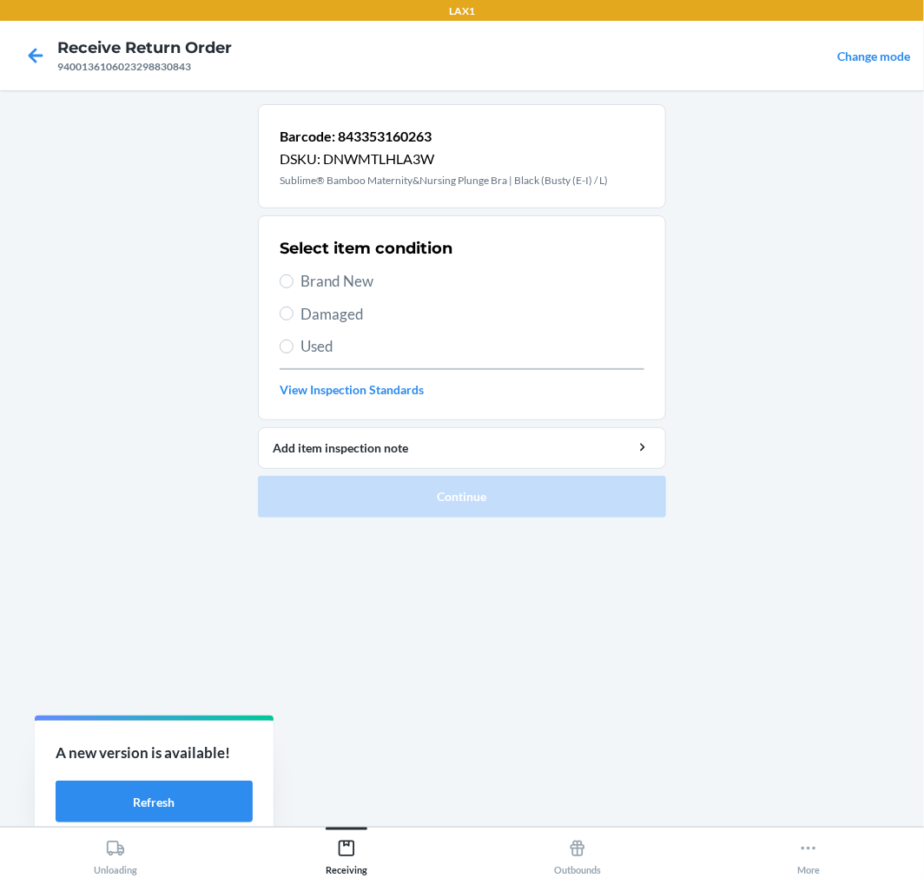
click at [346, 315] on span "Damaged" at bounding box center [473, 314] width 344 height 23
click at [294, 315] on input "Damaged" at bounding box center [287, 314] width 14 height 14
radio input "true"
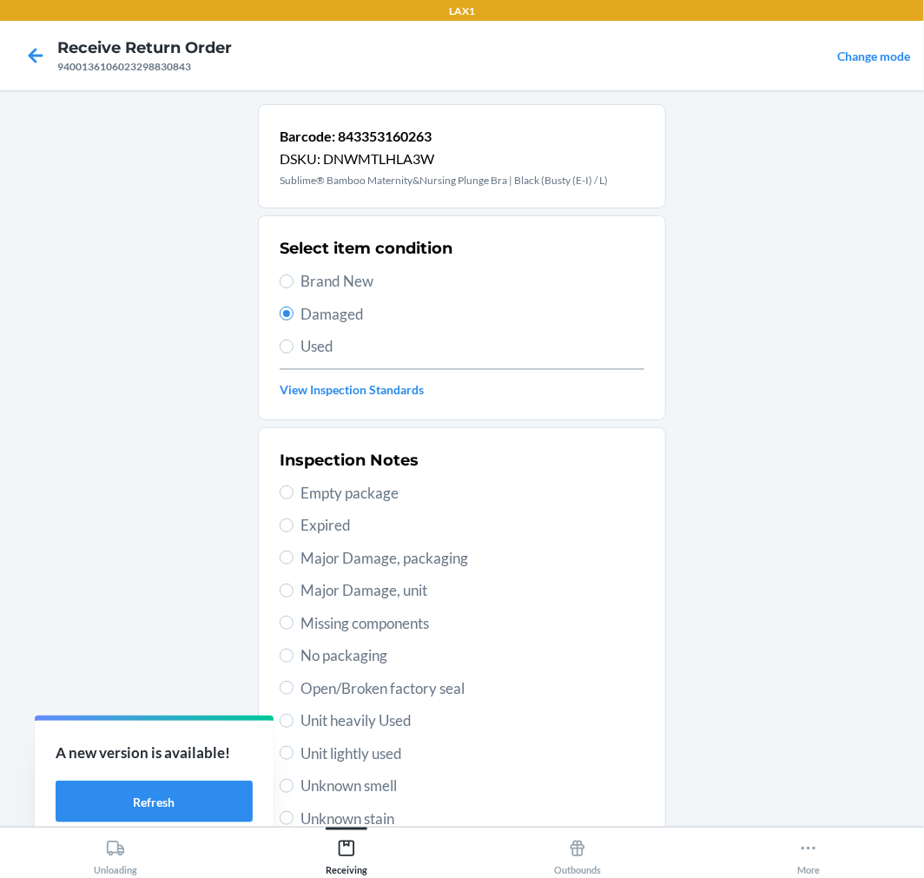
click at [301, 343] on span "Used" at bounding box center [473, 346] width 344 height 23
click at [294, 343] on input "Used" at bounding box center [287, 347] width 14 height 14
radio input "true"
radio input "false"
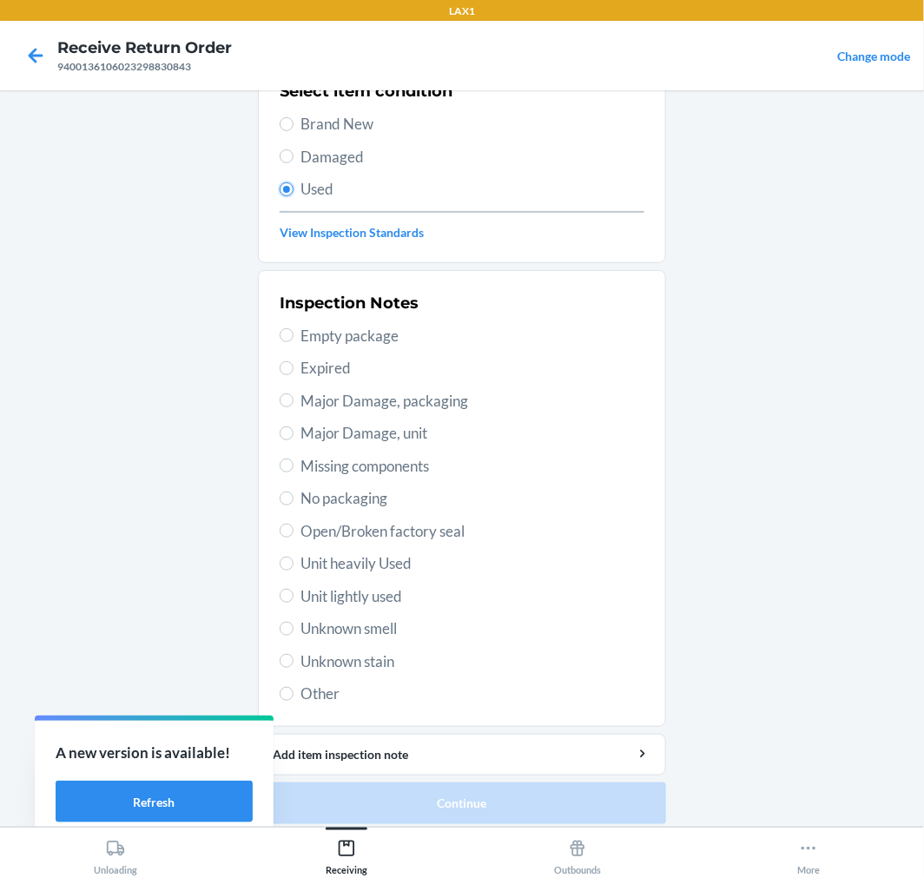
scroll to position [168, 0]
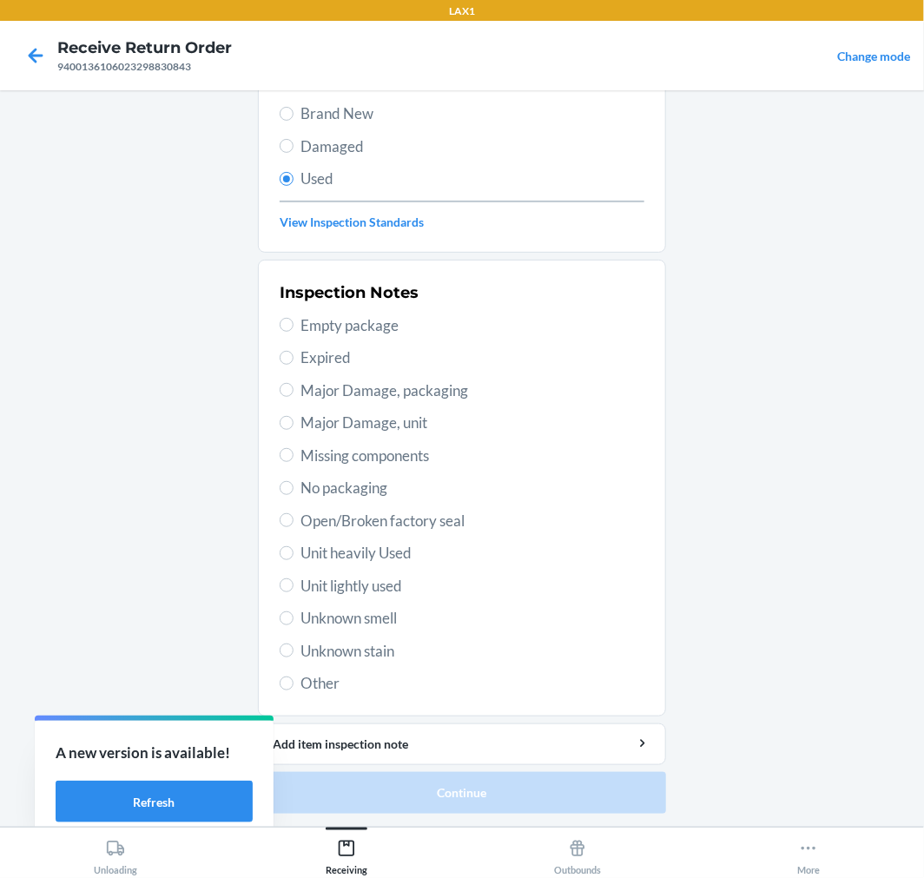
click at [345, 583] on span "Unit lightly used" at bounding box center [473, 586] width 344 height 23
click at [294, 583] on input "Unit lightly used" at bounding box center [287, 586] width 14 height 14
radio input "true"
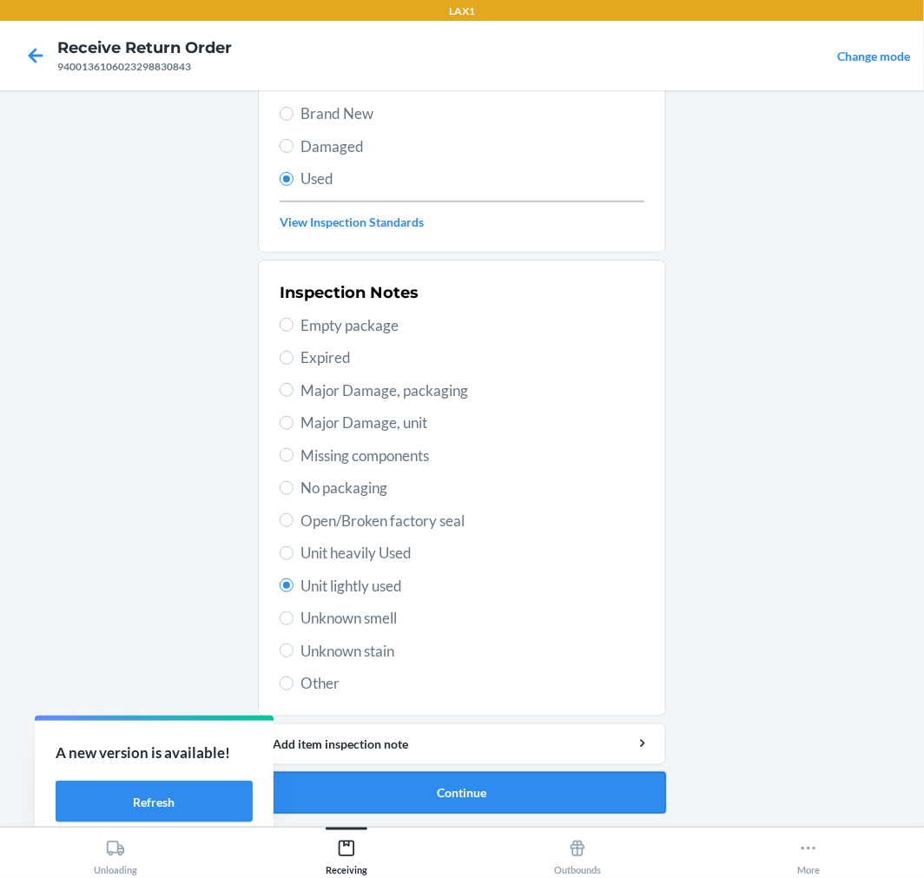
click at [526, 778] on button "Continue" at bounding box center [462, 793] width 408 height 42
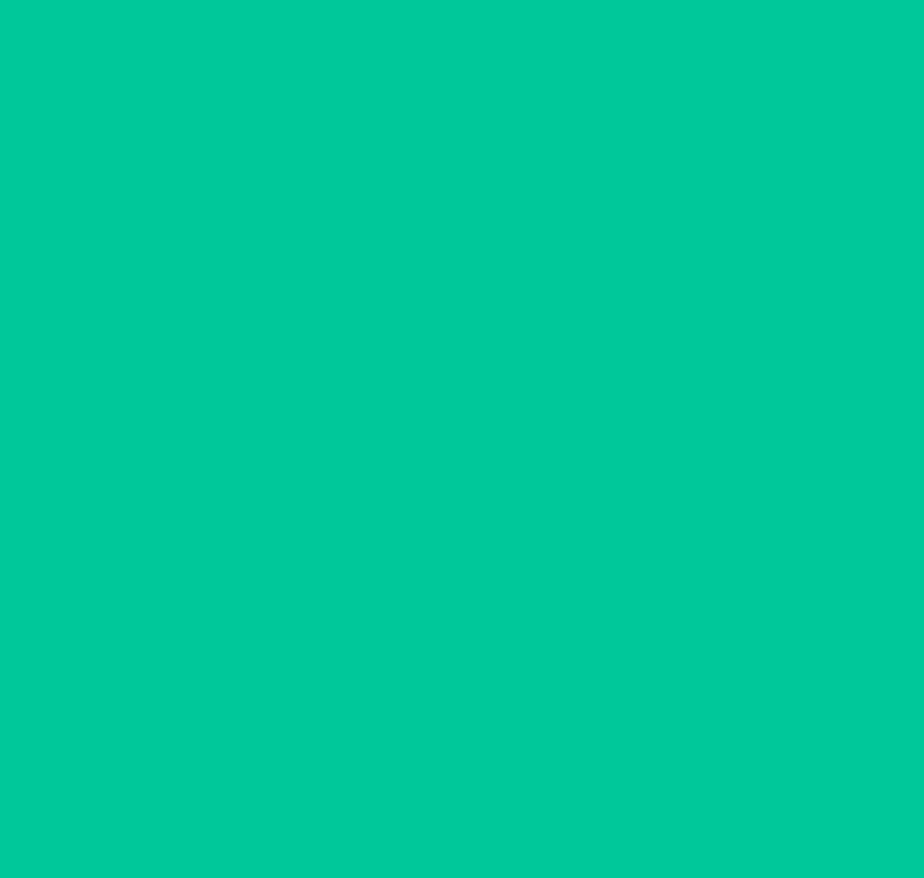
click at [526, 778] on div "Item disposition: DESTROY Upload photos of the item Shipping label image Unit i…" at bounding box center [462, 458] width 408 height 709
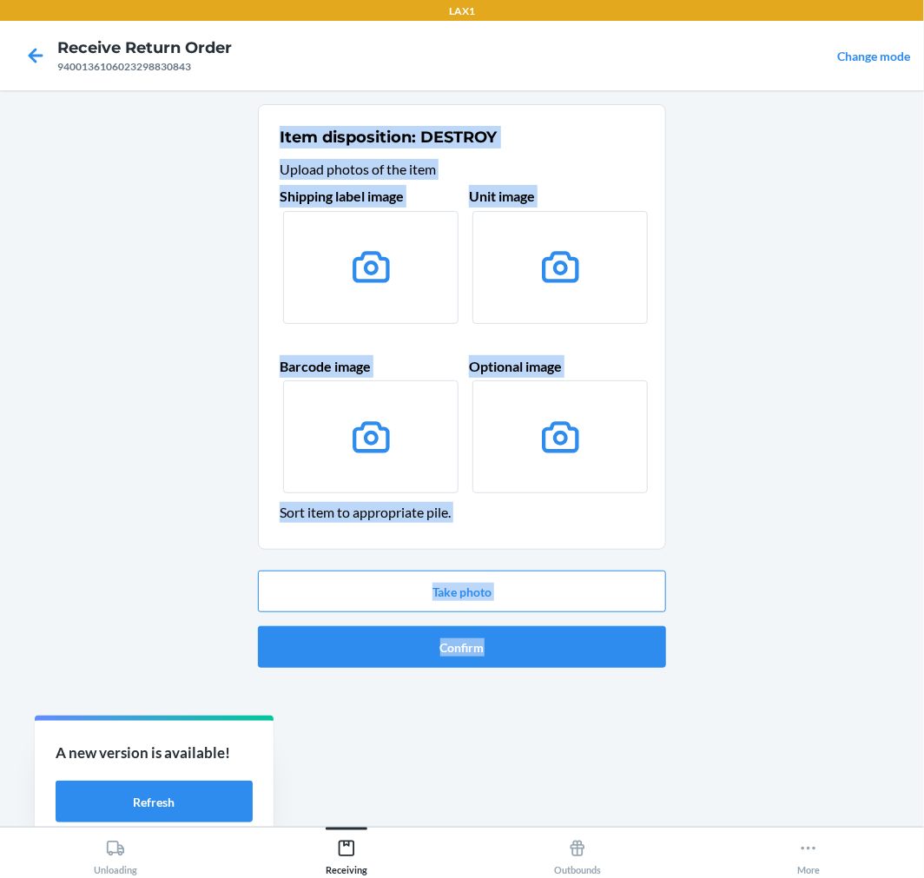
click at [488, 675] on ol "Item disposition: DESTROY Upload photos of the item Shipping label image Unit i…" at bounding box center [462, 393] width 408 height 578
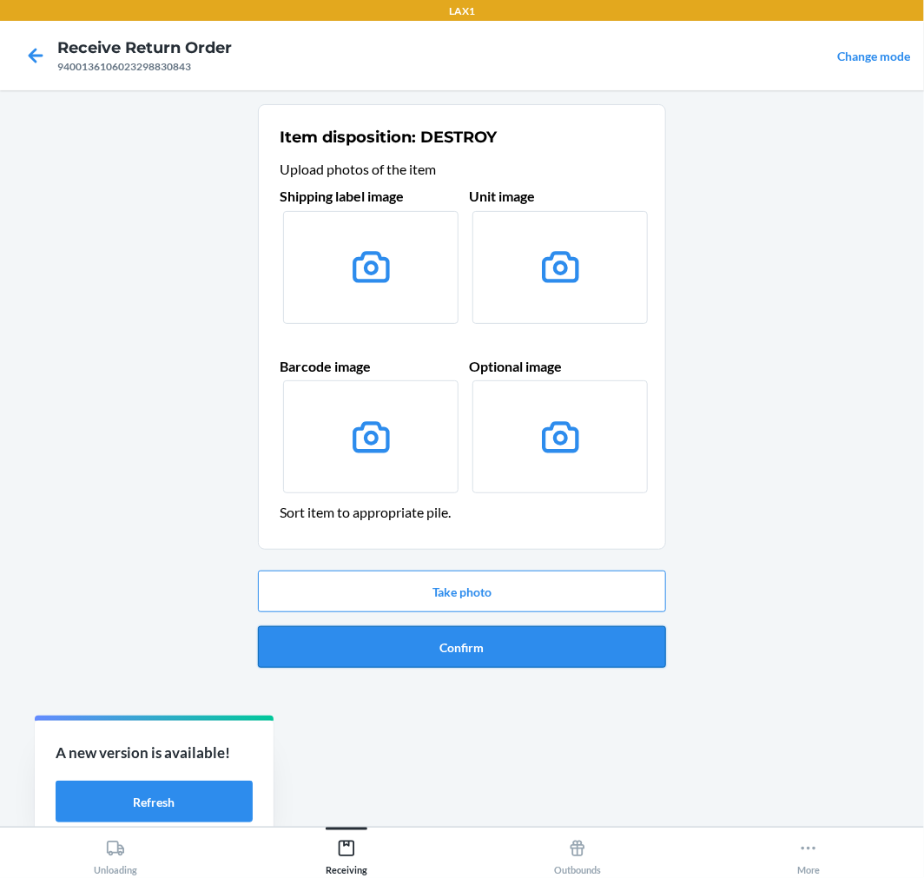
click at [600, 639] on button "Confirm" at bounding box center [462, 647] width 408 height 42
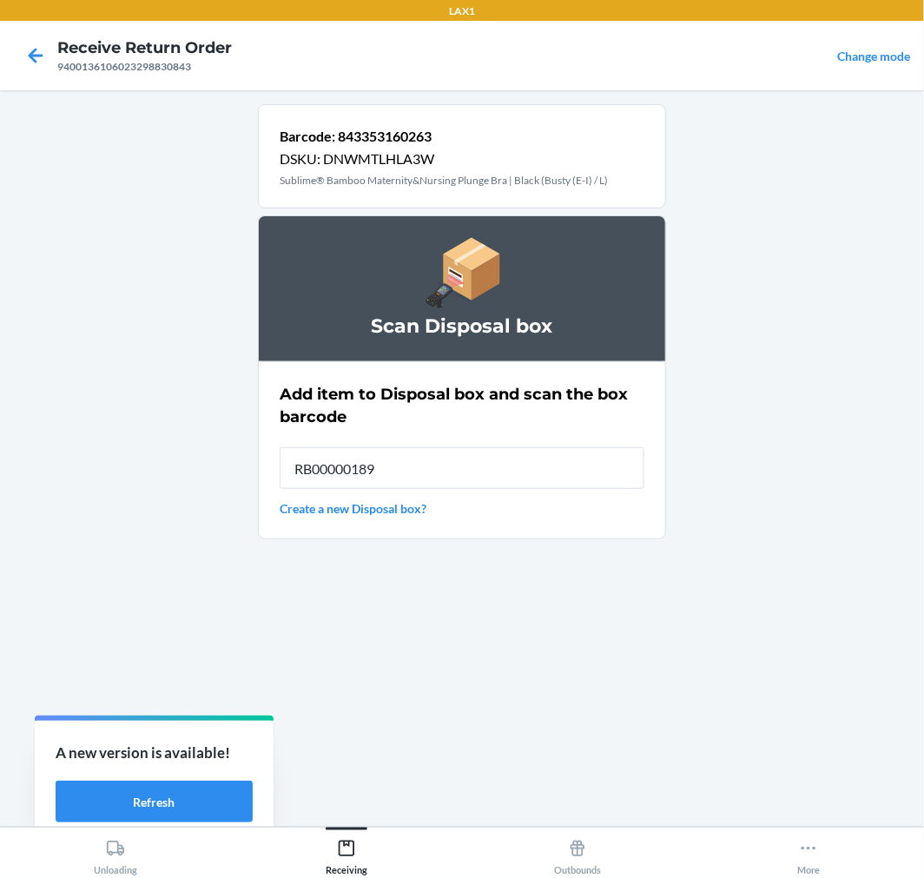
type input "RB00000189K"
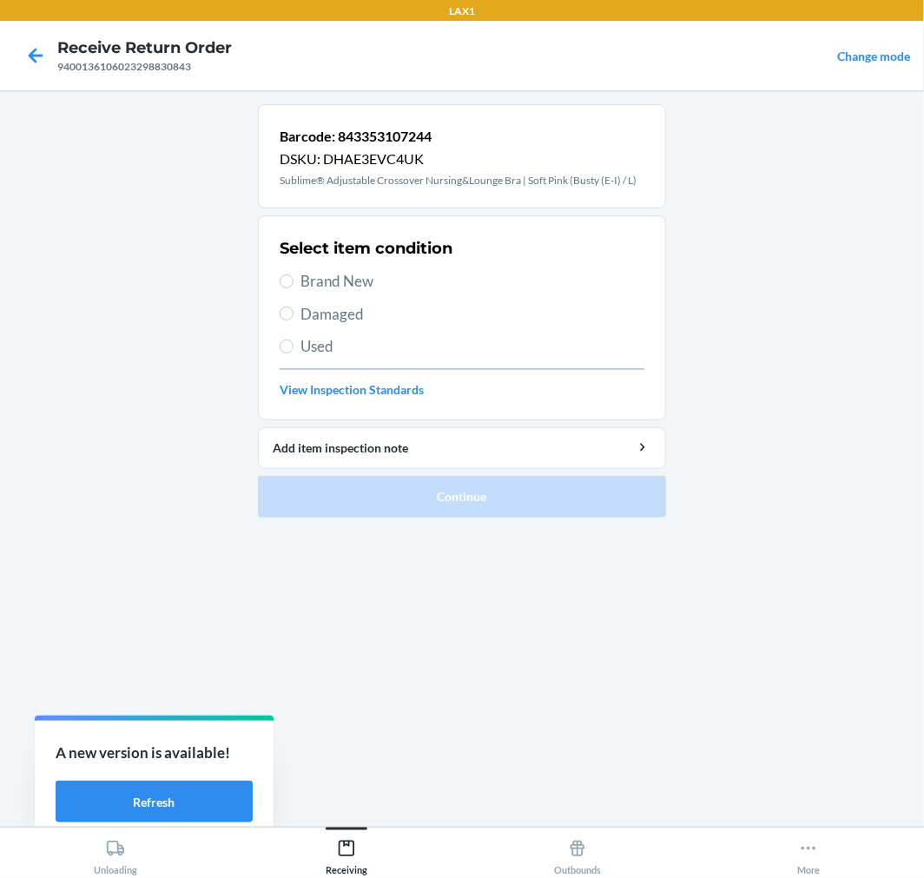
click at [311, 288] on span "Brand New" at bounding box center [473, 281] width 344 height 23
click at [294, 288] on input "Brand New" at bounding box center [287, 282] width 14 height 14
radio input "true"
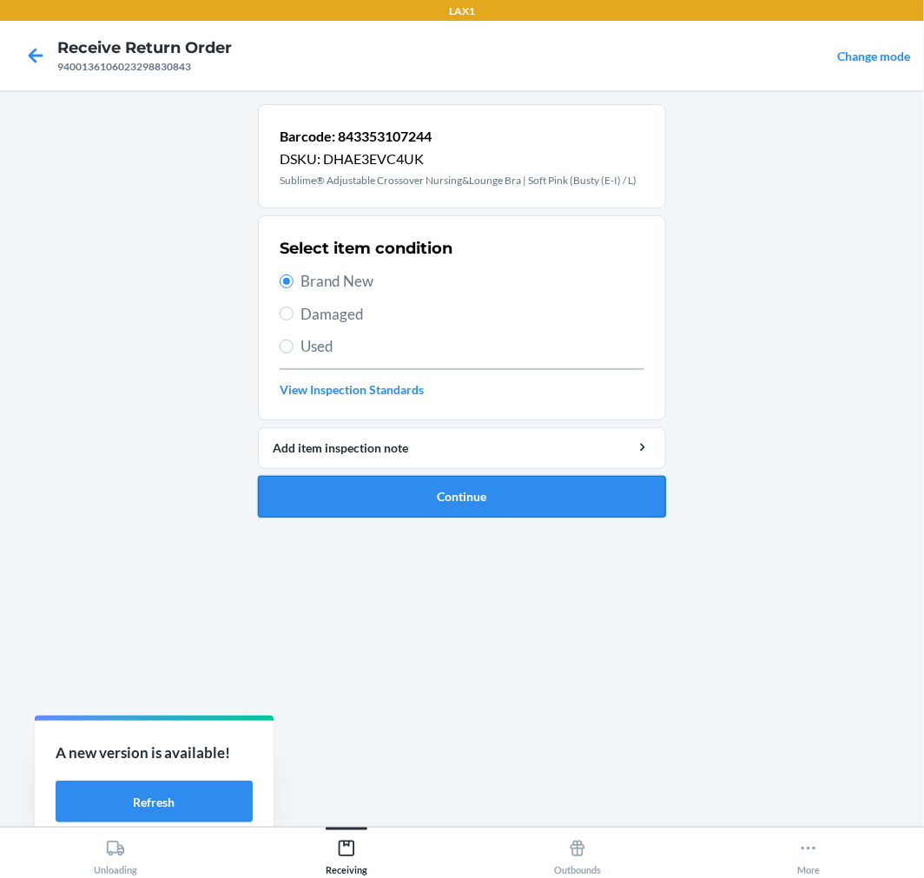
click at [514, 483] on button "Continue" at bounding box center [462, 497] width 408 height 42
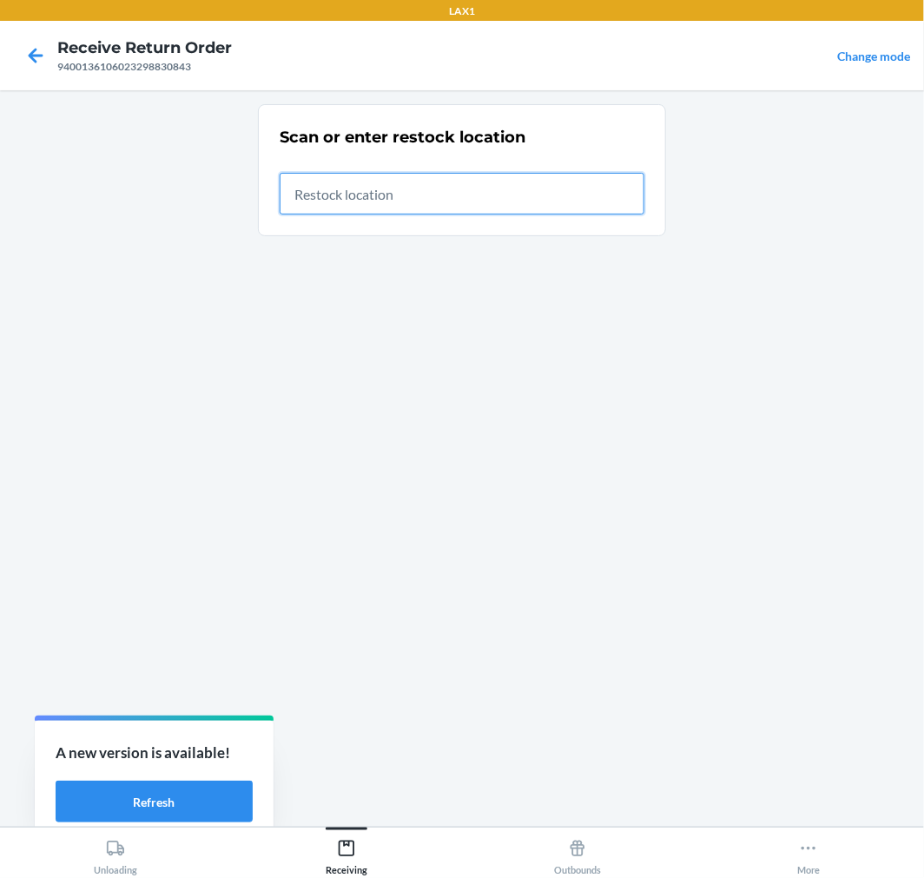
click at [500, 184] on input "text" at bounding box center [462, 194] width 365 height 42
type input "RTCART017"
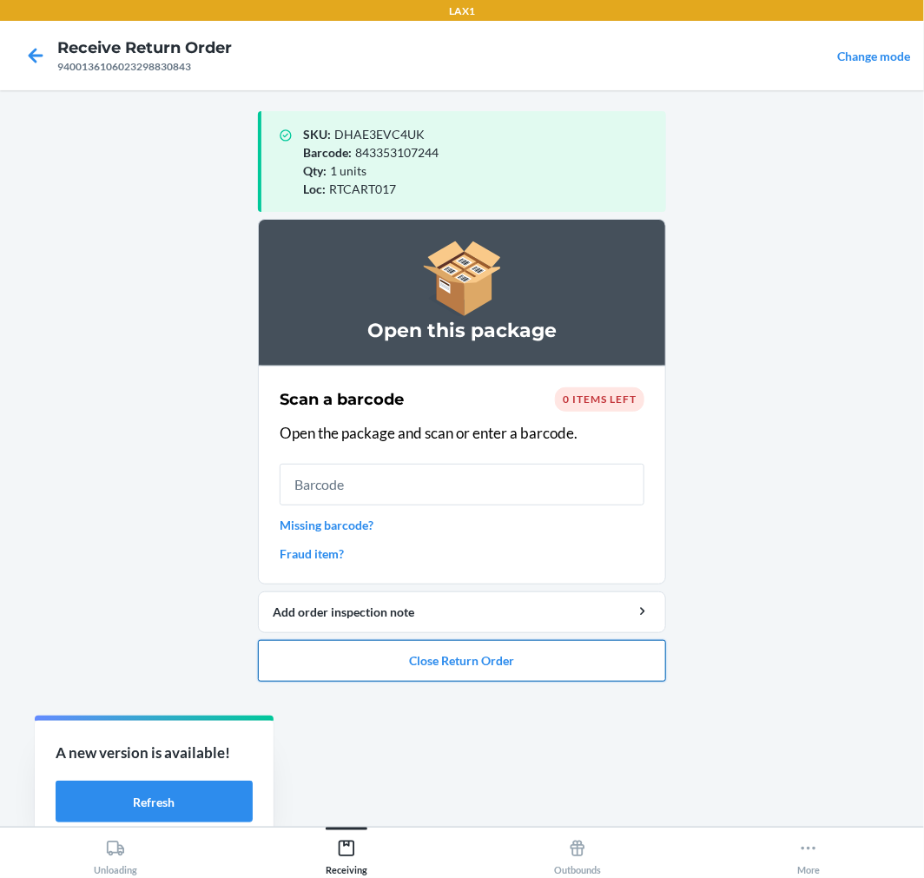
click at [367, 655] on button "Close Return Order" at bounding box center [462, 661] width 408 height 42
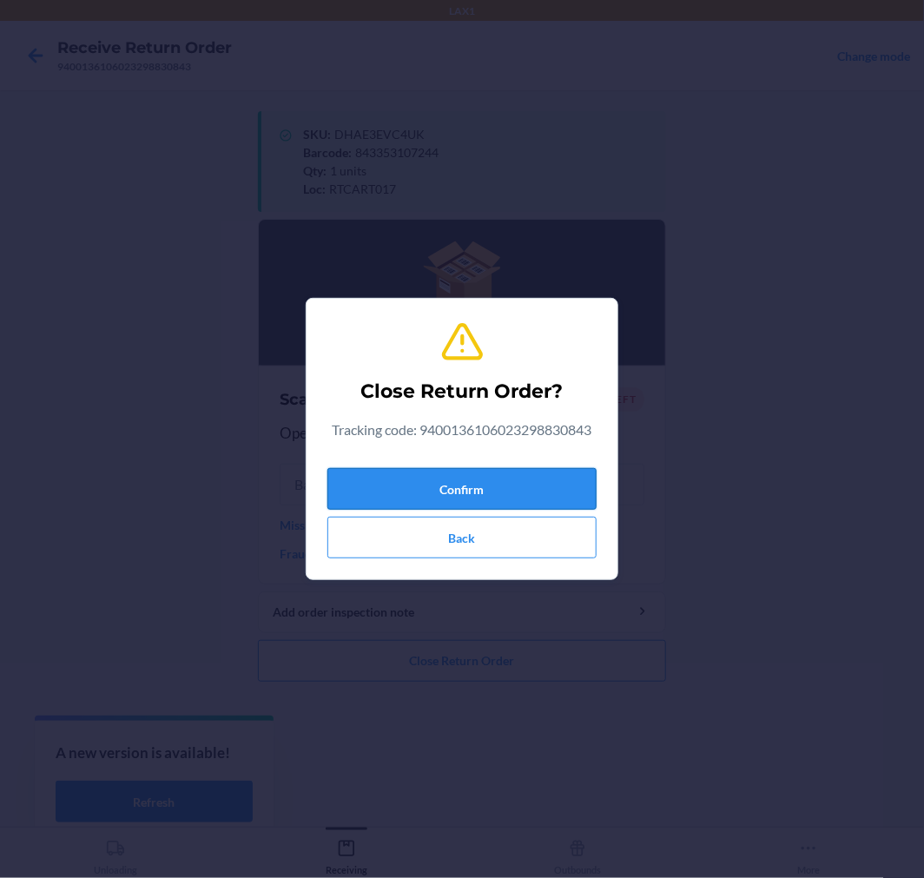
click at [501, 498] on button "Confirm" at bounding box center [462, 489] width 269 height 42
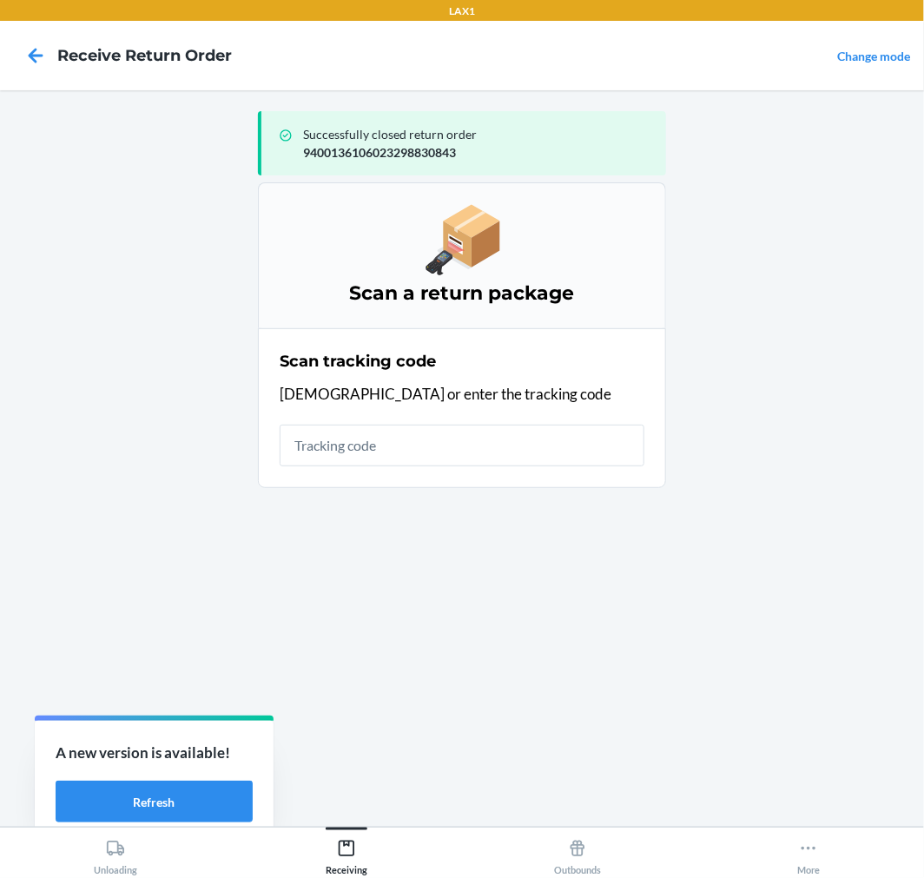
click at [340, 448] on input "text" at bounding box center [462, 446] width 365 height 42
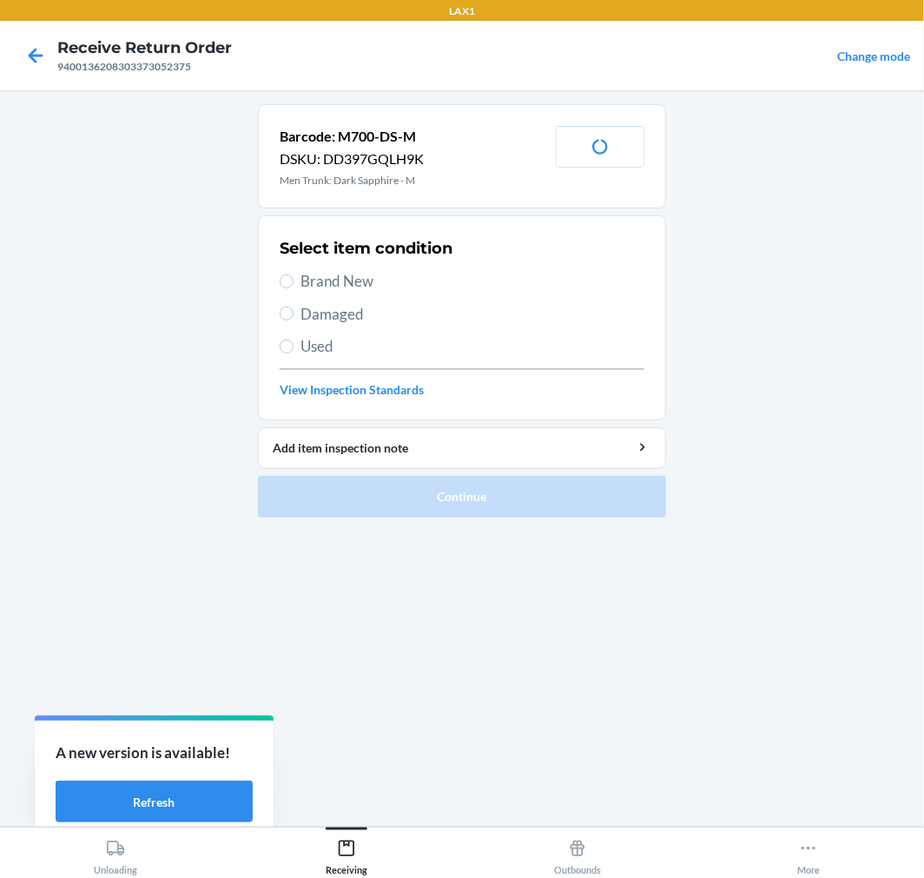
click at [342, 288] on span "Brand New" at bounding box center [473, 281] width 344 height 23
click at [294, 288] on input "Brand New" at bounding box center [287, 282] width 14 height 14
radio input "true"
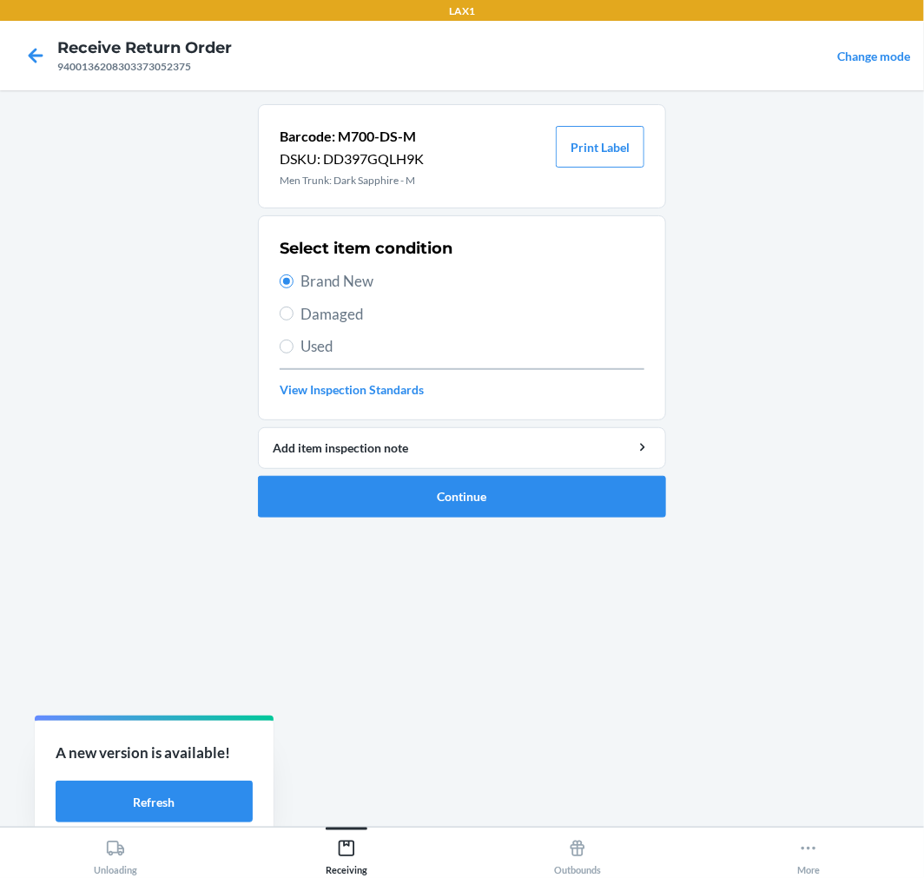
click at [474, 526] on ol "Barcode: M700-DS-M DSKU: DD397GQLH9K Men Trunk: Dark Sapphire - M Print Label S…" at bounding box center [462, 317] width 408 height 427
click at [476, 505] on button "Continue" at bounding box center [462, 497] width 408 height 42
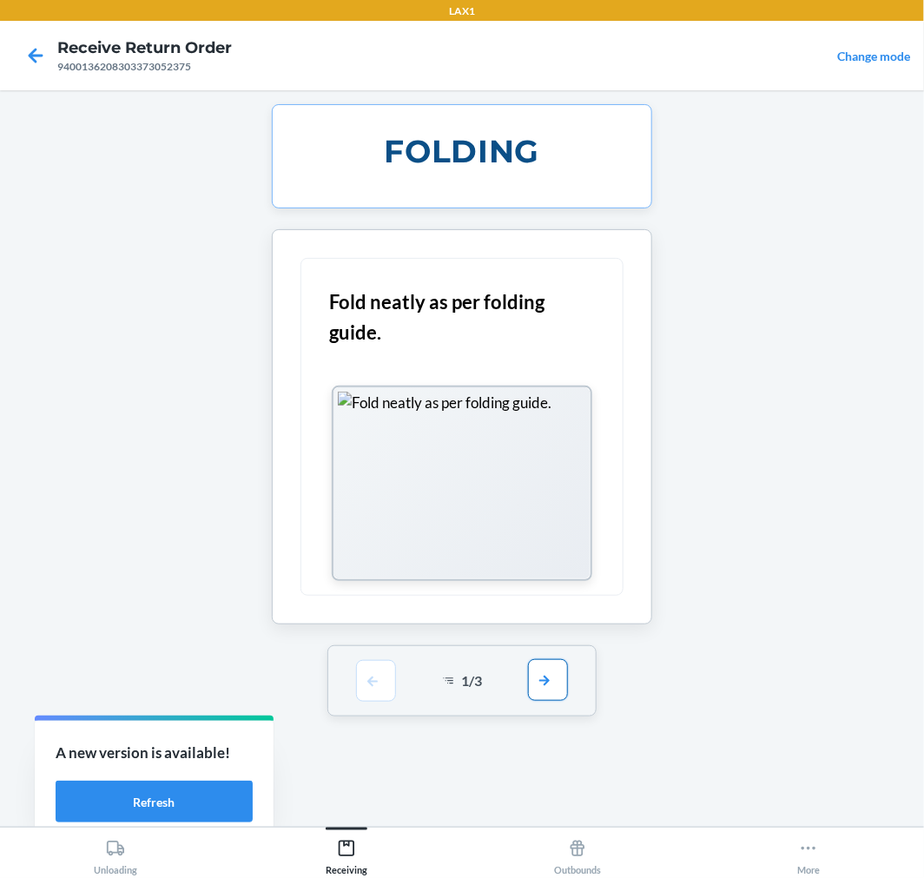
click at [537, 684] on button "button" at bounding box center [548, 680] width 40 height 42
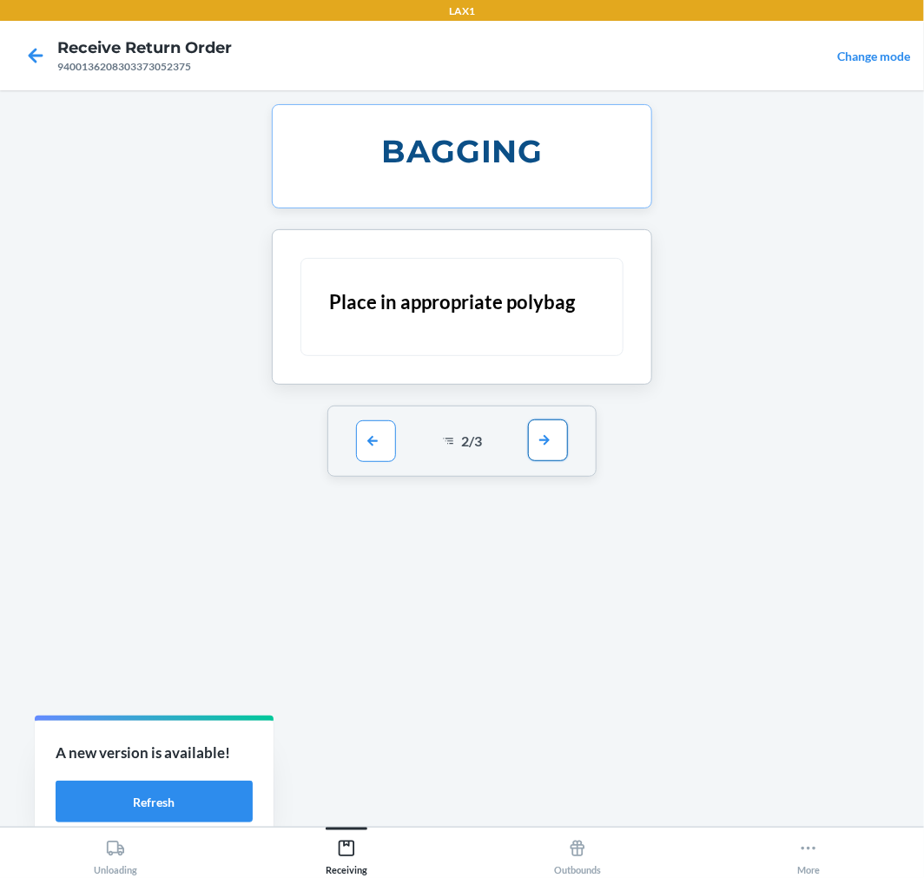
click at [539, 429] on button "button" at bounding box center [548, 441] width 40 height 42
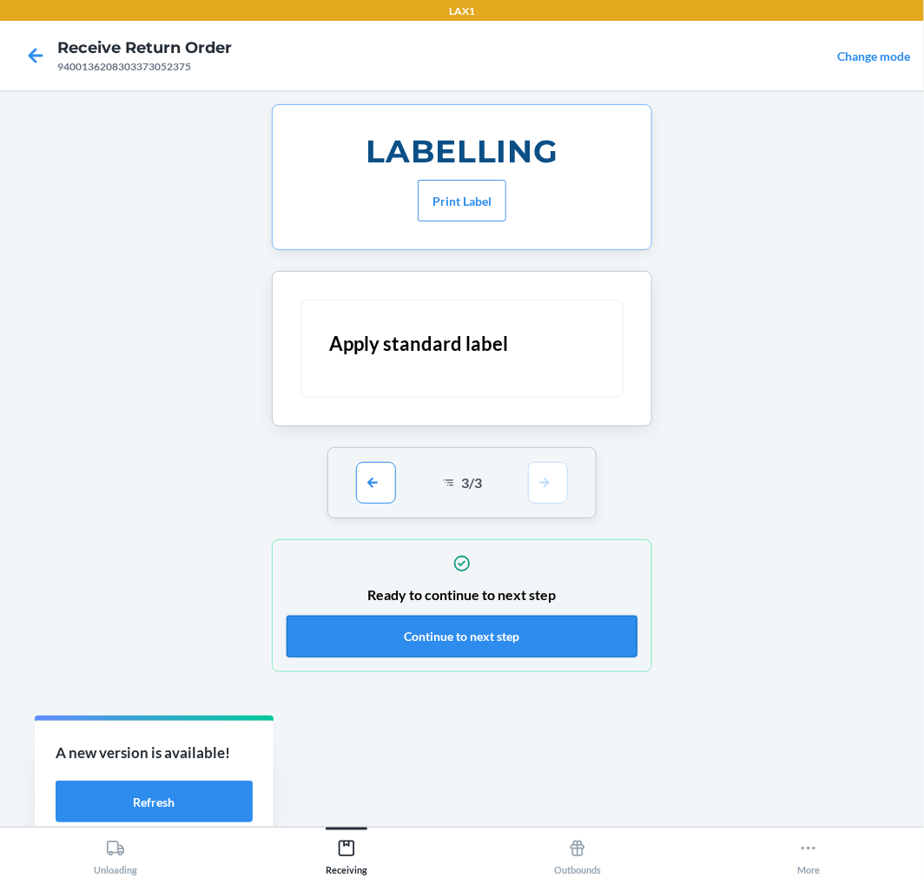
click at [542, 639] on button "Continue to next step" at bounding box center [462, 637] width 351 height 42
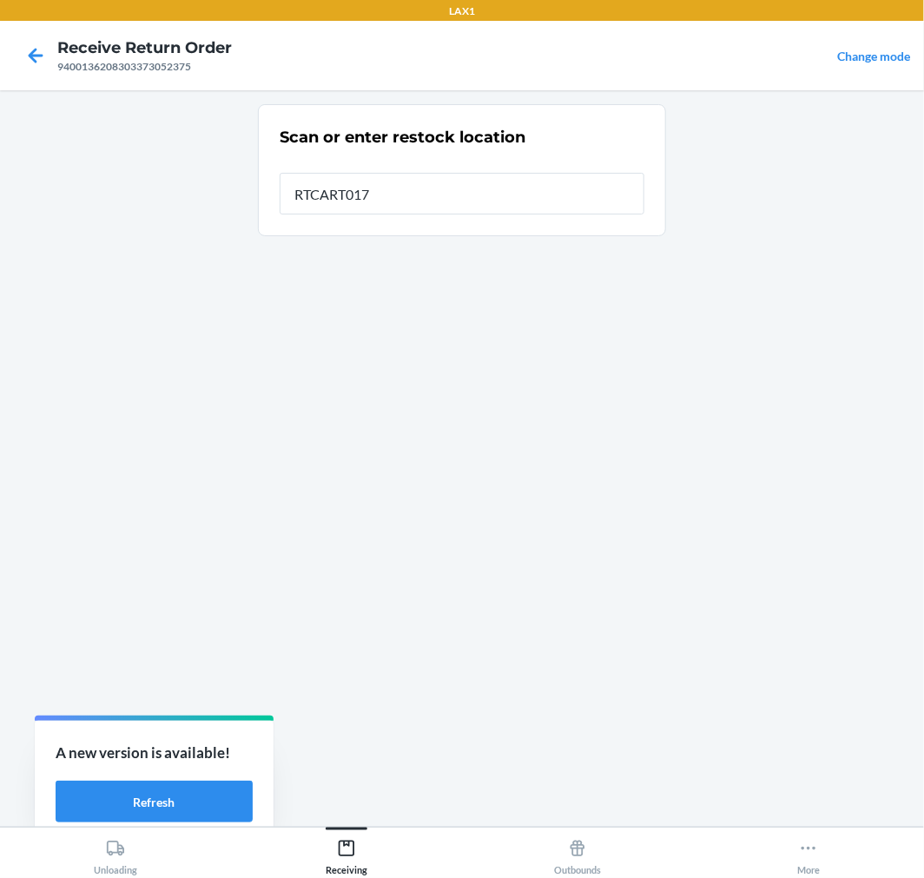
type input "RTCART017"
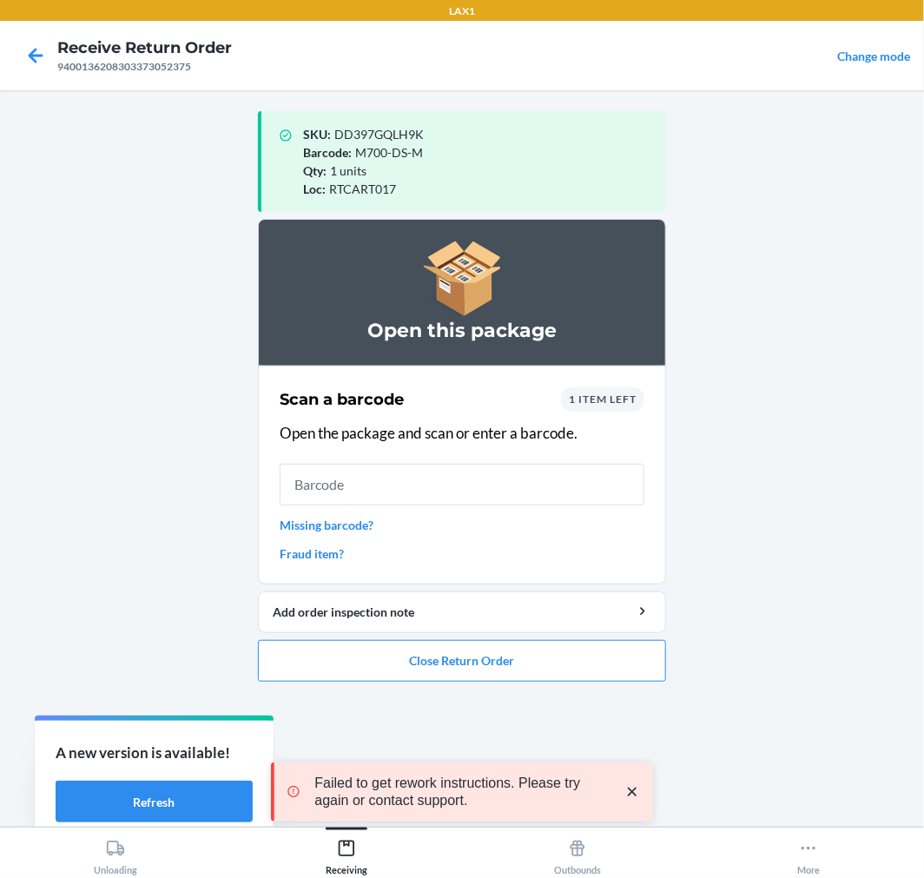
click at [587, 396] on span "1 item left" at bounding box center [603, 399] width 68 height 13
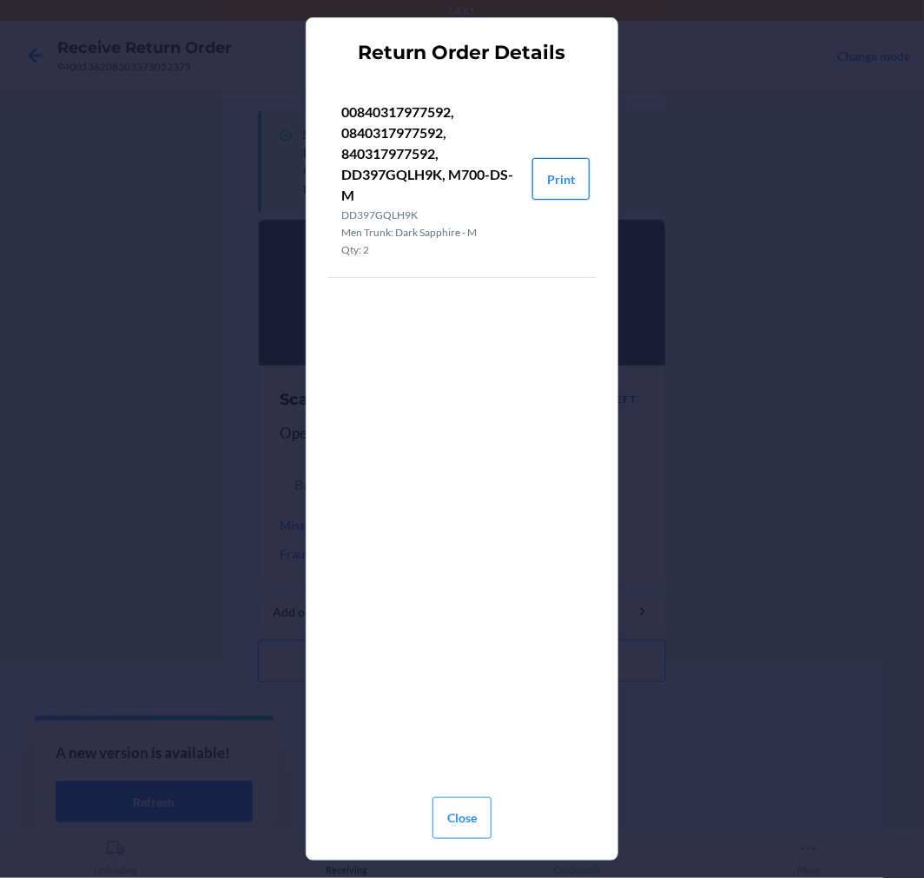
click at [537, 183] on button "Print" at bounding box center [561, 179] width 57 height 42
click at [455, 820] on button "Close" at bounding box center [462, 819] width 59 height 42
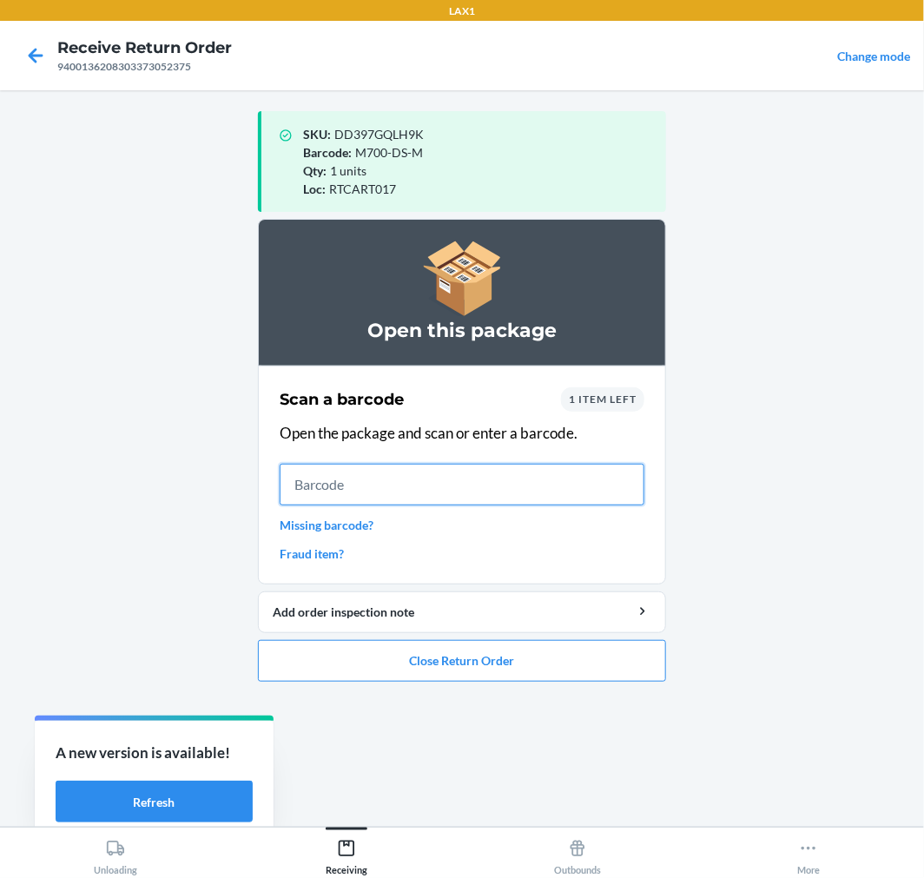
click at [394, 464] on input "text" at bounding box center [462, 485] width 365 height 42
click at [389, 475] on input "text" at bounding box center [462, 485] width 365 height 42
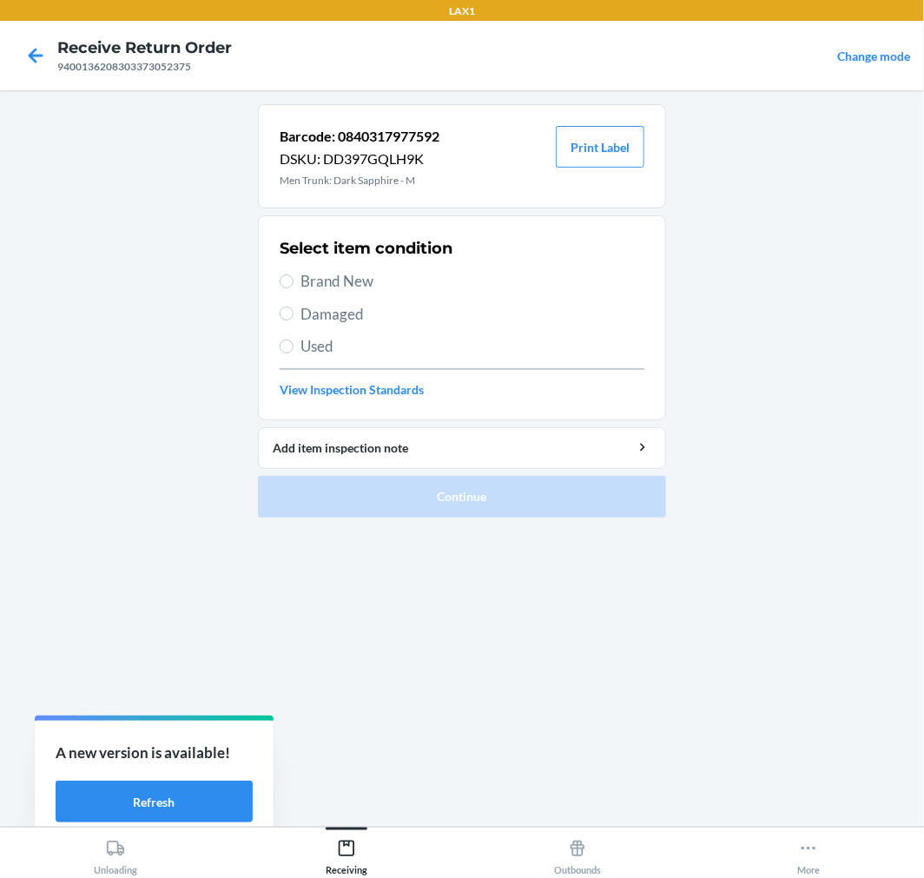
click at [356, 280] on span "Brand New" at bounding box center [473, 281] width 344 height 23
click at [294, 280] on input "Brand New" at bounding box center [287, 282] width 14 height 14
radio input "true"
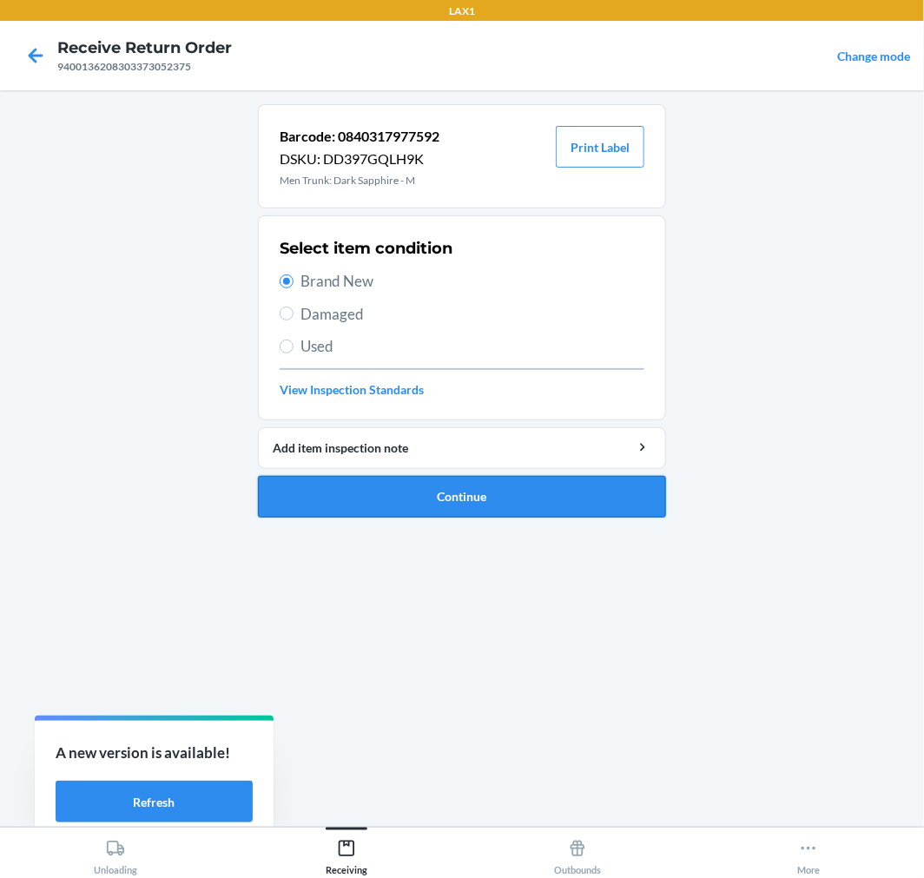
click at [536, 498] on button "Continue" at bounding box center [462, 497] width 408 height 42
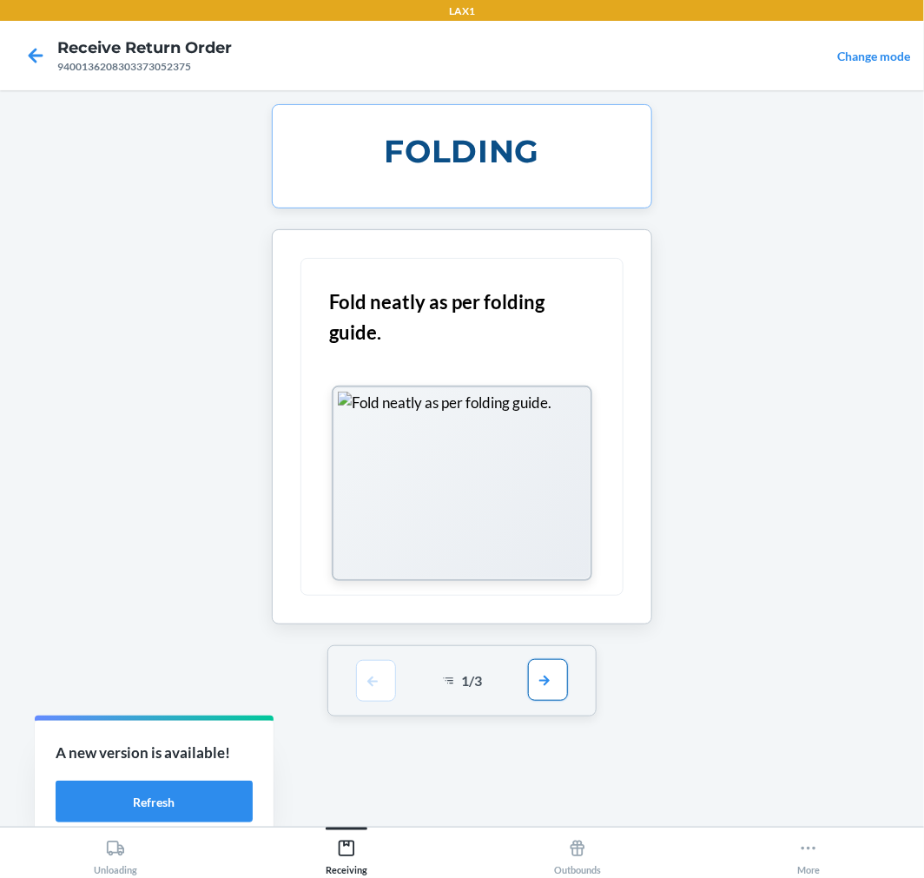
click at [550, 669] on button "button" at bounding box center [548, 680] width 40 height 42
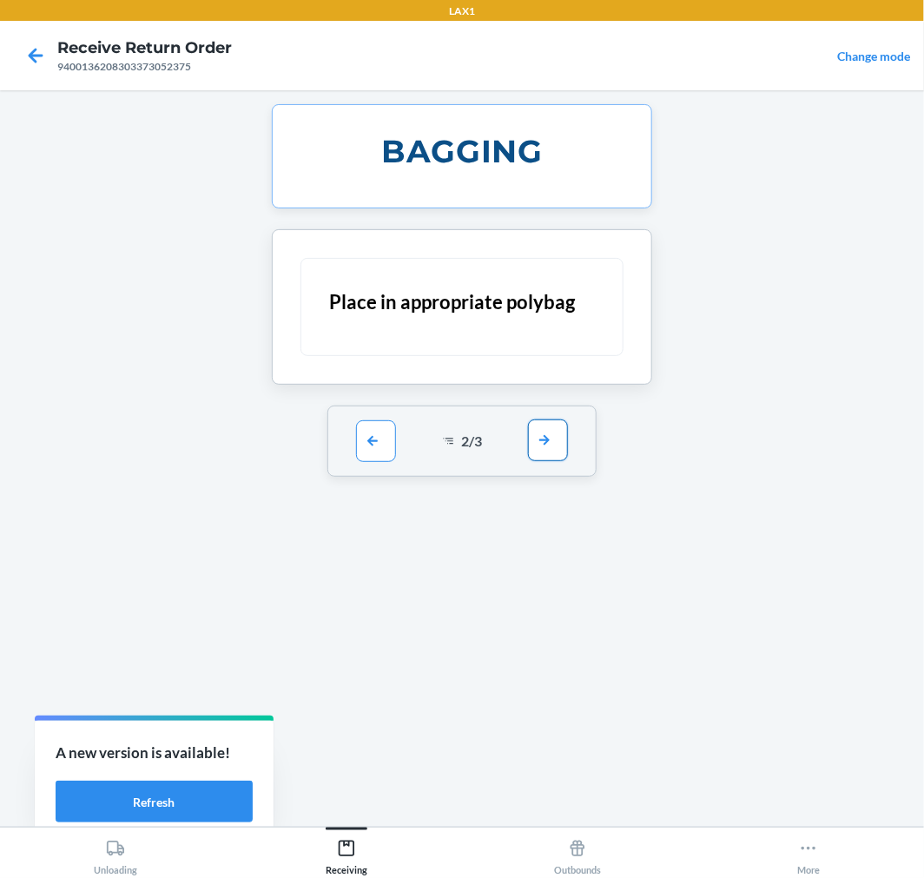
click at [559, 440] on button "button" at bounding box center [548, 441] width 40 height 42
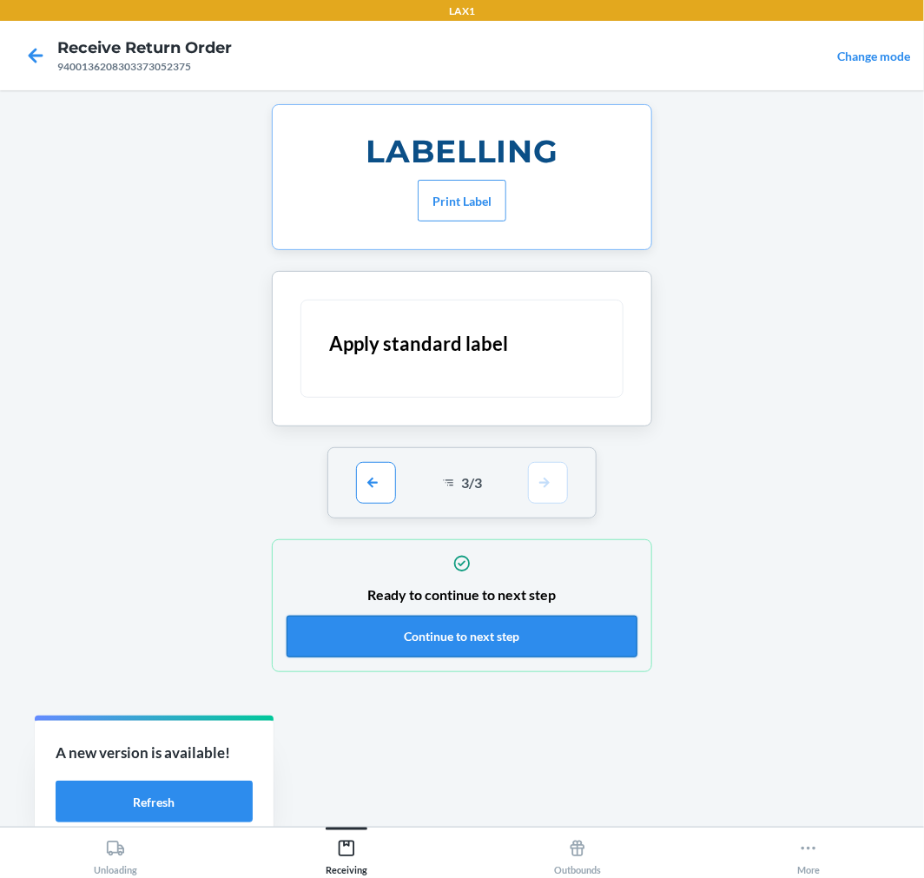
click at [576, 628] on button "Continue to next step" at bounding box center [462, 637] width 351 height 42
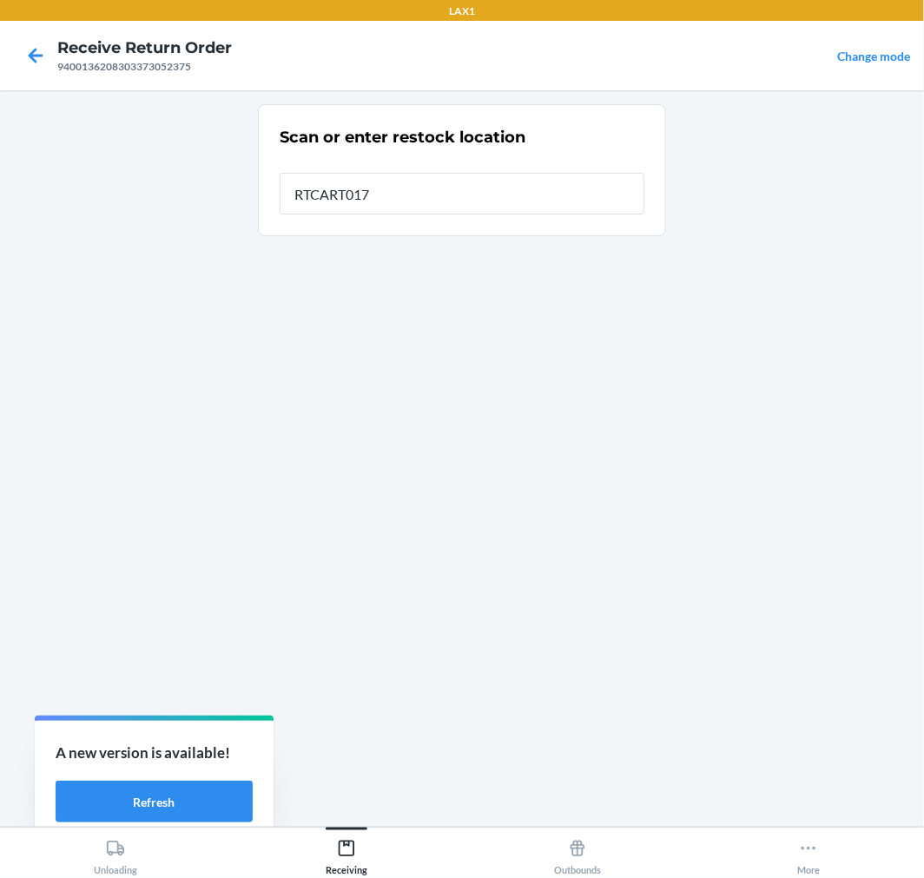
type input "RTCART017"
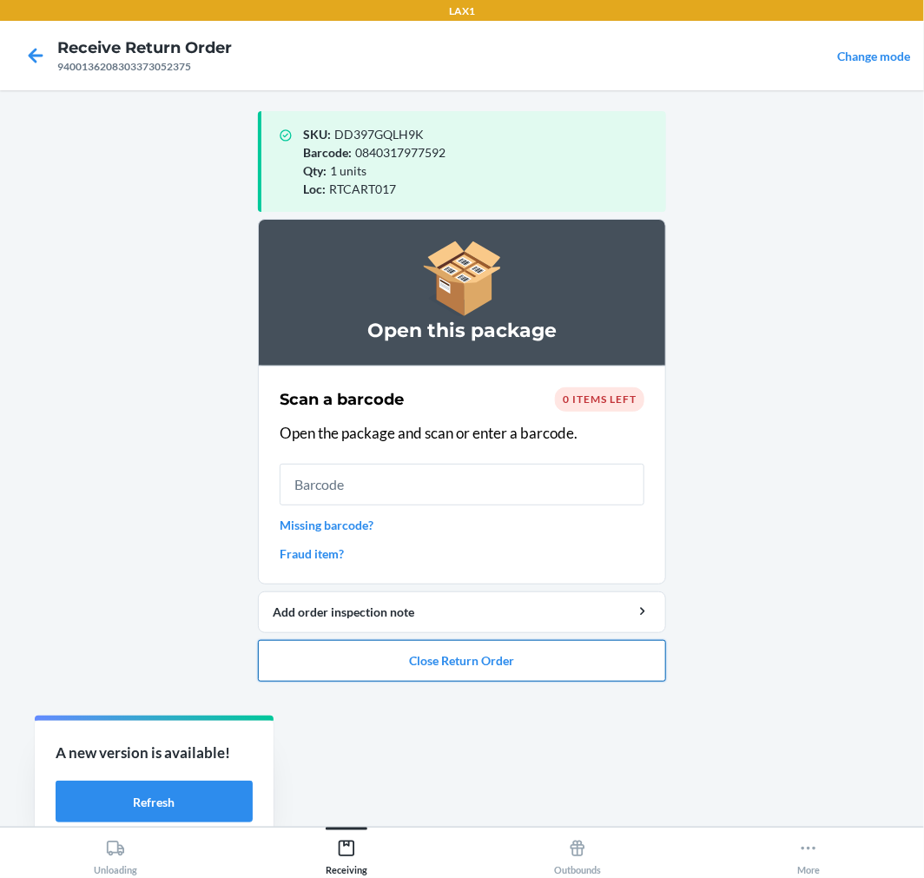
click at [484, 680] on button "Close Return Order" at bounding box center [462, 661] width 408 height 42
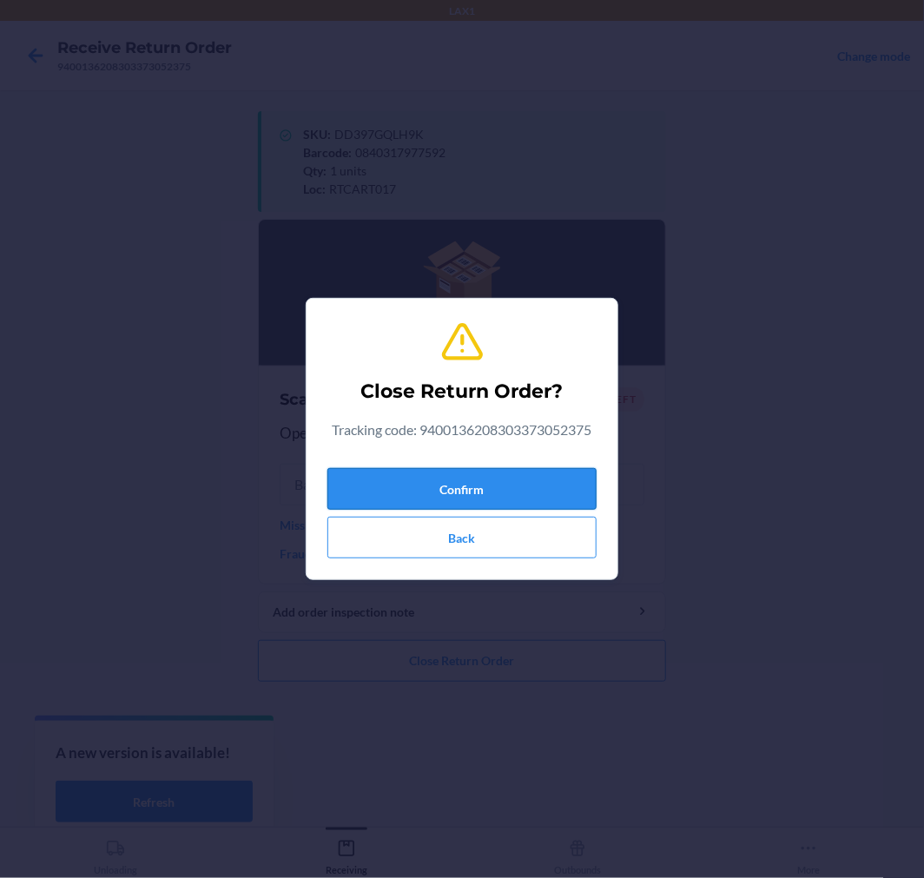
click at [443, 483] on button "Confirm" at bounding box center [462, 489] width 269 height 42
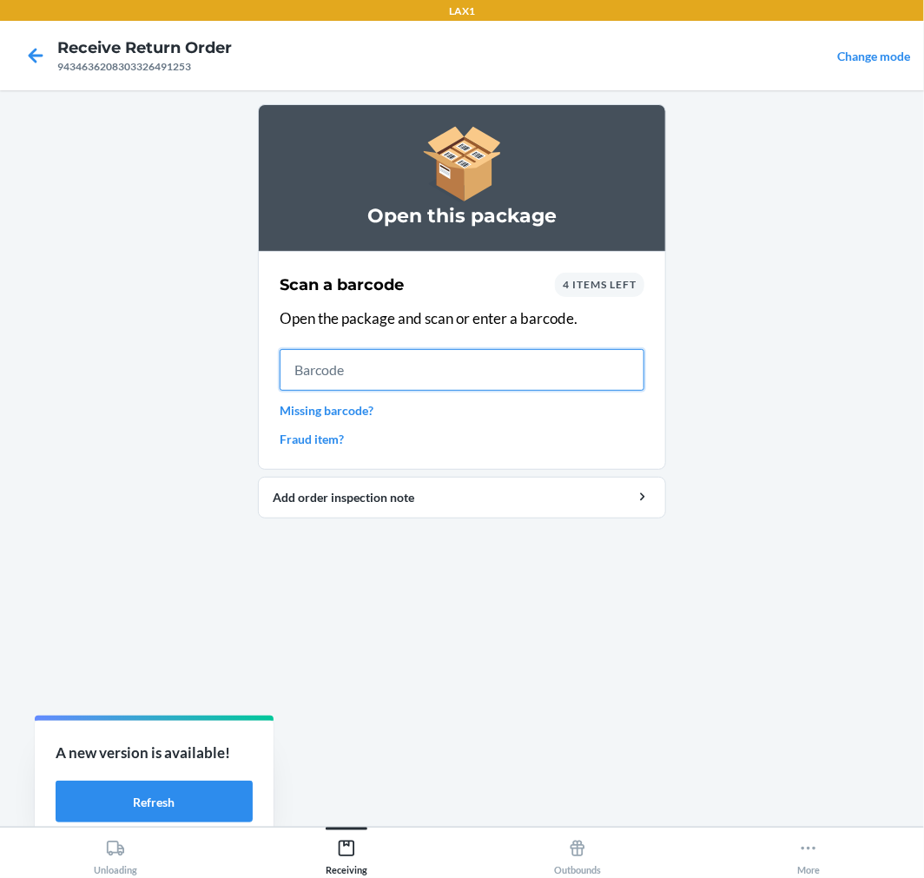
click at [444, 356] on input "text" at bounding box center [462, 370] width 365 height 42
click at [363, 362] on input "text" at bounding box center [462, 370] width 365 height 42
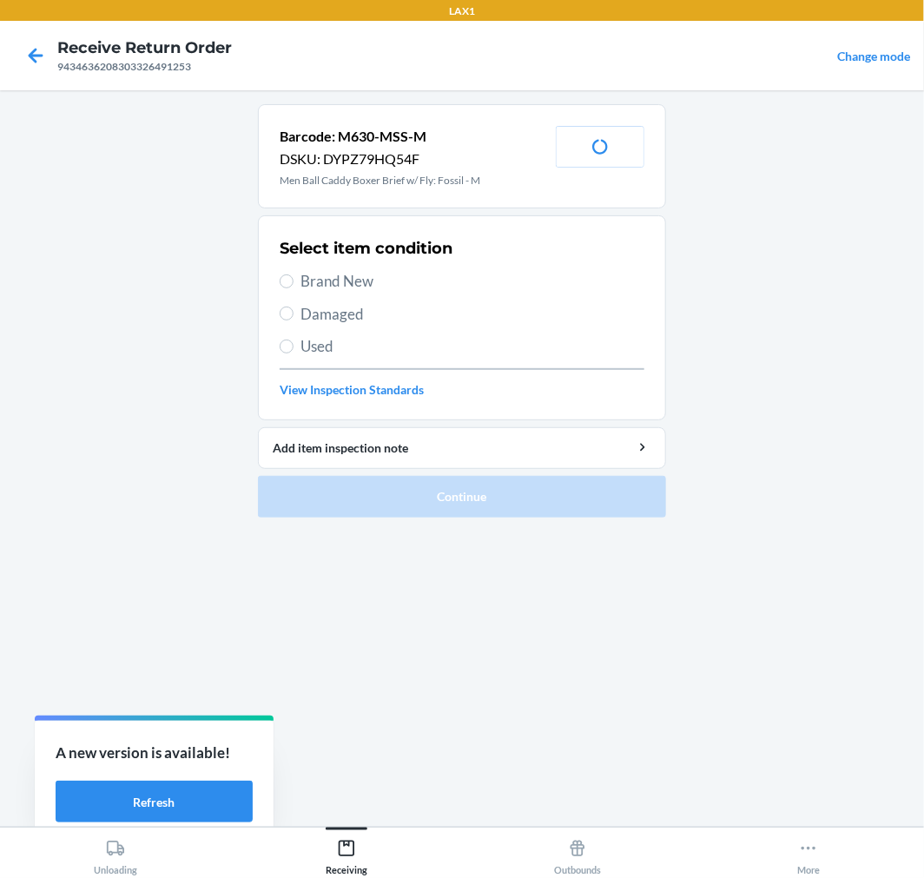
drag, startPoint x: 362, startPoint y: 284, endPoint x: 407, endPoint y: 365, distance: 92.1
click at [361, 284] on span "Brand New" at bounding box center [473, 281] width 344 height 23
click at [294, 284] on input "Brand New" at bounding box center [287, 282] width 14 height 14
radio input "true"
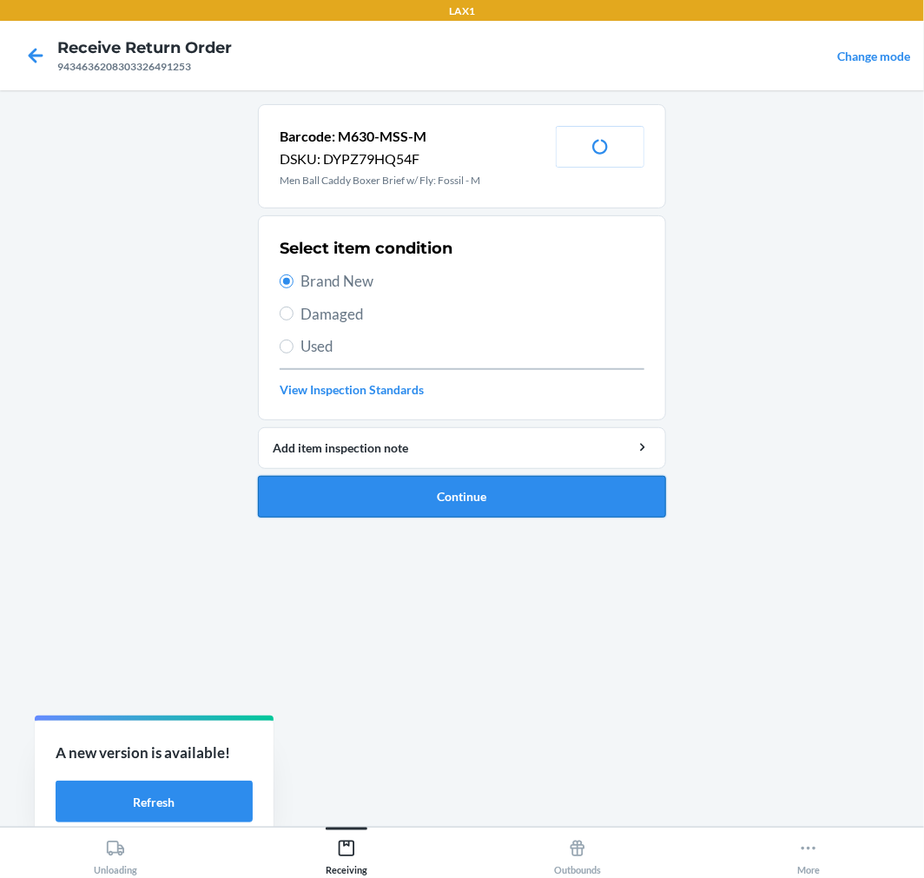
click at [487, 499] on button "Continue" at bounding box center [462, 497] width 408 height 42
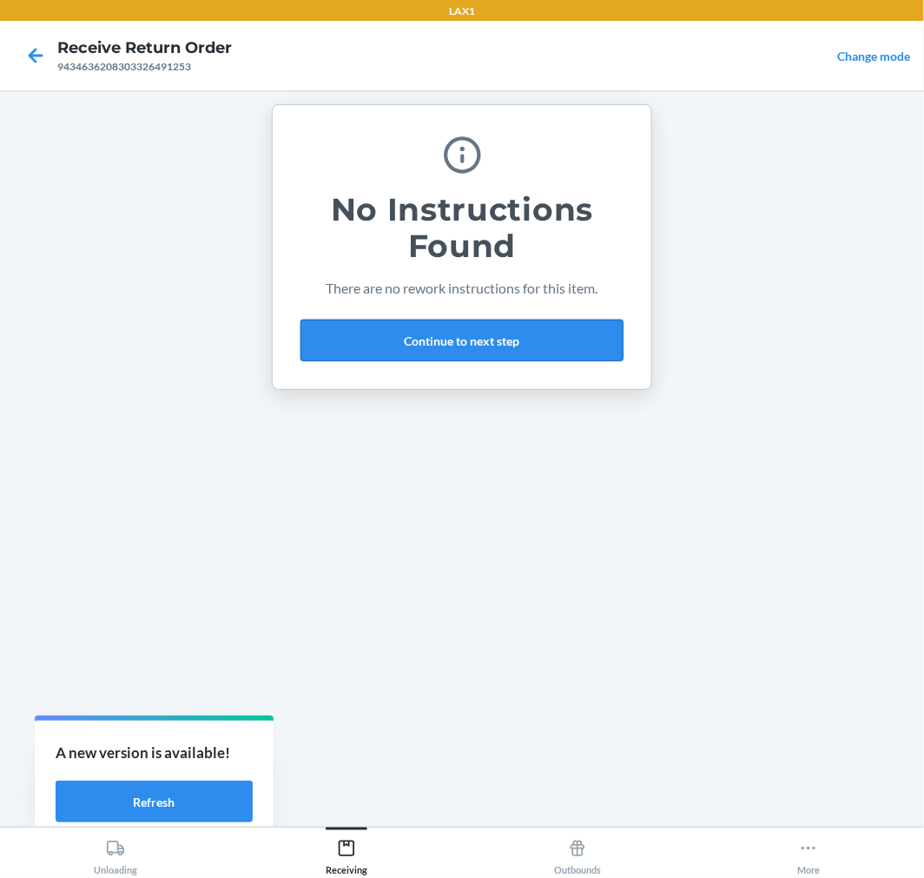
click at [504, 349] on button "Continue to next step" at bounding box center [462, 341] width 323 height 42
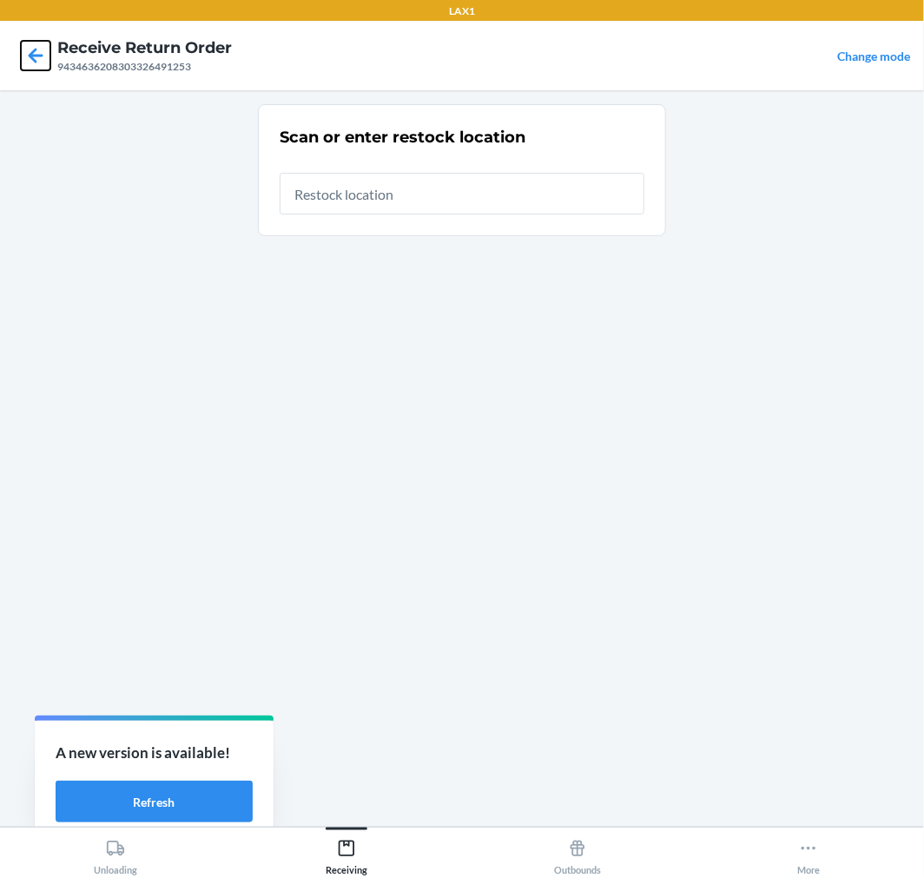
click at [30, 52] on icon at bounding box center [36, 56] width 30 height 30
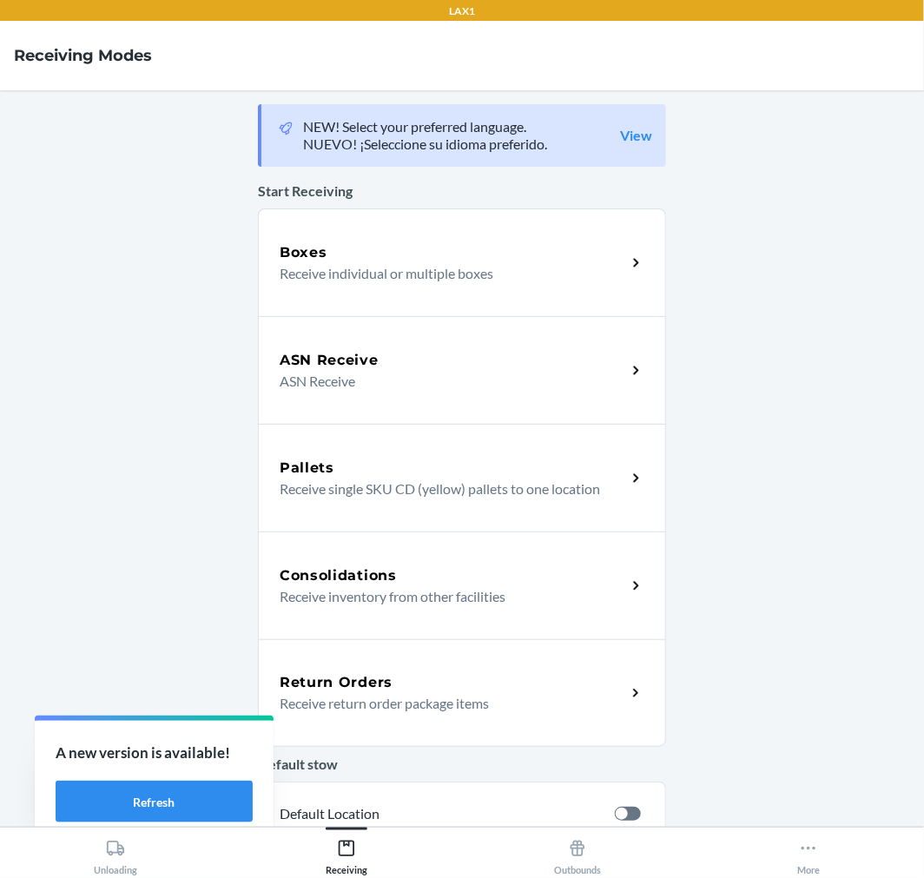
click link "Return Orders Receive return order package items" at bounding box center [462, 693] width 408 height 108
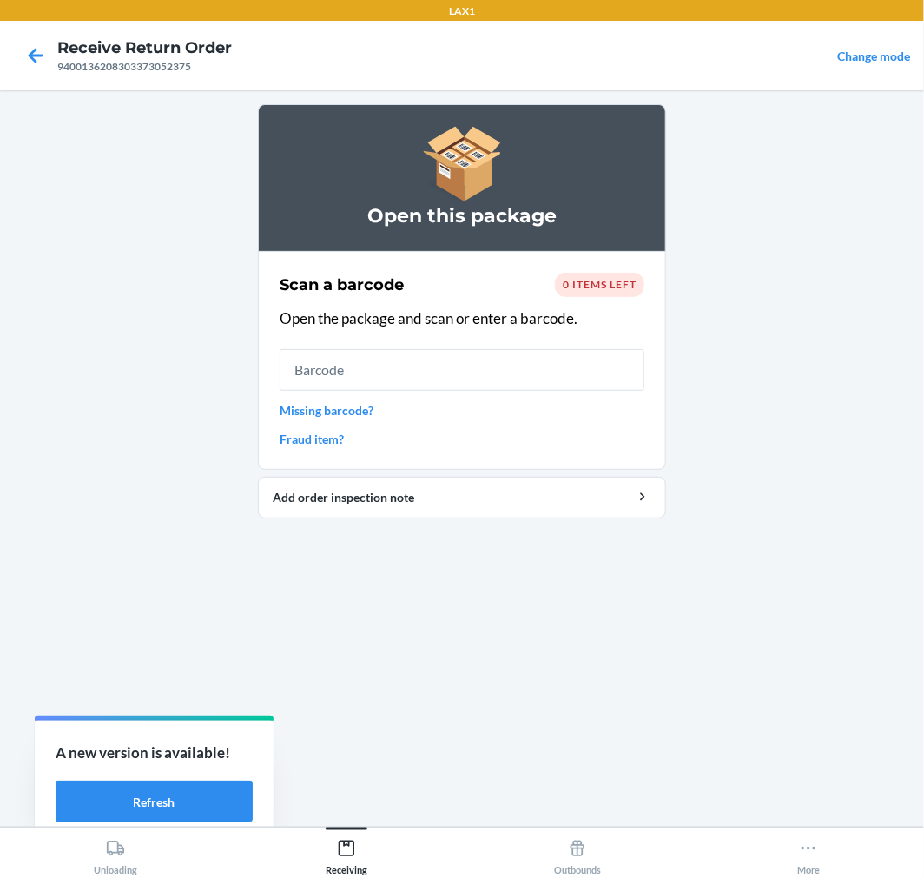
drag, startPoint x: 15, startPoint y: 50, endPoint x: 36, endPoint y: 43, distance: 21.7
click at [20, 49] on div at bounding box center [35, 55] width 43 height 43
click at [37, 42] on icon at bounding box center [36, 56] width 30 height 30
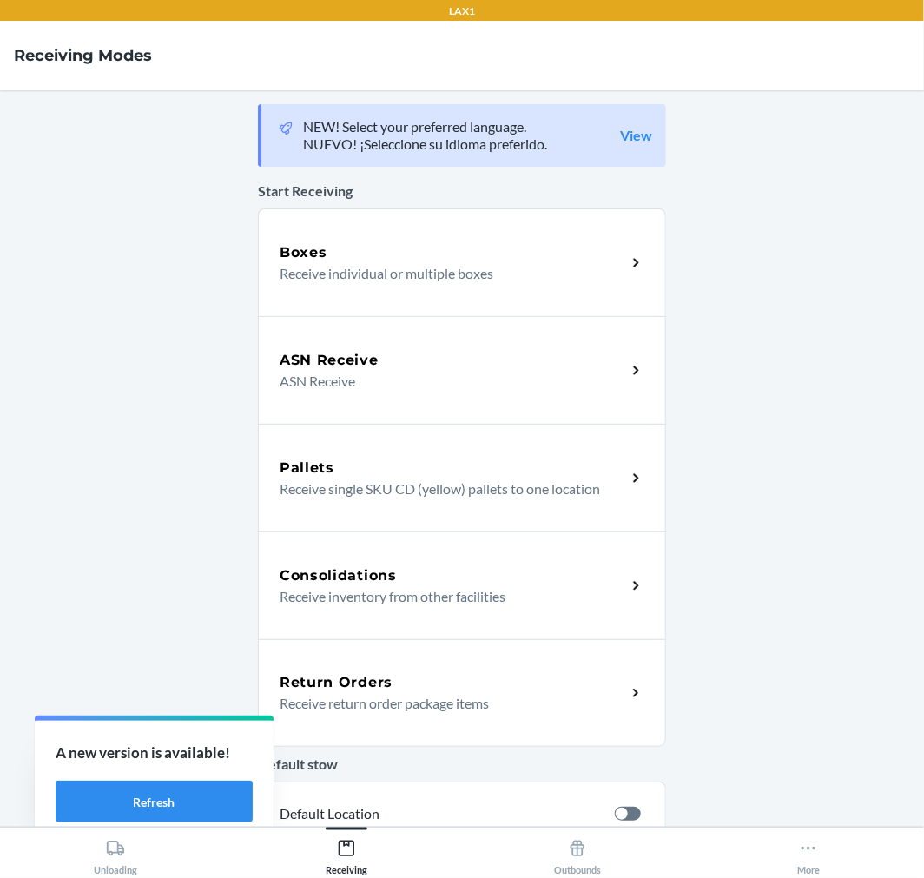
click at [351, 716] on div "Return Orders Receive return order package items" at bounding box center [462, 693] width 408 height 108
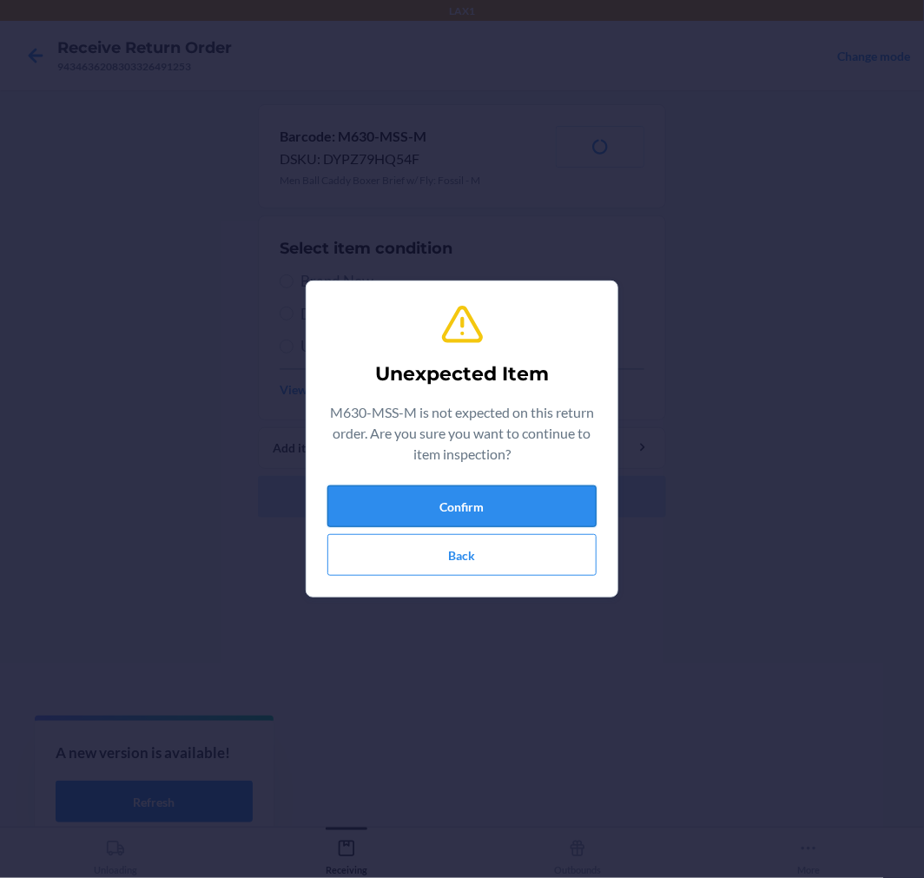
click at [435, 506] on button "Confirm" at bounding box center [462, 507] width 269 height 42
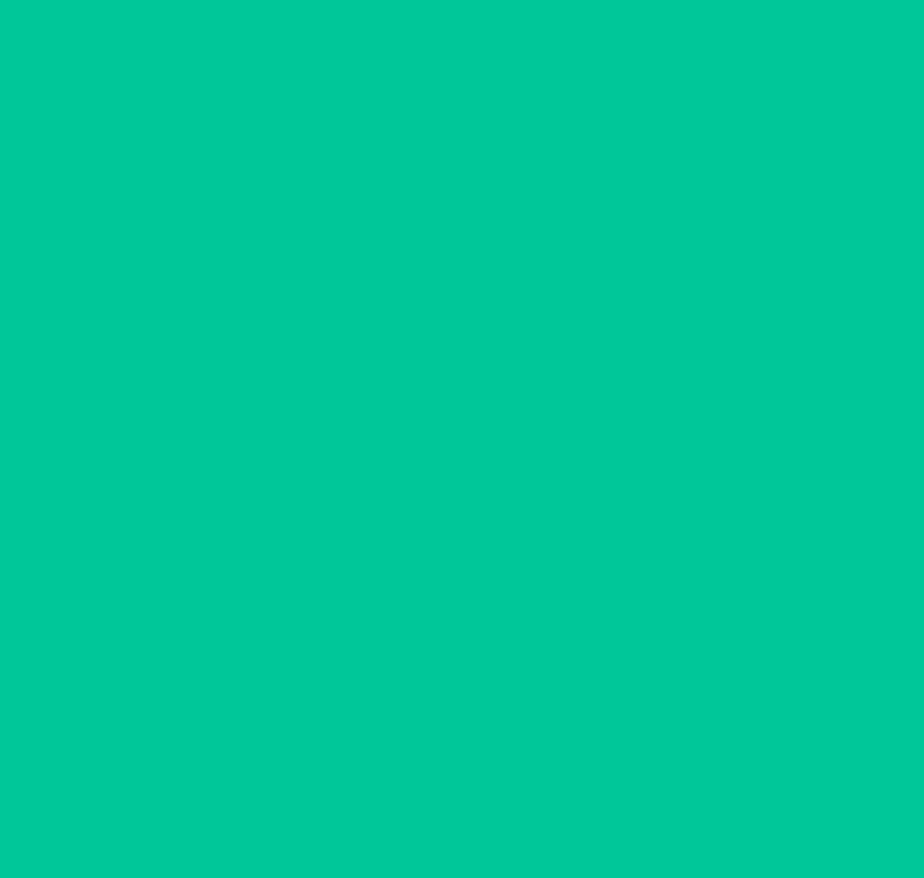
click at [361, 283] on span "Brand New" at bounding box center [473, 281] width 344 height 23
click at [294, 283] on input "Brand New" at bounding box center [287, 282] width 14 height 14
radio input "true"
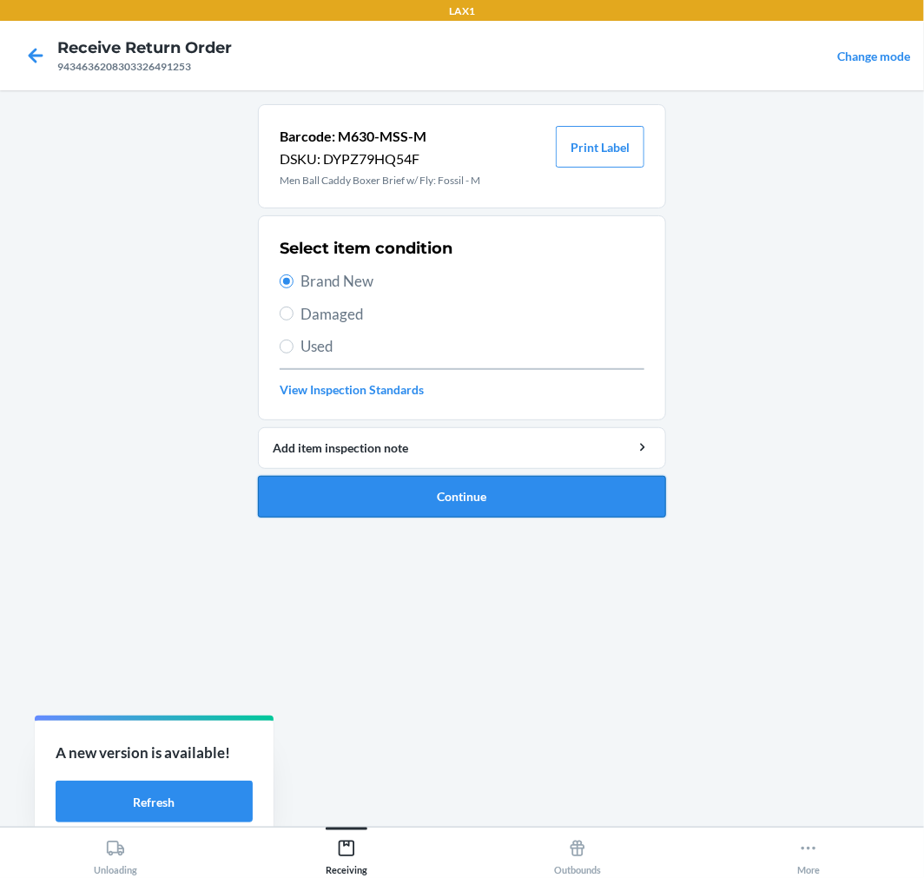
click at [501, 497] on button "Continue" at bounding box center [462, 497] width 408 height 42
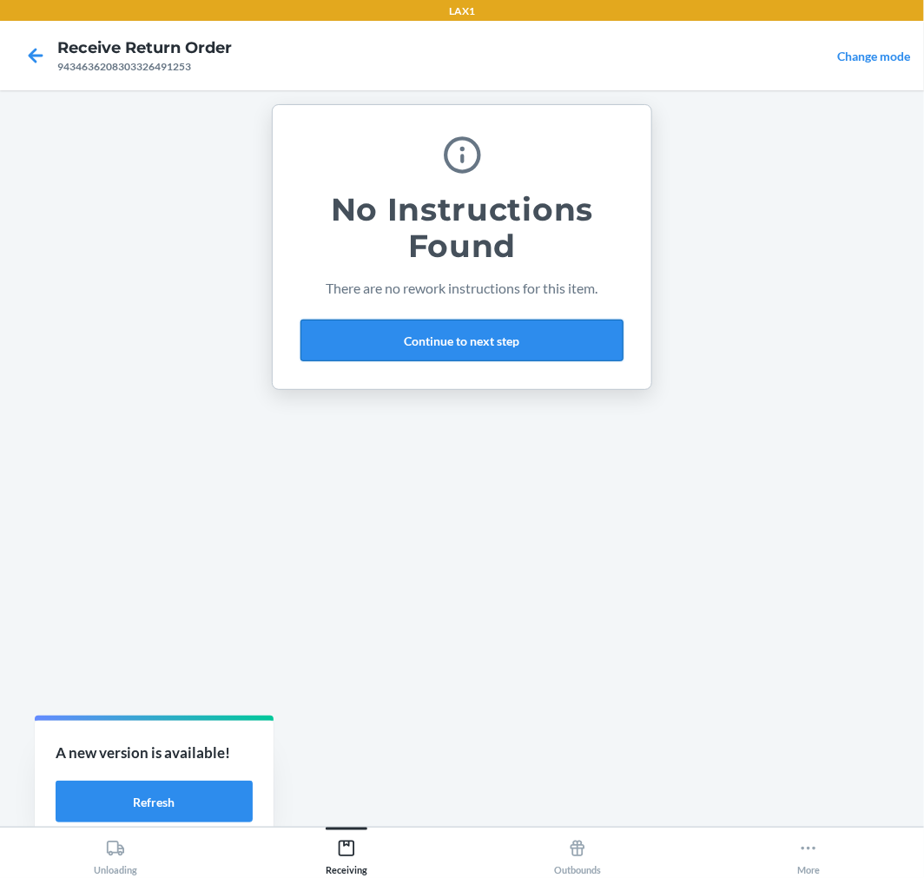
click at [559, 349] on button "Continue to next step" at bounding box center [462, 341] width 323 height 42
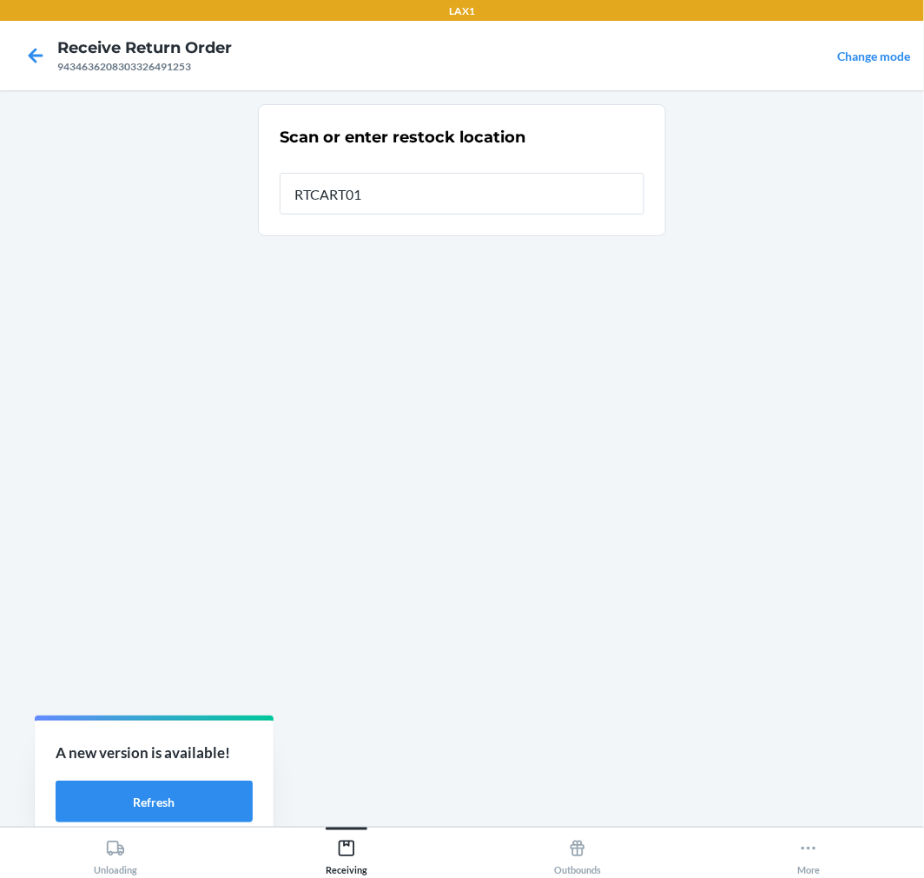
type input "RTCART017"
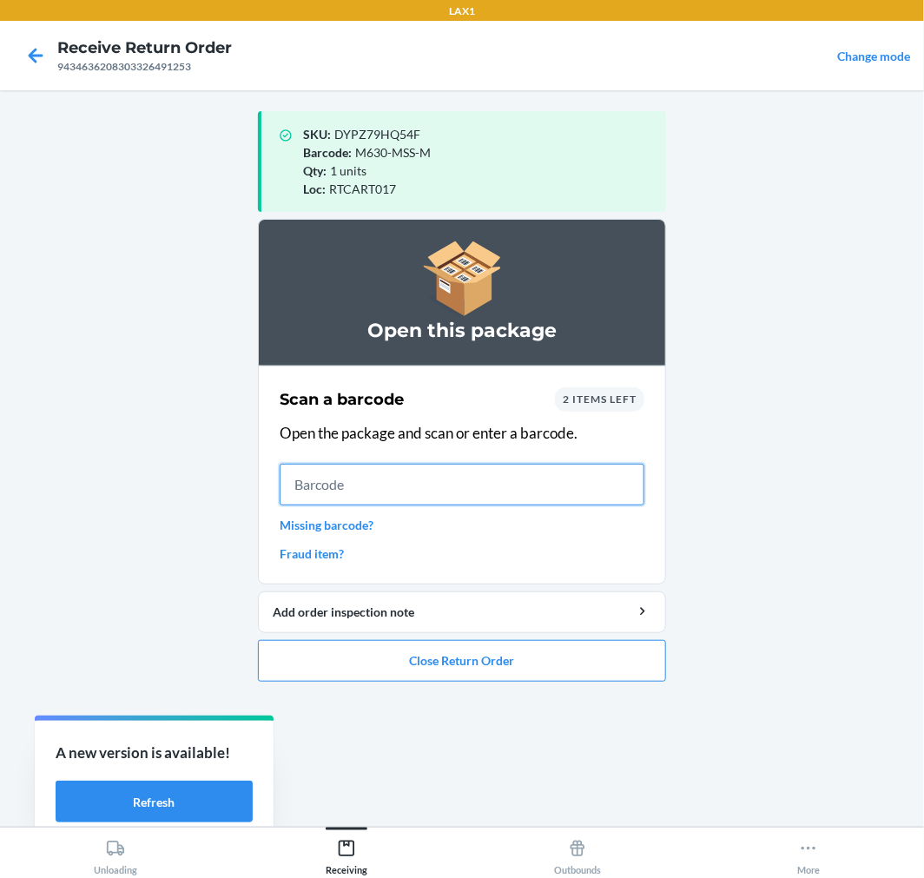
click at [479, 498] on input "text" at bounding box center [462, 485] width 365 height 42
click at [639, 398] on div "2 items left" at bounding box center [599, 399] width 89 height 24
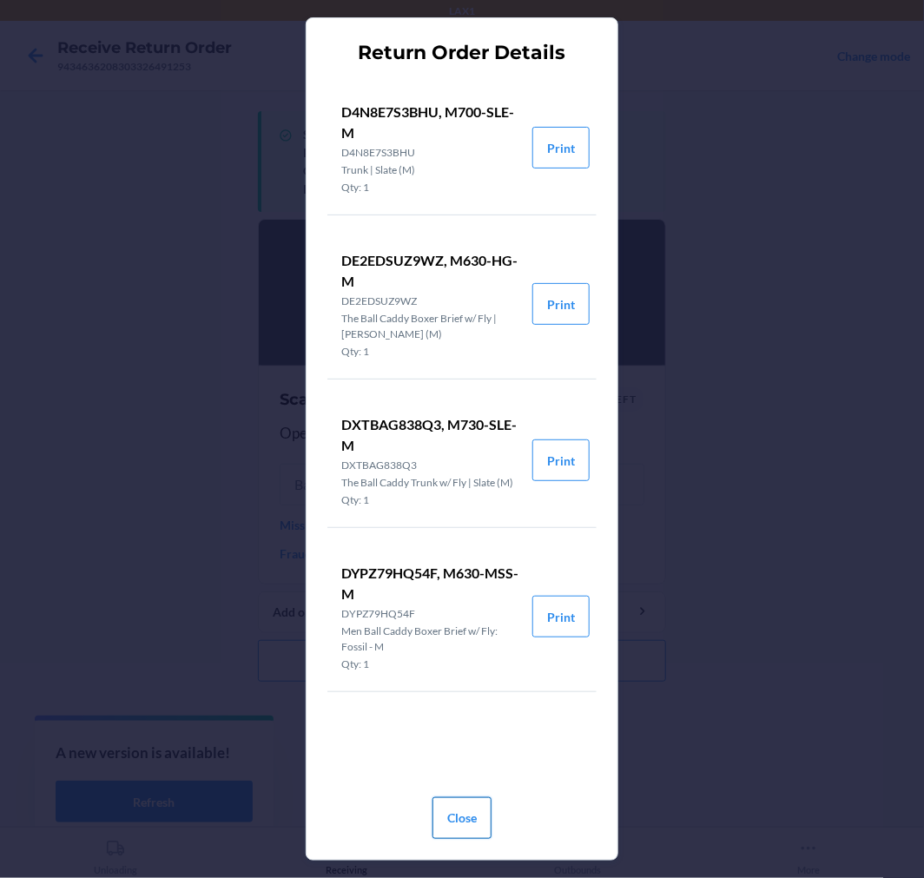
click at [460, 803] on button "Close" at bounding box center [462, 819] width 59 height 42
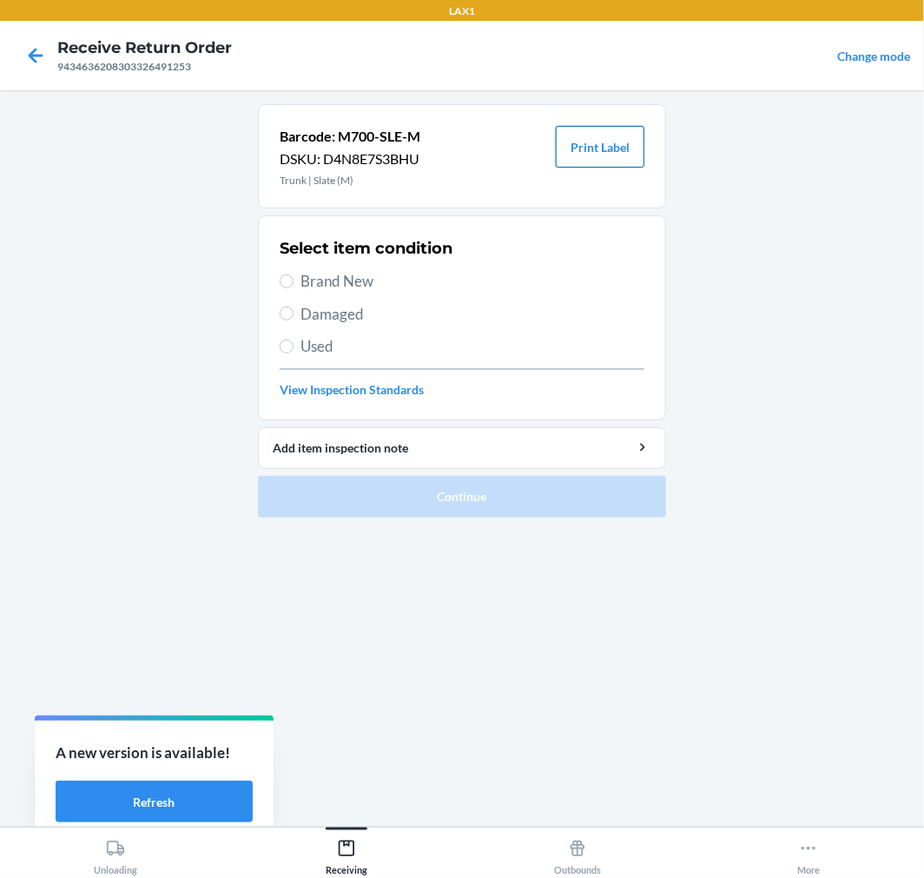
click at [588, 142] on button "Print Label" at bounding box center [600, 147] width 89 height 42
click at [305, 273] on span "Brand New" at bounding box center [473, 281] width 344 height 23
click at [294, 275] on input "Brand New" at bounding box center [287, 282] width 14 height 14
radio input "true"
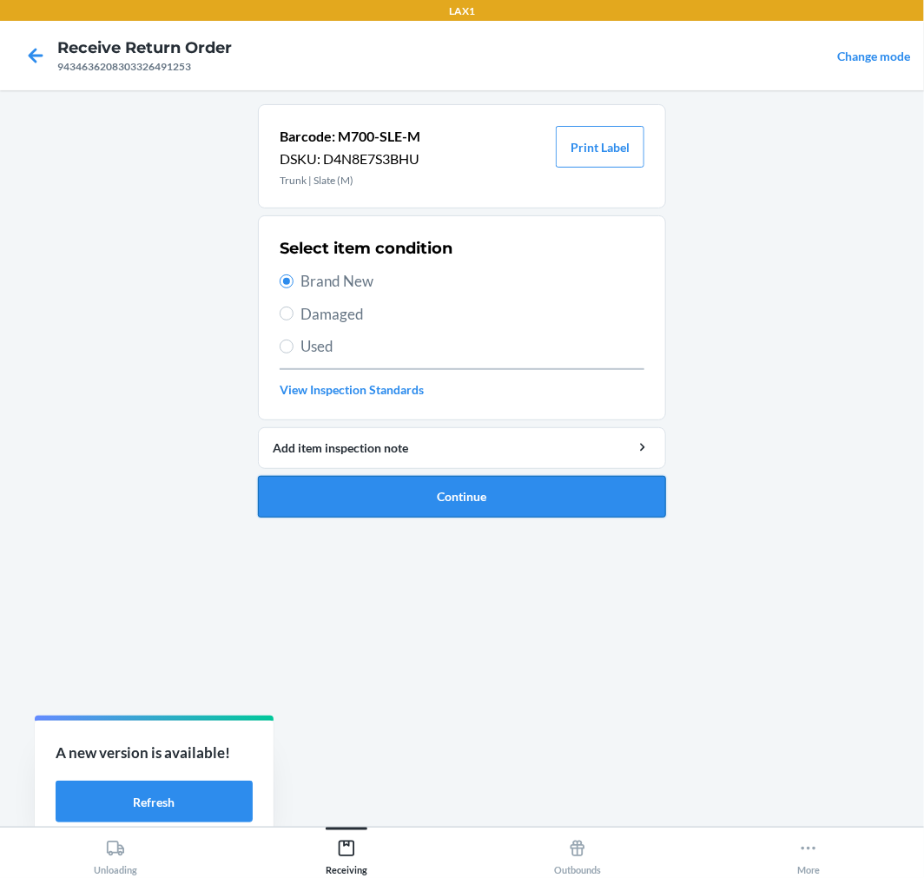
click at [422, 492] on button "Continue" at bounding box center [462, 497] width 408 height 42
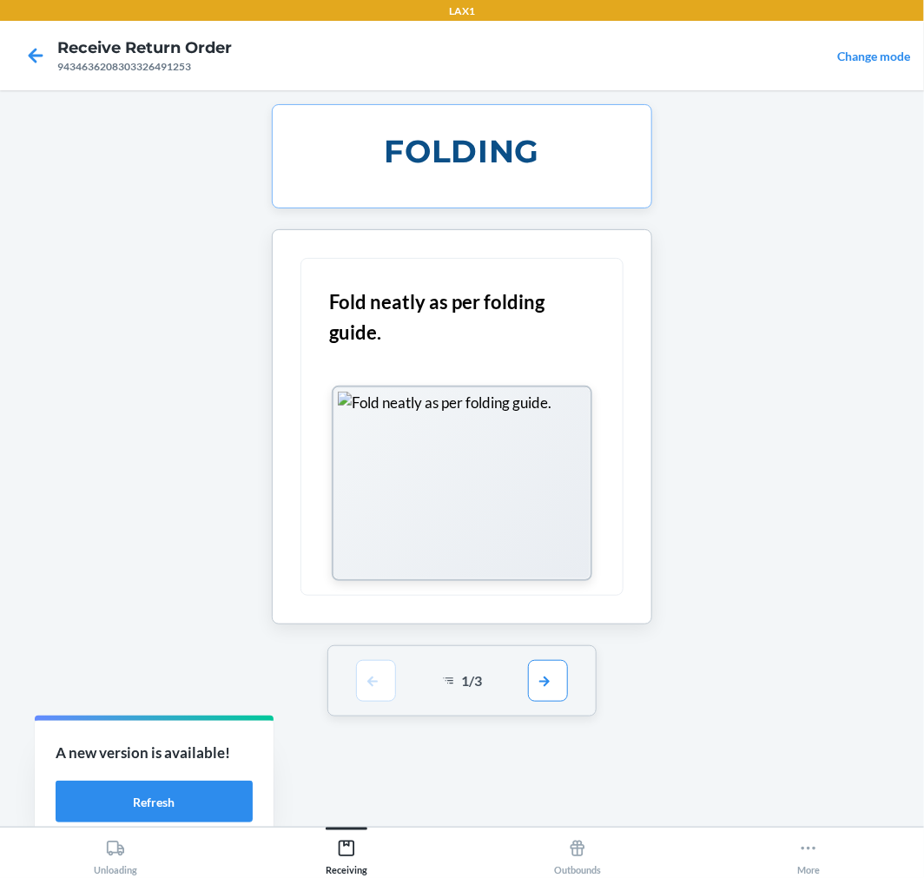
click at [550, 654] on div "1 / 3" at bounding box center [463, 680] width 270 height 71
click at [557, 679] on button "button" at bounding box center [548, 681] width 40 height 42
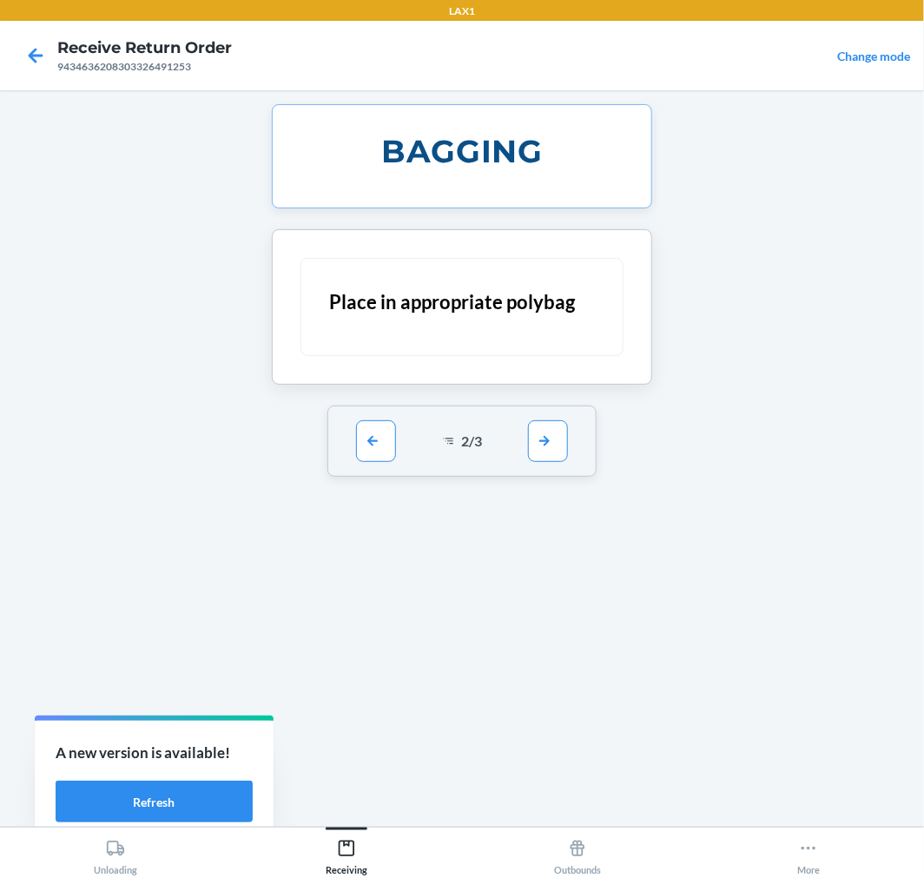
click at [553, 678] on div "BAGGING Place in appropriate polybag 2 / 3" at bounding box center [462, 458] width 408 height 709
click at [566, 385] on div "Place in appropriate polybag" at bounding box center [462, 307] width 381 height 156
click at [556, 427] on button "button" at bounding box center [548, 441] width 40 height 42
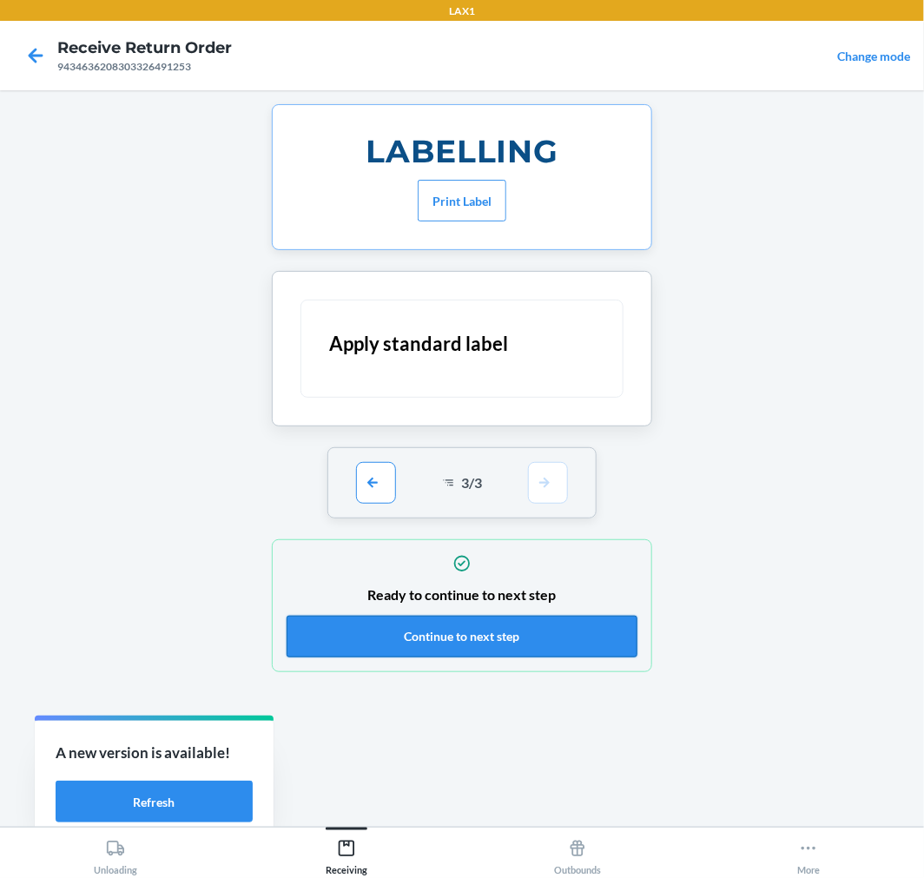
click at [541, 631] on button "Continue to next step" at bounding box center [462, 637] width 351 height 42
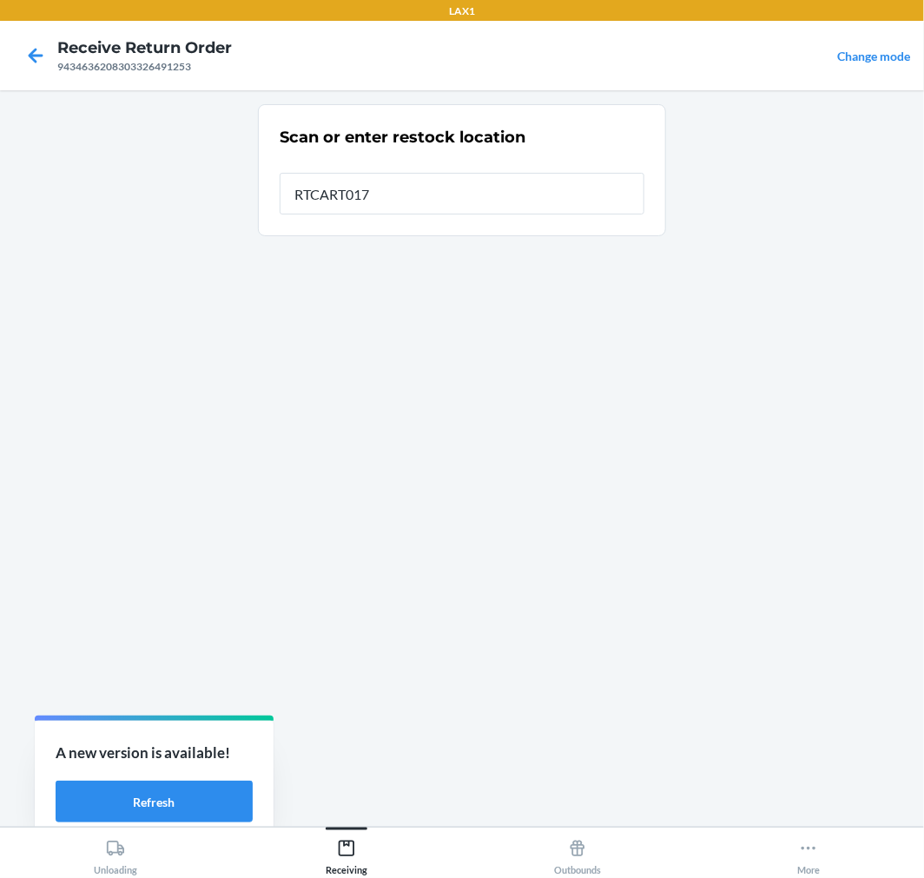
type input "RTCART017"
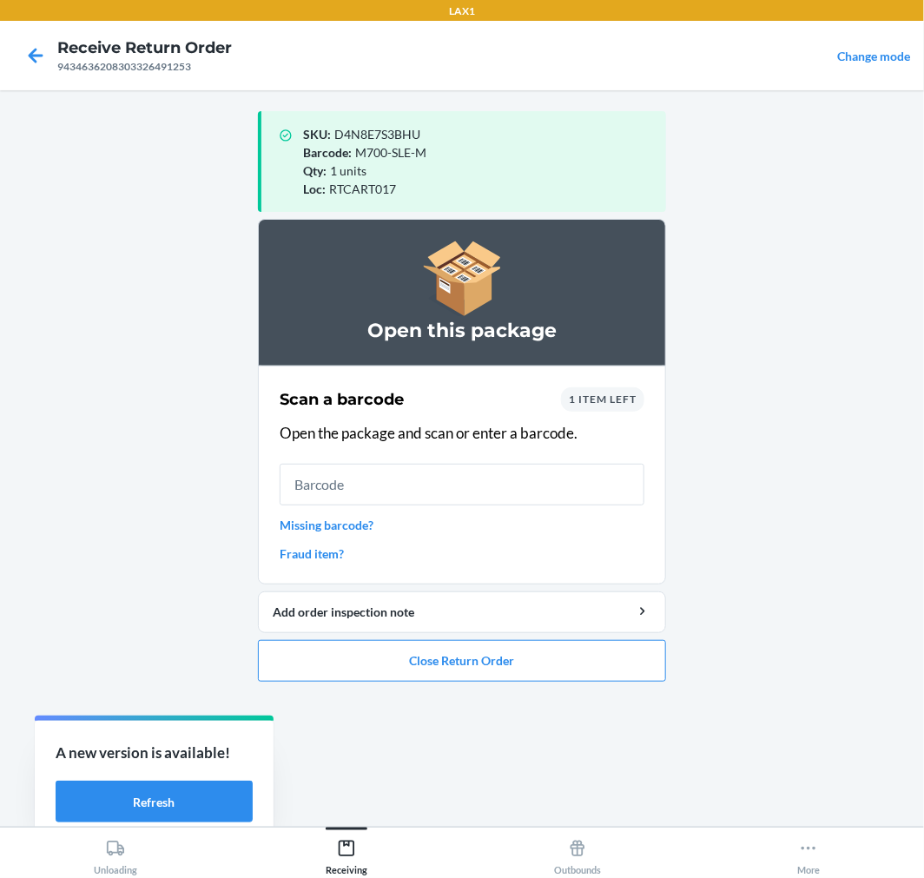
click at [580, 395] on span "1 item left" at bounding box center [603, 399] width 68 height 13
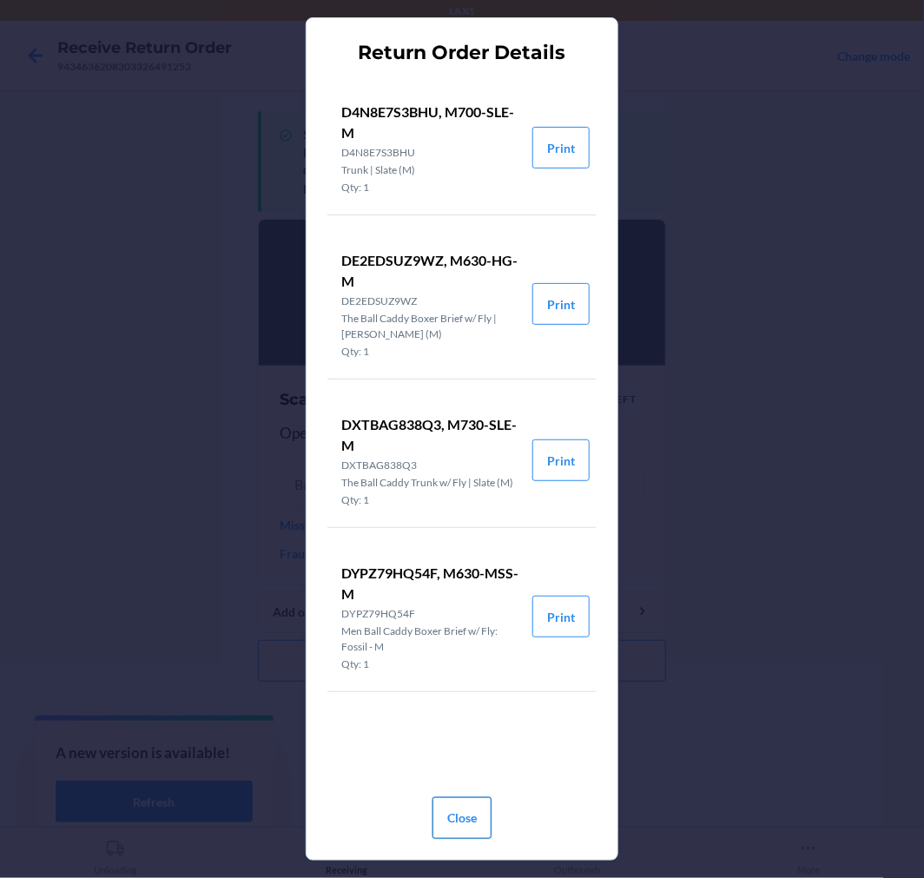
click at [467, 809] on button "Close" at bounding box center [462, 819] width 59 height 42
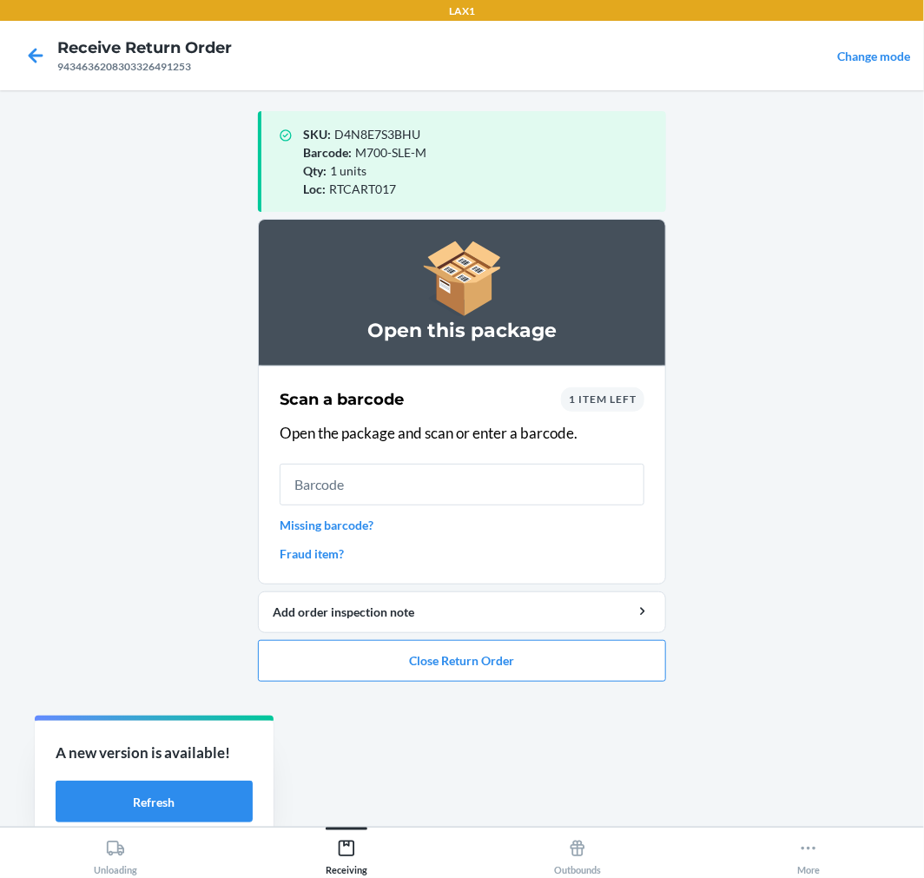
click at [606, 398] on span "1 item left" at bounding box center [603, 399] width 68 height 13
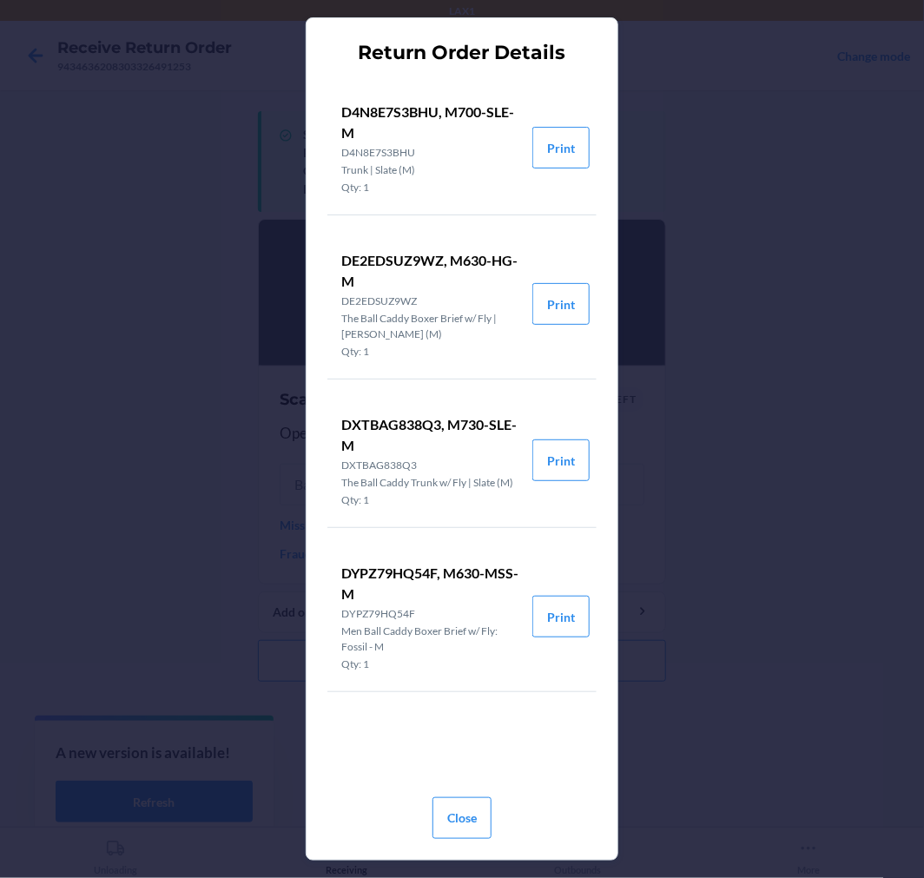
click at [721, 539] on div "Return Order Details D4N8E7S3BHU, M700-SLE-M D4N8E7S3BHU Trunk | Slate (M) Qty:…" at bounding box center [462, 439] width 924 height 878
click at [552, 150] on button "Print" at bounding box center [561, 148] width 57 height 42
click at [473, 825] on button "Close" at bounding box center [462, 819] width 59 height 42
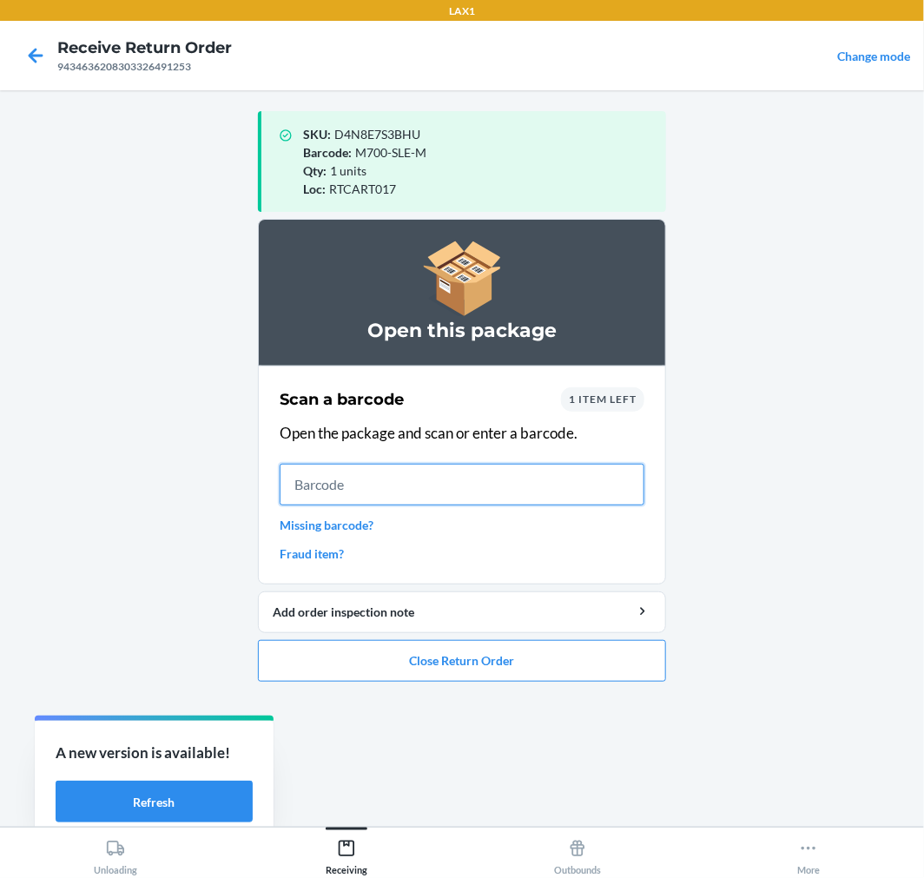
click at [411, 491] on input "text" at bounding box center [462, 485] width 365 height 42
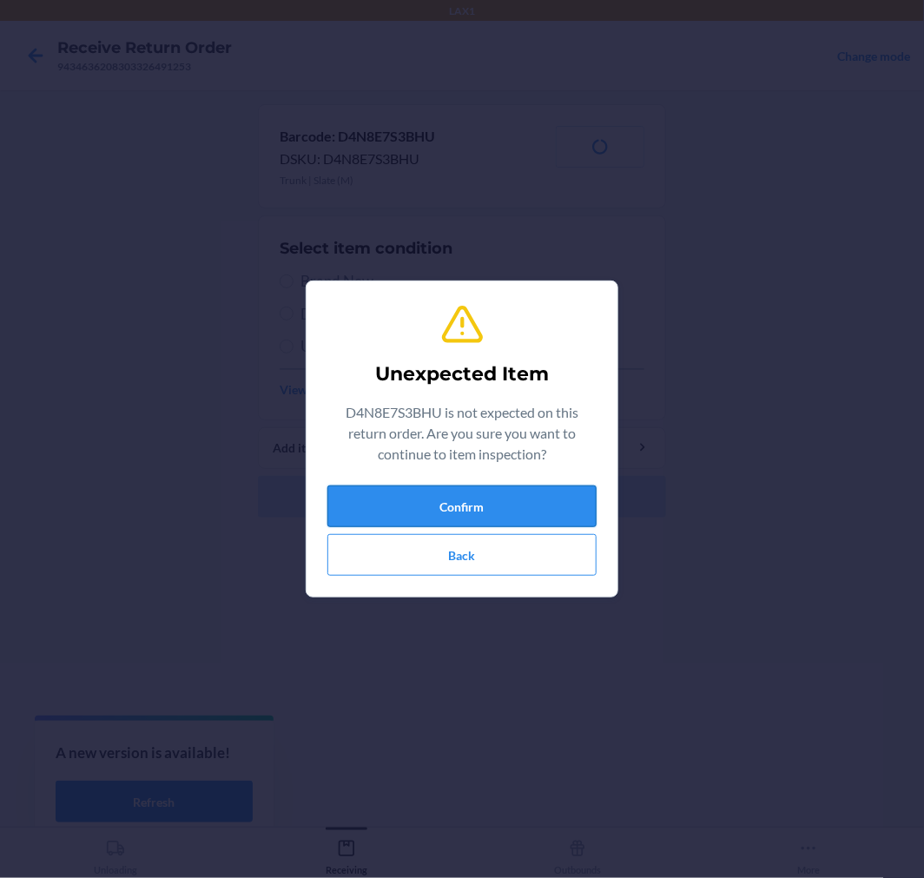
click at [549, 489] on button "Confirm" at bounding box center [462, 507] width 269 height 42
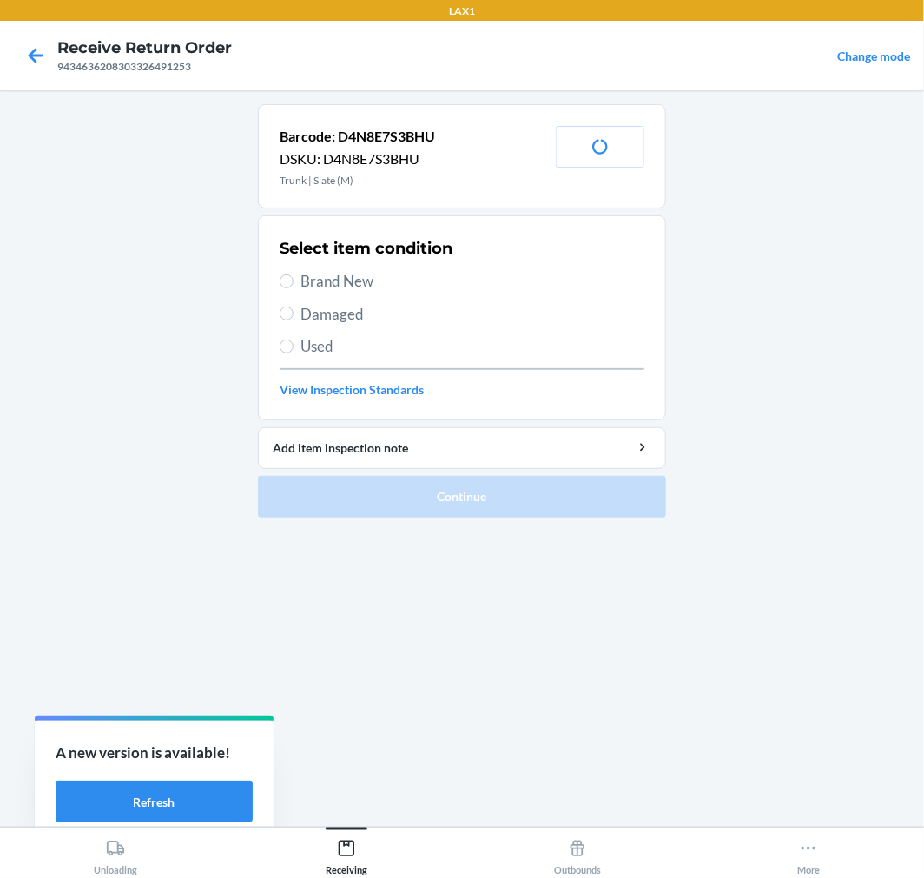
click at [348, 276] on span "Brand New" at bounding box center [473, 281] width 344 height 23
click at [294, 276] on input "Brand New" at bounding box center [287, 282] width 14 height 14
radio input "true"
click at [330, 289] on span "Brand New" at bounding box center [473, 281] width 344 height 23
click at [294, 288] on input "Brand New" at bounding box center [287, 282] width 14 height 14
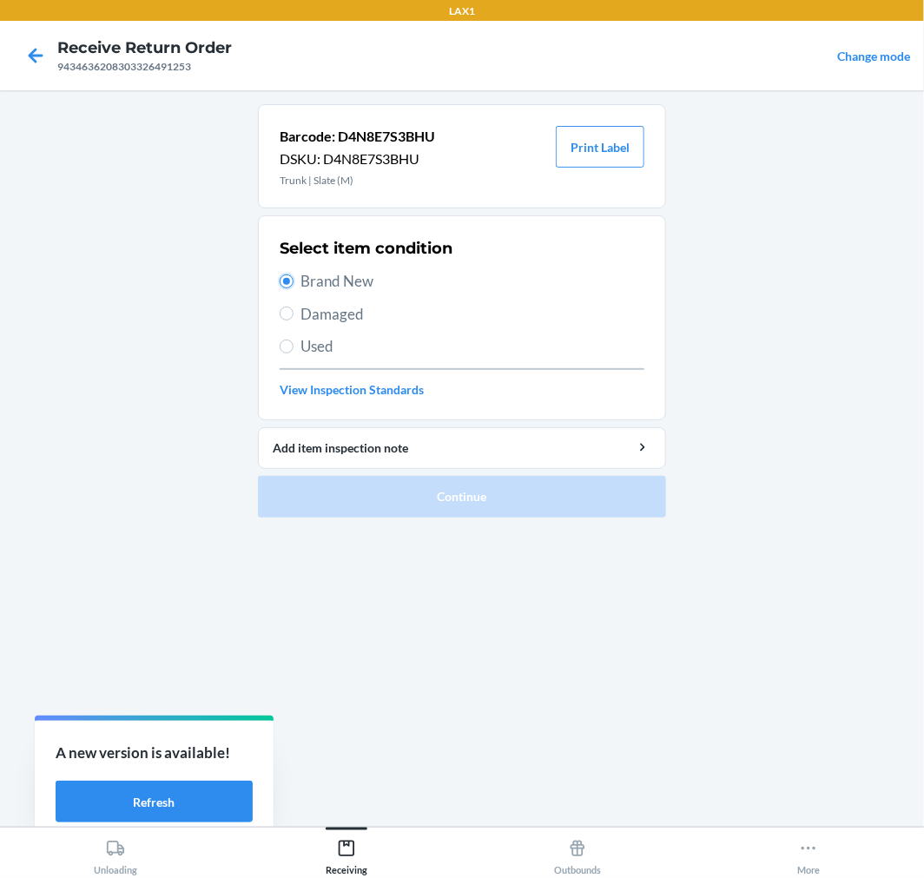
radio input "true"
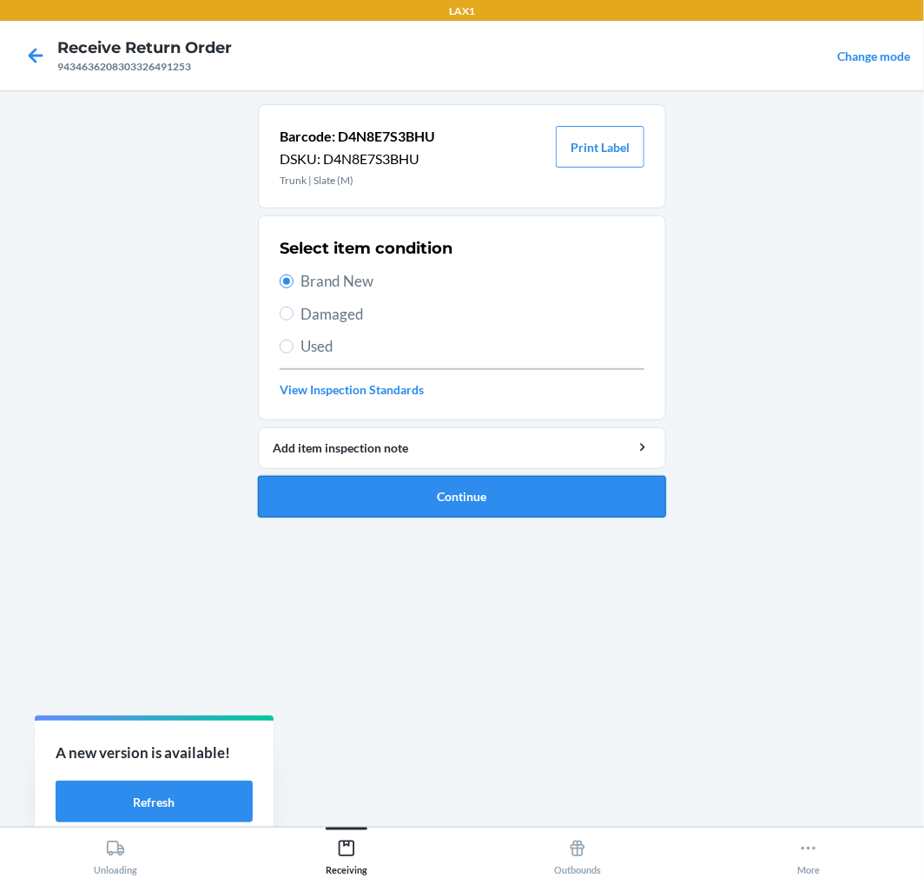
click at [449, 513] on button "Continue" at bounding box center [462, 497] width 408 height 42
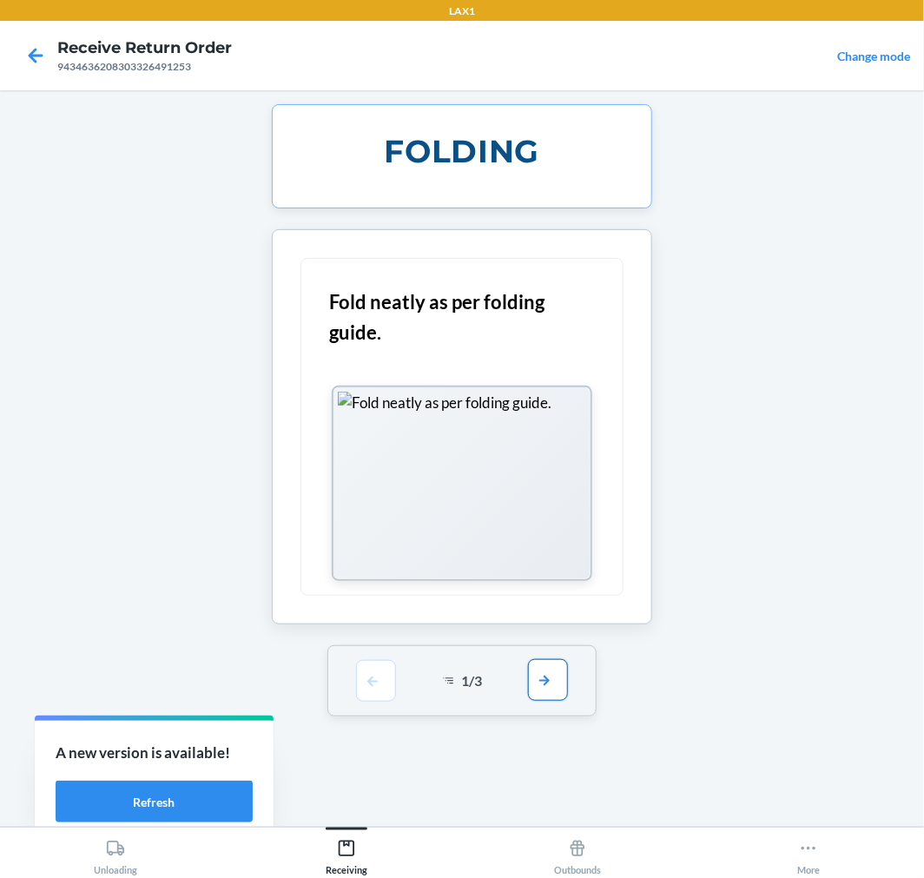
click at [541, 678] on button "button" at bounding box center [548, 680] width 40 height 42
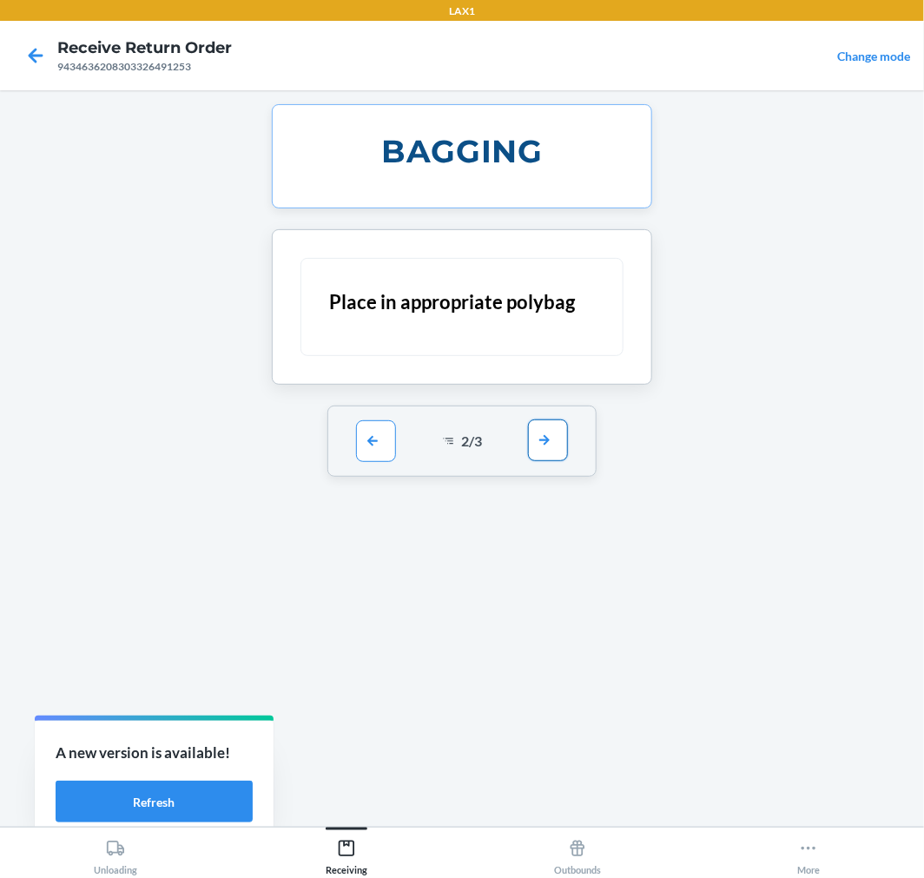
click at [542, 440] on button "button" at bounding box center [548, 441] width 40 height 42
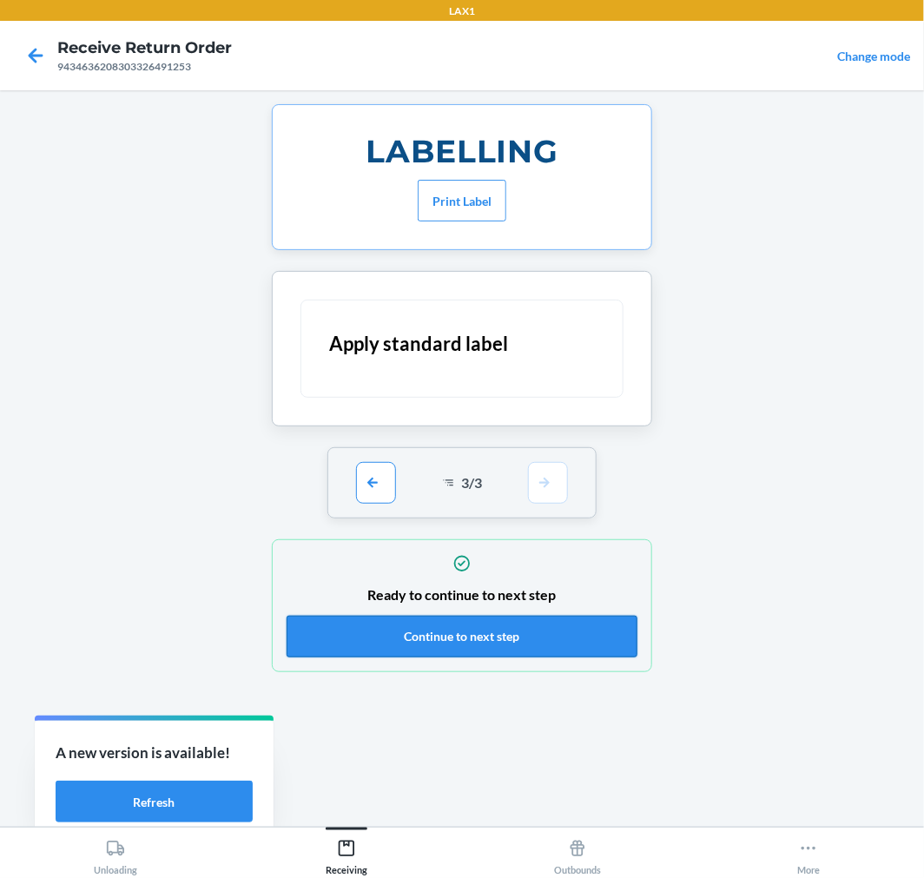
click at [536, 632] on button "Continue to next step" at bounding box center [462, 637] width 351 height 42
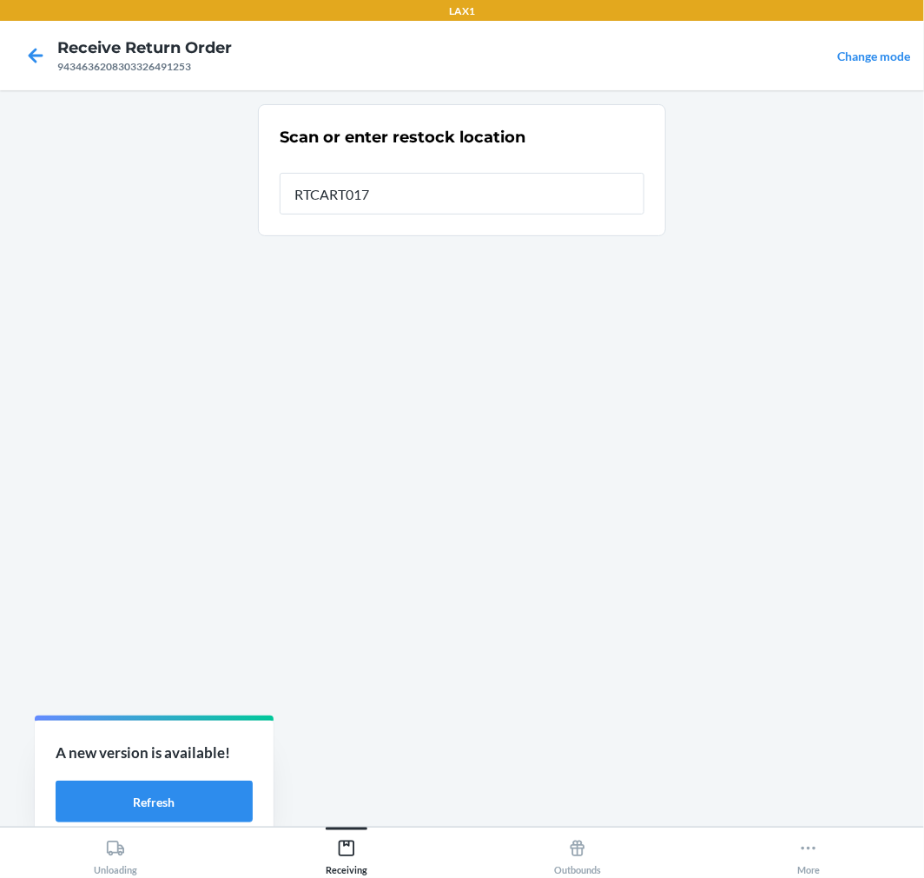
type input "RTCART017"
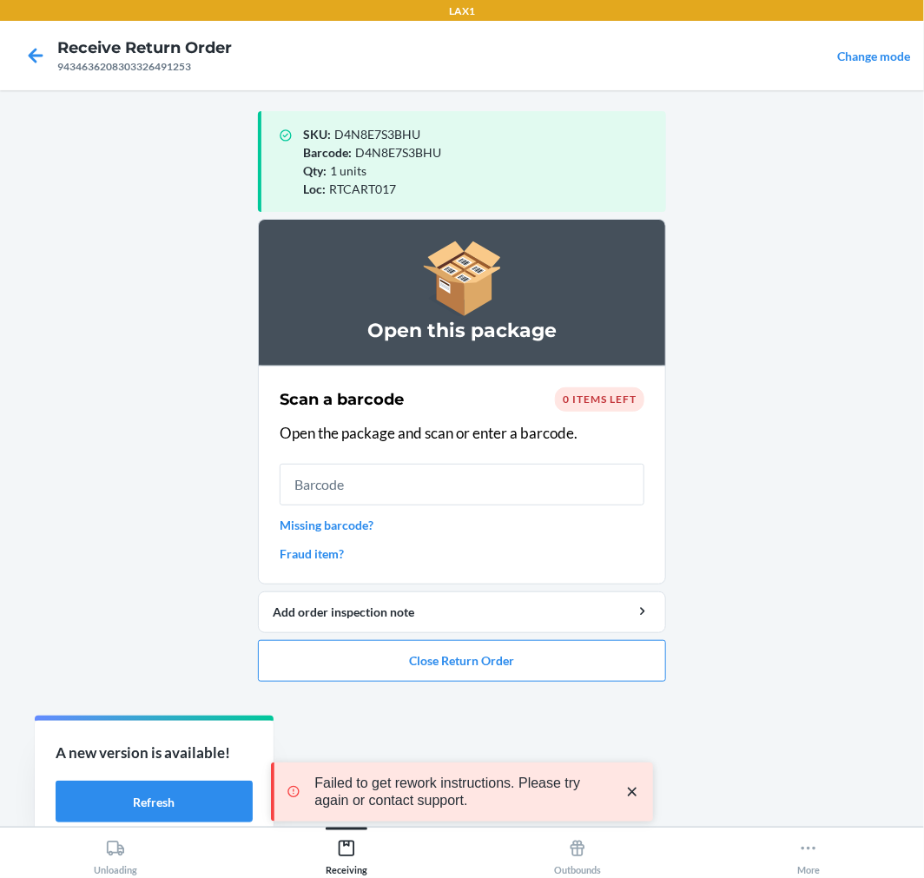
click at [532, 683] on ol "Open this package Scan a barcode 0 items left Open the package and scan or ente…" at bounding box center [462, 457] width 408 height 477
click at [530, 652] on button "Close Return Order" at bounding box center [462, 661] width 408 height 42
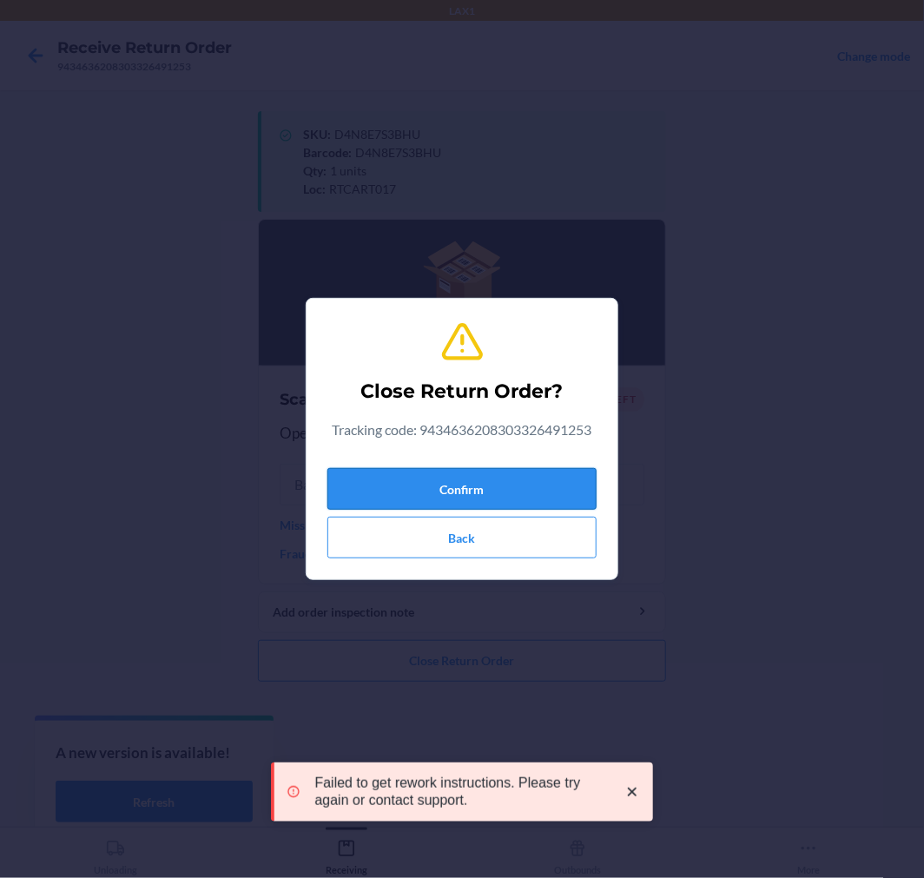
click at [459, 468] on button "Confirm" at bounding box center [462, 489] width 269 height 42
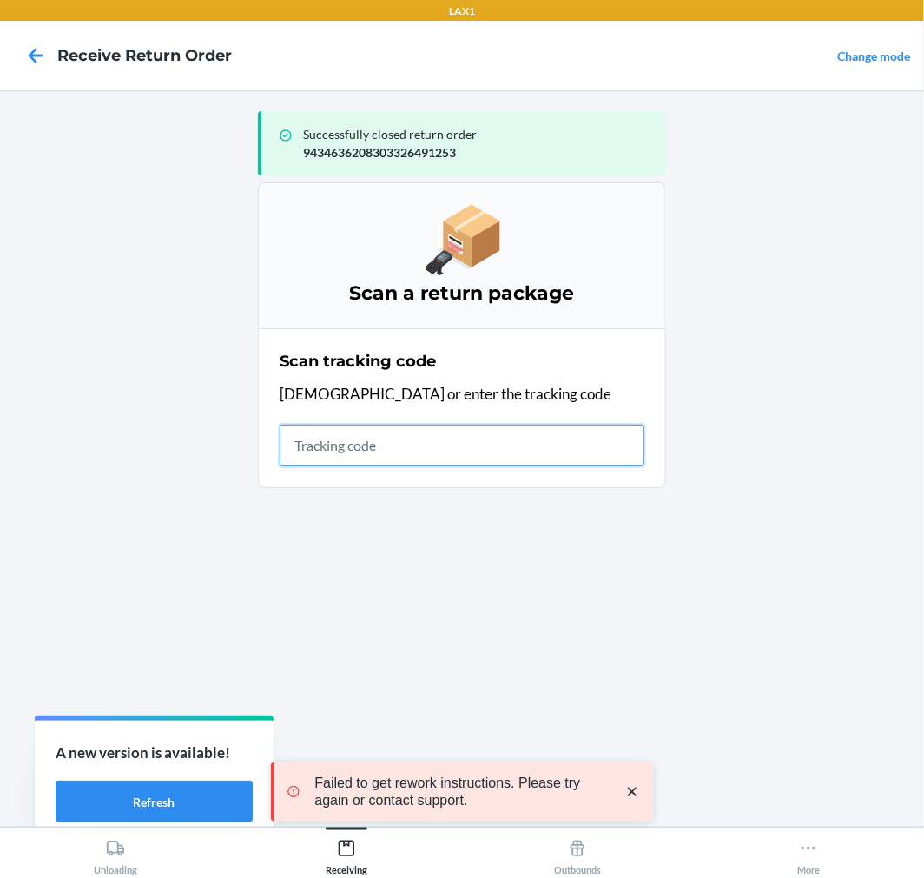
drag, startPoint x: 570, startPoint y: 444, endPoint x: 592, endPoint y: 427, distance: 27.8
click at [582, 434] on input "text" at bounding box center [462, 446] width 365 height 42
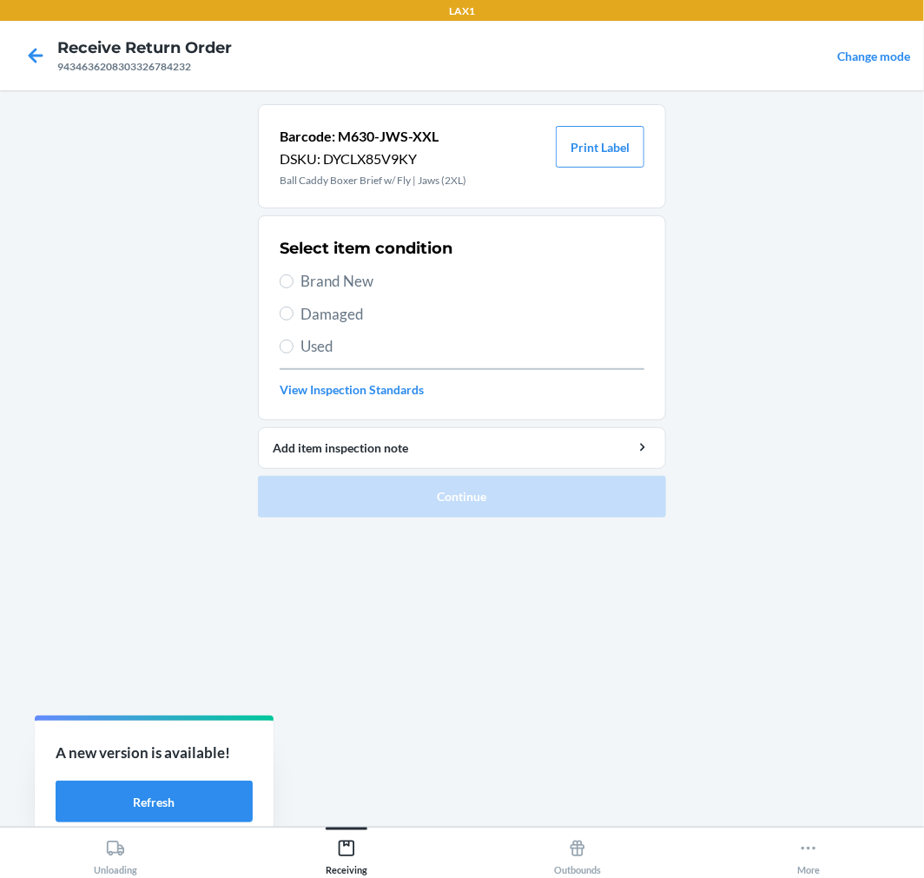
click at [333, 282] on span "Brand New" at bounding box center [473, 281] width 344 height 23
click at [294, 282] on input "Brand New" at bounding box center [287, 282] width 14 height 14
radio input "true"
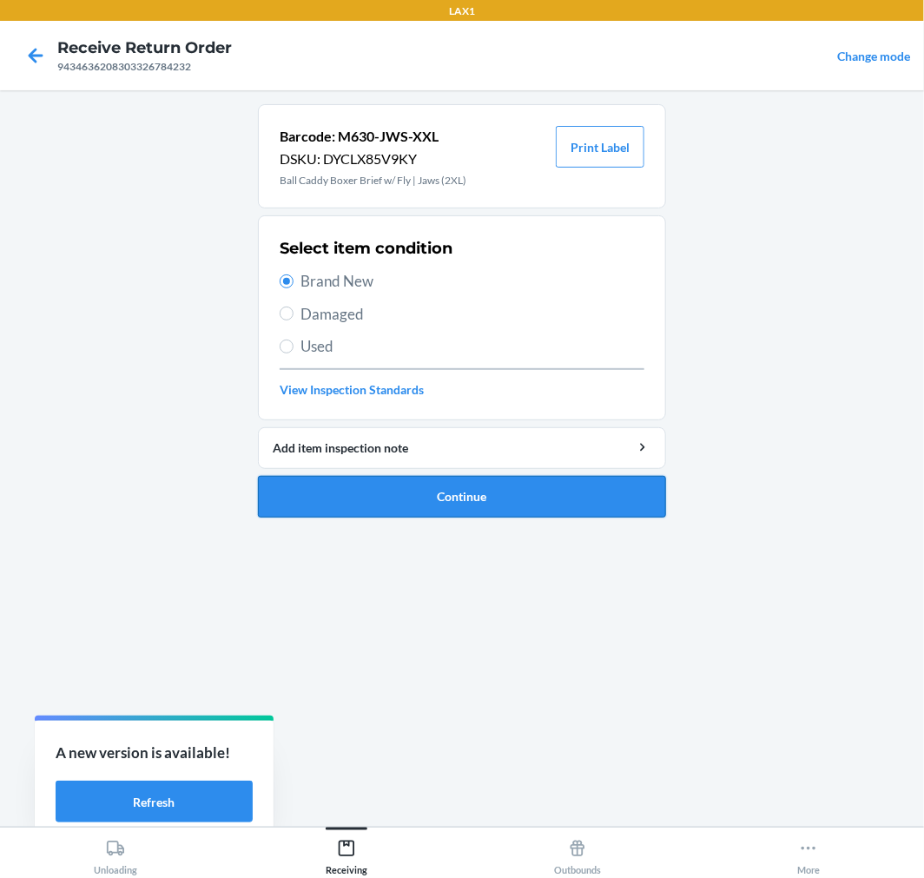
click at [483, 497] on button "Continue" at bounding box center [462, 497] width 408 height 42
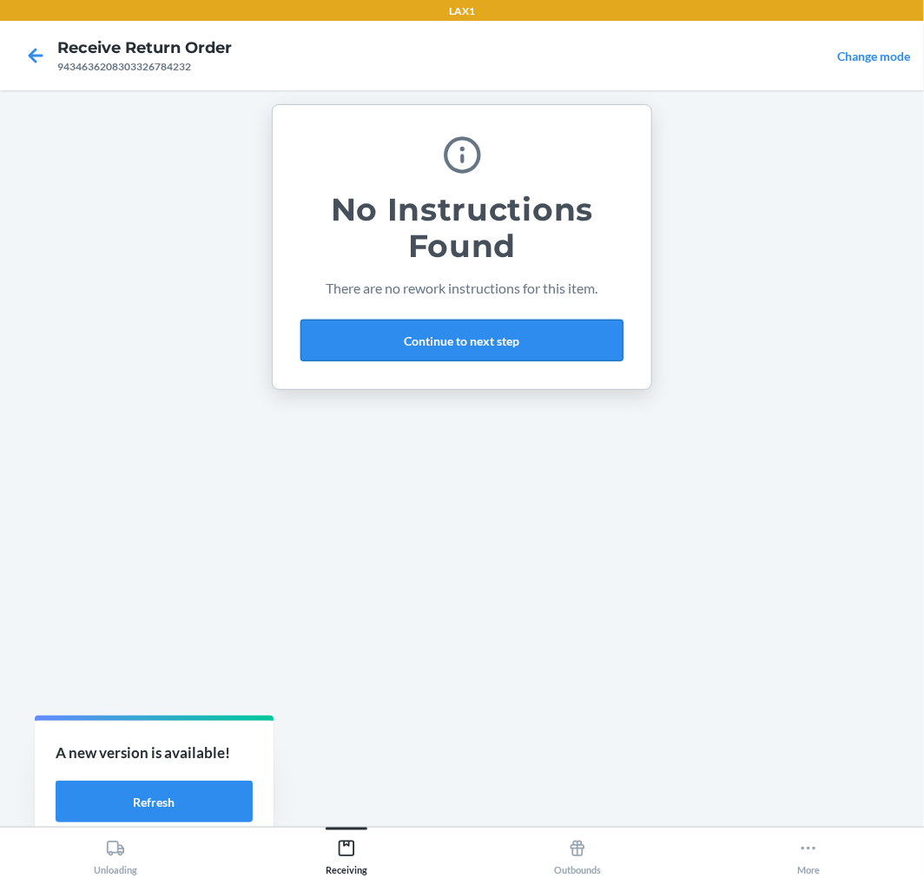
click at [534, 336] on button "Continue to next step" at bounding box center [462, 341] width 323 height 42
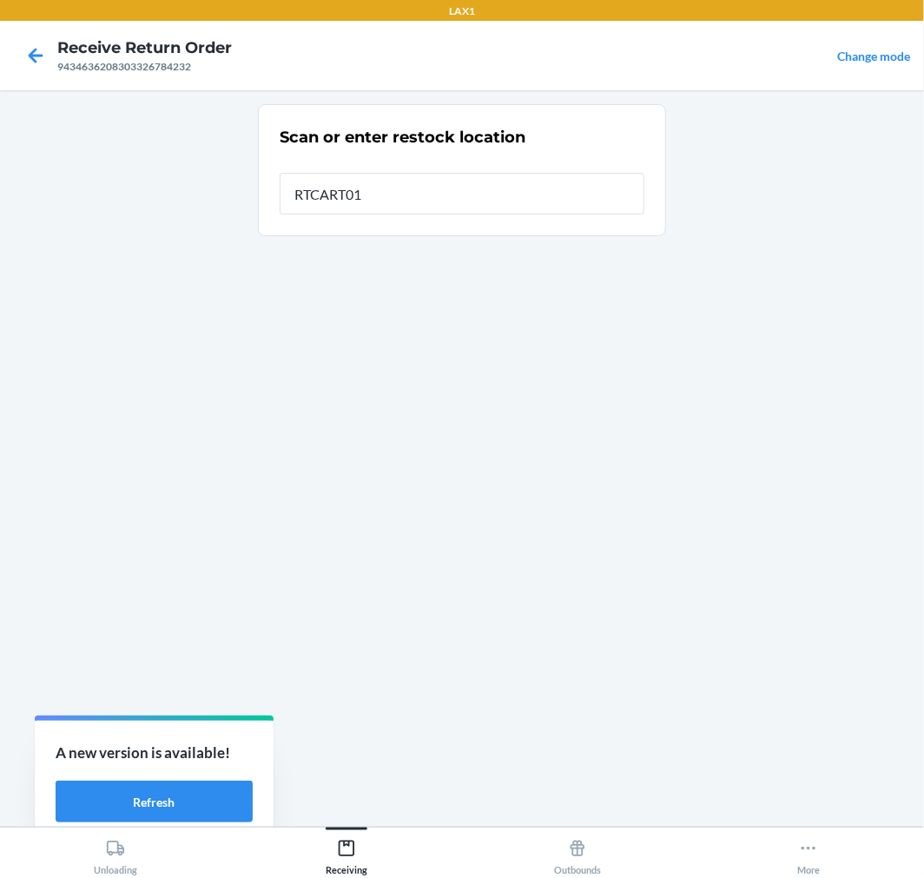
type input "RTCART017"
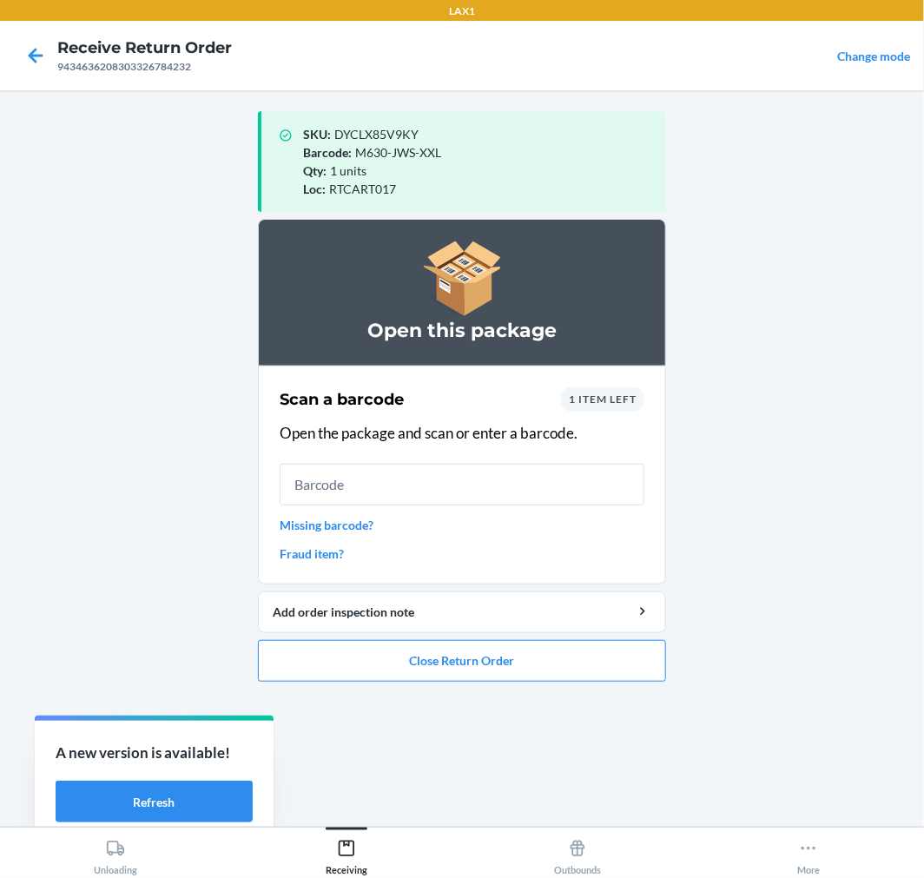
click at [619, 396] on span "1 item left" at bounding box center [603, 399] width 68 height 13
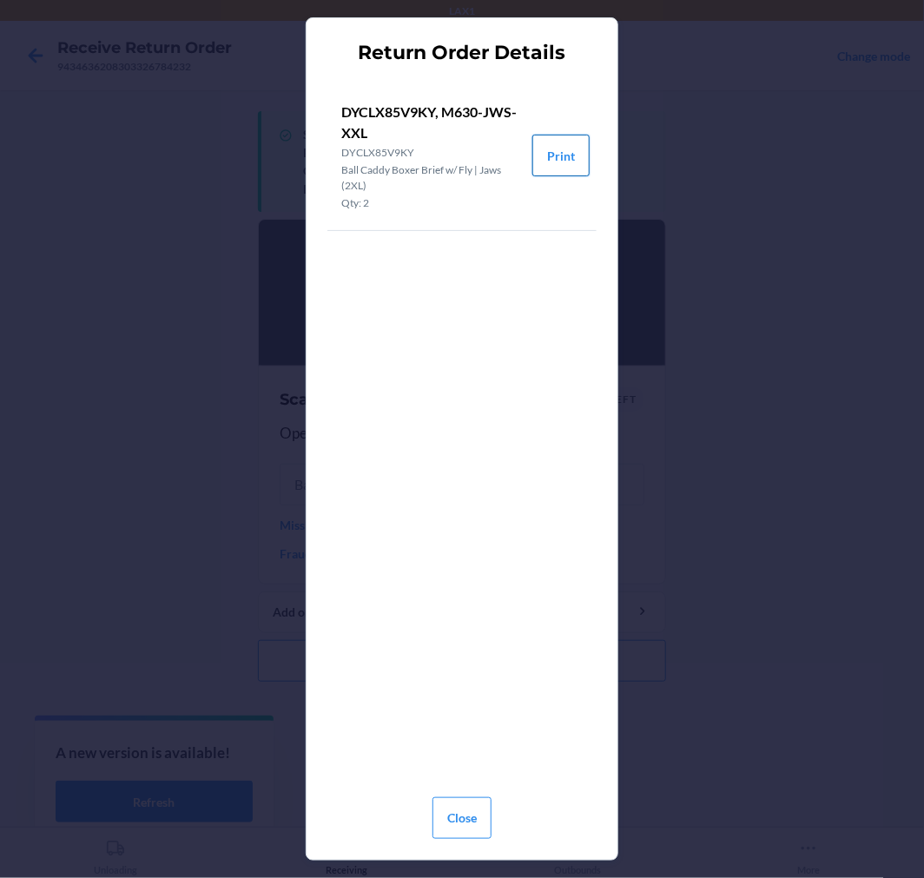
click at [570, 160] on button "Print" at bounding box center [561, 156] width 57 height 42
drag, startPoint x: 848, startPoint y: 235, endPoint x: 715, endPoint y: 384, distance: 199.3
click at [829, 237] on div "Return Order Details DYCLX85V9KY, M630-JWS-XXL DYCLX85V9KY Ball Caddy Boxer Bri…" at bounding box center [462, 439] width 924 height 878
drag, startPoint x: 462, startPoint y: 825, endPoint x: 588, endPoint y: 672, distance: 198.1
click at [467, 819] on button "Close" at bounding box center [462, 819] width 59 height 42
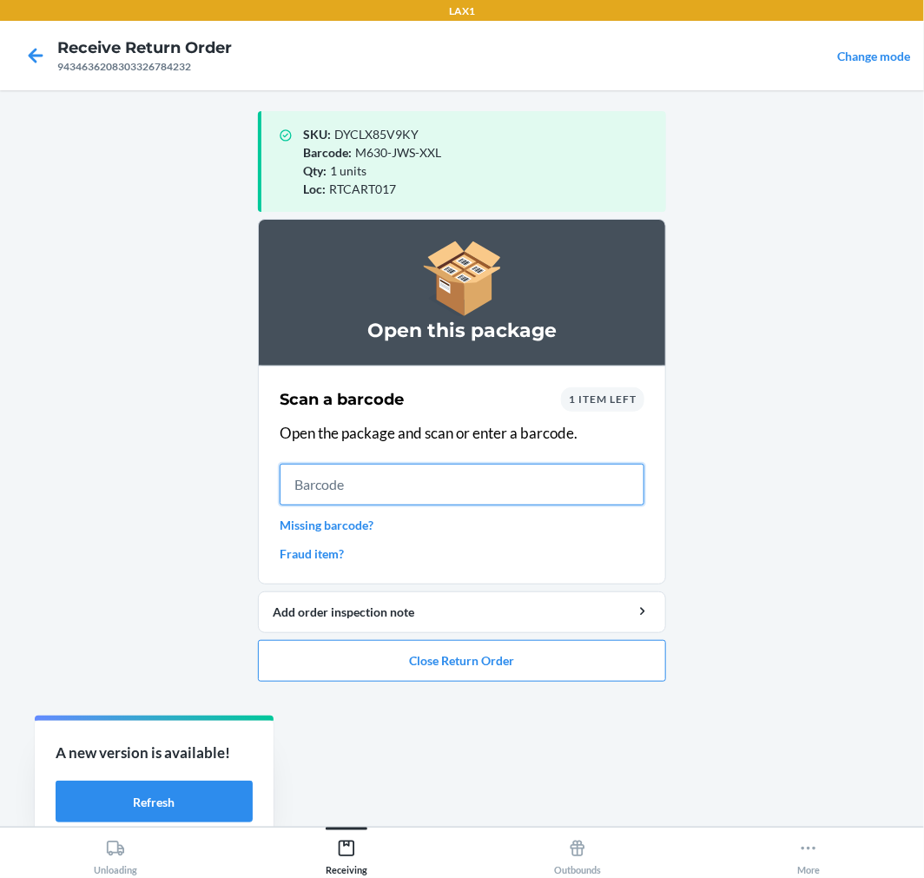
click at [368, 488] on input "text" at bounding box center [462, 485] width 365 height 42
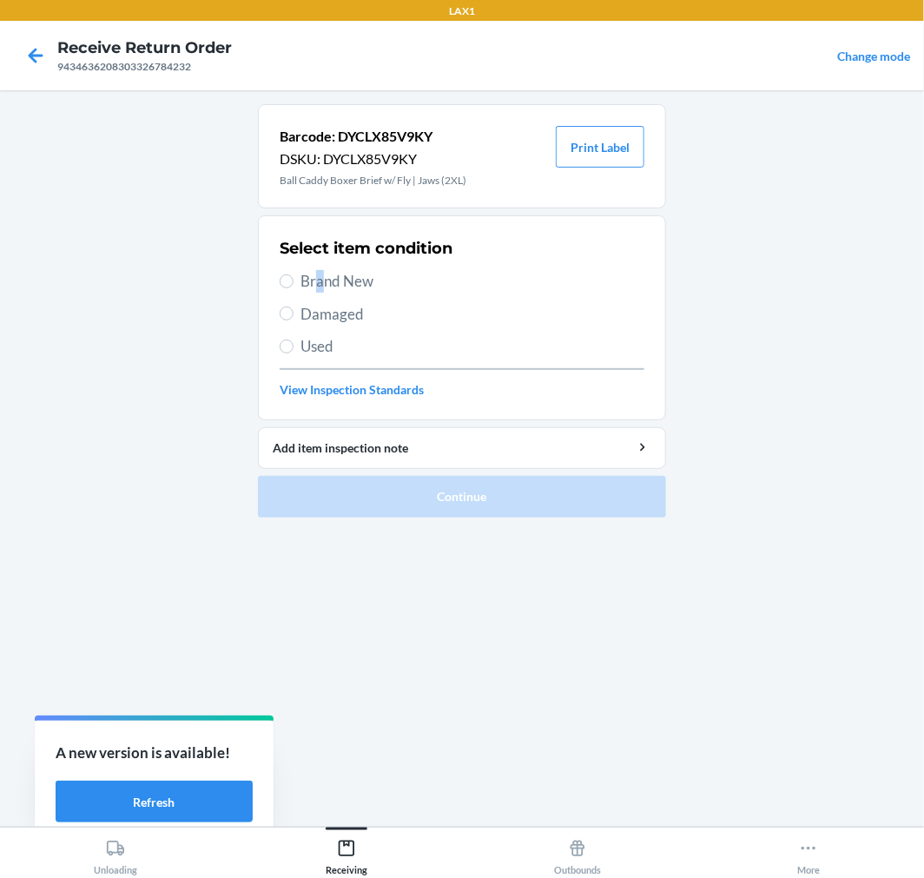
click at [321, 282] on span "Brand New" at bounding box center [473, 281] width 344 height 23
drag, startPoint x: 275, startPoint y: 271, endPoint x: 287, endPoint y: 282, distance: 16.0
click at [275, 272] on section "Select item condition Brand New Damaged Used View Inspection Standards" at bounding box center [462, 317] width 408 height 205
click at [288, 282] on input "Brand New" at bounding box center [287, 282] width 14 height 14
radio input "true"
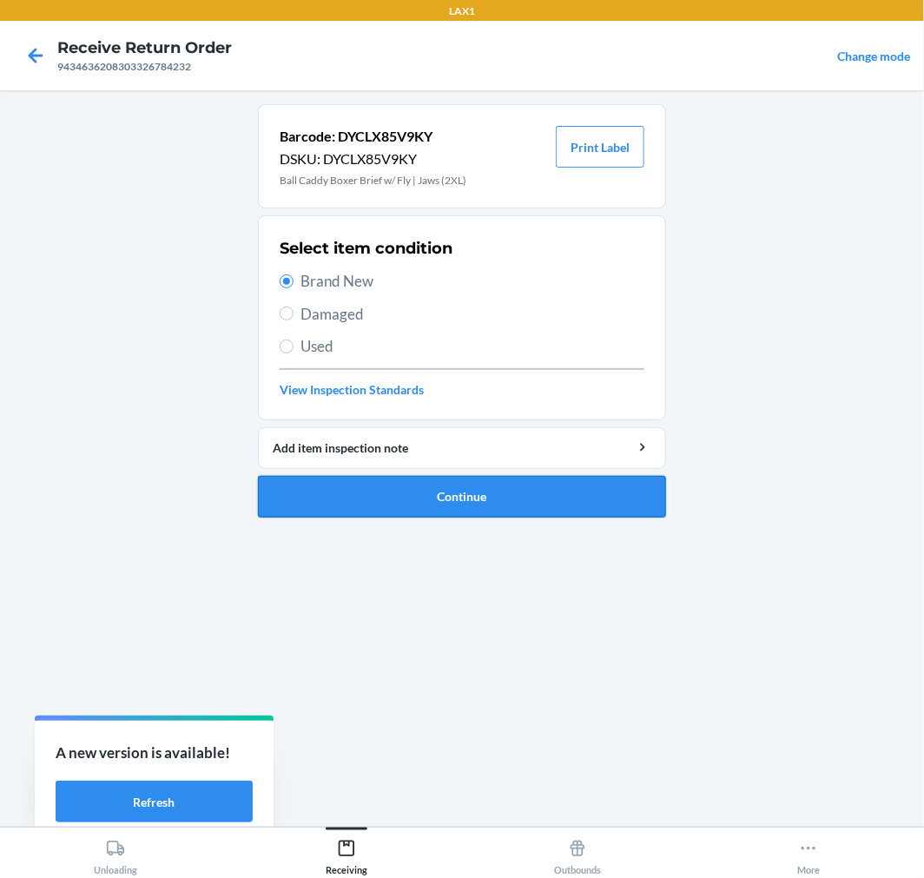
click at [454, 480] on button "Continue" at bounding box center [462, 497] width 408 height 42
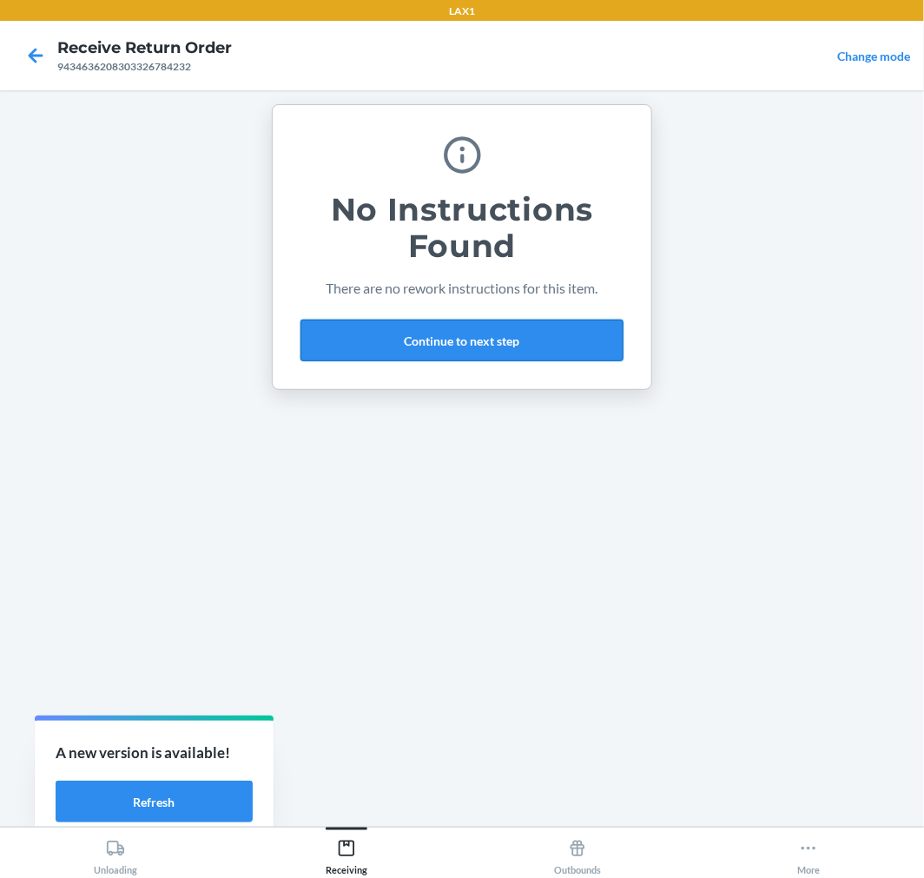
click at [560, 351] on button "Continue to next step" at bounding box center [462, 341] width 323 height 42
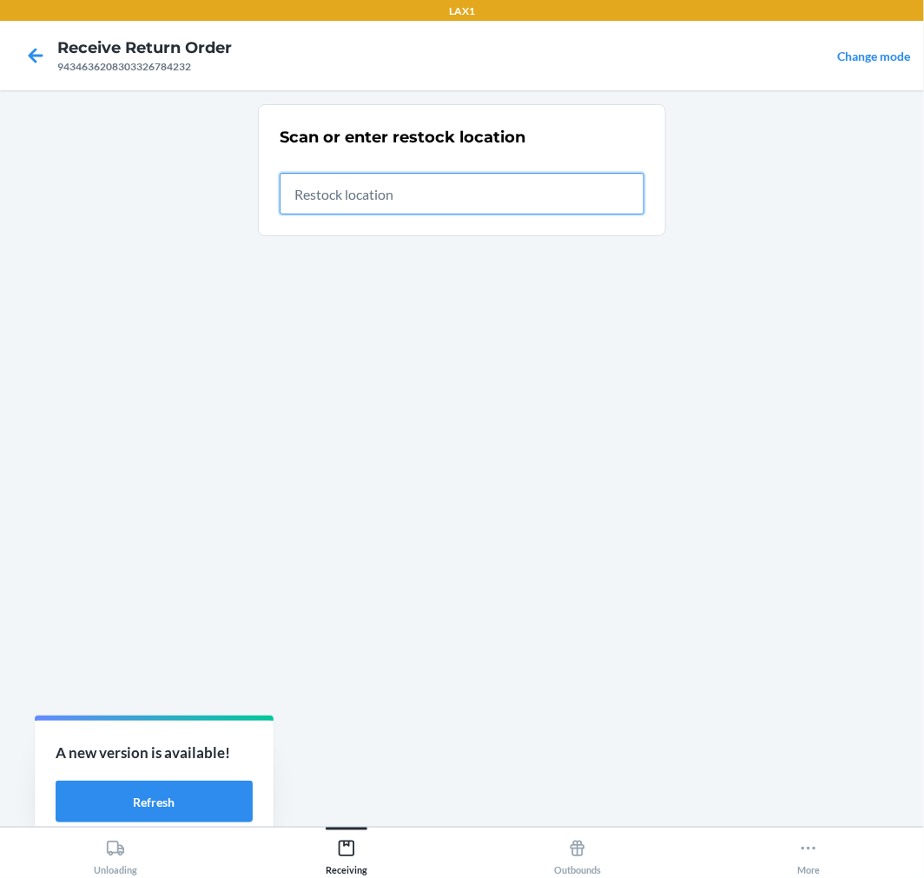
click at [328, 182] on input "text" at bounding box center [462, 194] width 365 height 42
type input "RTCART017"
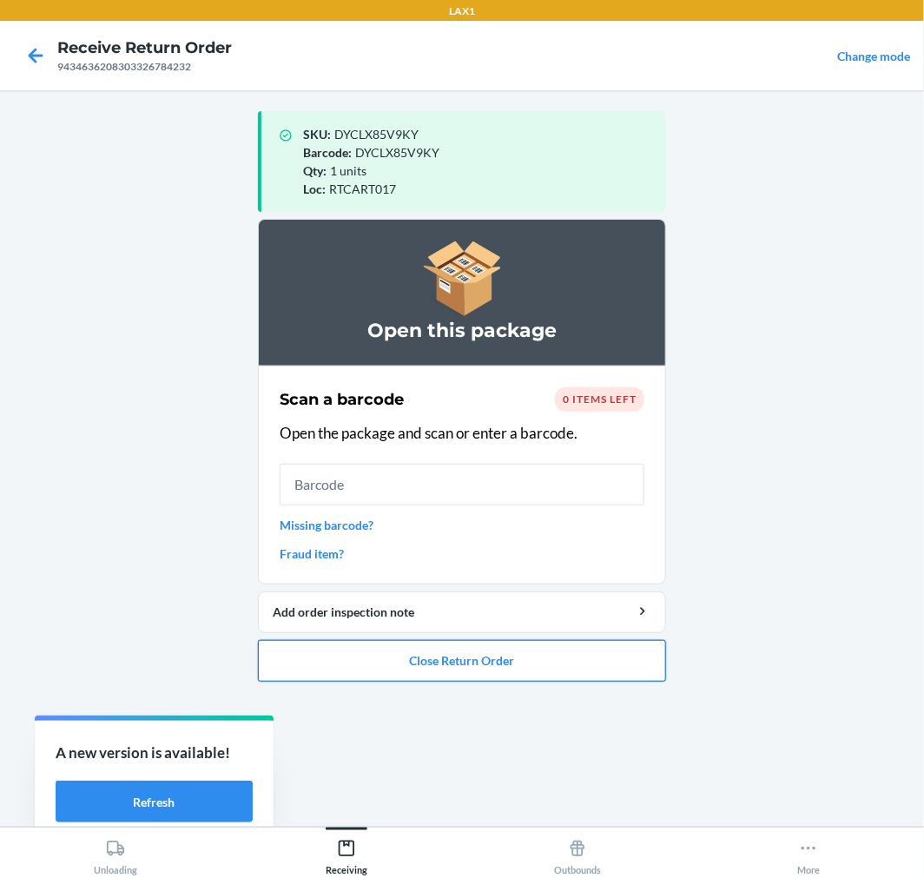
click at [639, 662] on button "Close Return Order" at bounding box center [462, 661] width 408 height 42
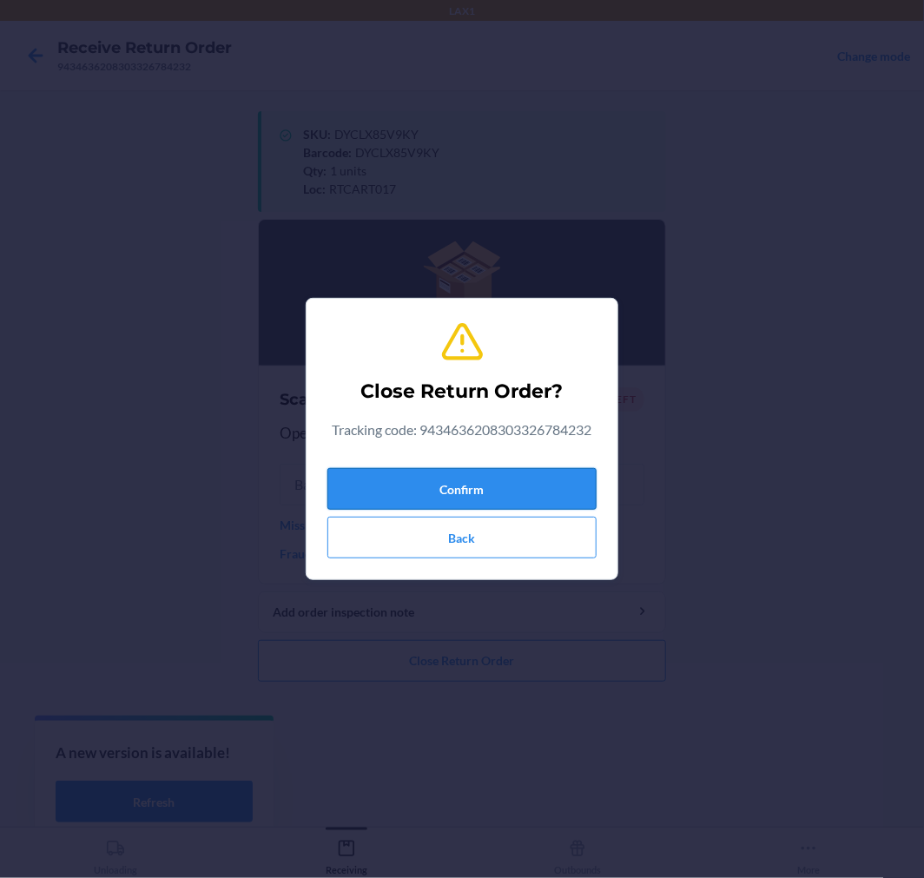
click at [508, 478] on button "Confirm" at bounding box center [462, 489] width 269 height 42
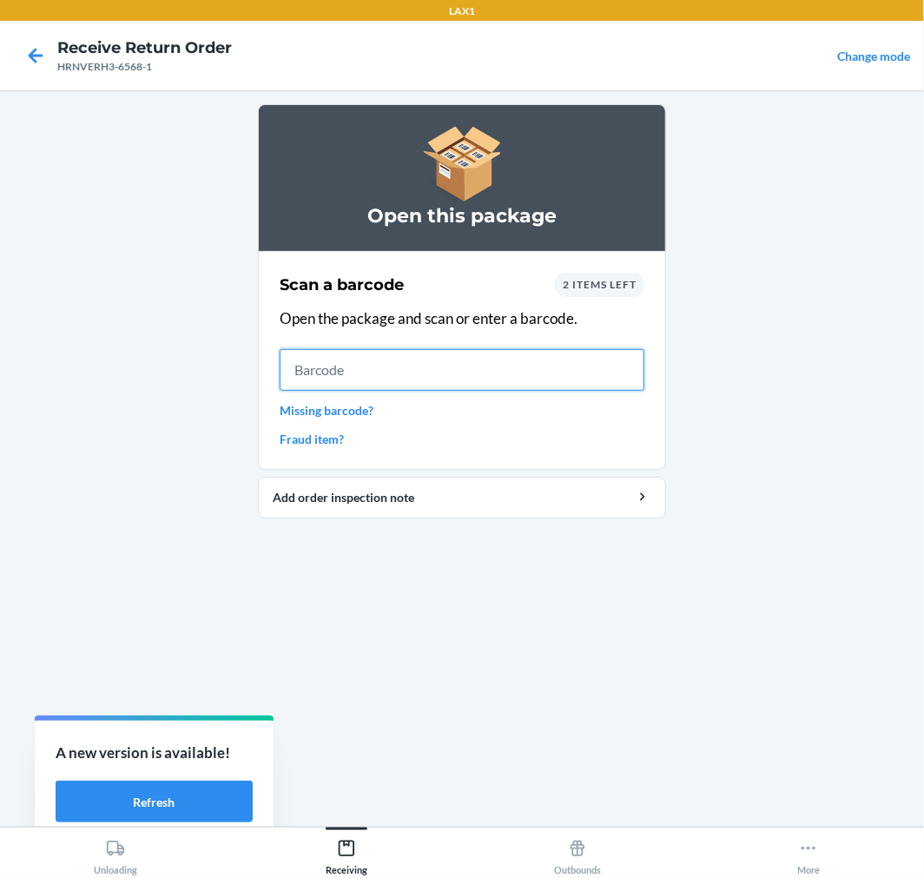
drag, startPoint x: 384, startPoint y: 371, endPoint x: 403, endPoint y: 372, distance: 19.1
click at [393, 372] on input "text" at bounding box center [462, 370] width 365 height 42
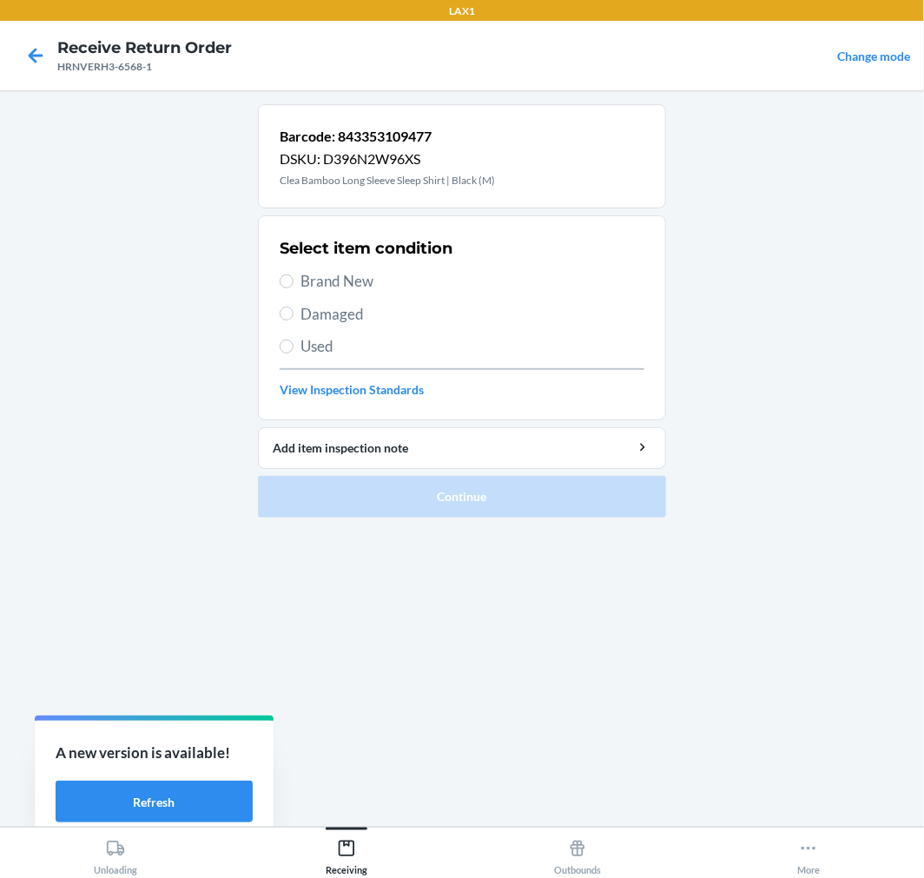
click at [309, 276] on span "Brand New" at bounding box center [473, 281] width 344 height 23
click at [294, 276] on input "Brand New" at bounding box center [287, 282] width 14 height 14
radio input "true"
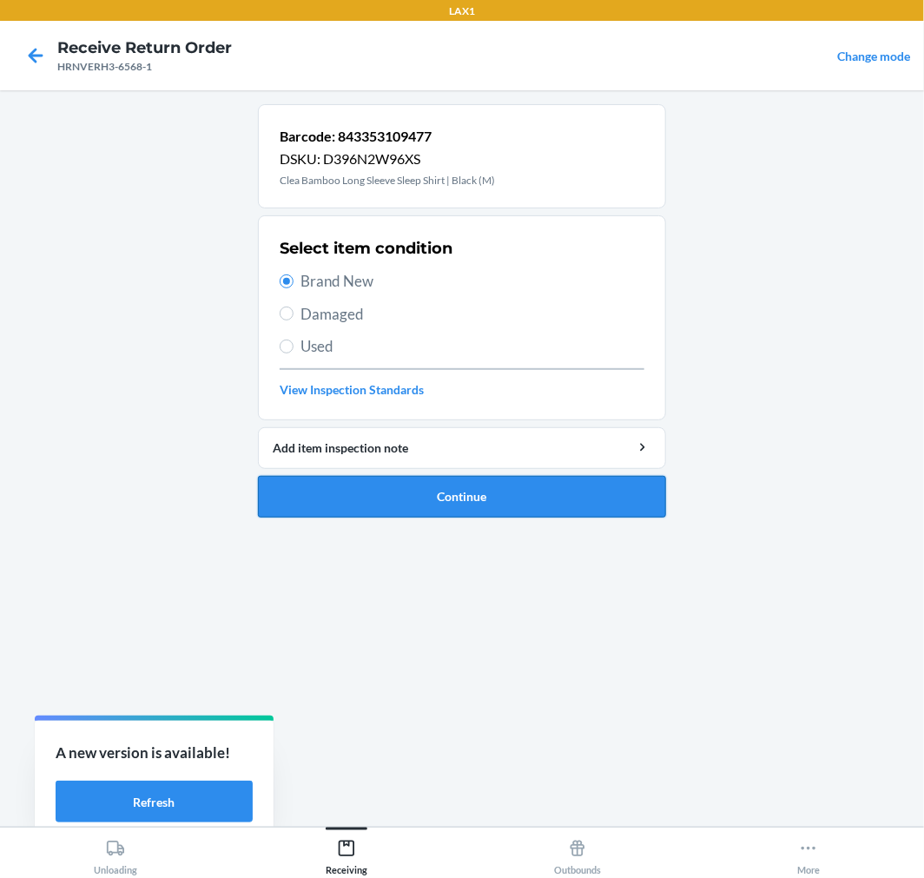
click at [422, 502] on button "Continue" at bounding box center [462, 497] width 408 height 42
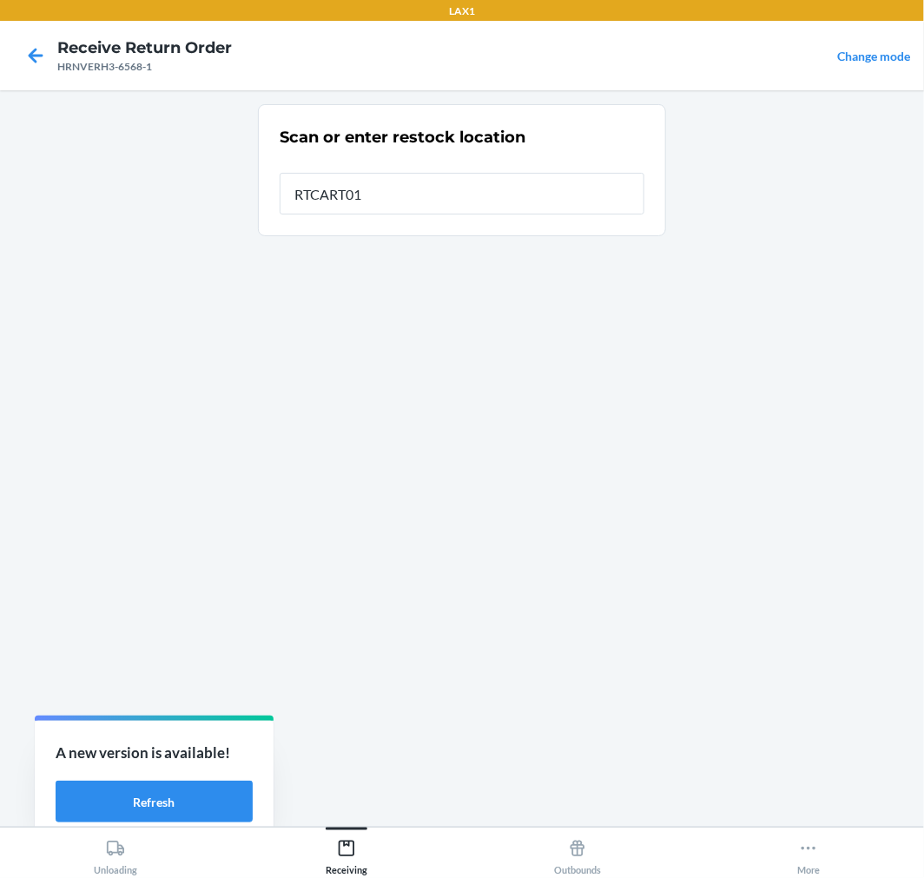
type input "RTCART017"
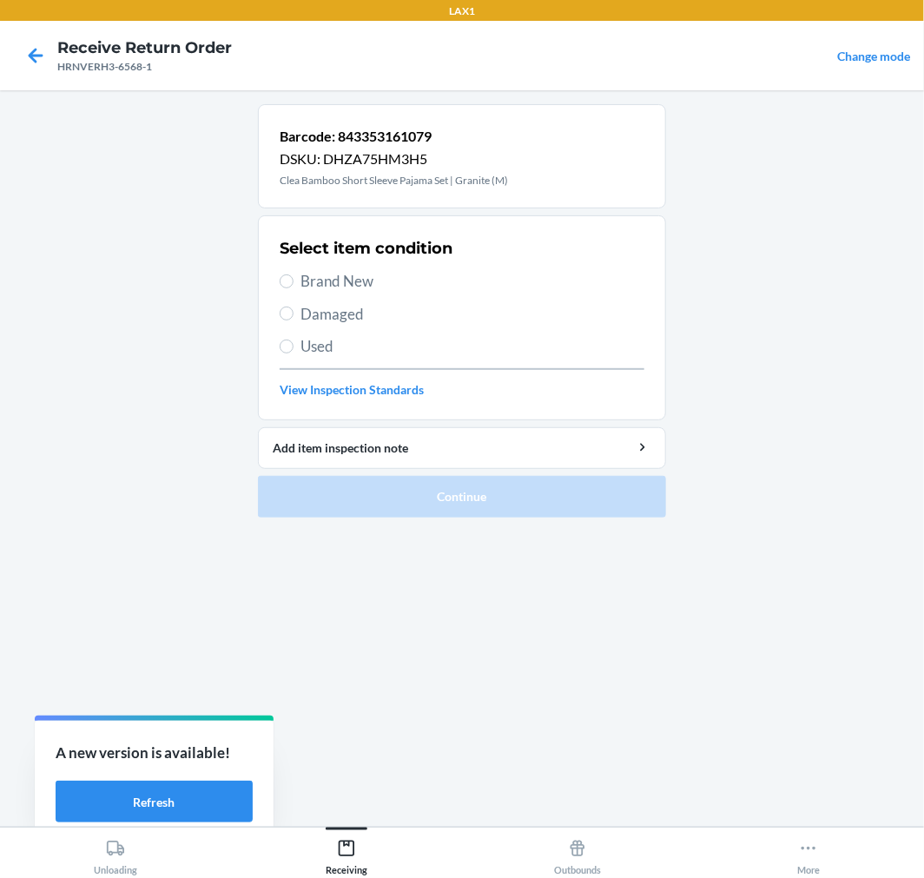
click at [334, 280] on span "Brand New" at bounding box center [473, 281] width 344 height 23
click at [294, 280] on input "Brand New" at bounding box center [287, 282] width 14 height 14
radio input "true"
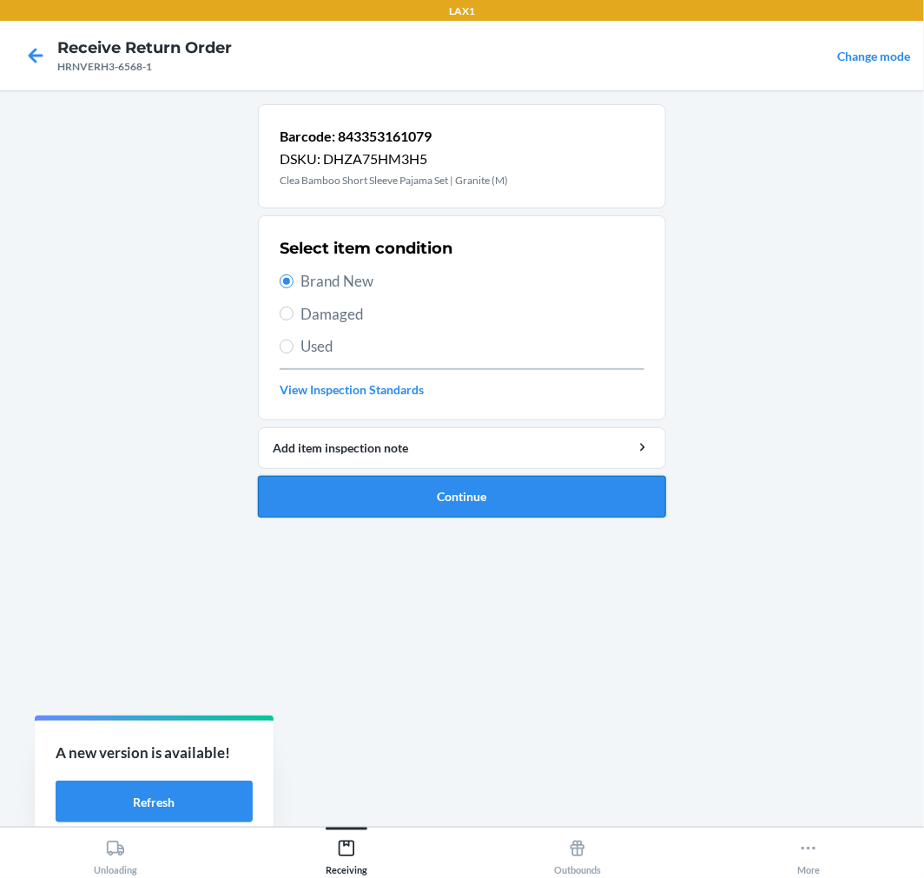
click at [440, 500] on button "Continue" at bounding box center [462, 497] width 408 height 42
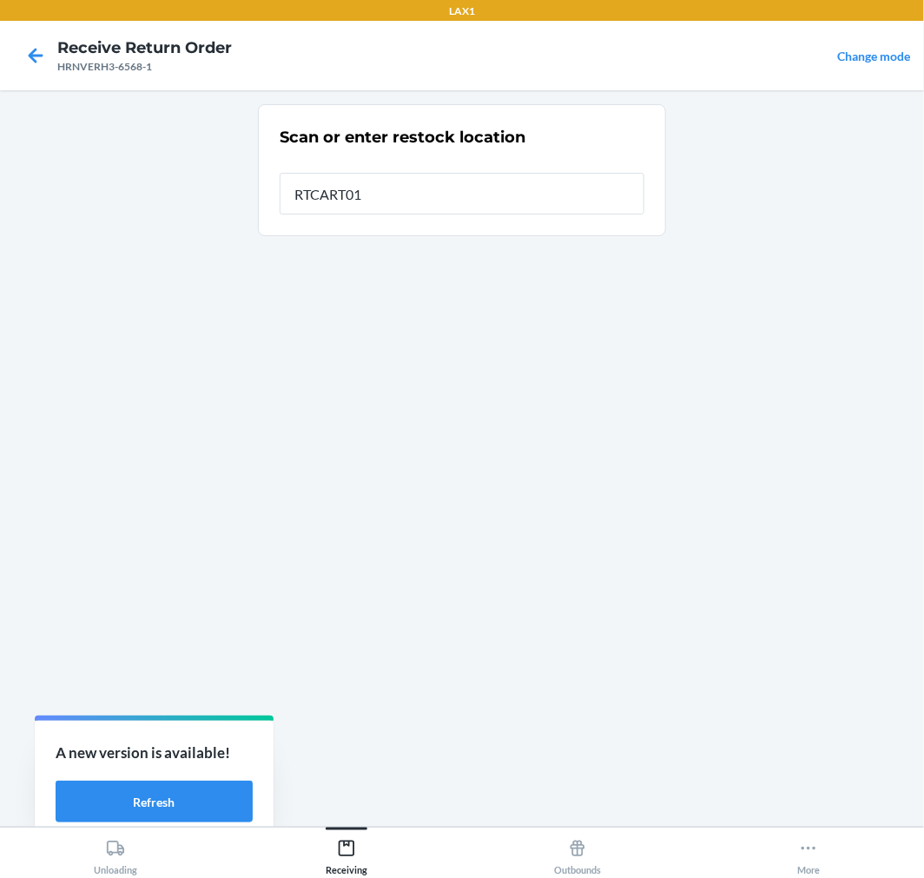
type input "RTCART017"
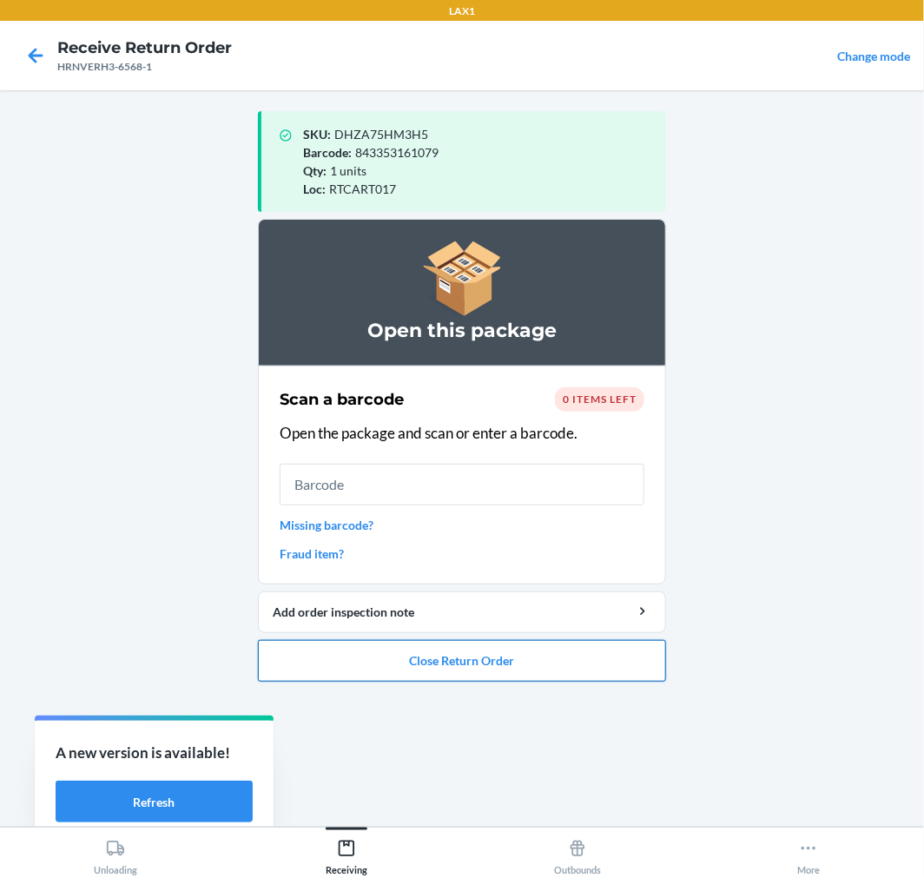
click at [486, 663] on button "Close Return Order" at bounding box center [462, 661] width 408 height 42
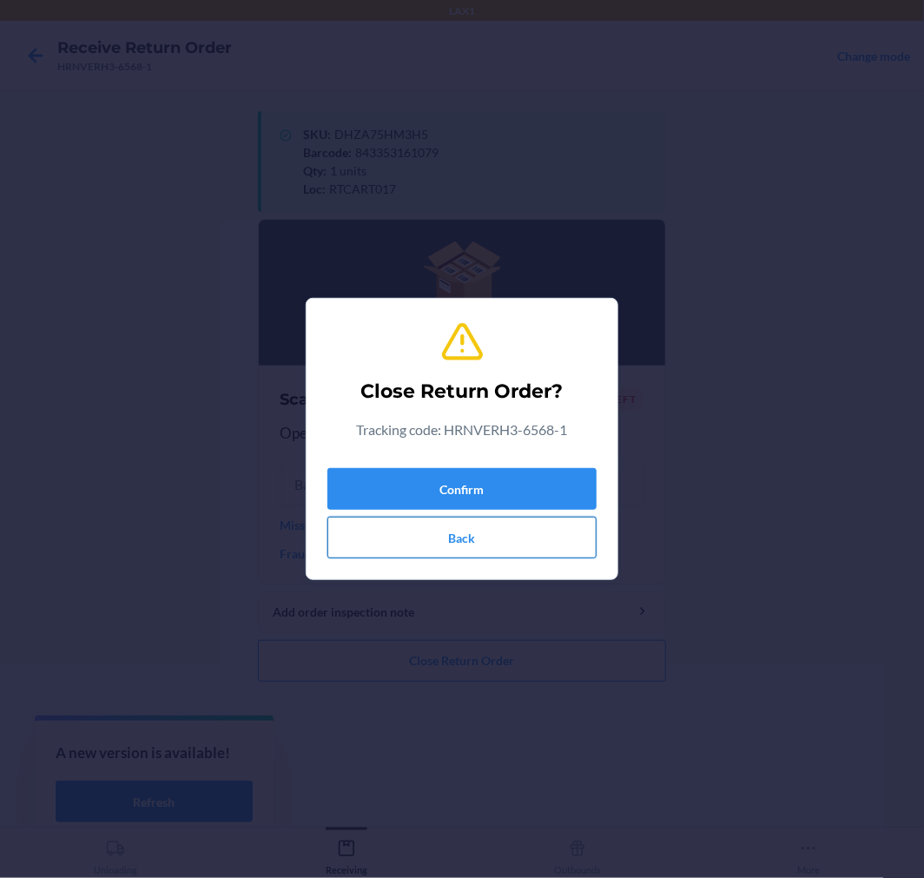
click at [443, 550] on button "Back" at bounding box center [462, 538] width 269 height 42
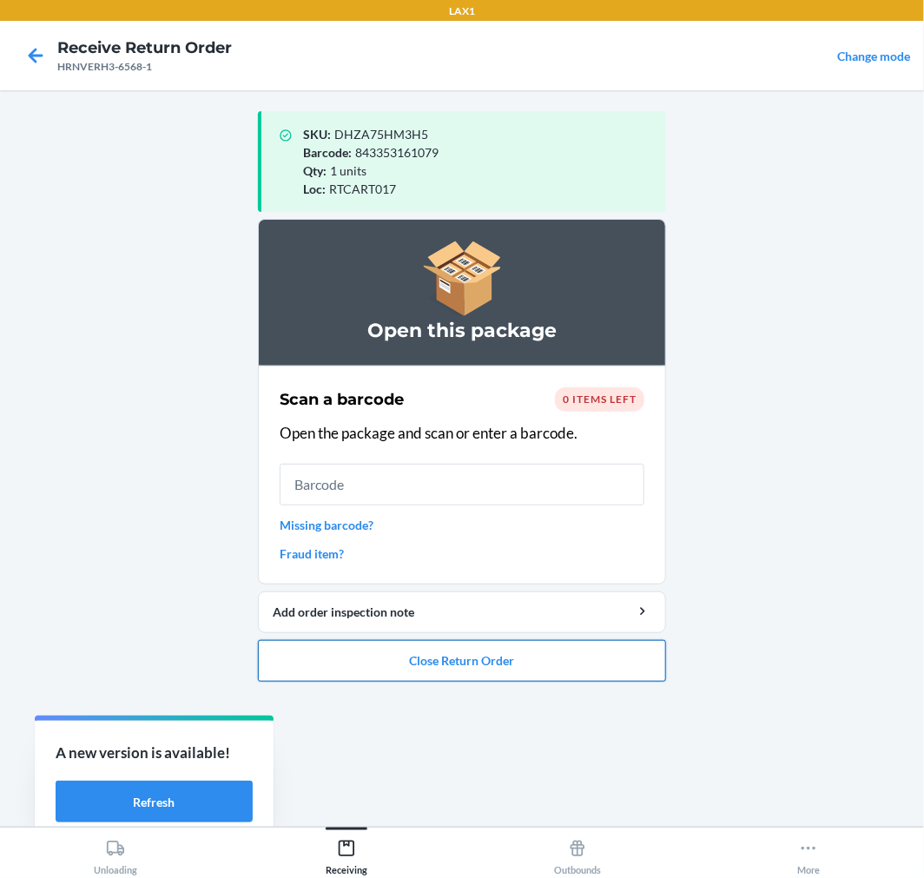
click at [435, 653] on button "Close Return Order" at bounding box center [462, 661] width 408 height 42
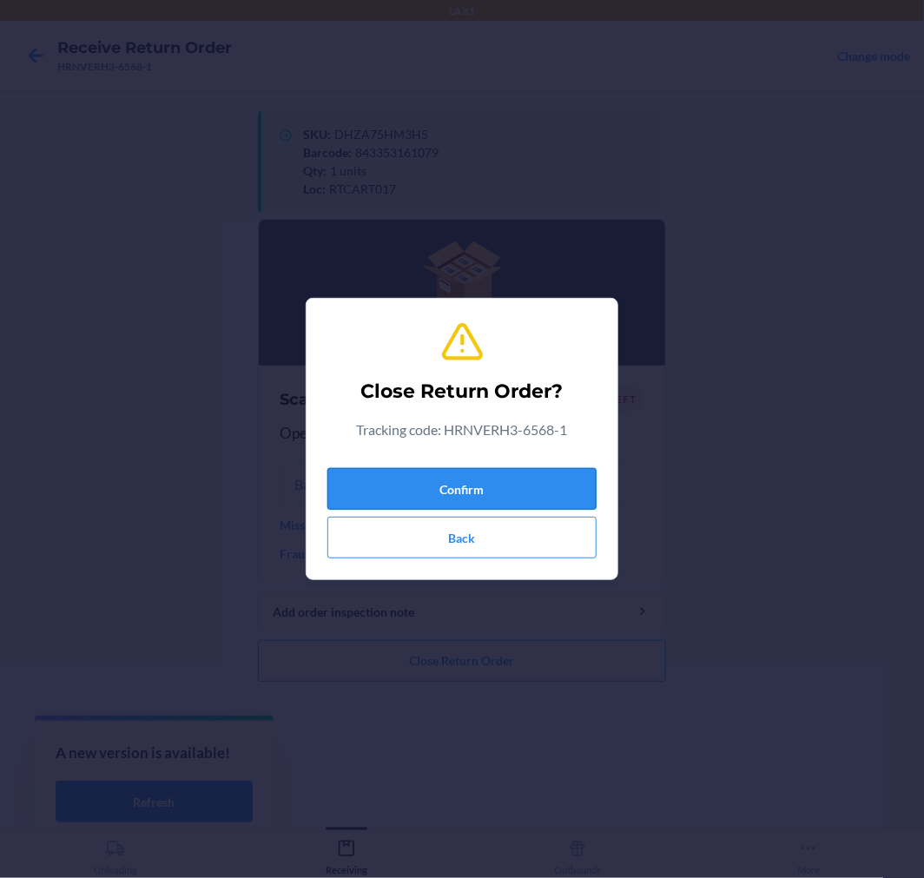
click at [448, 469] on button "Confirm" at bounding box center [462, 489] width 269 height 42
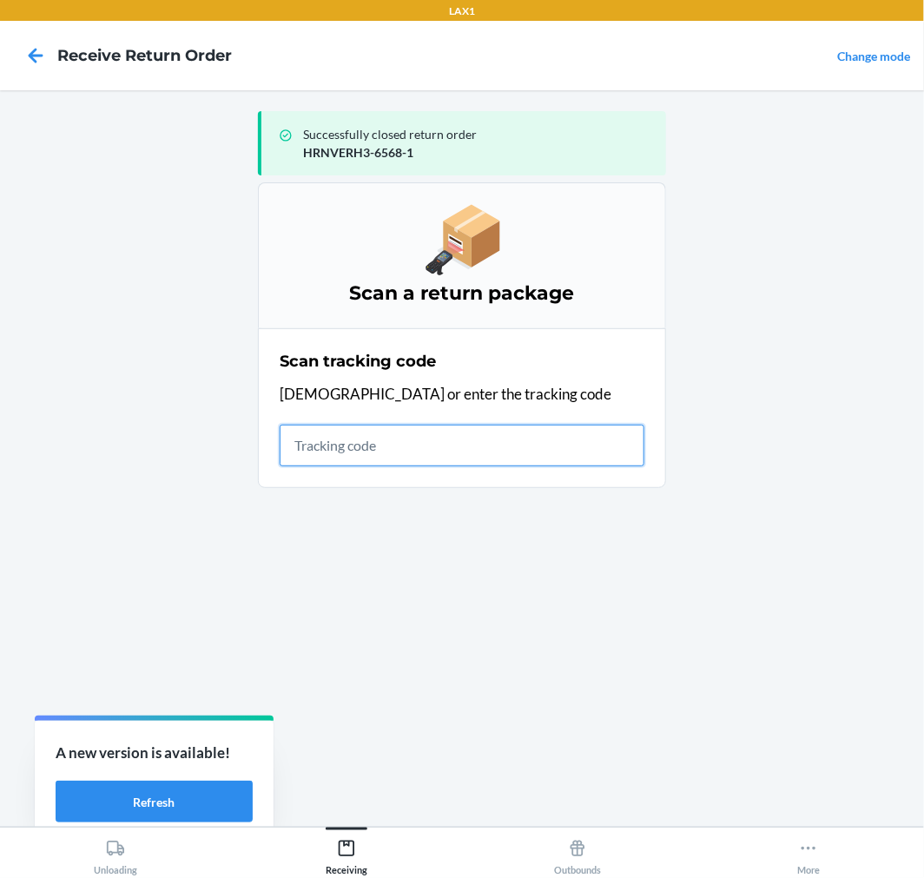
click at [500, 440] on input "text" at bounding box center [462, 446] width 365 height 42
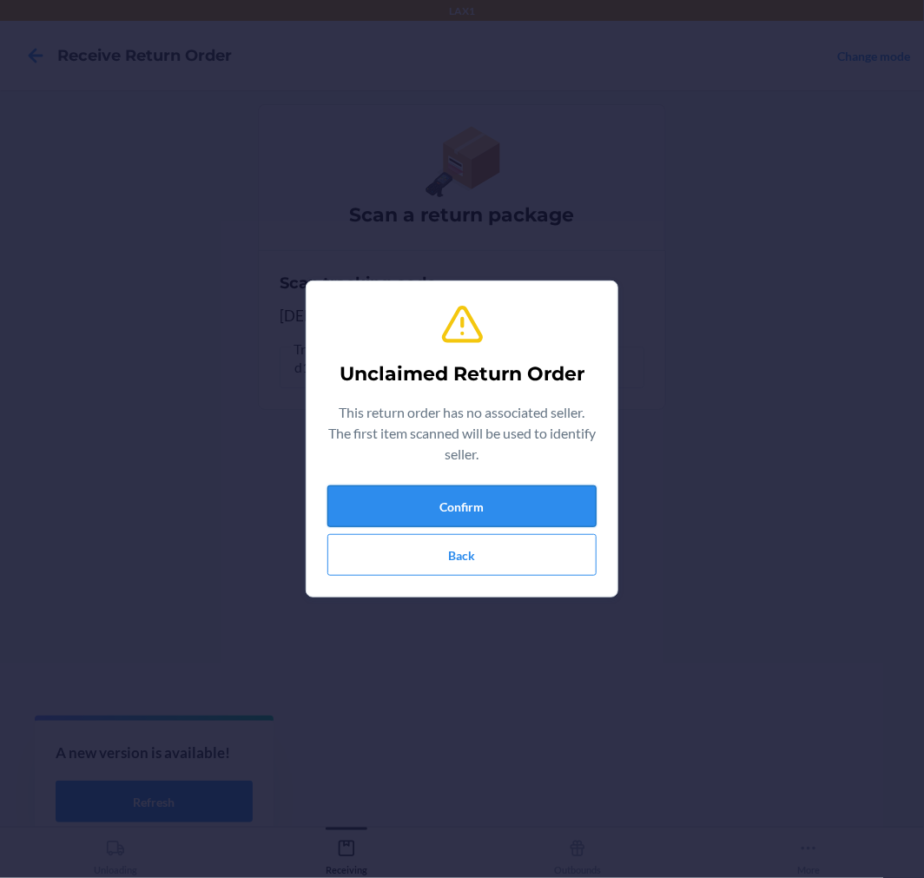
click at [546, 501] on button "Confirm" at bounding box center [462, 507] width 269 height 42
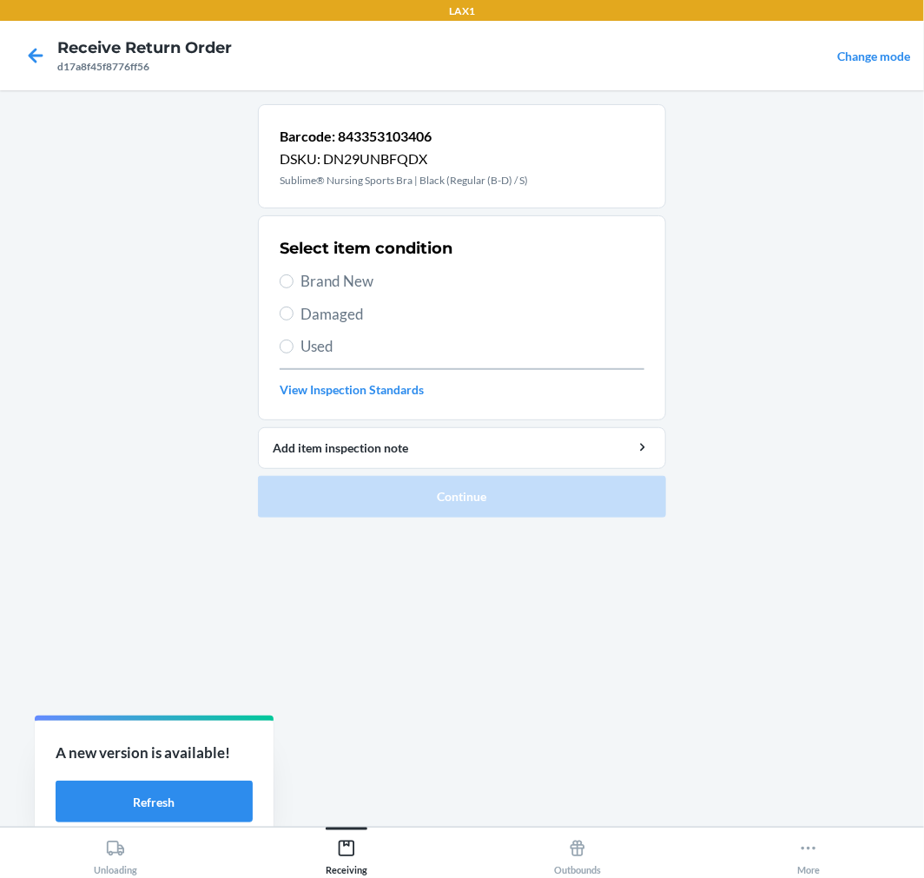
click at [354, 316] on span "Damaged" at bounding box center [473, 314] width 344 height 23
click at [294, 316] on input "Damaged" at bounding box center [287, 314] width 14 height 14
radio input "true"
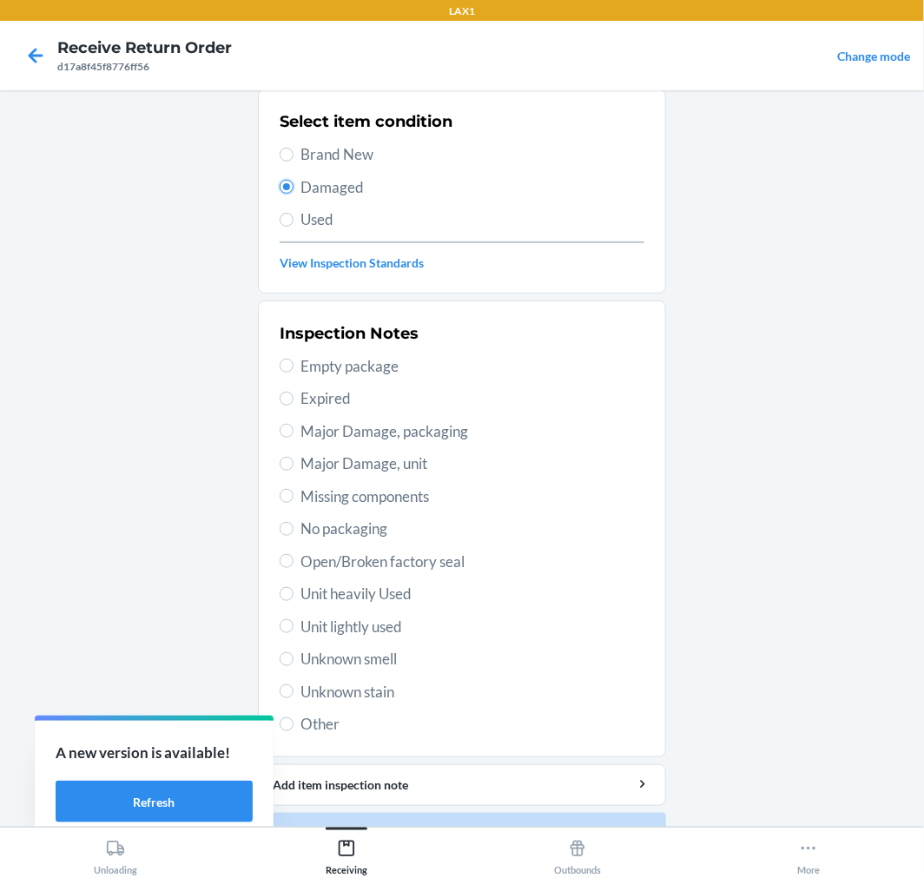
scroll to position [128, 0]
click at [353, 585] on span "Unit heavily Used" at bounding box center [473, 593] width 344 height 23
click at [294, 586] on input "Unit heavily Used" at bounding box center [287, 593] width 14 height 14
radio input "true"
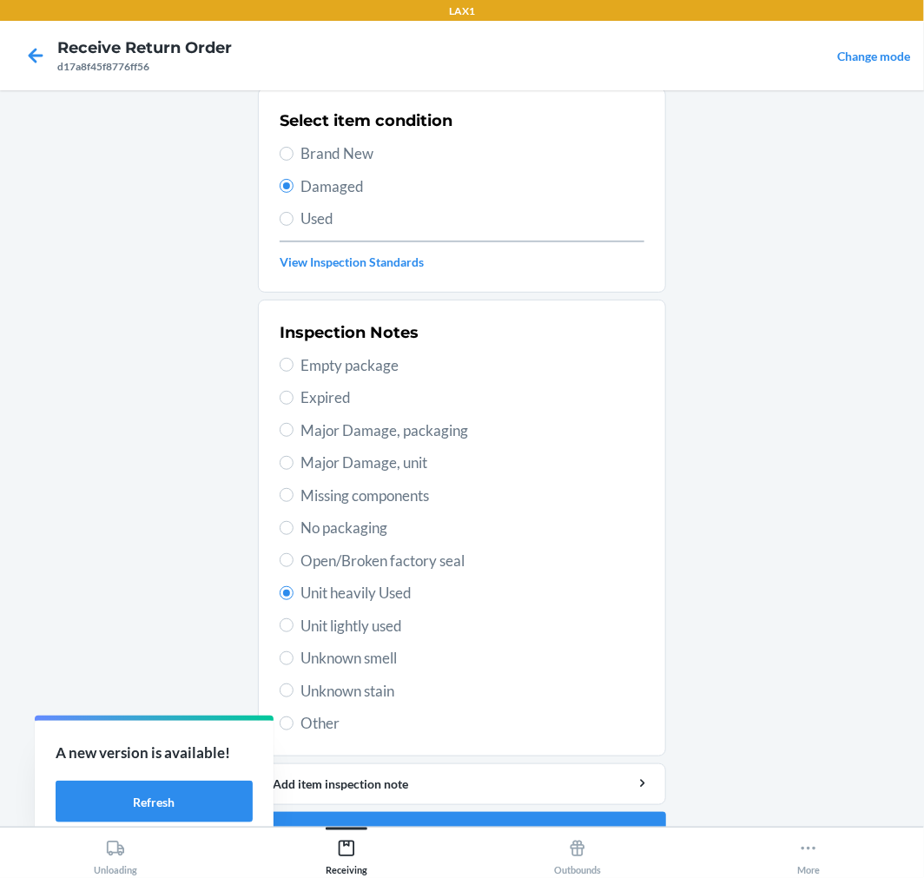
click at [395, 567] on span "Open/Broken factory seal" at bounding box center [473, 561] width 344 height 23
click at [294, 567] on input "Open/Broken factory seal" at bounding box center [287, 560] width 14 height 14
radio input "true"
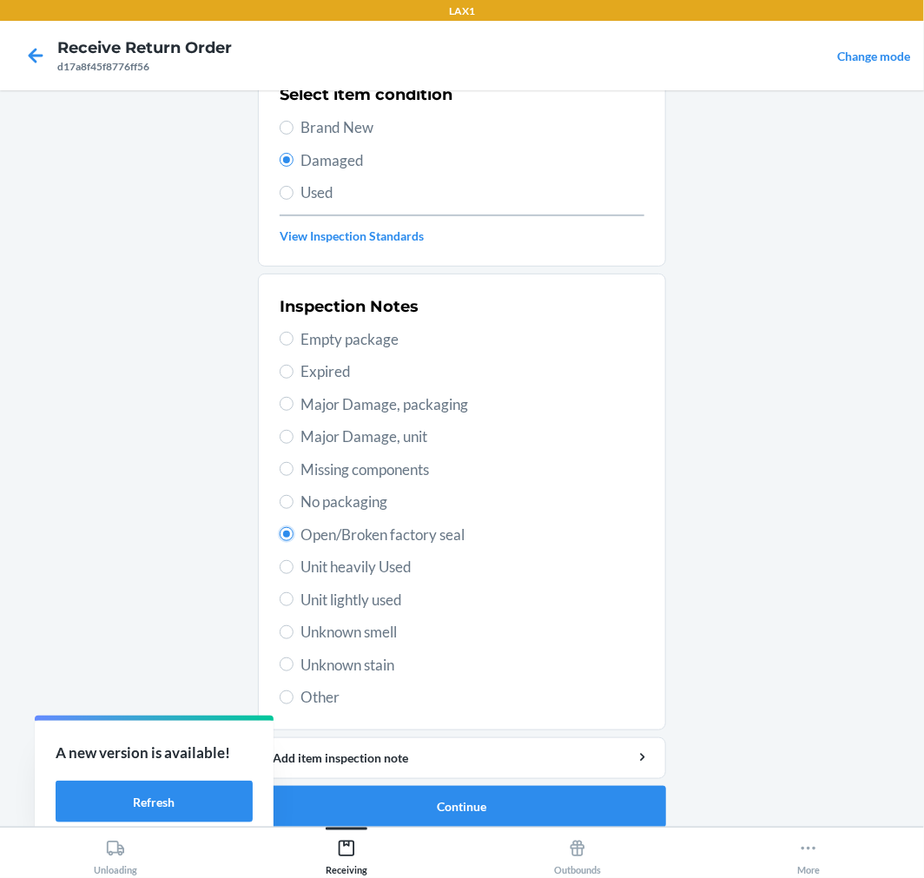
scroll to position [168, 0]
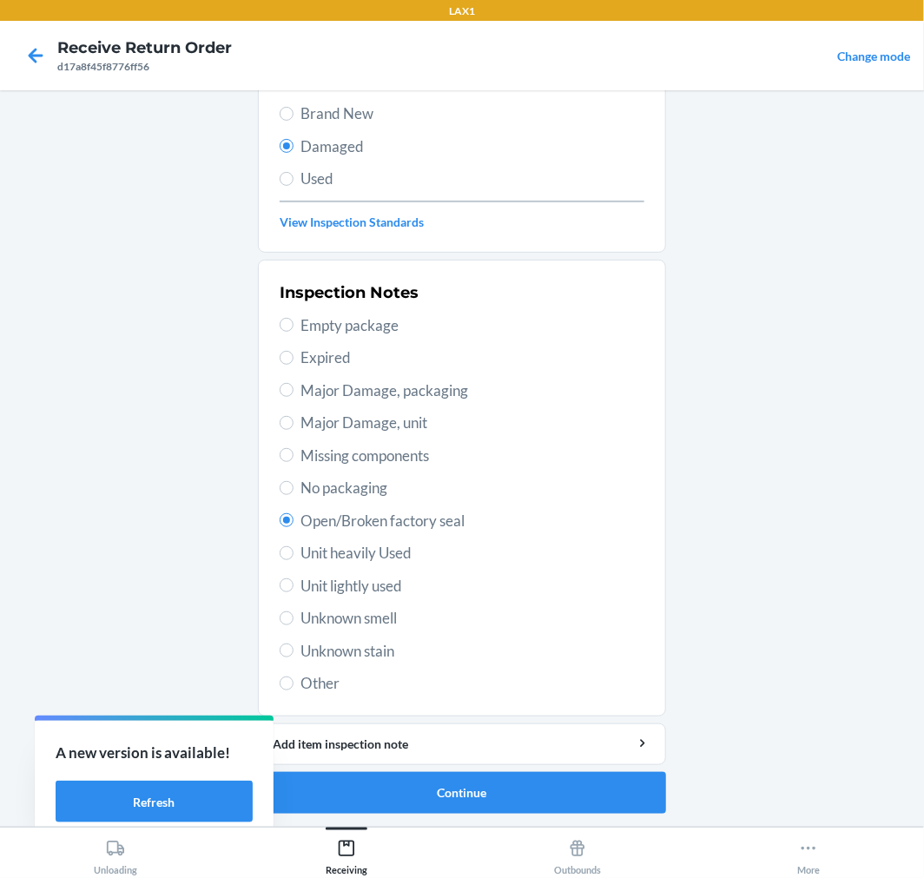
drag, startPoint x: 369, startPoint y: 549, endPoint x: 398, endPoint y: 558, distance: 30.0
click at [375, 549] on span "Unit heavily Used" at bounding box center [473, 553] width 344 height 23
click at [337, 554] on span "Unit heavily Used" at bounding box center [473, 553] width 344 height 23
click at [294, 554] on input "Unit heavily Used" at bounding box center [287, 553] width 14 height 14
radio input "true"
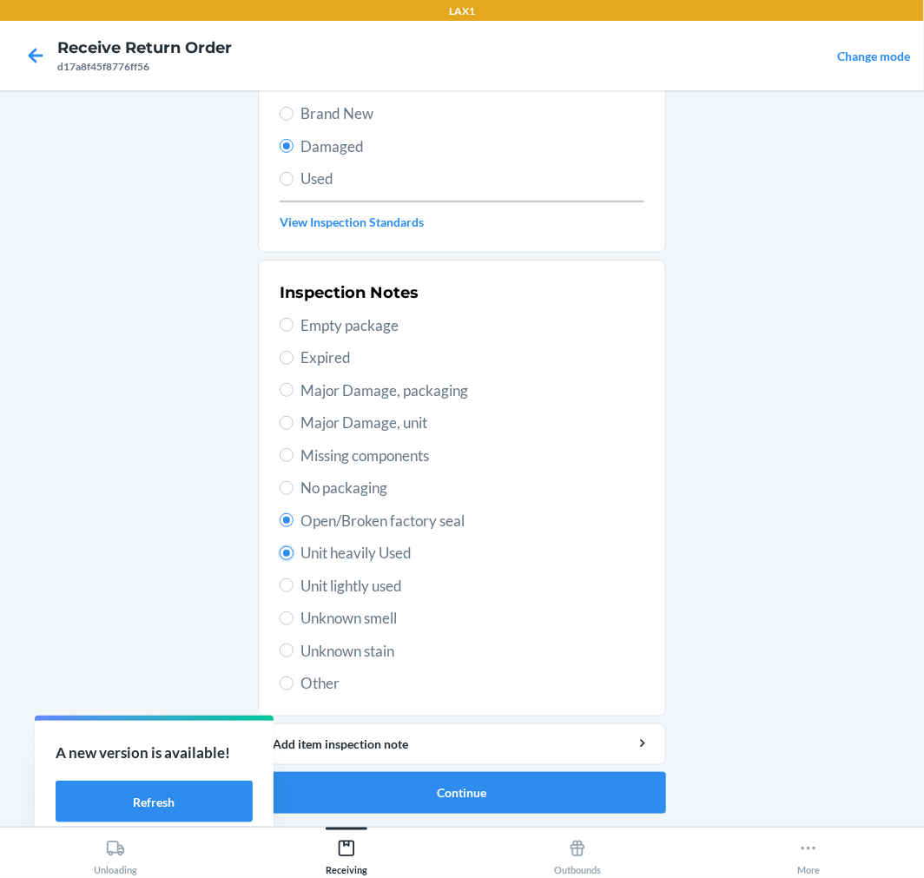
radio input "false"
click at [527, 772] on button "Continue" at bounding box center [462, 793] width 408 height 42
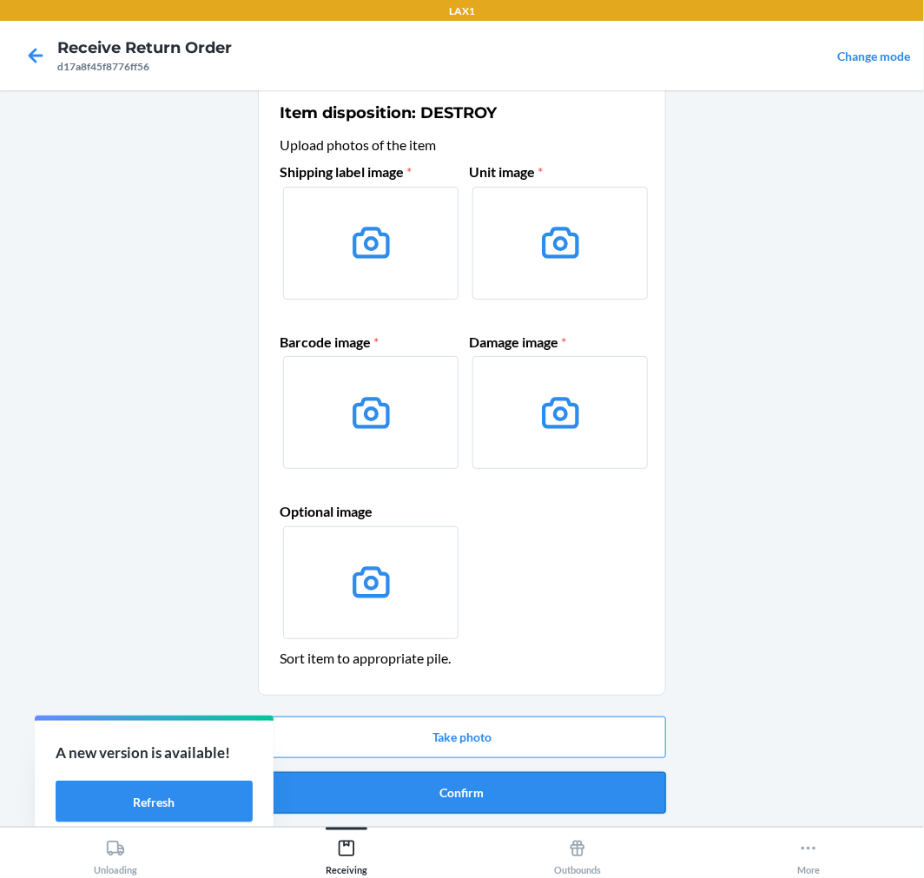
click at [530, 778] on button "Confirm" at bounding box center [462, 793] width 408 height 42
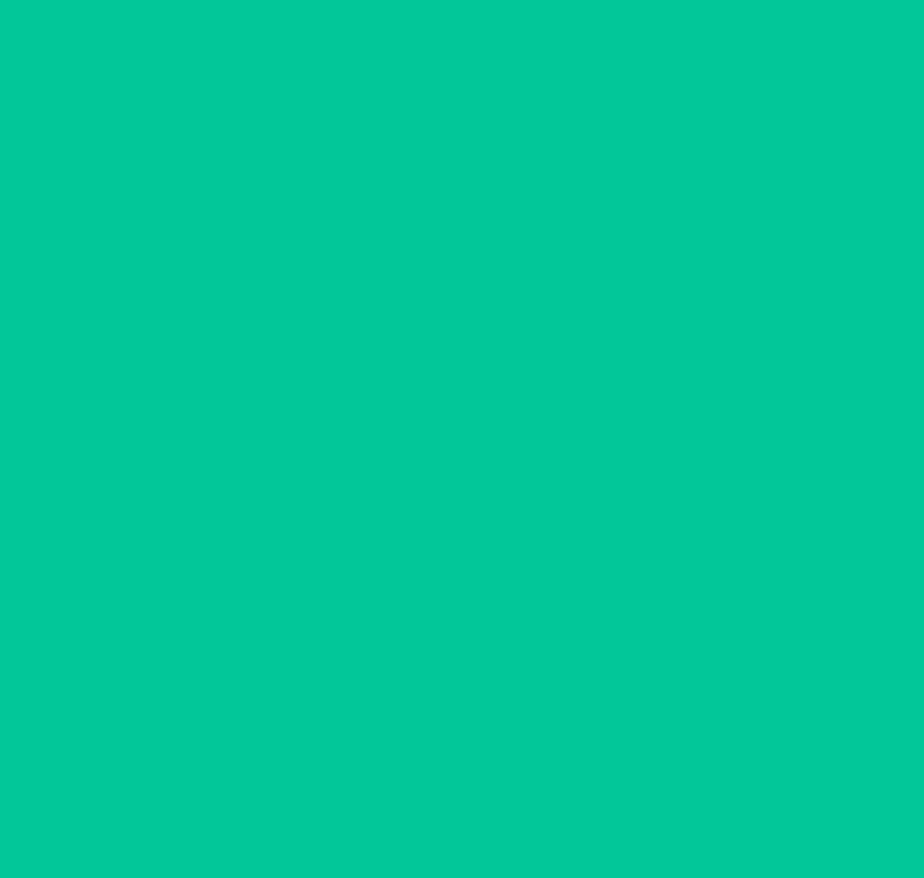
scroll to position [0, 0]
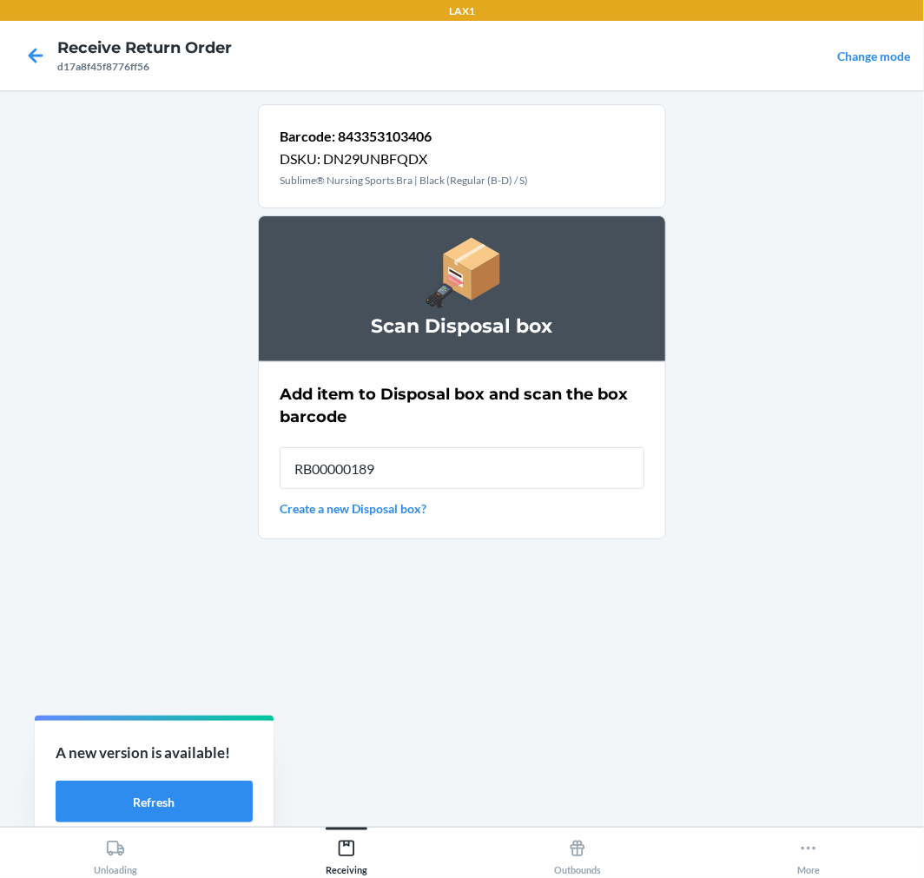
type input "RB00000189K"
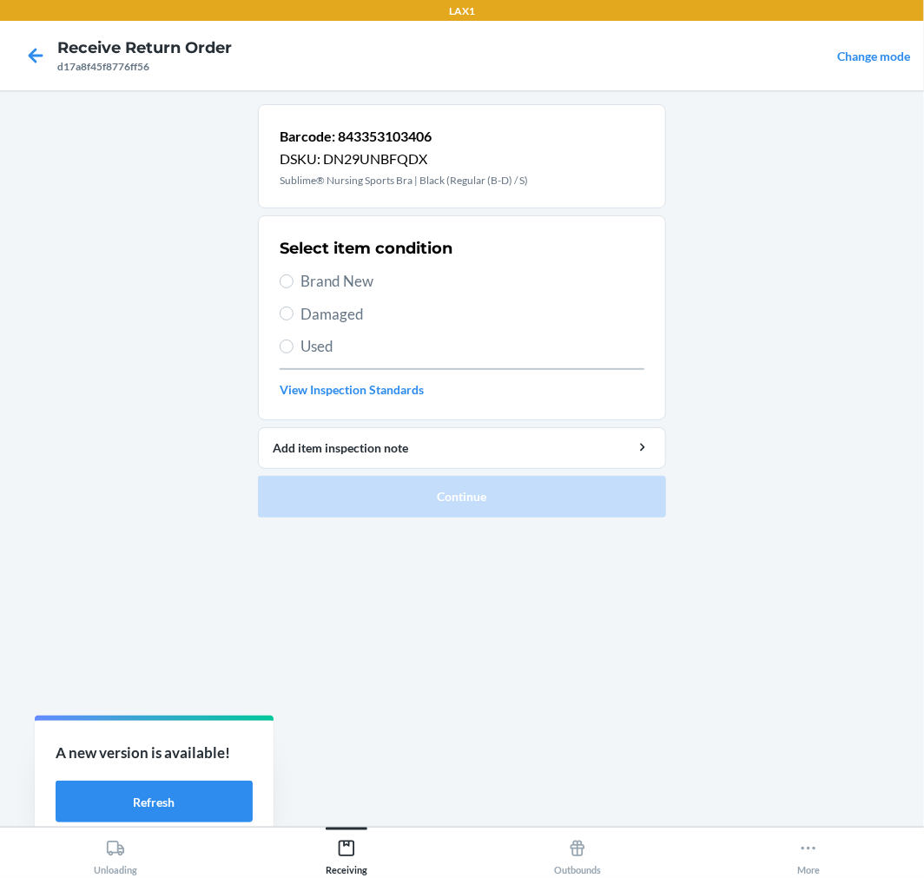
click at [316, 289] on span "Brand New" at bounding box center [473, 281] width 344 height 23
click at [294, 288] on input "Brand New" at bounding box center [287, 282] width 14 height 14
radio input "true"
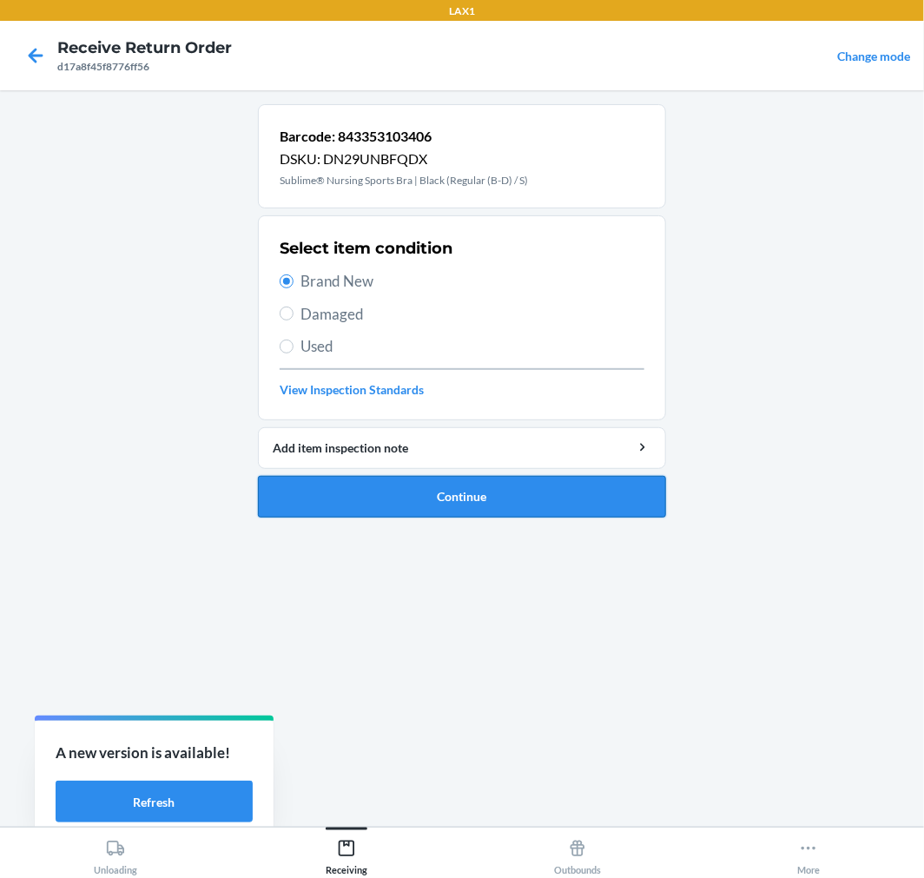
click at [410, 511] on button "Continue" at bounding box center [462, 497] width 408 height 42
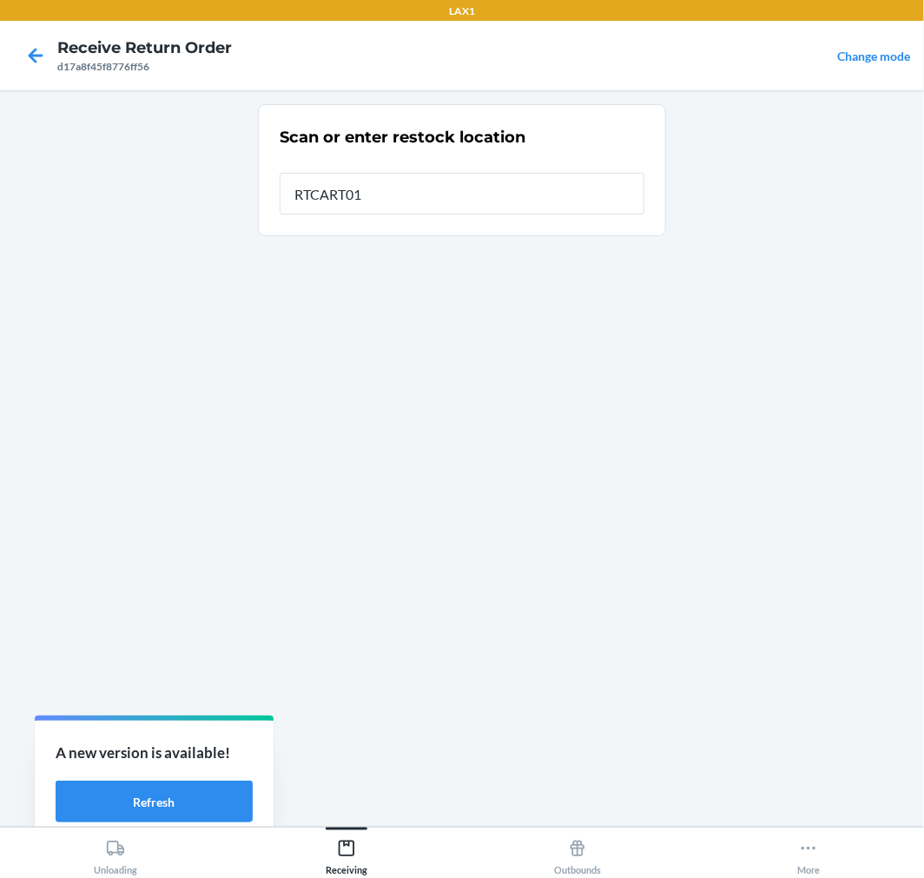
type input "RTCART017"
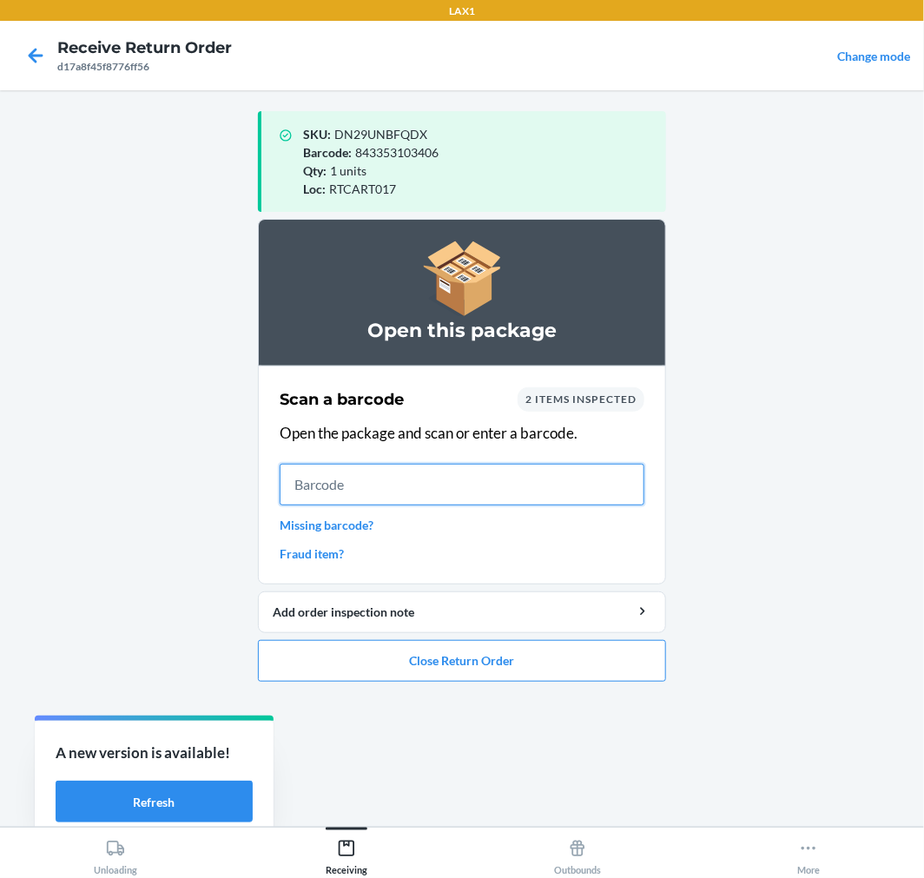
click at [470, 466] on input "text" at bounding box center [462, 485] width 365 height 42
click at [522, 476] on input "text" at bounding box center [462, 485] width 365 height 42
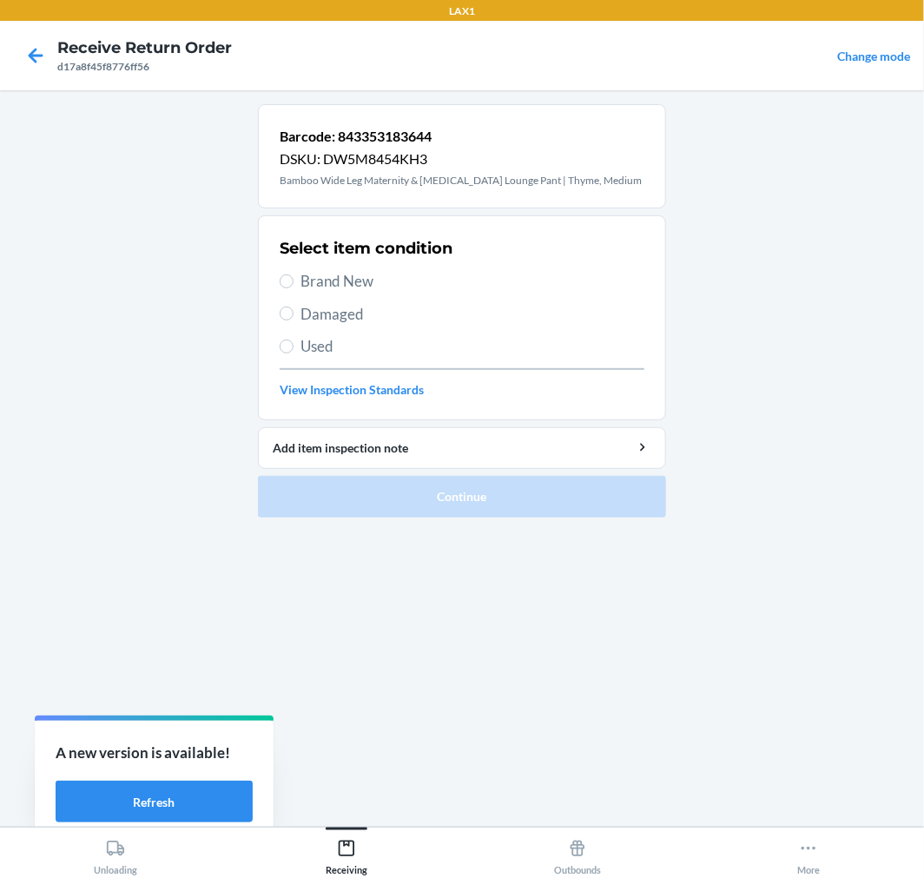
click at [374, 270] on span "Brand New" at bounding box center [473, 281] width 344 height 23
click at [294, 275] on input "Brand New" at bounding box center [287, 282] width 14 height 14
radio input "true"
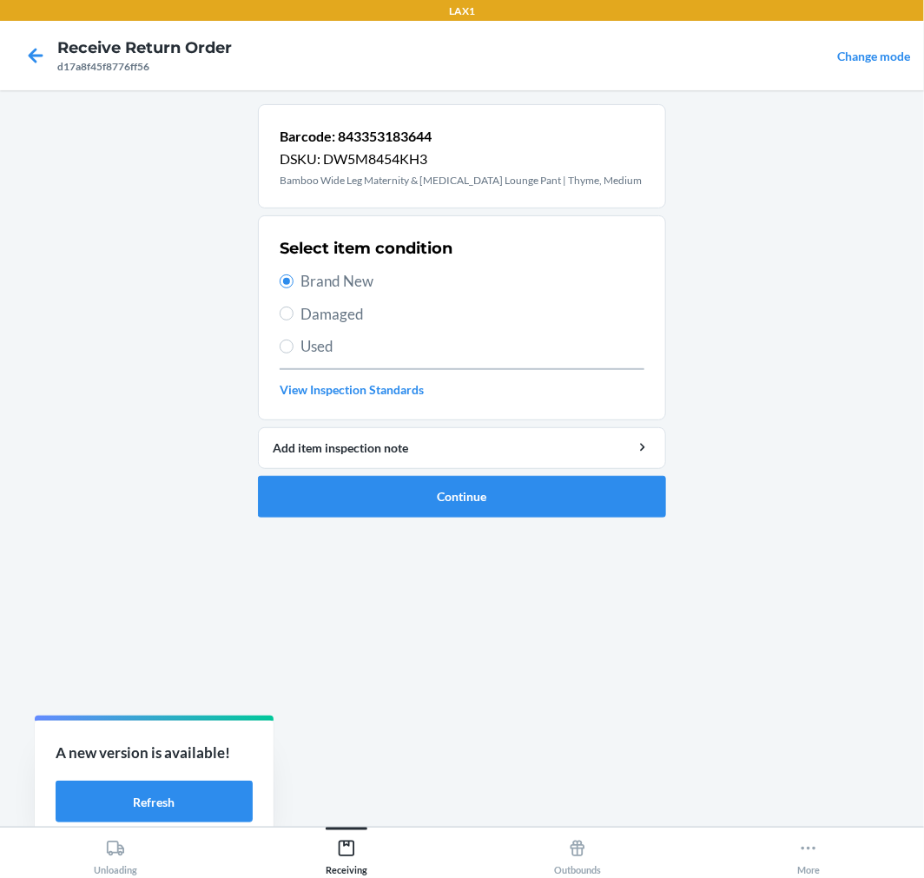
click at [346, 313] on span "Damaged" at bounding box center [473, 314] width 344 height 23
click at [294, 313] on input "Damaged" at bounding box center [287, 314] width 14 height 14
radio input "true"
radio input "false"
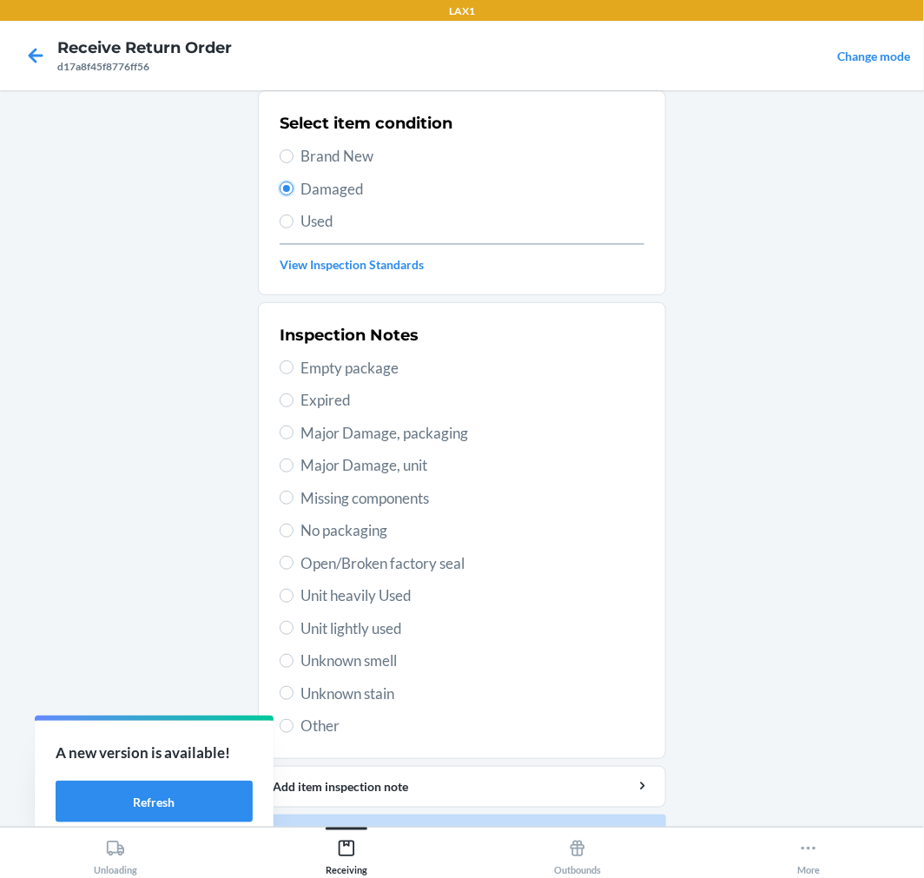
scroll to position [128, 0]
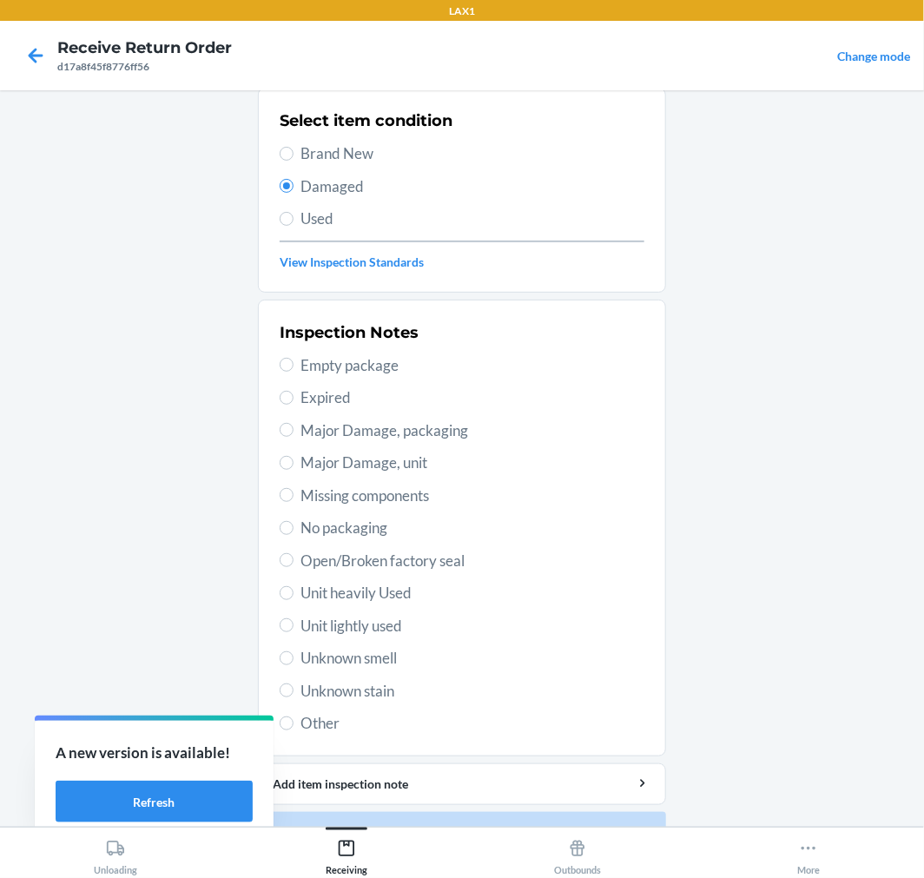
click at [356, 628] on span "Unit lightly used" at bounding box center [473, 626] width 344 height 23
click at [294, 628] on input "Unit lightly used" at bounding box center [287, 626] width 14 height 14
radio input "true"
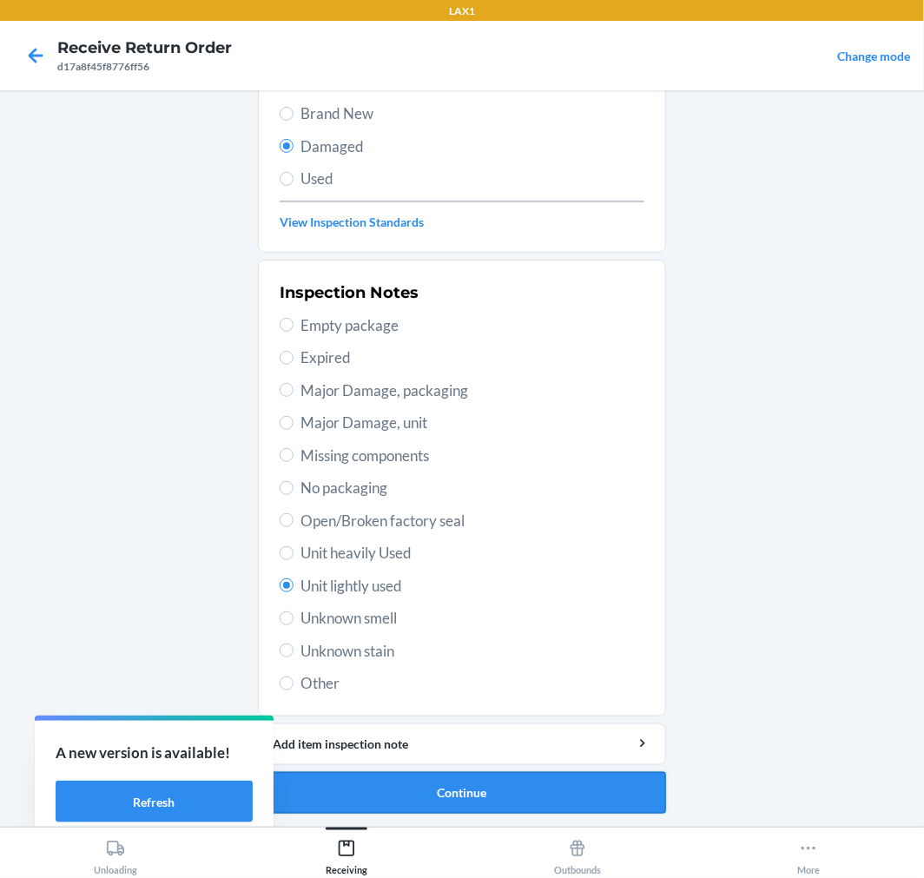
click at [539, 789] on button "Continue" at bounding box center [462, 793] width 408 height 42
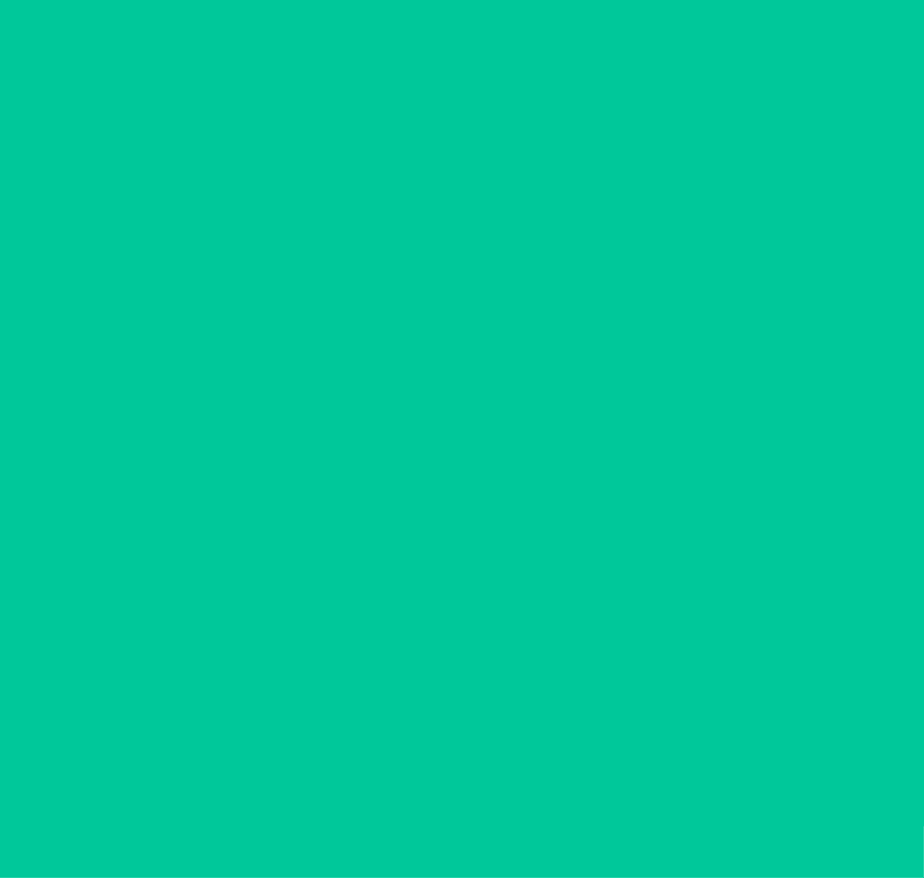
scroll to position [24, 0]
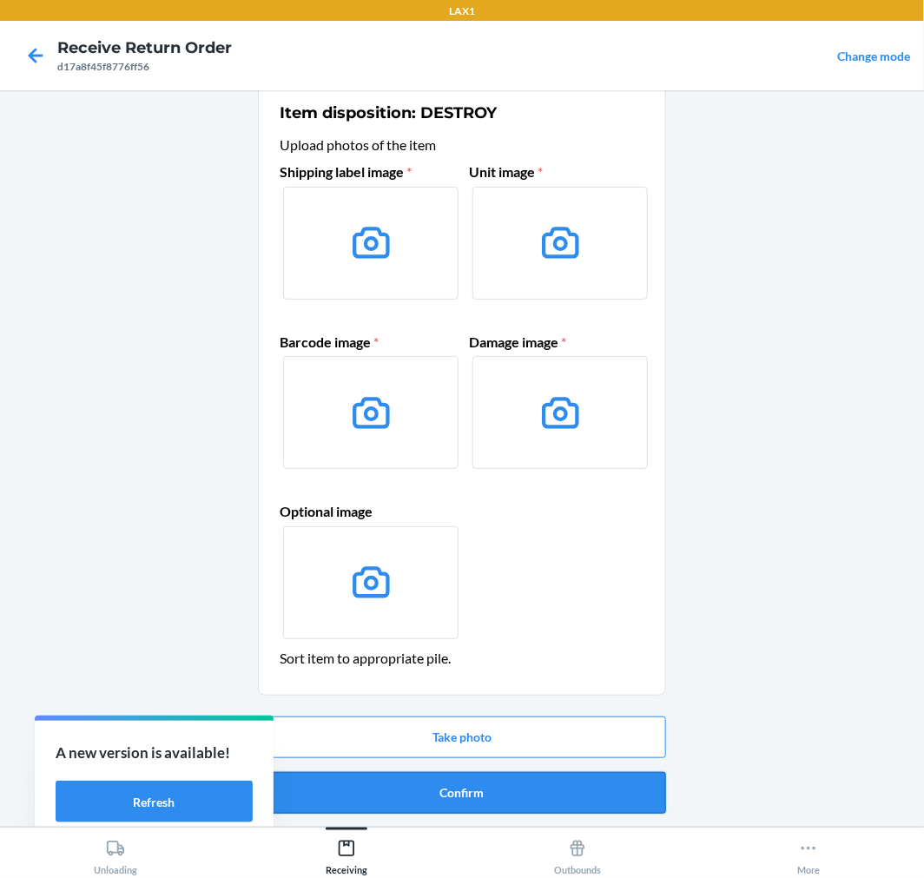
click at [519, 791] on button "Confirm" at bounding box center [462, 793] width 408 height 42
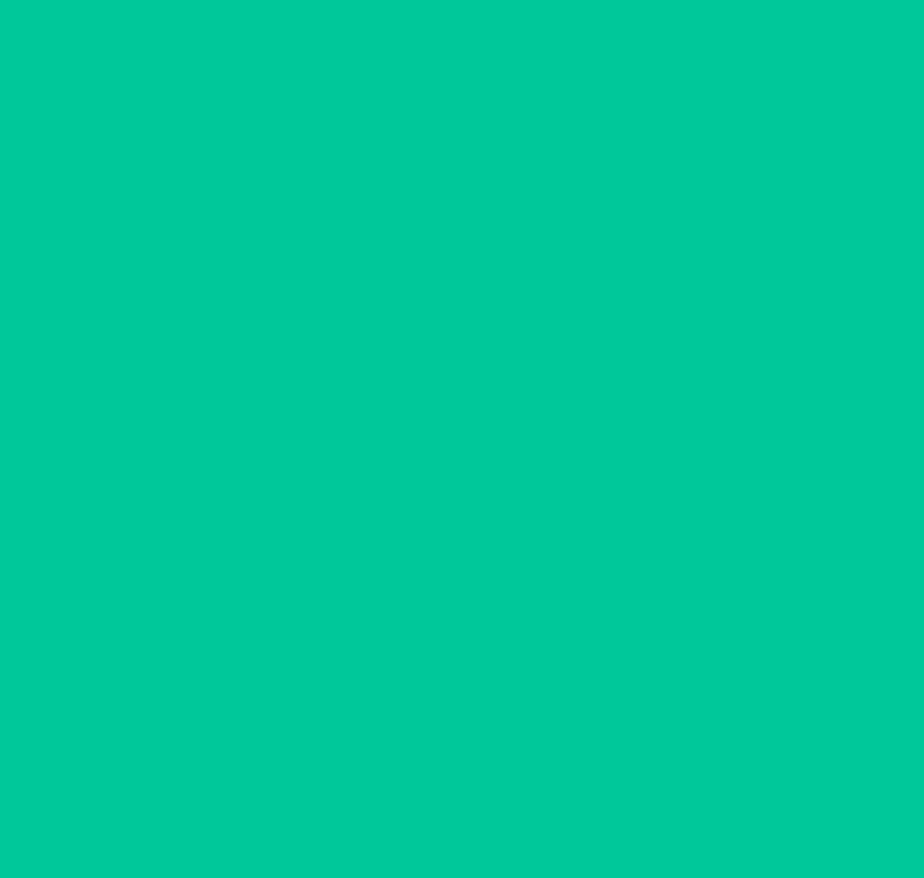
scroll to position [0, 0]
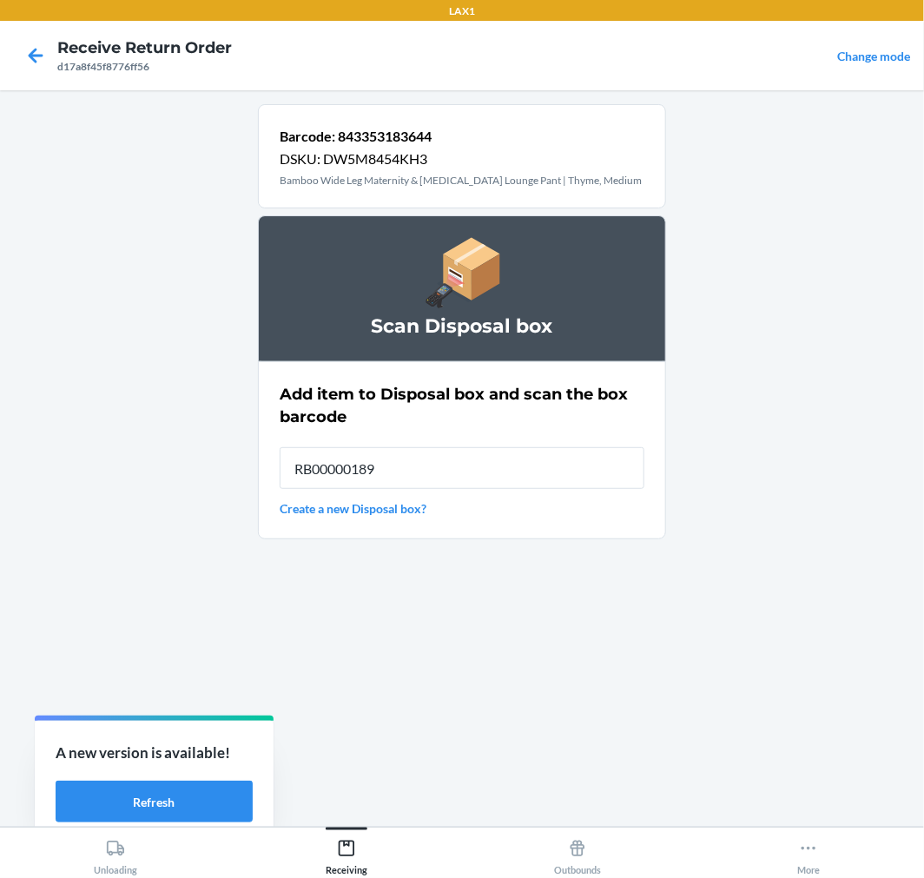
type input "RB00000189K"
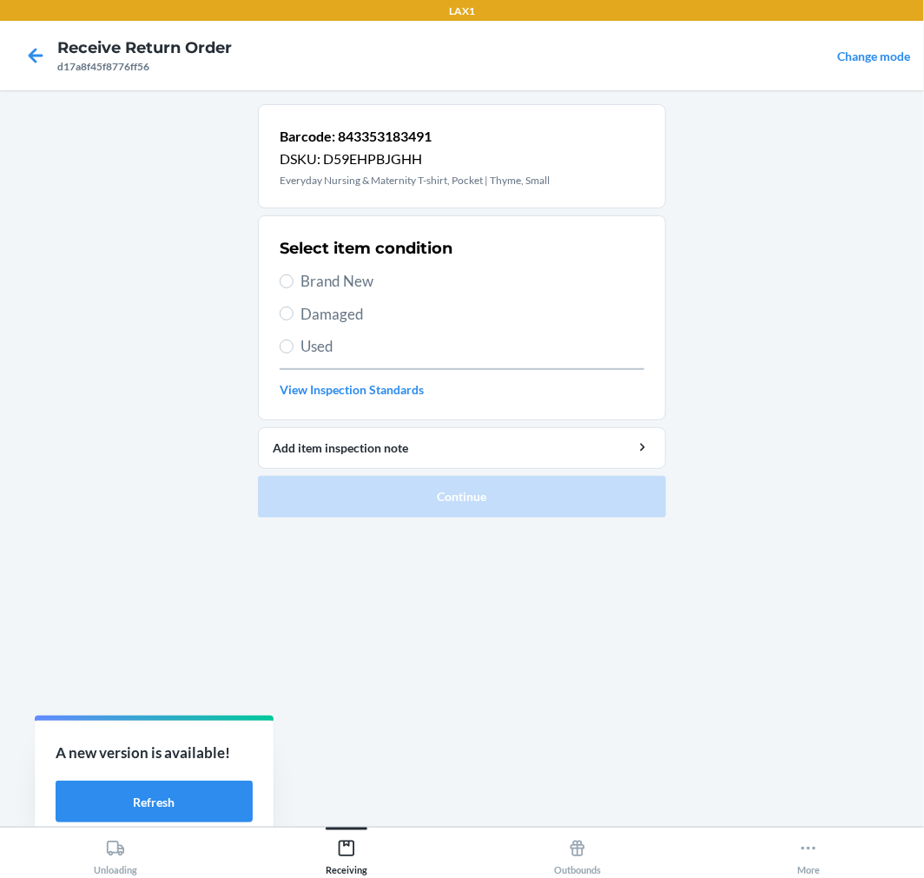
click at [342, 267] on div "Select item condition Brand New Damaged Used View Inspection Standards" at bounding box center [462, 318] width 365 height 172
click at [330, 284] on span "Brand New" at bounding box center [473, 281] width 344 height 23
click at [294, 284] on input "Brand New" at bounding box center [287, 282] width 14 height 14
radio input "true"
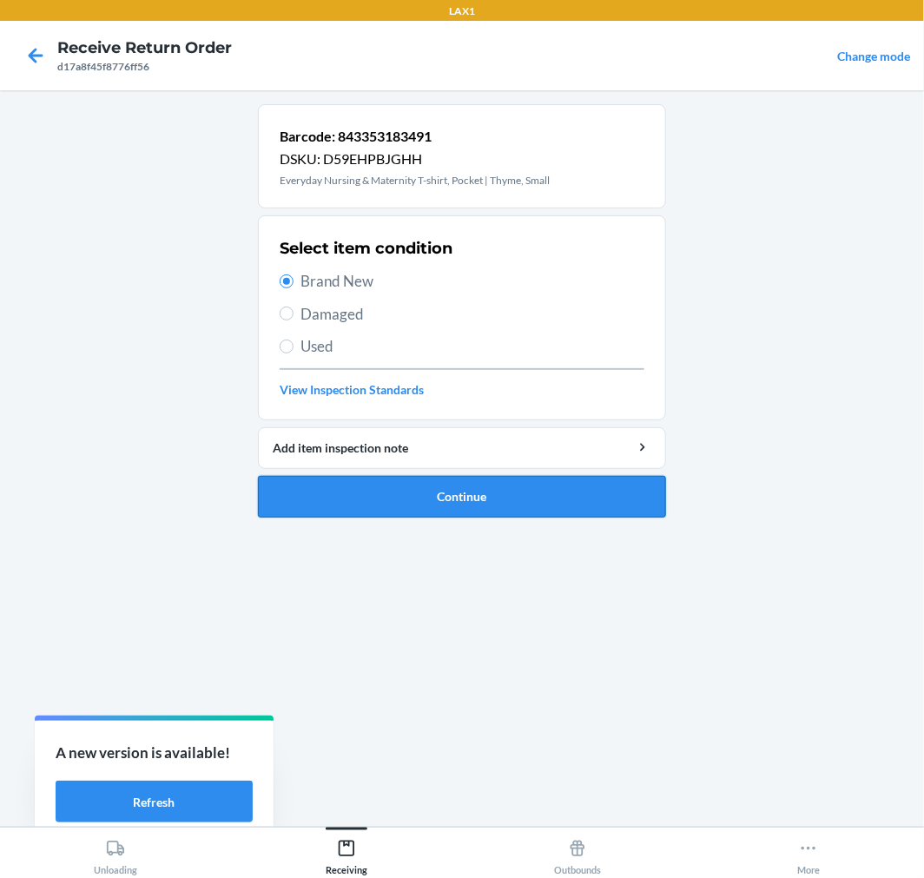
click at [539, 496] on button "Continue" at bounding box center [462, 497] width 408 height 42
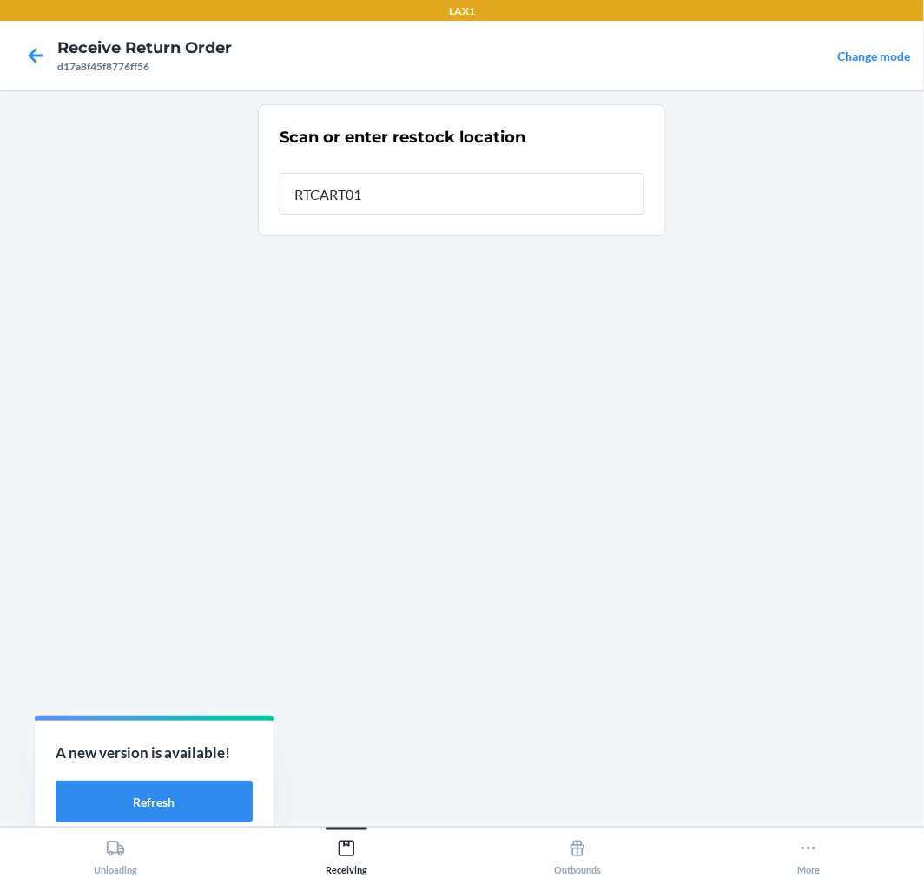
type input "RTCART017"
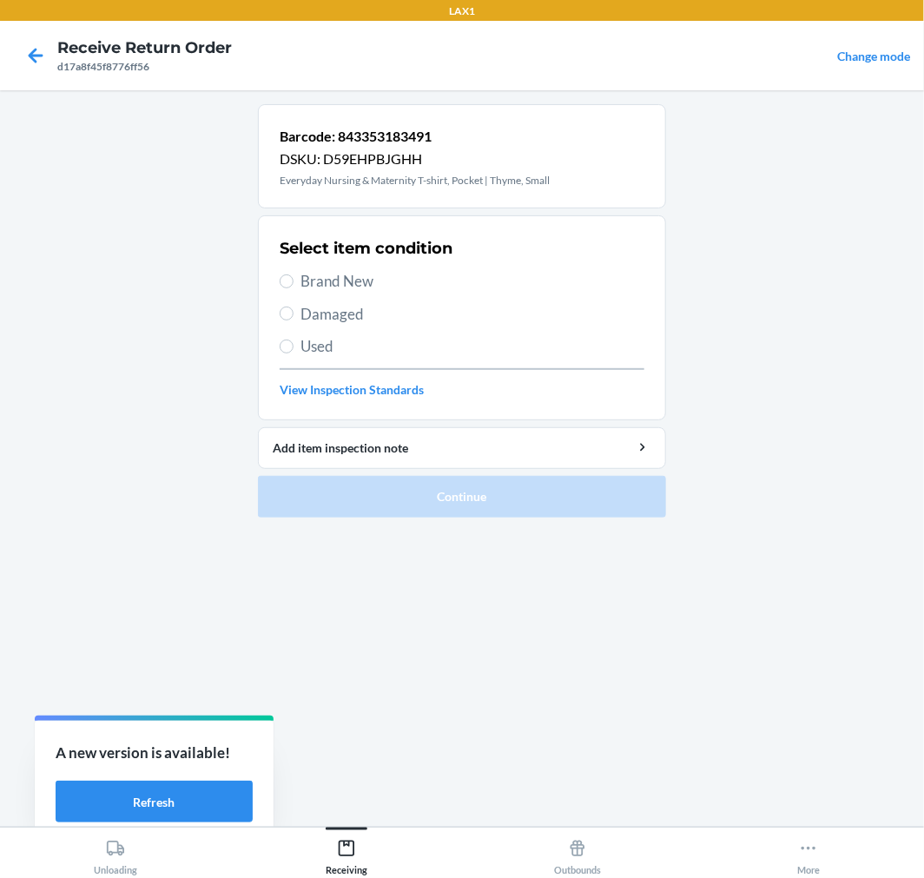
click at [346, 314] on span "Damaged" at bounding box center [473, 314] width 344 height 23
click at [294, 314] on input "Damaged" at bounding box center [287, 314] width 14 height 14
radio input "true"
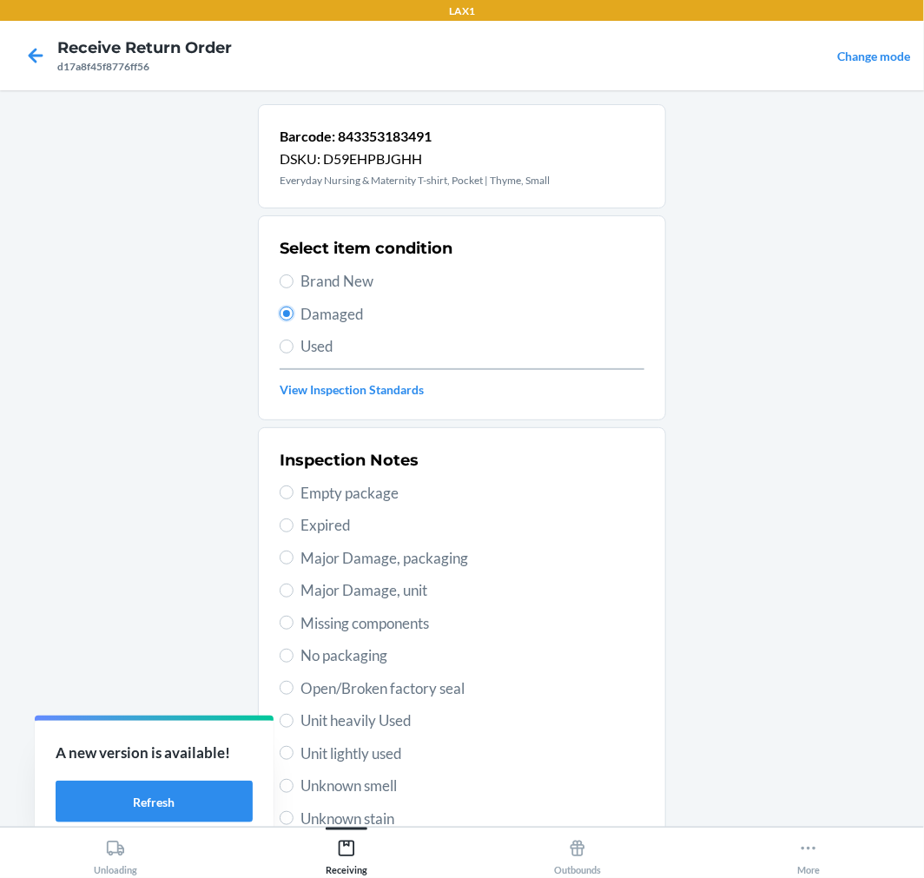
scroll to position [128, 0]
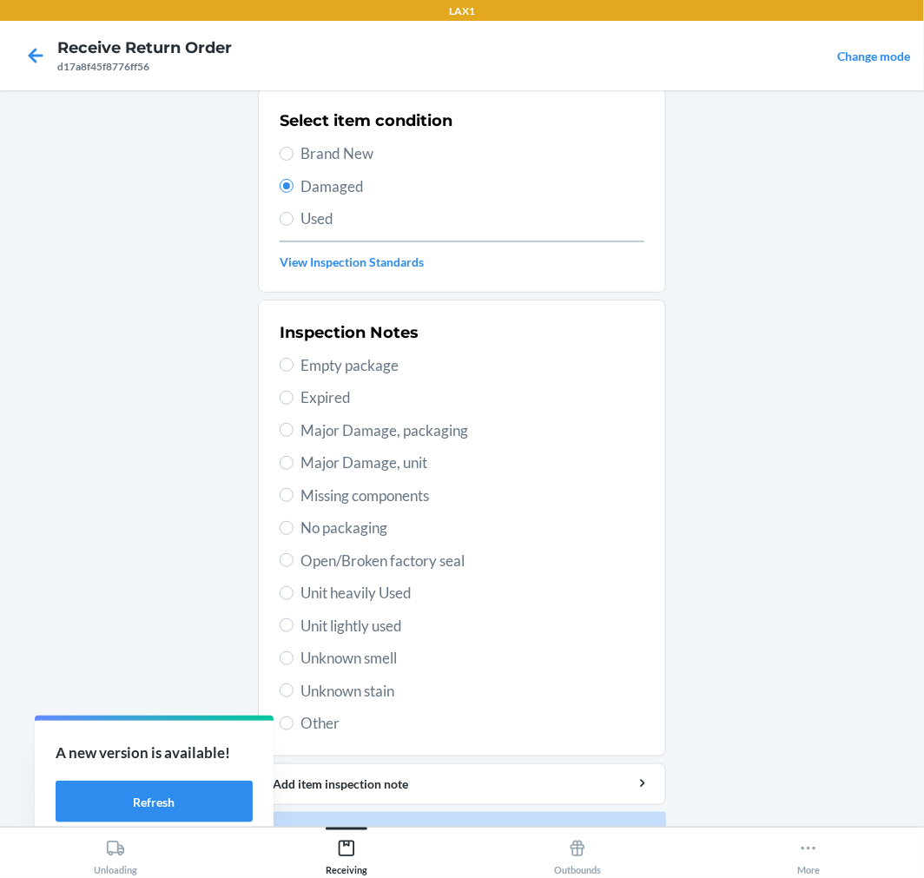
click at [348, 665] on span "Unknown smell" at bounding box center [473, 658] width 344 height 23
click at [294, 665] on input "Unknown smell" at bounding box center [287, 659] width 14 height 14
radio input "true"
click at [560, 818] on button "Continue" at bounding box center [462, 833] width 408 height 42
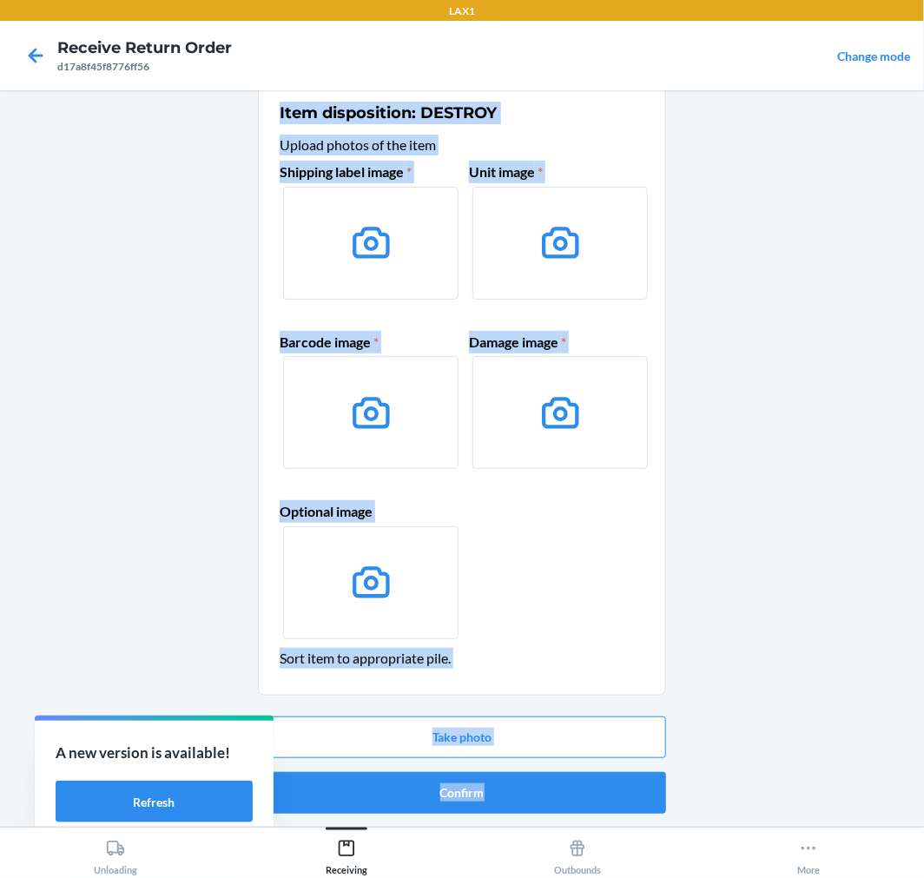
click at [560, 818] on div "Take photo Confirm" at bounding box center [462, 765] width 408 height 111
click at [558, 768] on div "Take photo Confirm" at bounding box center [462, 765] width 408 height 111
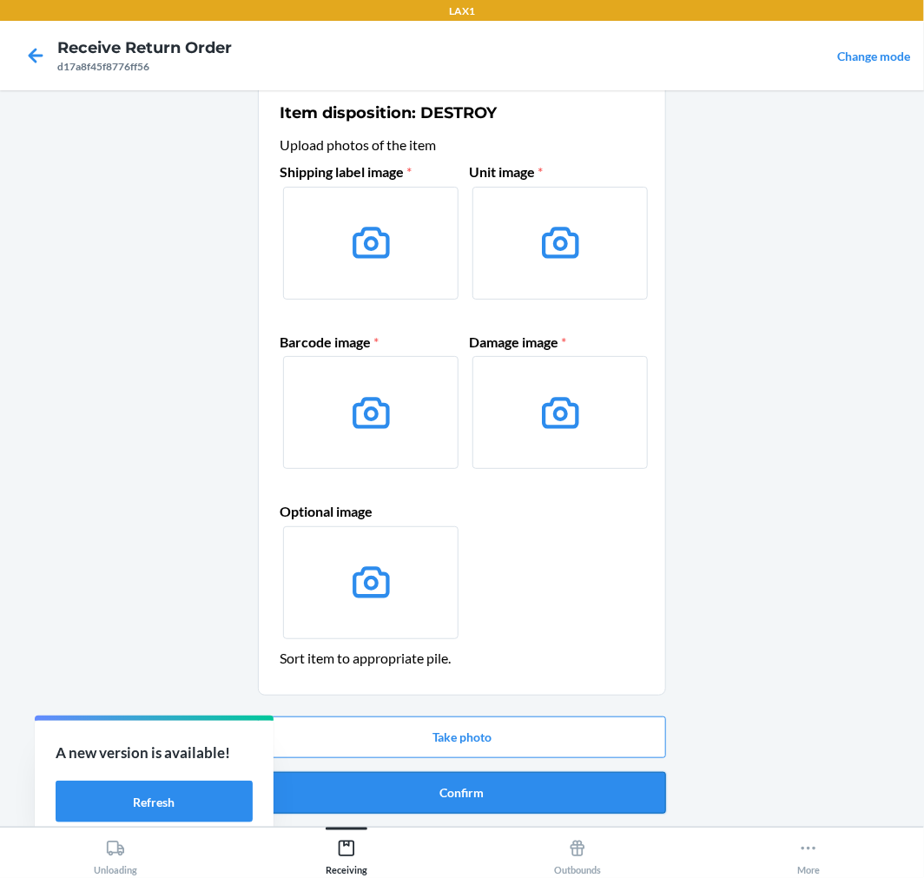
click at [557, 784] on button "Confirm" at bounding box center [462, 793] width 408 height 42
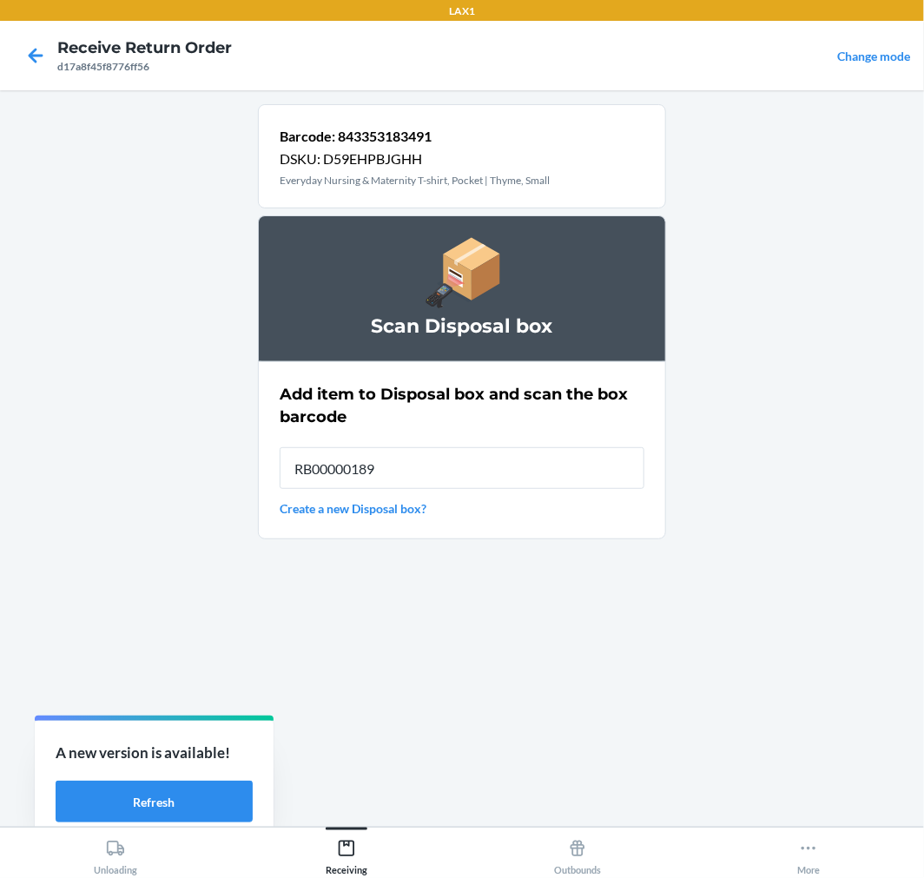
type input "RB00000189K"
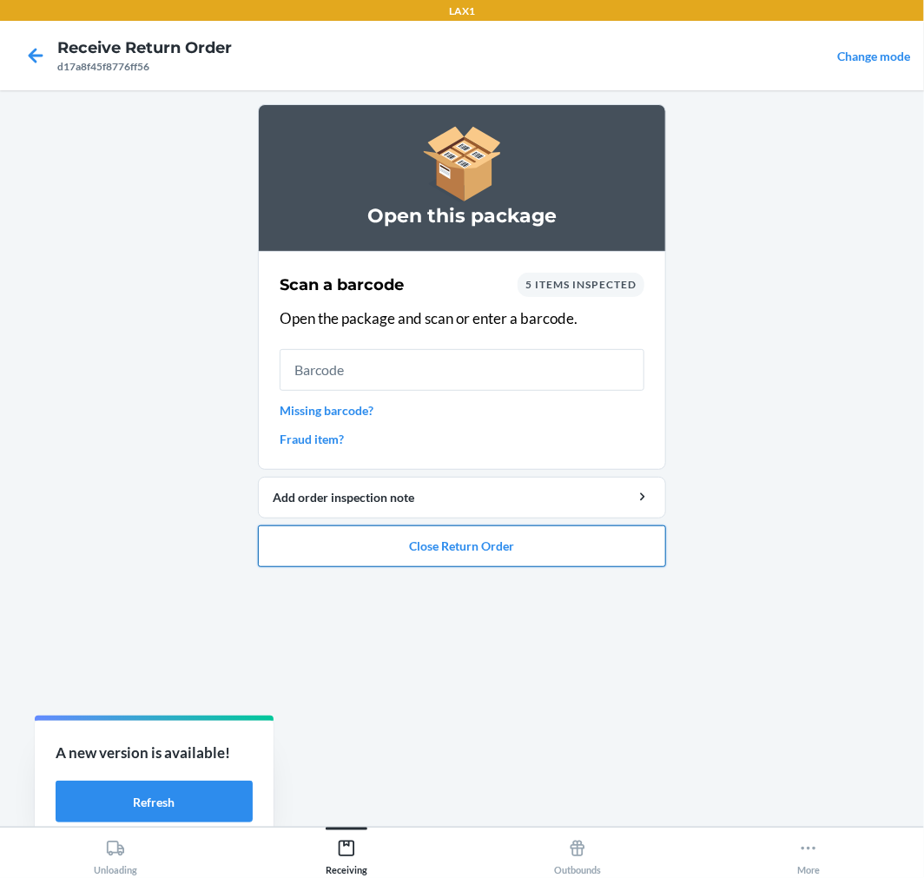
click at [400, 541] on button "Close Return Order" at bounding box center [462, 547] width 408 height 42
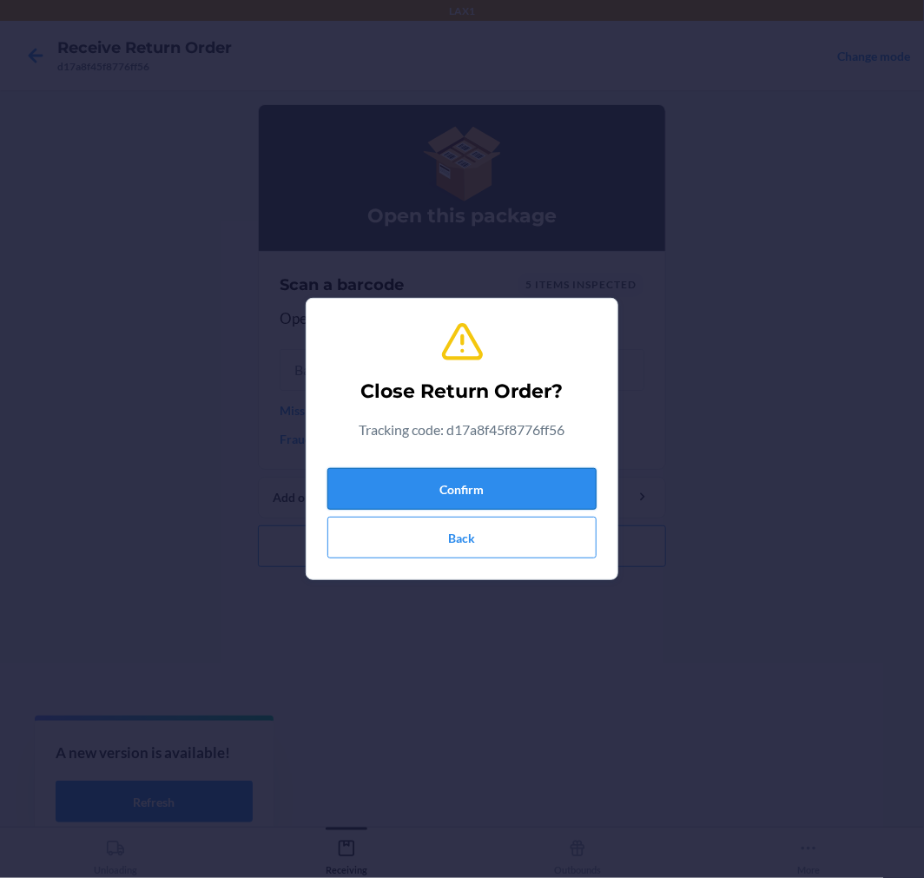
click at [523, 474] on button "Confirm" at bounding box center [462, 489] width 269 height 42
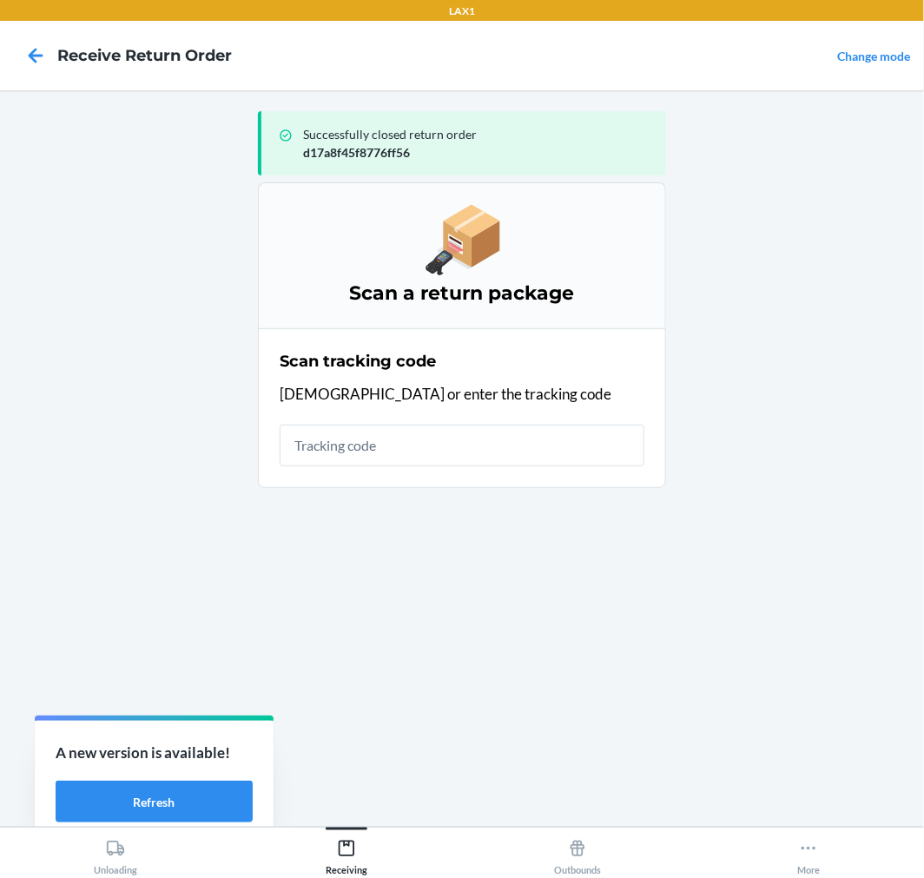
click at [509, 425] on input "text" at bounding box center [462, 446] width 365 height 42
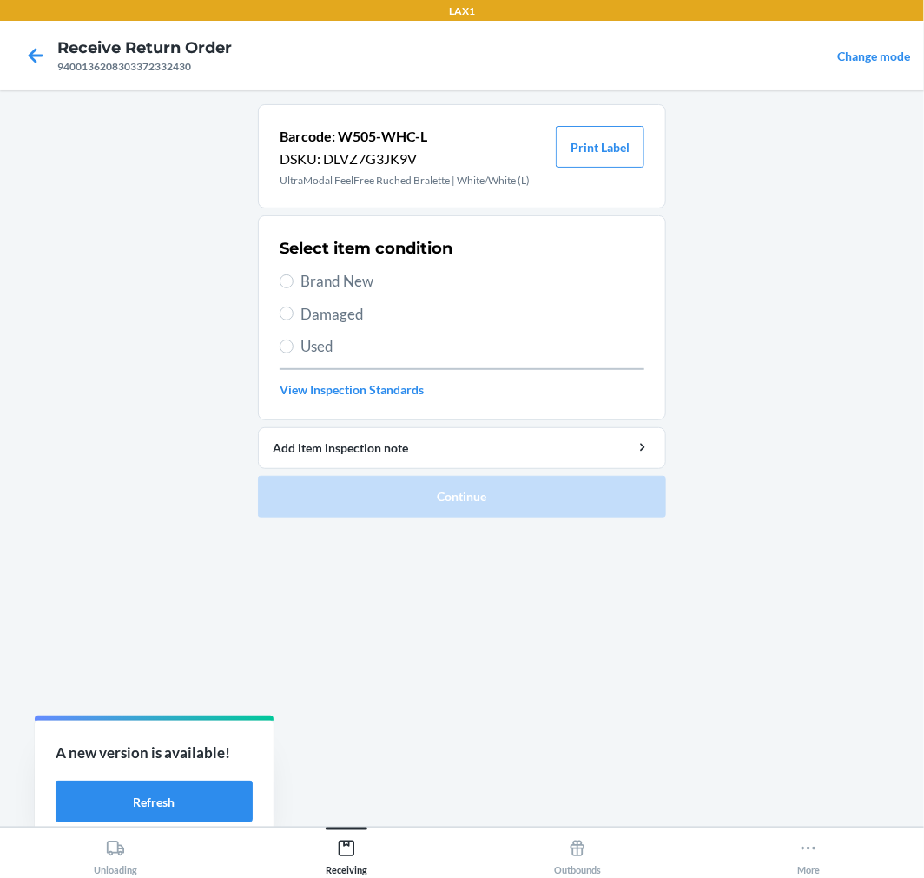
click at [337, 276] on span "Brand New" at bounding box center [473, 281] width 344 height 23
click at [294, 276] on input "Brand New" at bounding box center [287, 282] width 14 height 14
radio input "true"
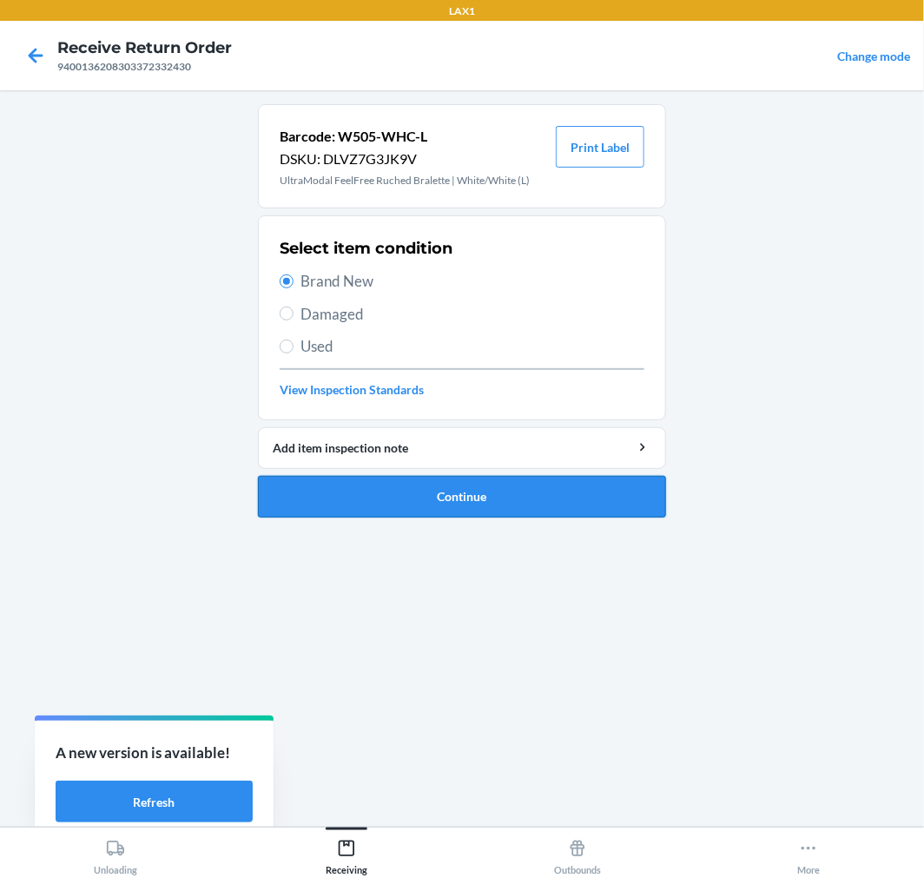
click at [446, 495] on button "Continue" at bounding box center [462, 497] width 408 height 42
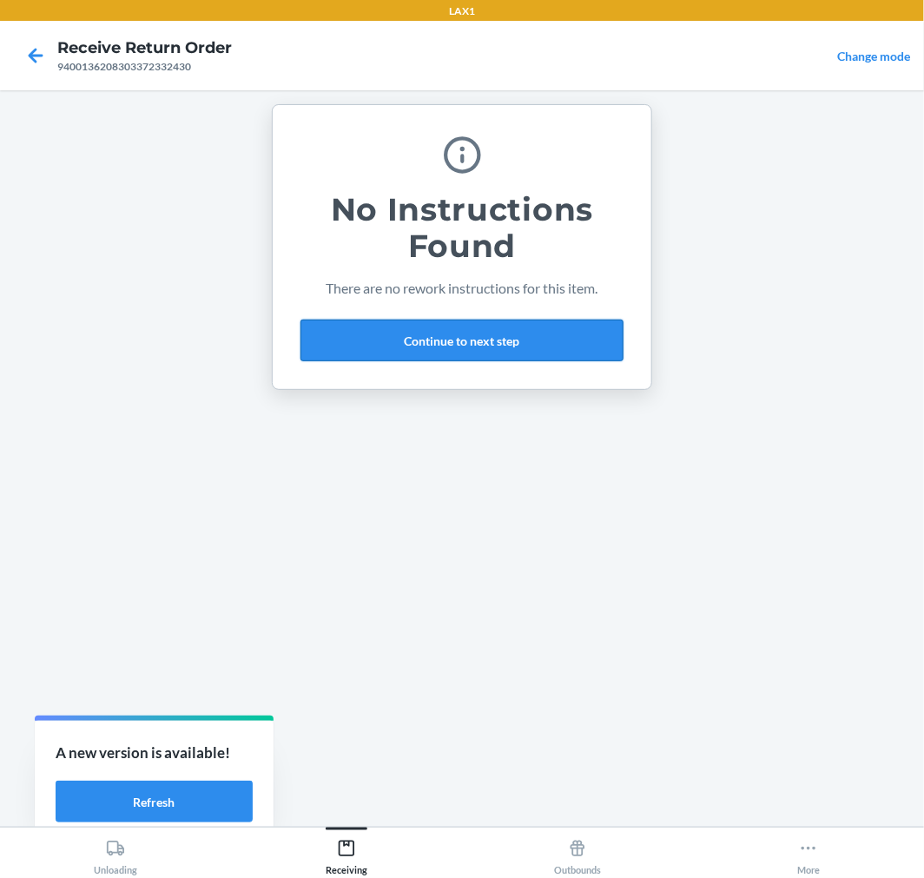
click at [506, 328] on button "Continue to next step" at bounding box center [462, 341] width 323 height 42
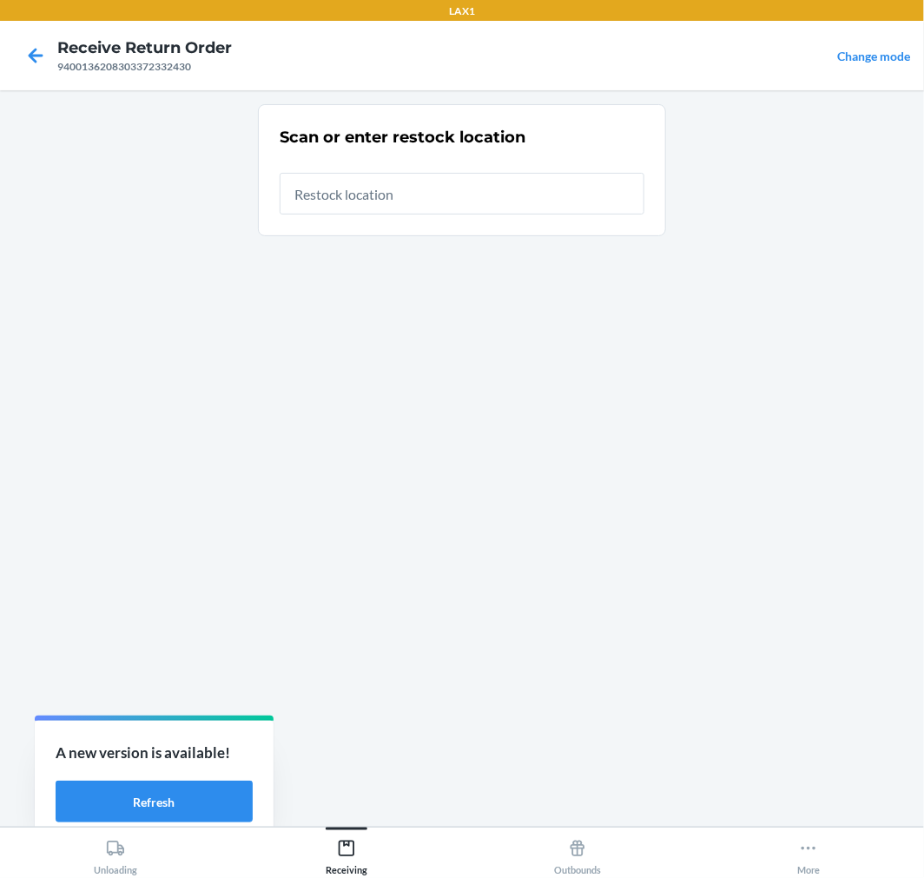
click at [484, 196] on input "text" at bounding box center [462, 194] width 365 height 42
type input "RTCART017"
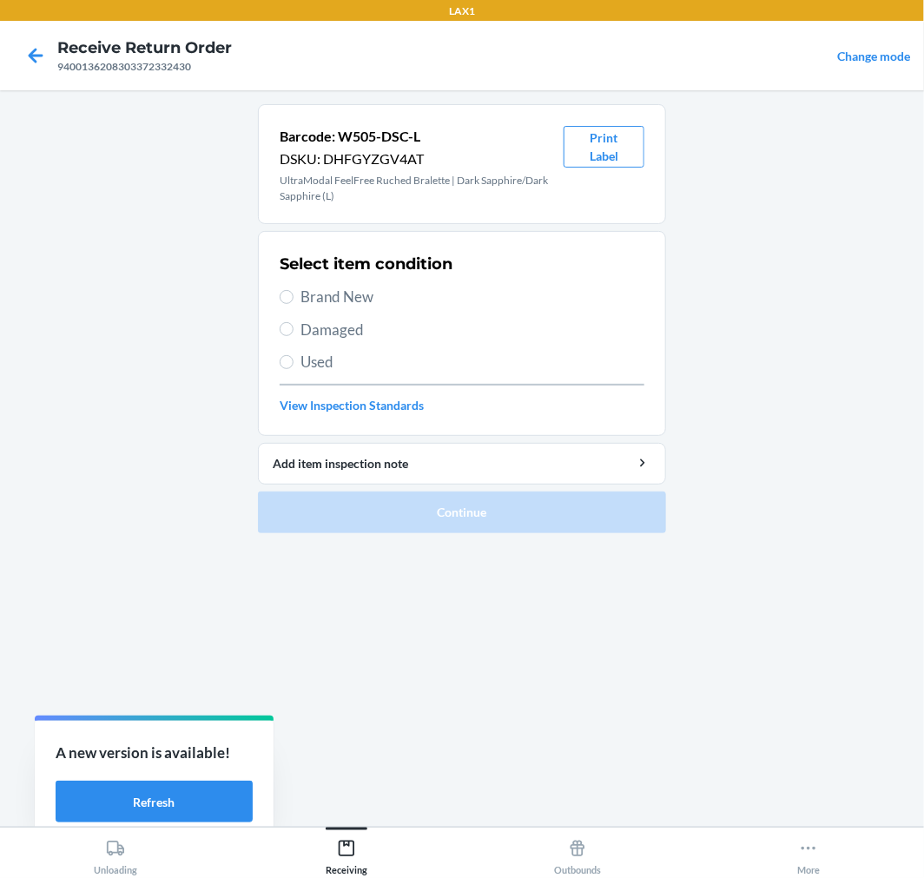
click at [334, 324] on span "Damaged" at bounding box center [473, 330] width 344 height 23
click at [294, 324] on input "Damaged" at bounding box center [287, 329] width 14 height 14
radio input "true"
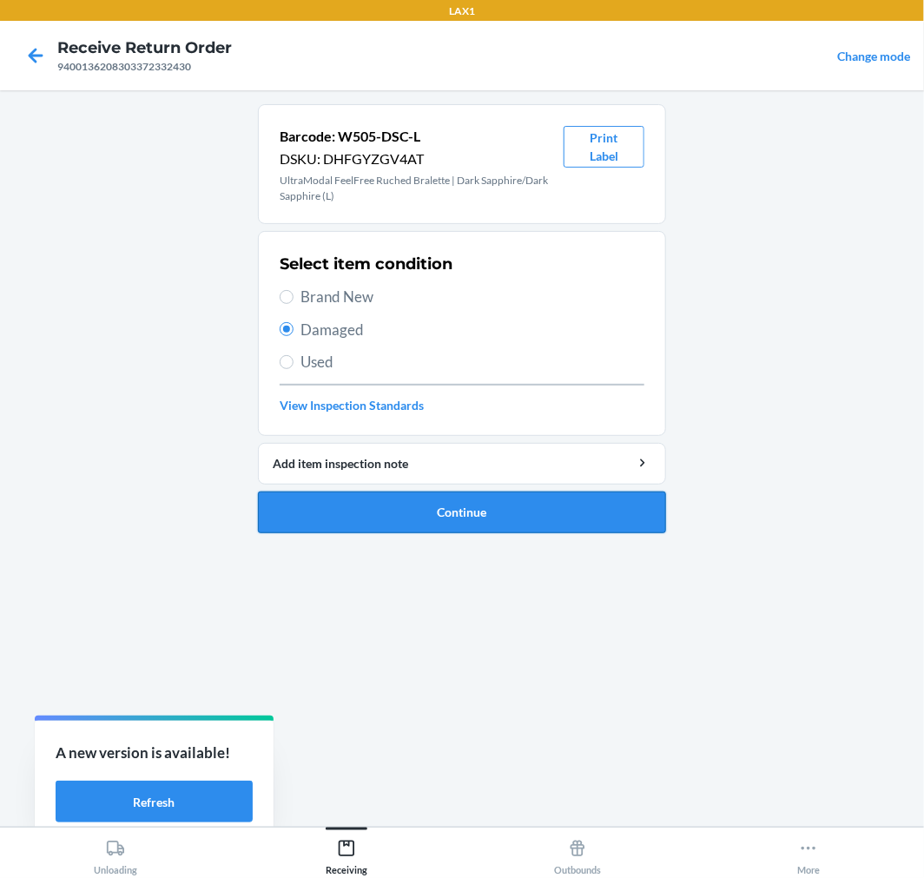
click at [453, 504] on button "Continue" at bounding box center [462, 513] width 408 height 42
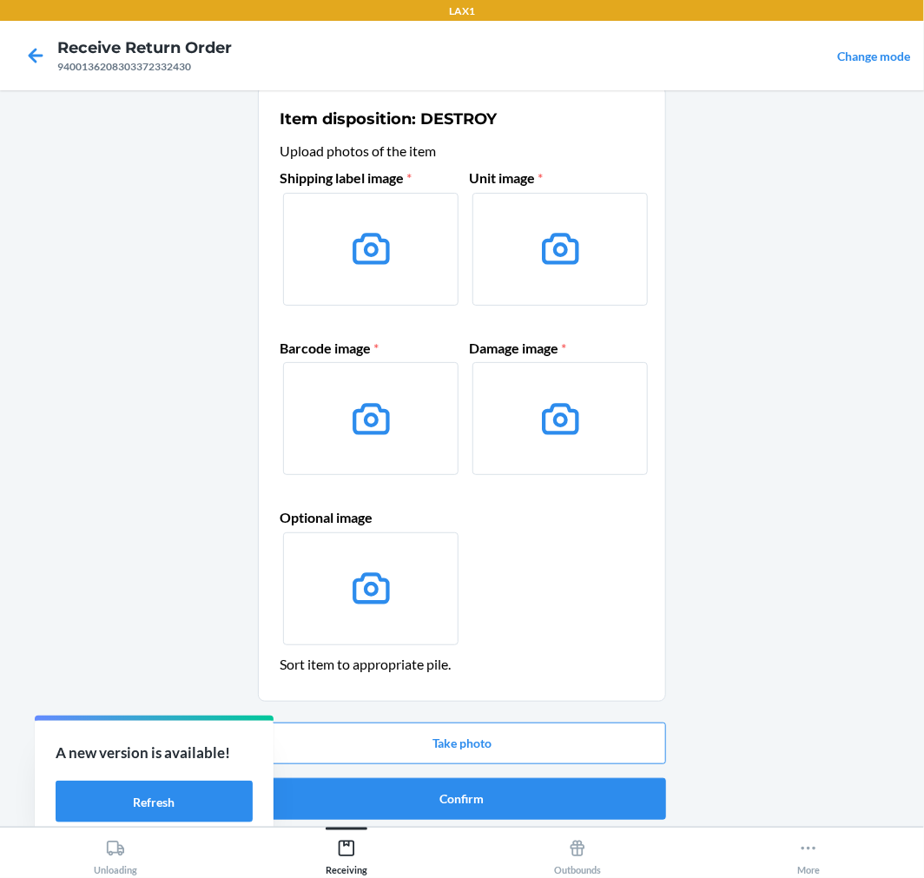
scroll to position [23, 0]
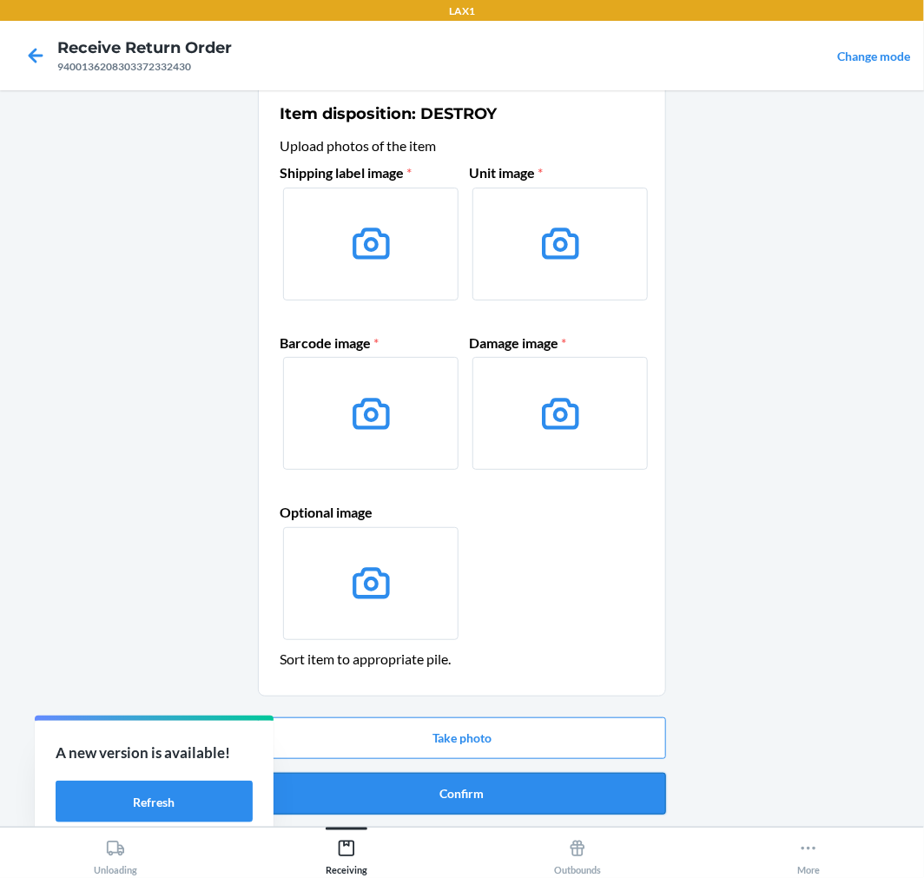
click at [498, 780] on button "Confirm" at bounding box center [462, 794] width 408 height 42
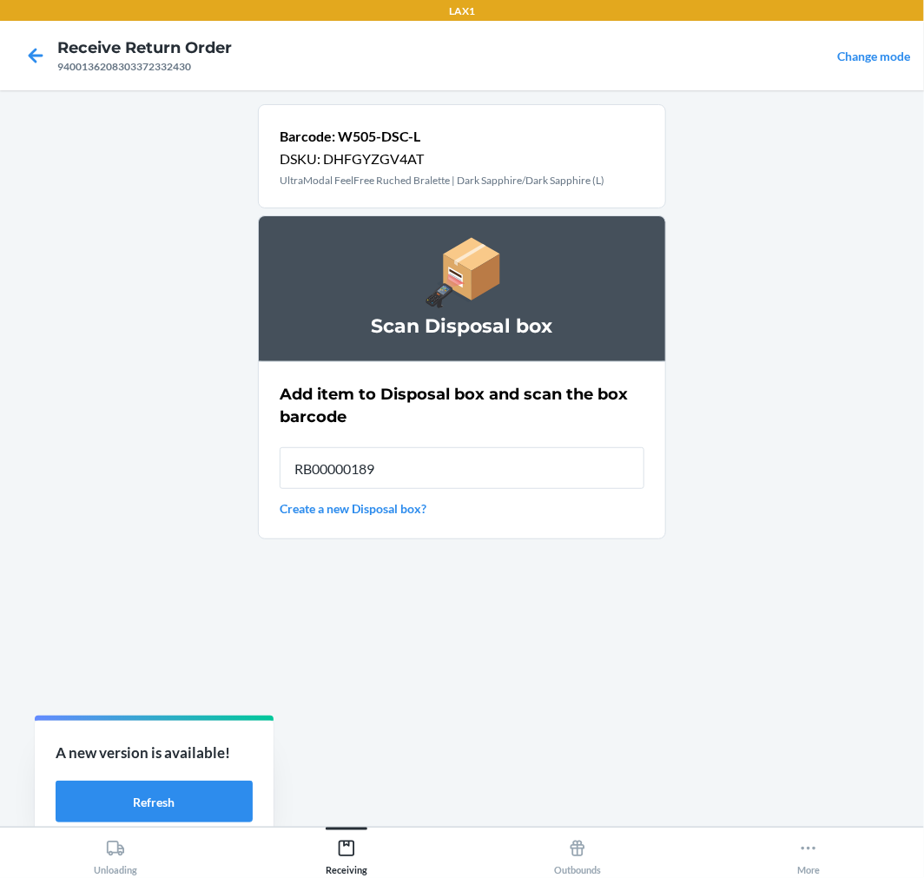
type input "RB00000189K"
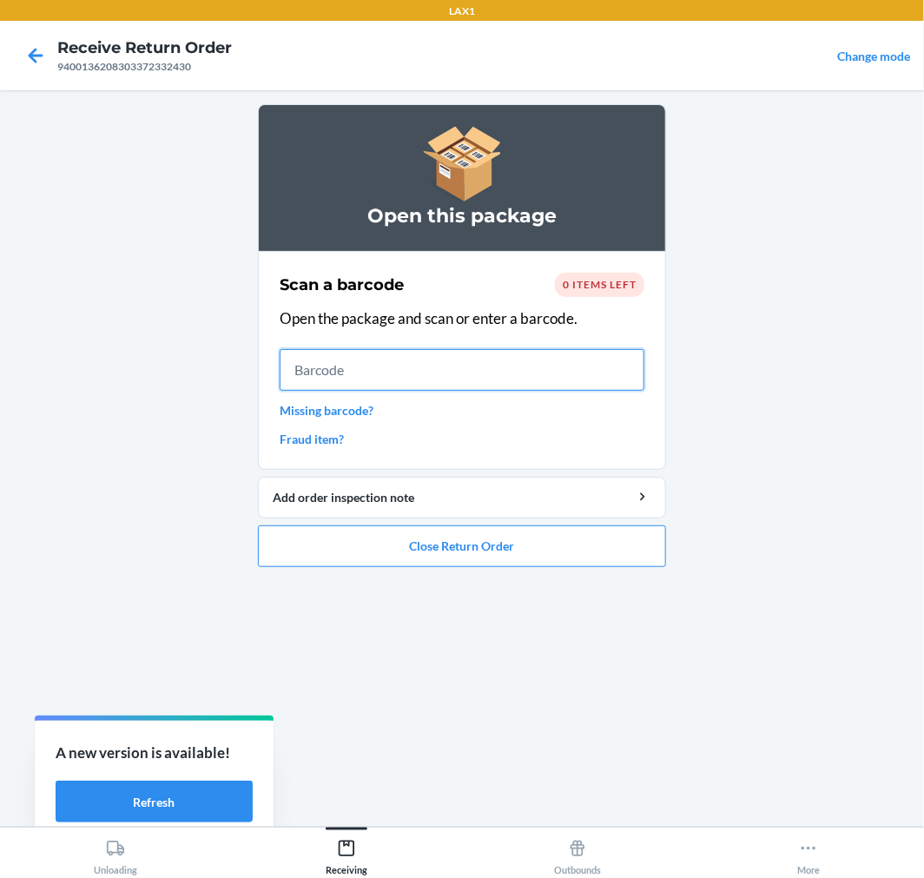
click at [446, 382] on input "text" at bounding box center [462, 370] width 365 height 42
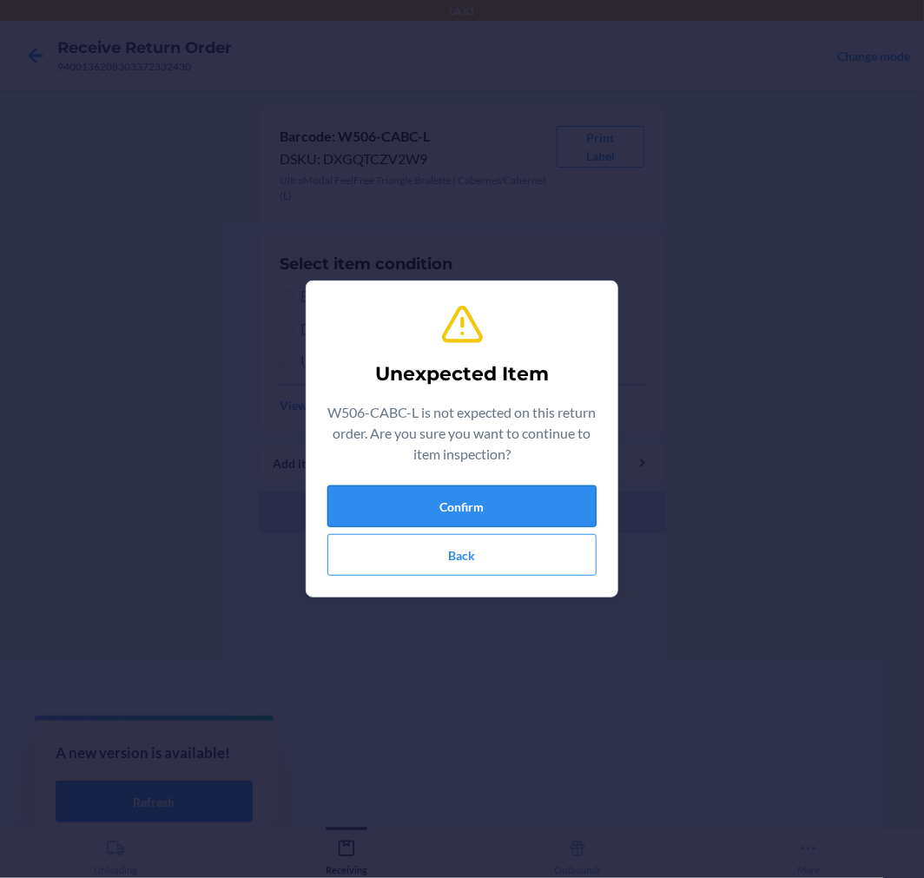
click at [523, 513] on button "Confirm" at bounding box center [462, 507] width 269 height 42
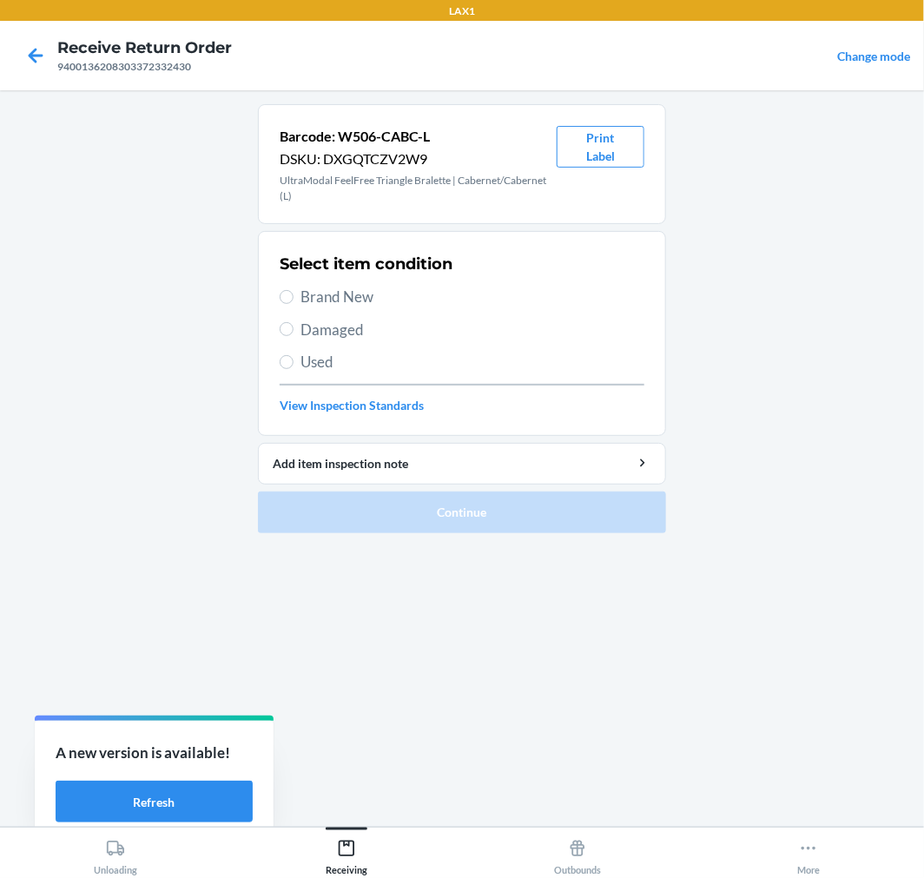
click at [344, 299] on span "Brand New" at bounding box center [473, 297] width 344 height 23
click at [294, 299] on input "Brand New" at bounding box center [287, 297] width 14 height 14
radio input "true"
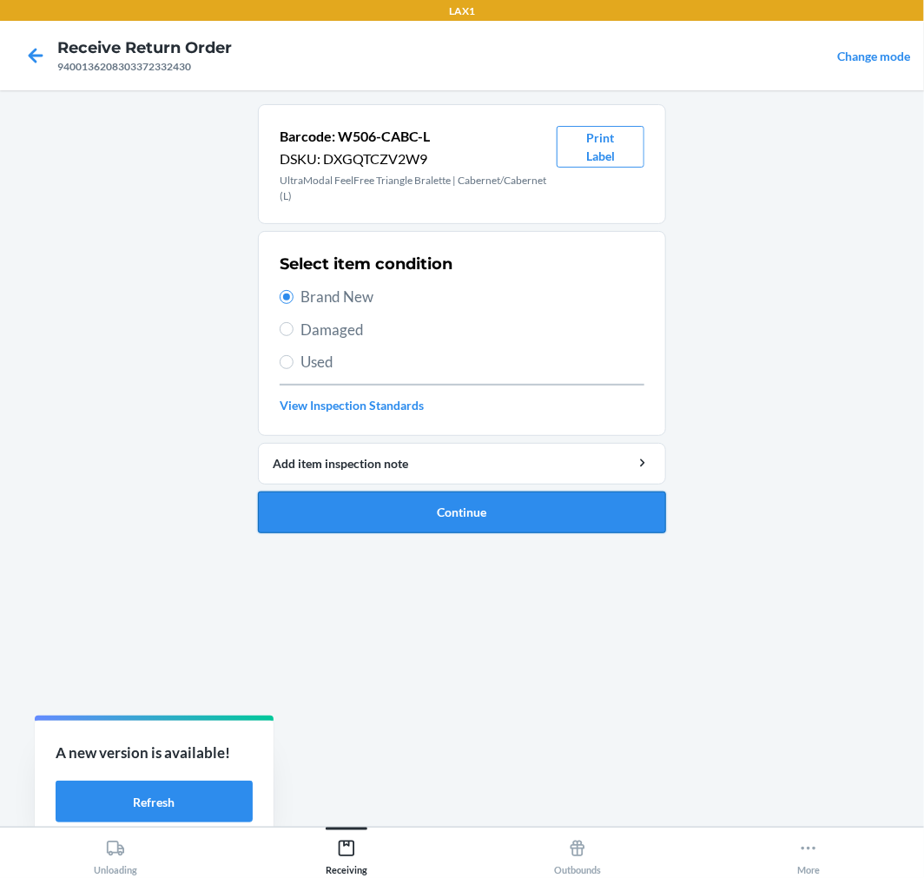
click at [546, 509] on button "Continue" at bounding box center [462, 513] width 408 height 42
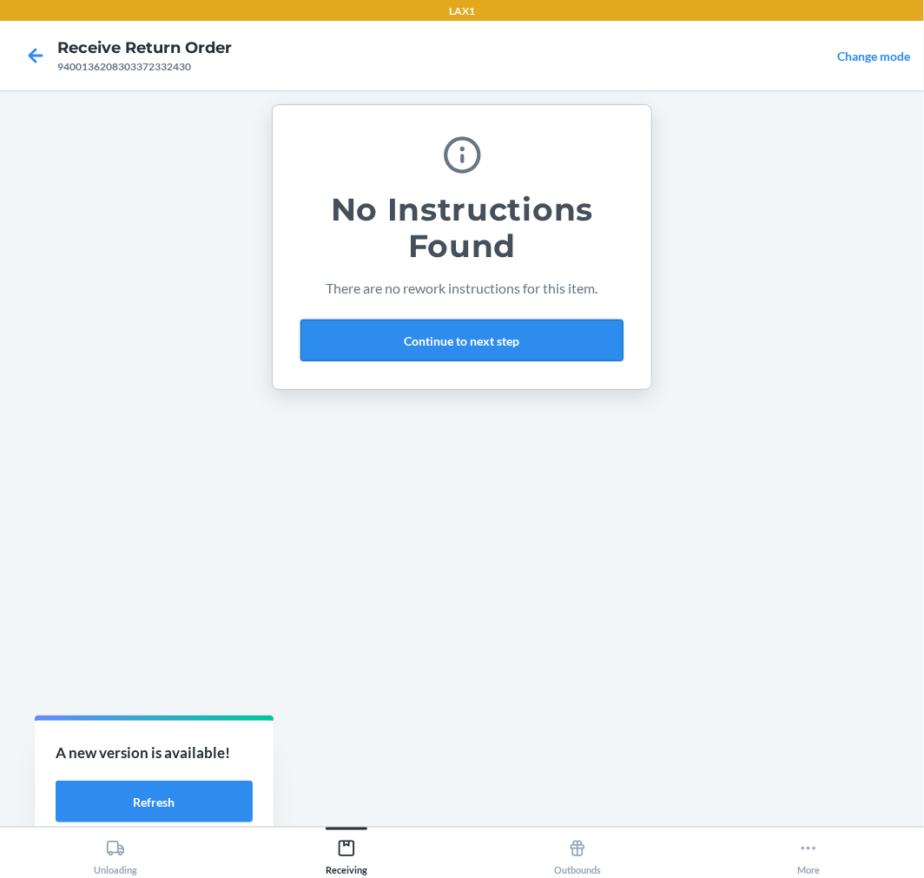
click at [586, 348] on button "Continue to next step" at bounding box center [462, 341] width 323 height 42
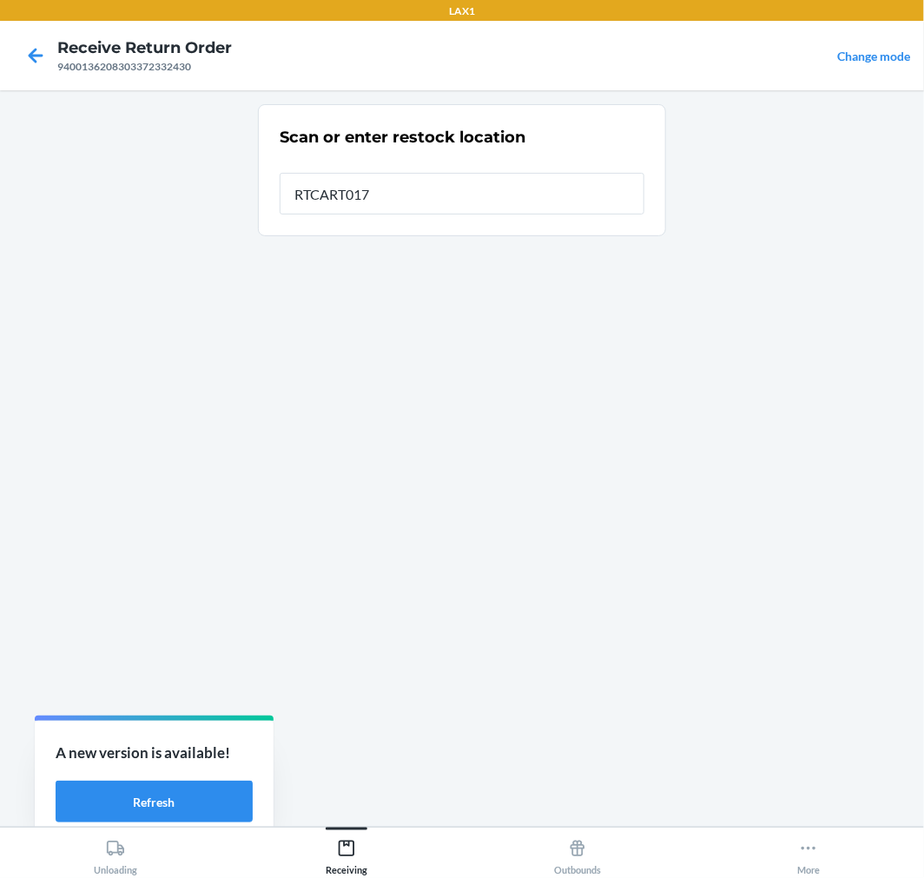
type input "RTCART017"
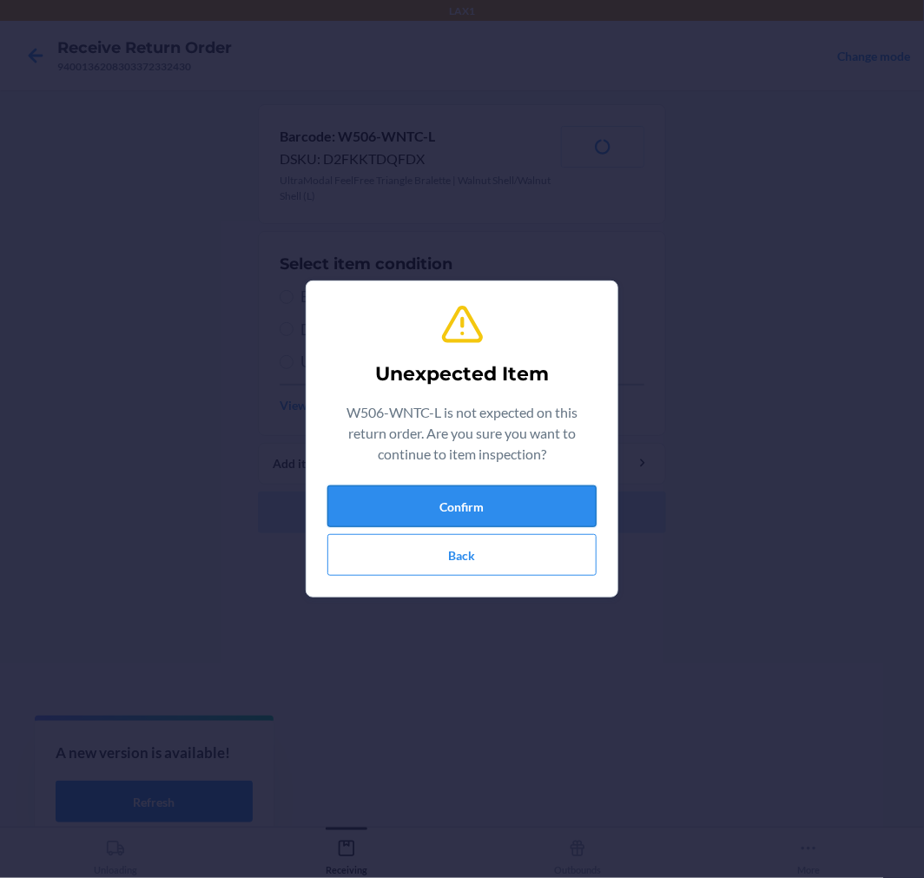
click at [414, 493] on button "Confirm" at bounding box center [462, 507] width 269 height 42
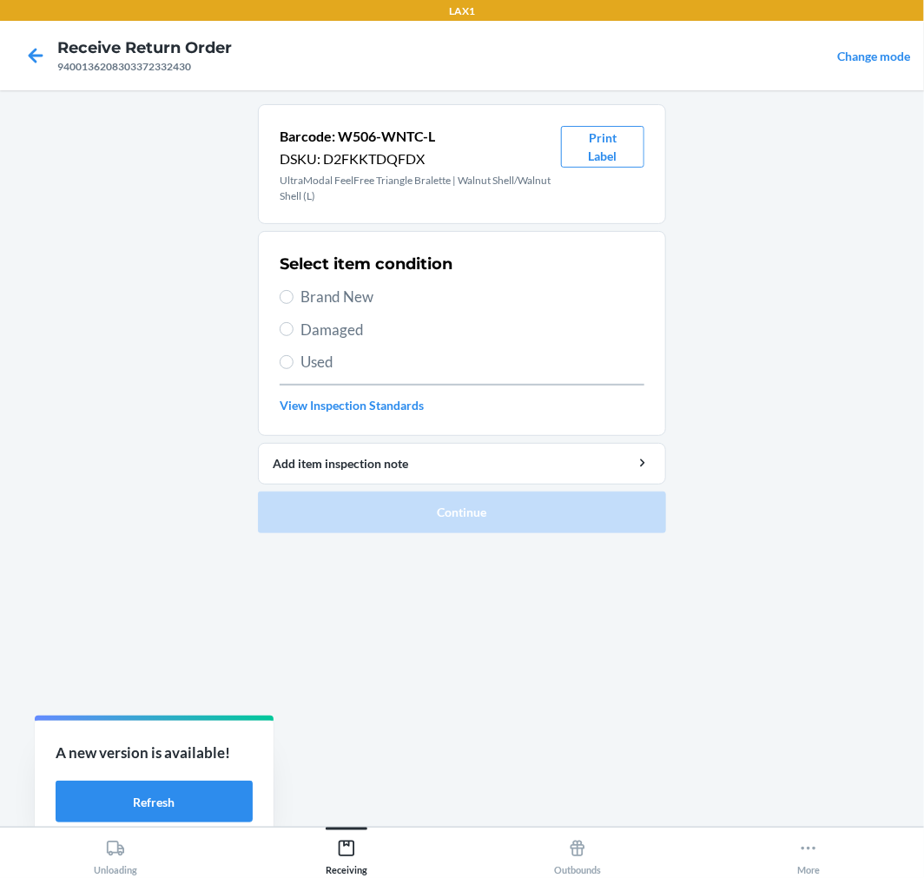
click at [339, 294] on span "Brand New" at bounding box center [473, 297] width 344 height 23
click at [294, 294] on input "Brand New" at bounding box center [287, 297] width 14 height 14
radio input "true"
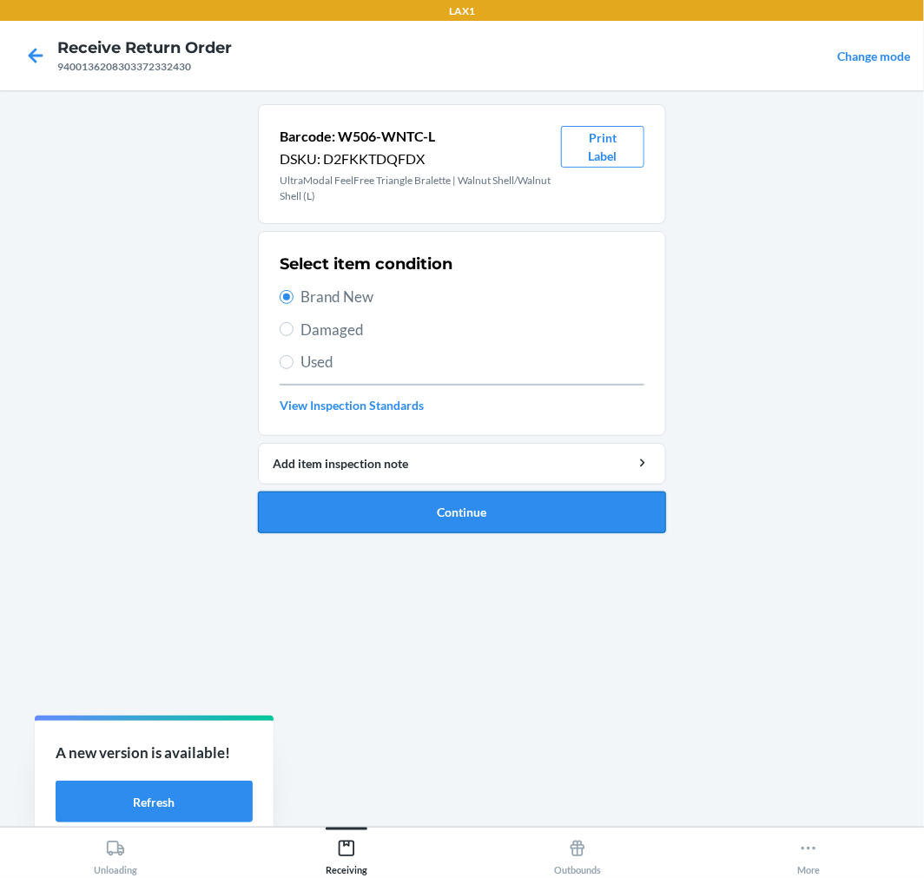
click at [420, 515] on button "Continue" at bounding box center [462, 513] width 408 height 42
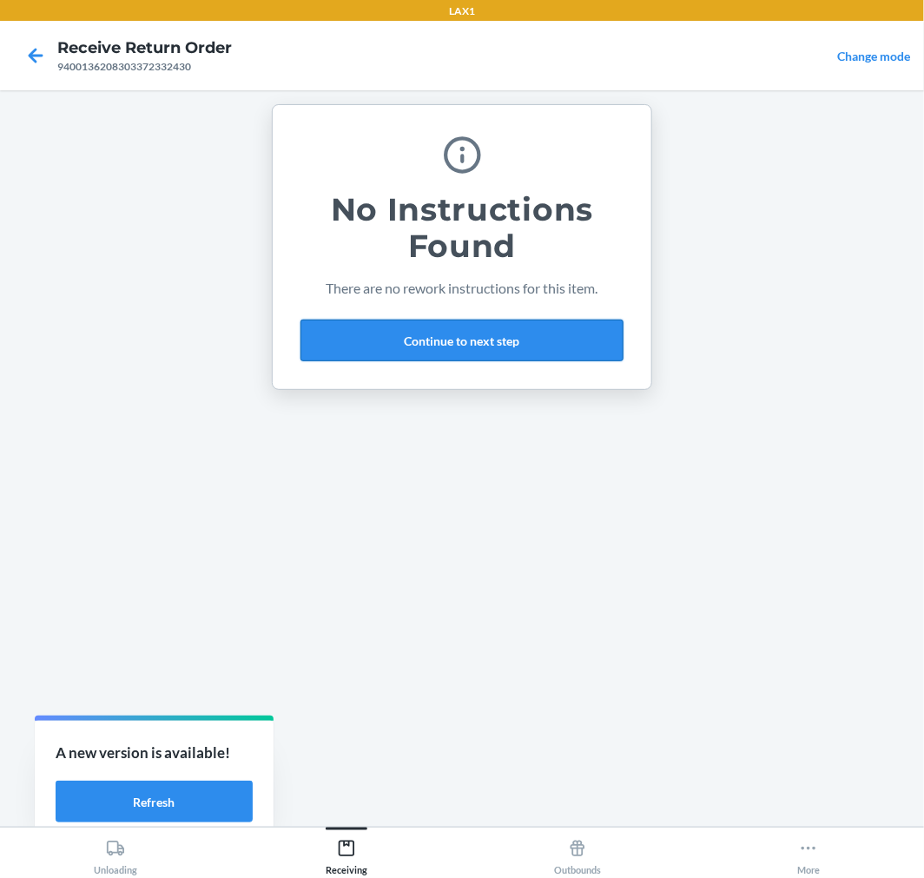
click at [515, 347] on button "Continue to next step" at bounding box center [462, 341] width 323 height 42
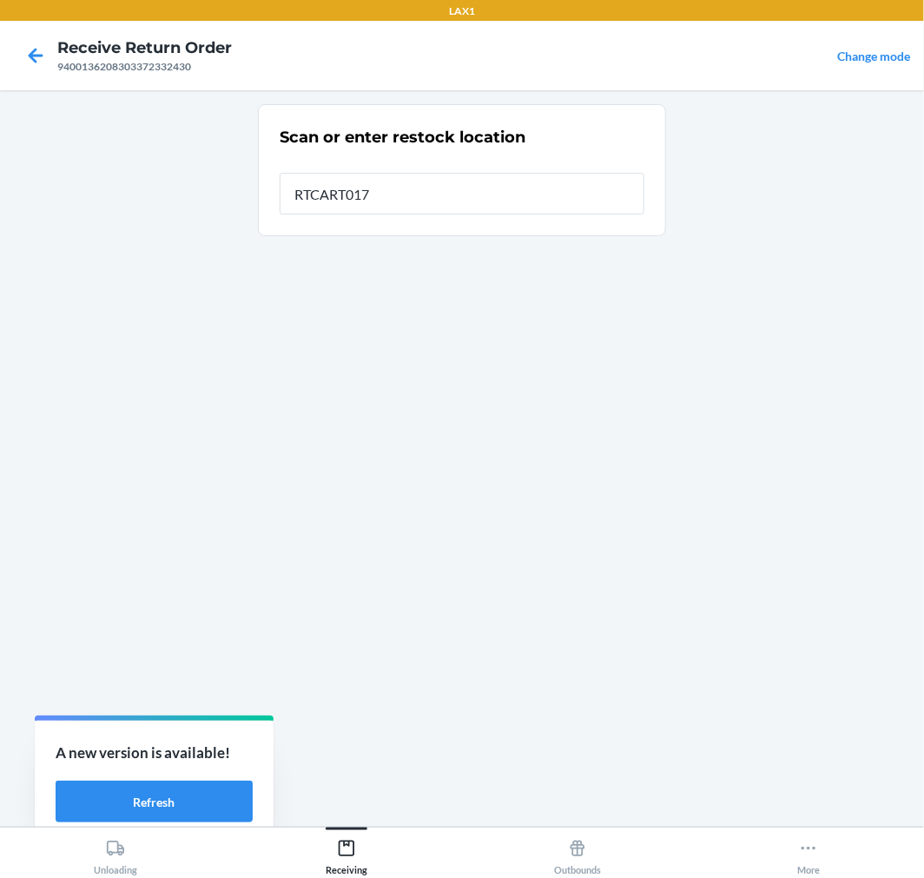
type input "RTCART017"
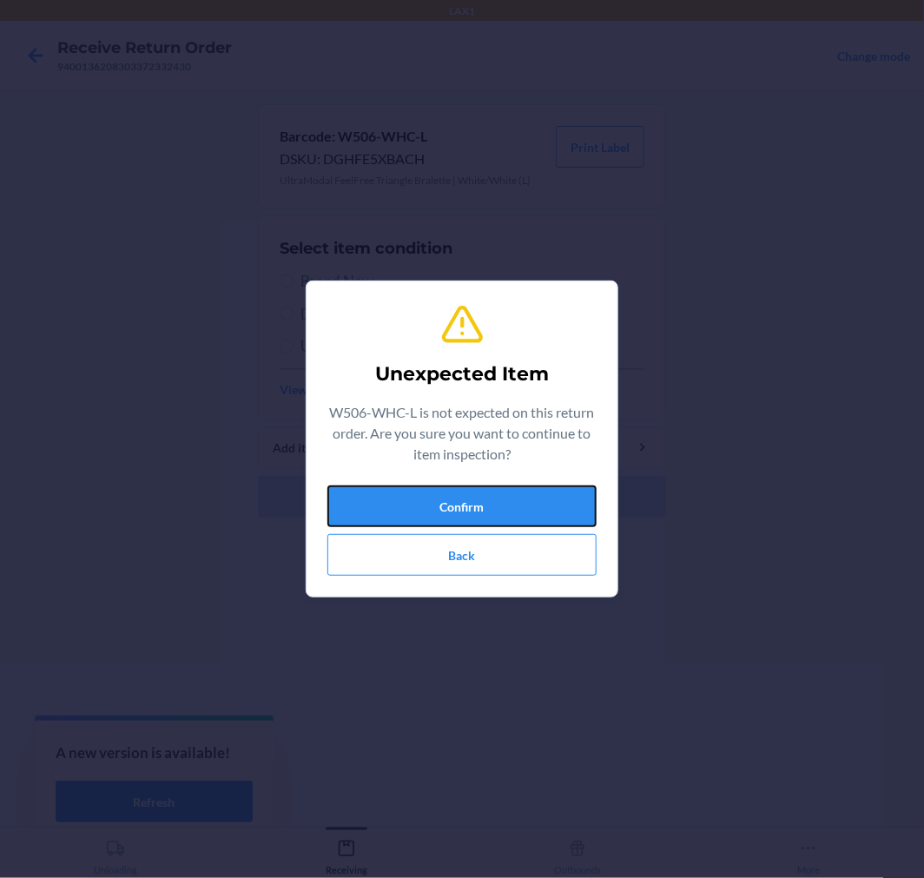
click at [566, 504] on button "Confirm" at bounding box center [462, 507] width 269 height 42
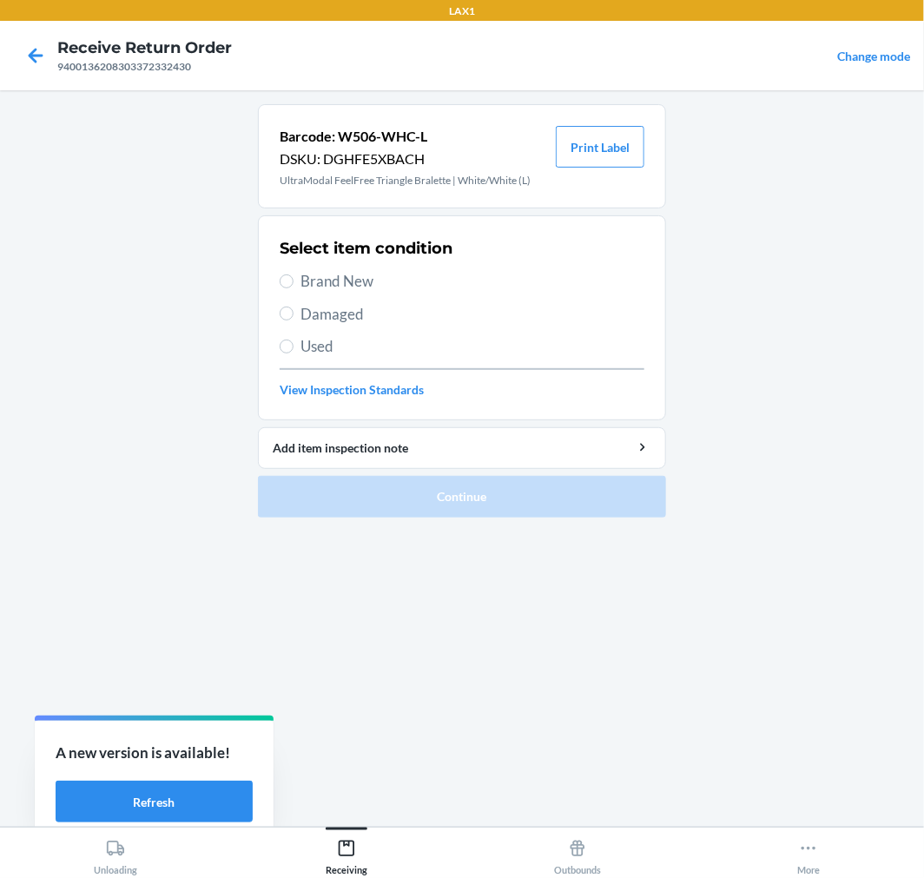
click at [321, 281] on span "Brand New" at bounding box center [473, 281] width 344 height 23
click at [294, 281] on input "Brand New" at bounding box center [287, 282] width 14 height 14
radio input "true"
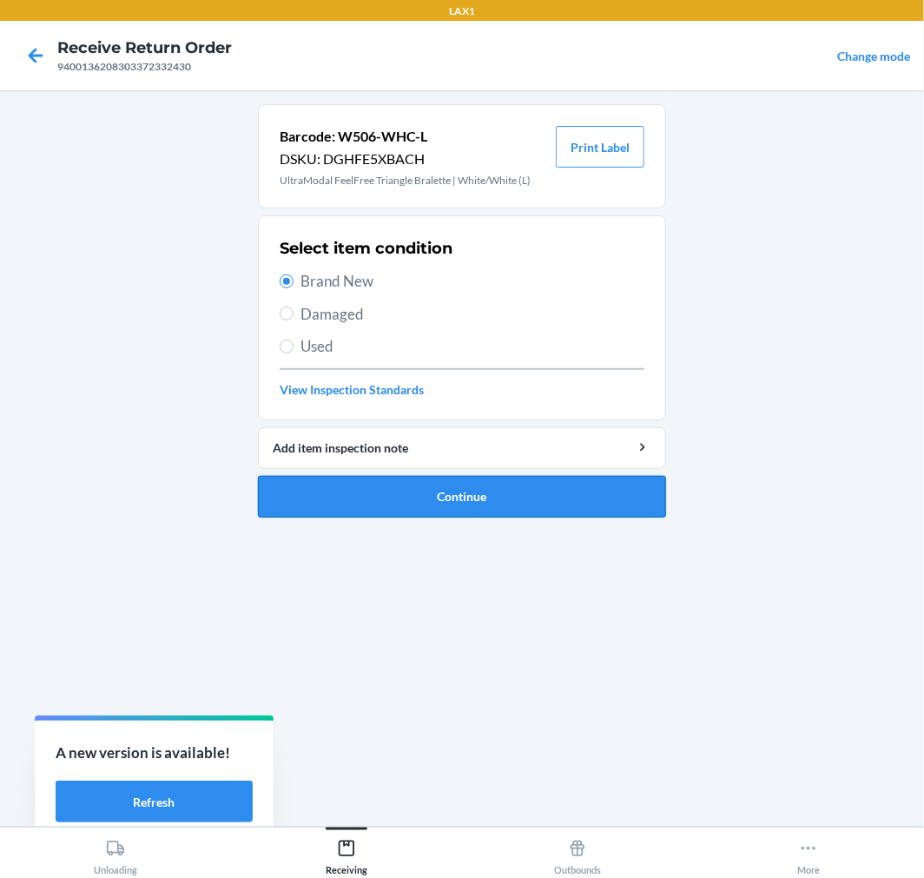
click at [427, 485] on button "Continue" at bounding box center [462, 497] width 408 height 42
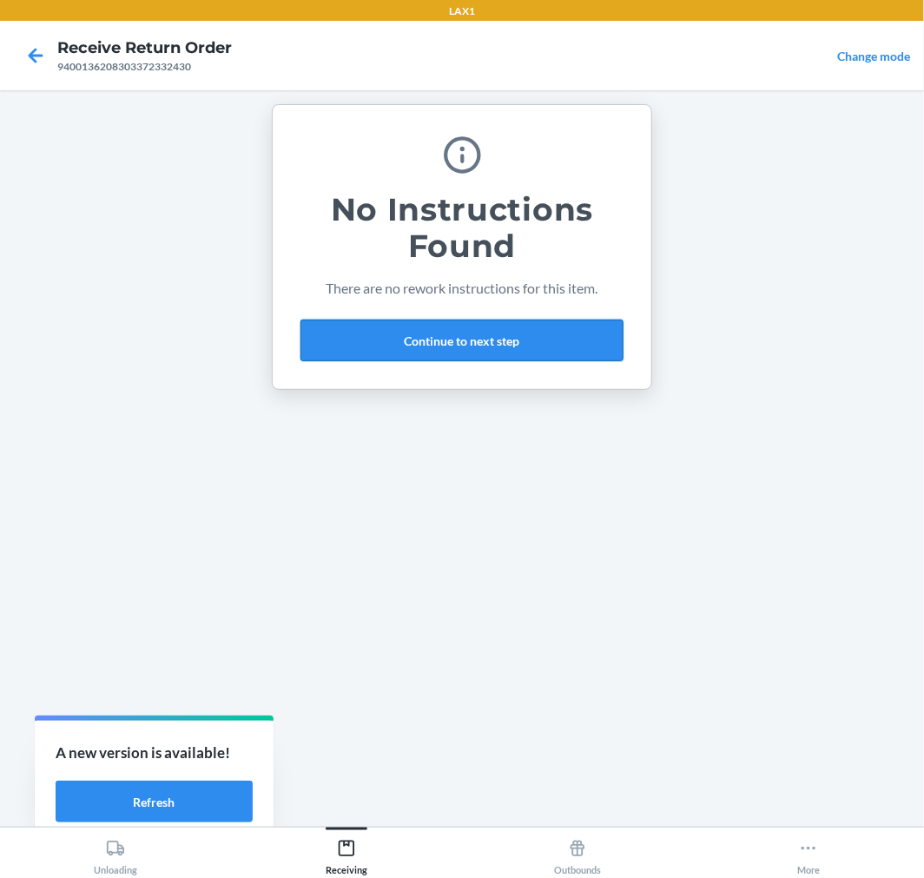
click at [427, 334] on button "Continue to next step" at bounding box center [462, 341] width 323 height 42
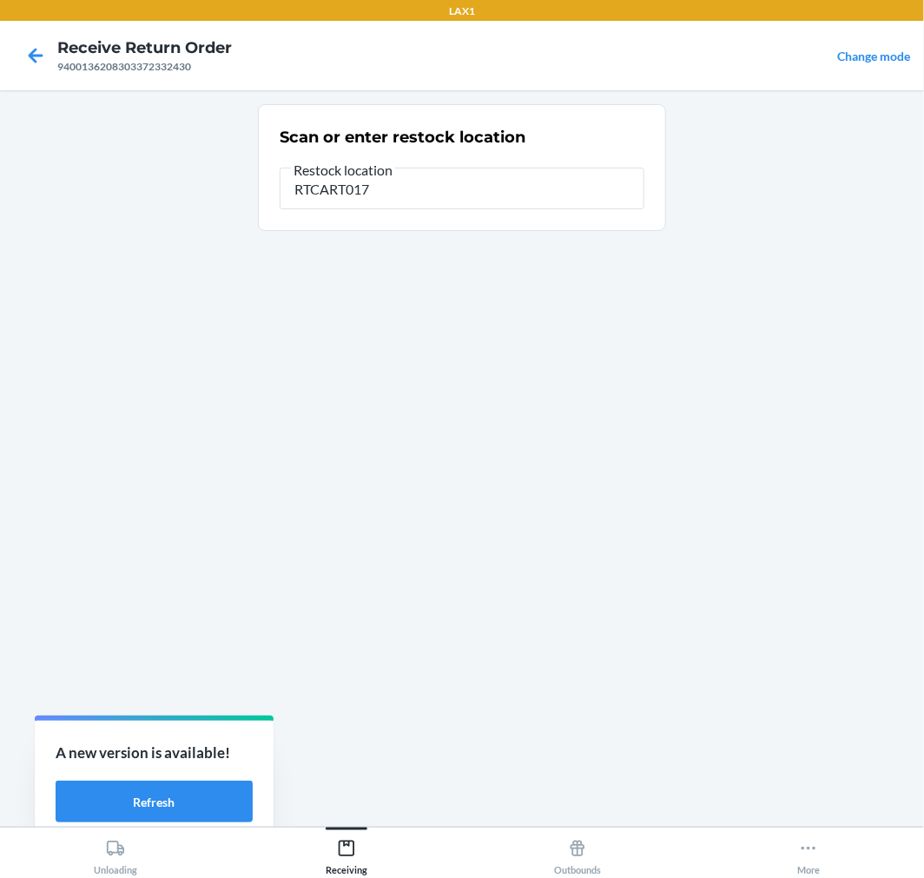
type input "RTCART017"
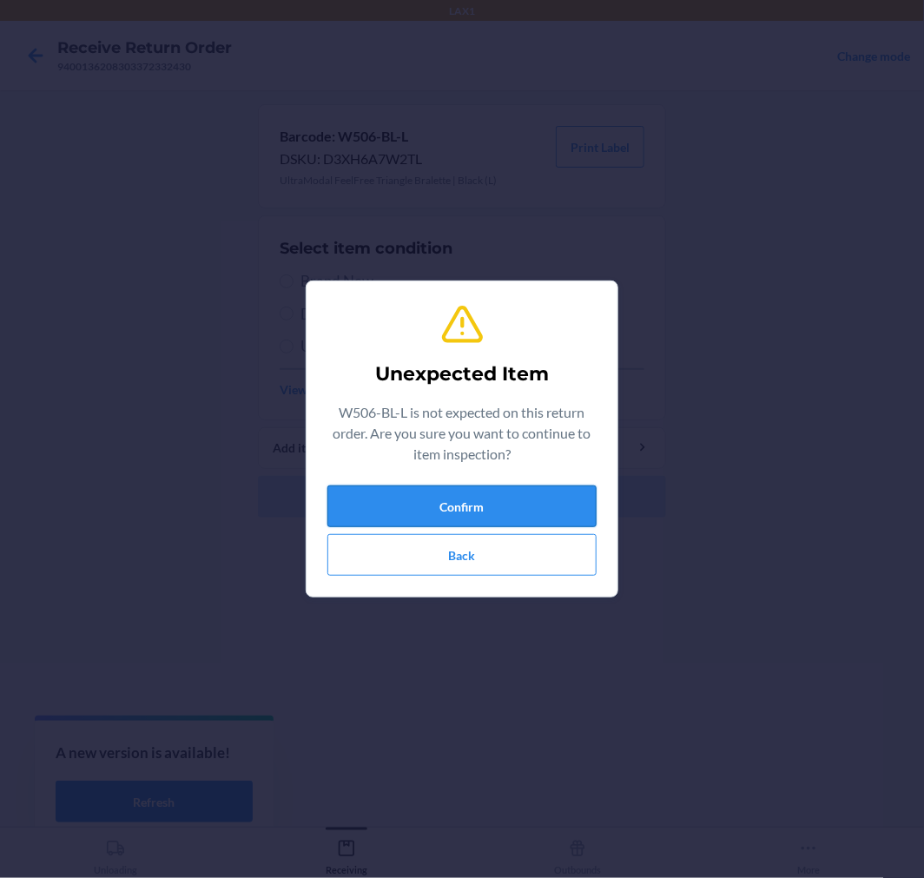
click at [480, 513] on button "Confirm" at bounding box center [462, 507] width 269 height 42
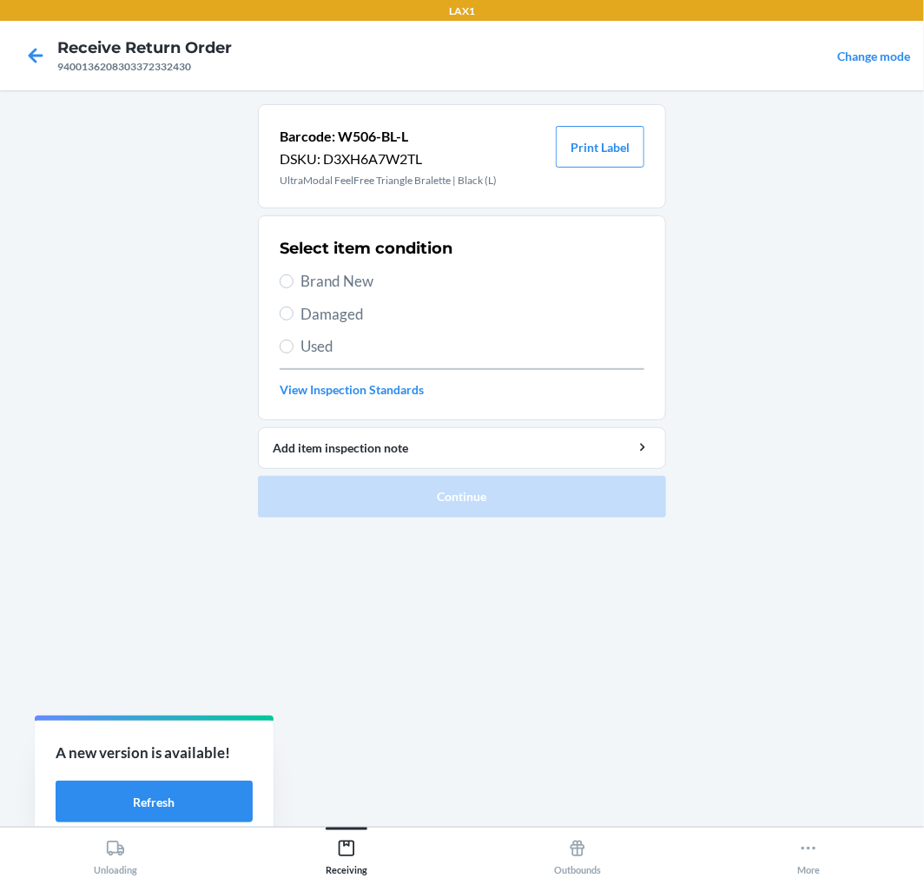
click at [341, 288] on span "Brand New" at bounding box center [473, 281] width 344 height 23
click at [294, 288] on input "Brand New" at bounding box center [287, 282] width 14 height 14
radio input "true"
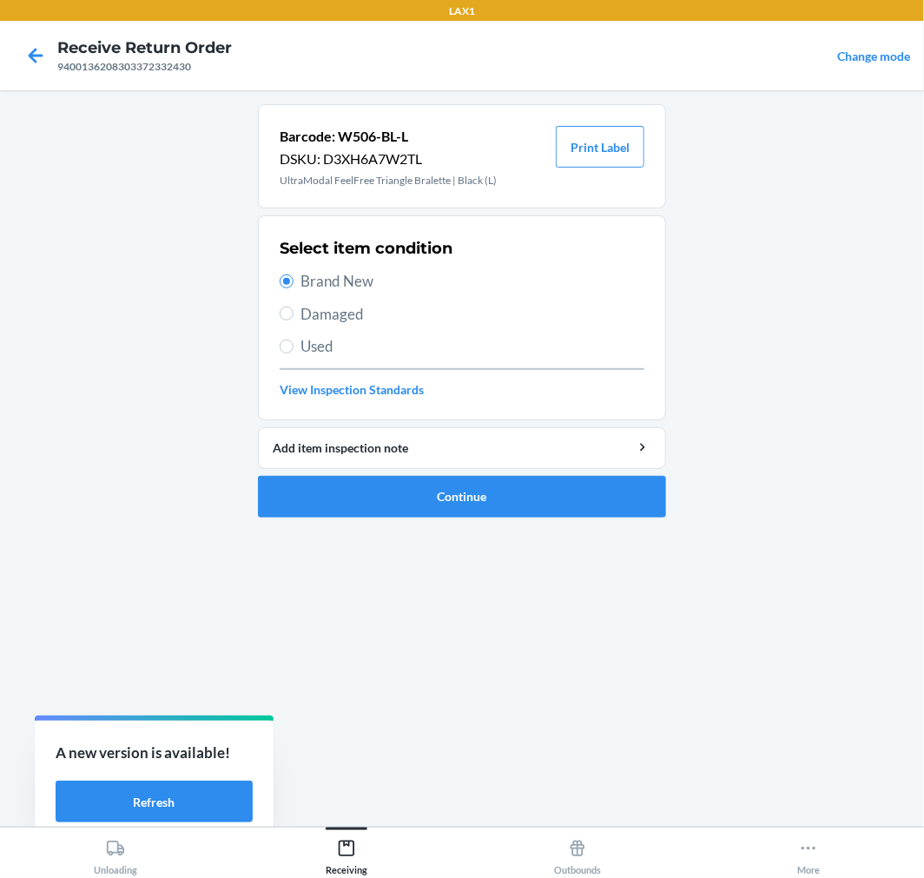
click at [339, 326] on div "Select item condition Brand New Damaged Used View Inspection Standards" at bounding box center [462, 318] width 365 height 172
click at [339, 318] on span "Damaged" at bounding box center [473, 314] width 344 height 23
click at [294, 318] on input "Damaged" at bounding box center [287, 314] width 14 height 14
radio input "true"
radio input "false"
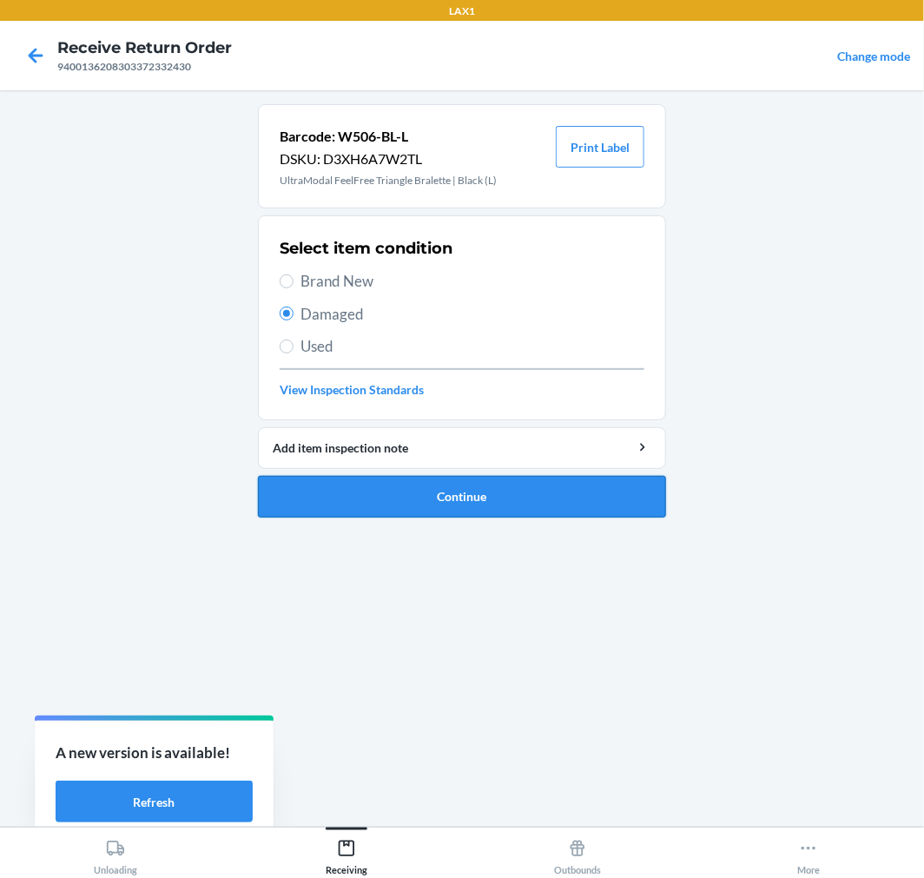
click at [458, 496] on button "Continue" at bounding box center [462, 497] width 408 height 42
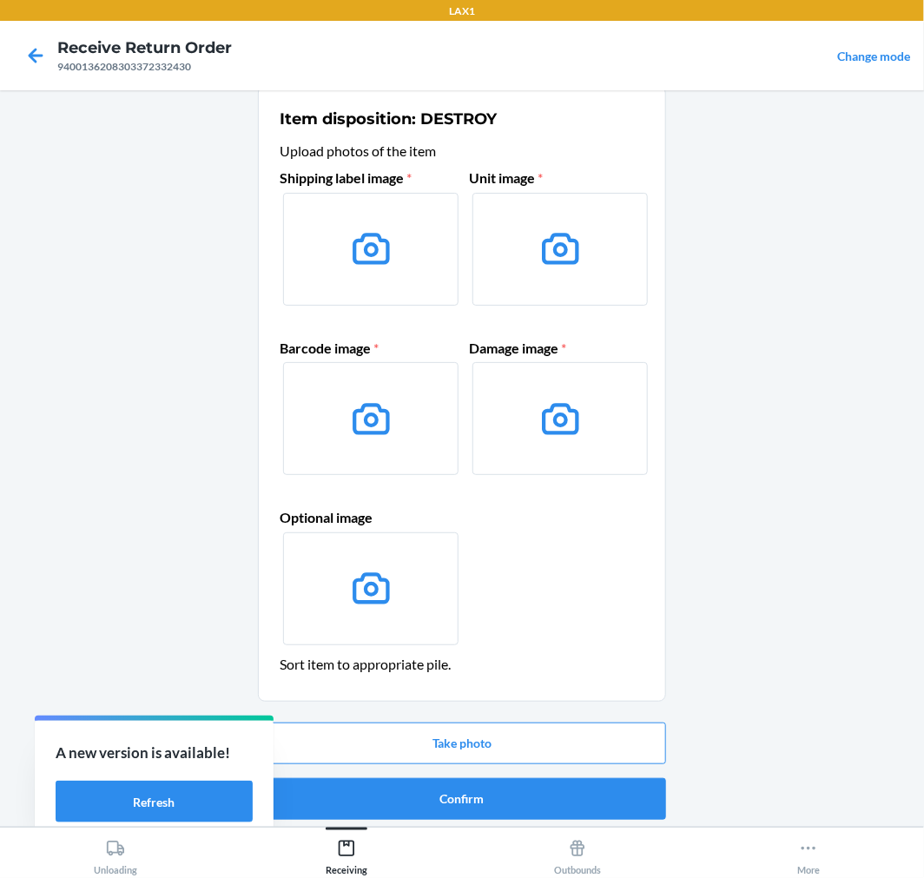
scroll to position [23, 0]
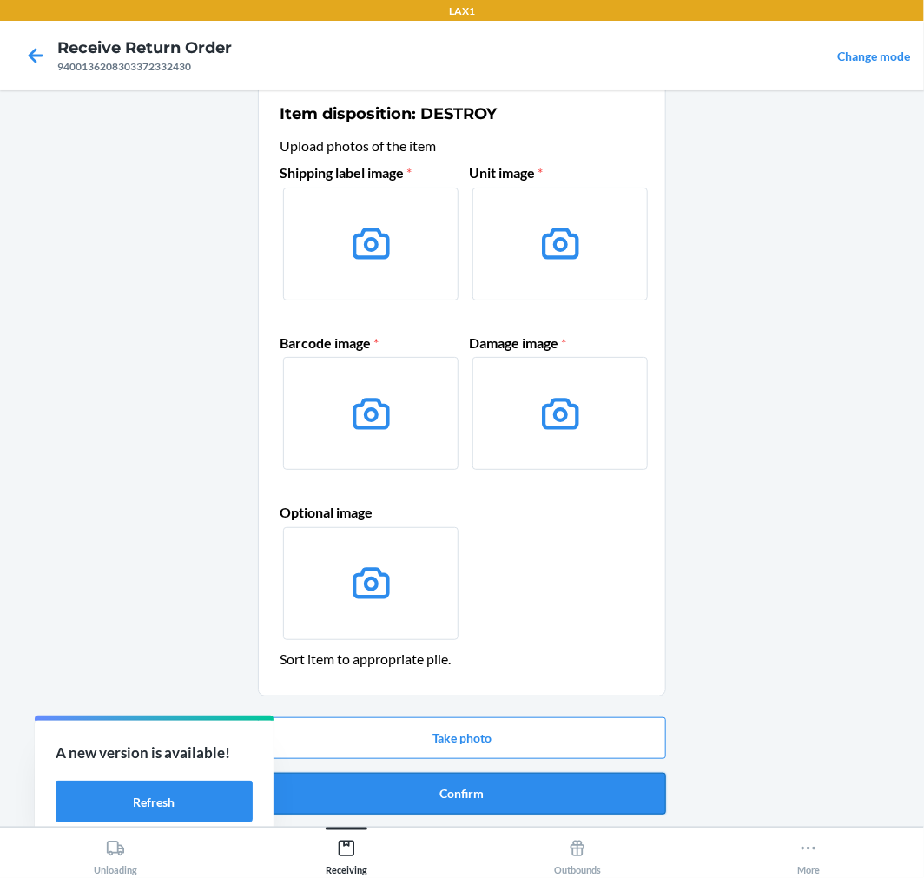
click at [530, 799] on button "Confirm" at bounding box center [462, 794] width 408 height 42
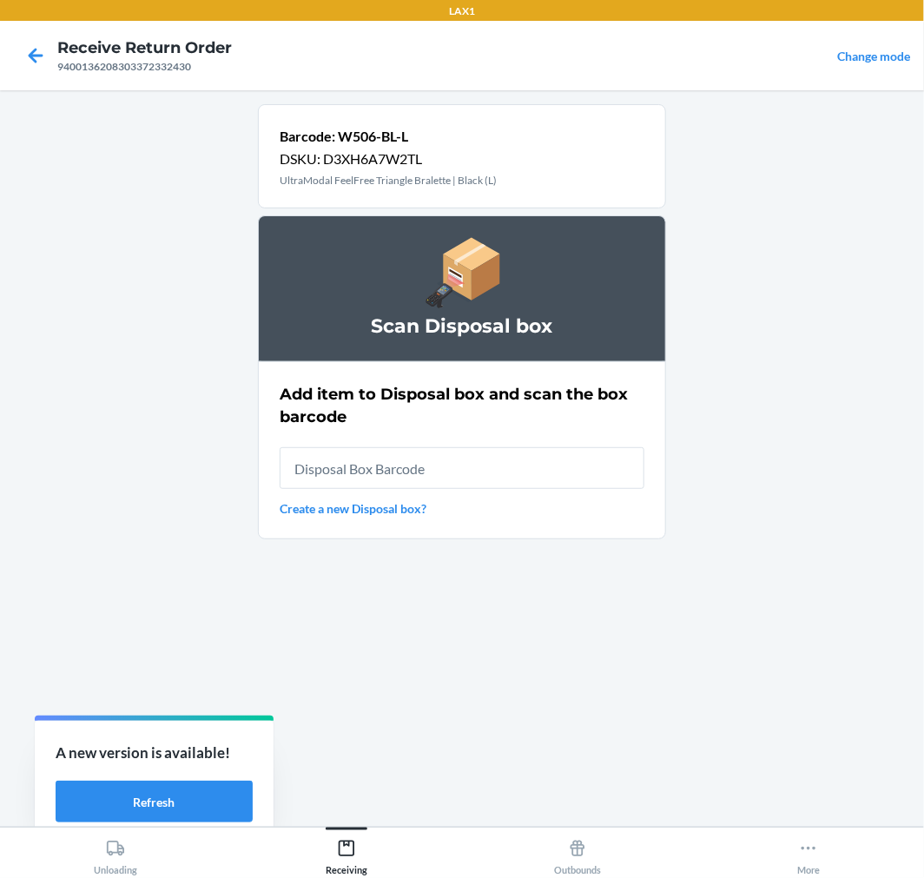
click at [483, 465] on input "text" at bounding box center [462, 468] width 365 height 42
type input "RB00000189K"
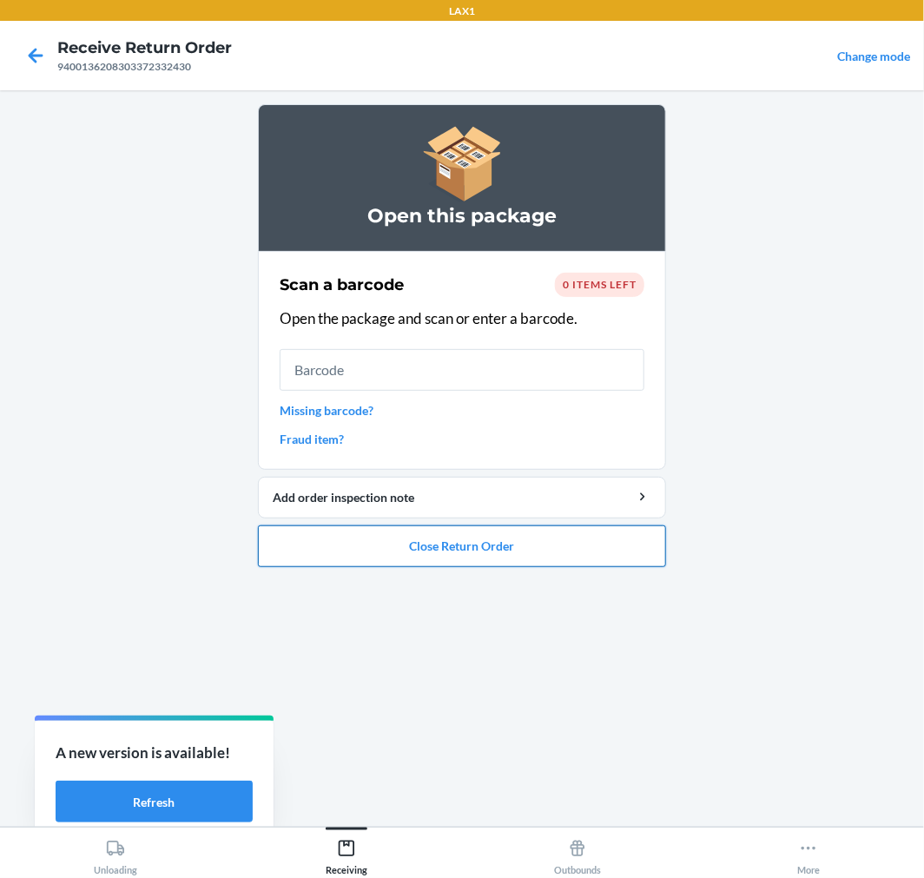
click at [480, 545] on button "Close Return Order" at bounding box center [462, 547] width 408 height 42
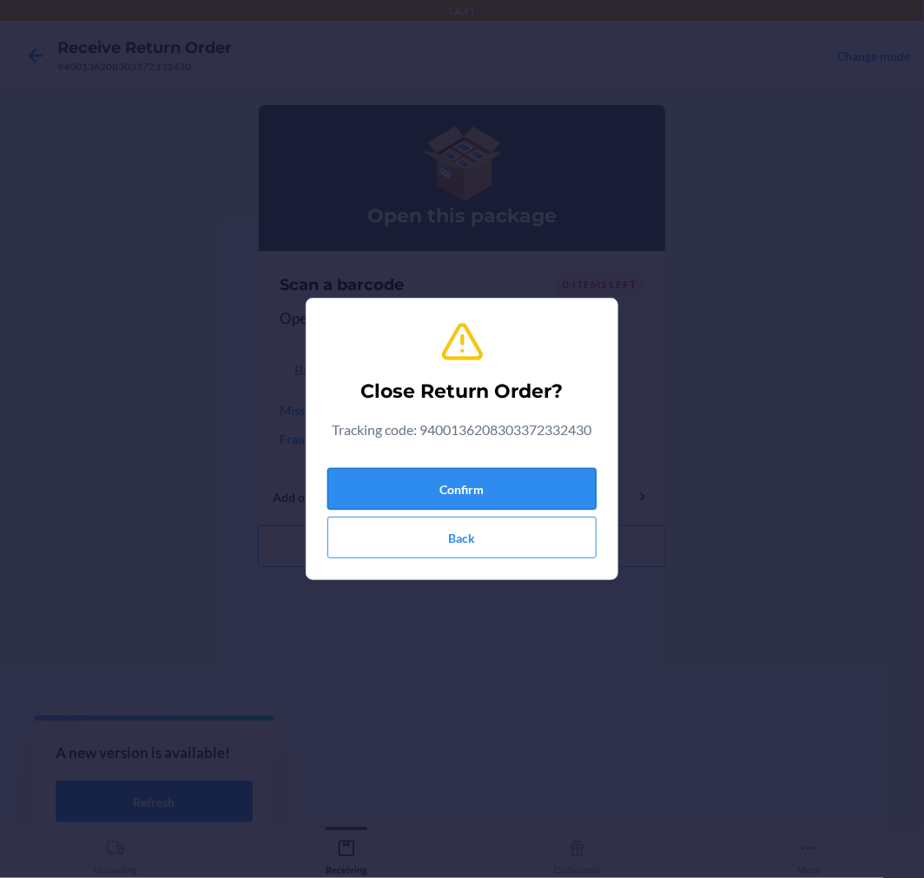
click at [502, 500] on button "Confirm" at bounding box center [462, 489] width 269 height 42
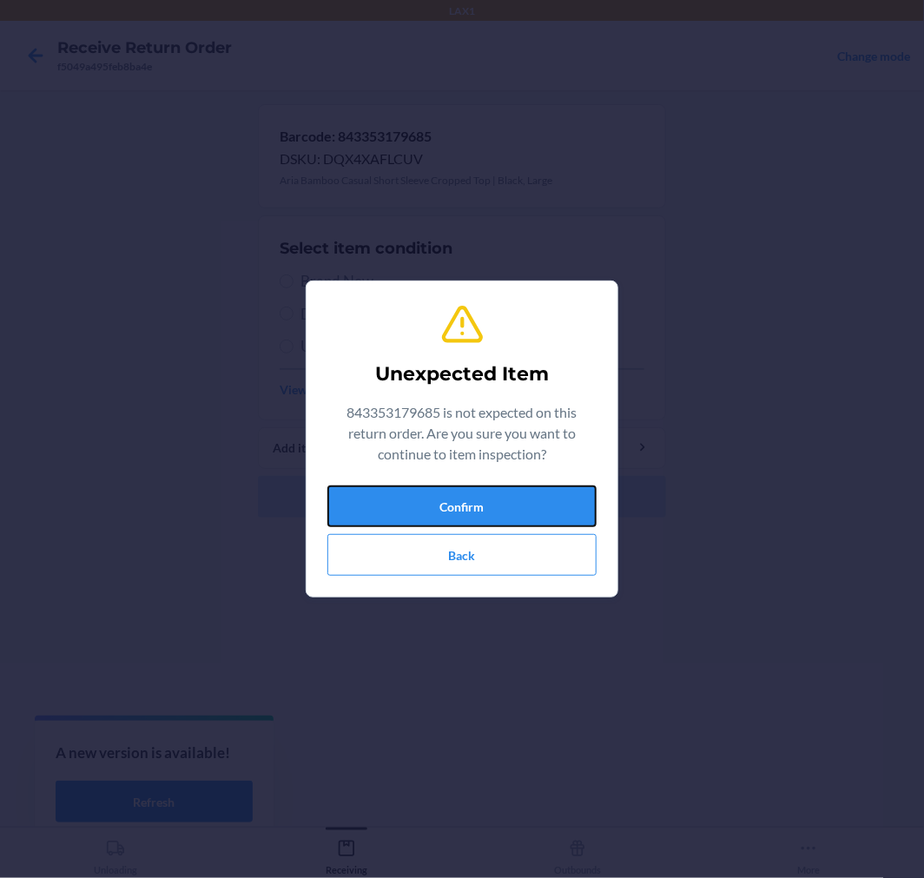
click at [502, 500] on button "Confirm" at bounding box center [462, 507] width 269 height 42
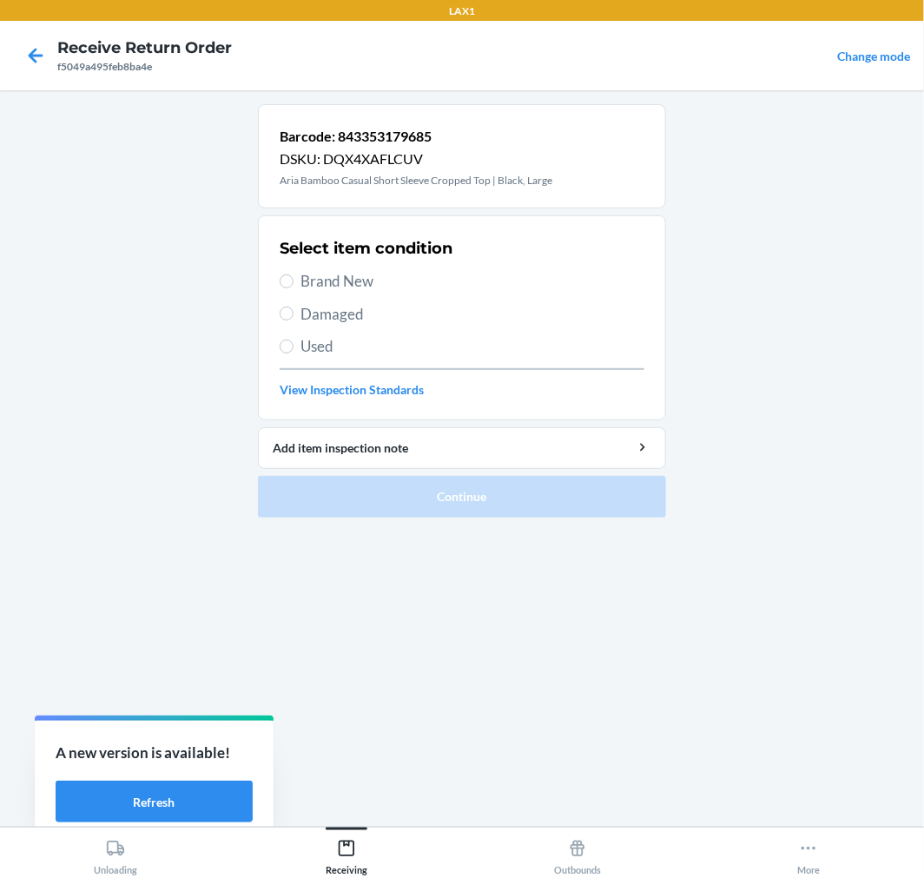
click at [317, 283] on span "Brand New" at bounding box center [473, 281] width 344 height 23
click at [294, 283] on input "Brand New" at bounding box center [287, 282] width 14 height 14
radio input "true"
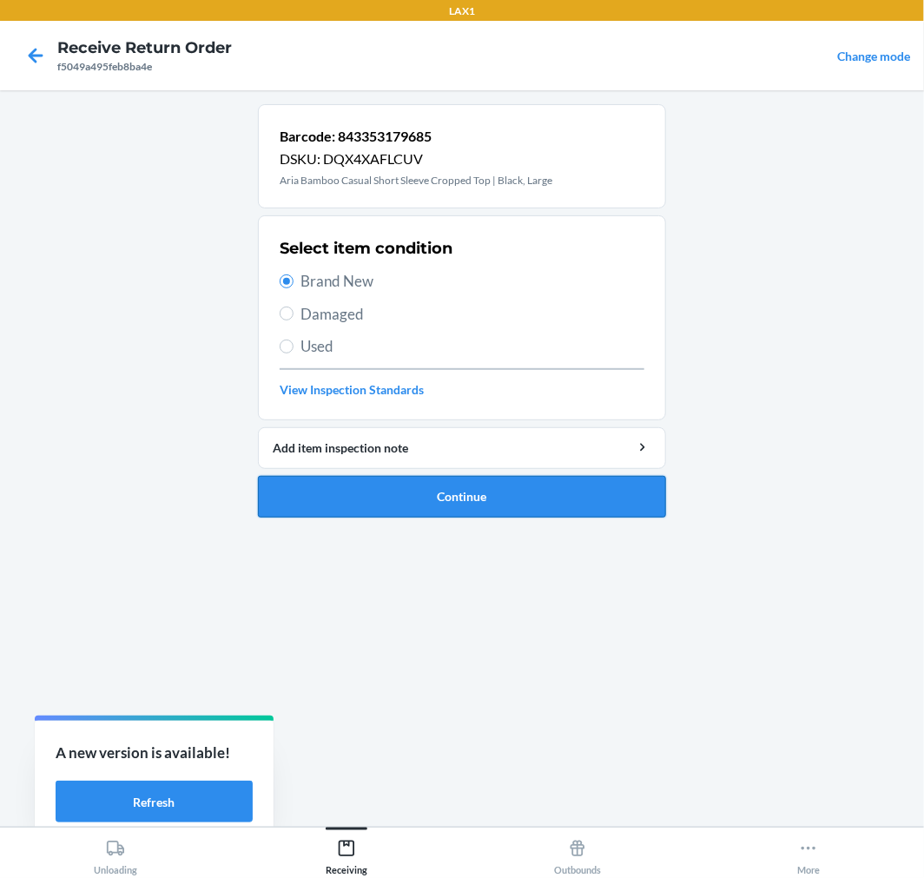
click at [465, 499] on button "Continue" at bounding box center [462, 497] width 408 height 42
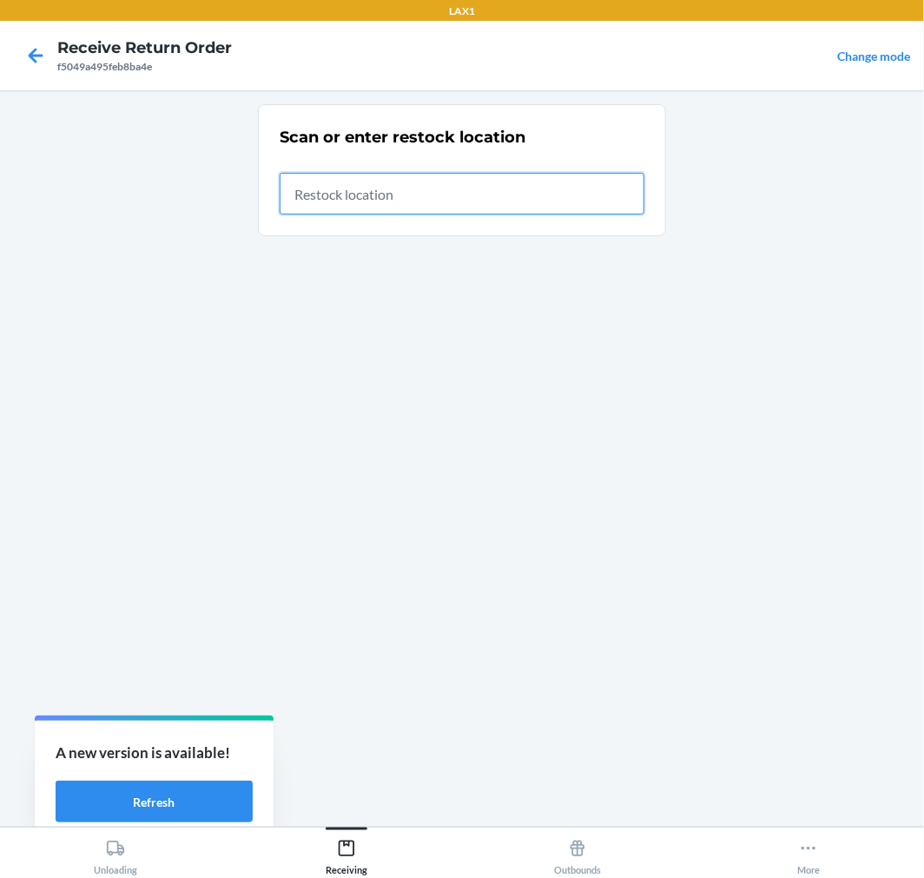
click at [354, 192] on input "text" at bounding box center [462, 194] width 365 height 42
type input "RTCART017"
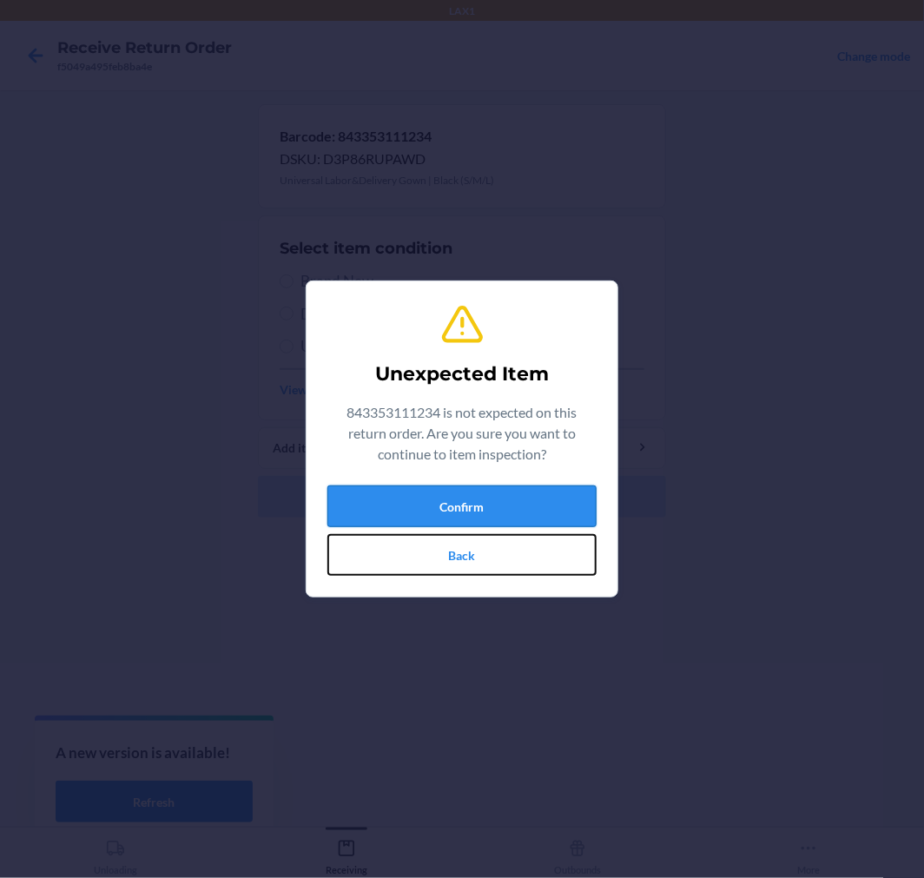
drag, startPoint x: 447, startPoint y: 540, endPoint x: 448, endPoint y: 517, distance: 23.5
click at [447, 526] on div "Confirm Back" at bounding box center [462, 531] width 269 height 90
click at [453, 502] on button "Confirm" at bounding box center [462, 507] width 269 height 42
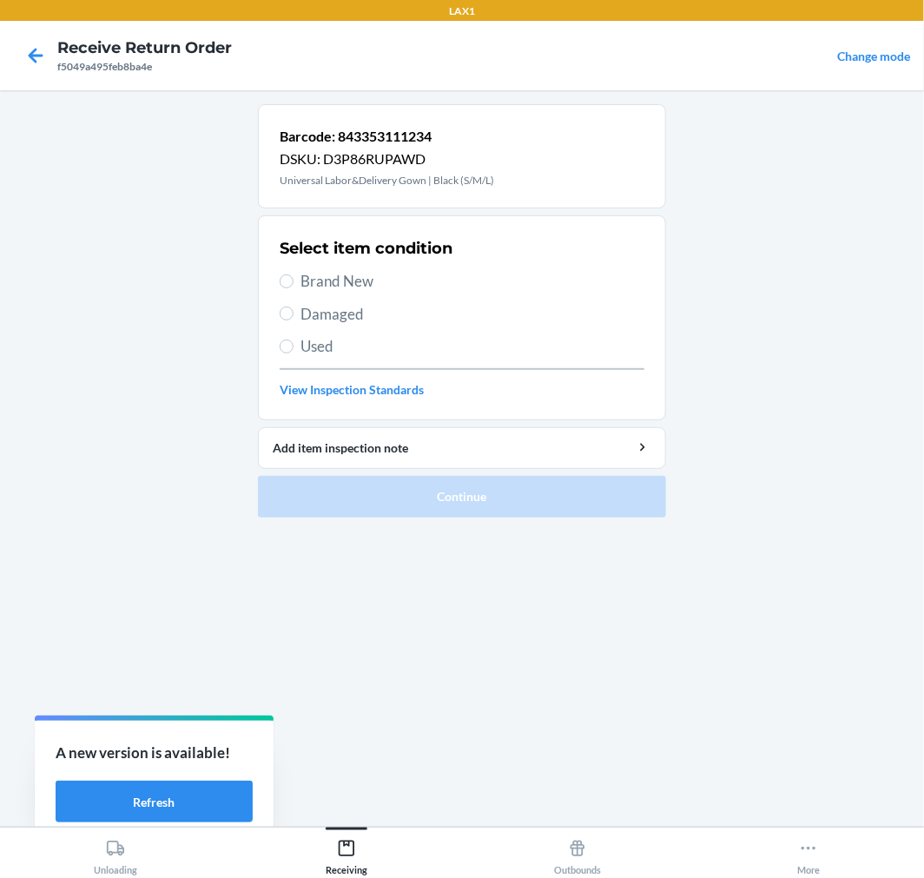
click at [330, 288] on span "Brand New" at bounding box center [473, 281] width 344 height 23
click at [294, 288] on input "Brand New" at bounding box center [287, 282] width 14 height 14
radio input "true"
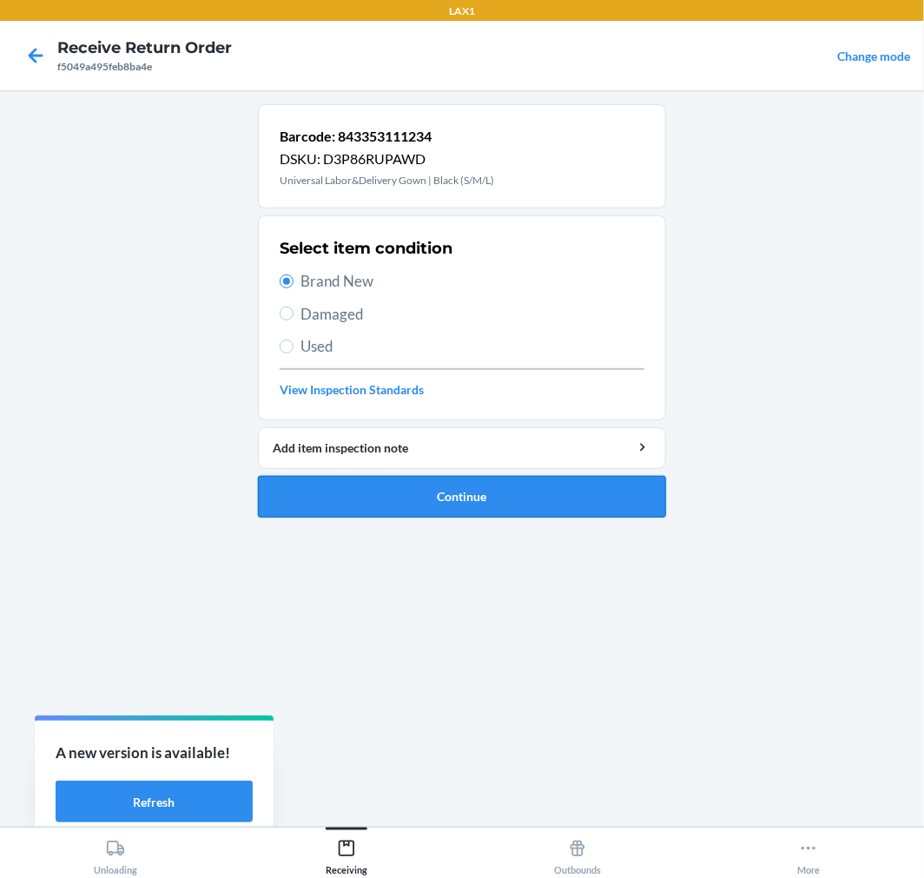
click at [524, 489] on button "Continue" at bounding box center [462, 497] width 408 height 42
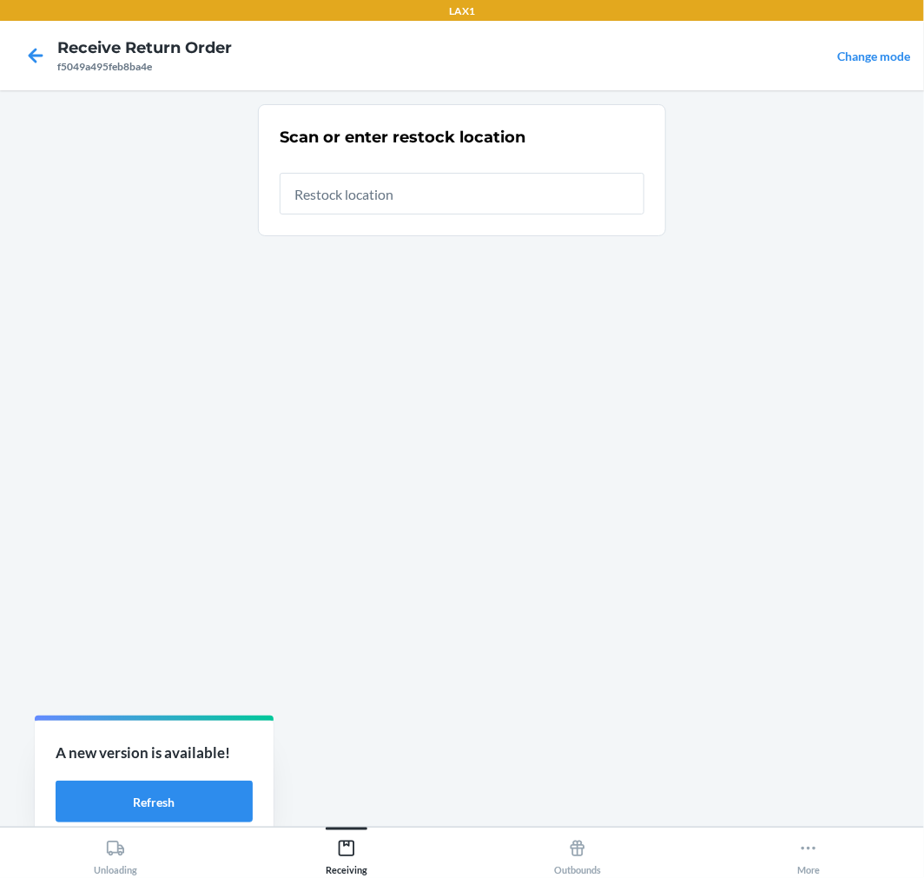
click at [437, 195] on input "text" at bounding box center [462, 194] width 365 height 42
type input "RTCART017"
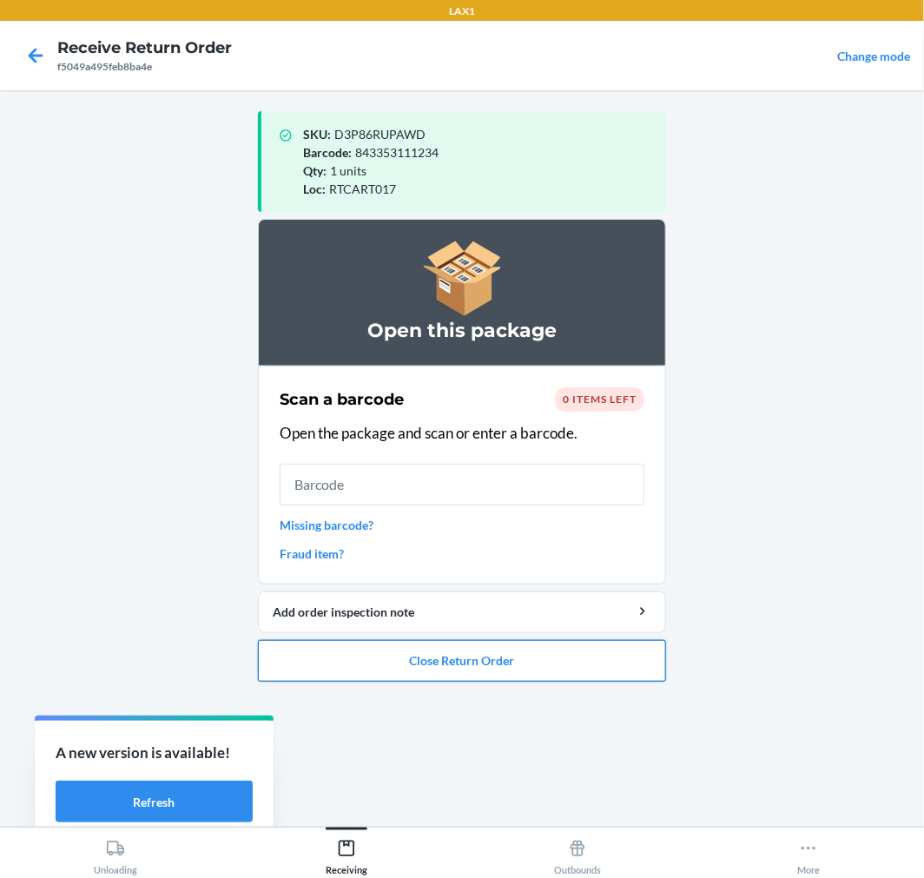
click at [534, 665] on button "Close Return Order" at bounding box center [462, 661] width 408 height 42
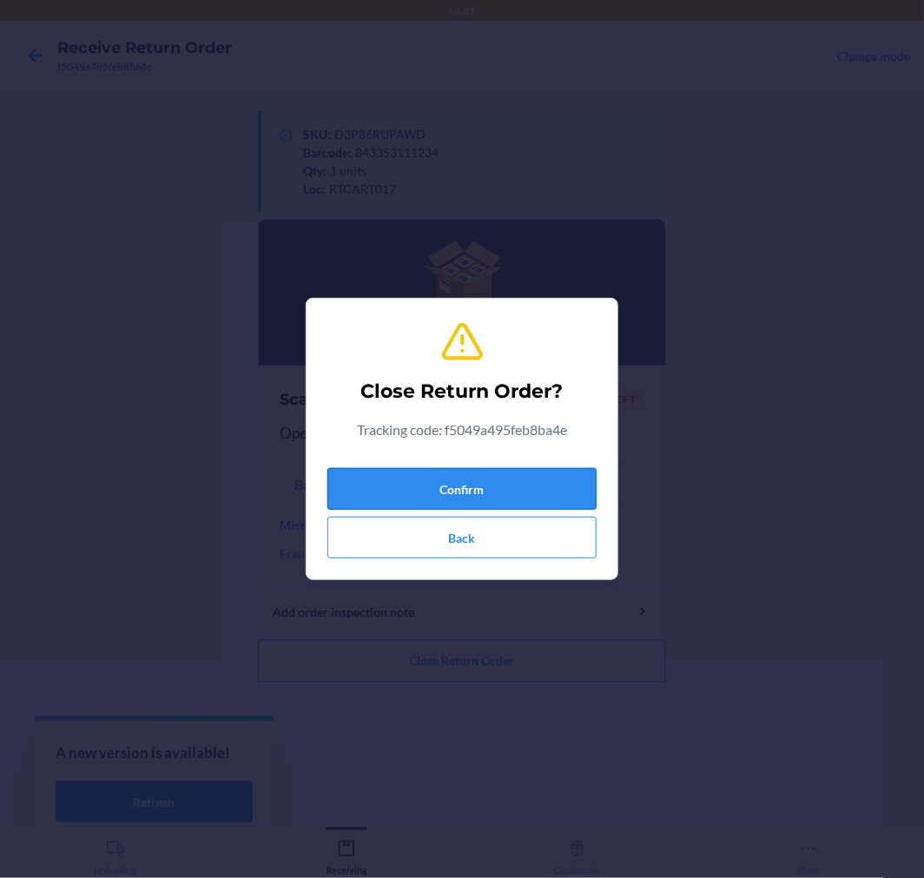
click at [470, 498] on button "Confirm" at bounding box center [462, 489] width 269 height 42
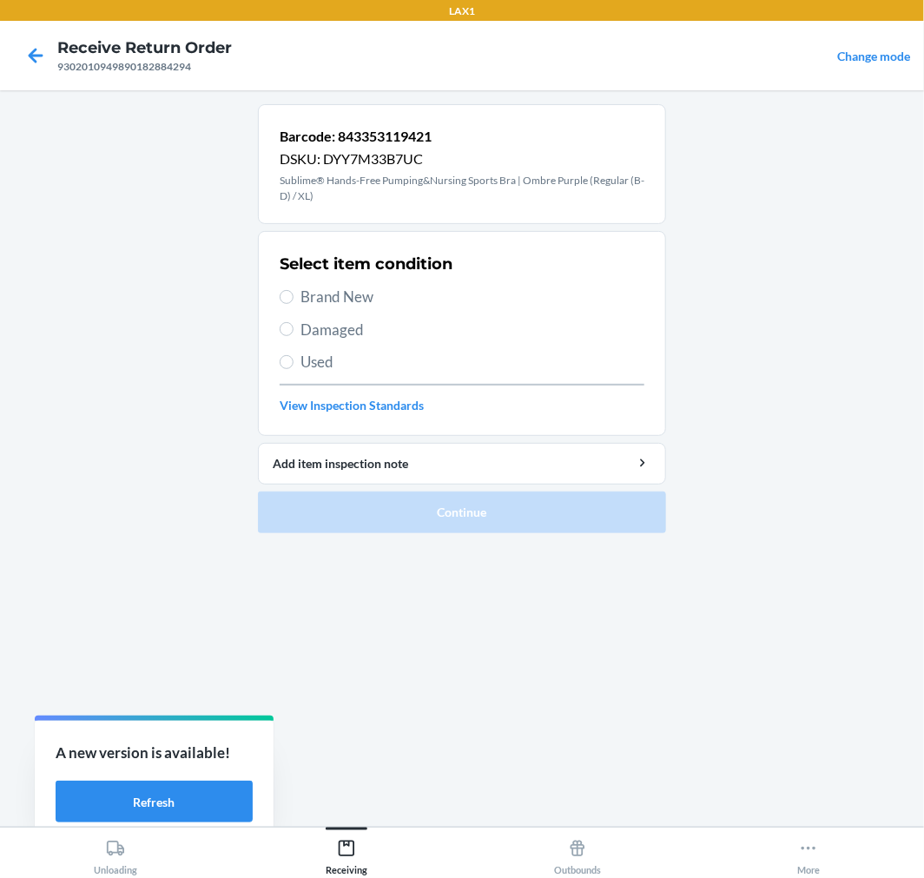
click at [342, 290] on span "Brand New" at bounding box center [473, 297] width 344 height 23
click at [294, 290] on input "Brand New" at bounding box center [287, 297] width 14 height 14
radio input "true"
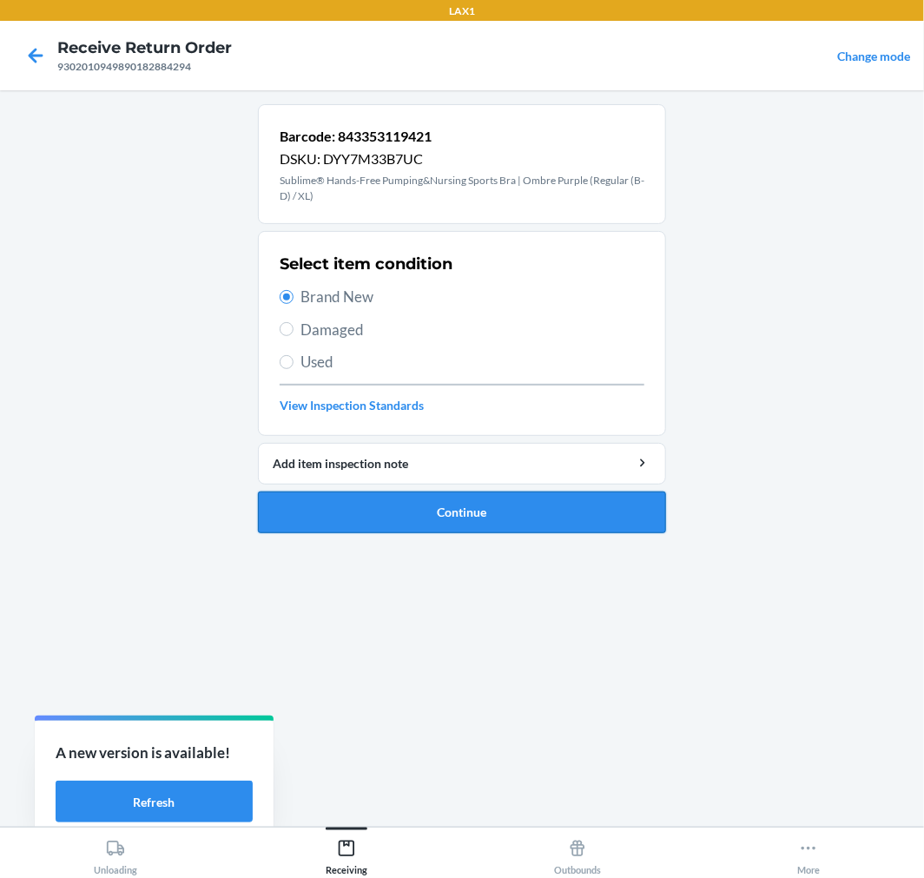
click at [420, 522] on button "Continue" at bounding box center [462, 513] width 408 height 42
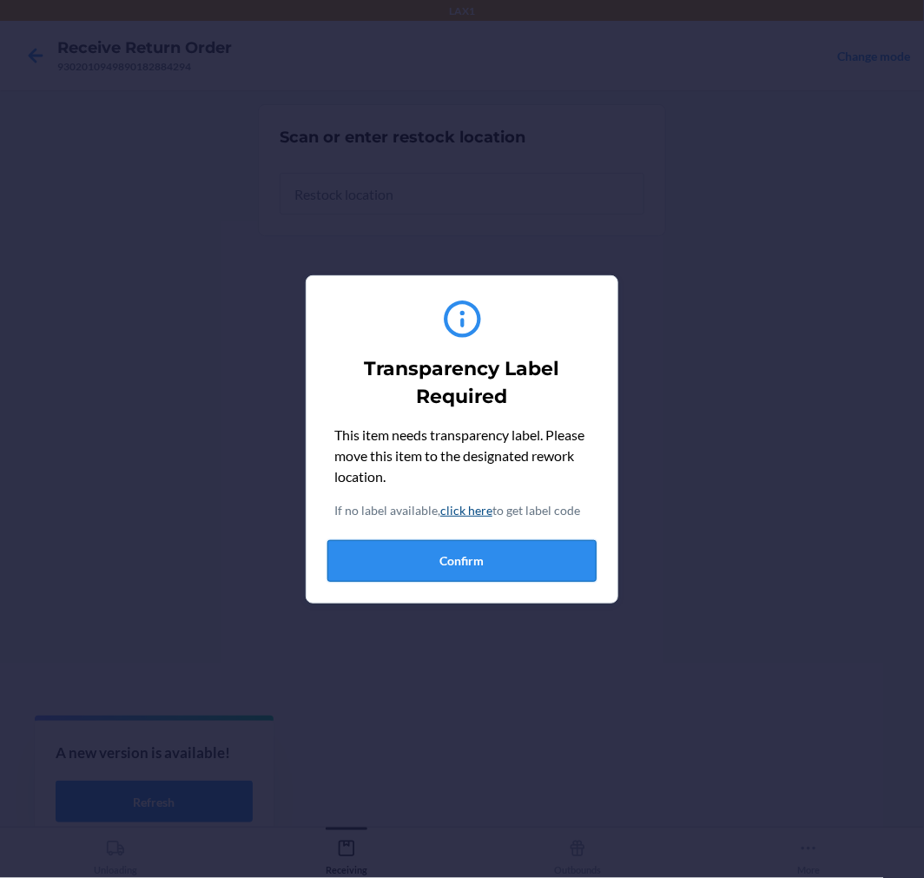
click at [476, 571] on button "Confirm" at bounding box center [462, 561] width 269 height 42
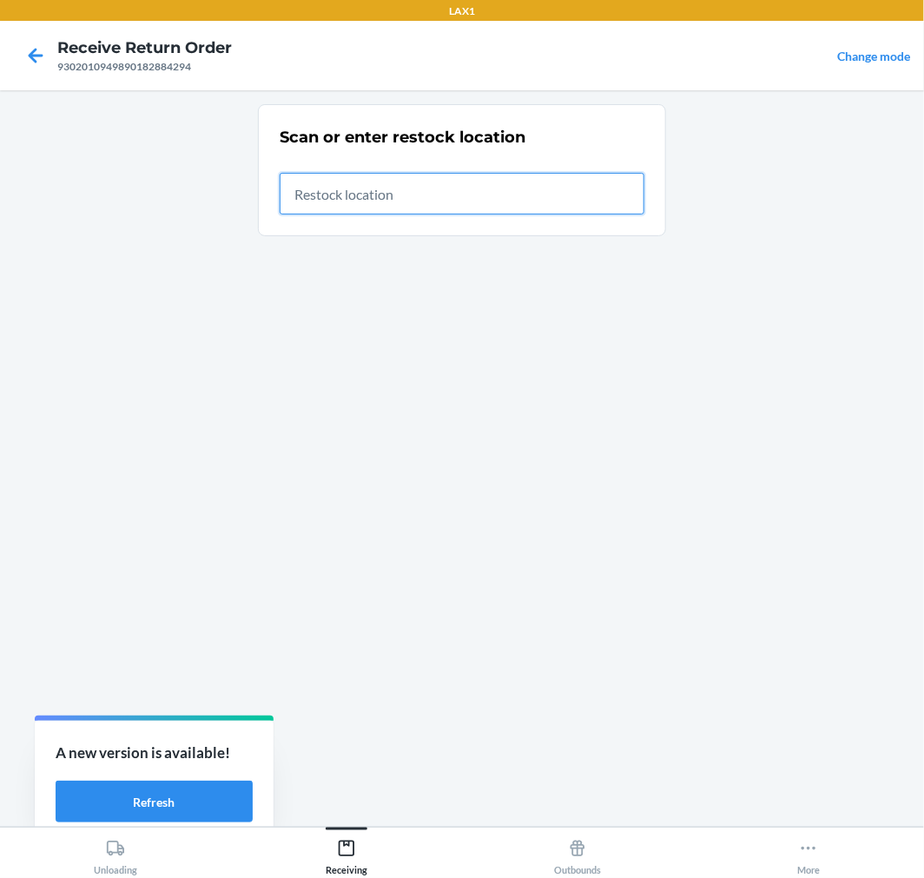
click at [367, 193] on input "text" at bounding box center [462, 194] width 365 height 42
click at [317, 188] on input "text" at bounding box center [462, 194] width 365 height 42
type input "RB00000189K"
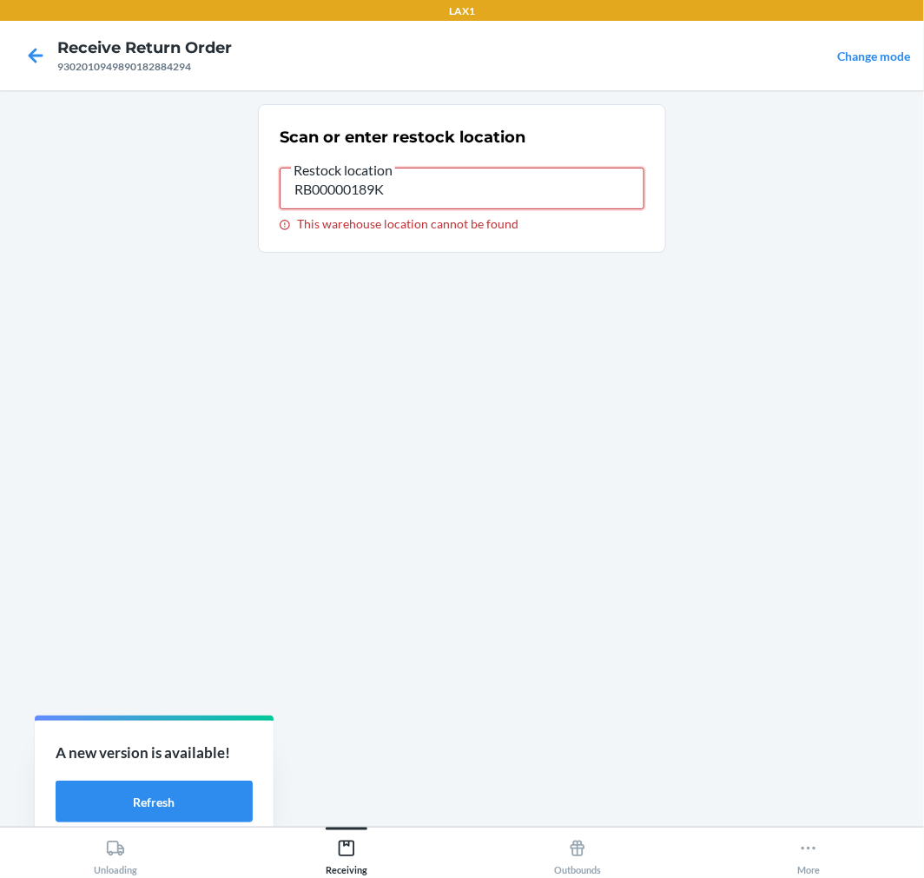
drag, startPoint x: 402, startPoint y: 175, endPoint x: 208, endPoint y: 192, distance: 194.5
click at [211, 192] on main "Scan or enter restock location Restock location RB00000189K This warehouse loca…" at bounding box center [462, 458] width 924 height 737
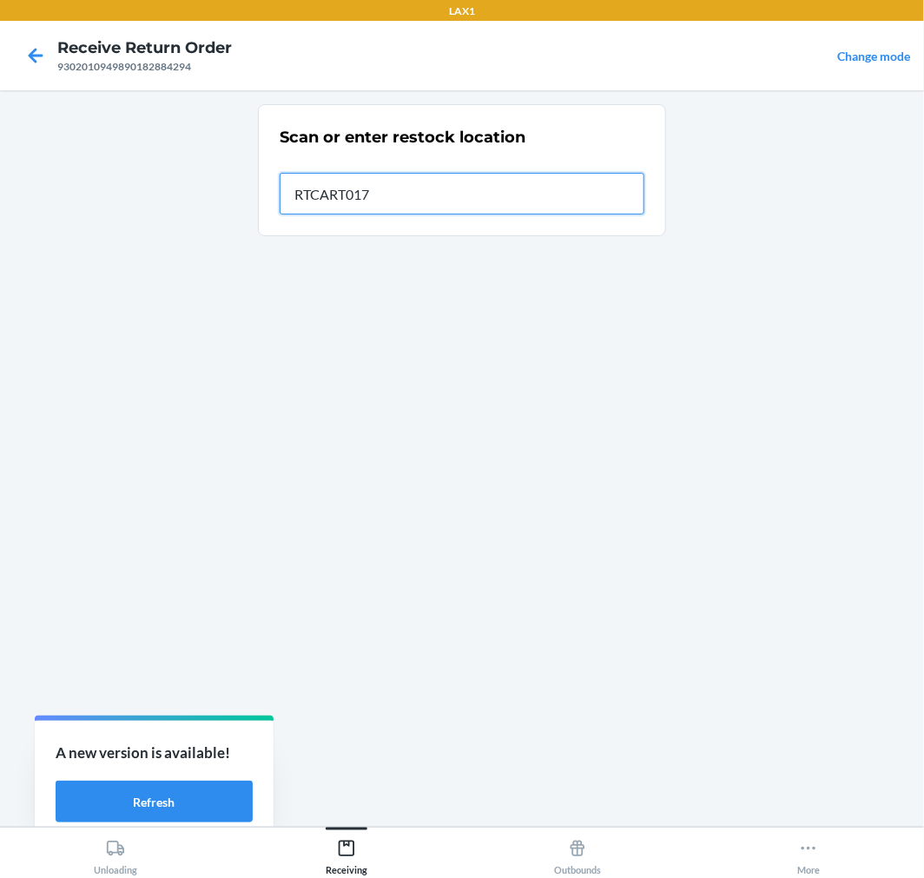
type input "RTCART017"
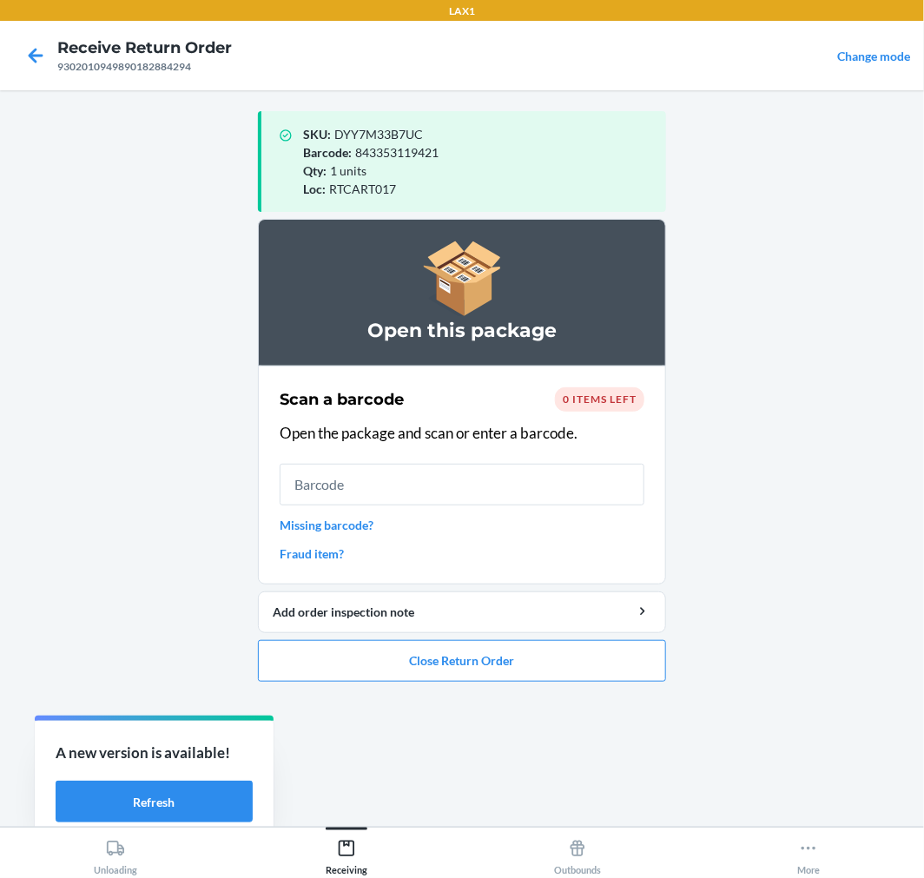
click at [469, 689] on ol "Open this package Scan a barcode 0 items left Open the package and scan or ente…" at bounding box center [462, 457] width 408 height 477
click at [470, 673] on button "Close Return Order" at bounding box center [462, 661] width 408 height 42
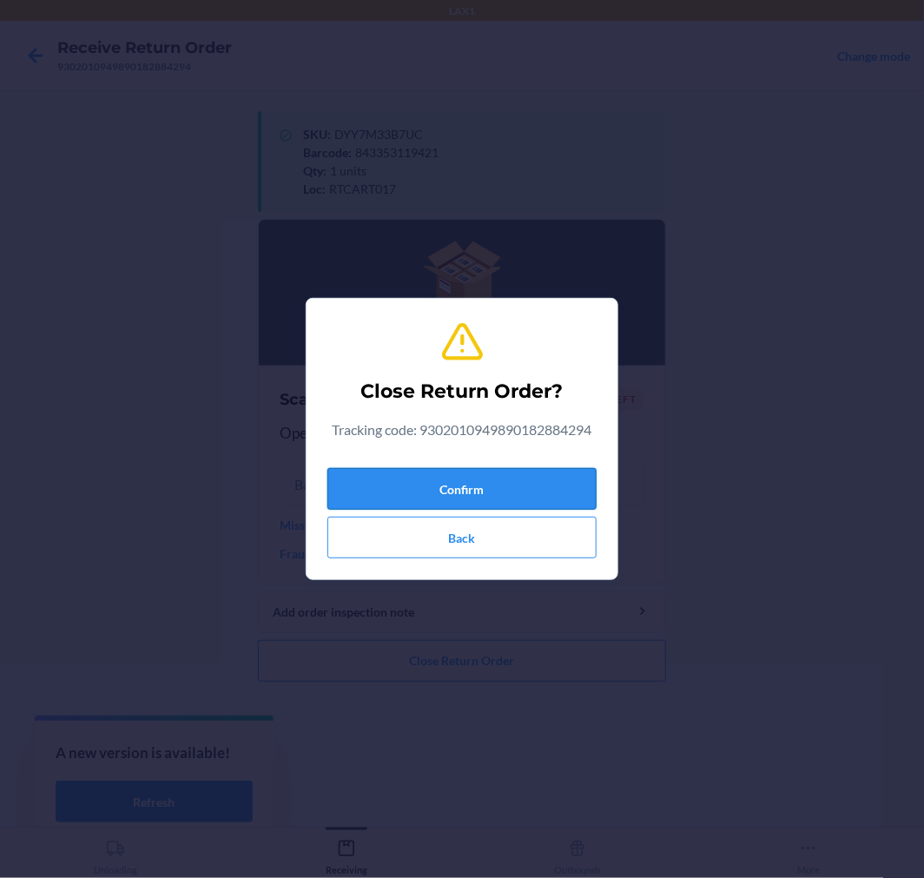
click at [459, 478] on button "Confirm" at bounding box center [462, 489] width 269 height 42
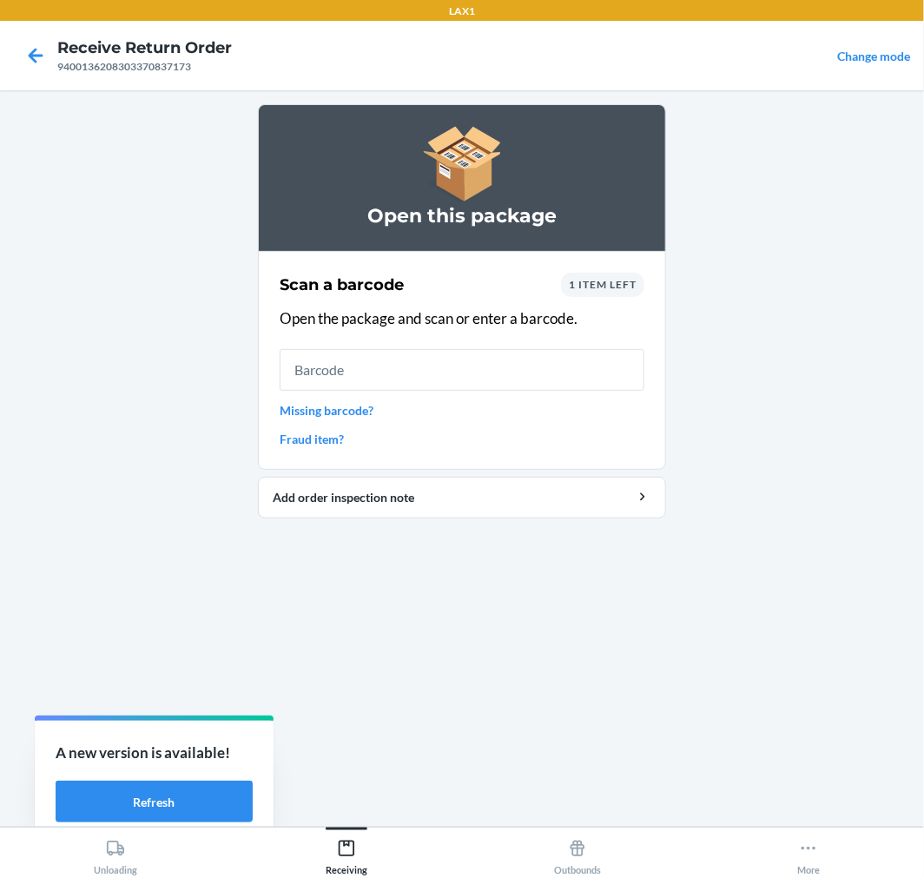
click at [592, 287] on span "1 item left" at bounding box center [603, 284] width 68 height 13
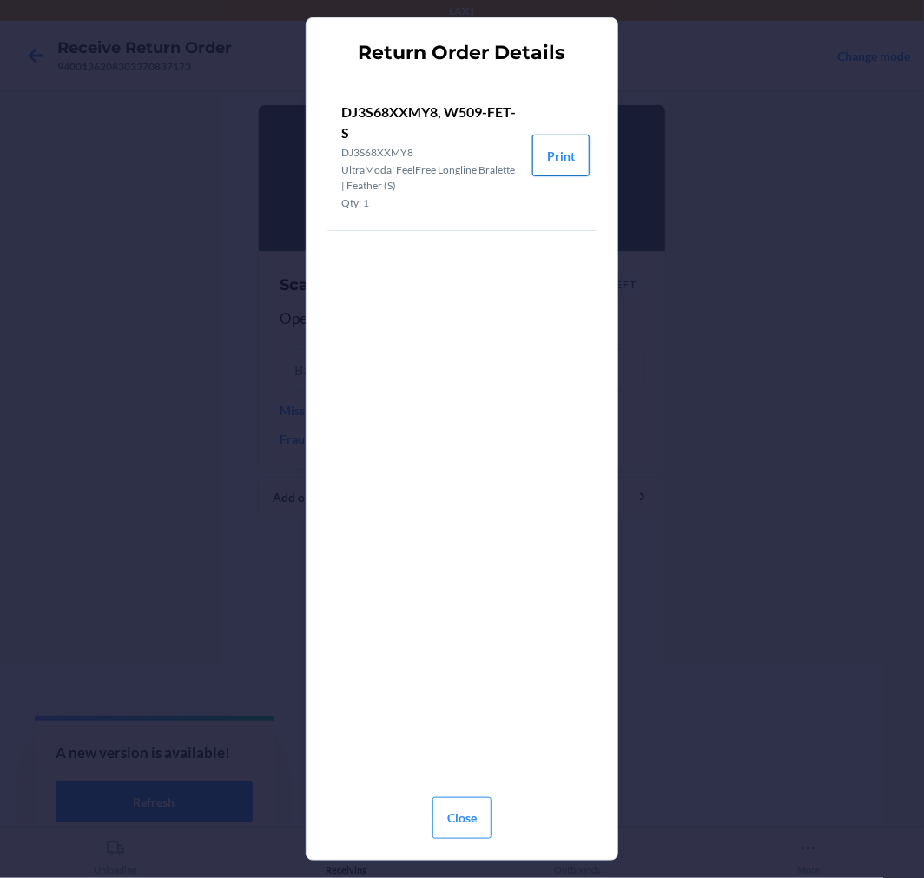
click at [556, 163] on button "Print" at bounding box center [561, 156] width 57 height 42
click at [476, 819] on button "Close" at bounding box center [462, 819] width 59 height 42
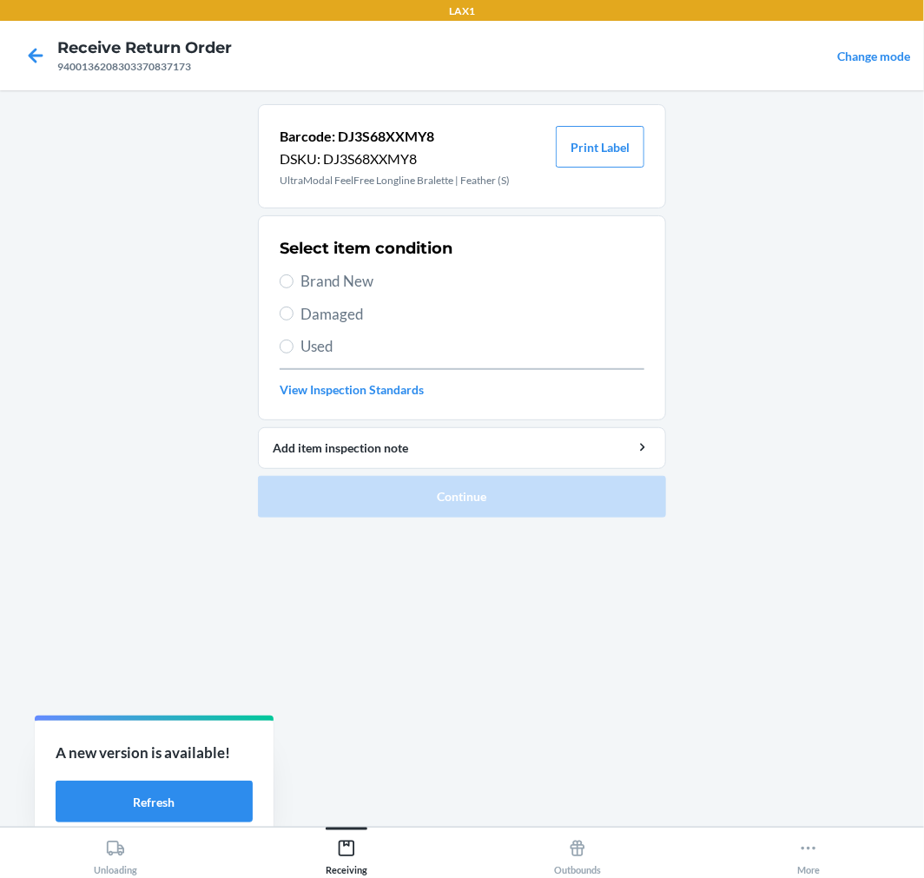
click at [323, 316] on span "Damaged" at bounding box center [473, 314] width 344 height 23
click at [294, 316] on input "Damaged" at bounding box center [287, 314] width 14 height 14
radio input "true"
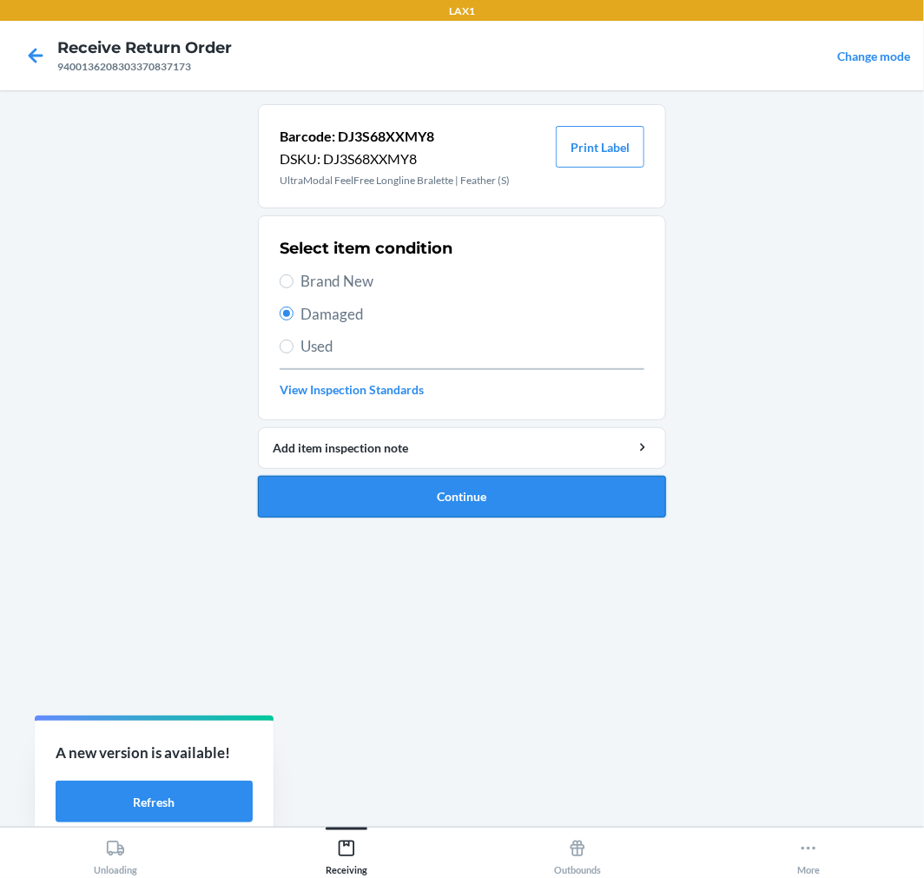
click at [566, 506] on button "Continue" at bounding box center [462, 497] width 408 height 42
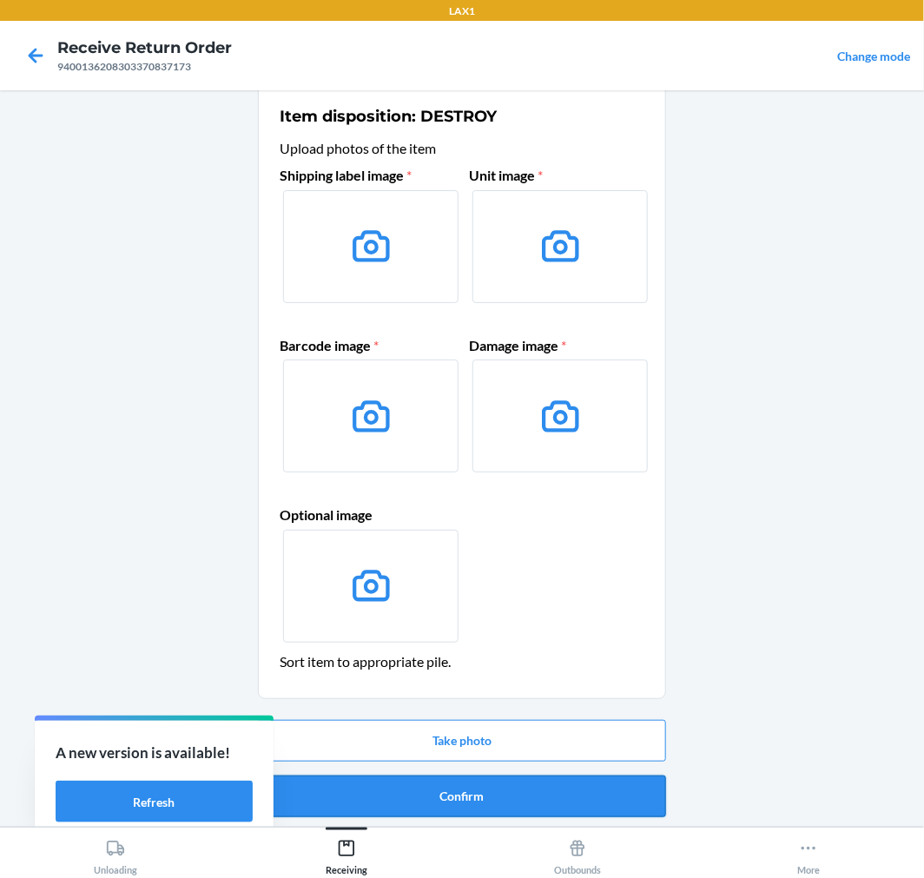
scroll to position [23, 0]
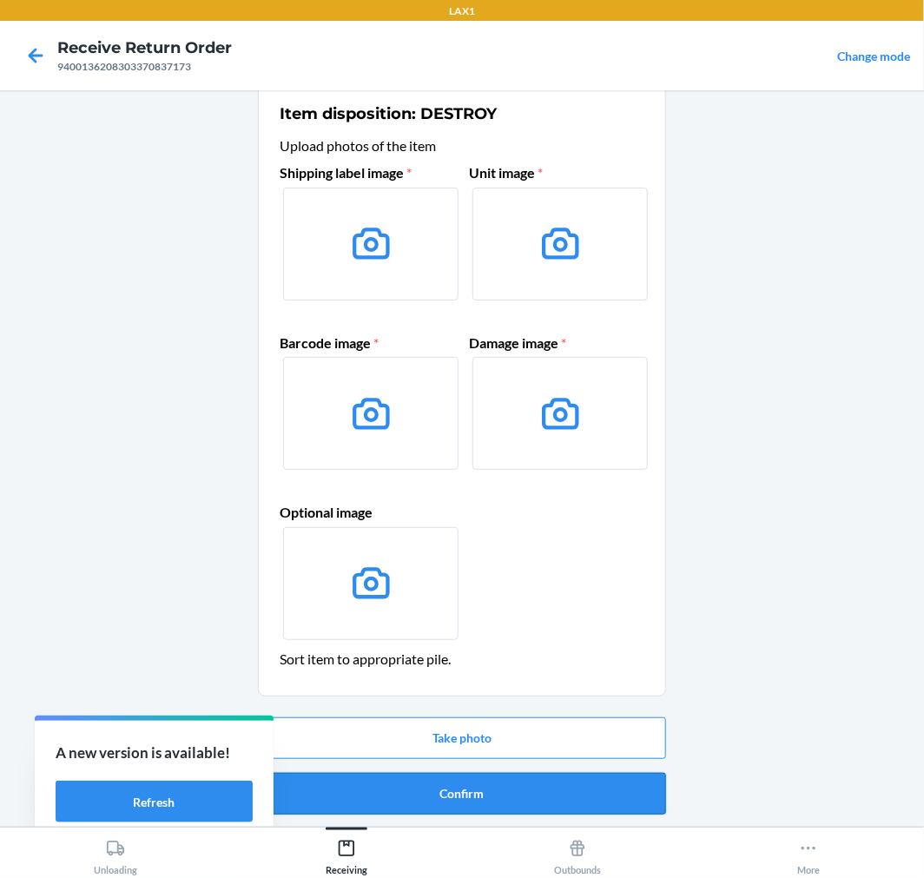
click at [507, 791] on button "Confirm" at bounding box center [462, 794] width 408 height 42
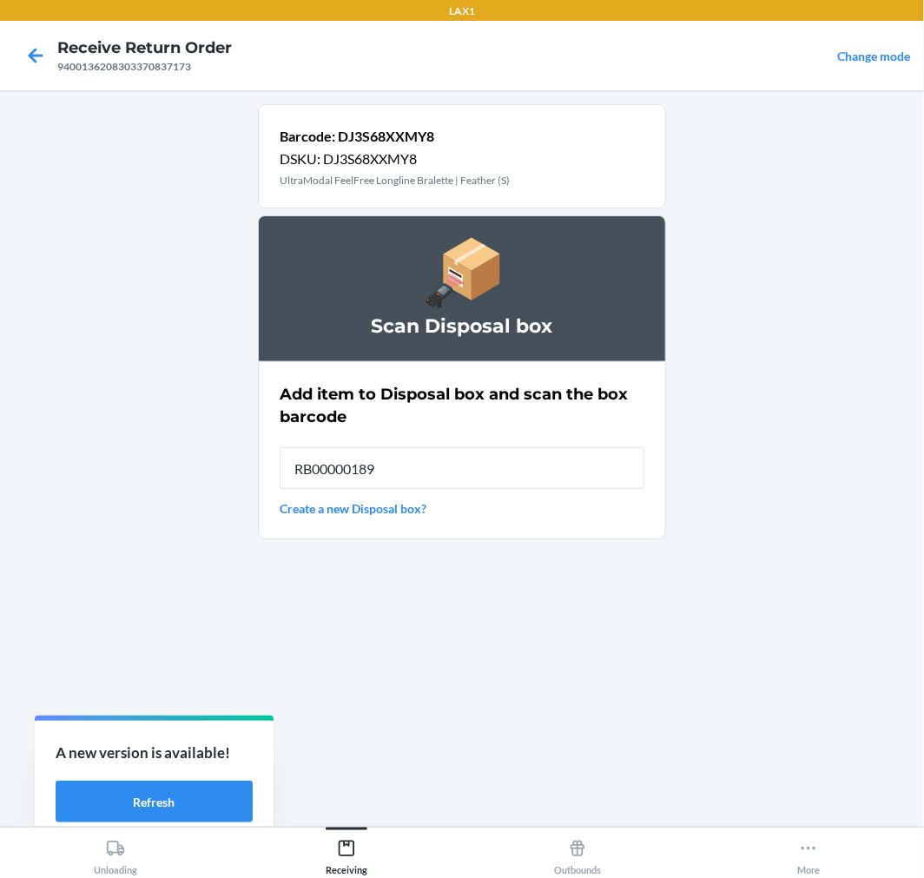
type input "RB00000189K"
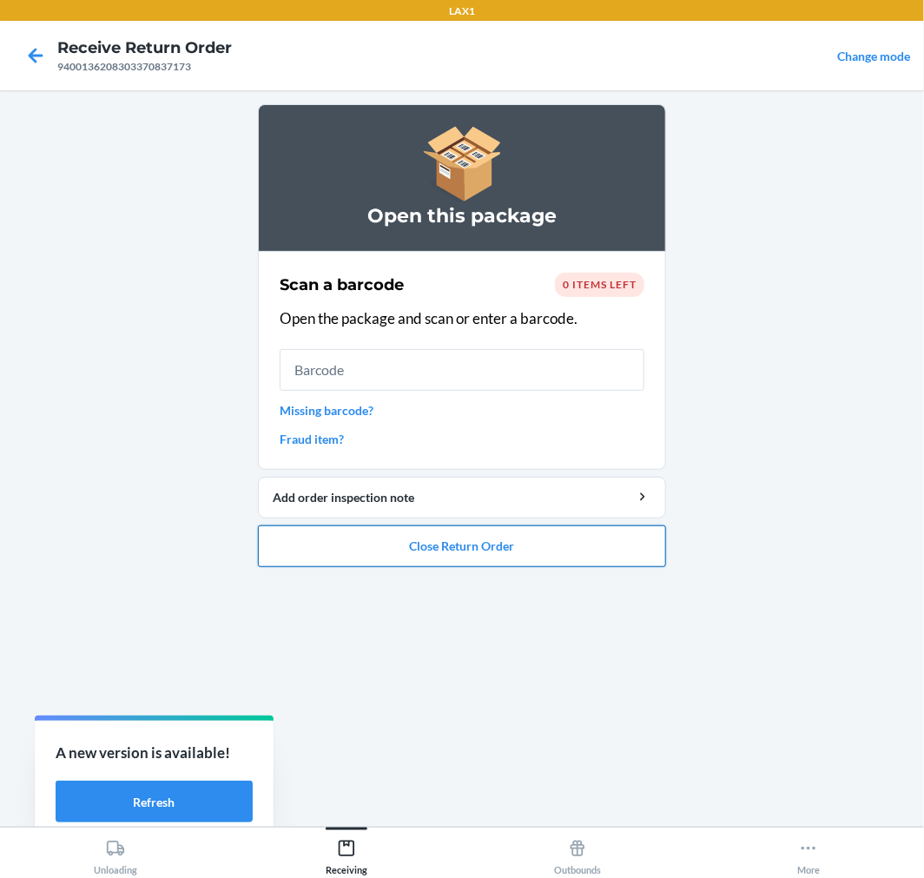
click at [591, 540] on button "Close Return Order" at bounding box center [462, 547] width 408 height 42
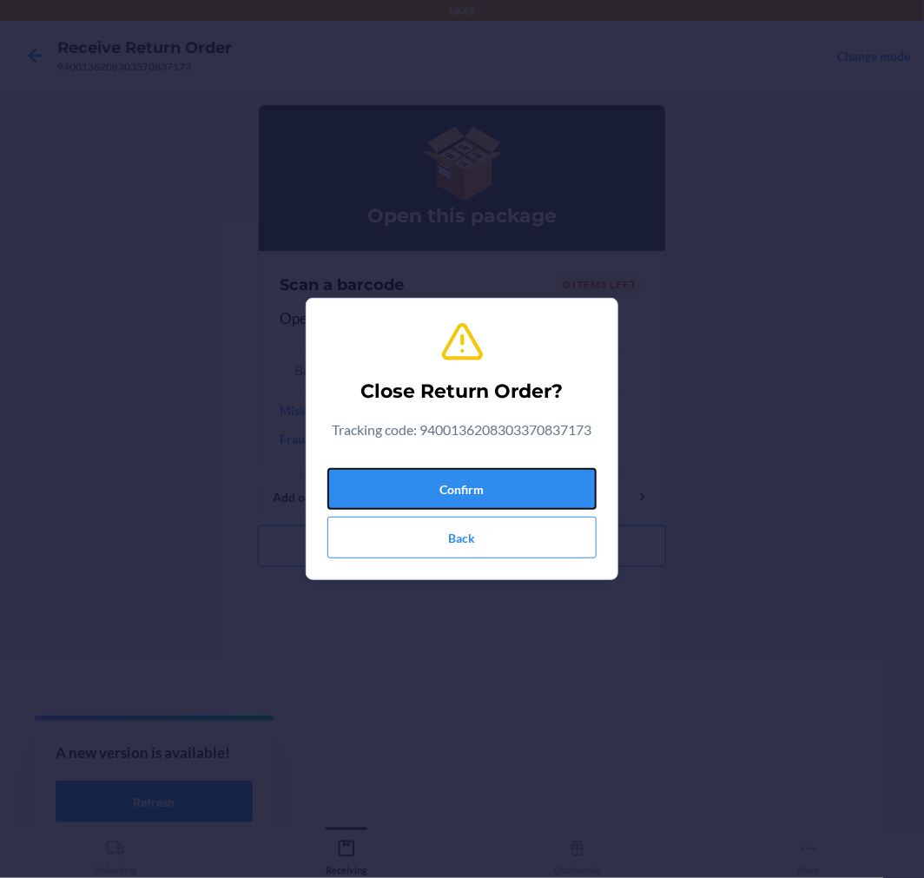
drag, startPoint x: 548, startPoint y: 473, endPoint x: 623, endPoint y: 418, distance: 93.1
click at [549, 473] on button "Confirm" at bounding box center [462, 489] width 269 height 42
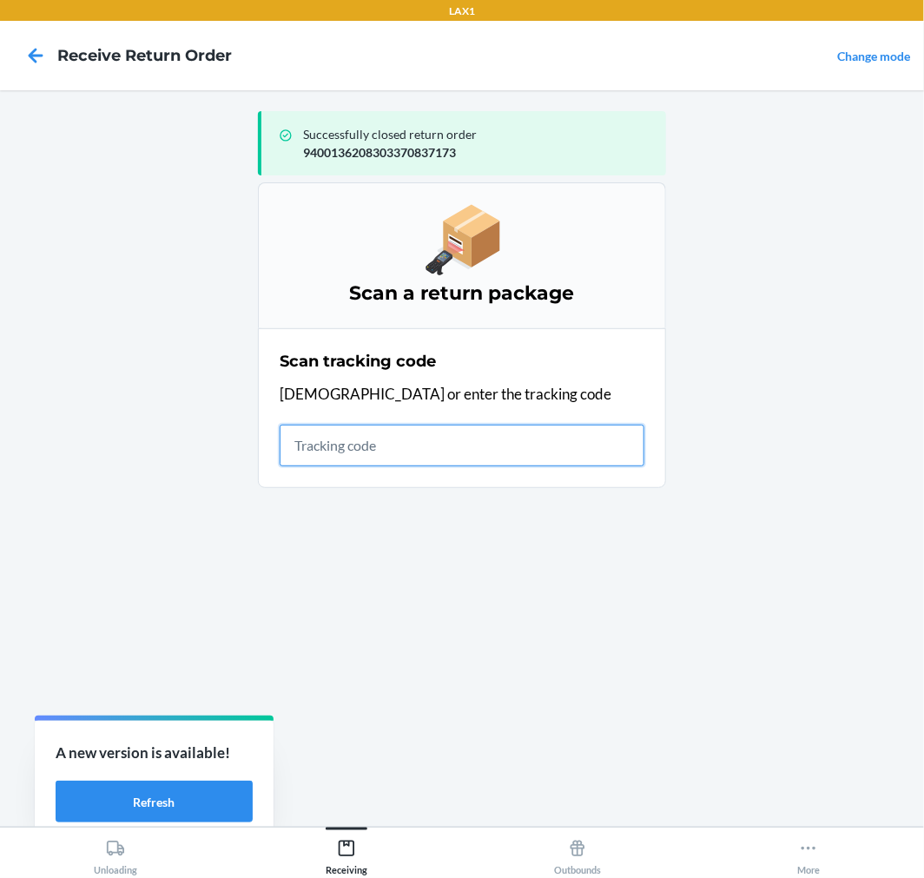
click at [346, 452] on input "text" at bounding box center [462, 446] width 365 height 42
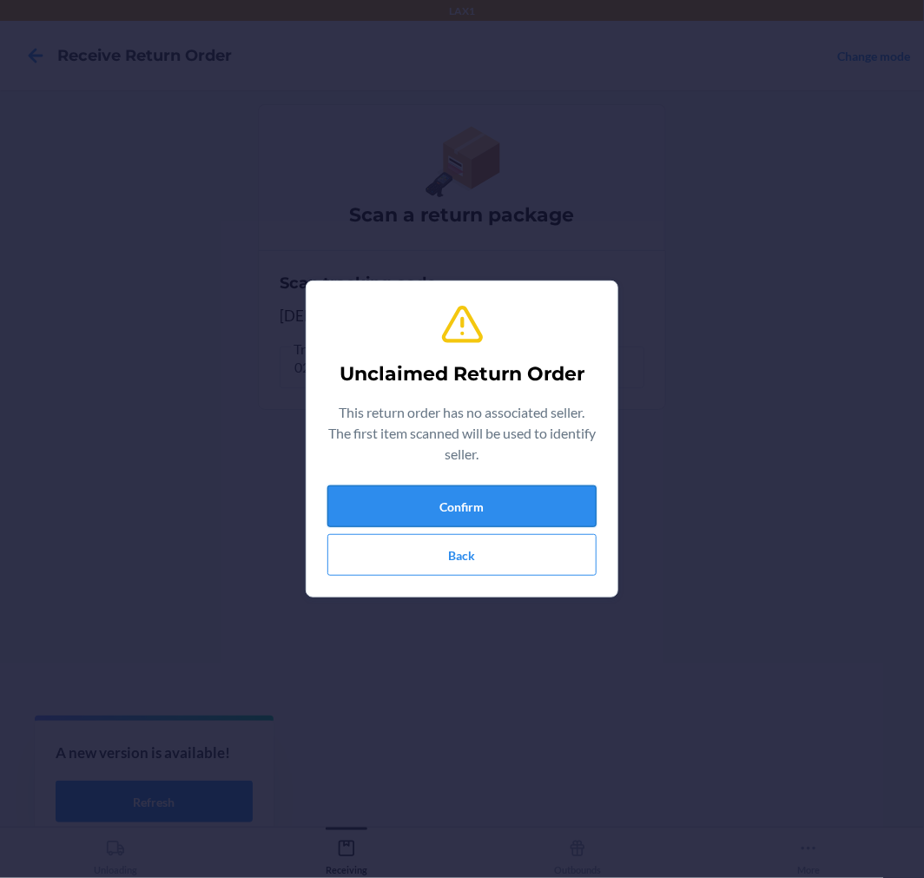
click at [403, 506] on button "Confirm" at bounding box center [462, 507] width 269 height 42
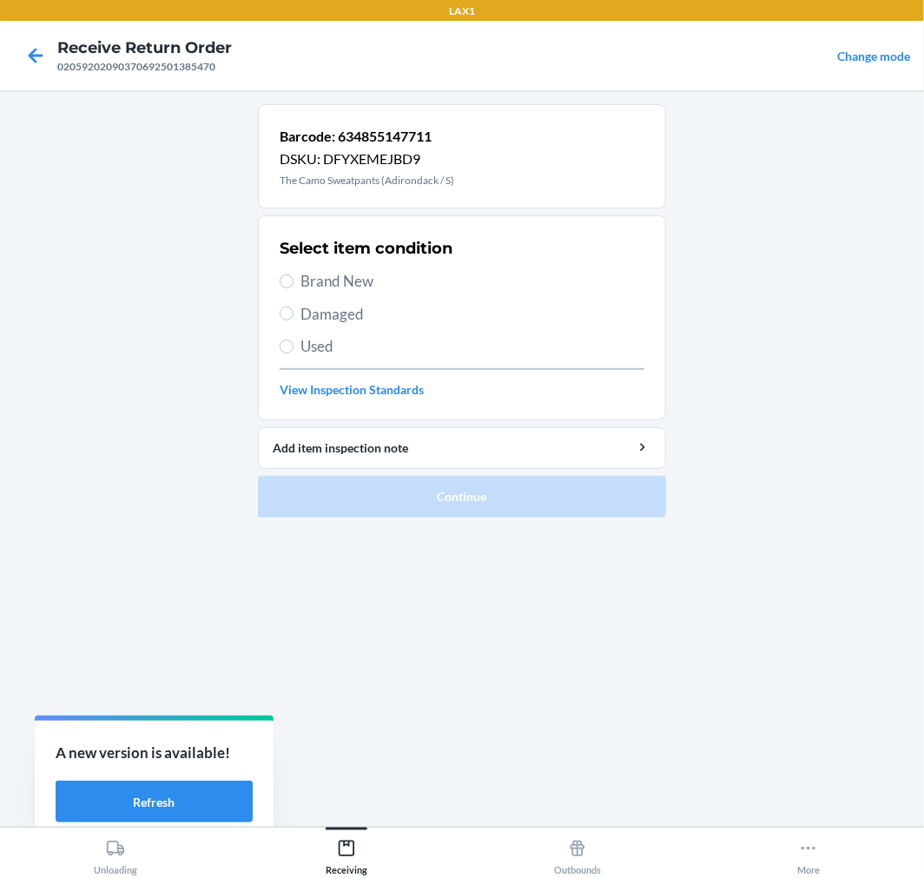
click at [348, 310] on span "Damaged" at bounding box center [473, 314] width 344 height 23
click at [294, 310] on input "Damaged" at bounding box center [287, 314] width 14 height 14
radio input "true"
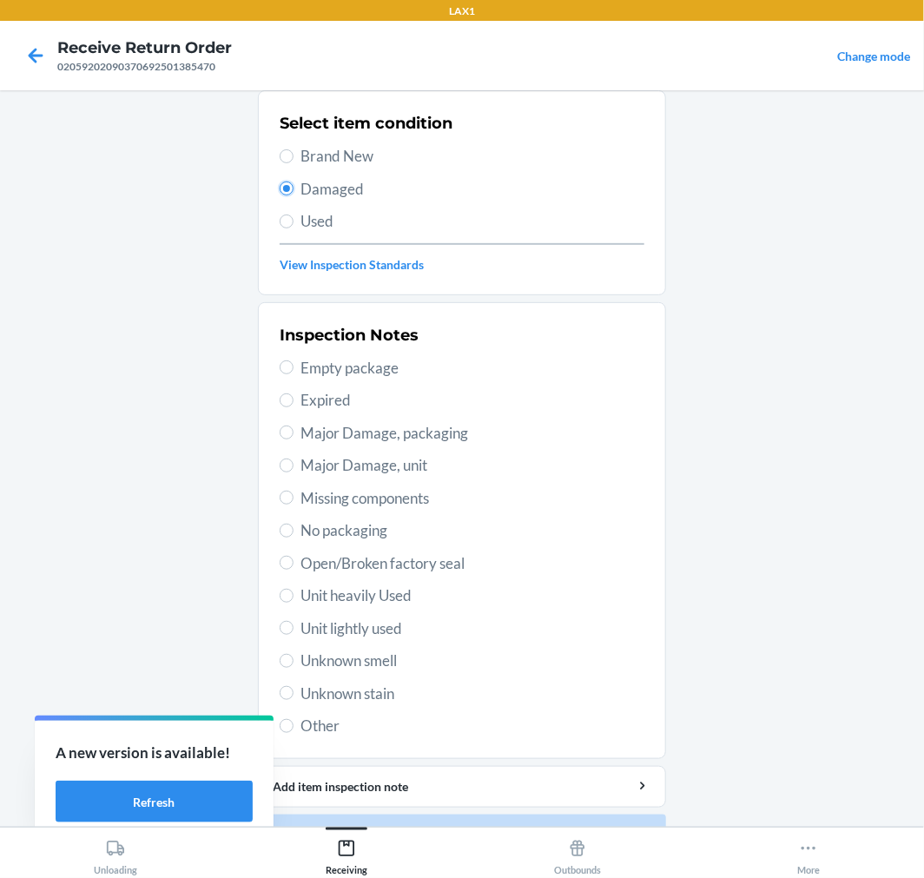
scroll to position [128, 0]
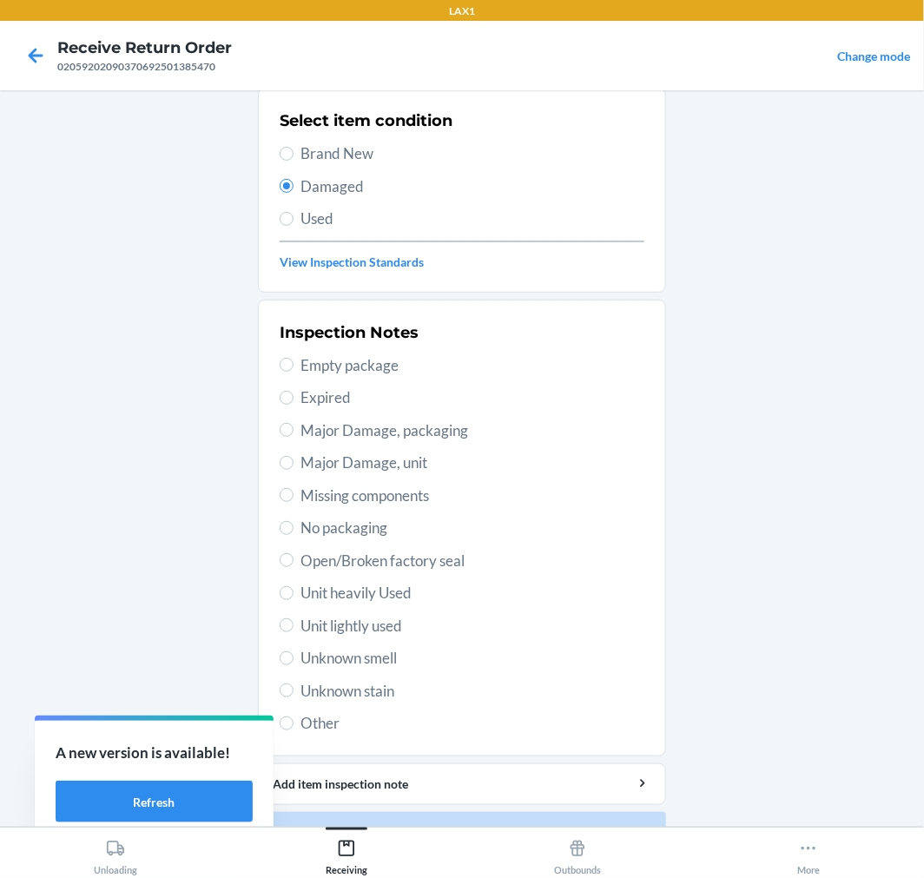
click at [337, 522] on span "No packaging" at bounding box center [473, 528] width 344 height 23
click at [294, 522] on input "No packaging" at bounding box center [287, 528] width 14 height 14
radio input "true"
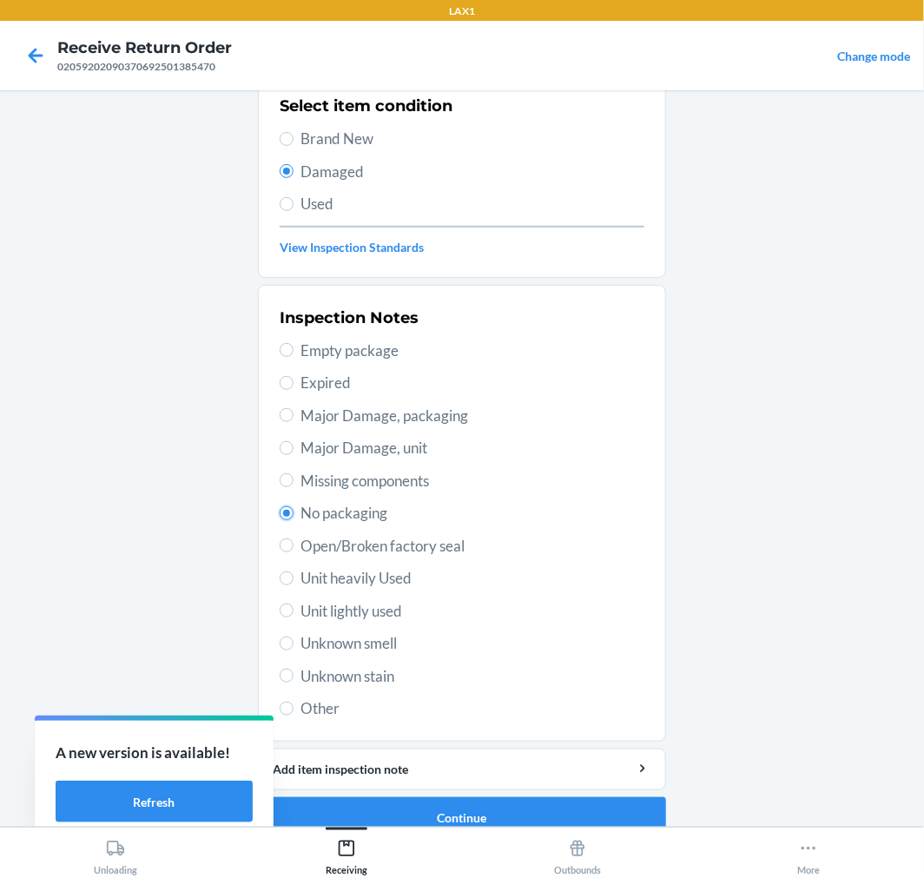
scroll to position [168, 0]
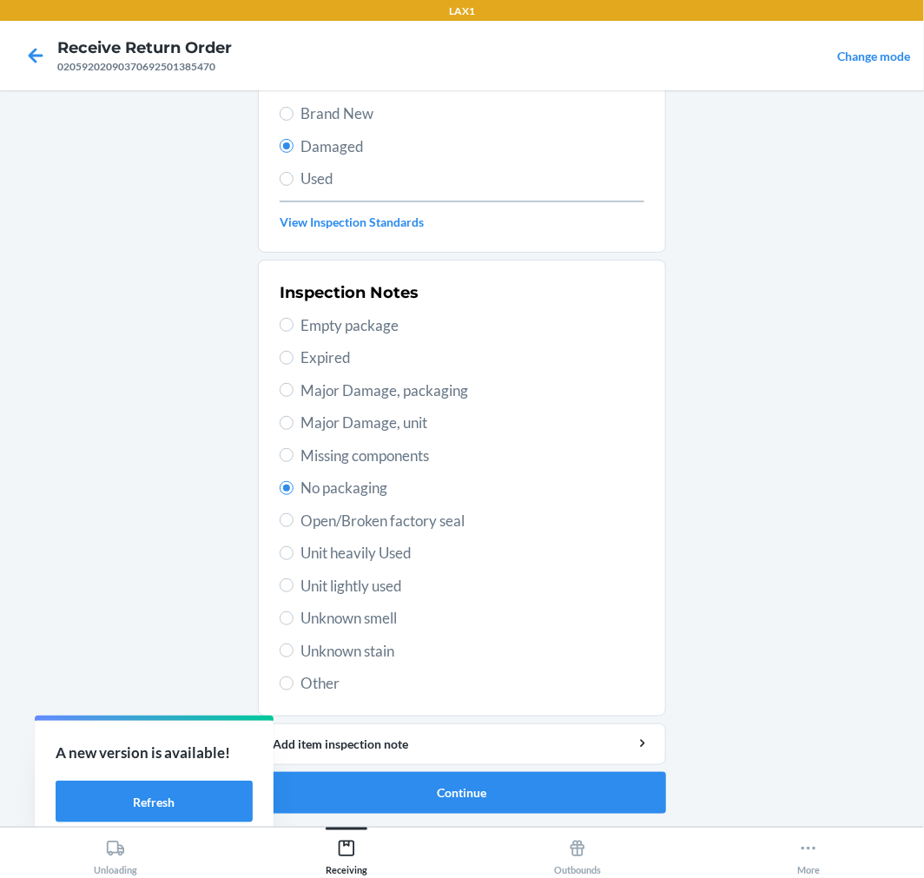
click at [361, 521] on span "Open/Broken factory seal" at bounding box center [473, 521] width 344 height 23
click at [294, 521] on input "Open/Broken factory seal" at bounding box center [287, 520] width 14 height 14
radio input "true"
radio input "false"
click at [493, 794] on button "Continue" at bounding box center [462, 793] width 408 height 42
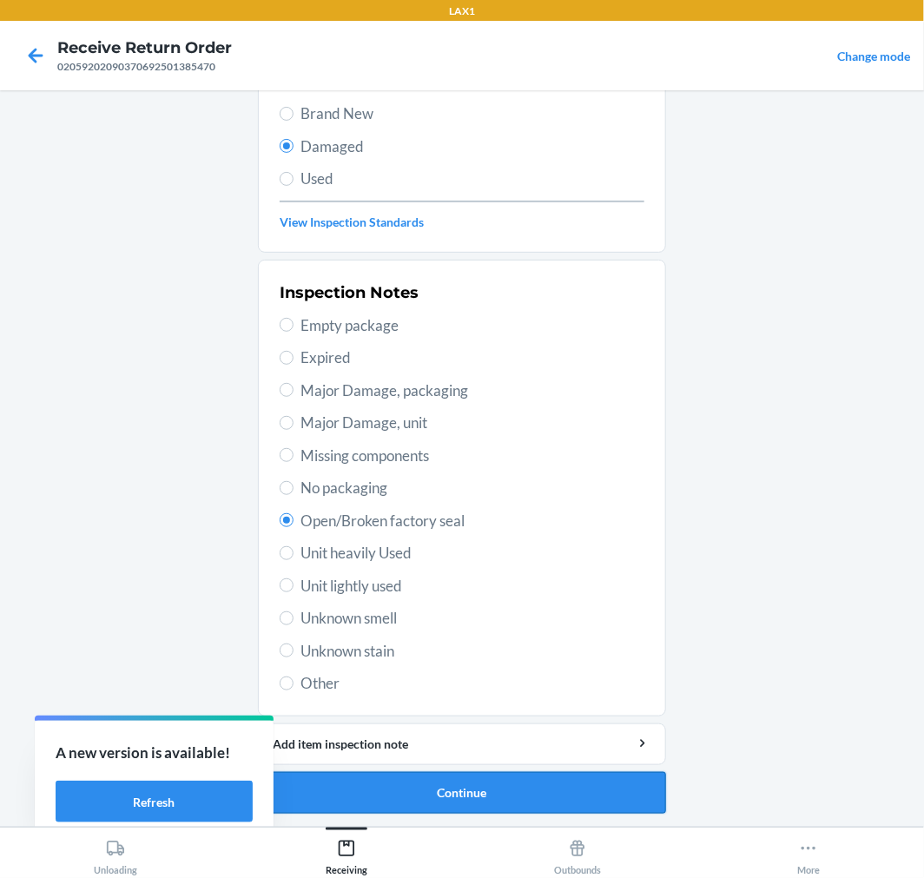
scroll to position [24, 0]
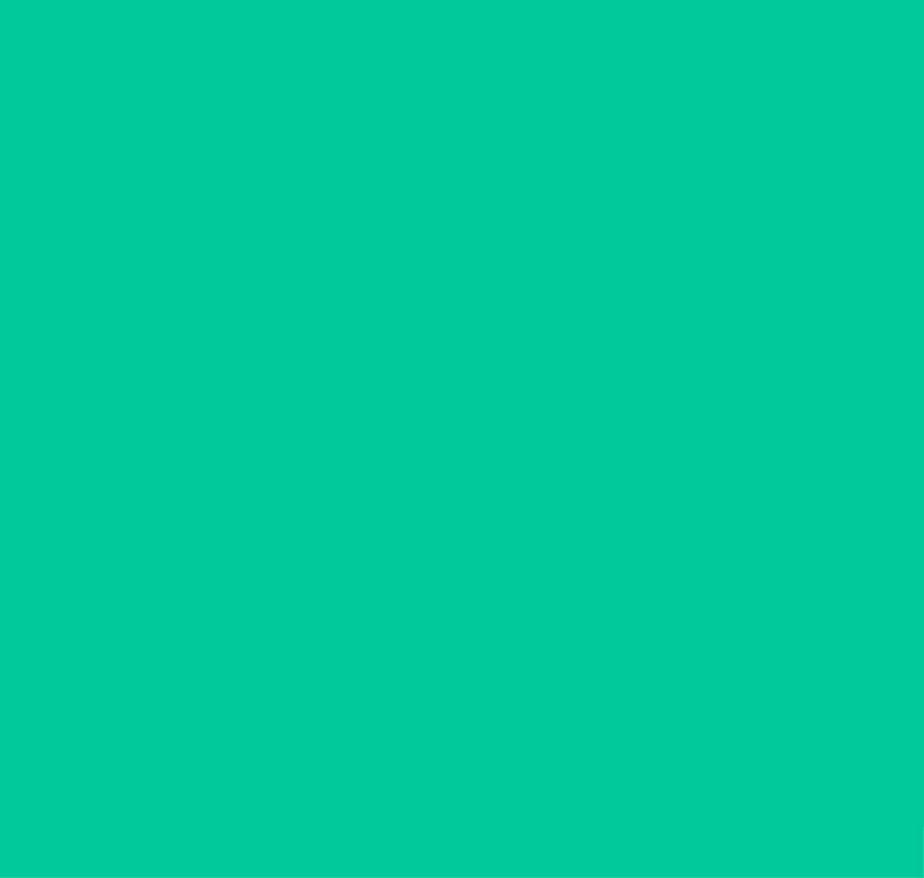
click at [493, 794] on button "Confirm" at bounding box center [462, 793] width 408 height 42
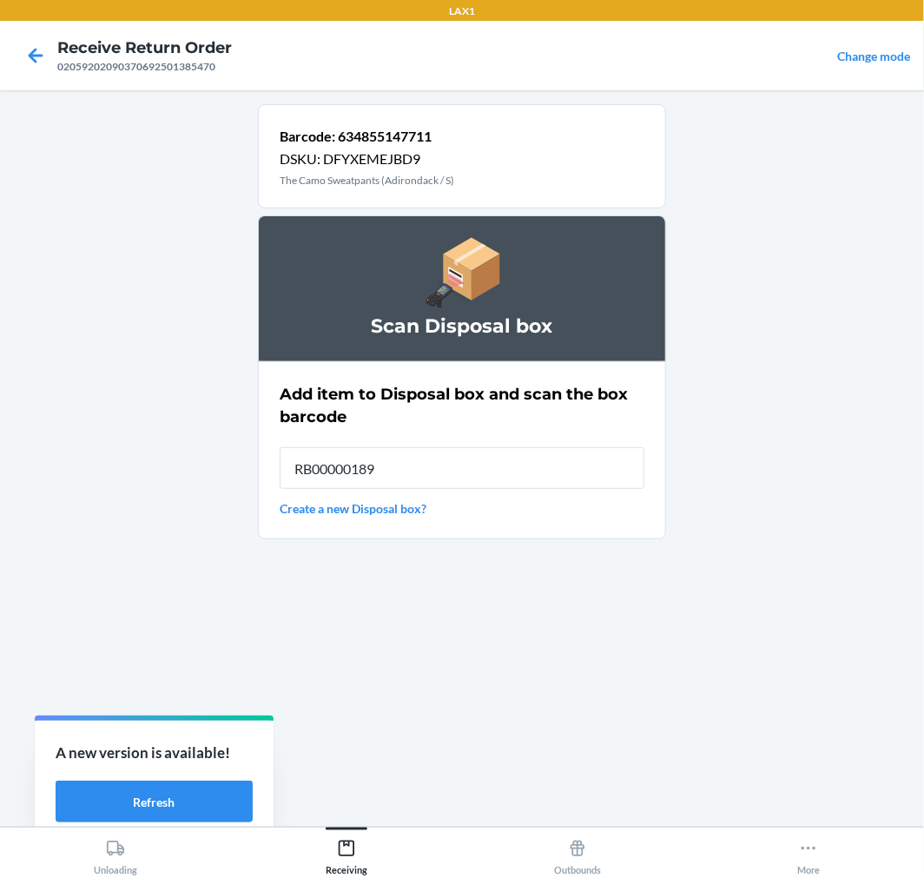
type input "RB00000189K"
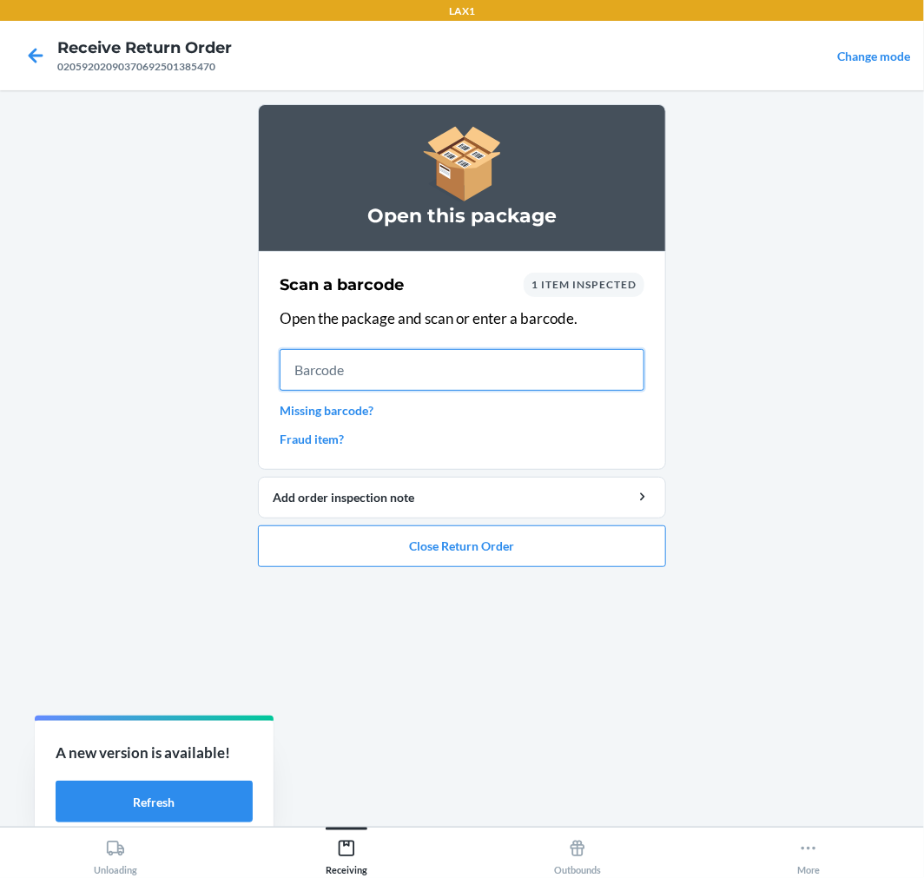
drag, startPoint x: 394, startPoint y: 357, endPoint x: 565, endPoint y: 411, distance: 179.4
click at [398, 356] on input "text" at bounding box center [462, 370] width 365 height 42
click at [591, 544] on button "Close Return Order" at bounding box center [462, 547] width 408 height 42
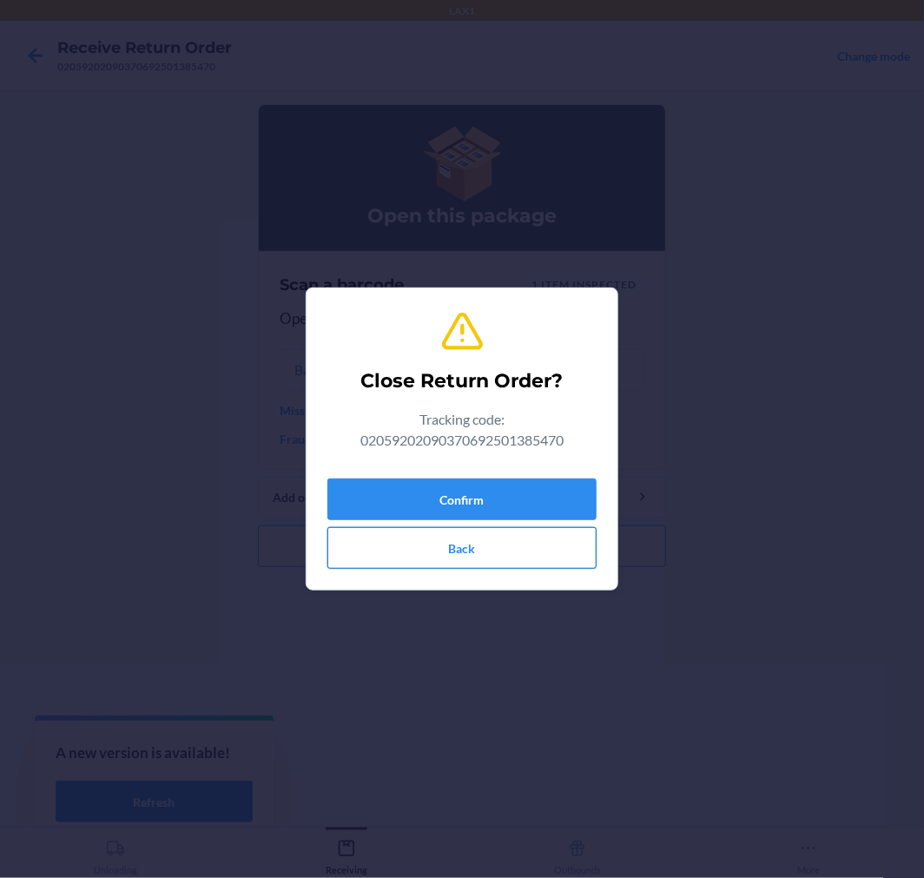
click at [475, 544] on button "Back" at bounding box center [462, 548] width 269 height 42
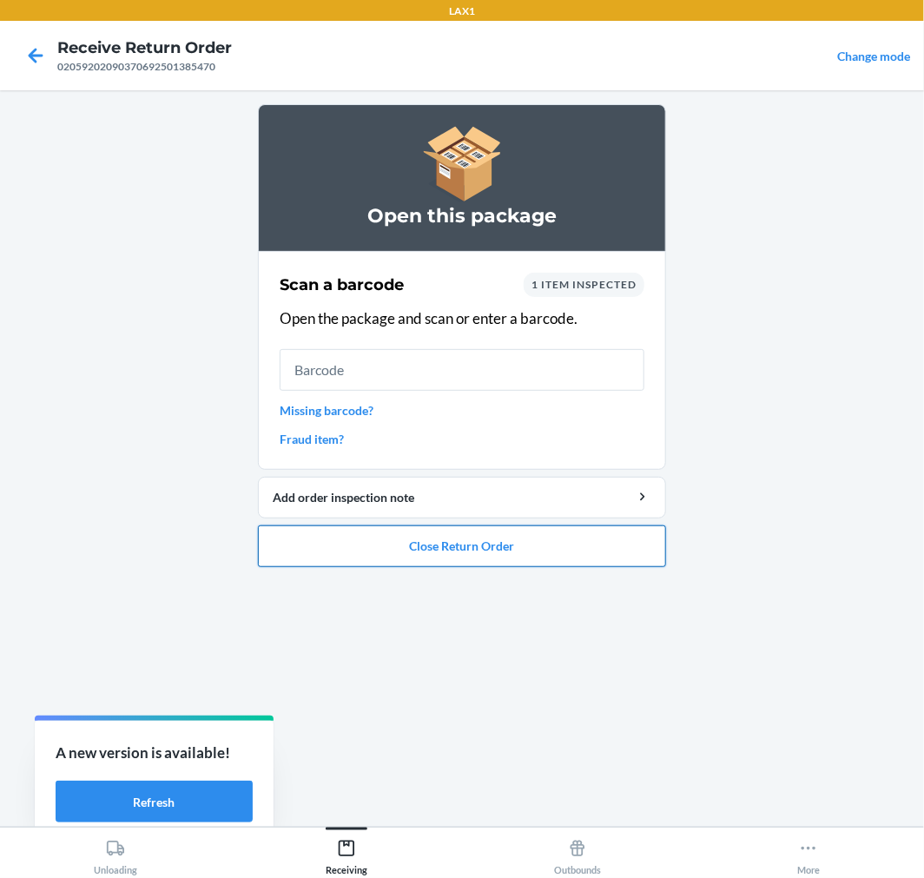
click at [556, 549] on button "Close Return Order" at bounding box center [462, 547] width 408 height 42
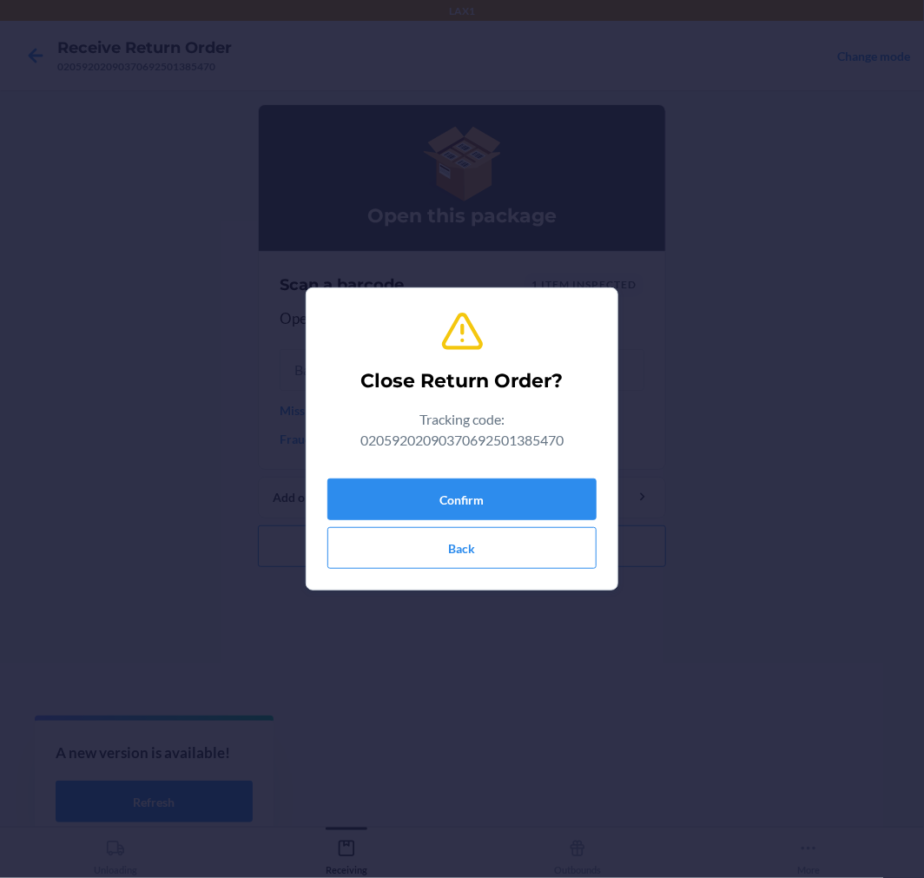
click at [526, 521] on div "Confirm Back" at bounding box center [462, 520] width 269 height 97
click at [530, 501] on button "Confirm" at bounding box center [462, 500] width 269 height 42
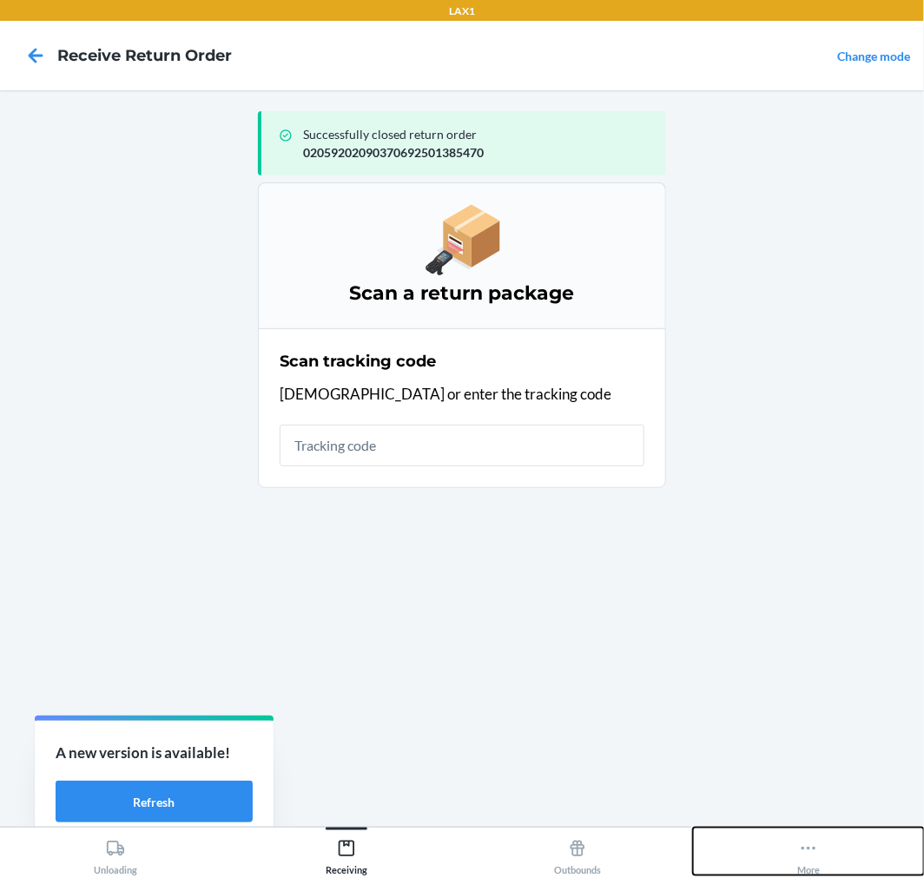
click at [825, 849] on button "More" at bounding box center [808, 852] width 231 height 48
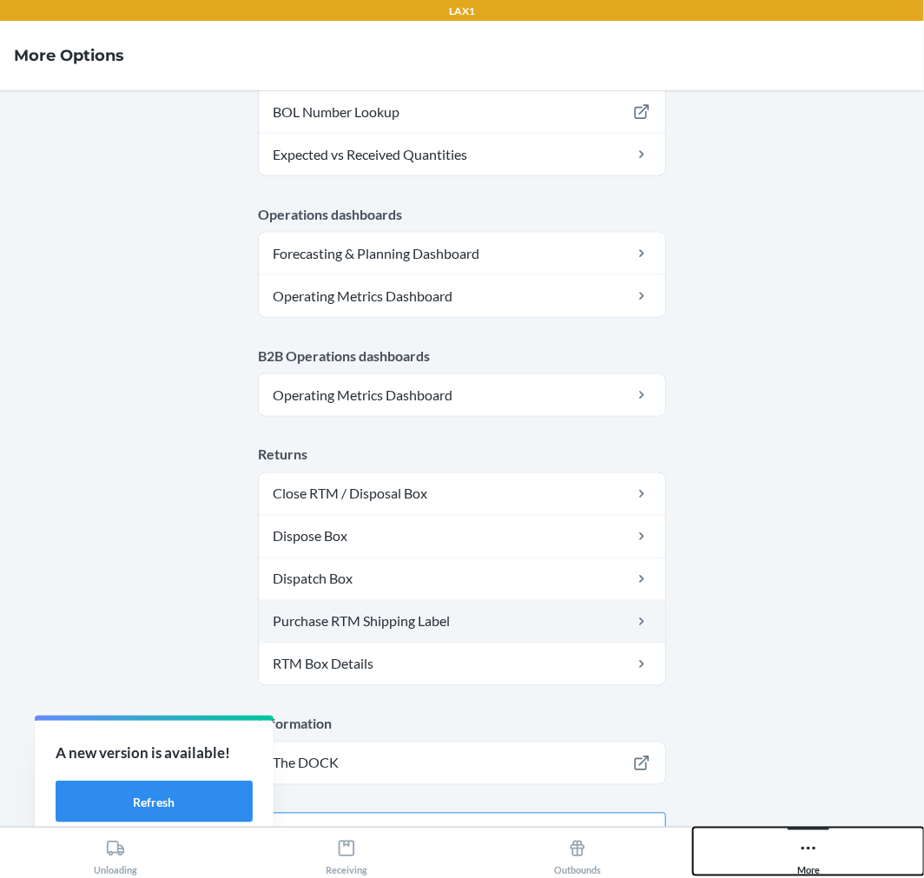
scroll to position [751, 0]
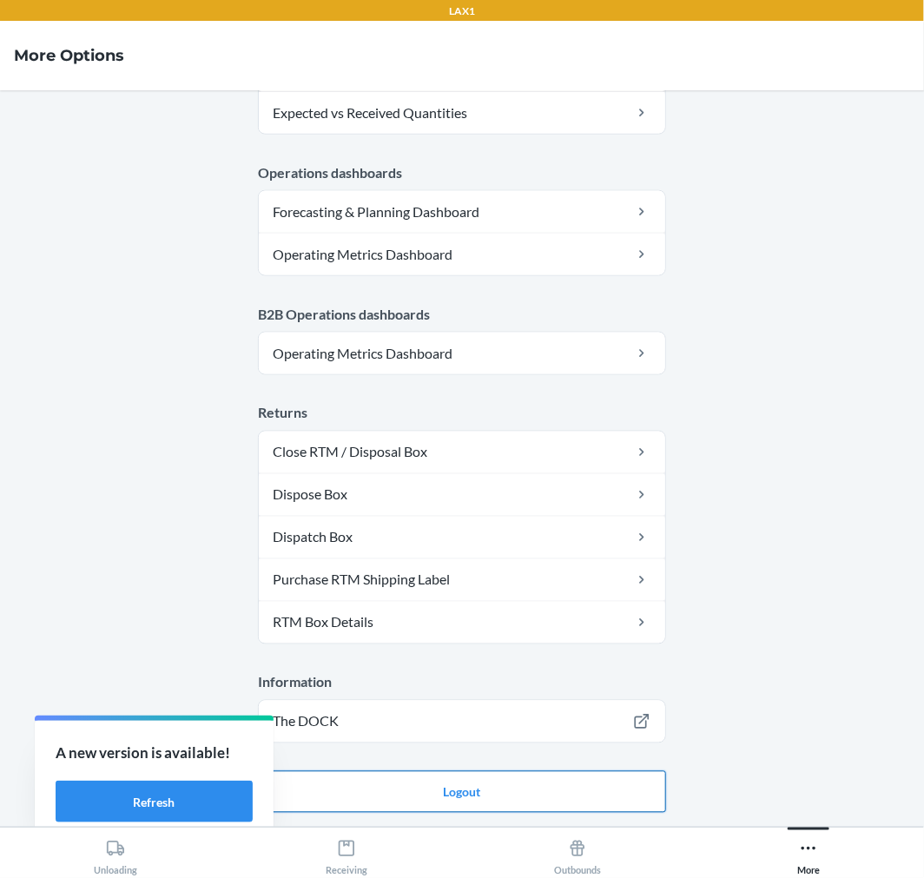
click at [493, 802] on button "Logout" at bounding box center [462, 792] width 408 height 42
